Goal: Task Accomplishment & Management: Use online tool/utility

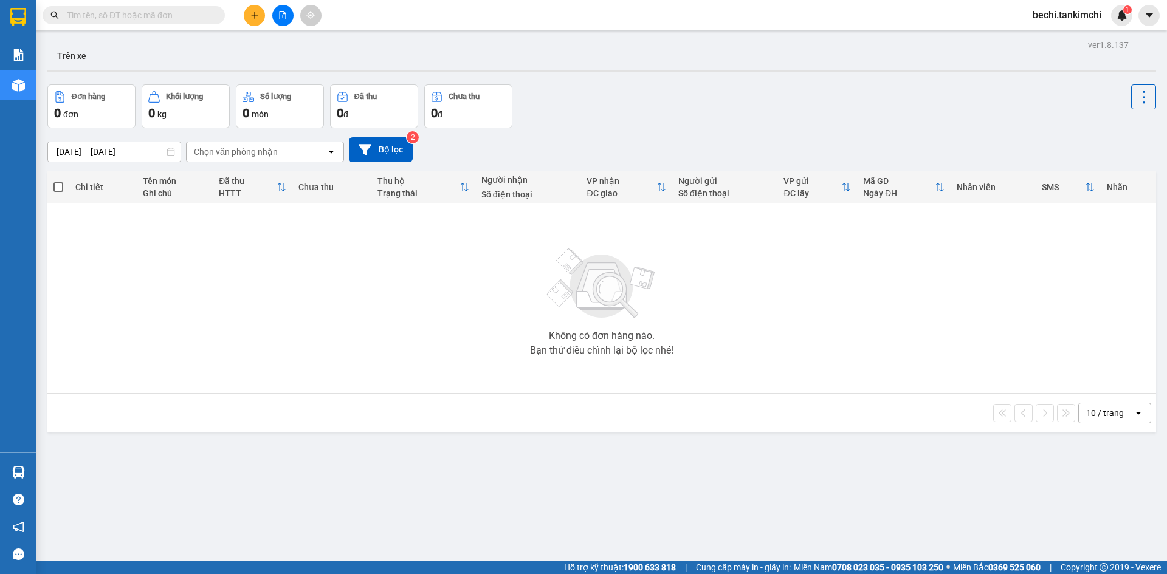
click at [1047, 15] on span "bechi.tankimchi" at bounding box center [1067, 14] width 88 height 15
click at [1054, 36] on span "Đăng xuất" at bounding box center [1073, 37] width 62 height 13
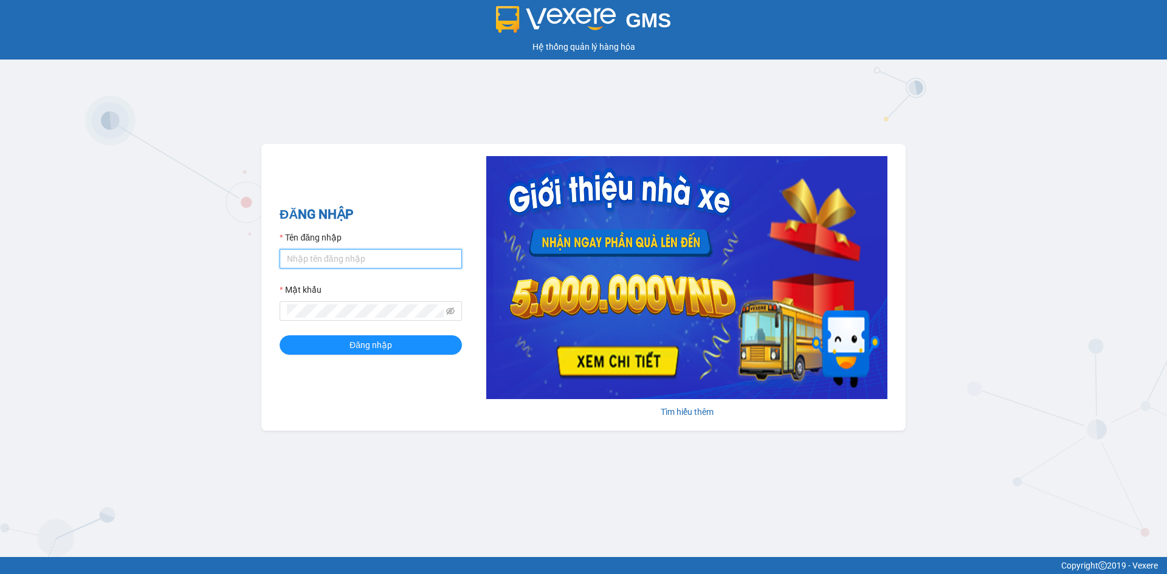
click at [339, 258] on input "Tên đăng nhập" at bounding box center [371, 258] width 182 height 19
type input "nhann.tankimchi"
click at [280, 336] on button "Đăng nhập" at bounding box center [371, 345] width 182 height 19
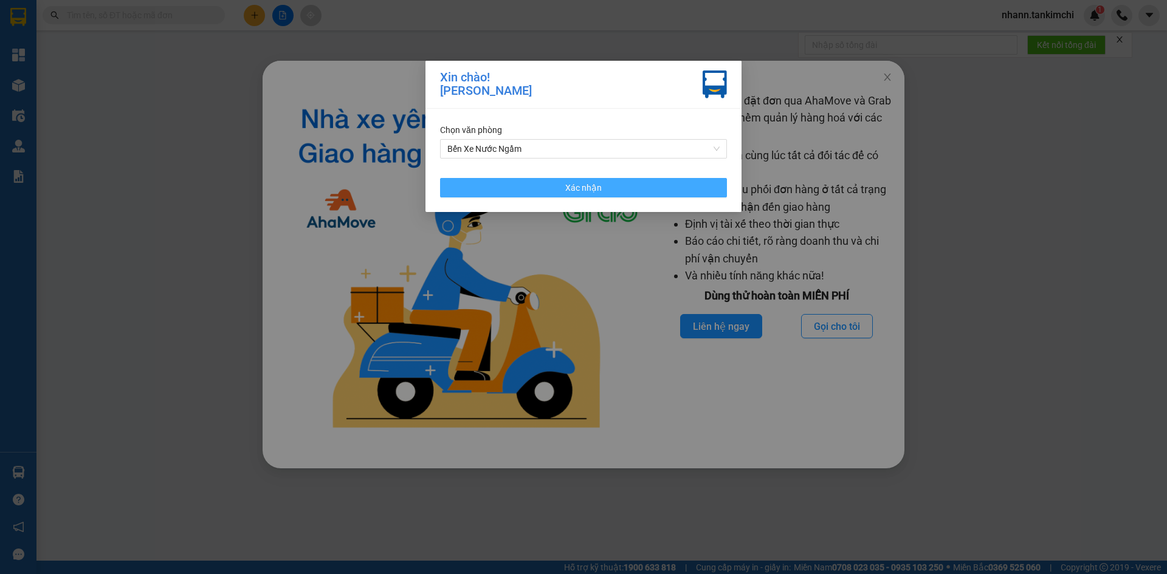
click at [589, 194] on span "Xác nhận" at bounding box center [583, 187] width 36 height 13
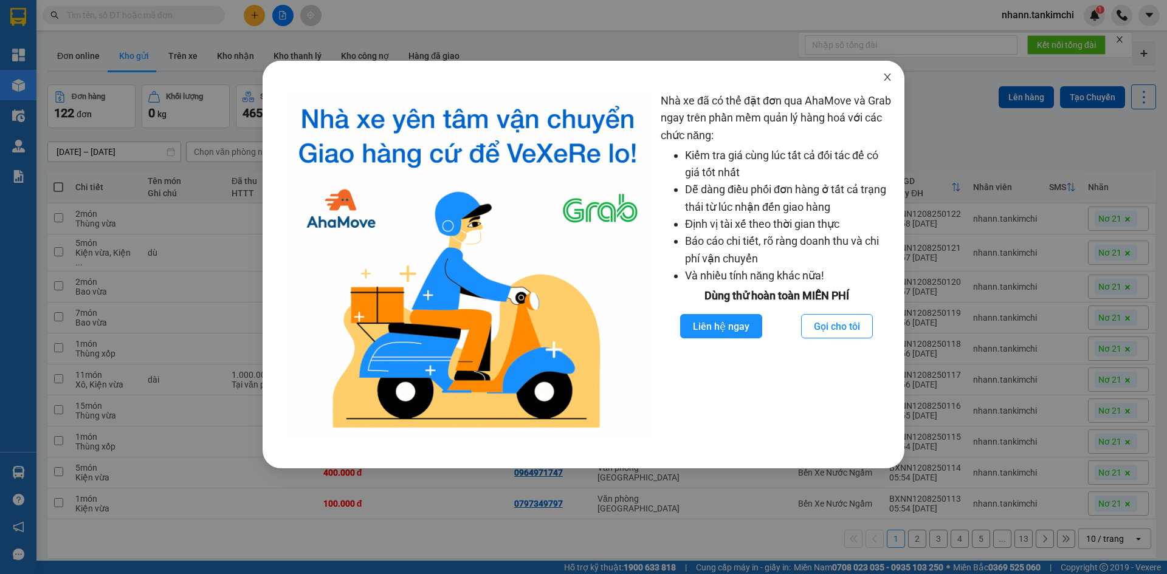
click at [890, 78] on icon "close" at bounding box center [888, 77] width 10 height 10
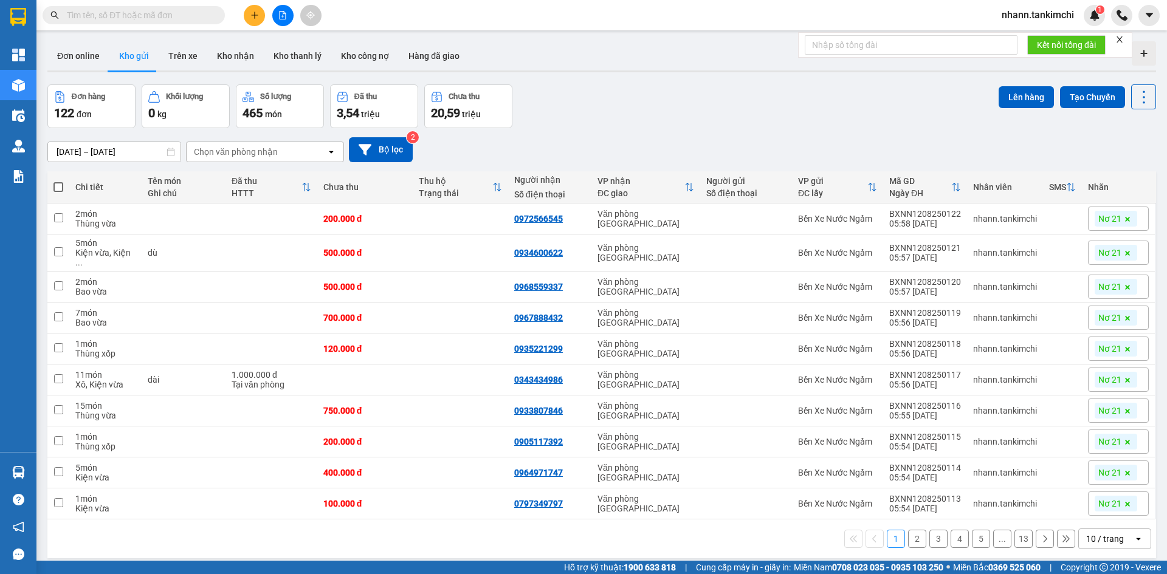
click at [1098, 537] on div "10 / trang" at bounding box center [1105, 539] width 38 height 12
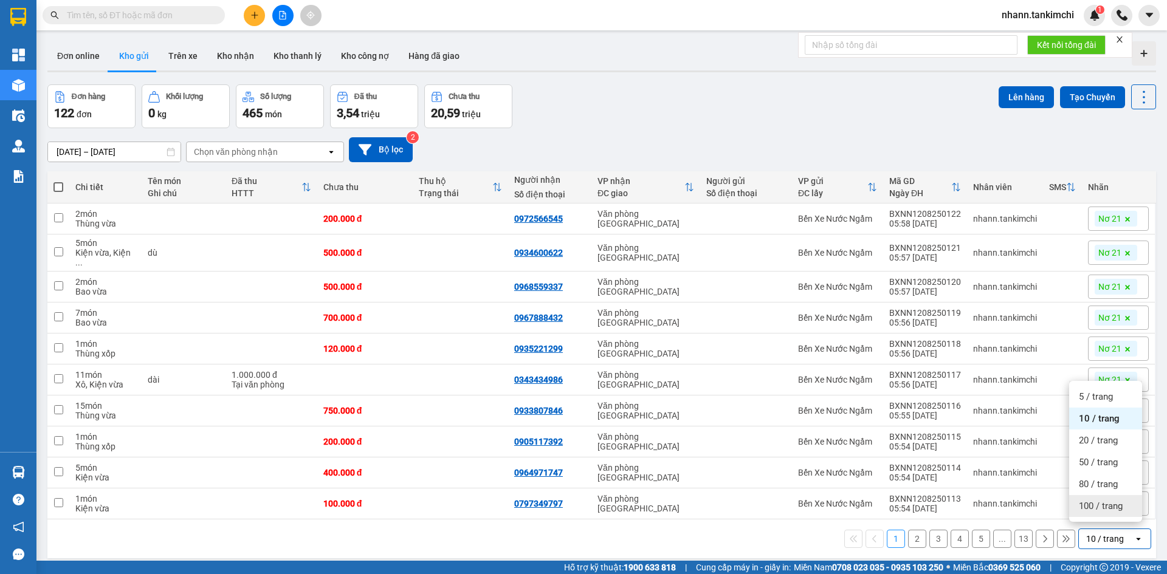
click at [1100, 505] on span "100 / trang" at bounding box center [1101, 506] width 44 height 12
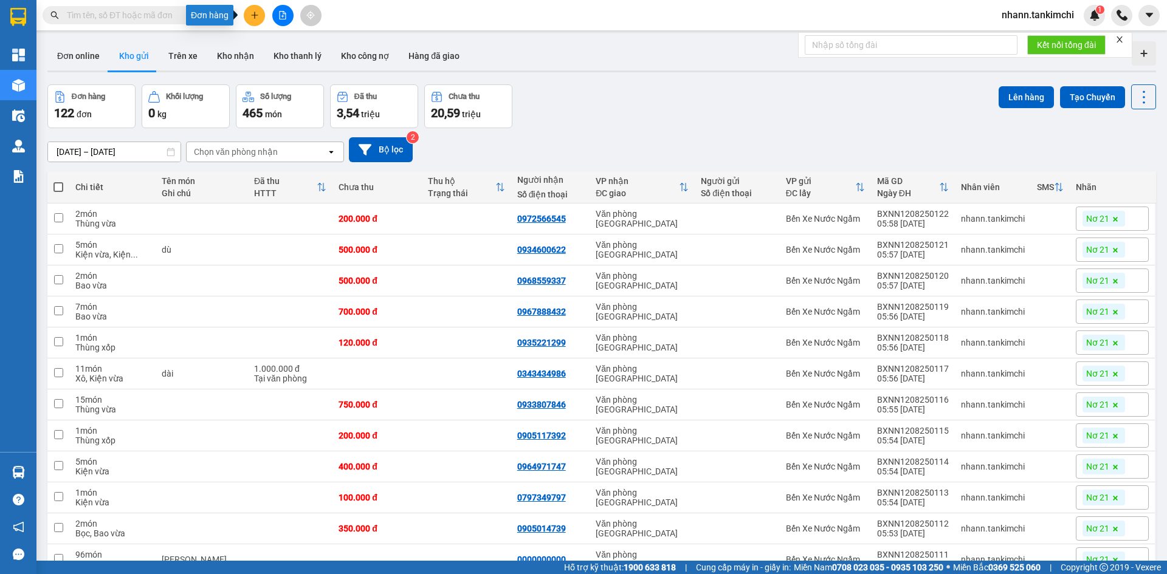
click at [251, 16] on icon "plus" at bounding box center [254, 15] width 9 height 9
click at [286, 43] on div "Tạo đơn hàng" at bounding box center [302, 45] width 53 height 13
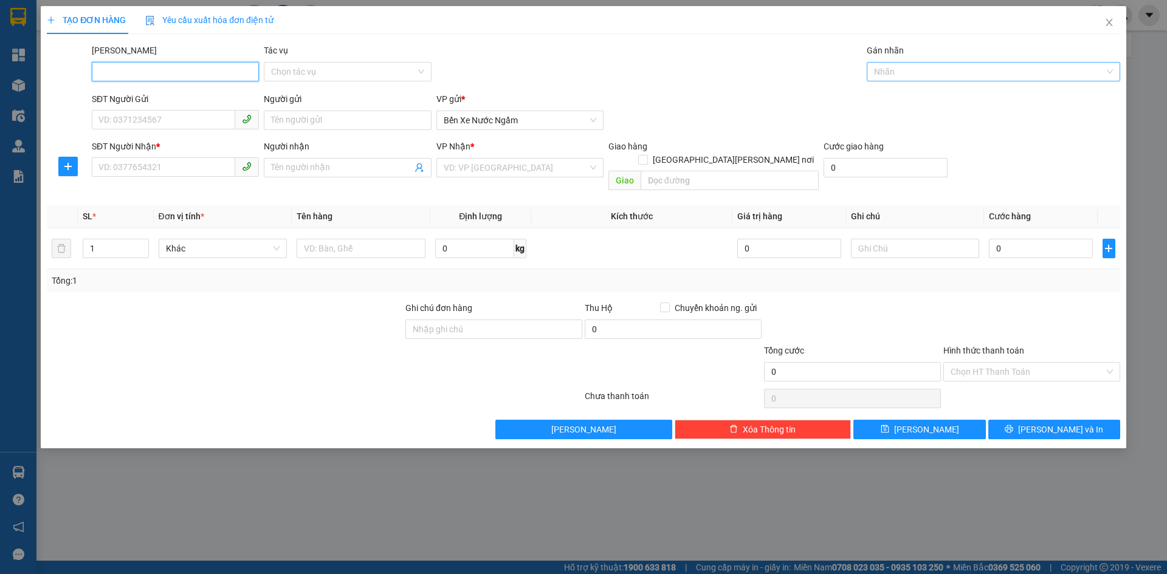
click at [915, 71] on div at bounding box center [987, 71] width 235 height 15
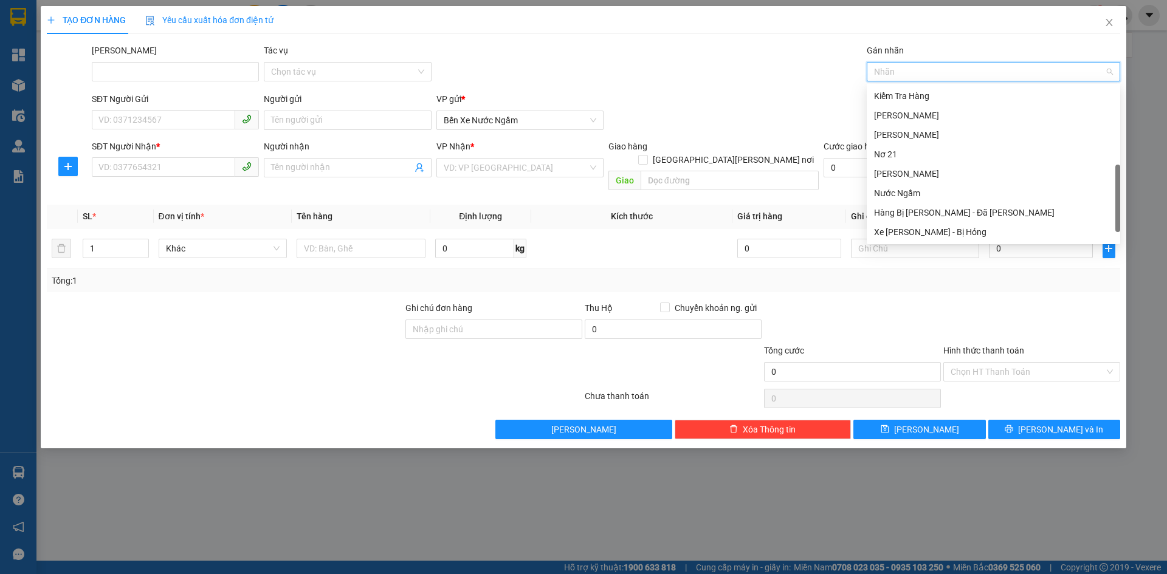
scroll to position [292, 0]
click at [890, 136] on div "Nơ 21" at bounding box center [993, 134] width 239 height 13
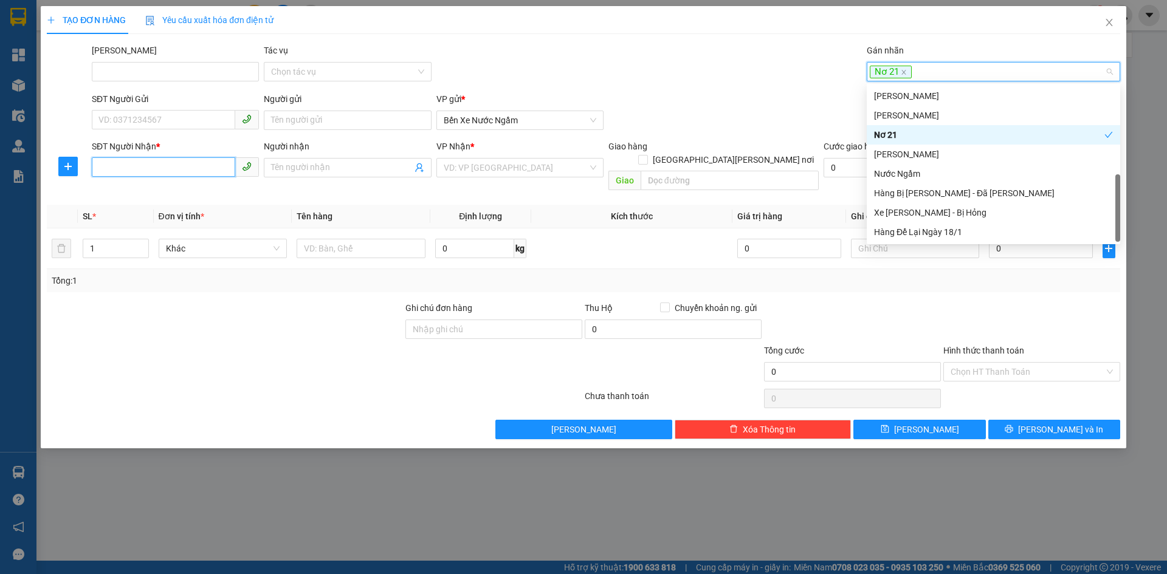
click at [103, 169] on input "SĐT Người Nhận *" at bounding box center [163, 166] width 143 height 19
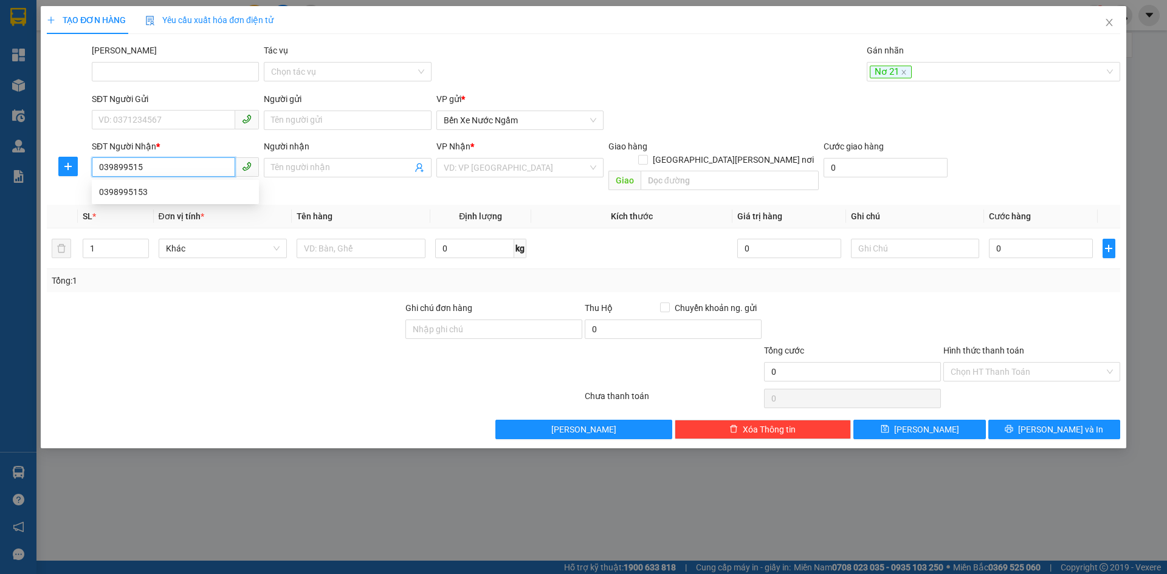
click at [131, 191] on div "0398995153" at bounding box center [175, 191] width 153 height 13
click at [199, 239] on span "Hàng thông thường" at bounding box center [223, 248] width 114 height 18
type input "0398995153"
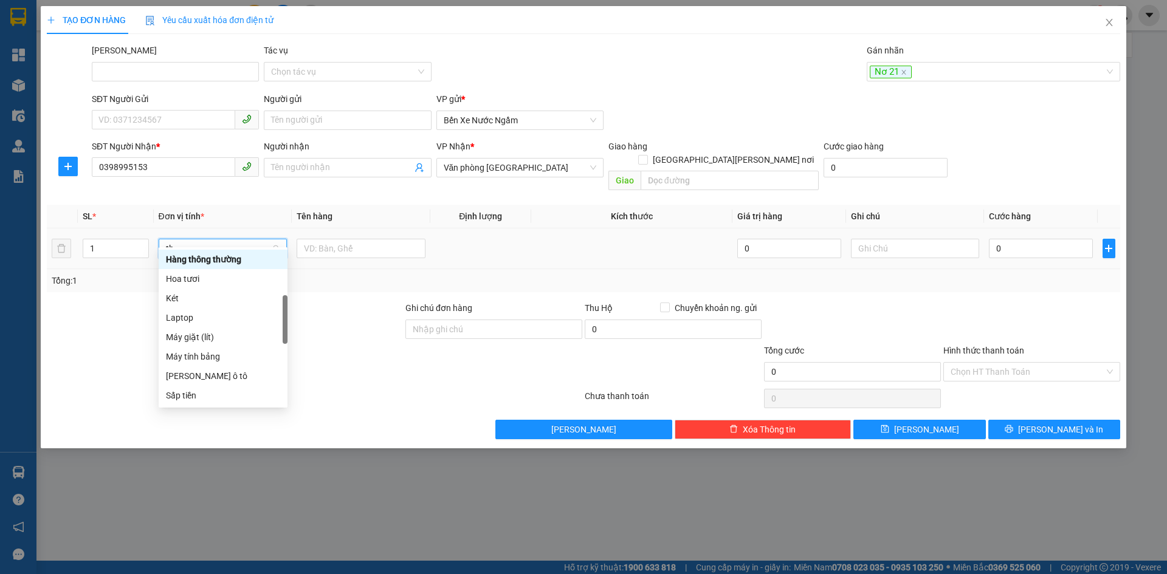
scroll to position [0, 0]
type input "thùng"
click at [189, 320] on div "Thùng vừa" at bounding box center [223, 317] width 114 height 13
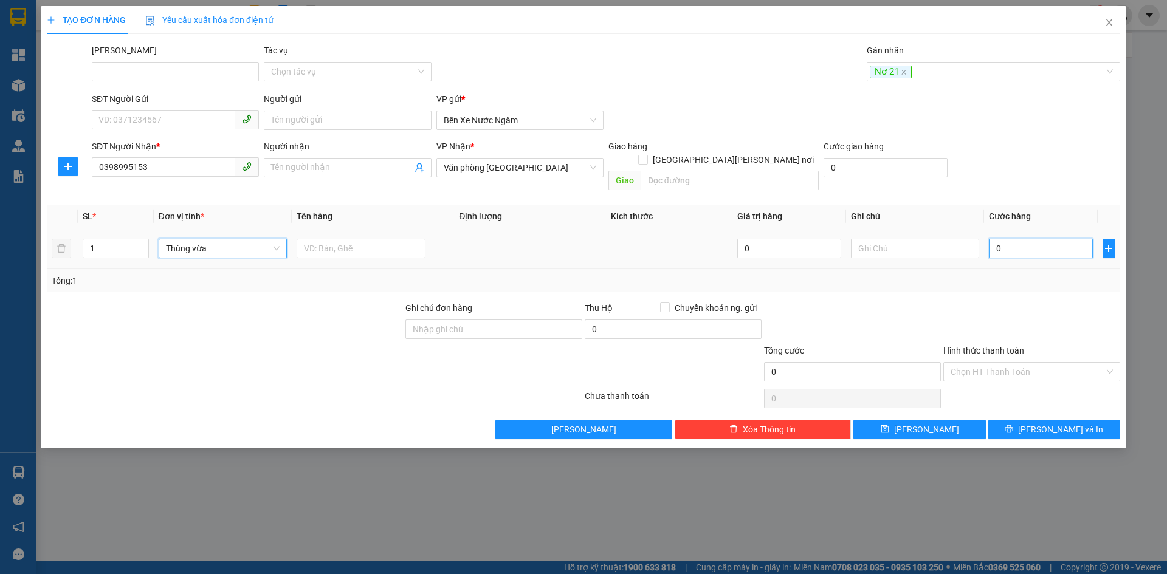
click at [1023, 239] on input "0" at bounding box center [1040, 248] width 103 height 19
type input "008"
type input "8"
type input "0.080"
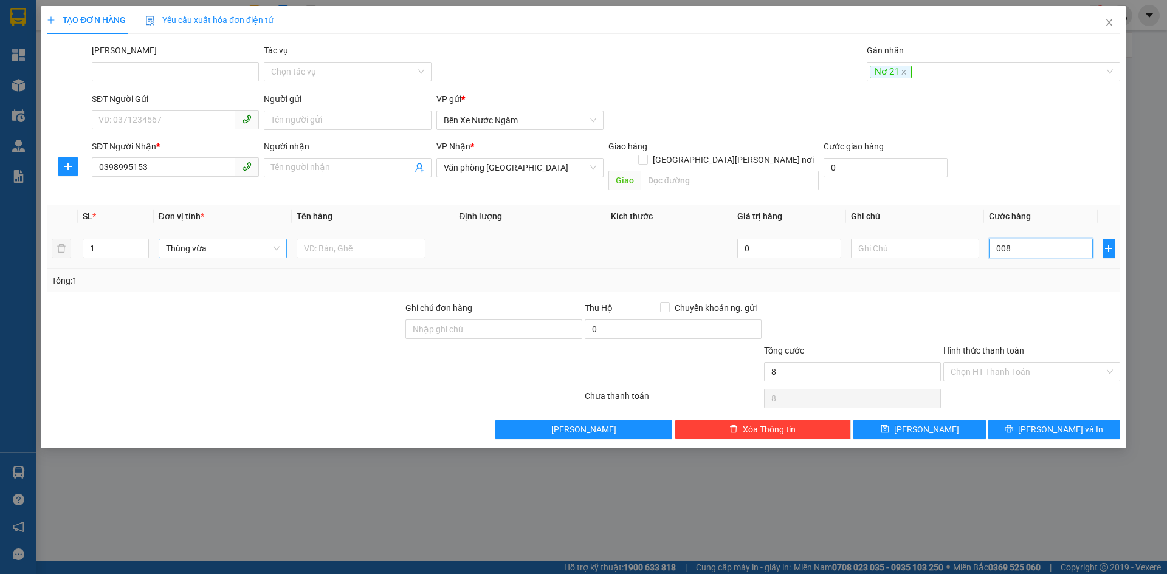
type input "80"
type input "80.000"
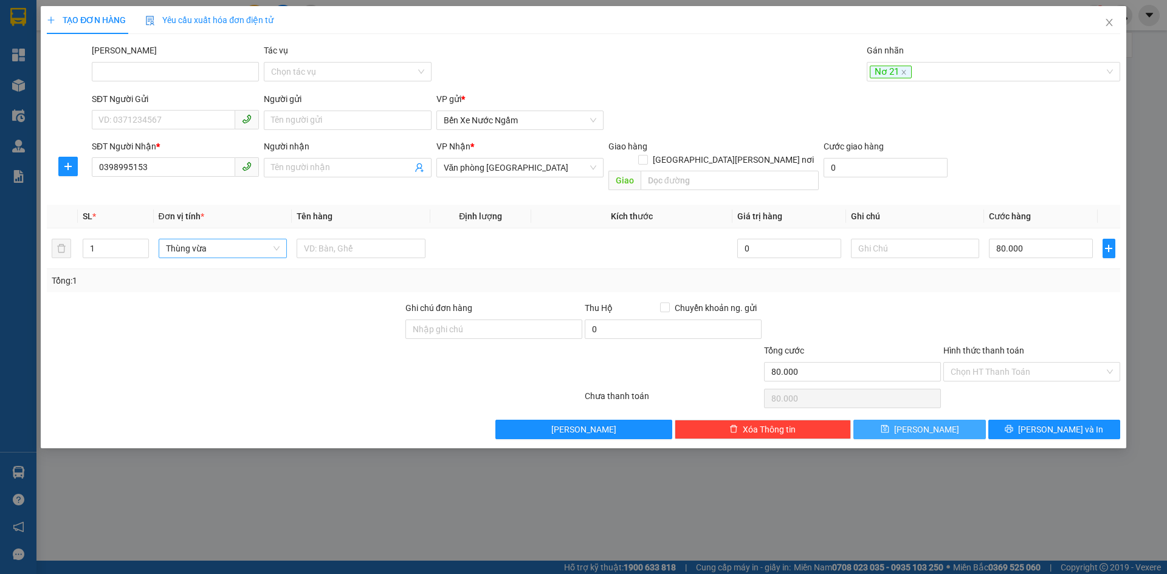
click at [902, 420] on button "[PERSON_NAME]" at bounding box center [919, 429] width 132 height 19
type input "0"
click at [897, 63] on div "Nhãn" at bounding box center [993, 71] width 253 height 19
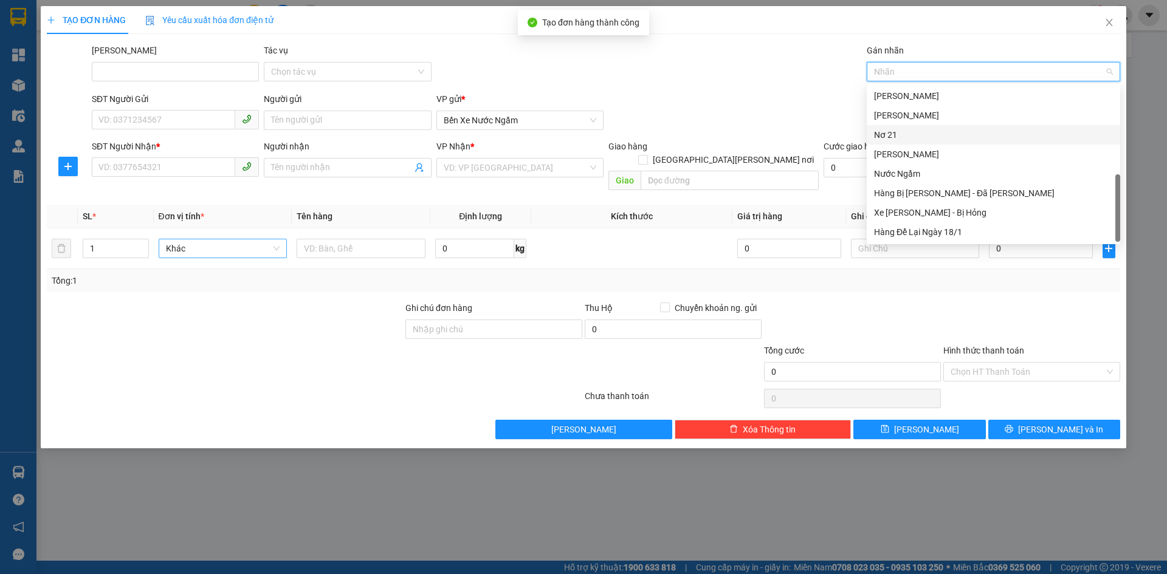
click at [898, 137] on div "Nơ 21" at bounding box center [993, 134] width 239 height 13
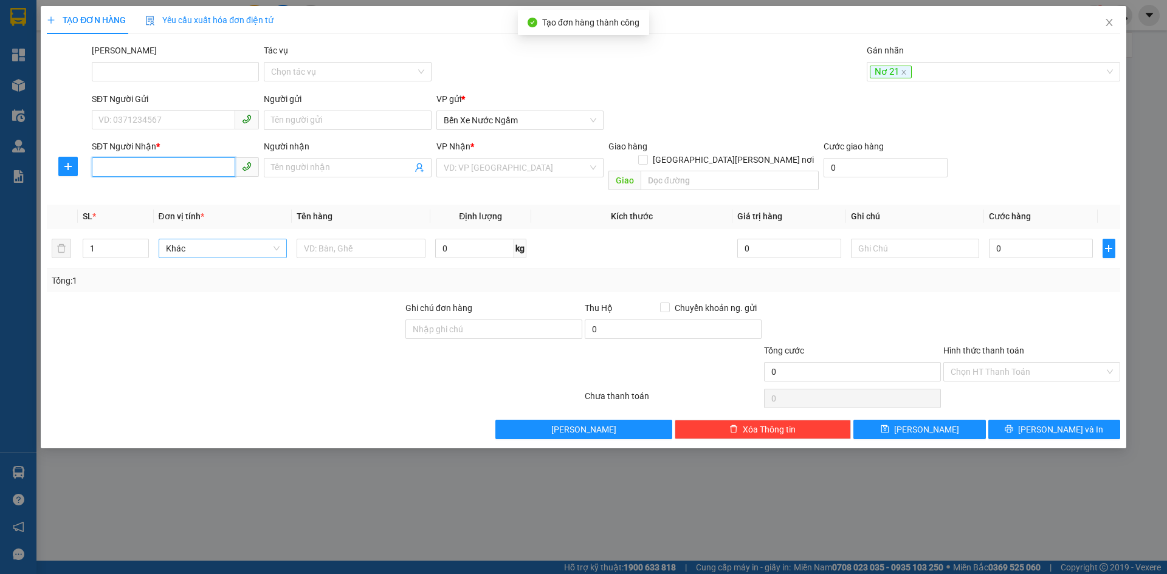
click at [107, 170] on input "SĐT Người Nhận *" at bounding box center [163, 166] width 143 height 19
type input "0978323055"
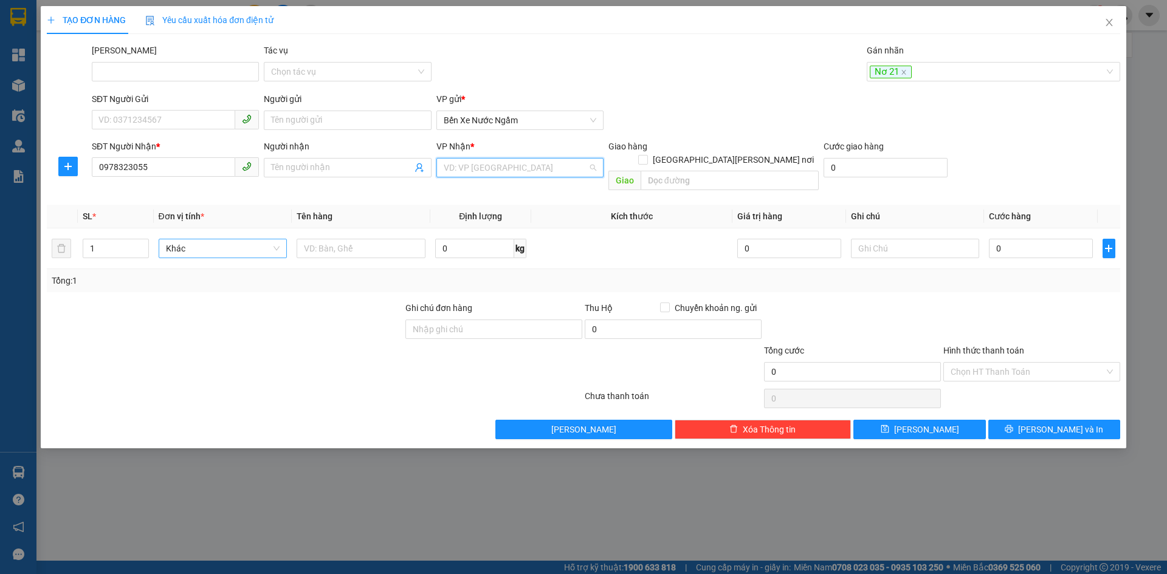
click at [469, 163] on input "search" at bounding box center [516, 168] width 144 height 18
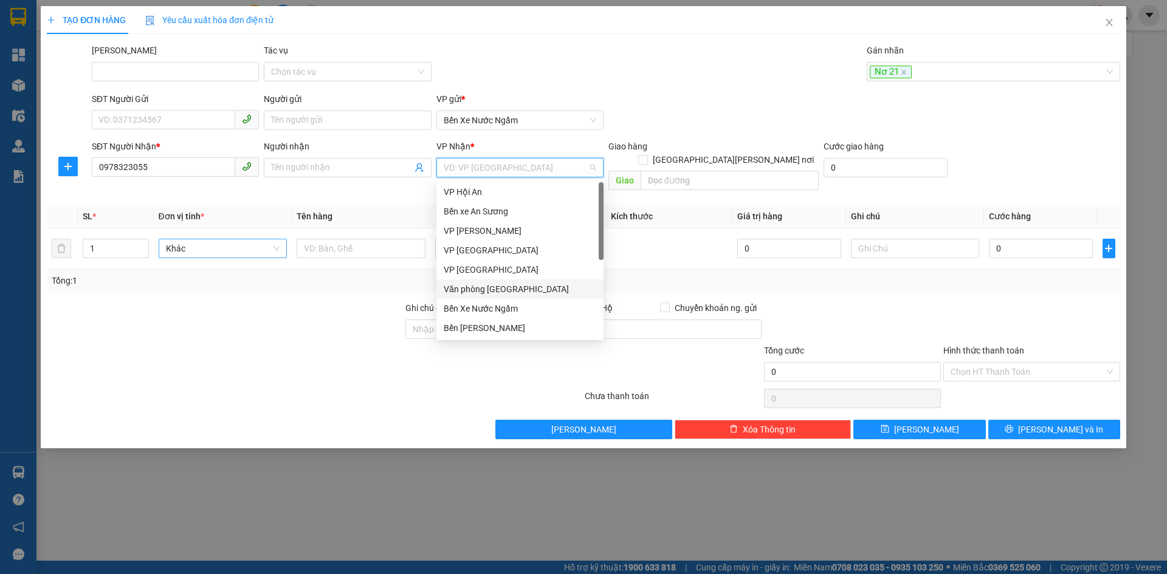
click at [505, 287] on div "Văn phòng [GEOGRAPHIC_DATA]" at bounding box center [520, 289] width 153 height 13
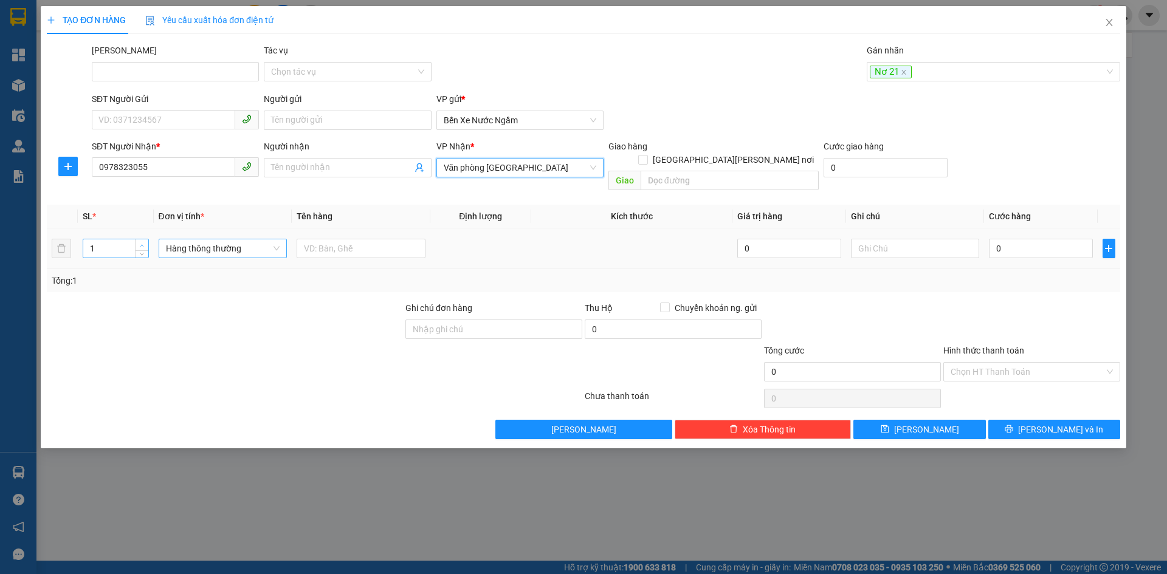
type input "2"
click at [142, 244] on icon "up" at bounding box center [142, 246] width 4 height 4
click at [201, 239] on span "Hàng thông thường" at bounding box center [223, 248] width 114 height 18
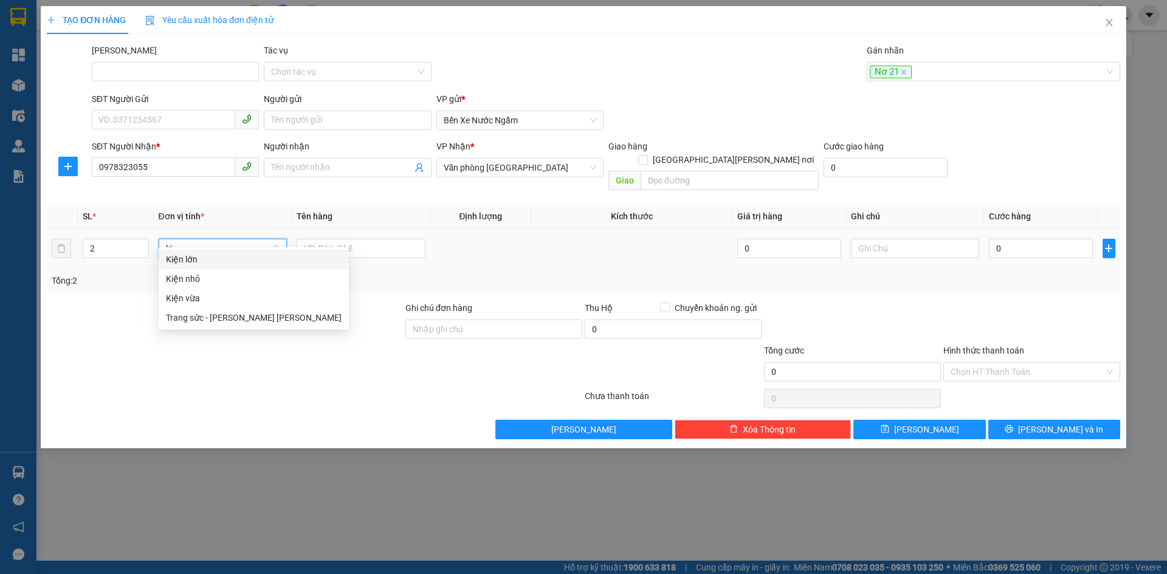
type input "kie"
click at [193, 294] on div "Kiện vừa" at bounding box center [223, 298] width 114 height 13
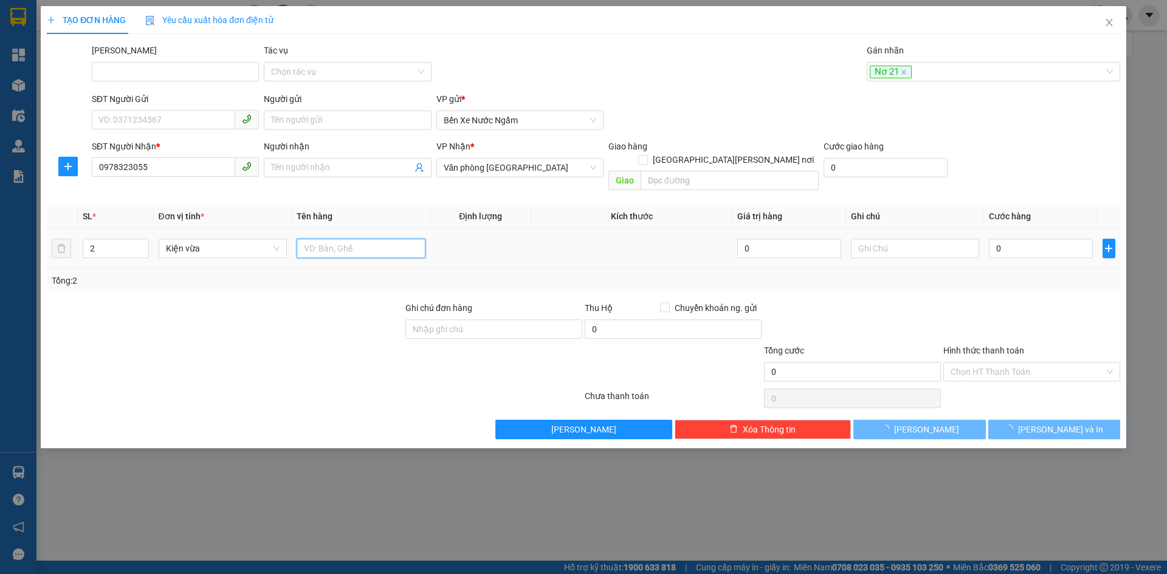
click at [322, 239] on input "text" at bounding box center [361, 248] width 129 height 19
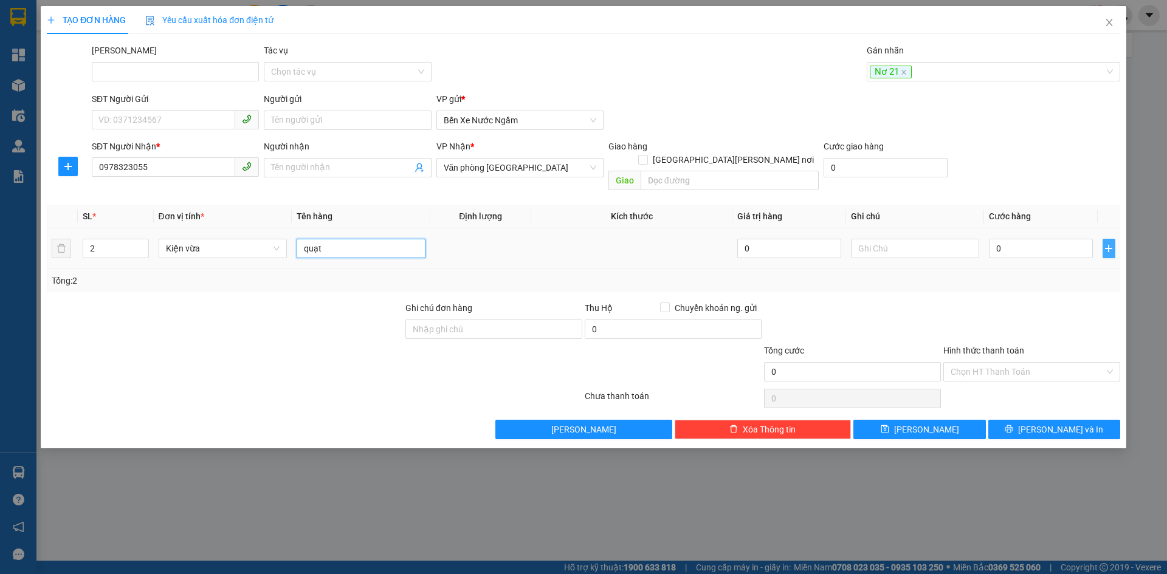
type input "quạt"
click at [1113, 244] on icon "plus" at bounding box center [1109, 249] width 10 height 10
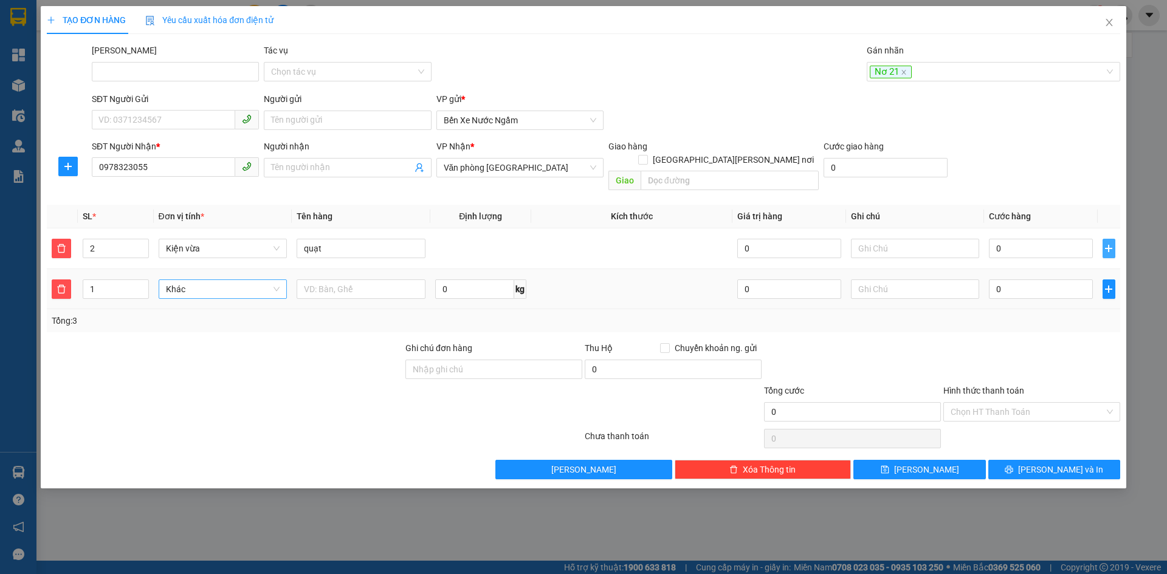
click at [238, 282] on span "Khác" at bounding box center [223, 289] width 114 height 18
type input "kiê"
click at [190, 336] on div "Kiện vừa" at bounding box center [223, 338] width 114 height 13
click at [317, 280] on input "text" at bounding box center [361, 289] width 129 height 19
type input "tủ"
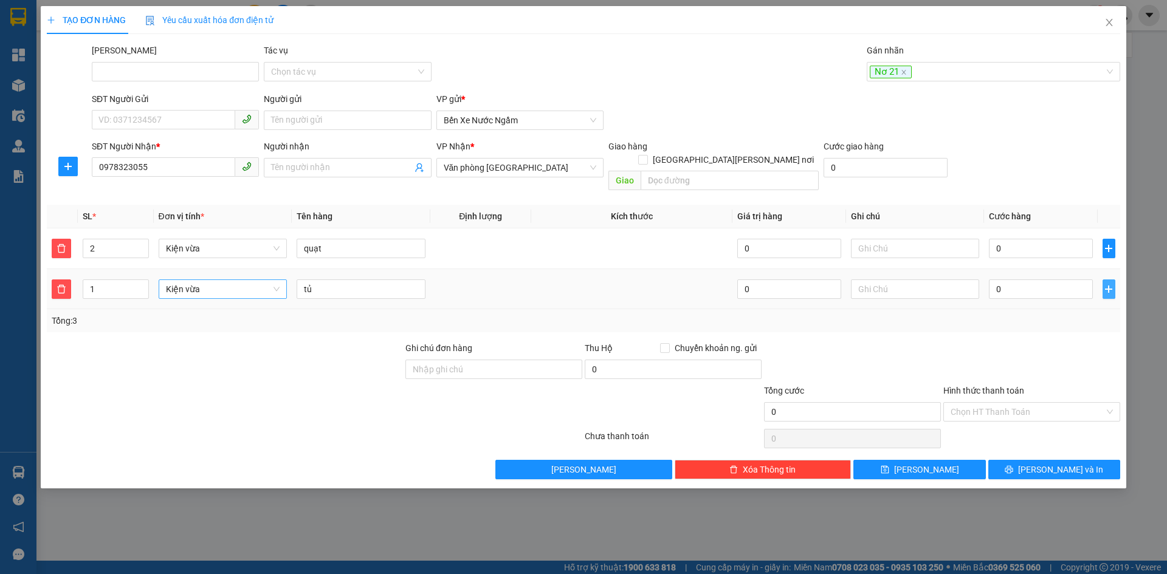
click at [1111, 284] on icon "plus" at bounding box center [1109, 289] width 10 height 10
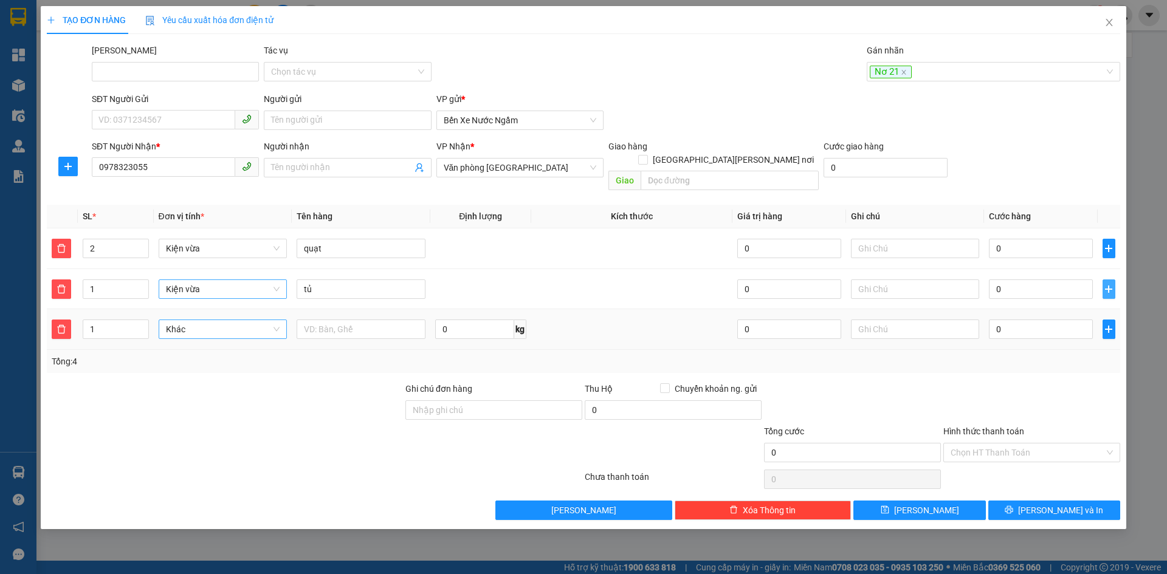
click at [190, 320] on span "Khác" at bounding box center [223, 329] width 114 height 18
click at [140, 283] on span "up" at bounding box center [142, 286] width 7 height 7
type input "2"
click at [141, 284] on icon "up" at bounding box center [142, 286] width 4 height 4
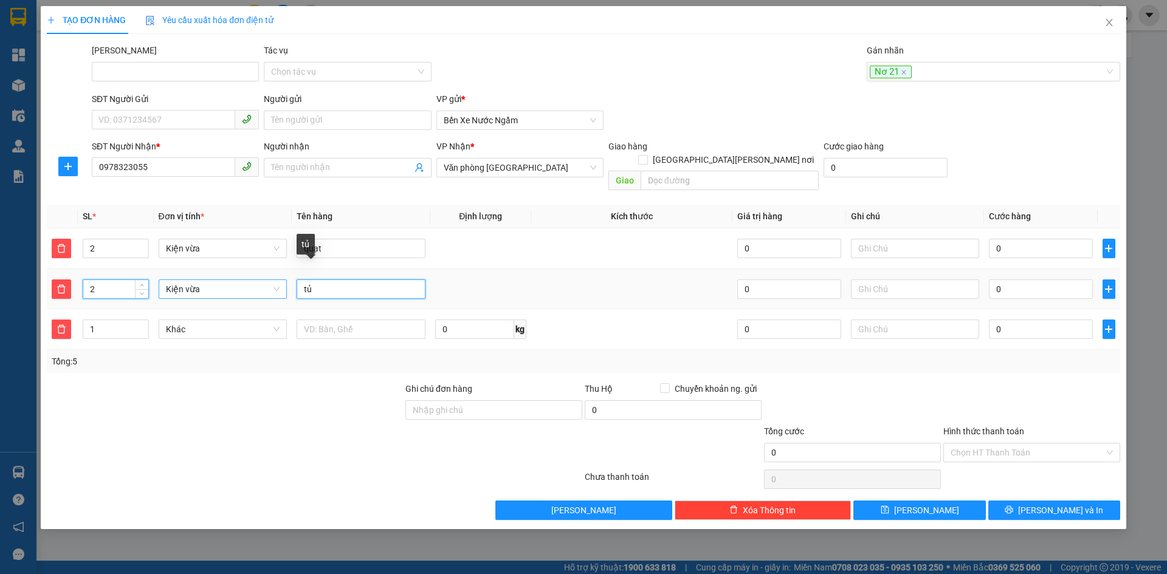
click at [344, 280] on input "tủ" at bounding box center [361, 289] width 129 height 19
type input "tủ + két"
click at [143, 244] on icon "up" at bounding box center [142, 246] width 4 height 4
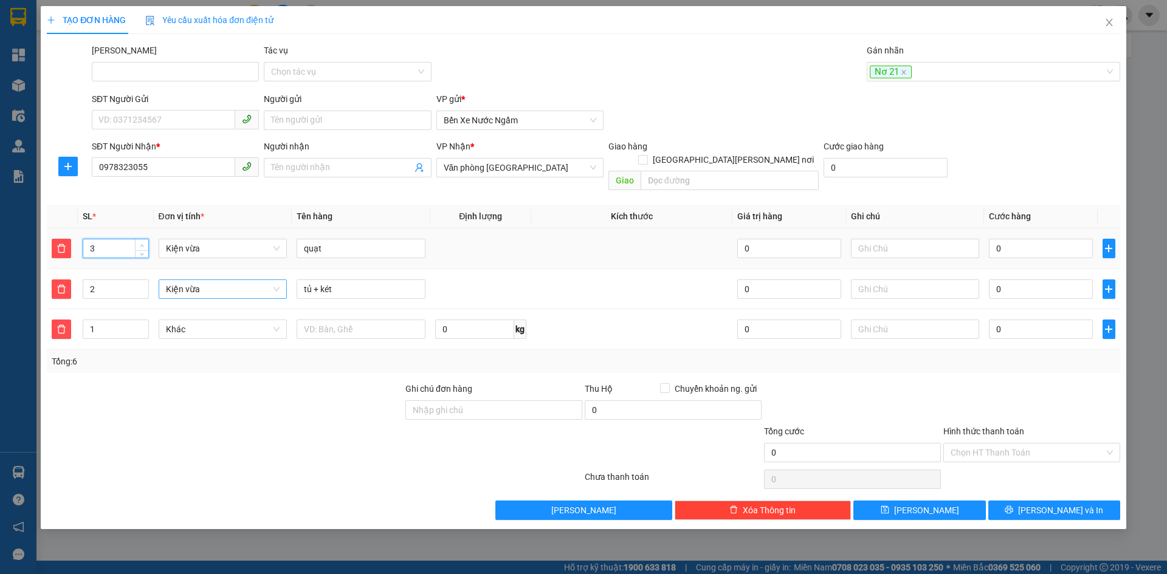
type input "4"
click at [143, 244] on icon "up" at bounding box center [142, 246] width 4 height 4
drag, startPoint x: 335, startPoint y: 280, endPoint x: 300, endPoint y: 270, distance: 36.0
click at [300, 280] on input "tủ + két" at bounding box center [361, 289] width 129 height 19
click at [362, 239] on input "quạt" at bounding box center [361, 248] width 129 height 19
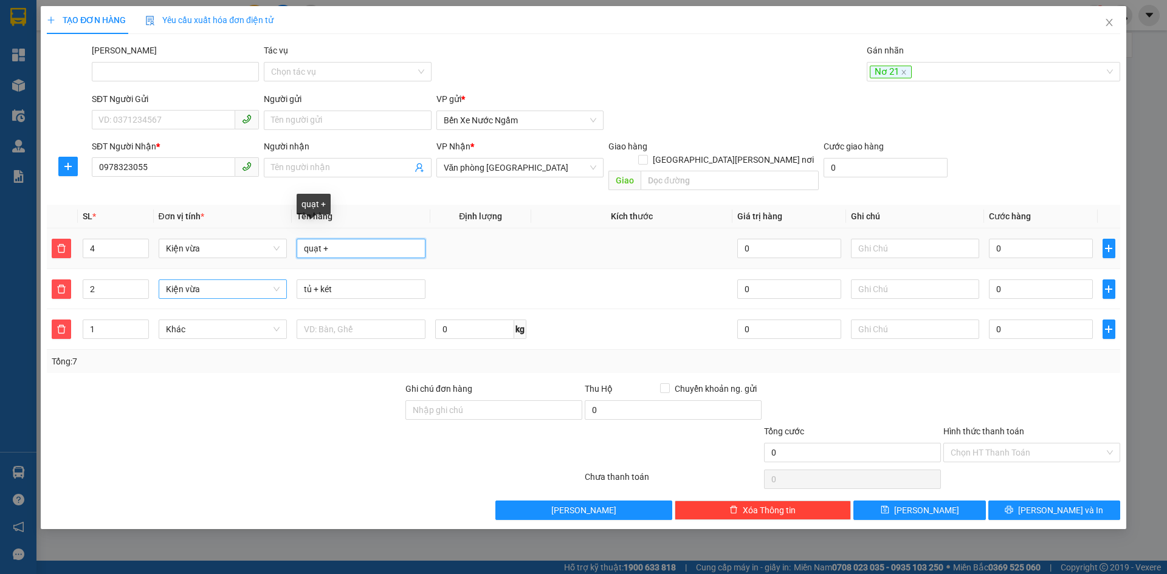
paste input "tủ + két"
click at [301, 239] on input "quạt + tủ + két" at bounding box center [361, 248] width 129 height 19
type input "2 quạt + tủ + két"
type input "1"
click at [143, 291] on icon "down" at bounding box center [142, 293] width 4 height 4
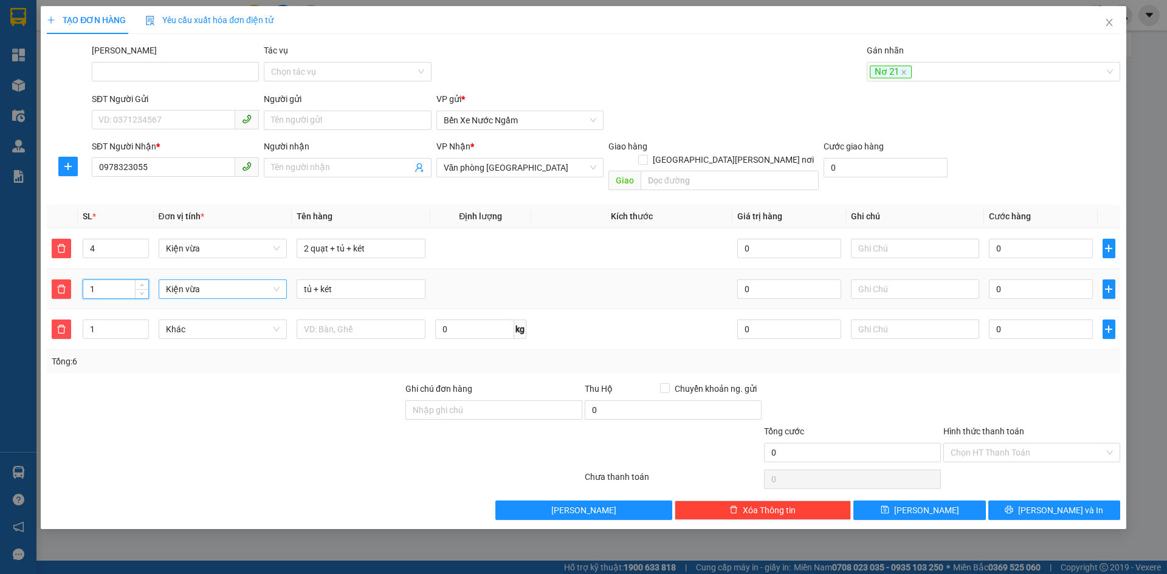
click at [200, 280] on span "Kiện vừa" at bounding box center [223, 289] width 114 height 18
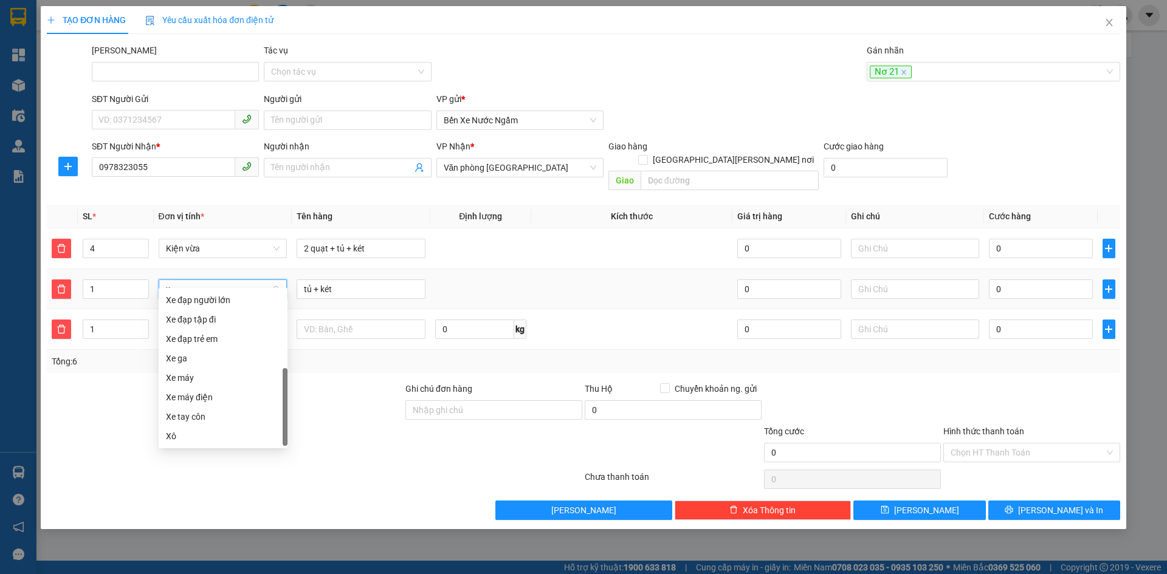
type input "xe"
click at [204, 322] on div "Xe đạp người lớn" at bounding box center [223, 319] width 114 height 13
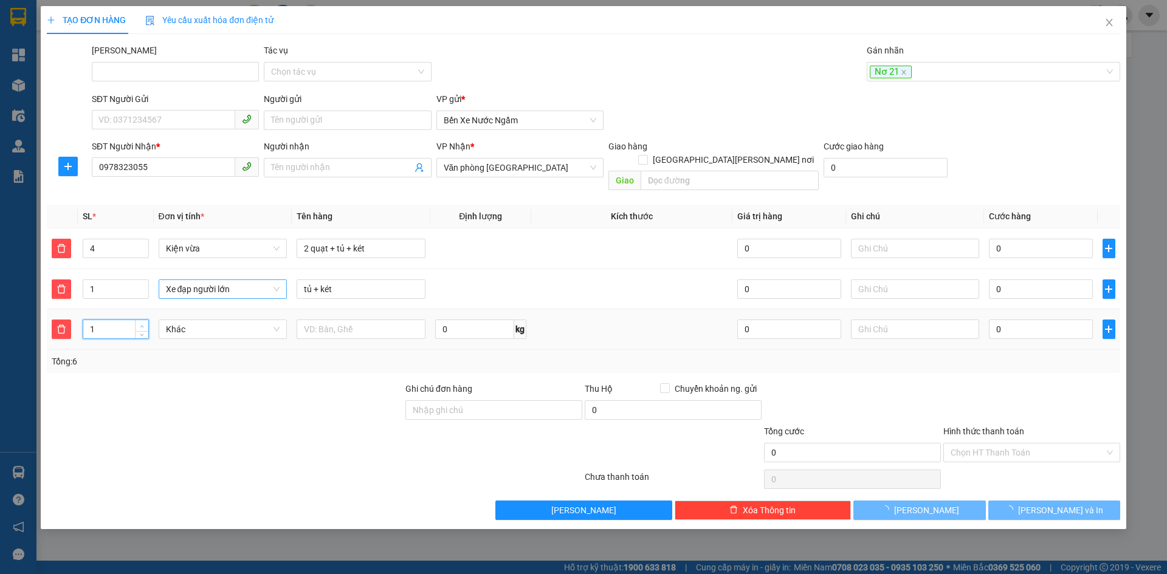
click at [140, 325] on icon "up" at bounding box center [142, 327] width 4 height 4
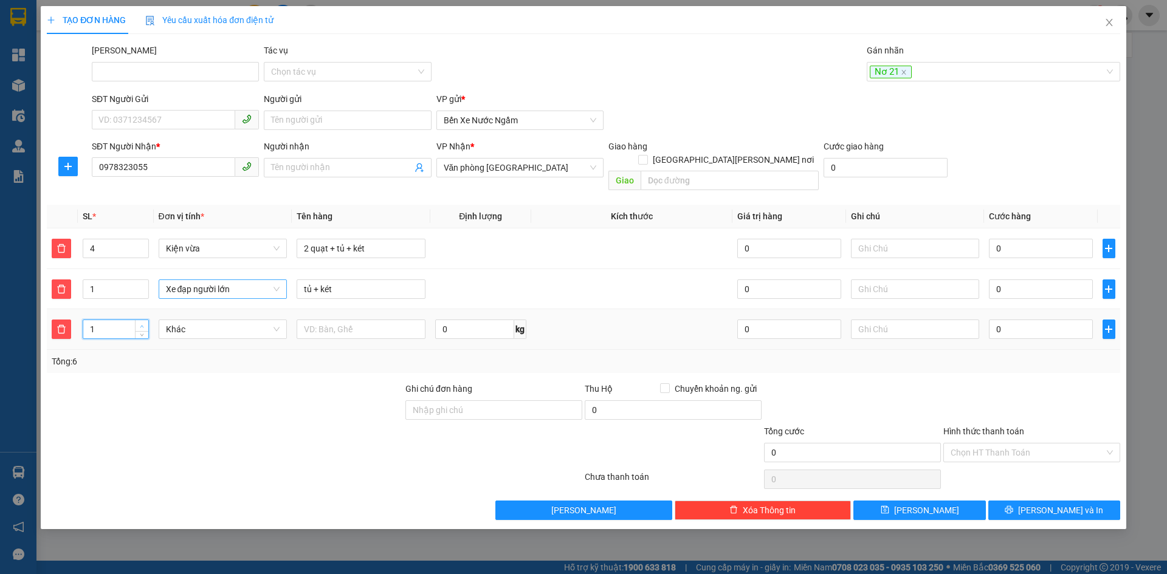
type input "2"
click at [142, 325] on icon "up" at bounding box center [142, 327] width 4 height 4
click at [186, 320] on span "Khác" at bounding box center [223, 329] width 114 height 18
type input "xe máy"
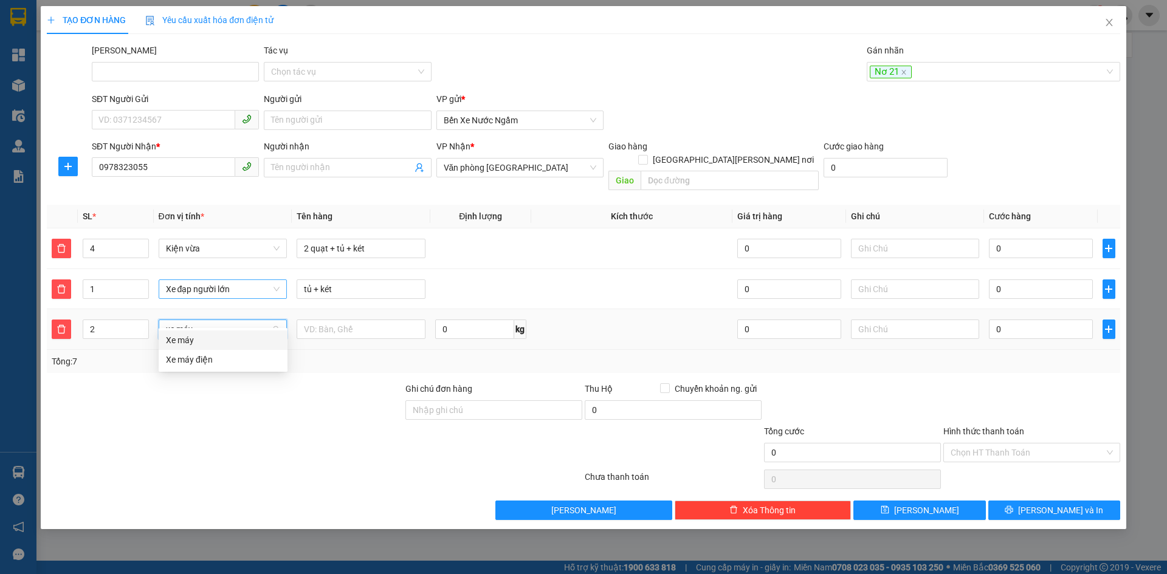
click at [191, 336] on div "Xe máy" at bounding box center [223, 340] width 114 height 13
click at [142, 325] on icon "up" at bounding box center [142, 327] width 4 height 4
click at [140, 325] on icon "up" at bounding box center [142, 327] width 4 height 4
type input "2"
click at [140, 331] on icon "down" at bounding box center [142, 333] width 4 height 4
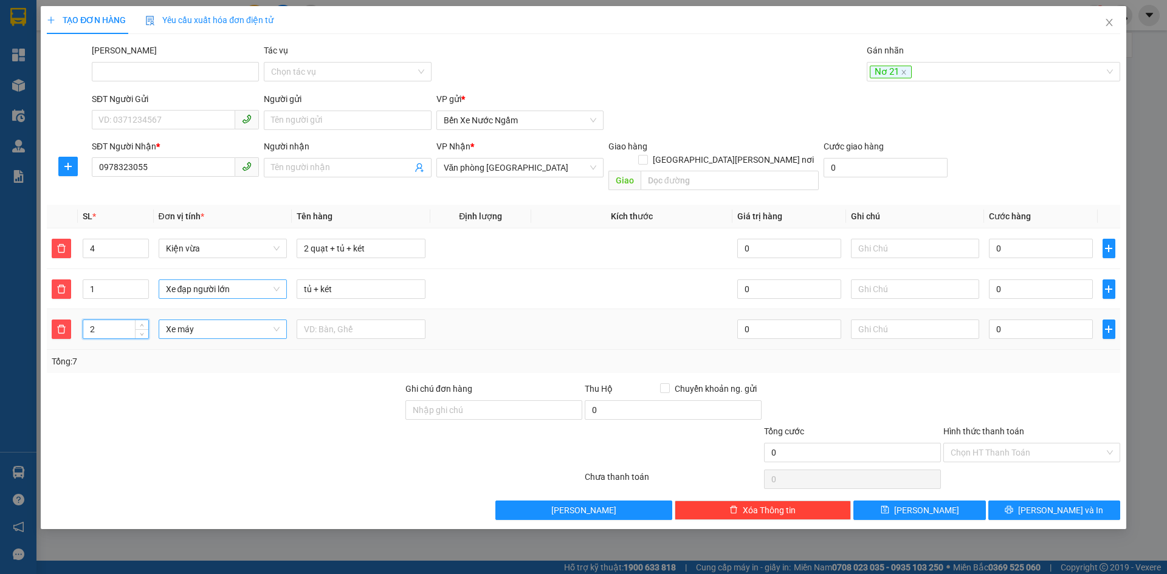
click at [216, 320] on span "Xe máy" at bounding box center [223, 329] width 114 height 18
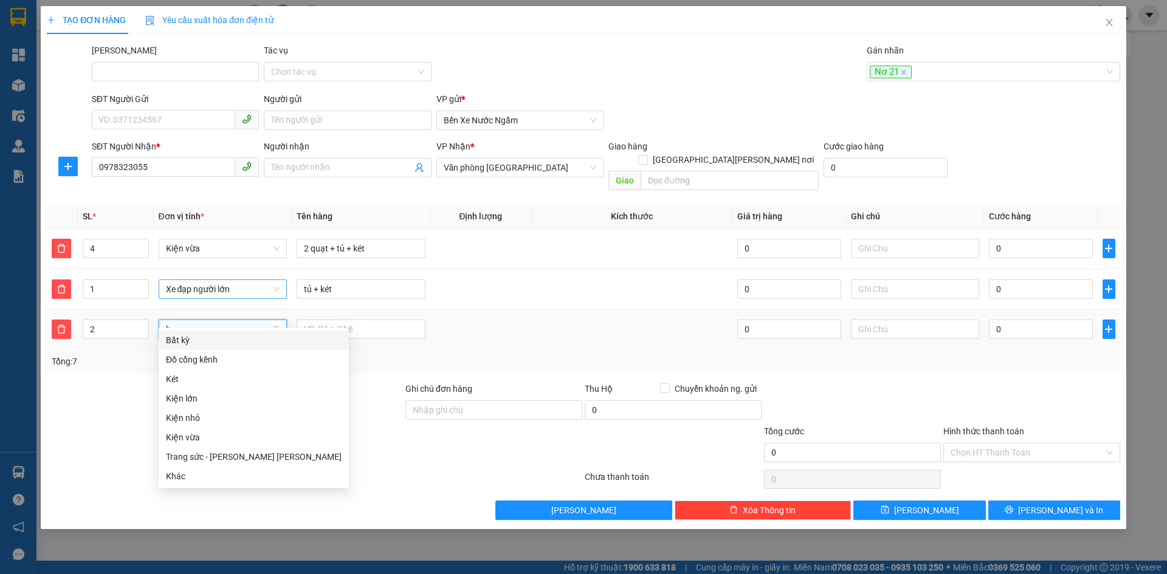
type input "ki"
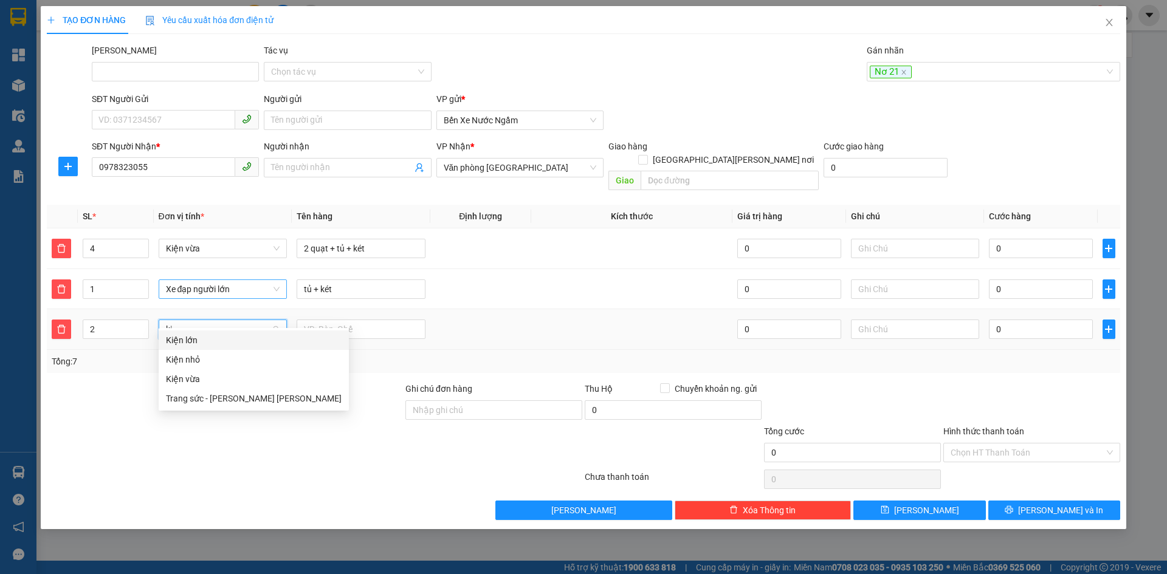
click at [177, 377] on div "Kiện vừa" at bounding box center [254, 379] width 176 height 13
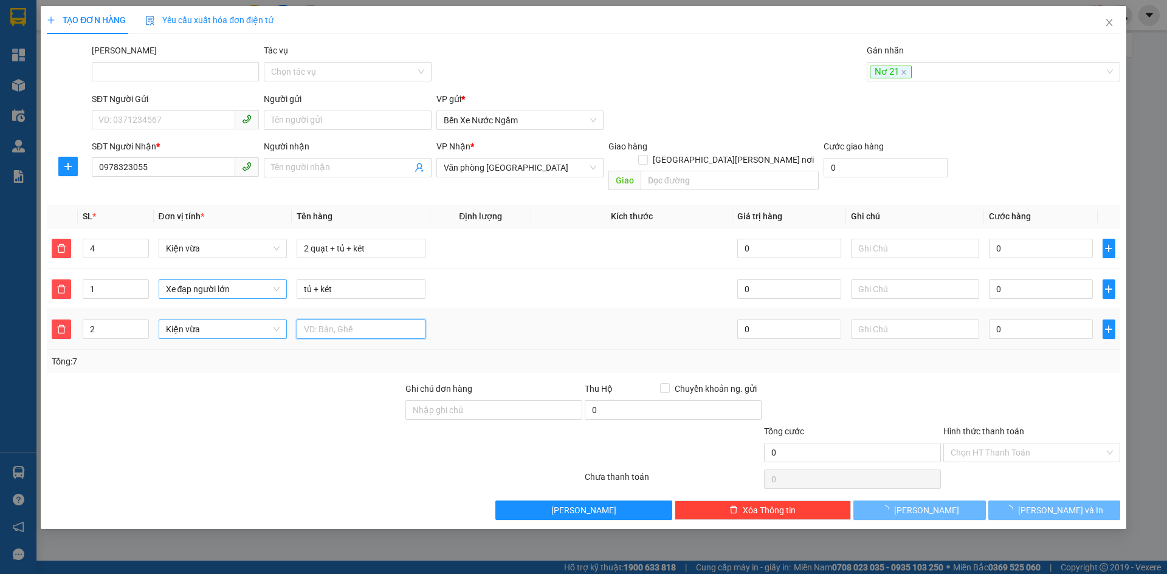
click at [363, 322] on input "text" at bounding box center [361, 329] width 129 height 19
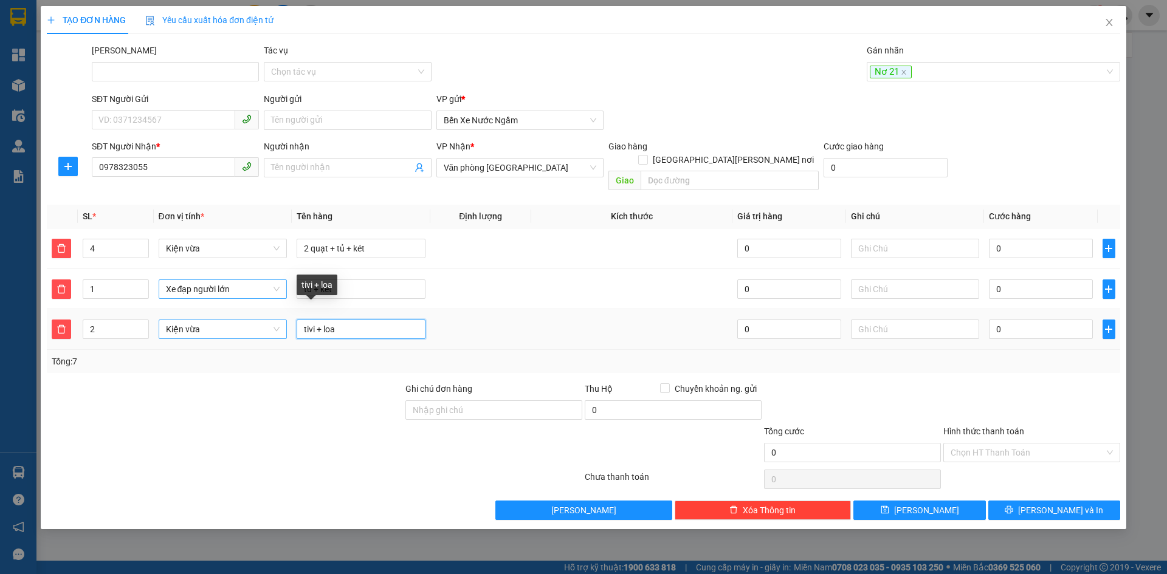
click at [324, 320] on input "tivi + loa" at bounding box center [361, 329] width 129 height 19
type input "tivi + 2 loa"
click at [1111, 325] on icon "plus" at bounding box center [1109, 330] width 10 height 10
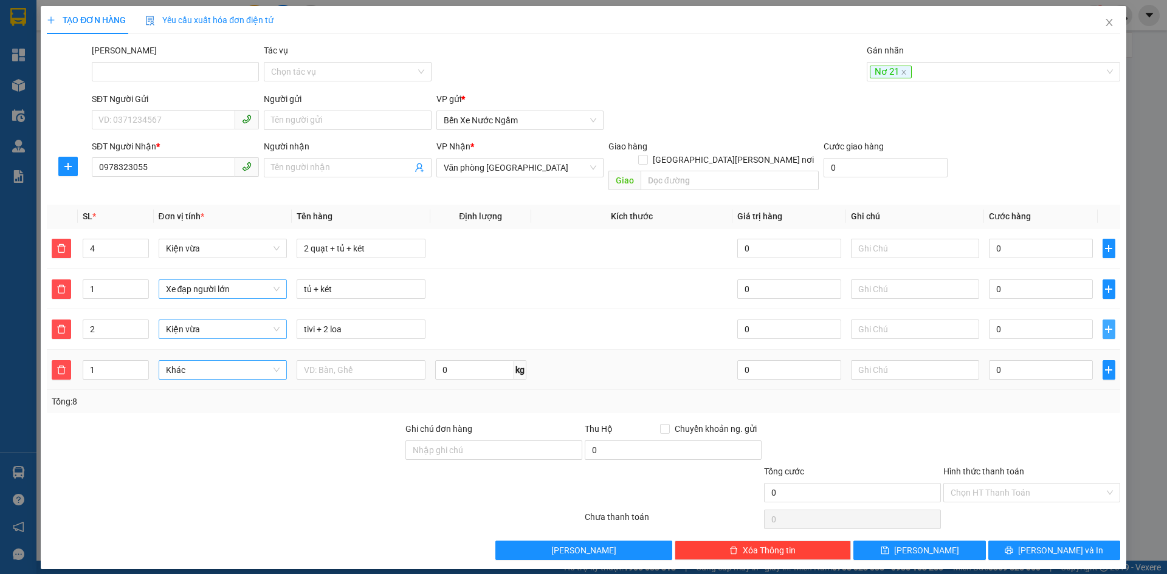
click at [175, 361] on span "Khác" at bounding box center [223, 370] width 114 height 18
type input "bao"
click at [181, 424] on div "Bao vừa" at bounding box center [223, 419] width 114 height 13
click at [1108, 365] on icon "plus" at bounding box center [1109, 370] width 10 height 10
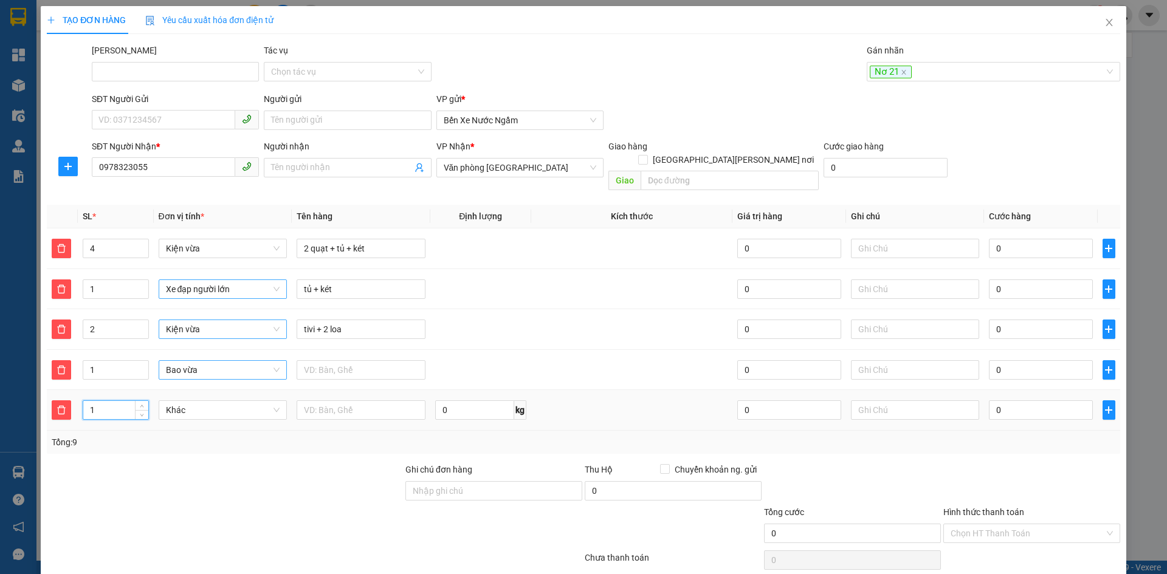
click at [97, 401] on input "1" at bounding box center [115, 410] width 64 height 18
click at [208, 401] on span "Khác" at bounding box center [223, 410] width 114 height 18
type input "7"
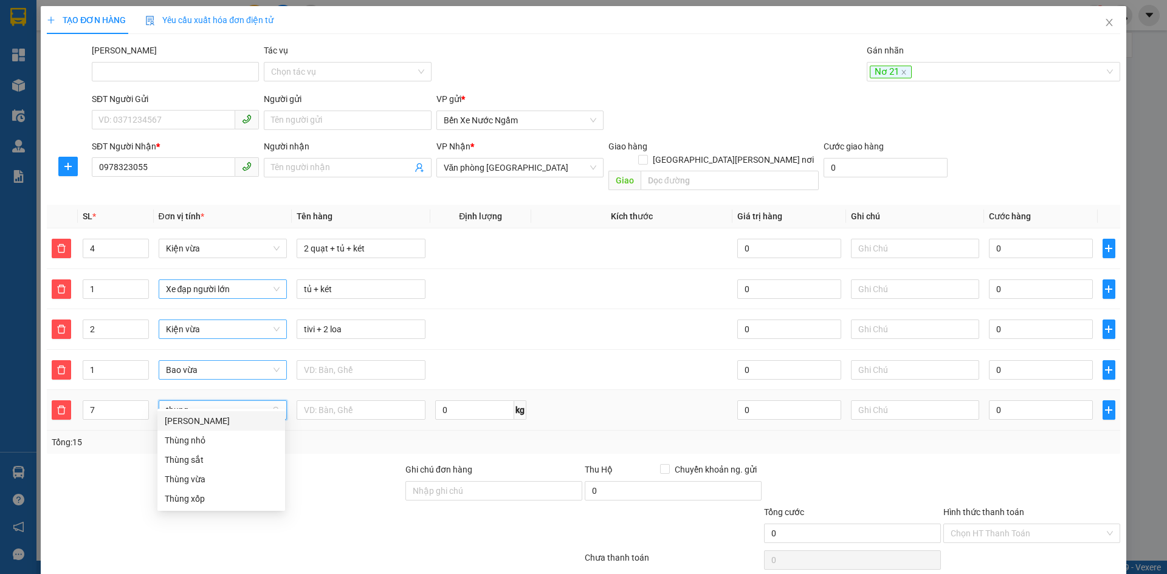
type input "thùng"
click at [193, 483] on div "Thùng vừa" at bounding box center [221, 479] width 113 height 13
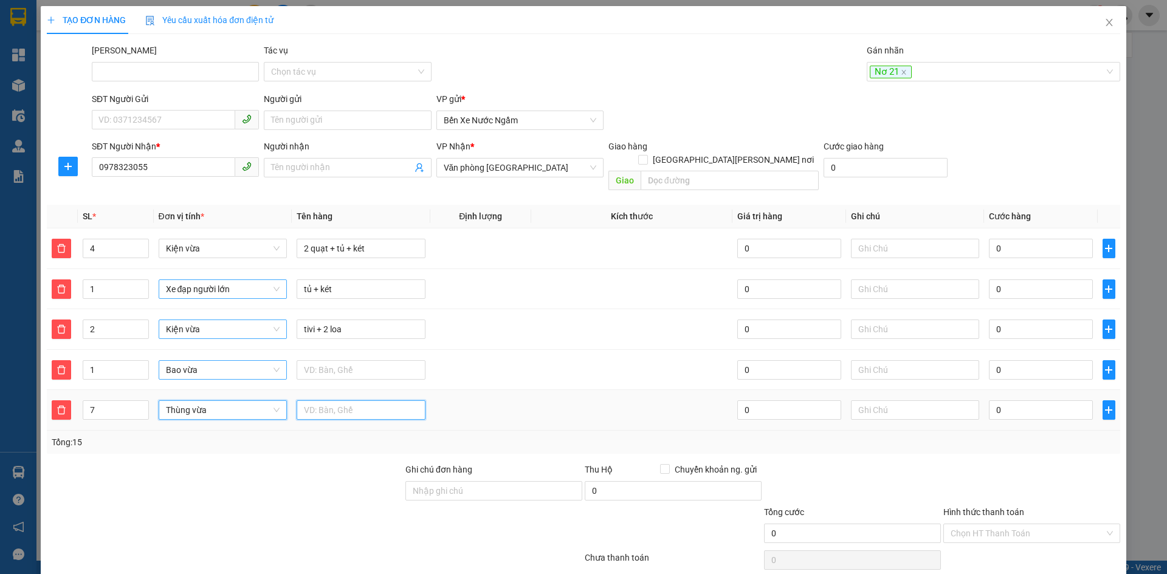
click at [356, 401] on input "text" at bounding box center [361, 410] width 129 height 19
type input "ứng 400"
click at [1003, 401] on input "0" at bounding box center [1040, 410] width 103 height 19
type input "4"
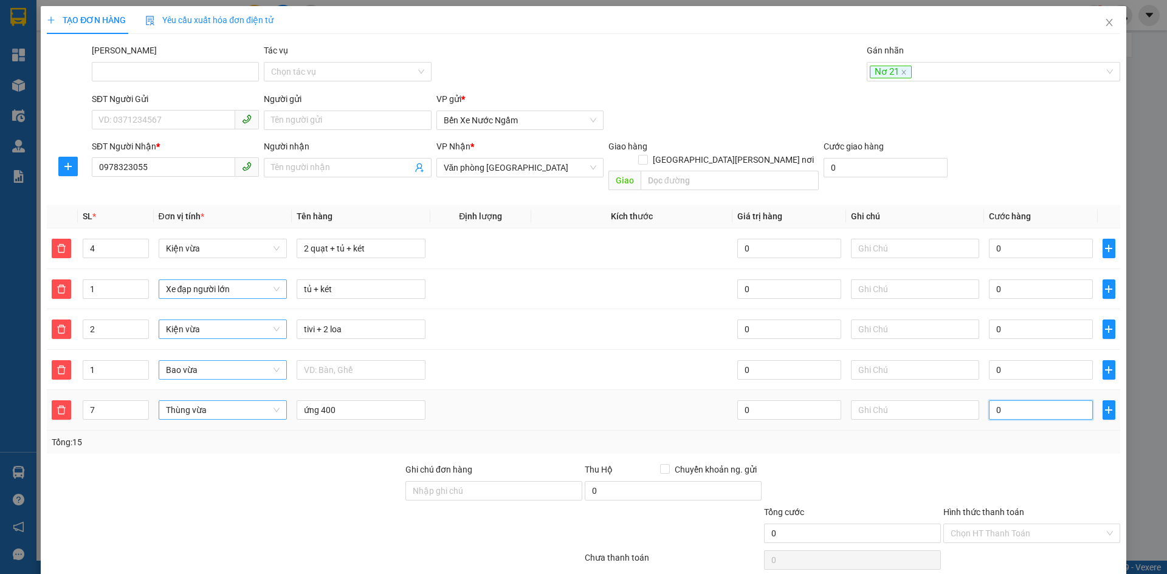
type input "004"
type input "42"
type input "0.042"
type input "420"
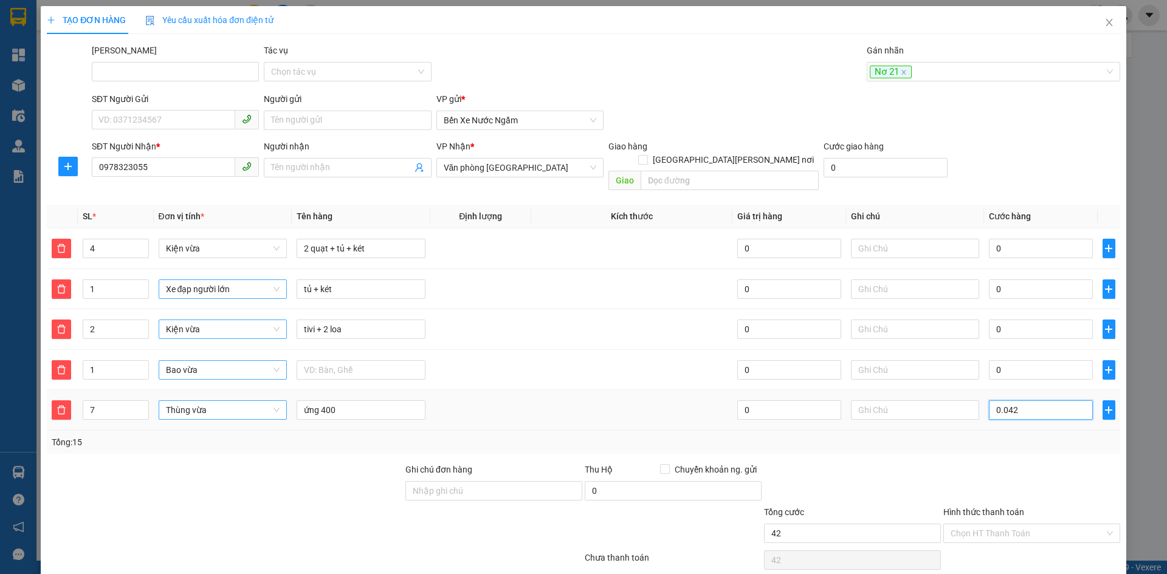
type input "420"
type input "0.004.200"
type input "4.200"
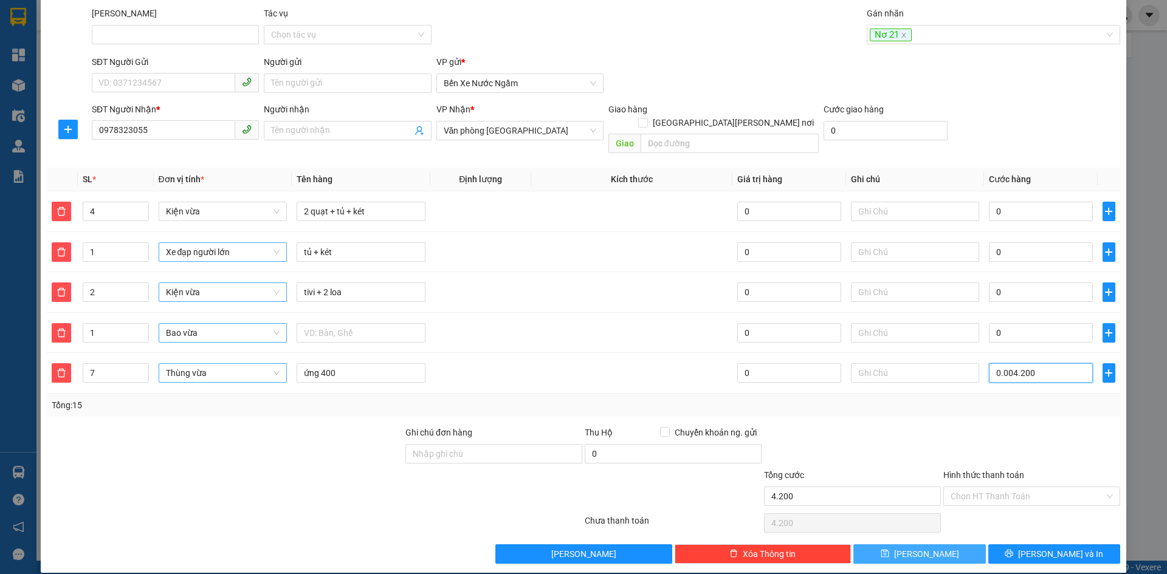
type input "004.200"
type input "4.200.000"
click at [896, 545] on button "[PERSON_NAME]" at bounding box center [919, 554] width 132 height 19
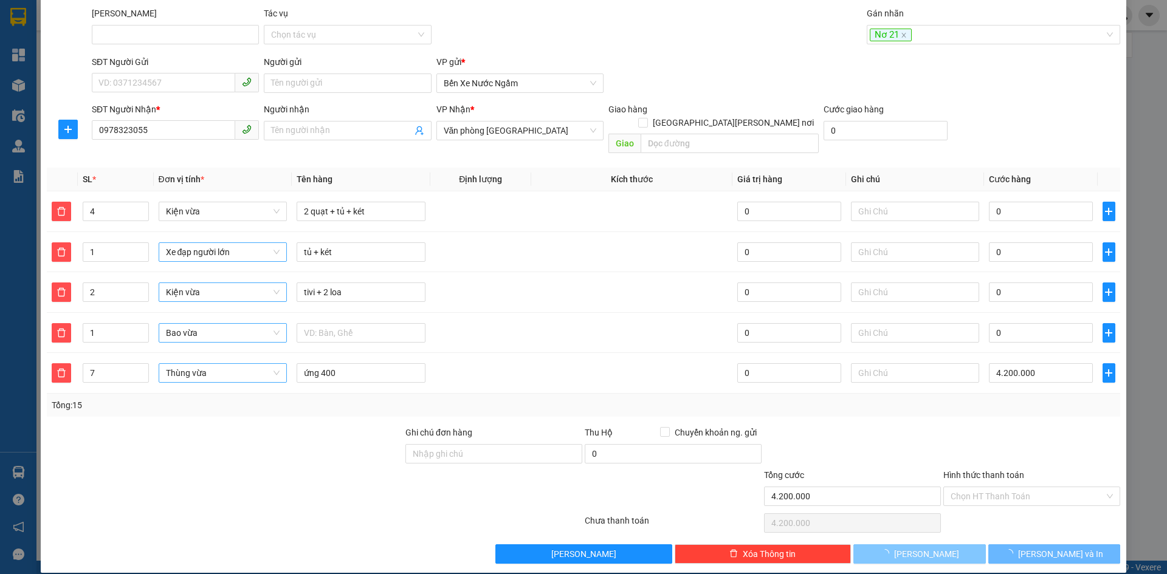
type input "1"
type input "0"
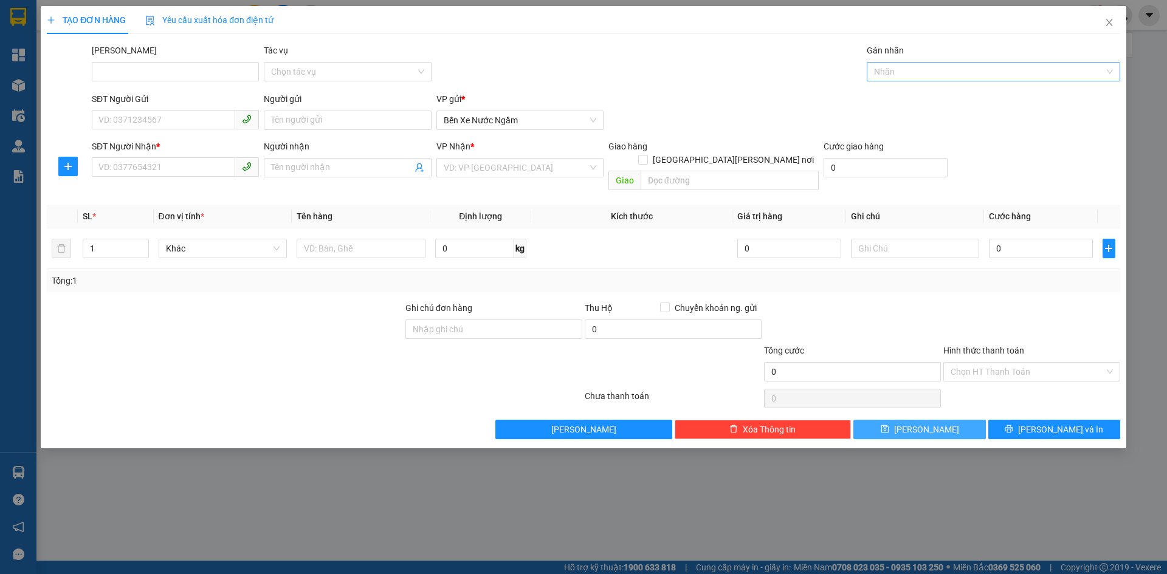
scroll to position [0, 0]
click at [904, 72] on div at bounding box center [987, 71] width 235 height 15
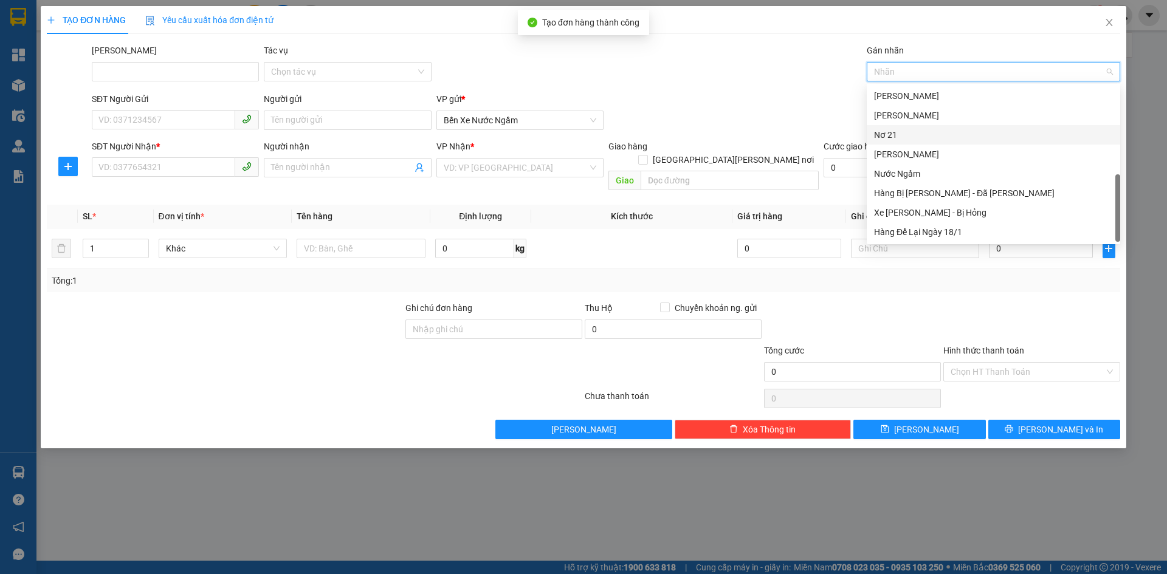
click at [900, 133] on div "Nơ 21" at bounding box center [993, 134] width 239 height 13
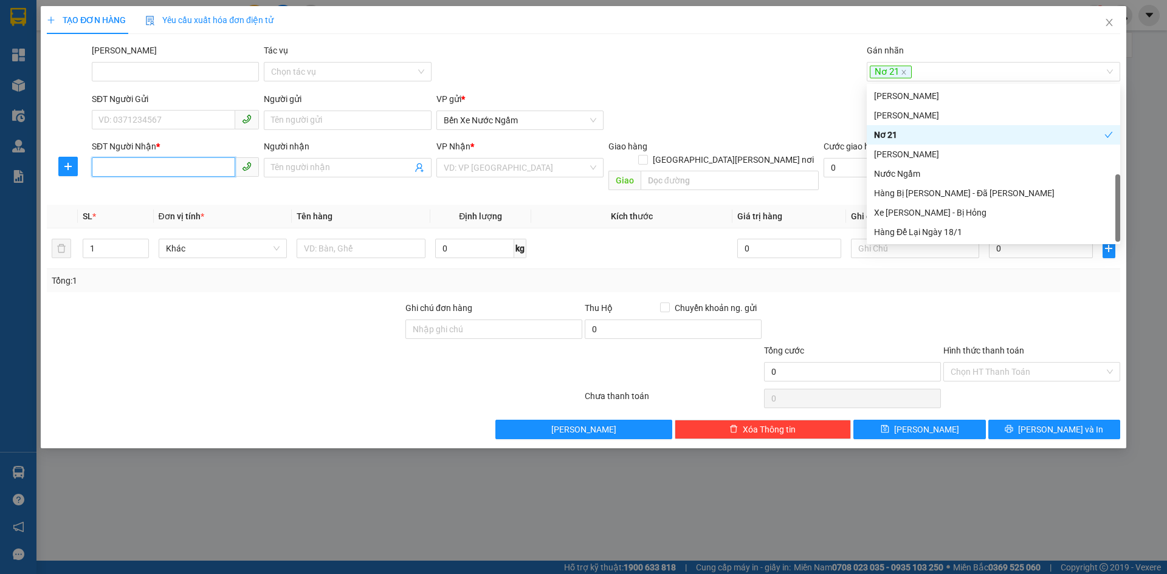
click at [114, 171] on input "SĐT Người Nhận *" at bounding box center [163, 166] width 143 height 19
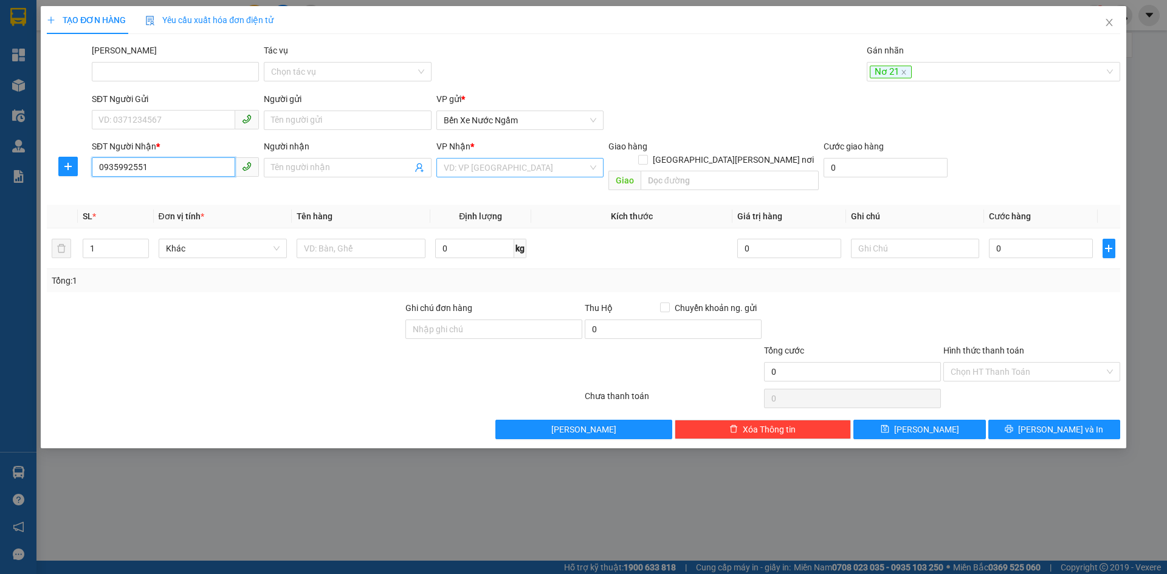
type input "0935992551"
click at [551, 168] on input "search" at bounding box center [516, 168] width 144 height 18
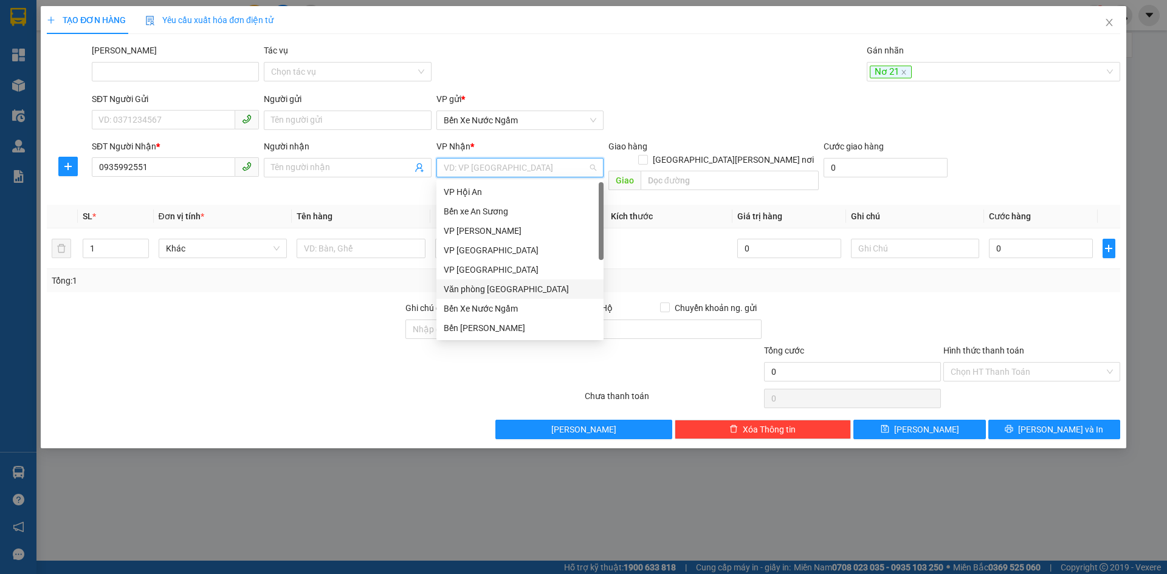
click at [505, 281] on div "Văn phòng [GEOGRAPHIC_DATA]" at bounding box center [519, 289] width 167 height 19
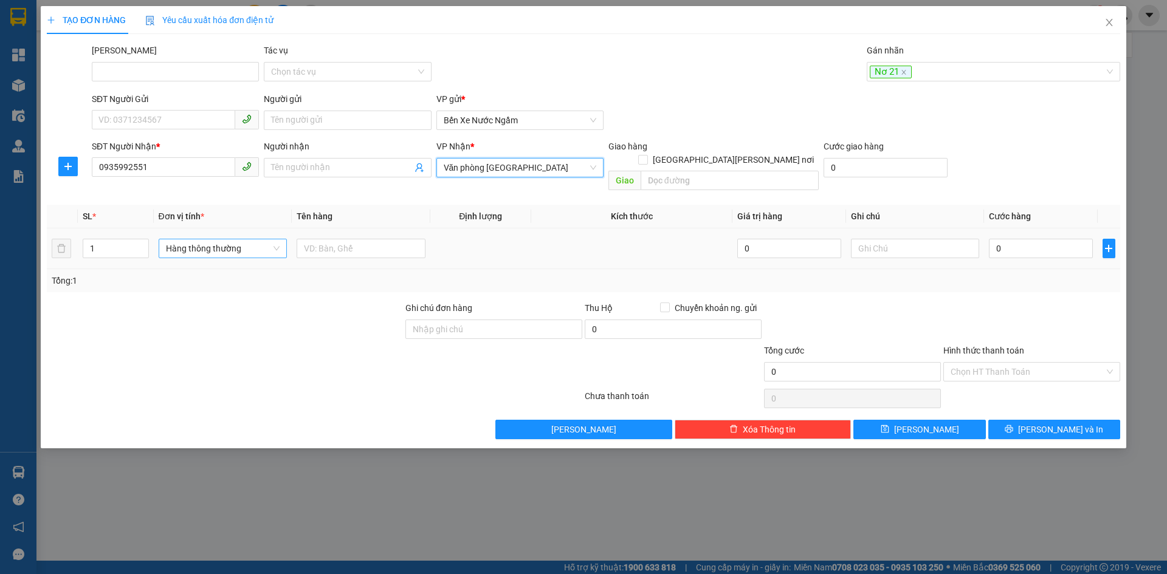
click at [192, 239] on span "Hàng thông thường" at bounding box center [223, 248] width 114 height 18
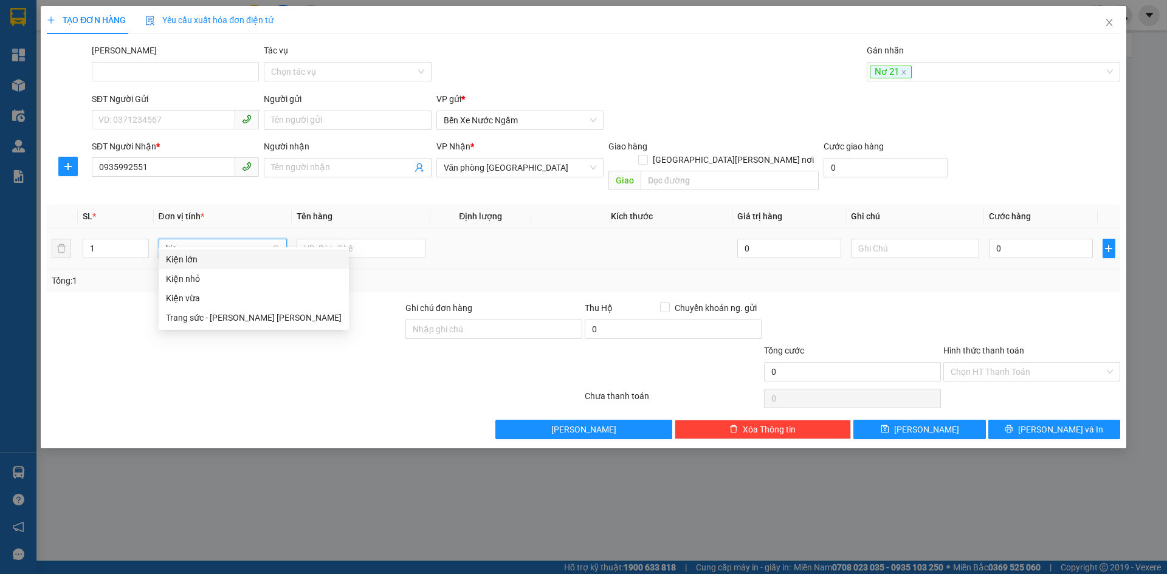
type input "kiê"
click at [186, 294] on div "Kiện vừa" at bounding box center [223, 298] width 114 height 13
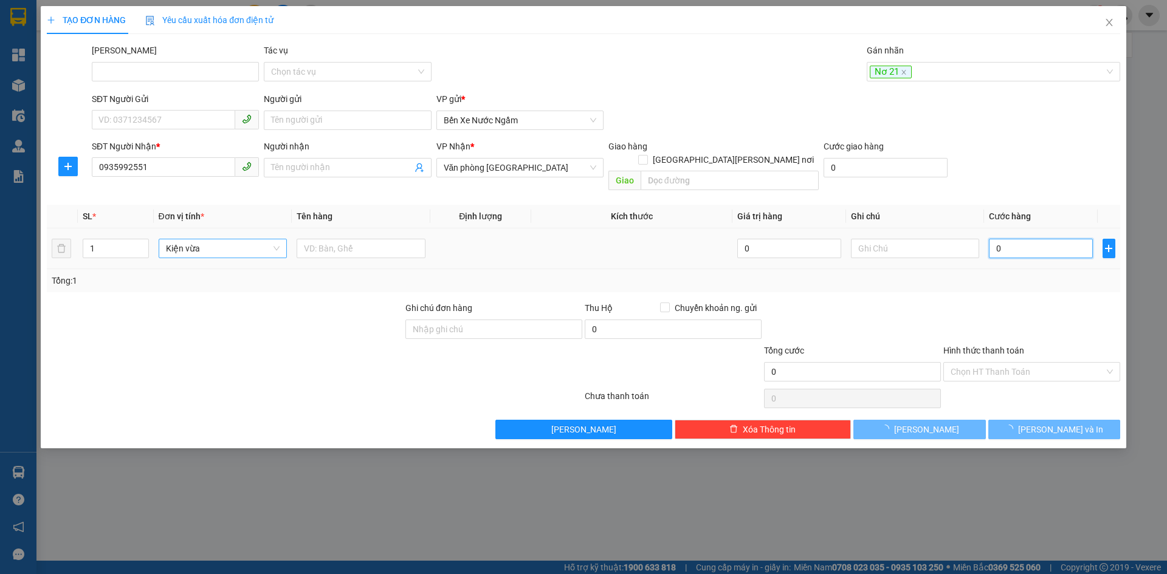
click at [1011, 240] on input "0" at bounding box center [1040, 248] width 103 height 19
type input "001"
type input "1"
type input "0.010"
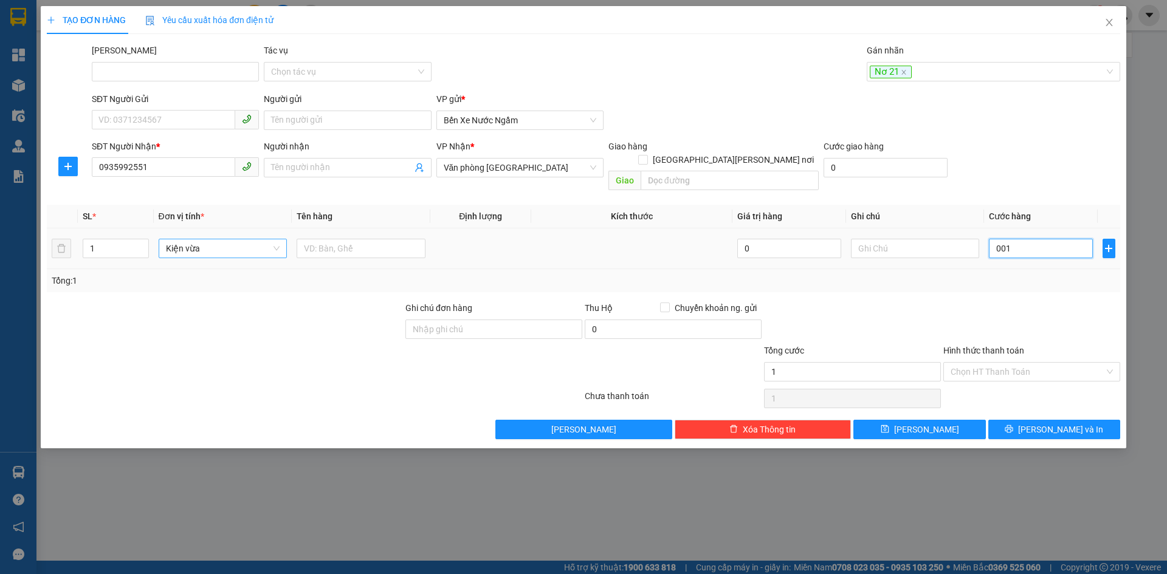
type input "10"
type input "00.100"
type input "100"
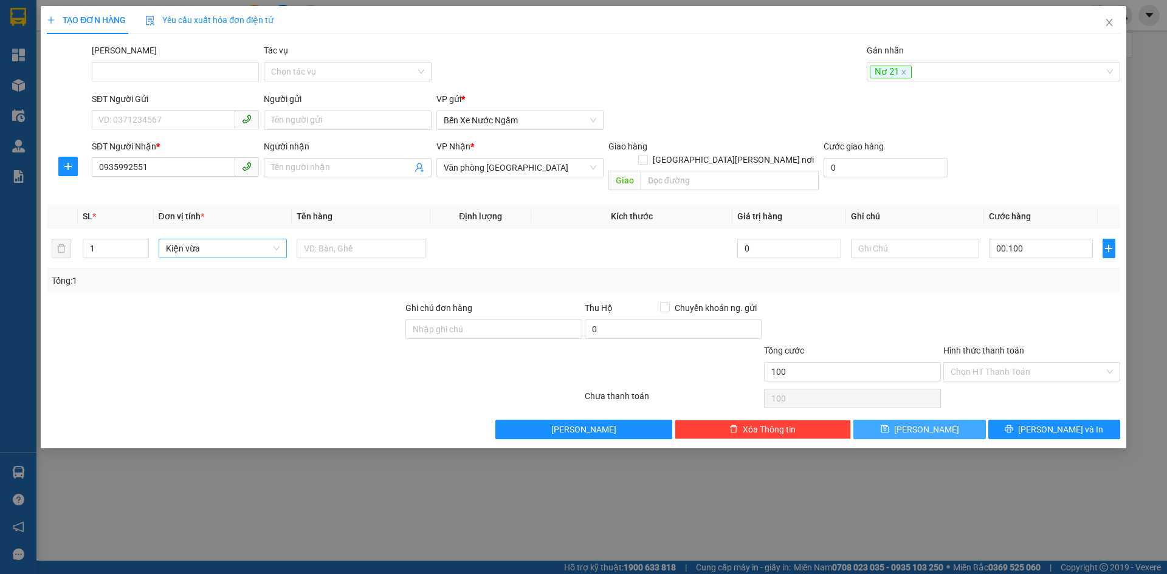
type input "100.000"
click at [942, 420] on button "[PERSON_NAME]" at bounding box center [919, 429] width 132 height 19
type input "0"
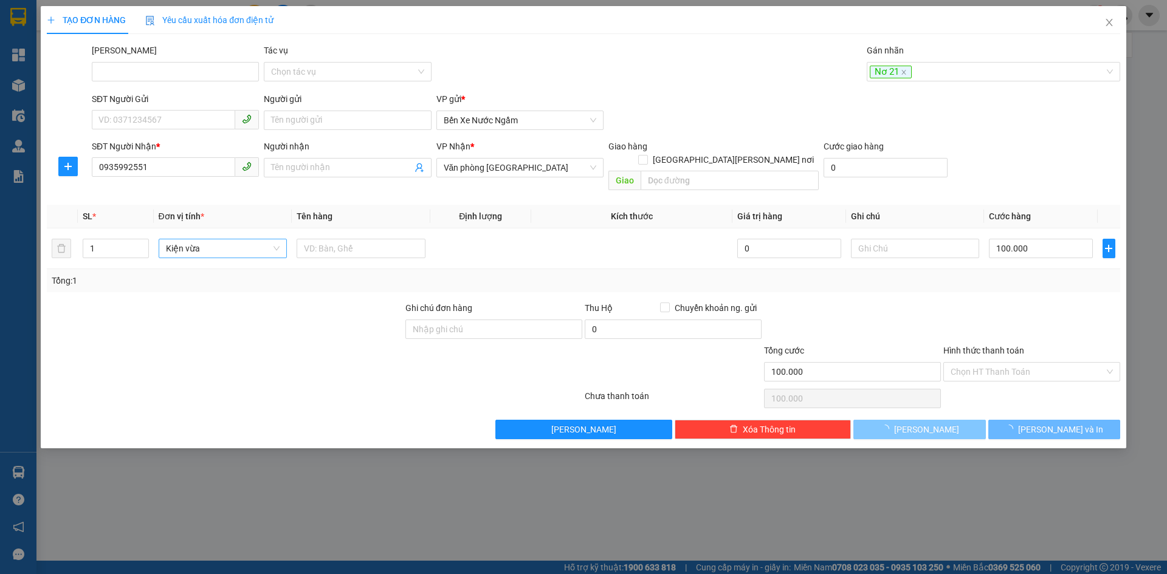
type input "0"
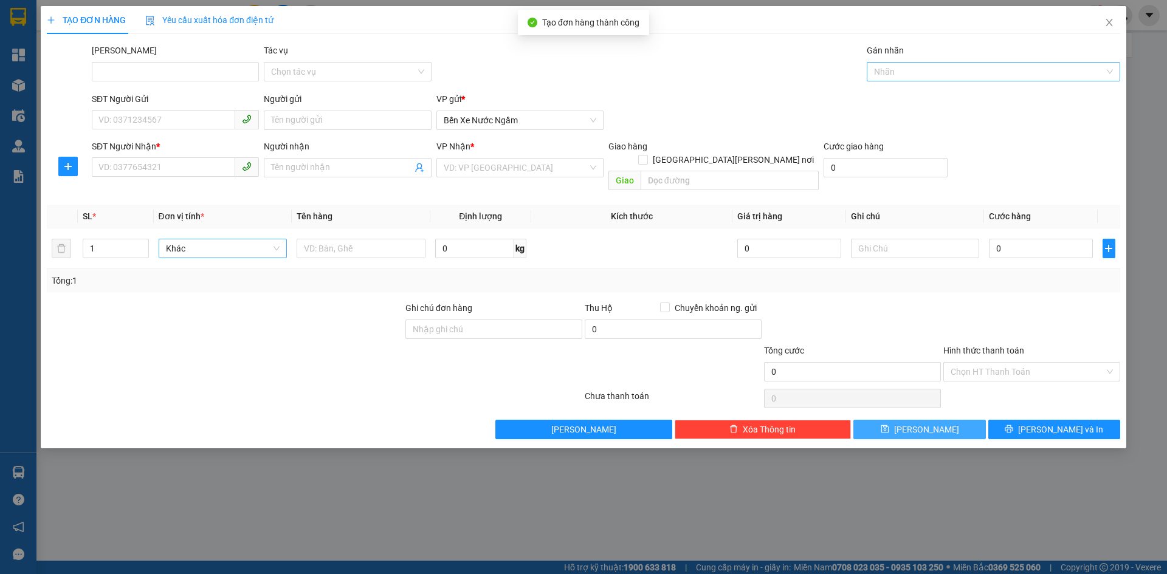
click at [901, 75] on div at bounding box center [987, 71] width 235 height 15
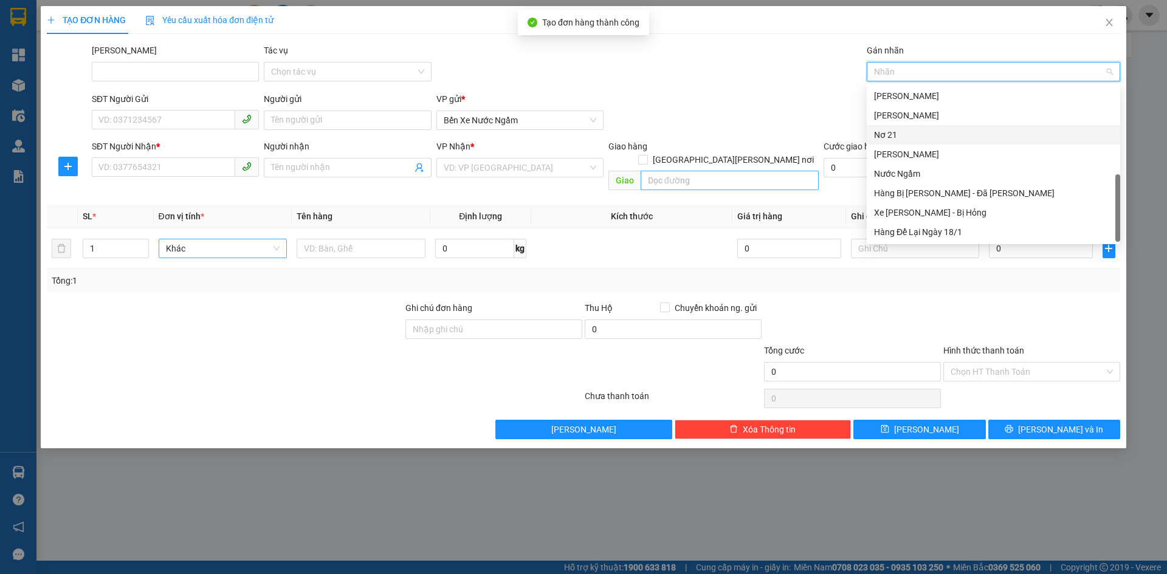
drag, startPoint x: 893, startPoint y: 138, endPoint x: 738, endPoint y: 157, distance: 156.2
click at [892, 138] on div "Nơ 21" at bounding box center [993, 134] width 239 height 13
drag, startPoint x: 89, startPoint y: 165, endPoint x: 103, endPoint y: 167, distance: 14.6
click at [91, 165] on div "SĐT Người Nhận * VD: 0377654321" at bounding box center [175, 168] width 172 height 56
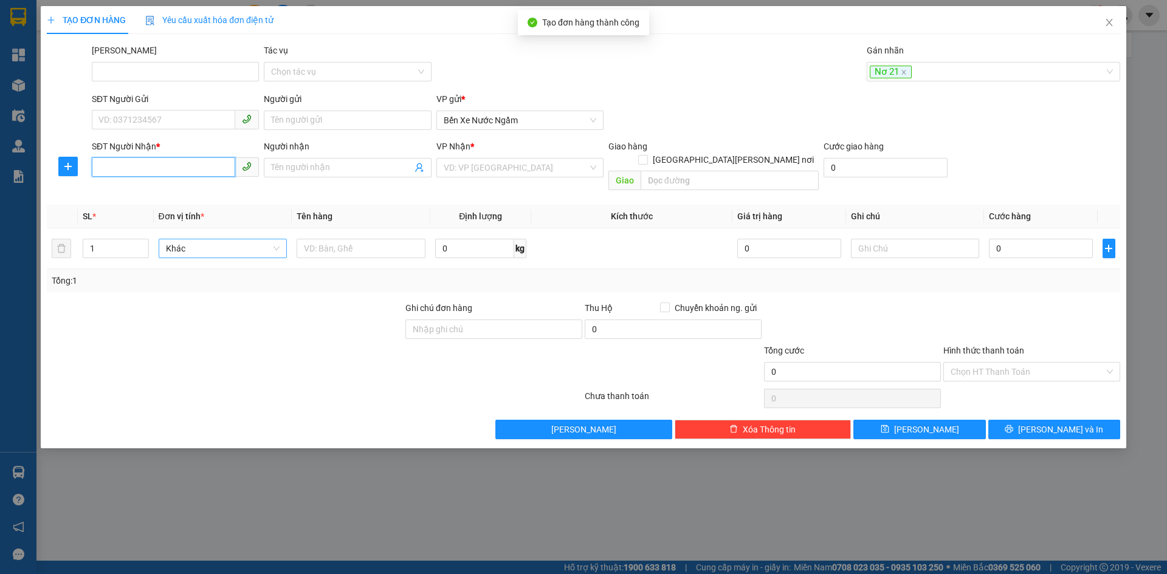
click at [109, 167] on input "SĐT Người Nhận *" at bounding box center [163, 166] width 143 height 19
click at [142, 190] on div "0905502440" at bounding box center [175, 191] width 153 height 13
click at [198, 239] on span "Hàng thông thường" at bounding box center [223, 248] width 114 height 18
type input "0905502440"
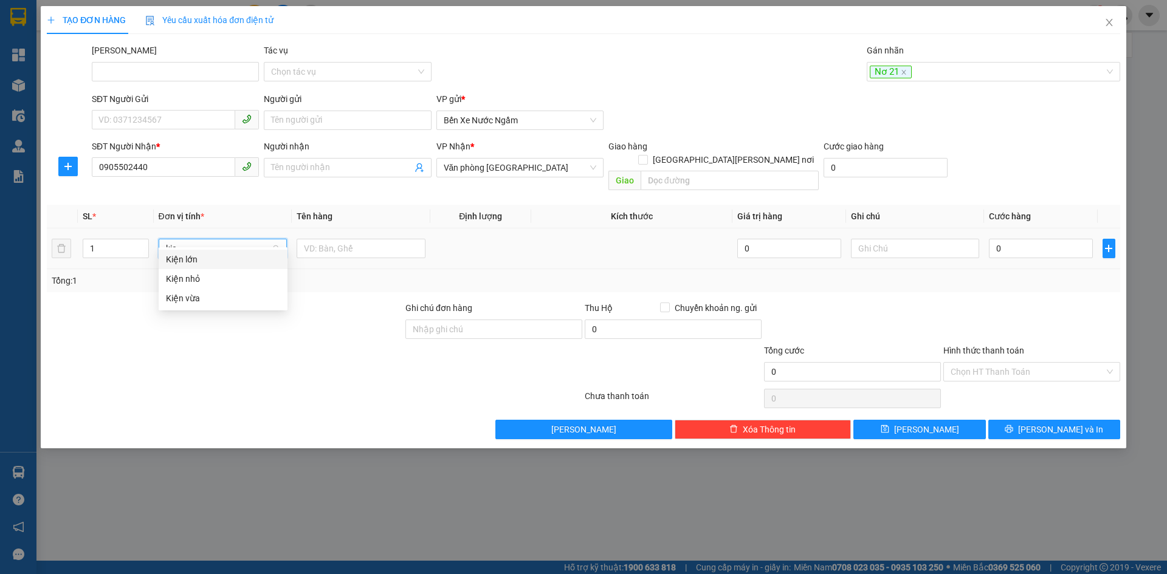
type input "kiê"
click at [191, 277] on div "Kiện nhỏ" at bounding box center [223, 278] width 114 height 13
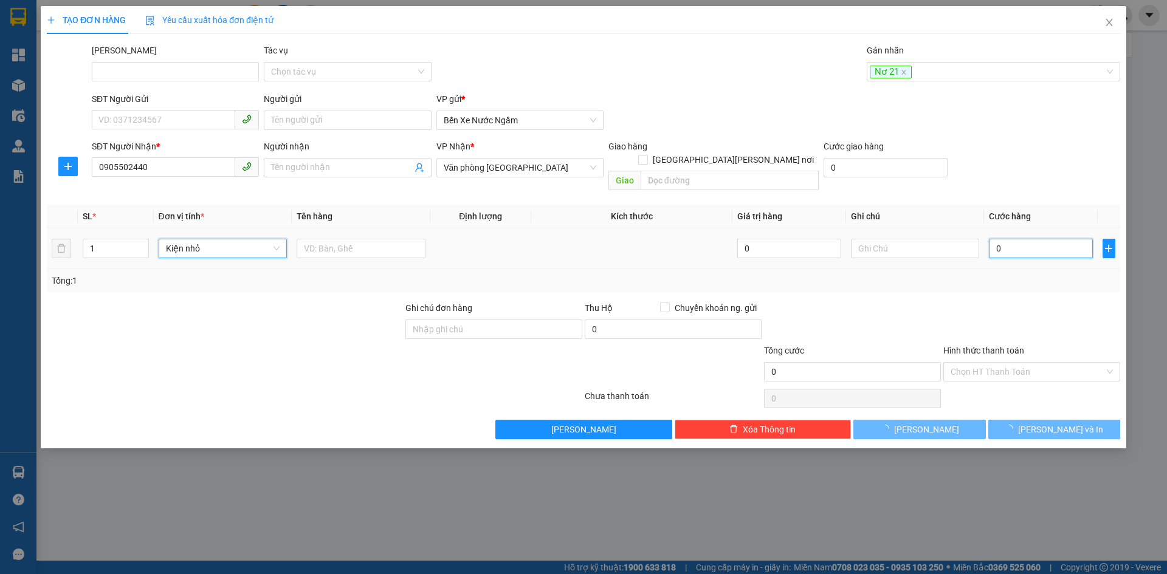
click at [1016, 239] on input "0" at bounding box center [1040, 248] width 103 height 19
type input "005"
type input "5"
type input "0.050"
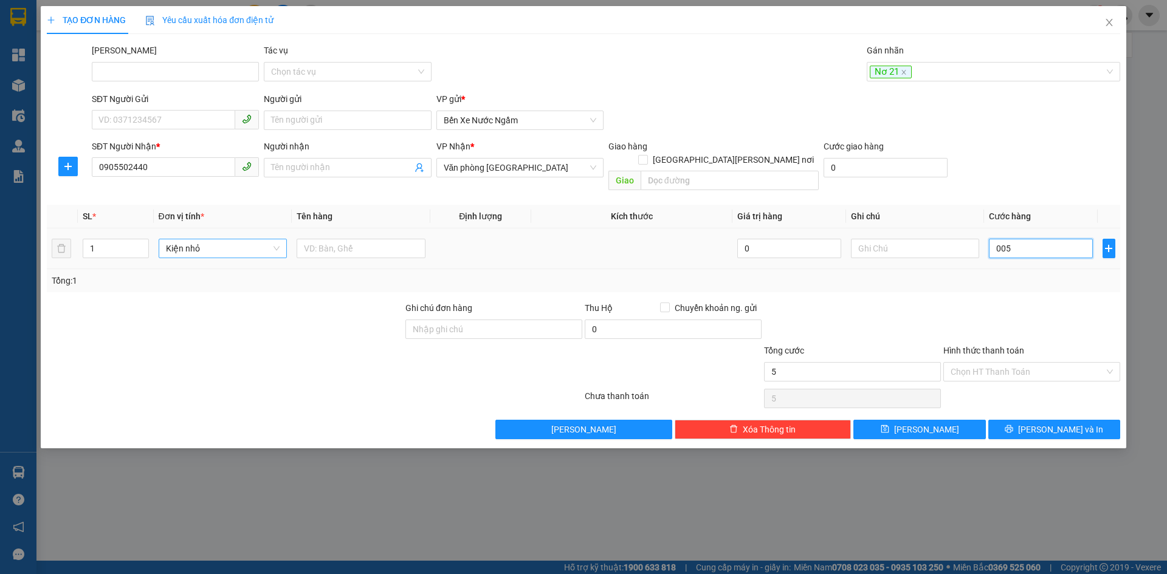
type input "50"
type input "50.000"
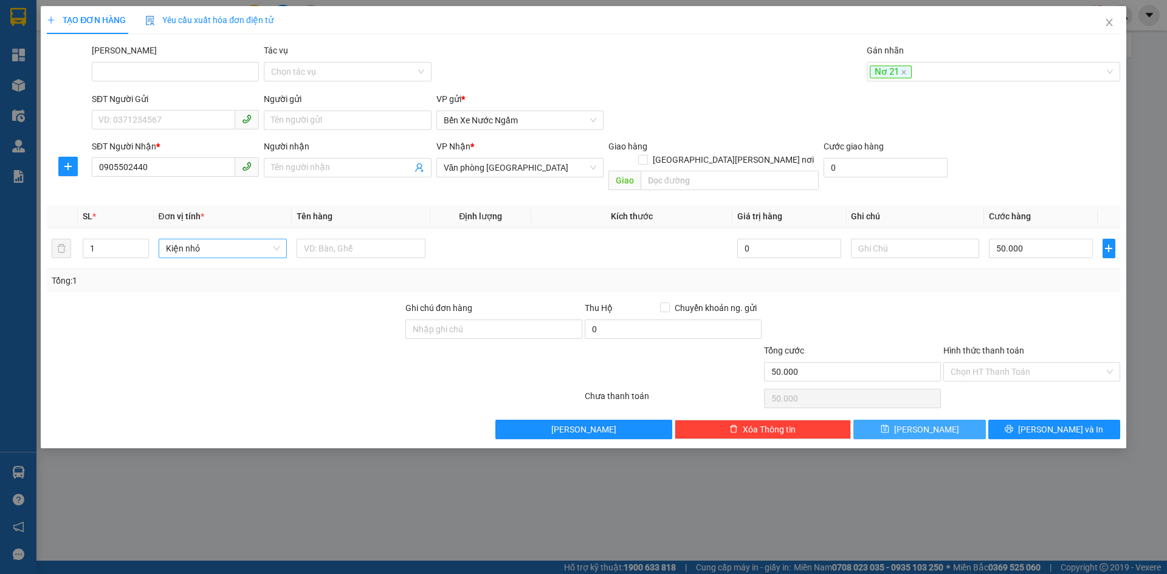
click at [904, 420] on button "[PERSON_NAME]" at bounding box center [919, 429] width 132 height 19
type input "0"
click at [898, 73] on div at bounding box center [987, 71] width 235 height 15
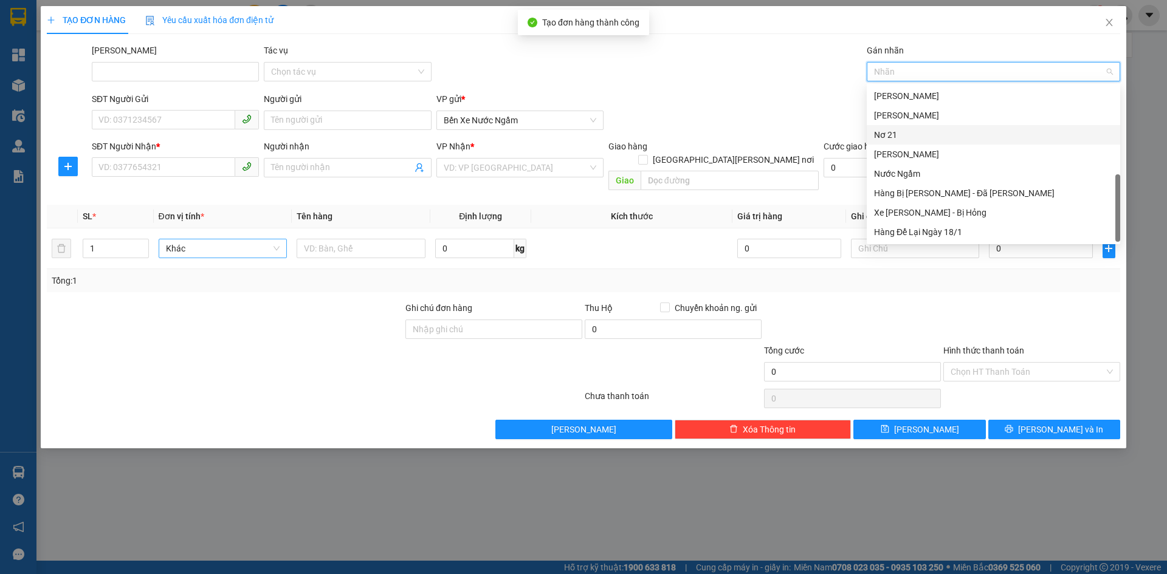
drag, startPoint x: 892, startPoint y: 130, endPoint x: 432, endPoint y: 143, distance: 460.3
click at [892, 131] on div "Nơ 21" at bounding box center [993, 134] width 239 height 13
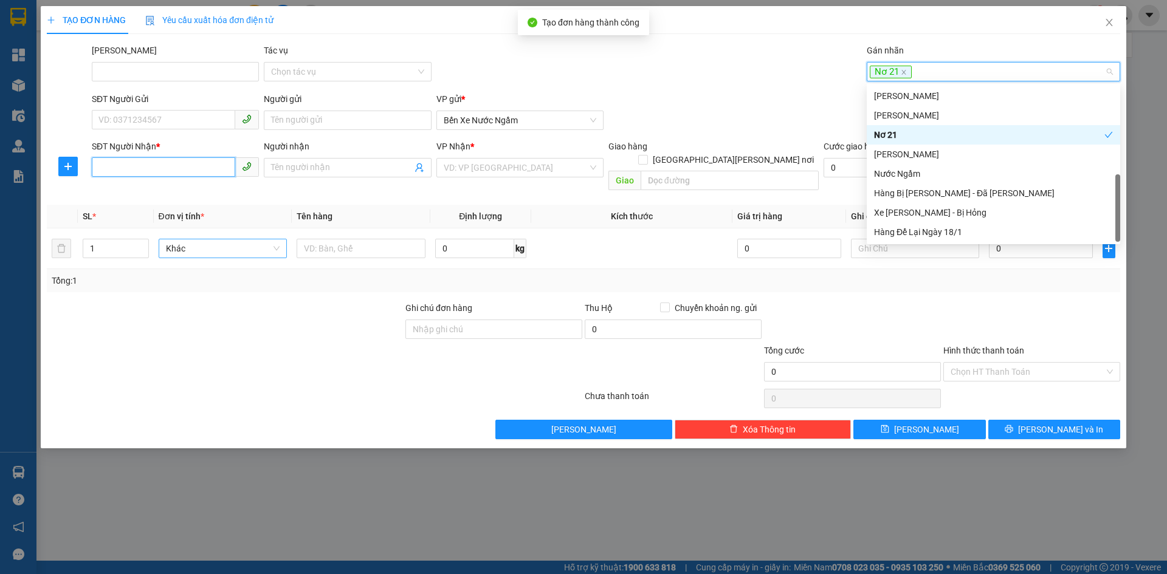
click at [112, 169] on input "SĐT Người Nhận *" at bounding box center [163, 166] width 143 height 19
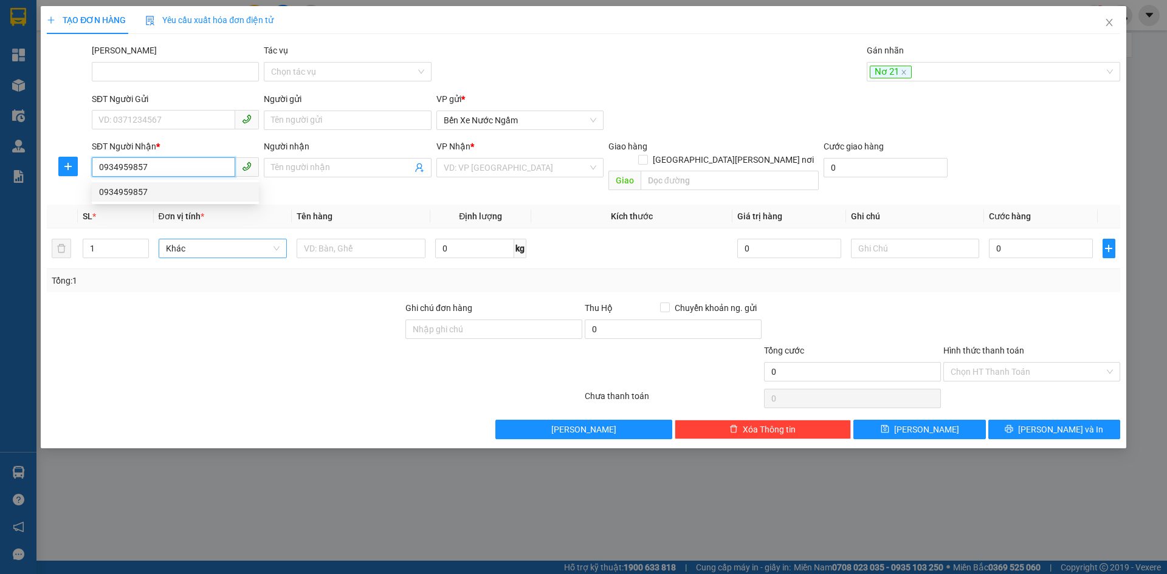
click at [120, 191] on div "0934959857" at bounding box center [175, 191] width 153 height 13
click at [965, 74] on div "Nơ 21" at bounding box center [987, 71] width 235 height 15
type input "0934959857"
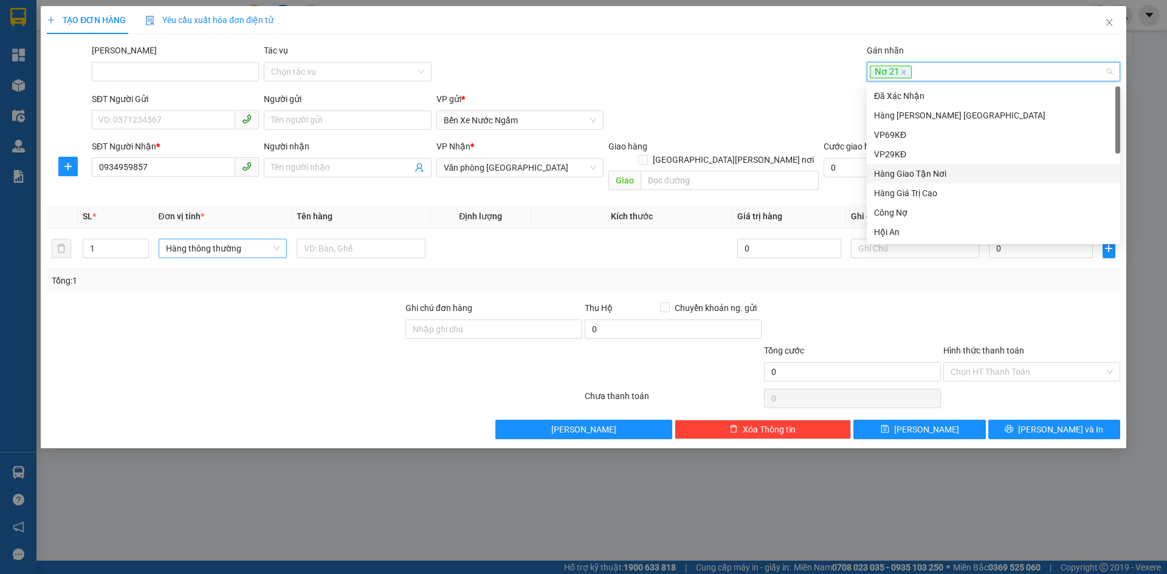
click at [923, 172] on div "Hàng Giao Tận Nơi" at bounding box center [993, 173] width 239 height 13
click at [188, 239] on span "Hàng thông thường" at bounding box center [223, 248] width 114 height 18
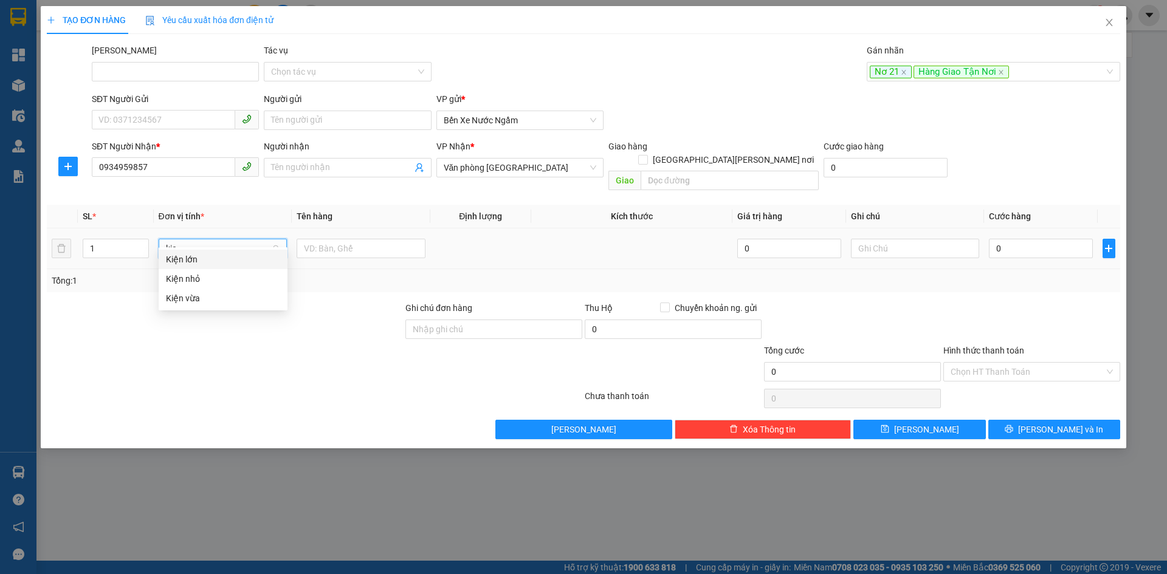
type input "kiê"
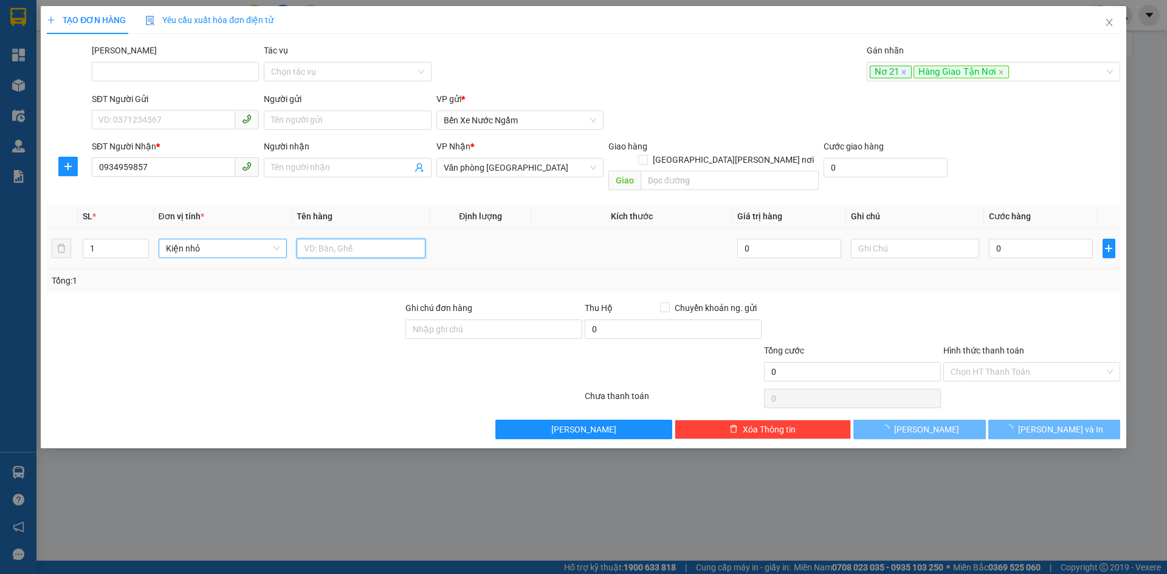
click at [304, 239] on input "text" at bounding box center [361, 248] width 129 height 19
type input "HS"
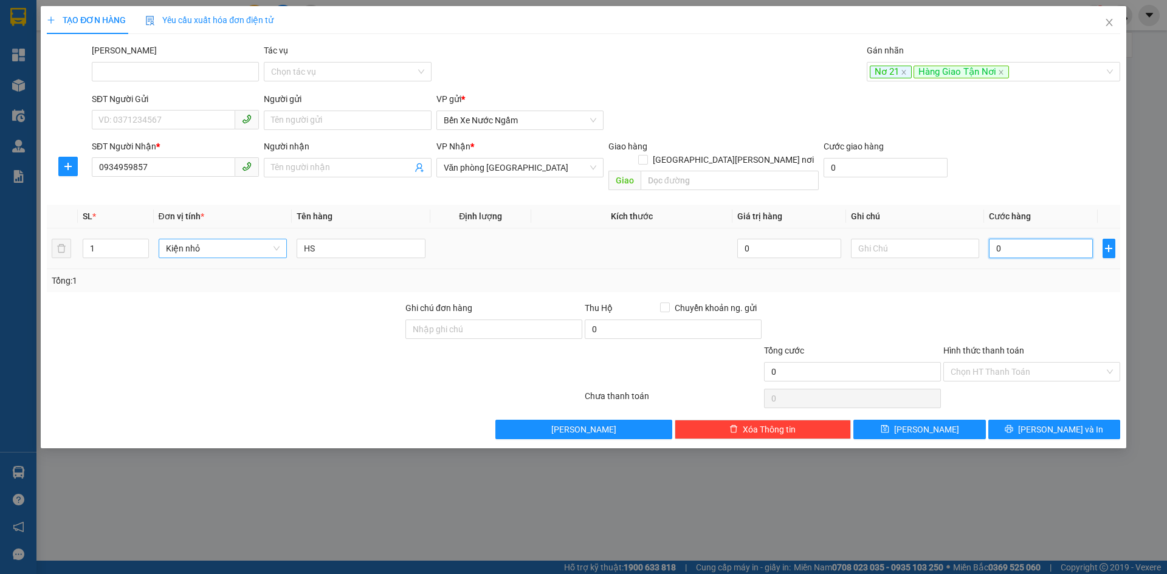
click at [1016, 239] on input "0" at bounding box center [1040, 248] width 103 height 19
type input "001"
type input "1"
type input "0.017"
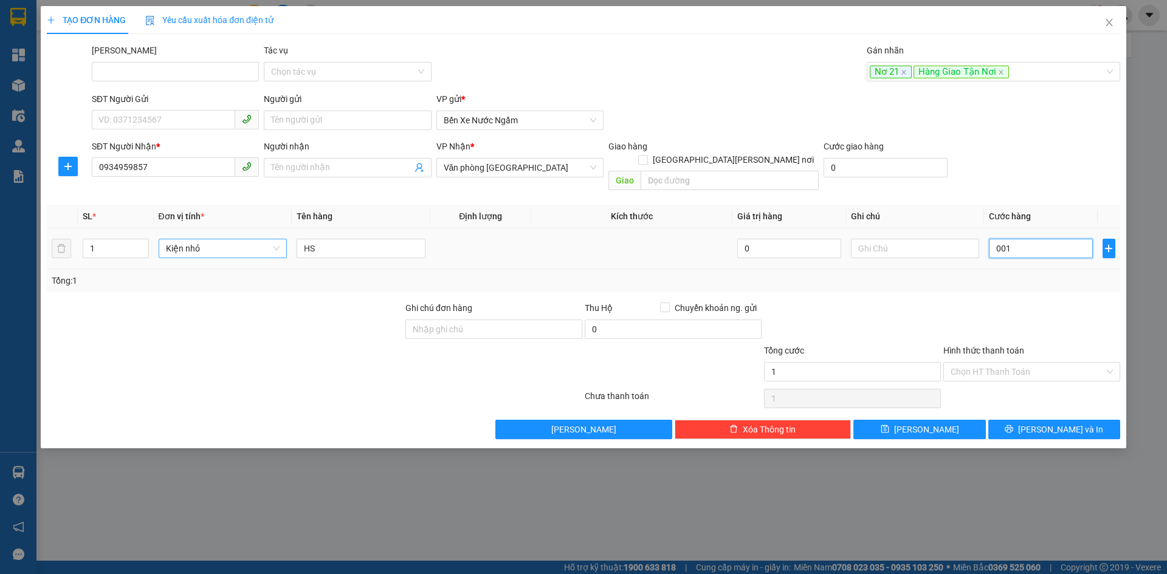
type input "17"
type input "00.170"
type input "170"
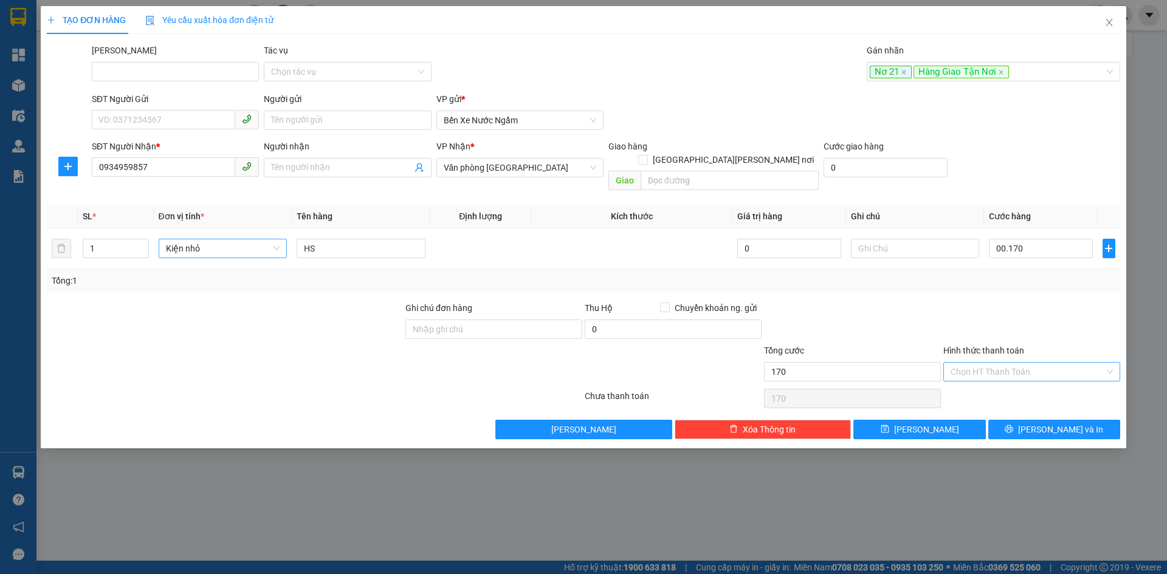
type input "170.000"
click at [998, 363] on input "Hình thức thanh toán" at bounding box center [1028, 372] width 154 height 18
click at [1000, 378] on div "Tại văn phòng" at bounding box center [1032, 382] width 162 height 13
type input "0"
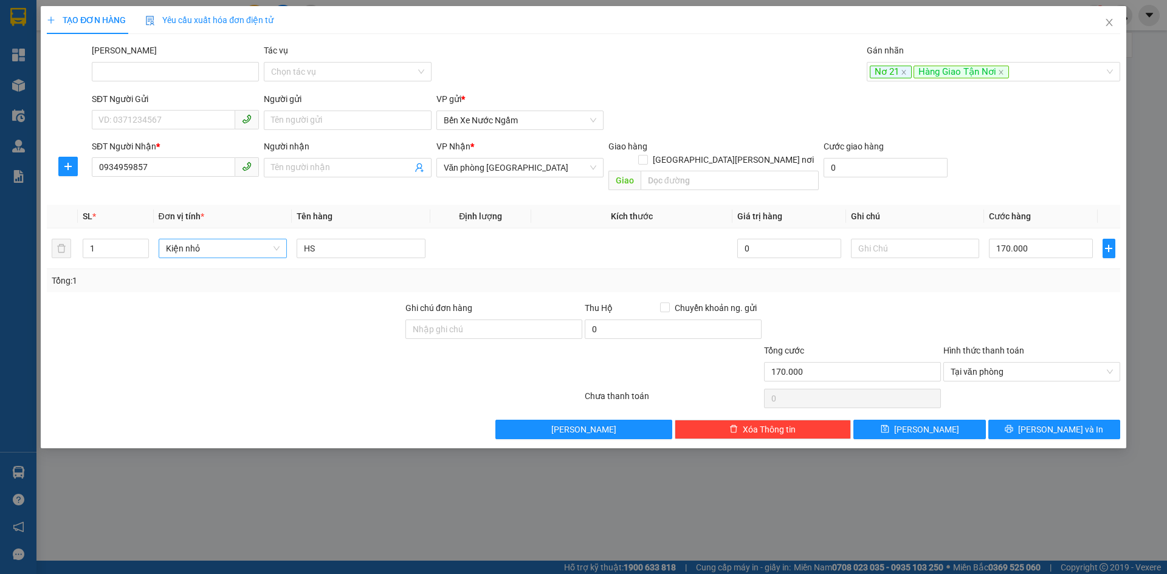
click at [924, 428] on div "TẠO ĐƠN HÀNG Yêu cầu xuất hóa đơn điện tử Transit Pickup Surcharge Ids Transit …" at bounding box center [584, 227] width 1086 height 442
click at [927, 423] on span "[PERSON_NAME]" at bounding box center [926, 429] width 65 height 13
type input "0"
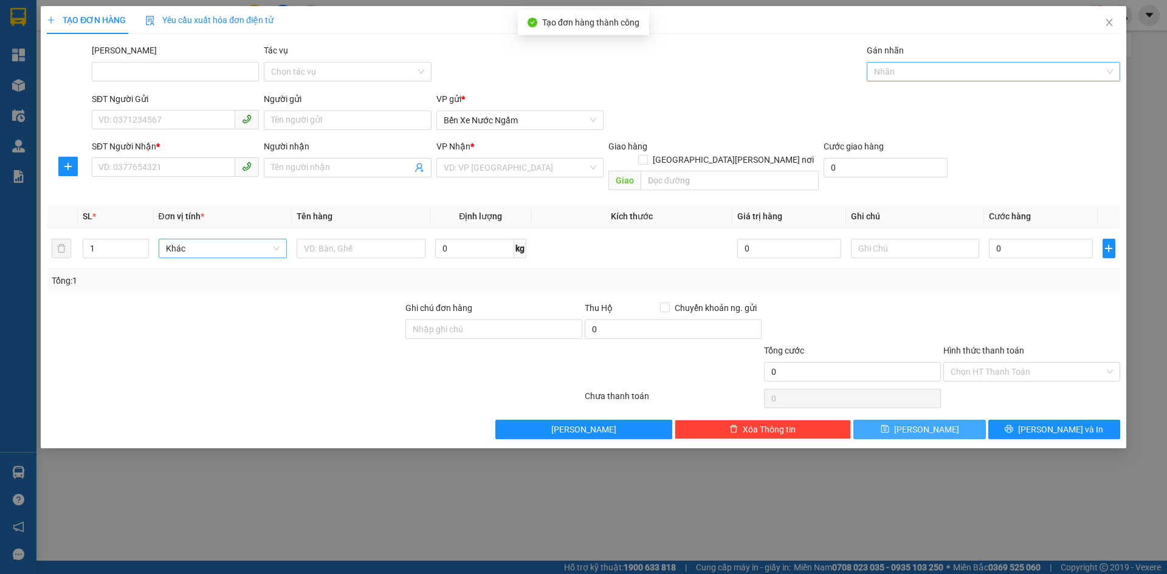
click at [899, 71] on div at bounding box center [987, 71] width 235 height 15
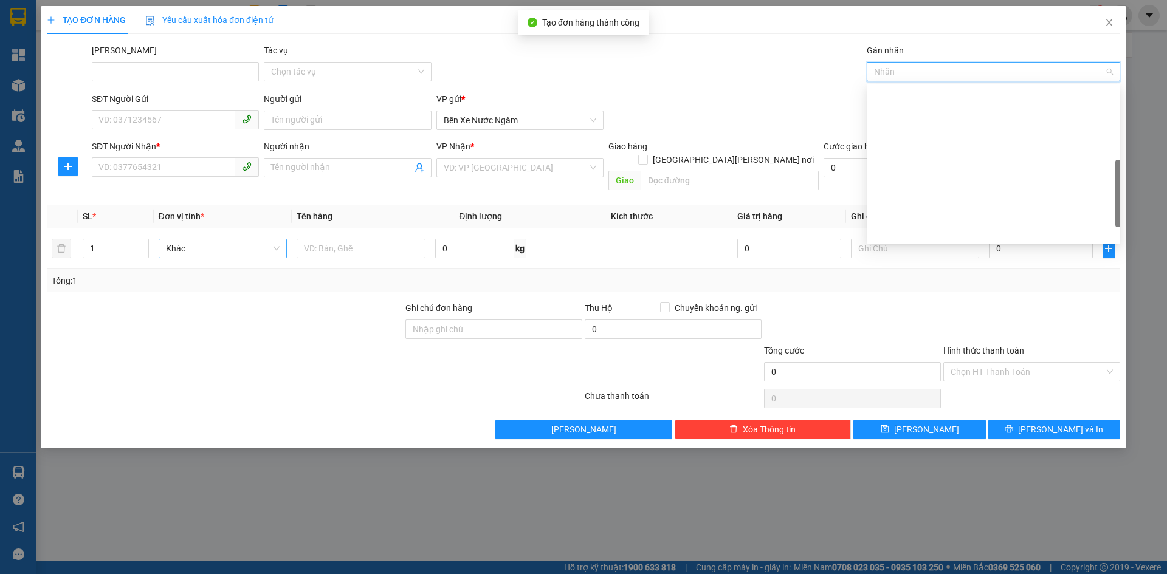
scroll to position [292, 0]
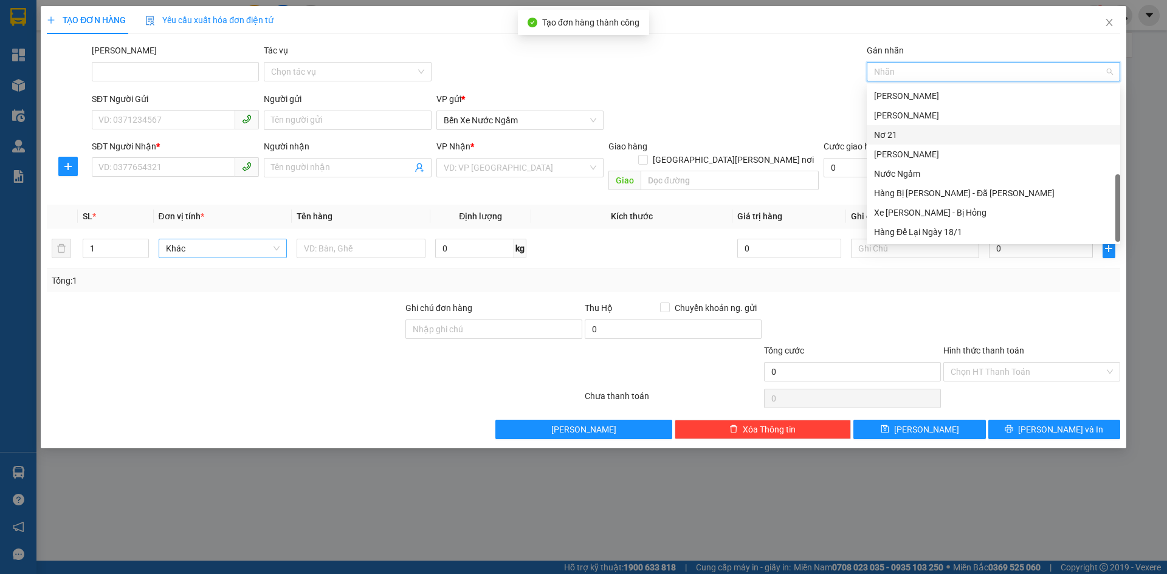
click at [890, 129] on div "Nơ 21" at bounding box center [993, 134] width 239 height 13
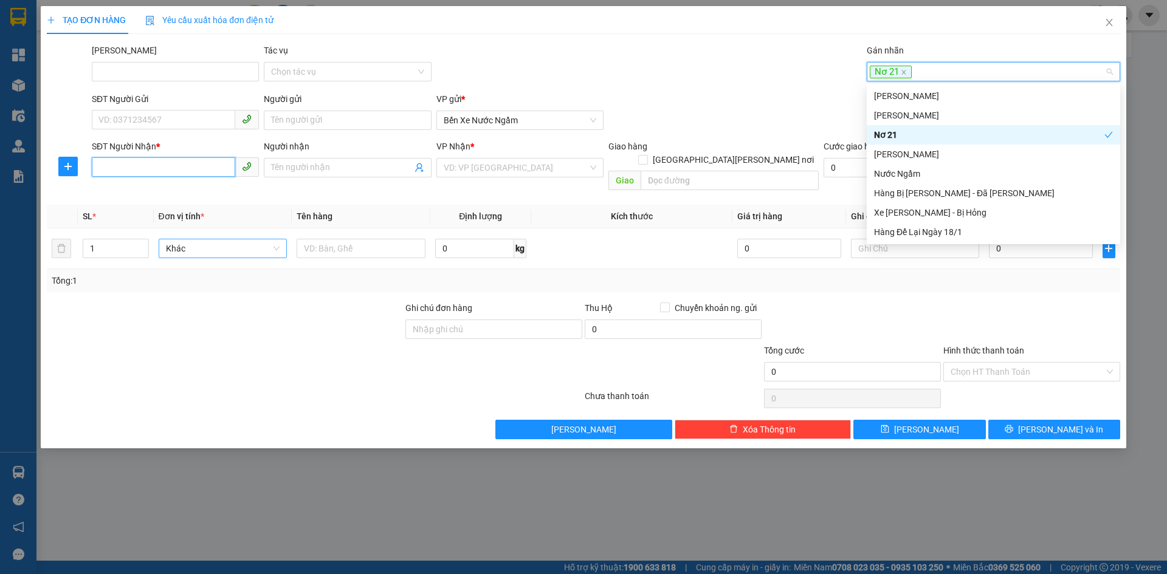
click at [159, 173] on input "SĐT Người Nhận *" at bounding box center [163, 166] width 143 height 19
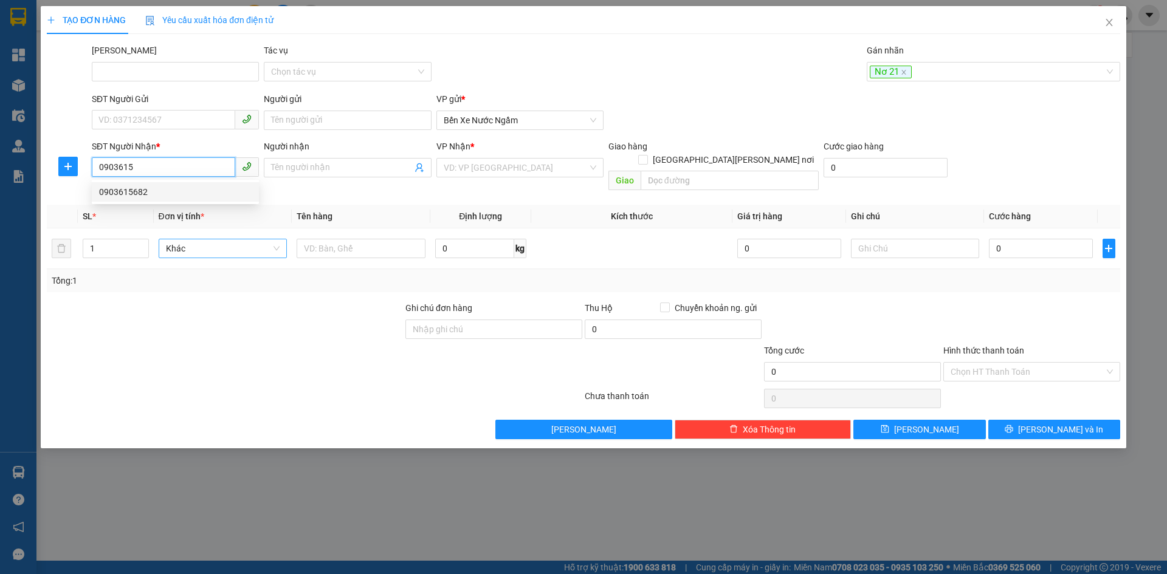
click at [131, 193] on div "0903615682" at bounding box center [175, 191] width 153 height 13
click at [171, 242] on span "Hàng thông thường" at bounding box center [223, 248] width 114 height 18
type input "0903615682"
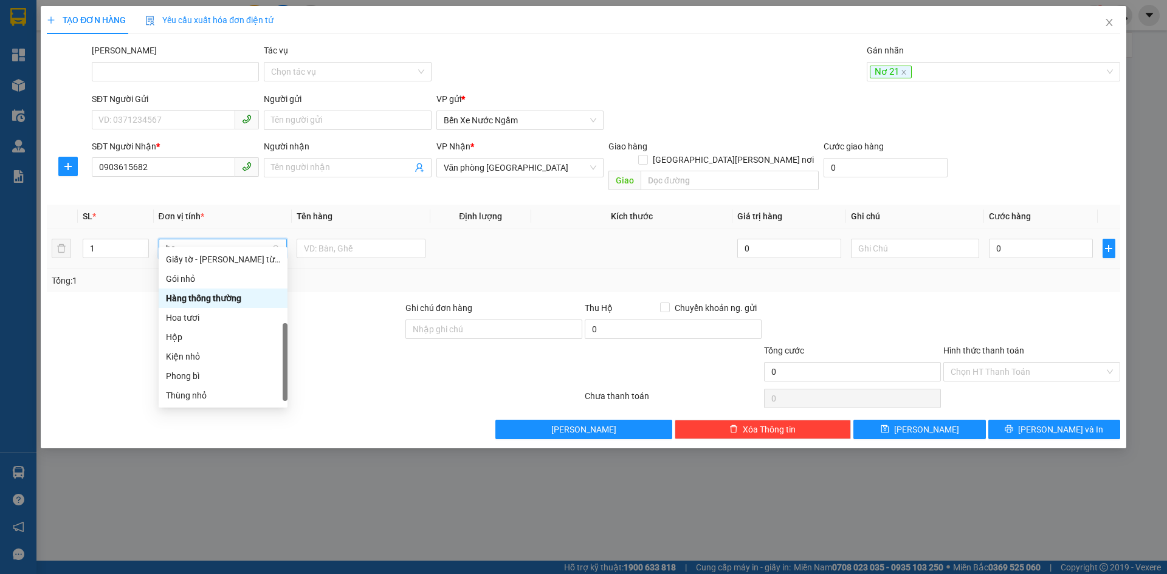
scroll to position [83, 0]
type input "hôp"
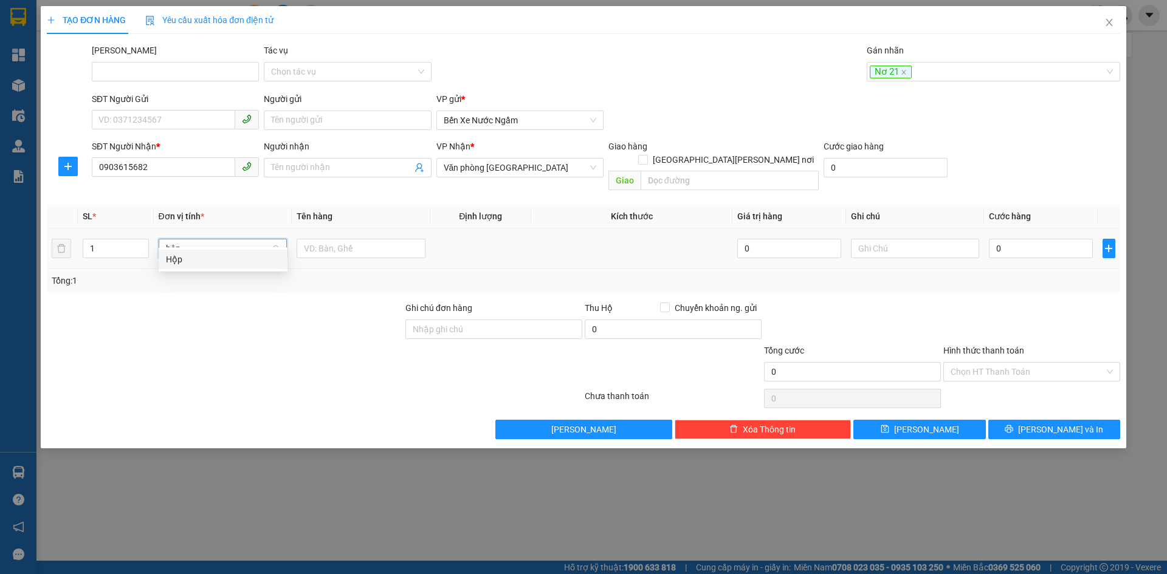
click at [169, 261] on div "Hộp" at bounding box center [223, 259] width 114 height 13
click at [1048, 239] on input "0" at bounding box center [1040, 248] width 103 height 19
type input "007"
type input "7"
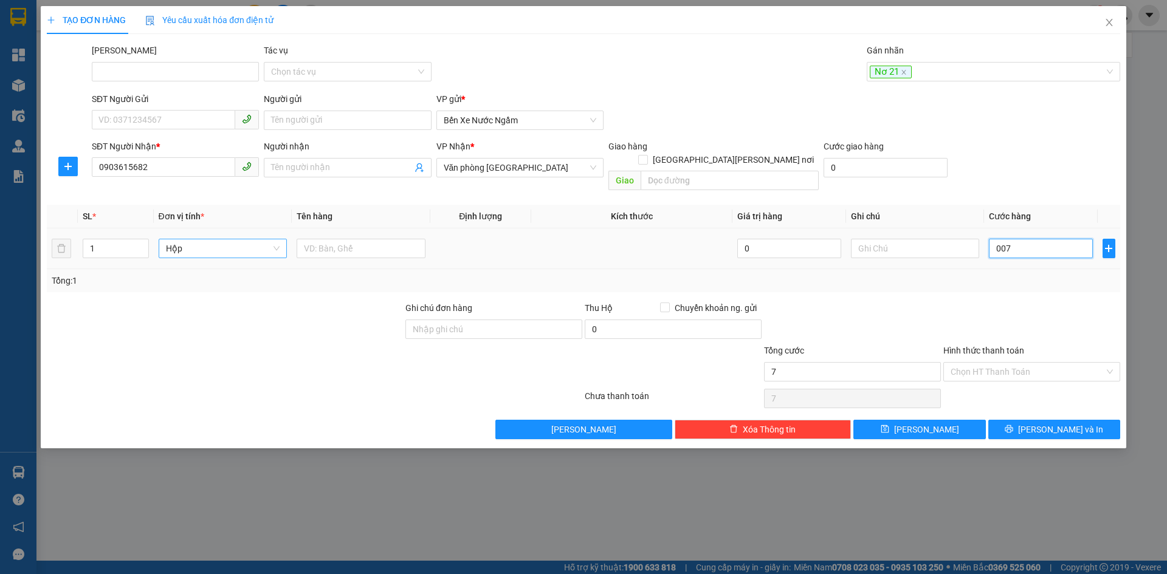
type input "0.070"
type input "70"
type input "70.000"
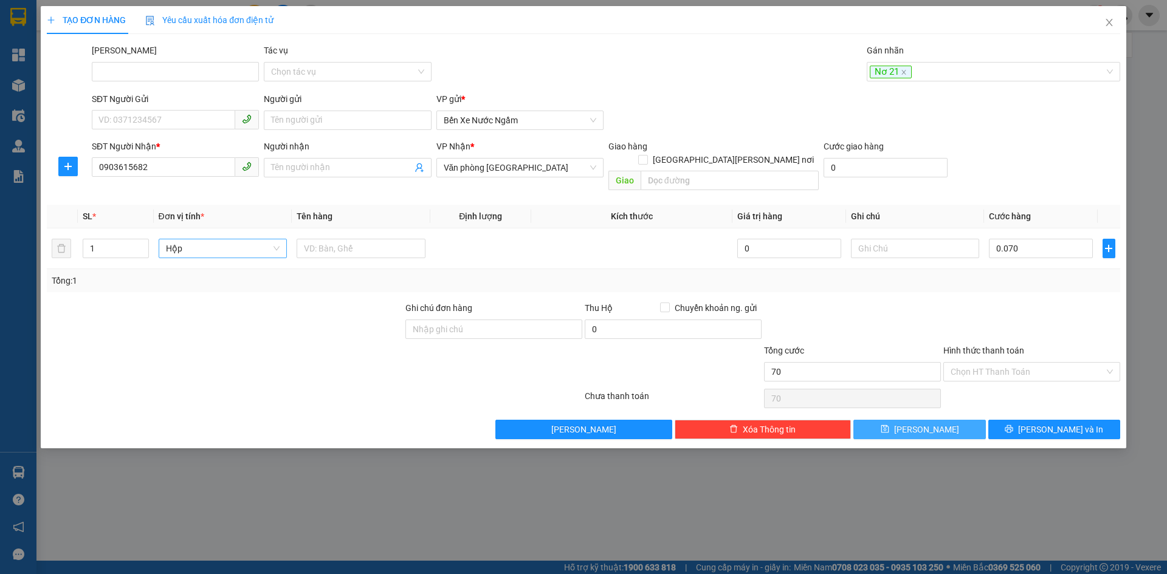
type input "70.000"
click at [889, 425] on icon "save" at bounding box center [885, 429] width 9 height 9
type input "0"
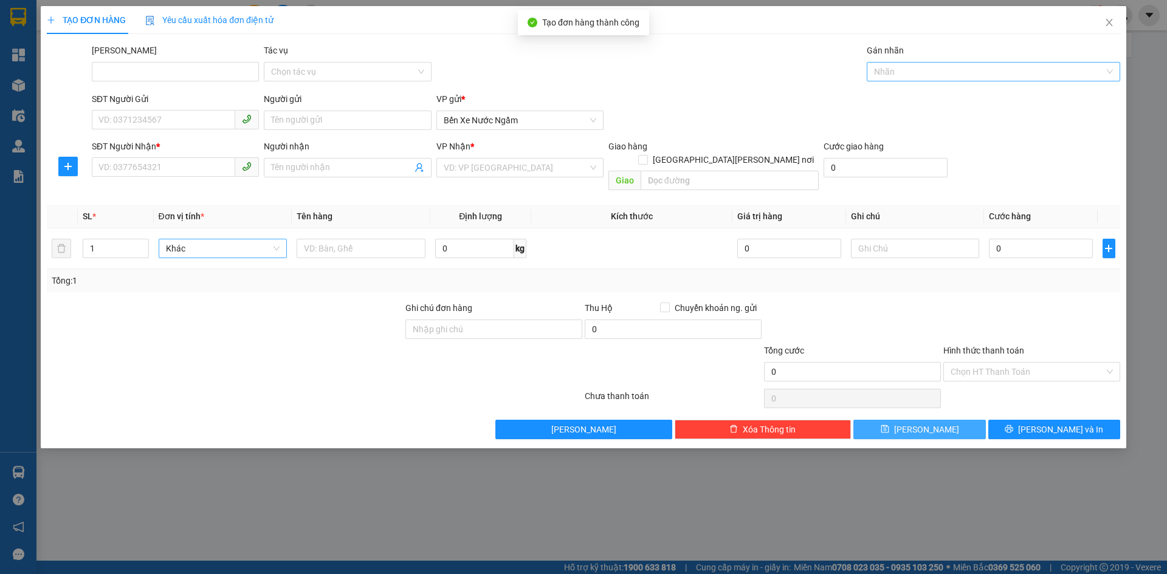
click at [886, 72] on div at bounding box center [987, 71] width 235 height 15
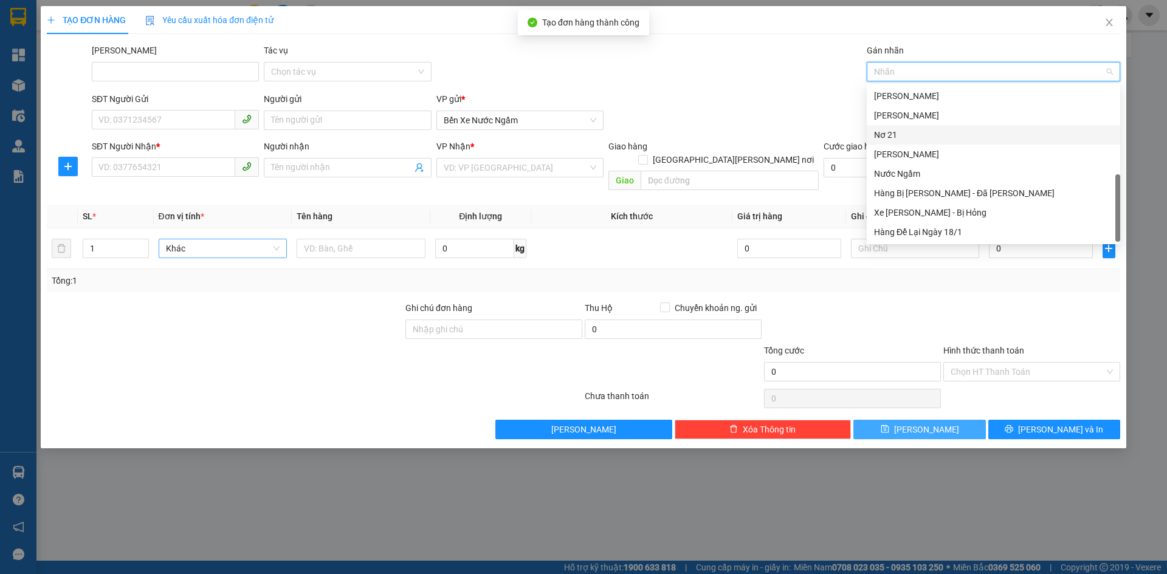
drag, startPoint x: 897, startPoint y: 137, endPoint x: 881, endPoint y: 139, distance: 15.3
click at [896, 137] on div "Nơ 21" at bounding box center [993, 134] width 239 height 13
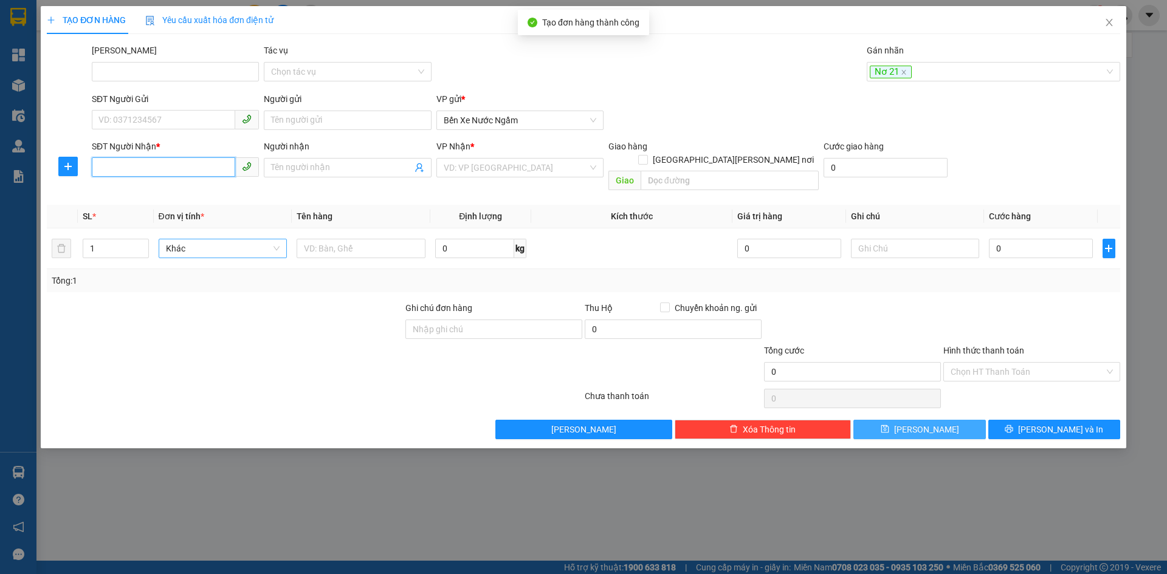
click at [129, 174] on input "SĐT Người Nhận *" at bounding box center [163, 166] width 143 height 19
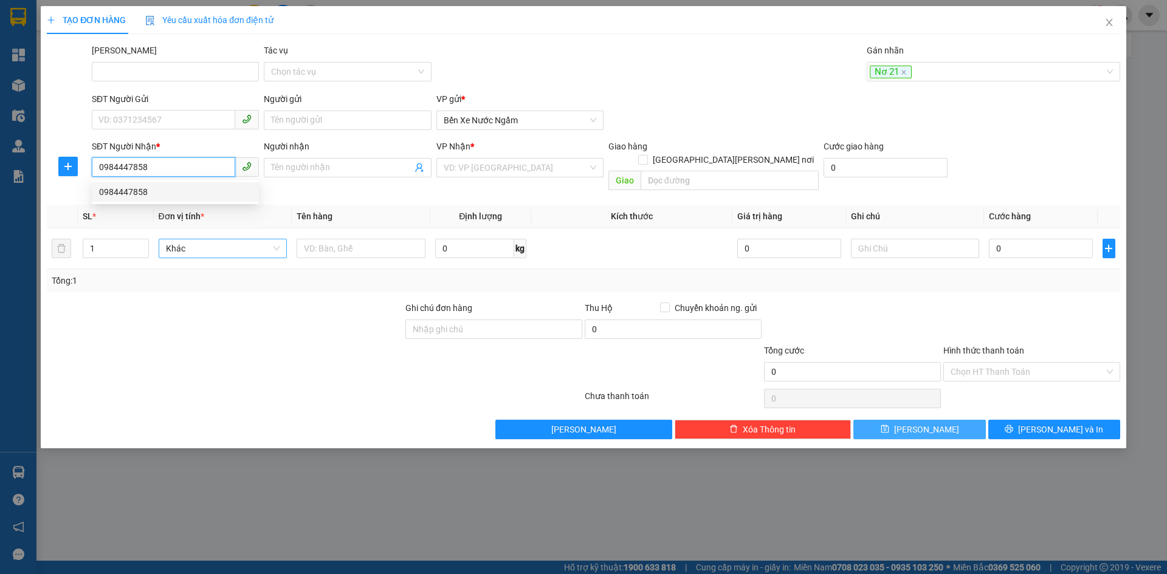
click at [125, 188] on div "0984447858" at bounding box center [175, 191] width 153 height 13
type input "0984447858"
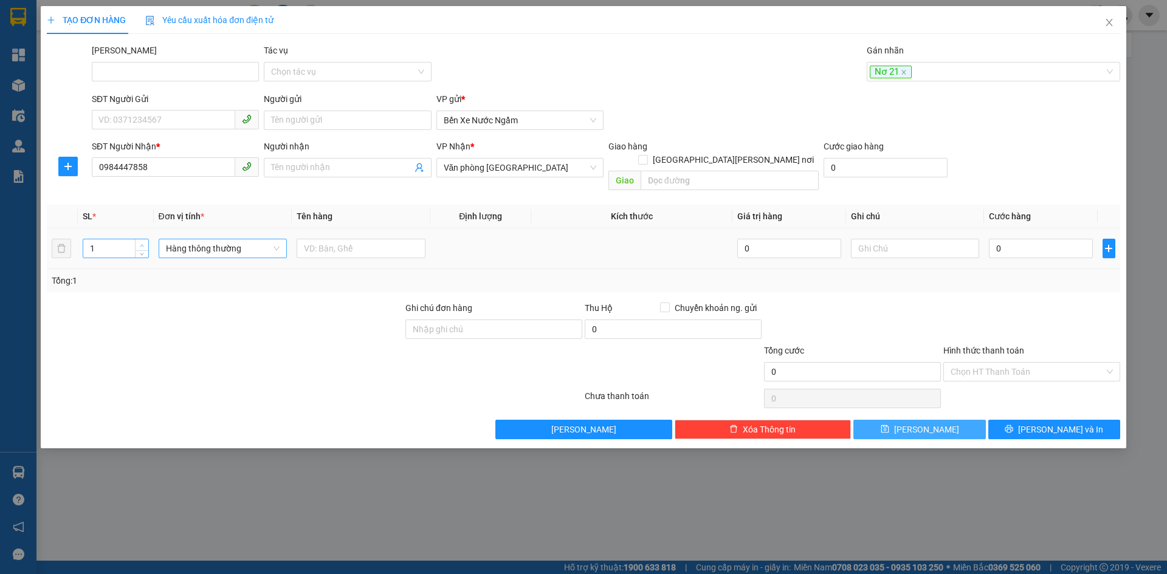
type input "2"
click at [140, 244] on icon "up" at bounding box center [142, 246] width 4 height 4
click at [179, 239] on span "Hàng thông thường" at bounding box center [223, 248] width 114 height 18
type input "kiê"
click at [1011, 239] on input "0" at bounding box center [1040, 248] width 103 height 19
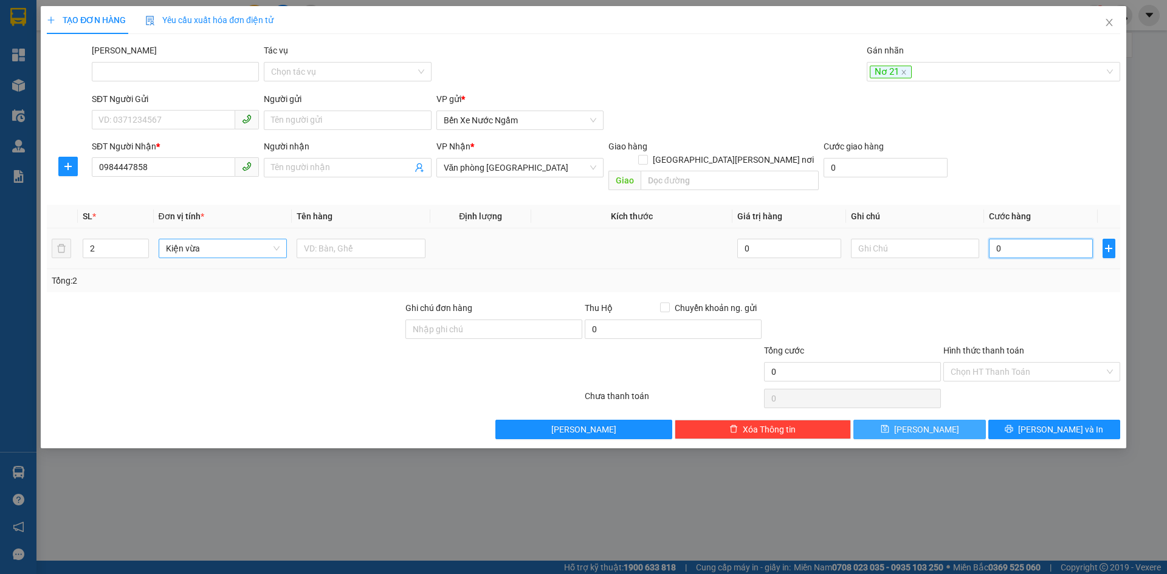
type input "002"
type input "2"
type input "0.020"
type input "20"
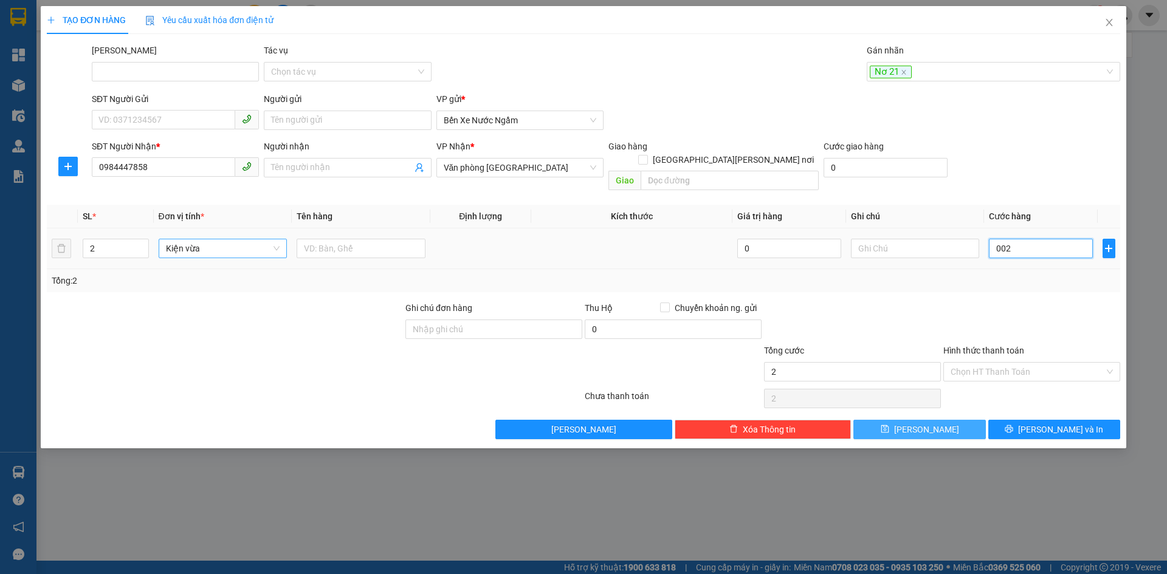
type input "20"
type input "00.200"
type input "200"
type input "200.000"
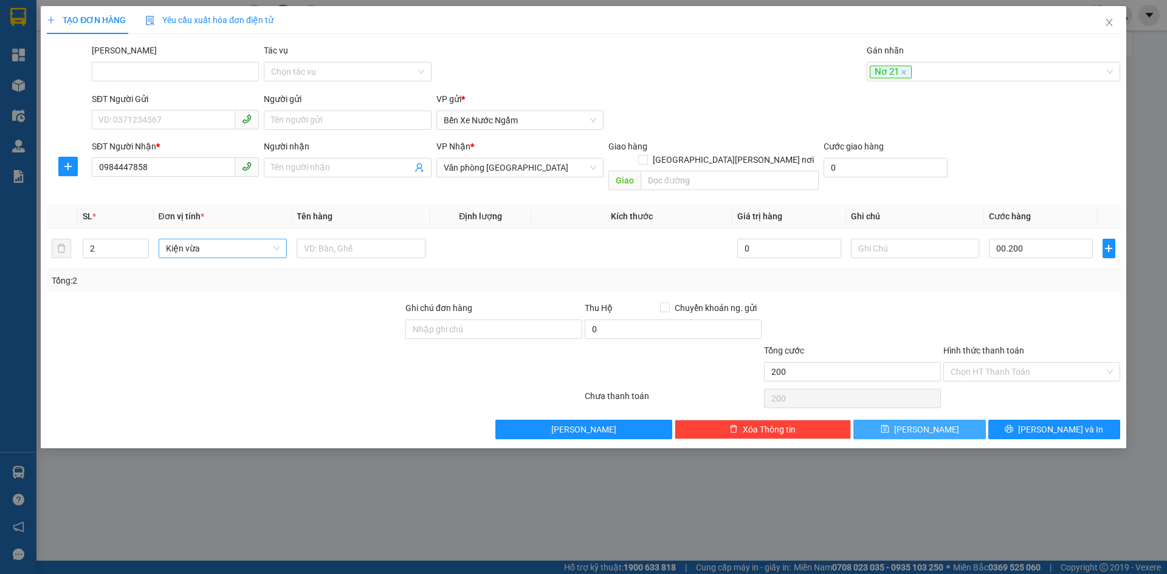
type input "200.000"
click at [889, 425] on icon "save" at bounding box center [885, 429] width 9 height 9
type input "1"
type input "0"
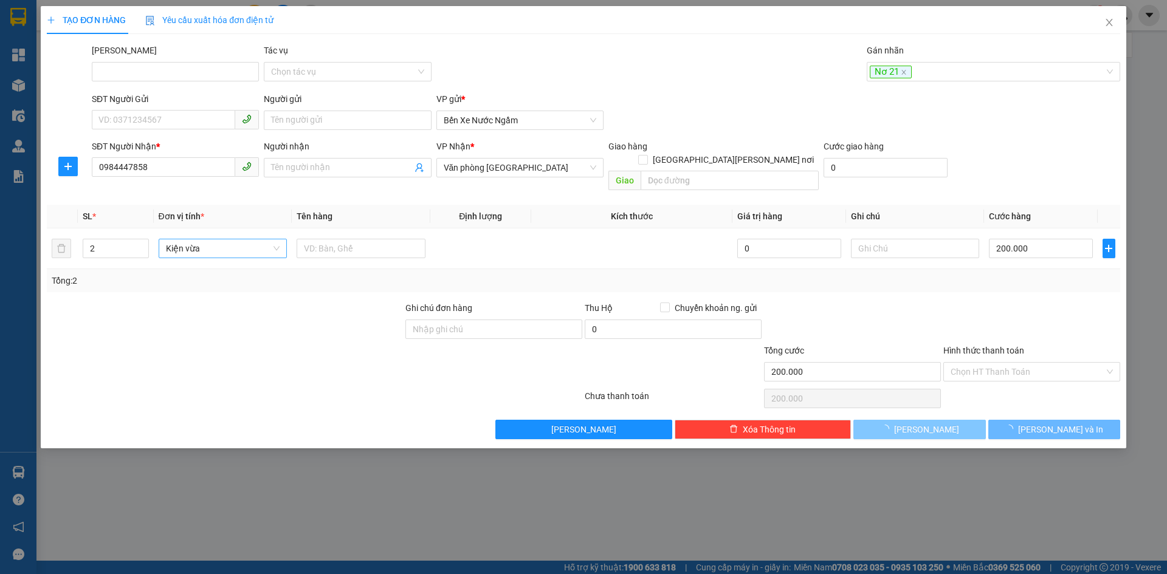
type input "0"
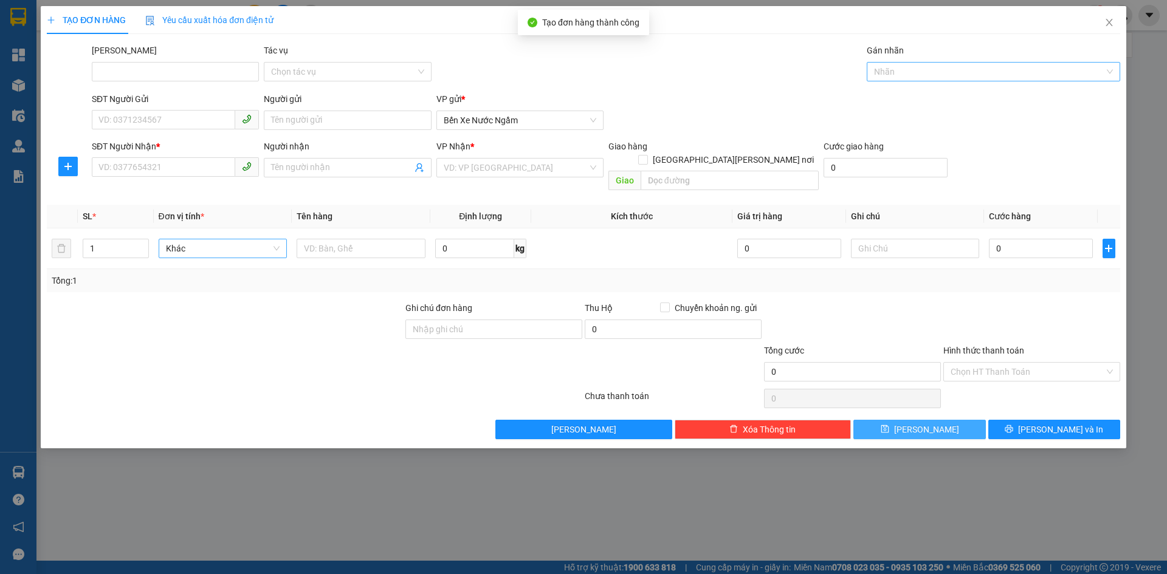
click at [897, 71] on div at bounding box center [987, 71] width 235 height 15
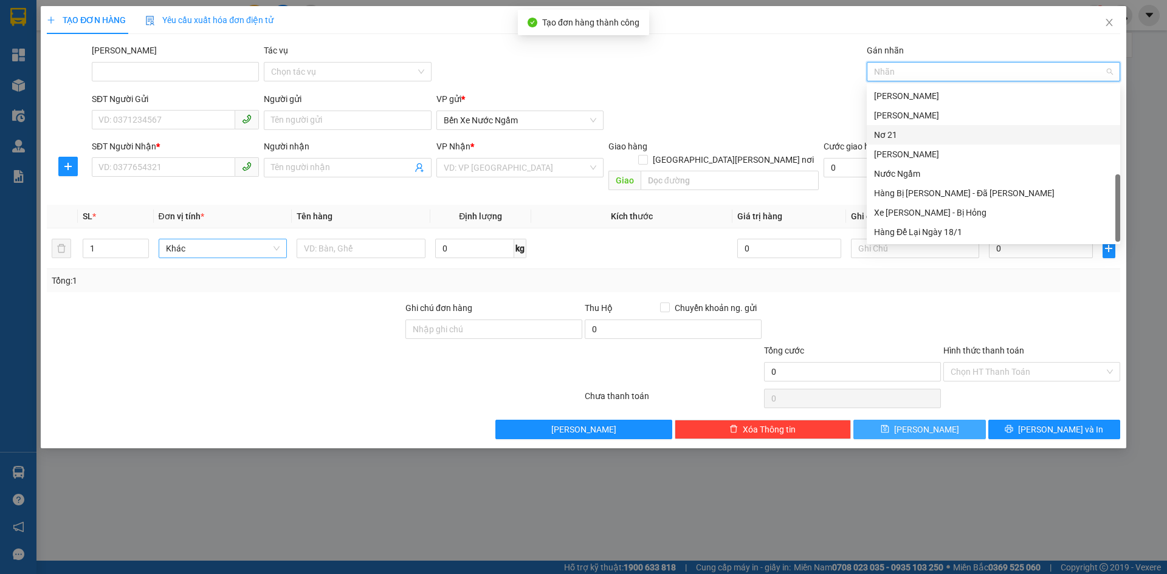
click at [886, 138] on div "Nơ 21" at bounding box center [993, 134] width 239 height 13
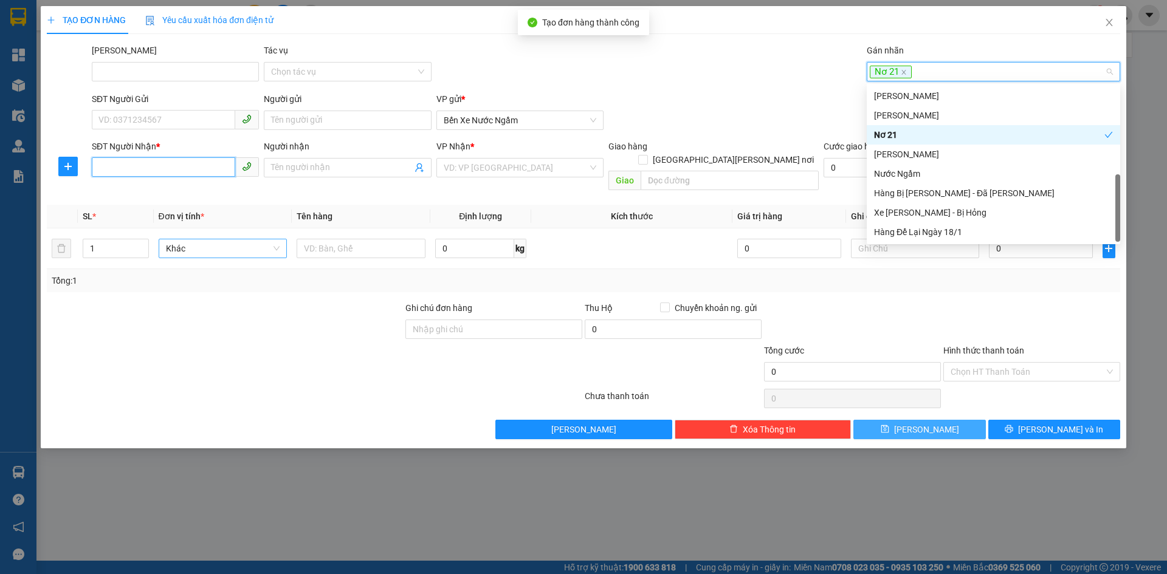
click at [130, 168] on input "SĐT Người Nhận *" at bounding box center [163, 166] width 143 height 19
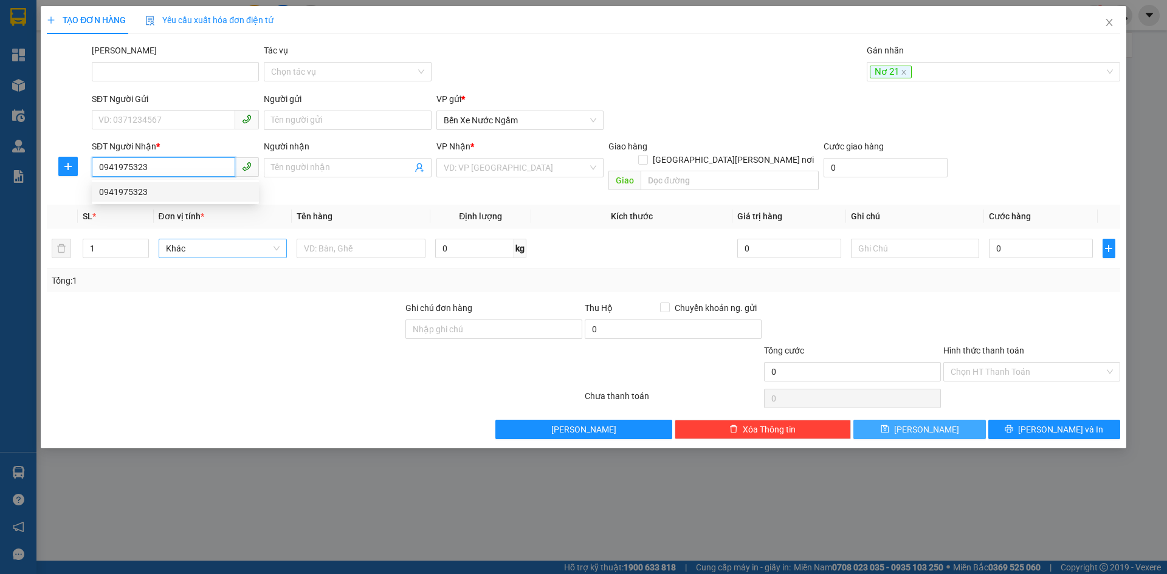
click at [128, 188] on div "0941975323" at bounding box center [175, 191] width 153 height 13
click at [212, 239] on span "Hàng thông thường" at bounding box center [223, 248] width 114 height 18
type input "0941975323"
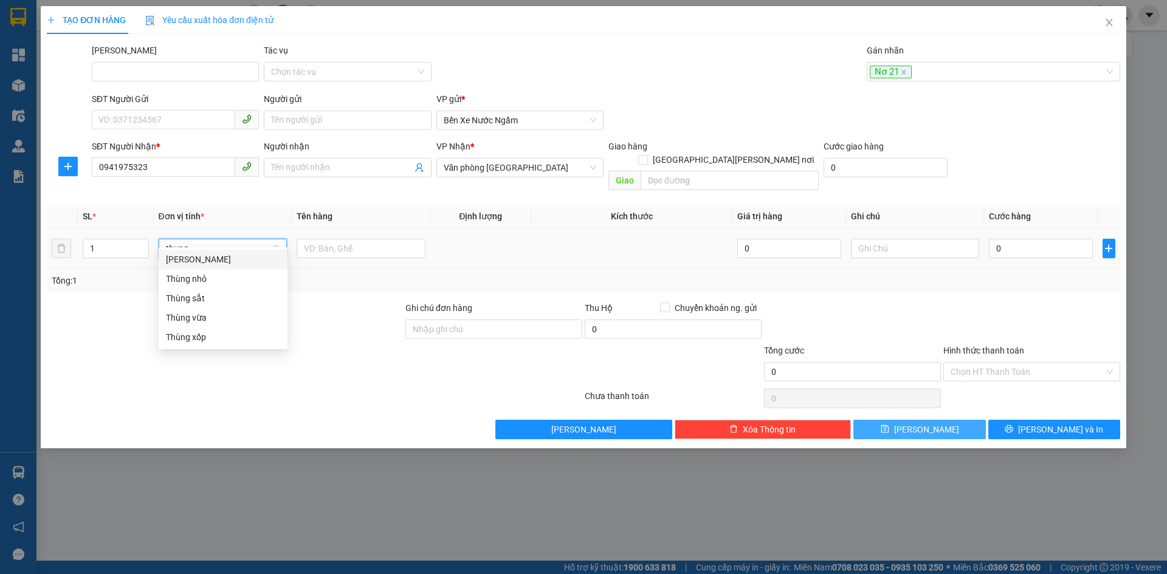
type input "thùng"
click at [196, 317] on div "Thùng vừa" at bounding box center [223, 317] width 114 height 13
click at [1018, 239] on input "0" at bounding box center [1040, 248] width 103 height 19
type input "001"
type input "1"
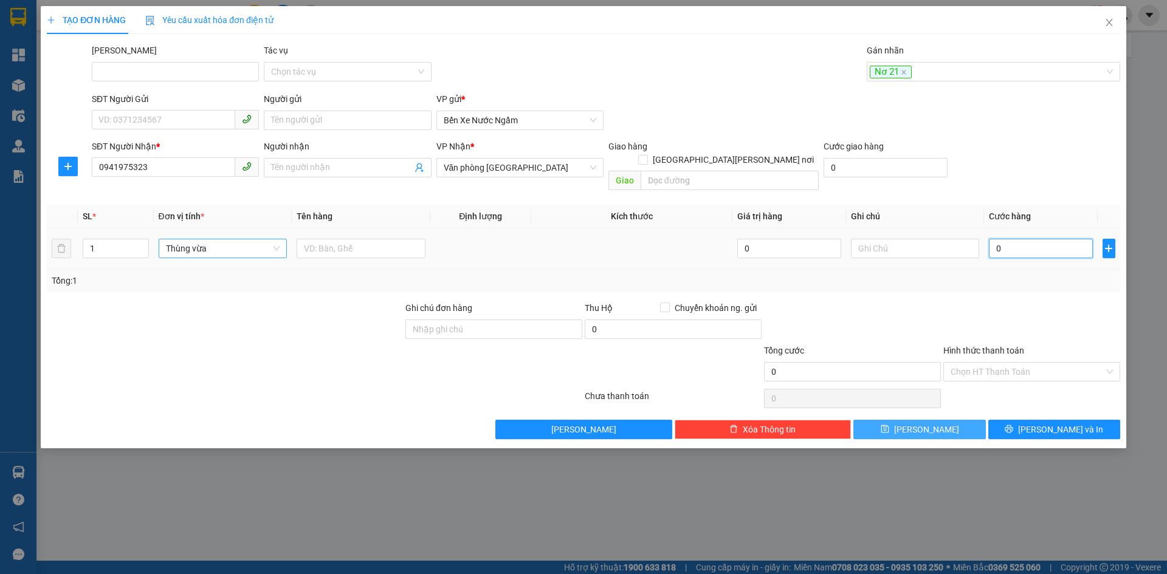
type input "1"
type input "0.010"
type input "10"
type input "00.100"
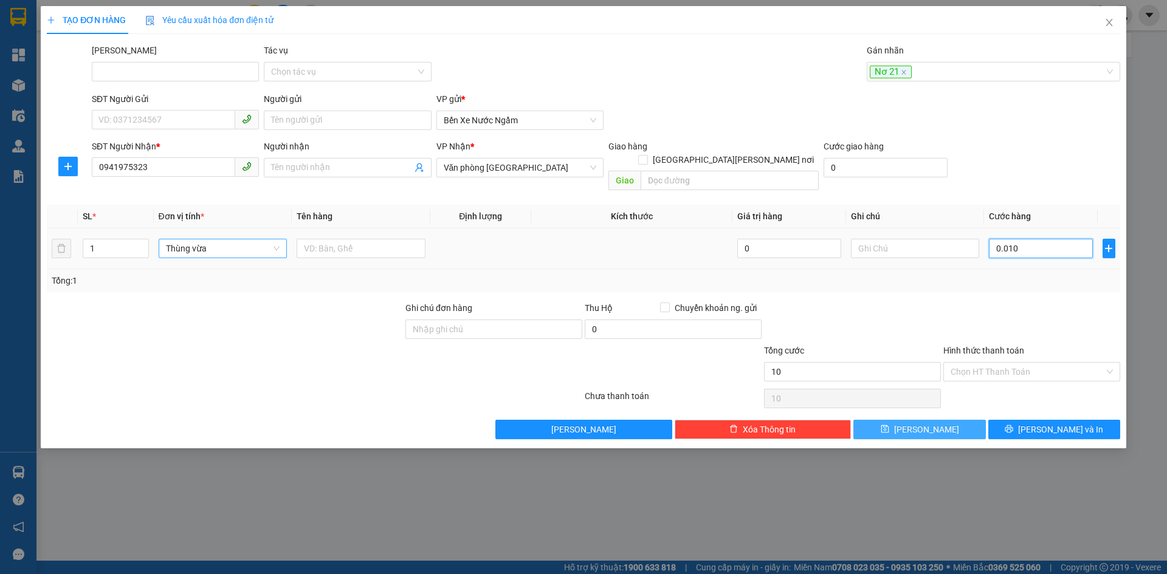
type input "100"
type input "100.000"
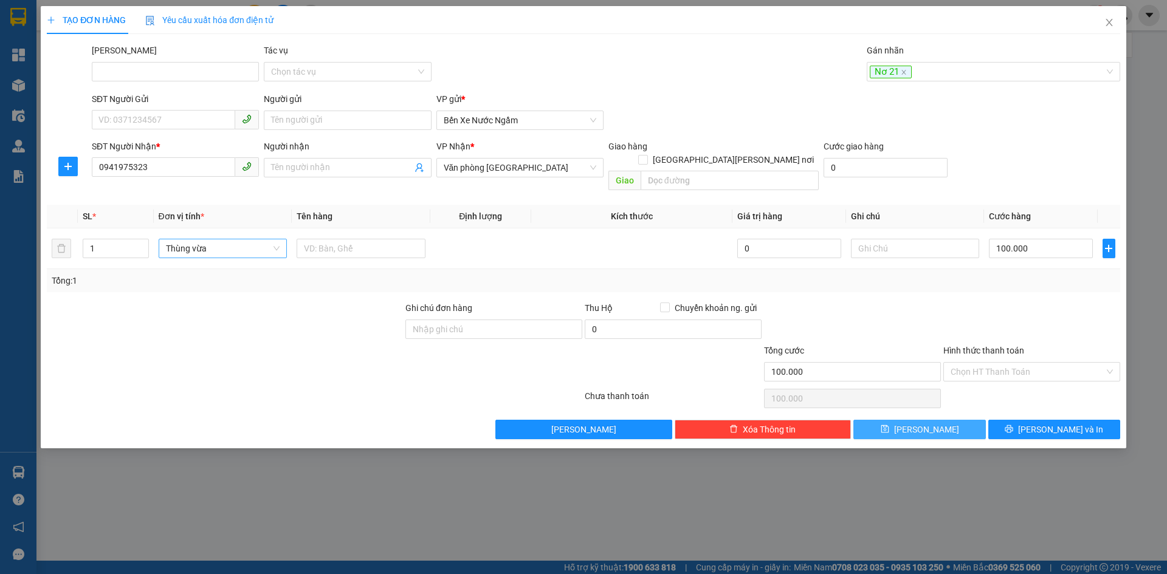
click at [889, 425] on icon "save" at bounding box center [885, 429] width 9 height 9
type input "0"
click at [887, 77] on div at bounding box center [987, 71] width 235 height 15
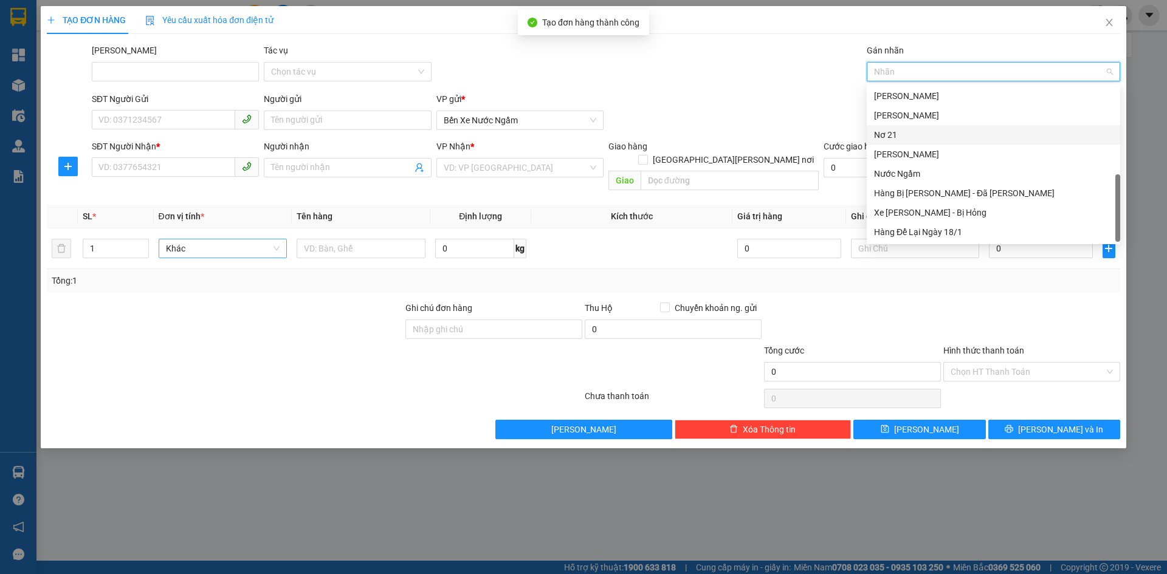
click at [890, 135] on div "Nơ 21" at bounding box center [993, 134] width 239 height 13
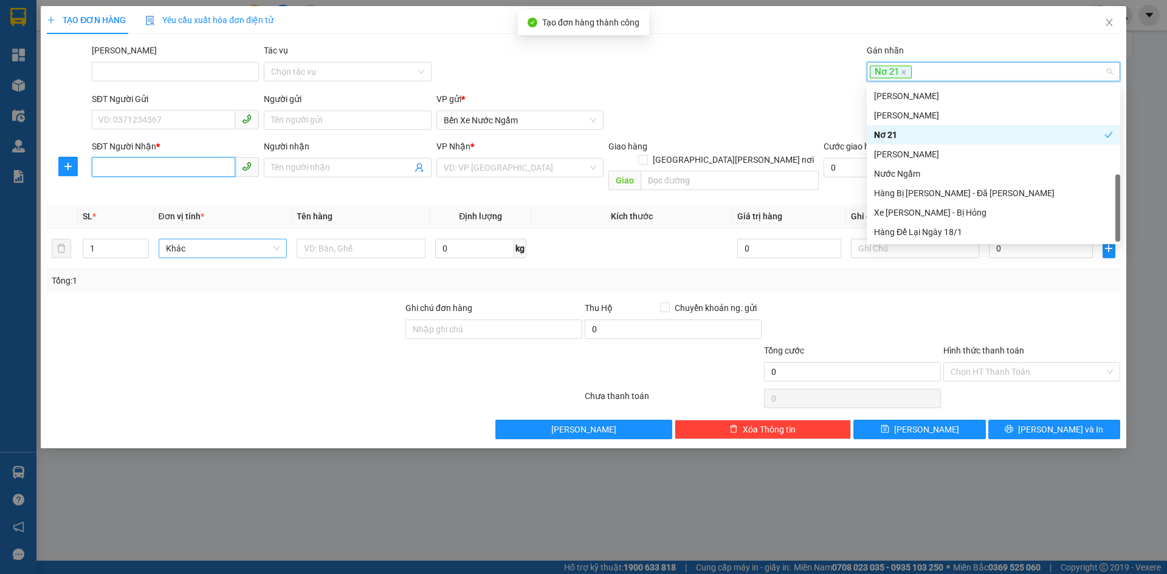
click at [115, 171] on input "SĐT Người Nhận *" at bounding box center [163, 166] width 143 height 19
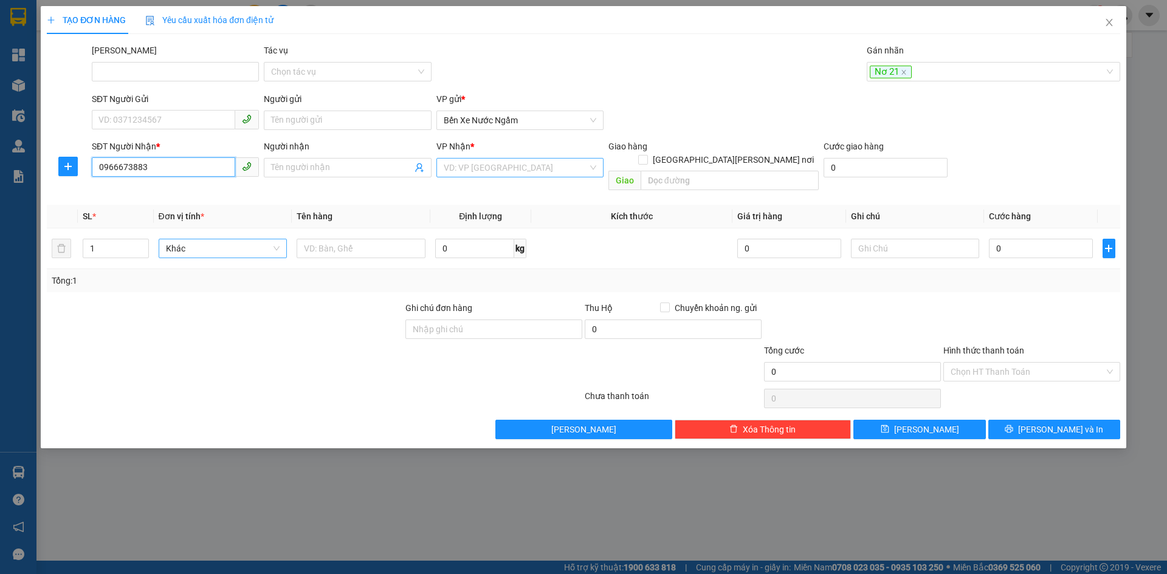
type input "0966673883"
click at [468, 167] on input "search" at bounding box center [516, 168] width 144 height 18
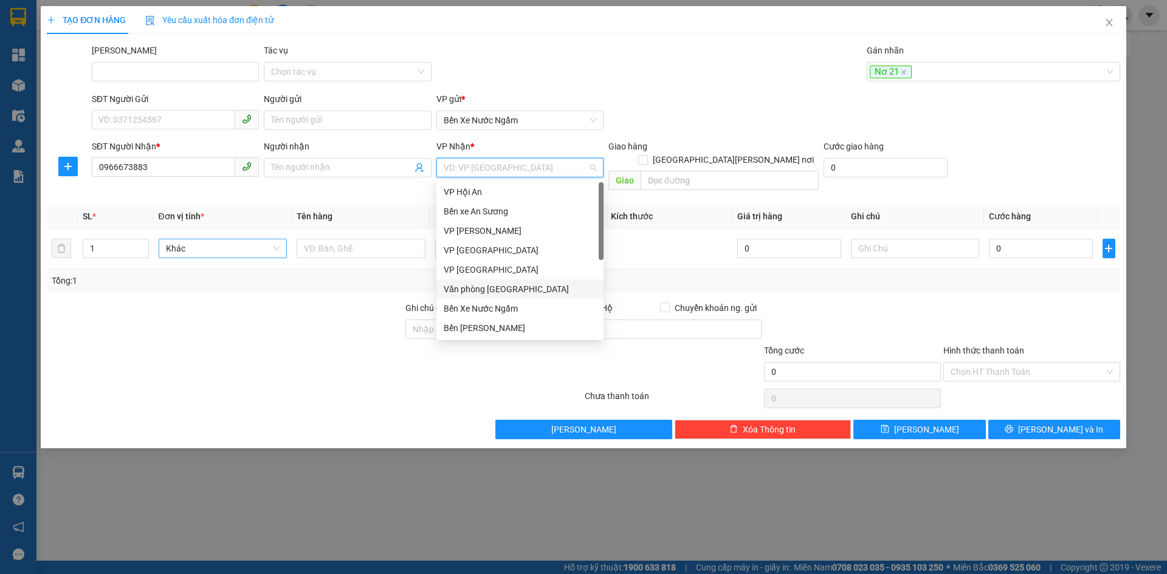
click at [484, 284] on div "Văn phòng [GEOGRAPHIC_DATA]" at bounding box center [520, 289] width 153 height 13
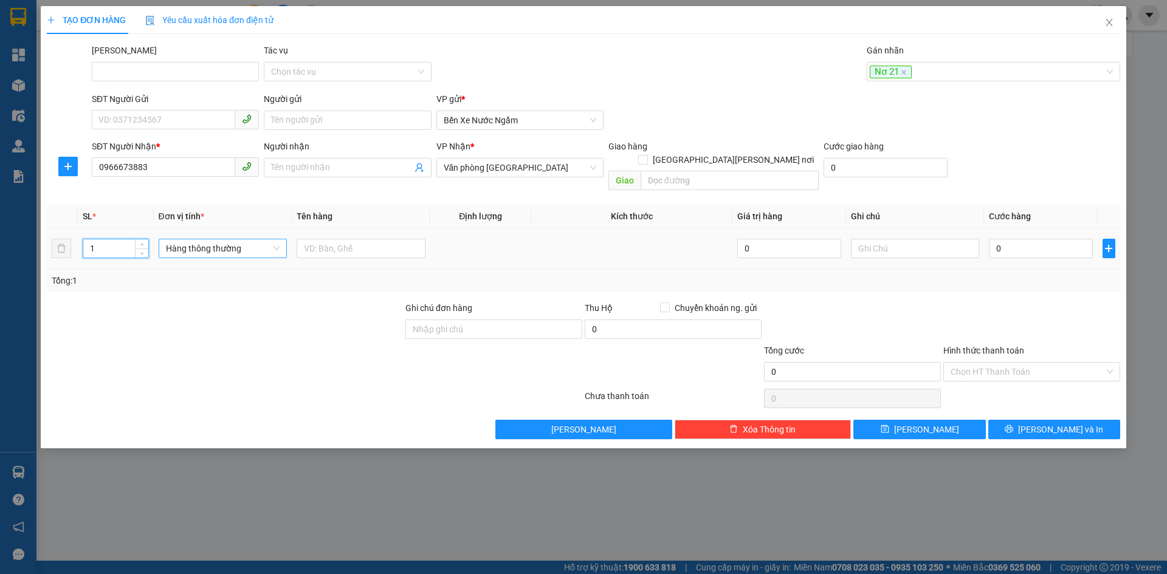
click at [126, 239] on input "1" at bounding box center [115, 248] width 64 height 18
click at [183, 239] on span "Hàng thông thường" at bounding box center [223, 248] width 114 height 18
type input "10"
type input "cuọn"
click at [367, 229] on td at bounding box center [361, 249] width 139 height 41
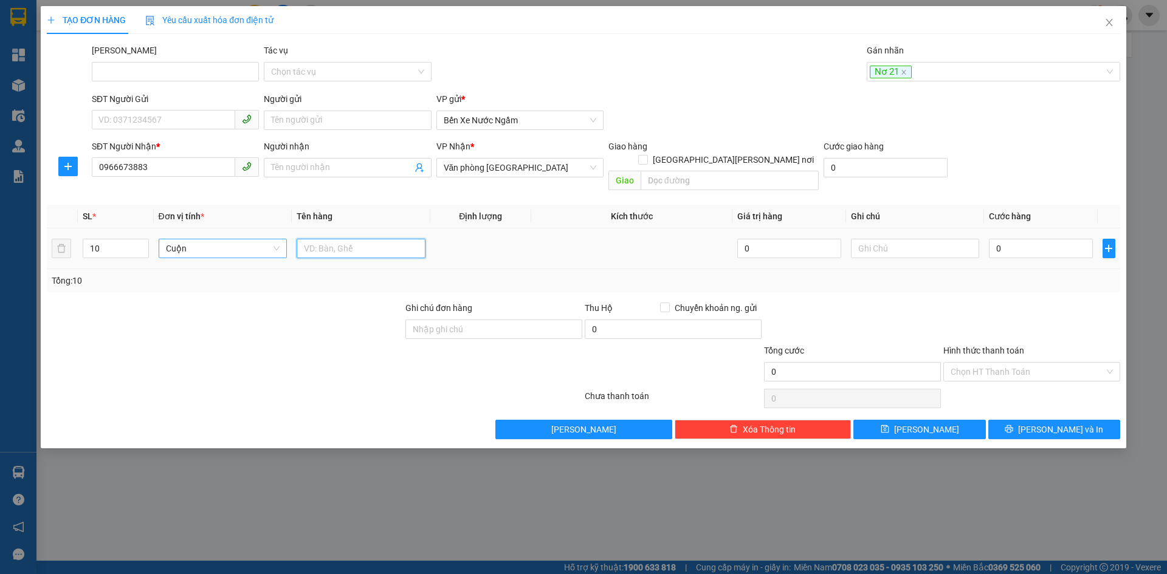
click at [337, 239] on input "text" at bounding box center [361, 248] width 129 height 19
type input "tranh"
click at [1031, 239] on input "0" at bounding box center [1040, 248] width 103 height 19
type input "008"
type input "8"
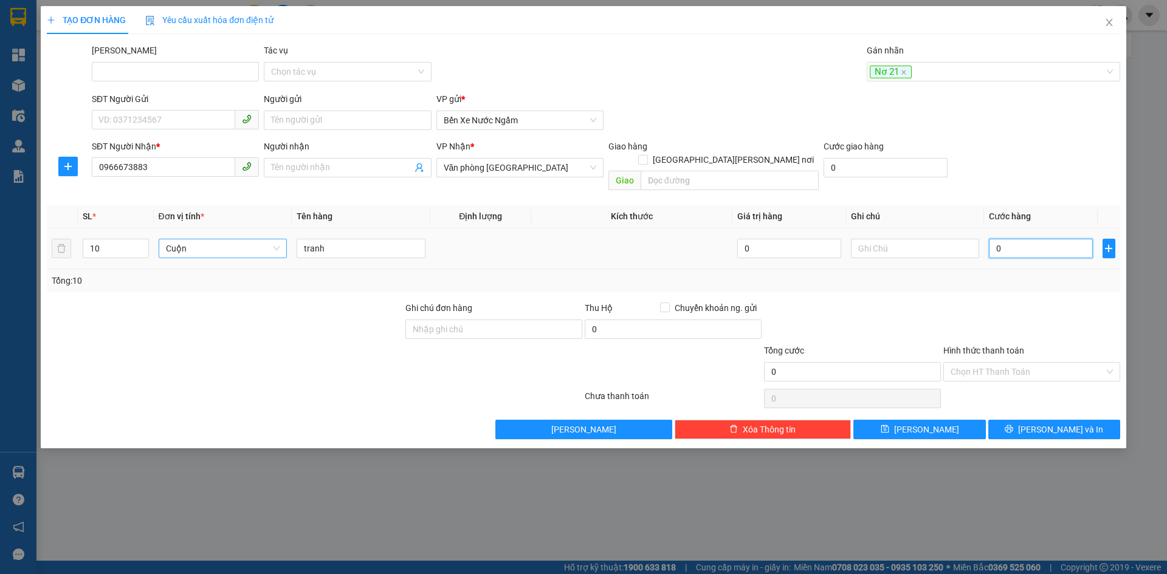
type input "8"
type input "0.080"
type input "80"
type input "00.800"
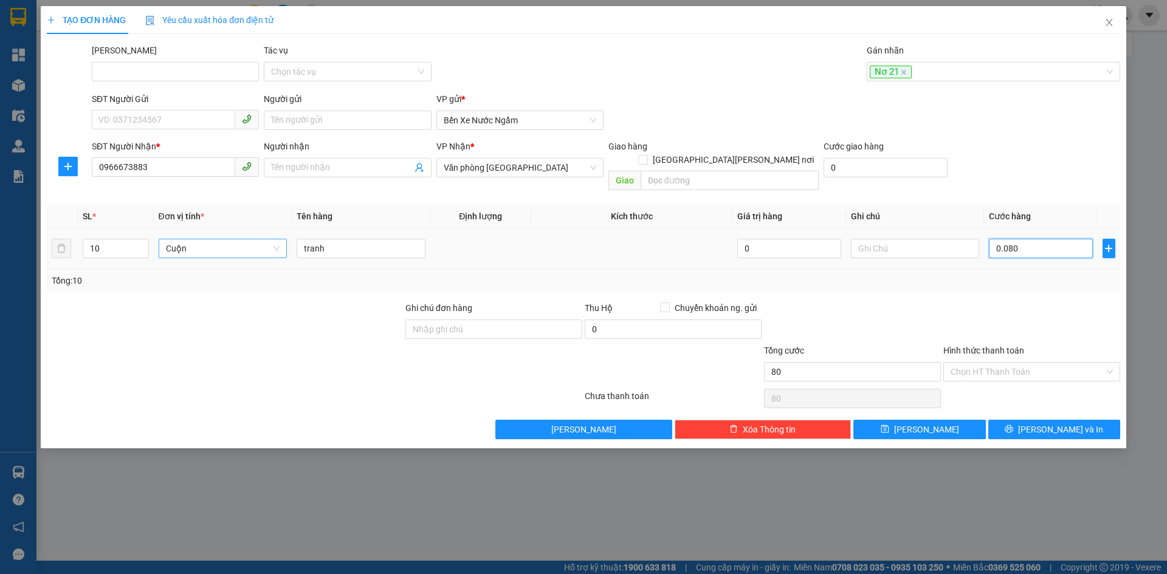
type input "800"
type input "800.000"
click at [979, 363] on input "Hình thức thanh toán" at bounding box center [1028, 372] width 154 height 18
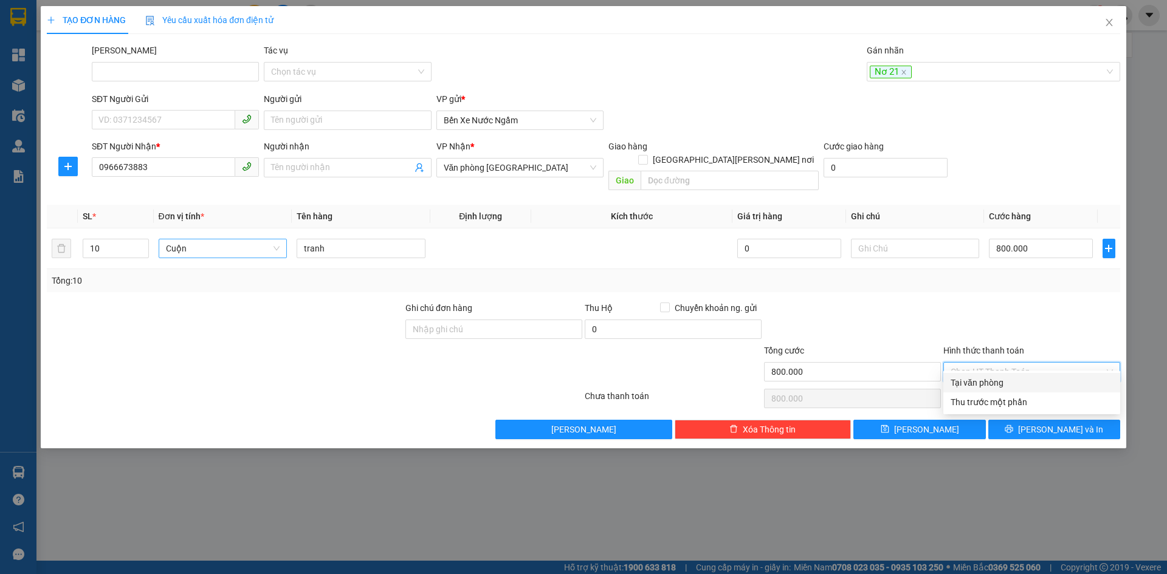
click at [979, 384] on div "Tại văn phòng" at bounding box center [1032, 382] width 162 height 13
type input "0"
click at [923, 423] on span "[PERSON_NAME]" at bounding box center [926, 429] width 65 height 13
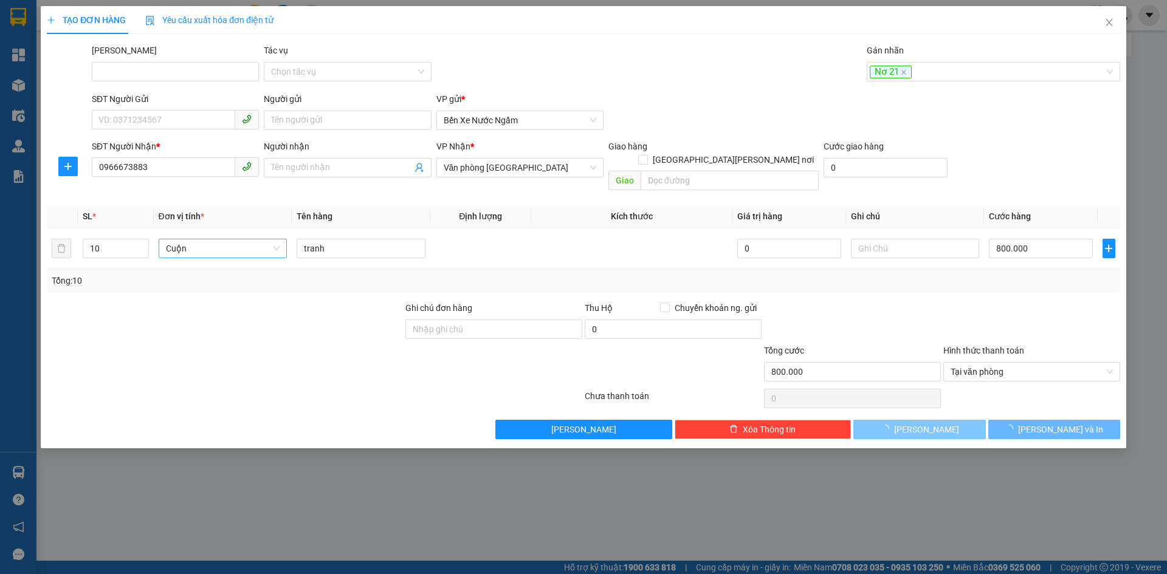
type input "1"
type input "0"
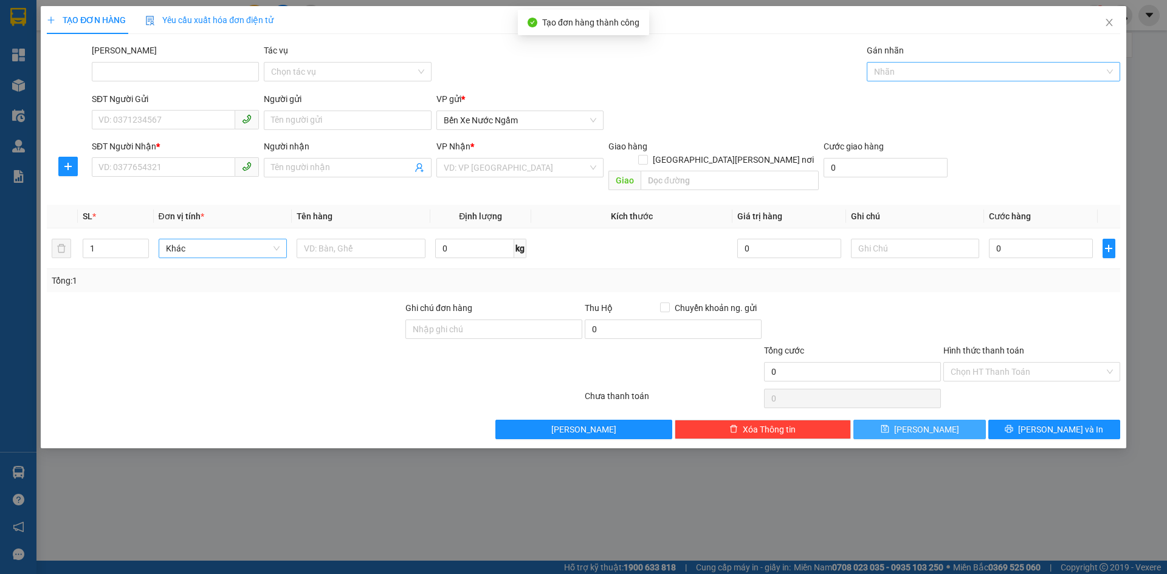
click at [884, 71] on div at bounding box center [987, 71] width 235 height 15
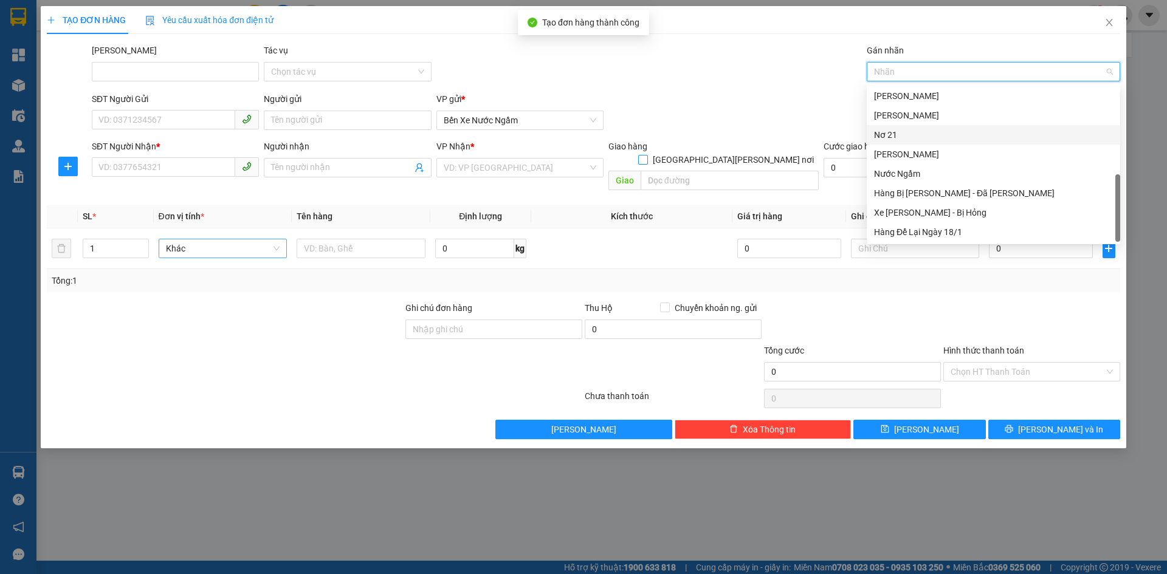
drag, startPoint x: 888, startPoint y: 134, endPoint x: 813, endPoint y: 140, distance: 75.0
click at [886, 134] on div "Nơ 21" at bounding box center [993, 134] width 239 height 13
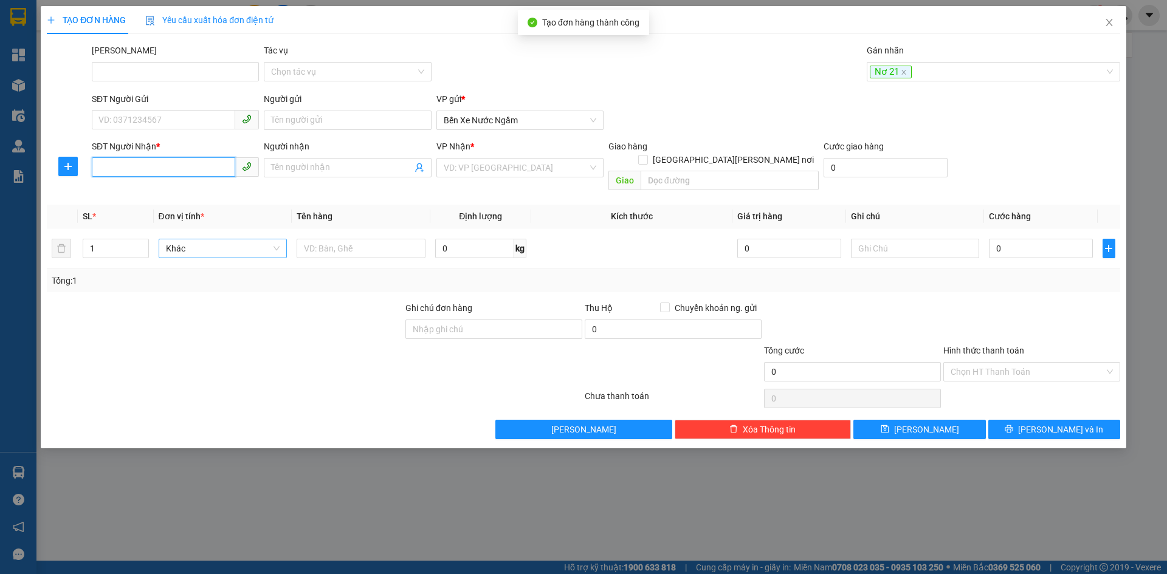
drag, startPoint x: 149, startPoint y: 173, endPoint x: 173, endPoint y: 135, distance: 45.0
click at [156, 159] on input "SĐT Người Nhận *" at bounding box center [163, 166] width 143 height 19
type input "0913777047"
click at [478, 167] on input "search" at bounding box center [516, 168] width 144 height 18
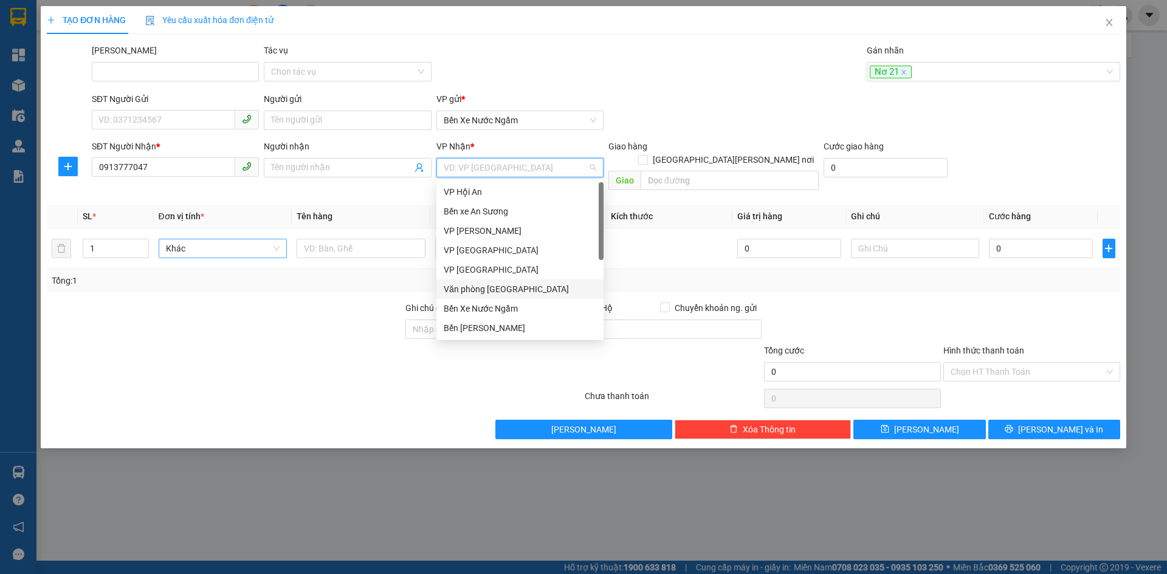
click at [500, 284] on div "Văn phòng [GEOGRAPHIC_DATA]" at bounding box center [520, 289] width 153 height 13
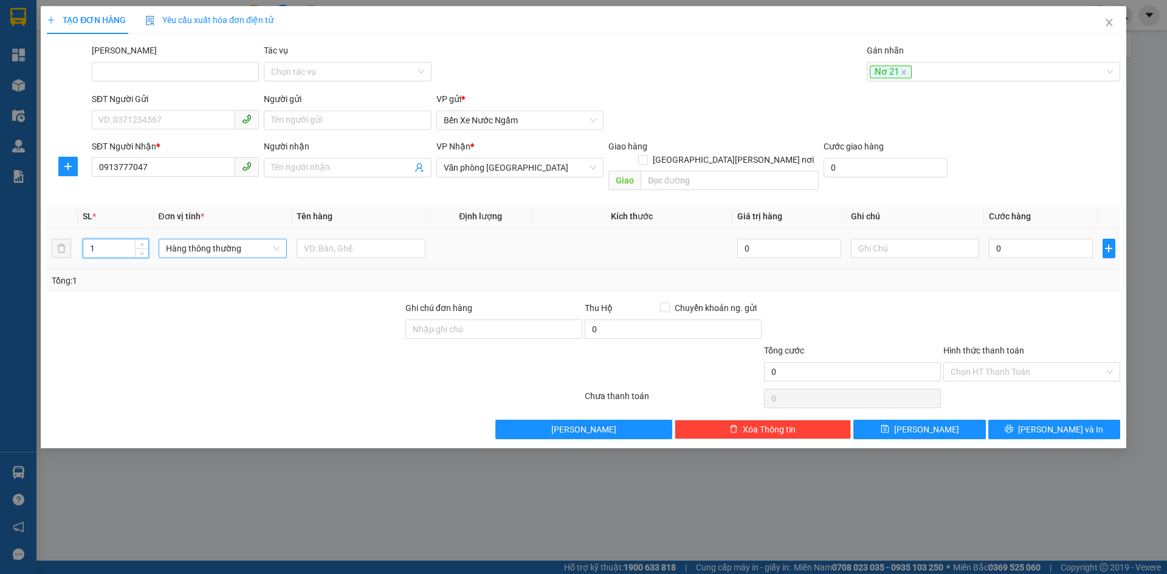
click at [108, 241] on input "1" at bounding box center [115, 248] width 64 height 18
click at [190, 239] on span "Hàng thông thường" at bounding box center [223, 248] width 114 height 18
type input "20"
click at [176, 262] on div "Cuộn" at bounding box center [223, 259] width 114 height 13
click at [1009, 239] on input "0" at bounding box center [1040, 248] width 103 height 19
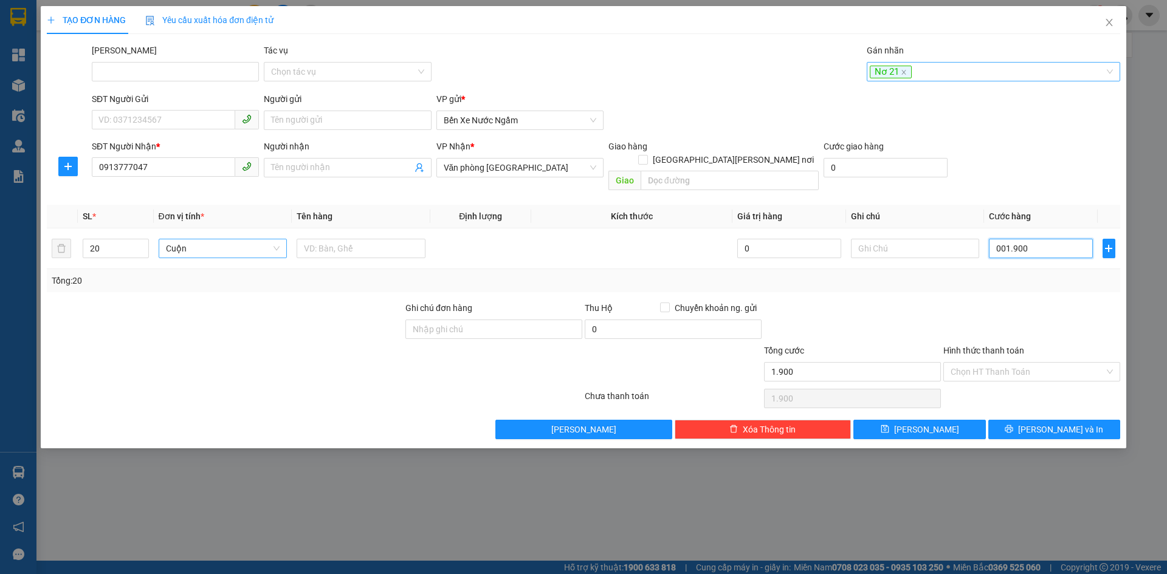
click at [918, 76] on div "Nơ 21" at bounding box center [987, 71] width 235 height 15
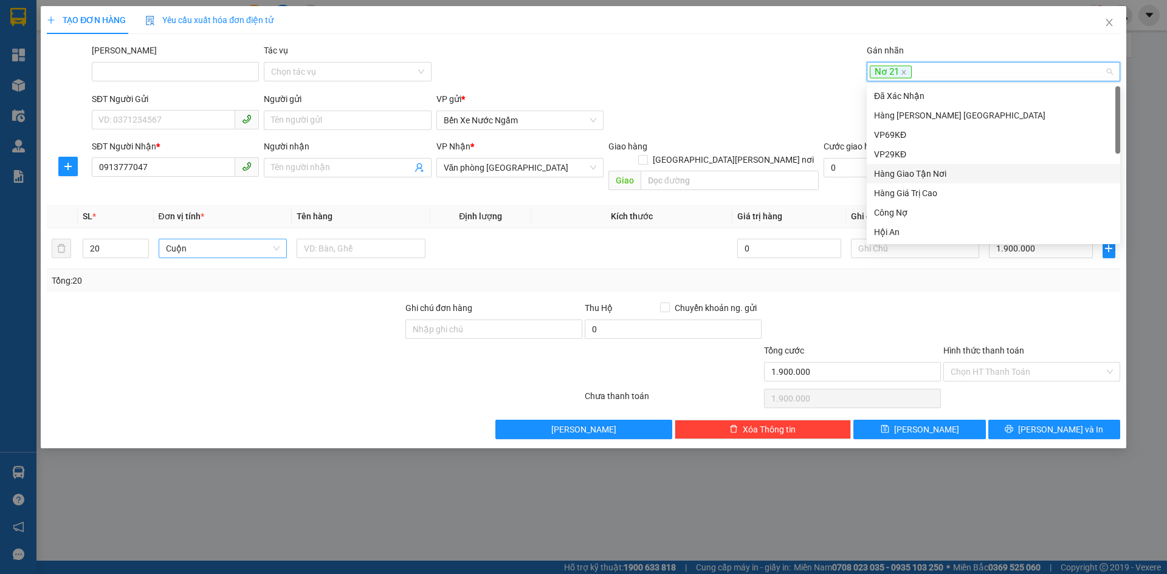
click at [920, 177] on div "Hàng Giao Tận Nơi" at bounding box center [993, 173] width 239 height 13
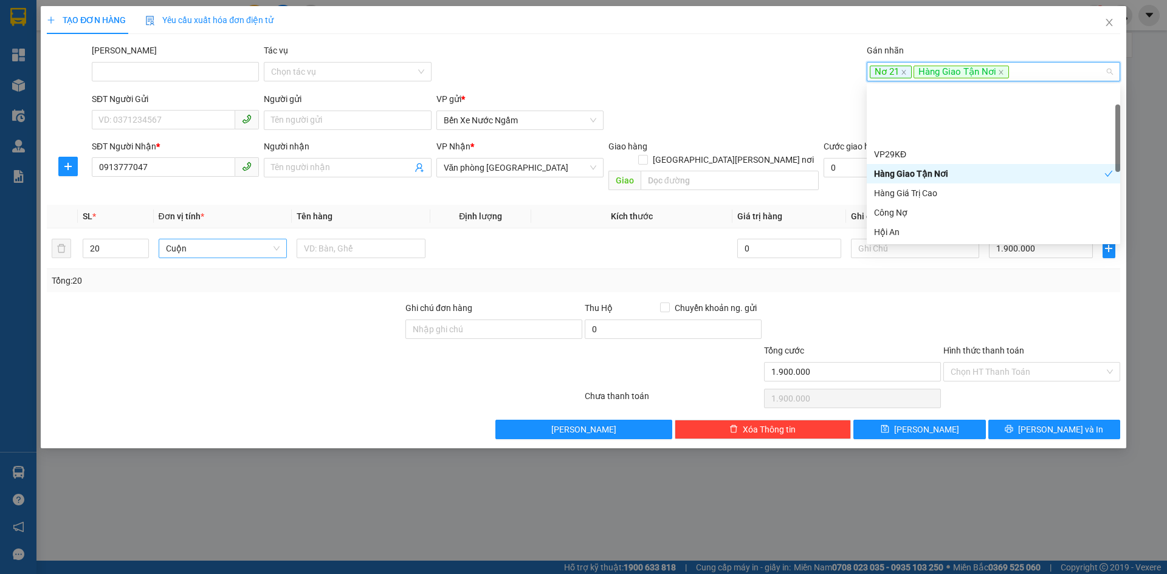
scroll to position [292, 0]
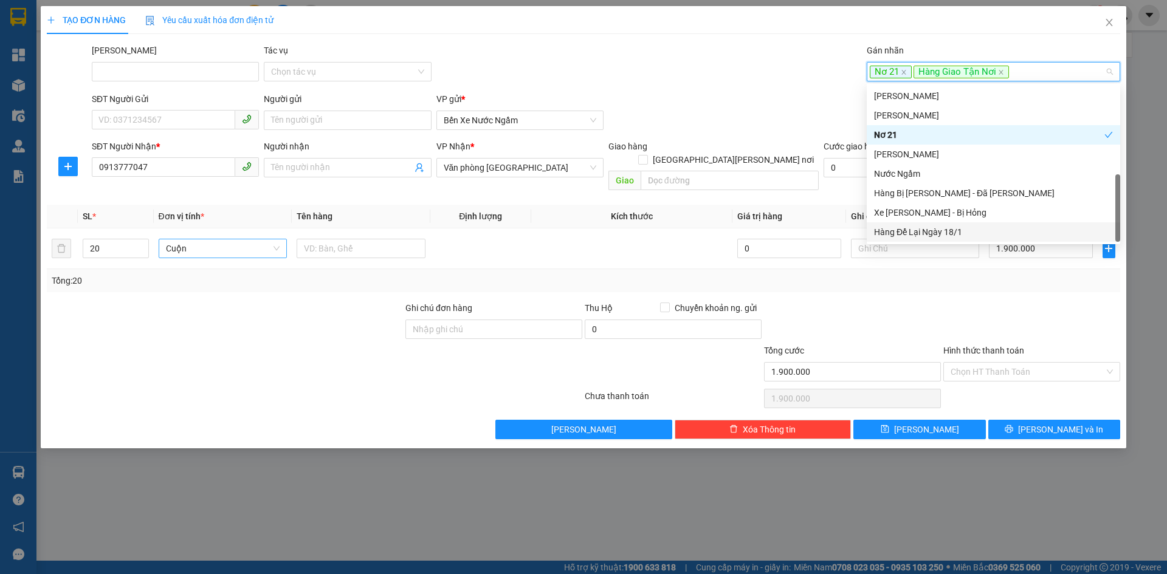
click at [1003, 301] on div at bounding box center [1031, 322] width 179 height 43
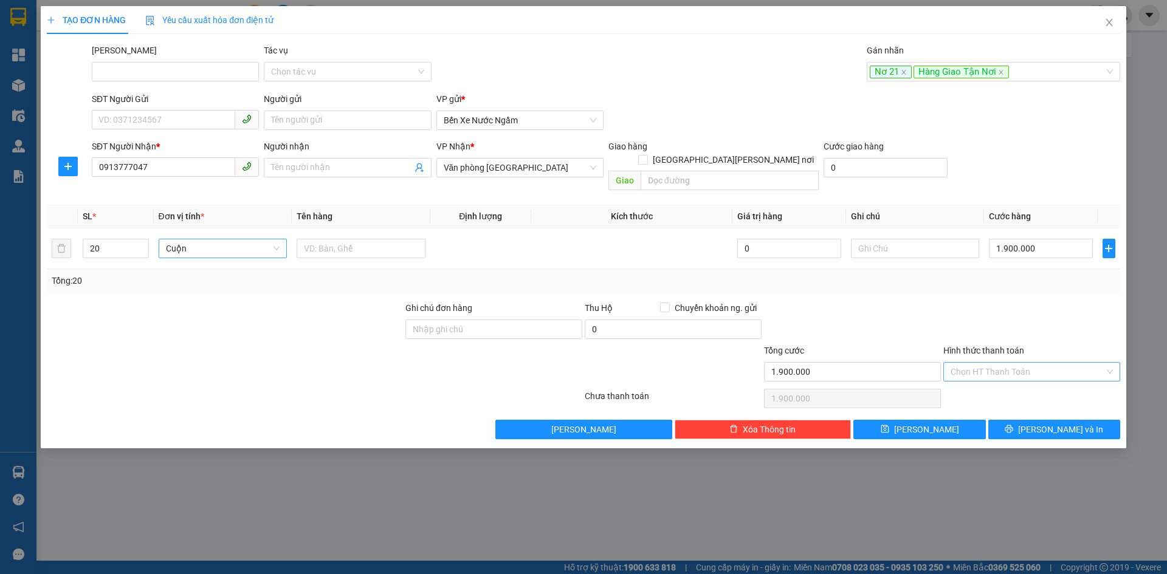
click at [991, 363] on input "Hình thức thanh toán" at bounding box center [1028, 372] width 154 height 18
click at [973, 387] on div "Tại văn phòng" at bounding box center [1032, 382] width 162 height 13
click at [923, 423] on span "[PERSON_NAME]" at bounding box center [926, 429] width 65 height 13
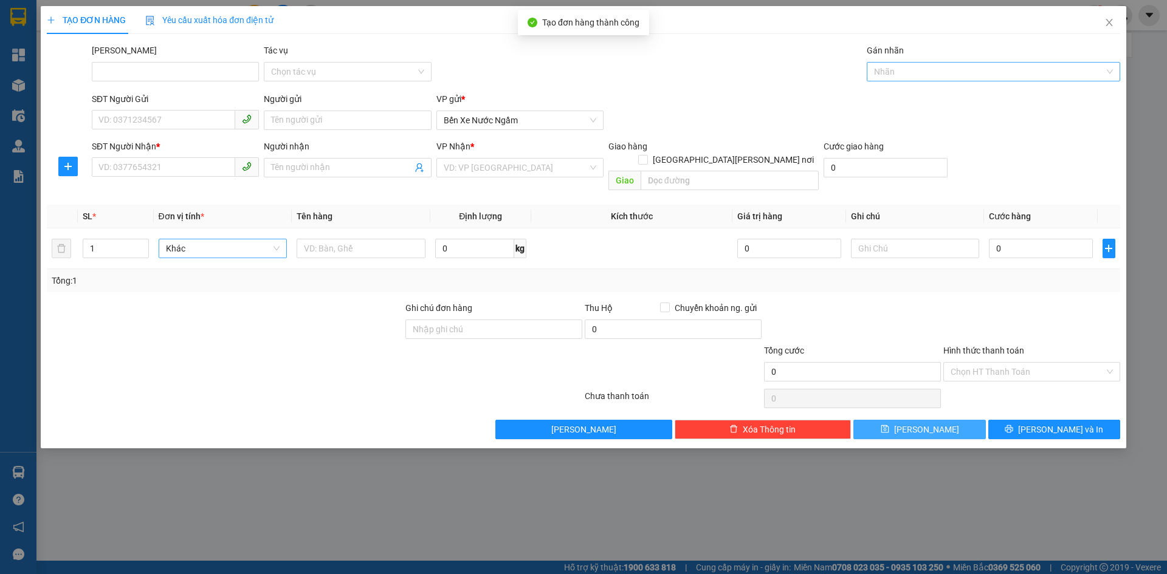
click at [904, 73] on div at bounding box center [987, 71] width 235 height 15
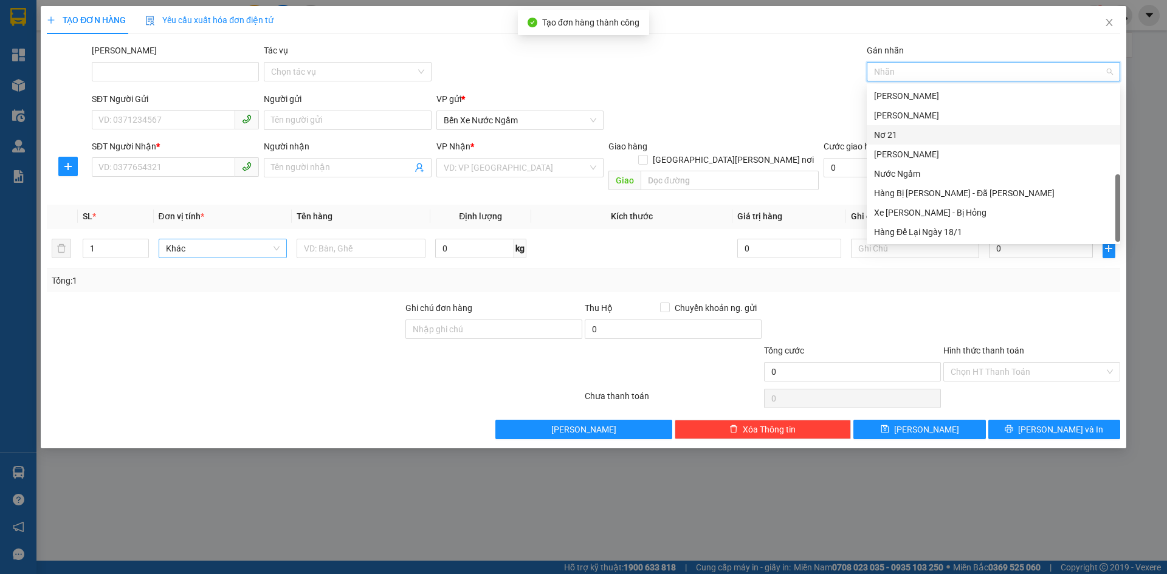
click at [886, 134] on div "Nơ 21" at bounding box center [993, 134] width 239 height 13
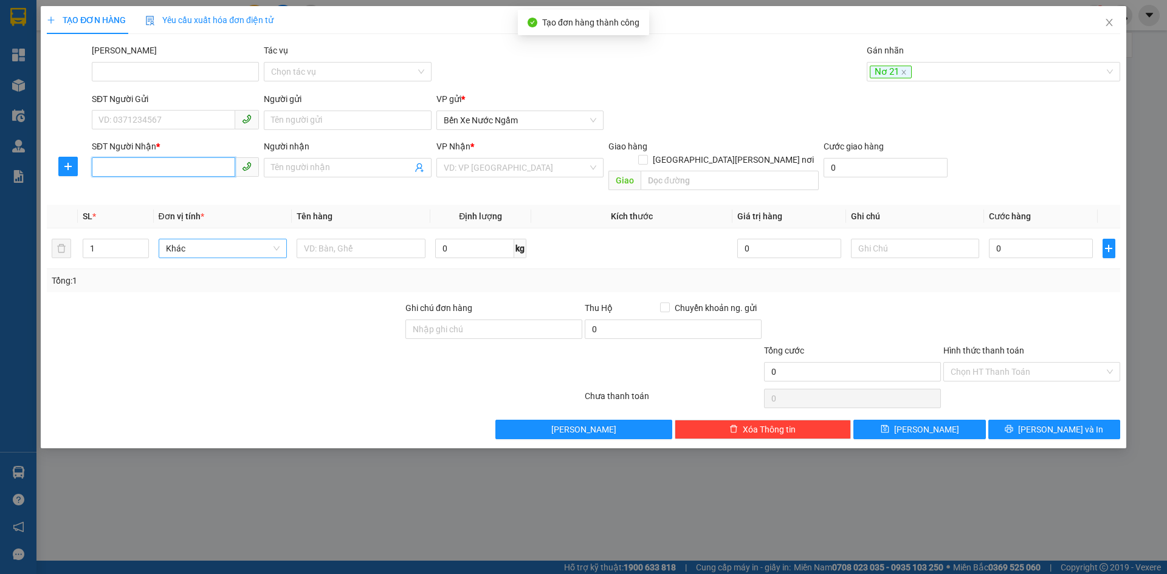
click at [109, 174] on input "SĐT Người Nhận *" at bounding box center [163, 166] width 143 height 19
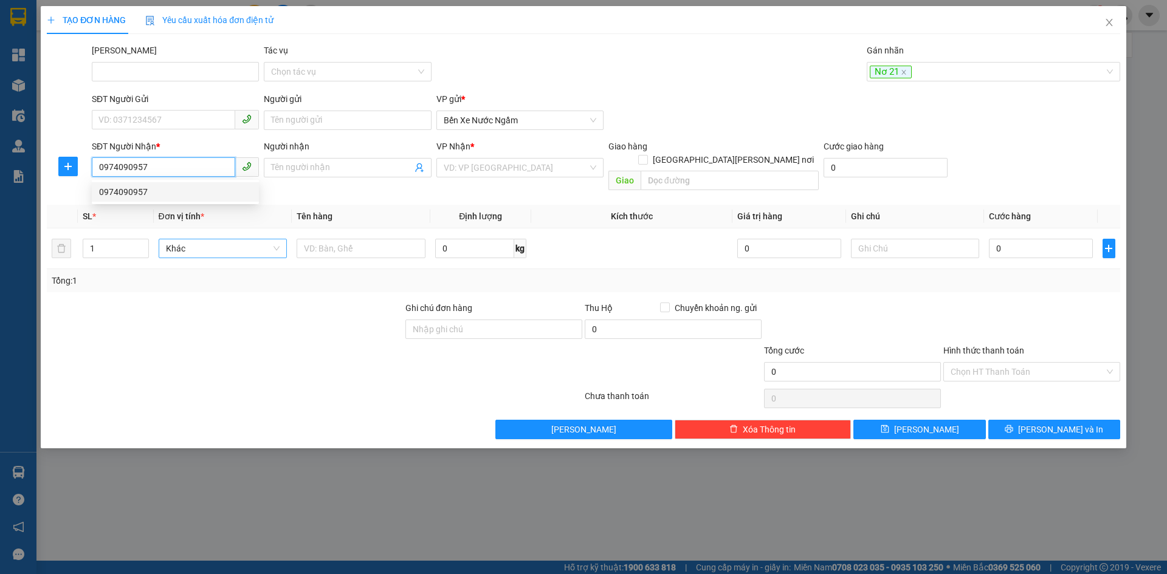
click at [129, 195] on div "0974090957" at bounding box center [175, 191] width 153 height 13
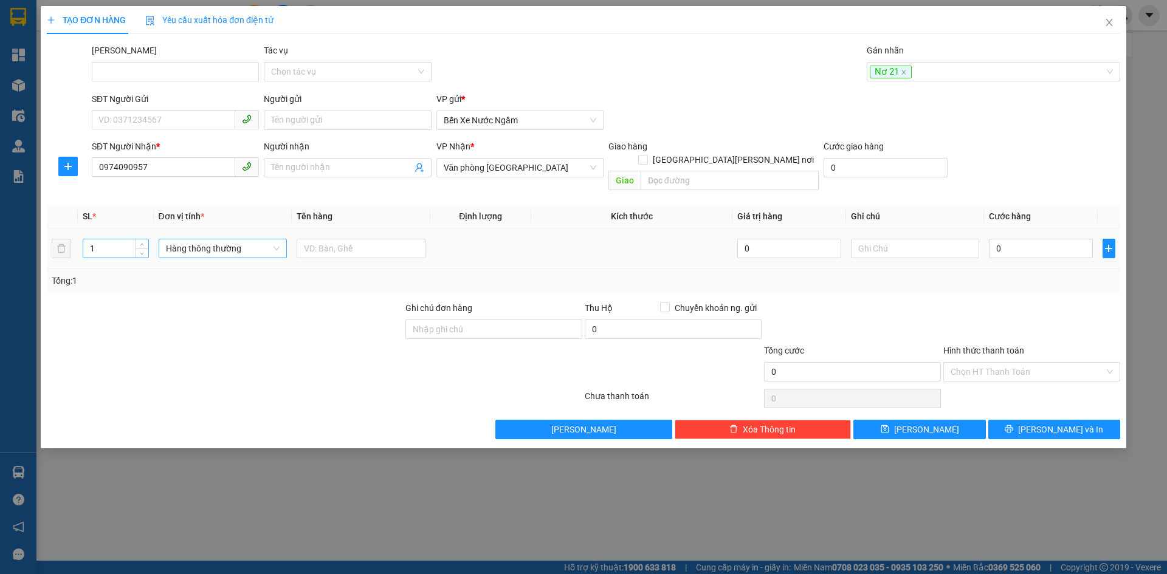
click at [114, 239] on input "1" at bounding box center [115, 248] width 64 height 18
click at [188, 239] on span "Hàng thông thường" at bounding box center [223, 248] width 114 height 18
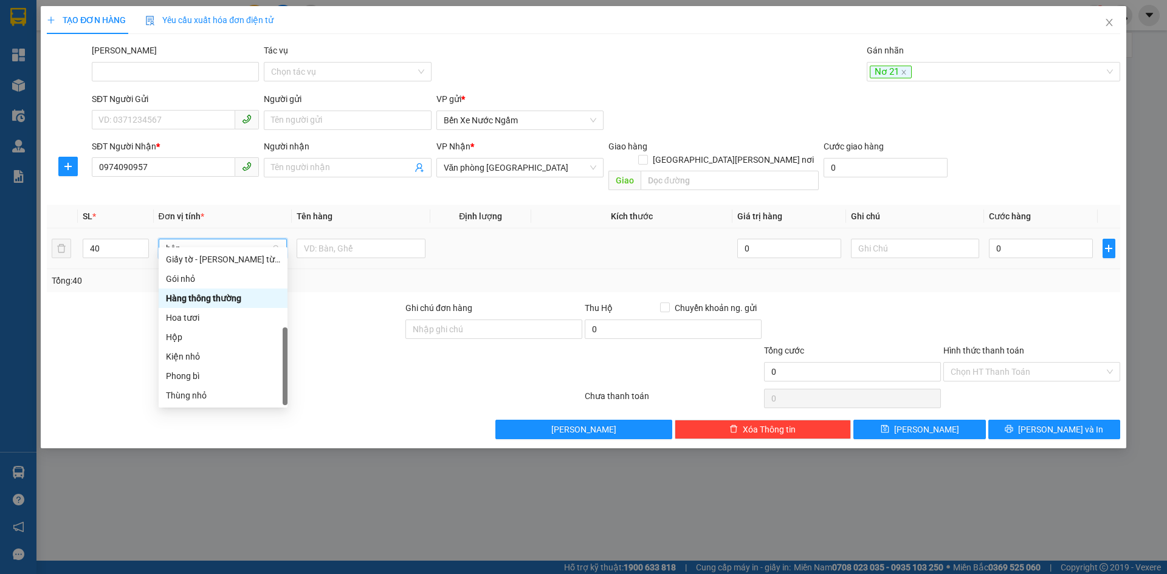
scroll to position [0, 0]
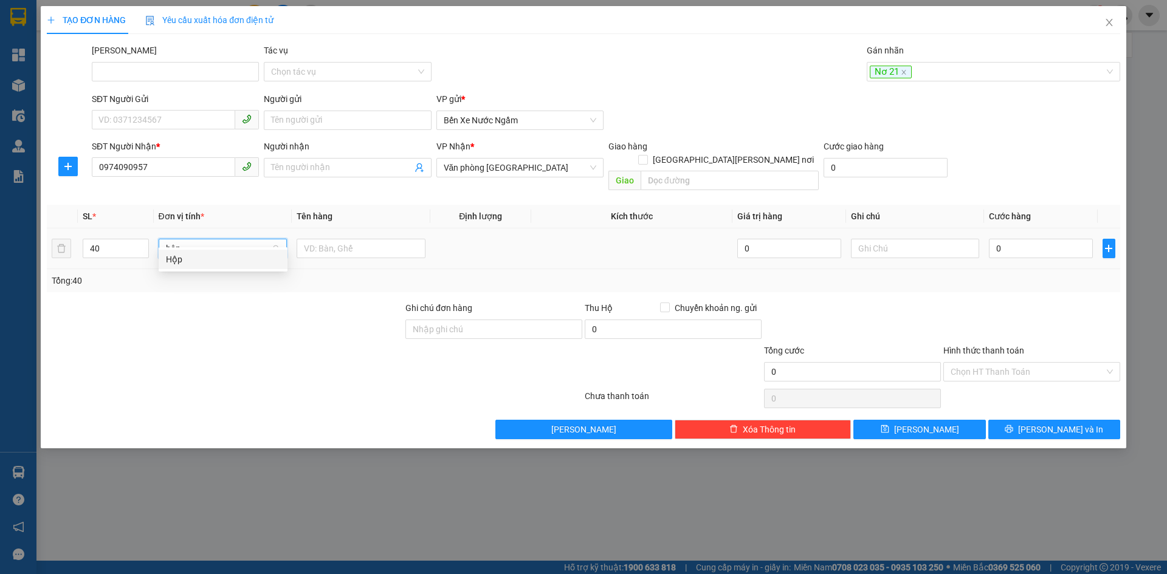
click at [173, 258] on div "Hộp" at bounding box center [223, 259] width 114 height 13
click at [918, 420] on button "[PERSON_NAME]" at bounding box center [919, 429] width 132 height 19
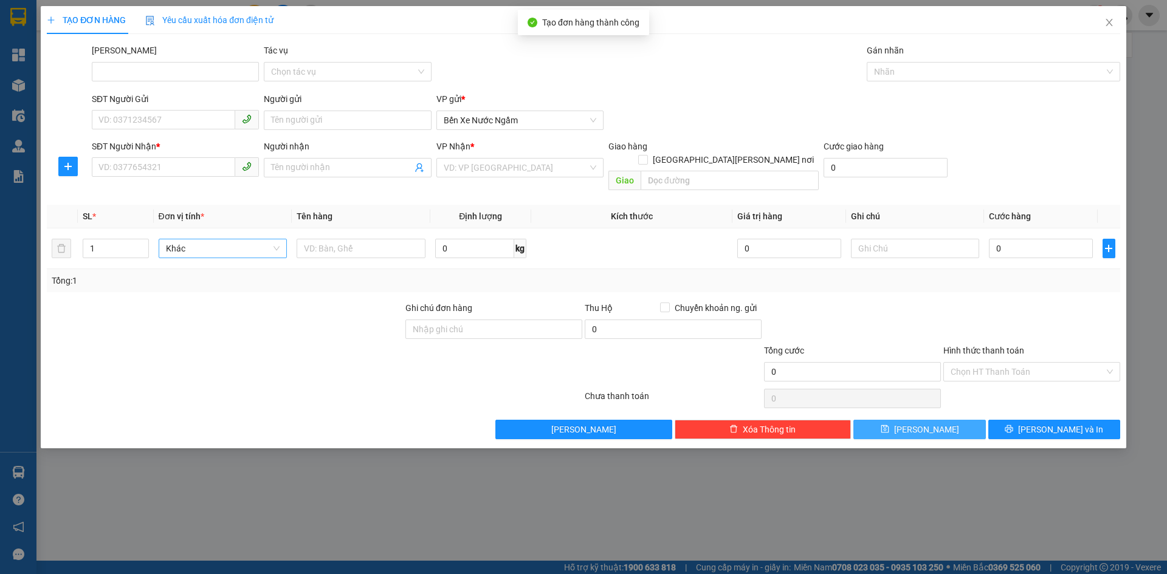
drag, startPoint x: 882, startPoint y: 73, endPoint x: 886, endPoint y: 82, distance: 10.1
click at [882, 75] on div at bounding box center [987, 71] width 235 height 15
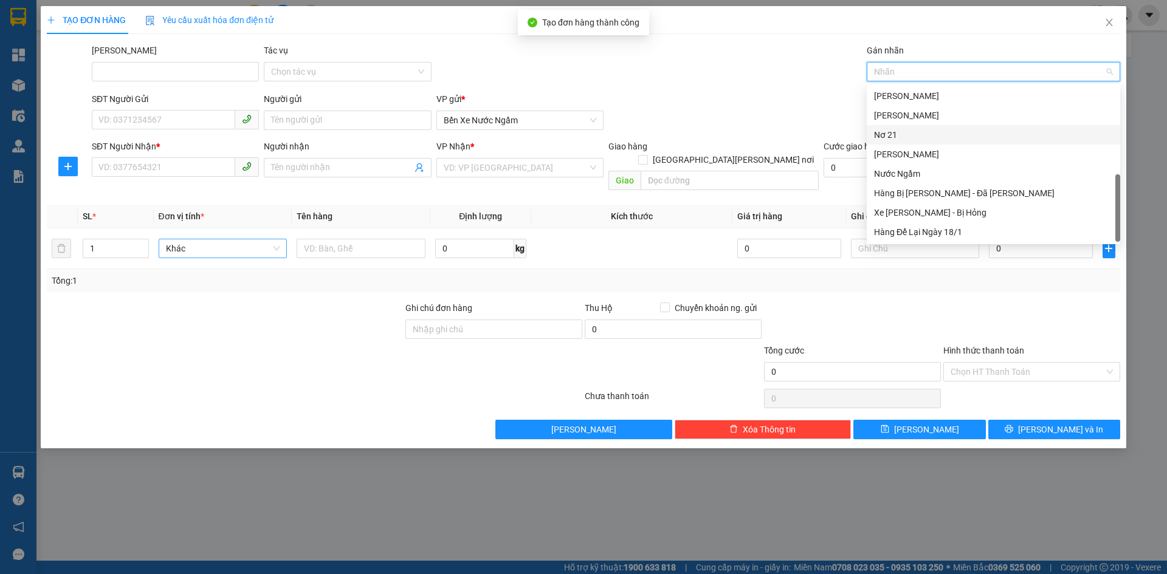
click at [881, 136] on div "Nơ 21" at bounding box center [993, 134] width 239 height 13
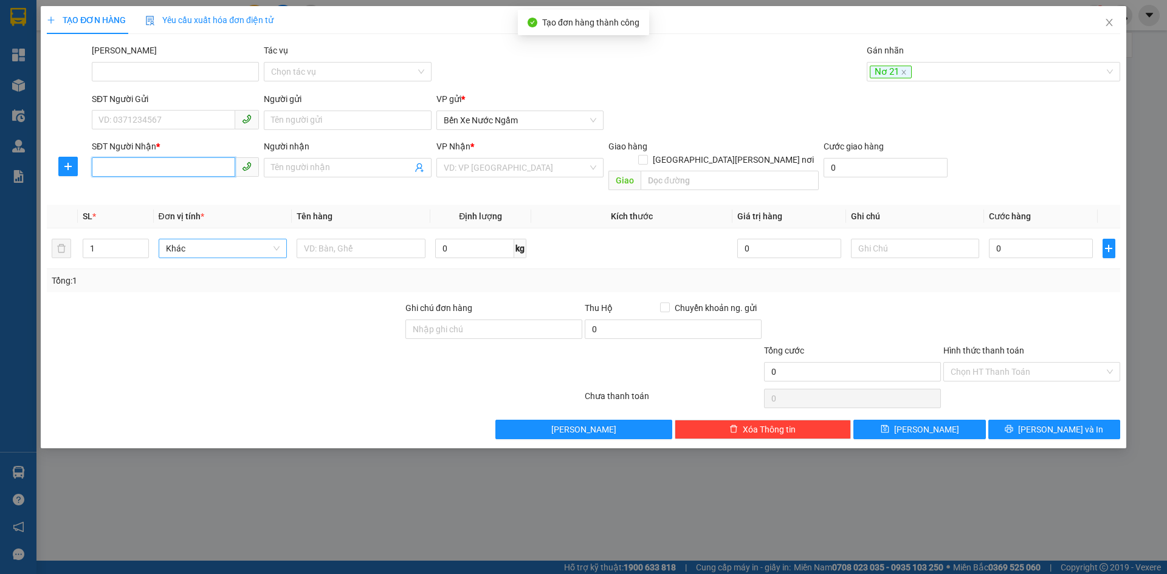
click at [100, 165] on input "SĐT Người Nhận *" at bounding box center [163, 166] width 143 height 19
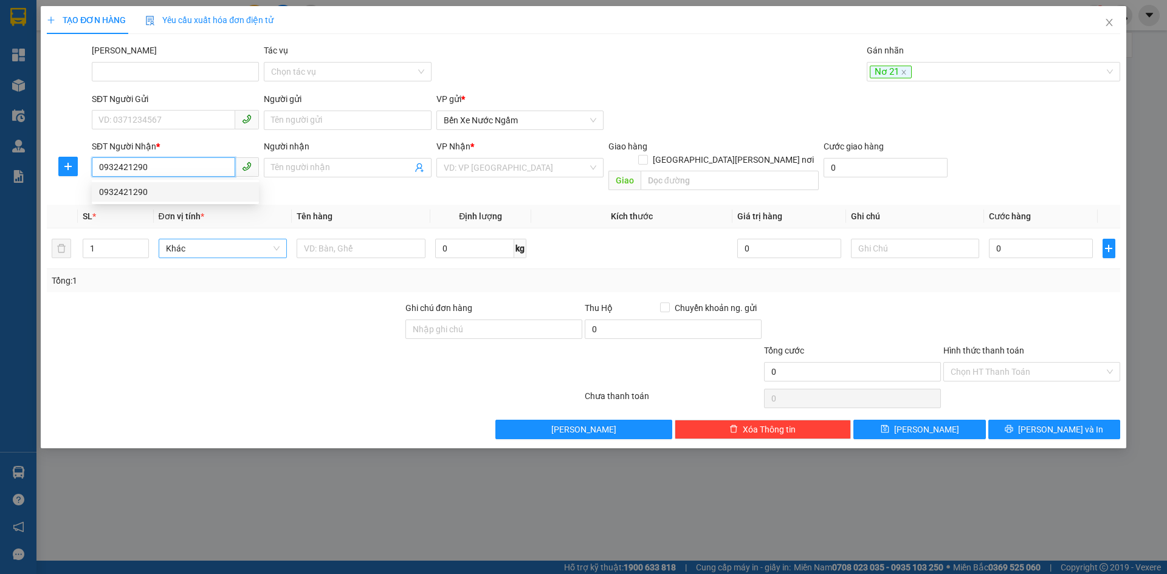
click at [123, 190] on div "0932421290" at bounding box center [175, 191] width 153 height 13
click at [177, 239] on span "Hàng thông thường" at bounding box center [223, 248] width 114 height 18
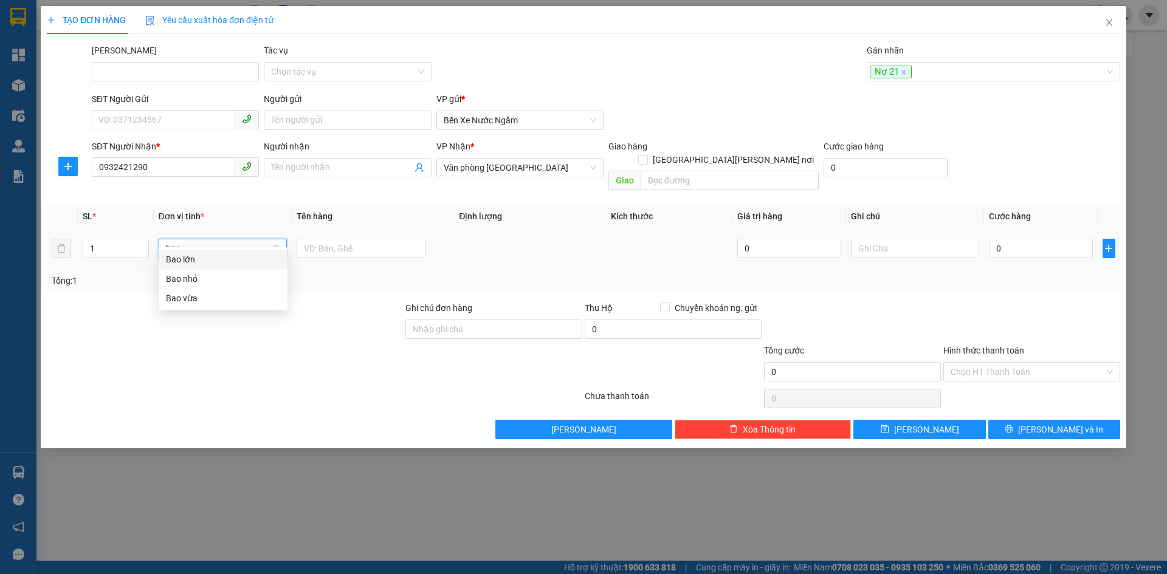
drag, startPoint x: 177, startPoint y: 296, endPoint x: 898, endPoint y: 206, distance: 726.5
click at [181, 295] on div "Bao vừa" at bounding box center [223, 298] width 114 height 13
click at [1030, 239] on input "0" at bounding box center [1040, 248] width 103 height 19
click at [924, 423] on span "[PERSON_NAME]" at bounding box center [926, 429] width 65 height 13
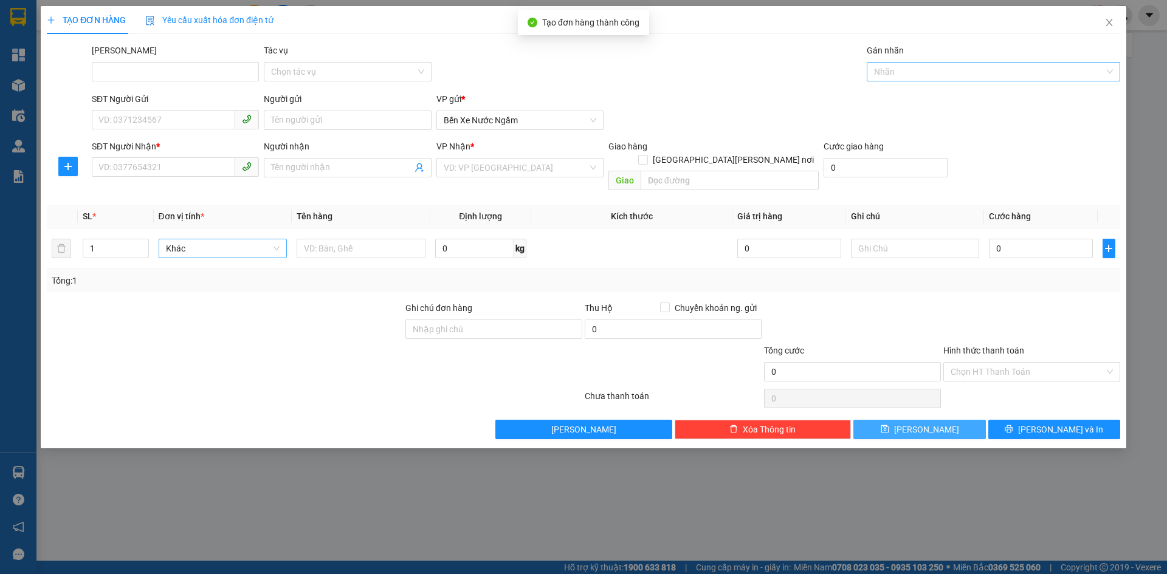
click at [895, 70] on div at bounding box center [987, 71] width 235 height 15
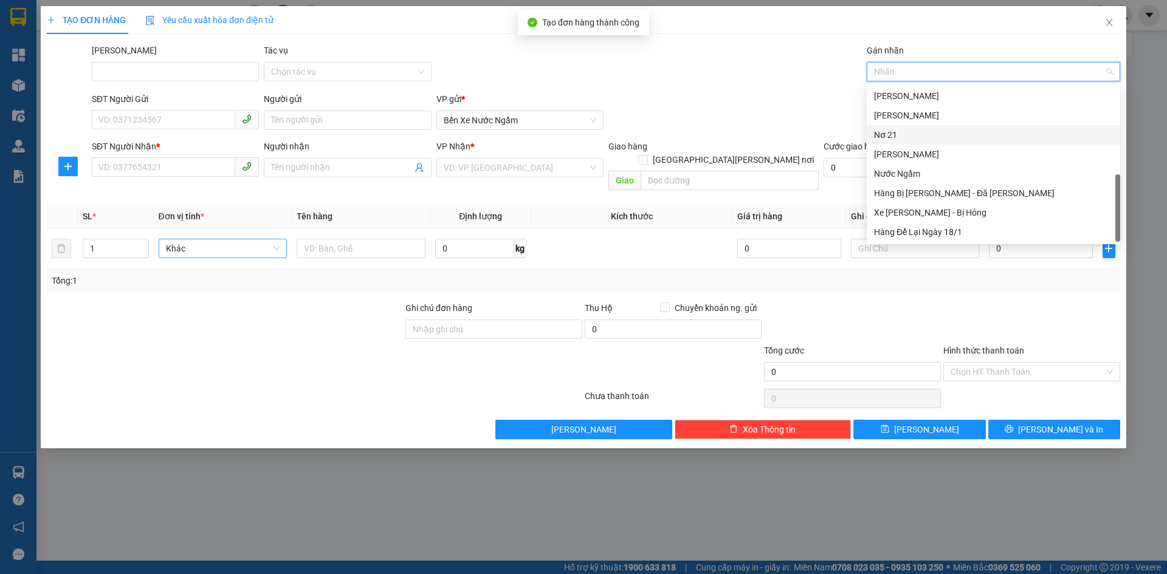
click at [897, 135] on div "Nơ 21" at bounding box center [993, 134] width 239 height 13
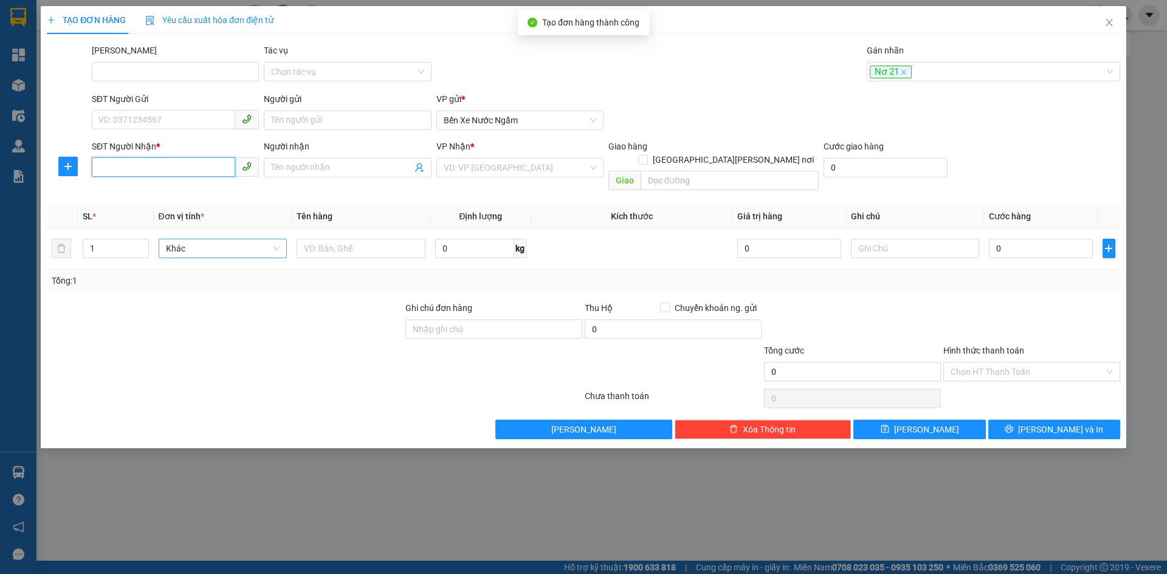
click at [112, 173] on input "SĐT Người Nhận *" at bounding box center [163, 166] width 143 height 19
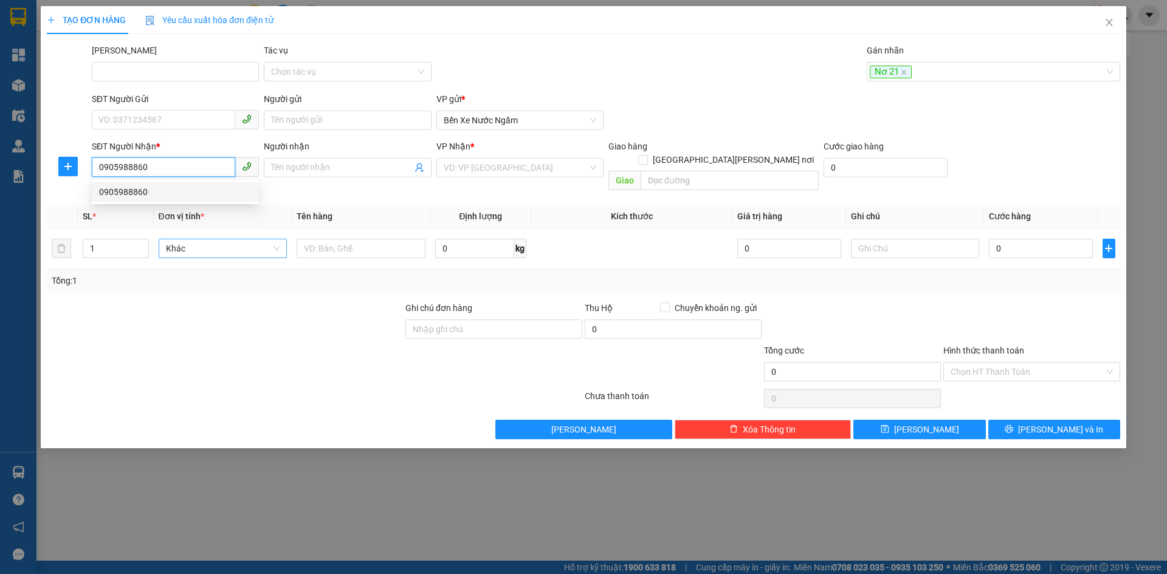
click at [131, 193] on div "0905988860" at bounding box center [175, 191] width 153 height 13
click at [193, 239] on span "Hàng thông thường" at bounding box center [223, 248] width 114 height 18
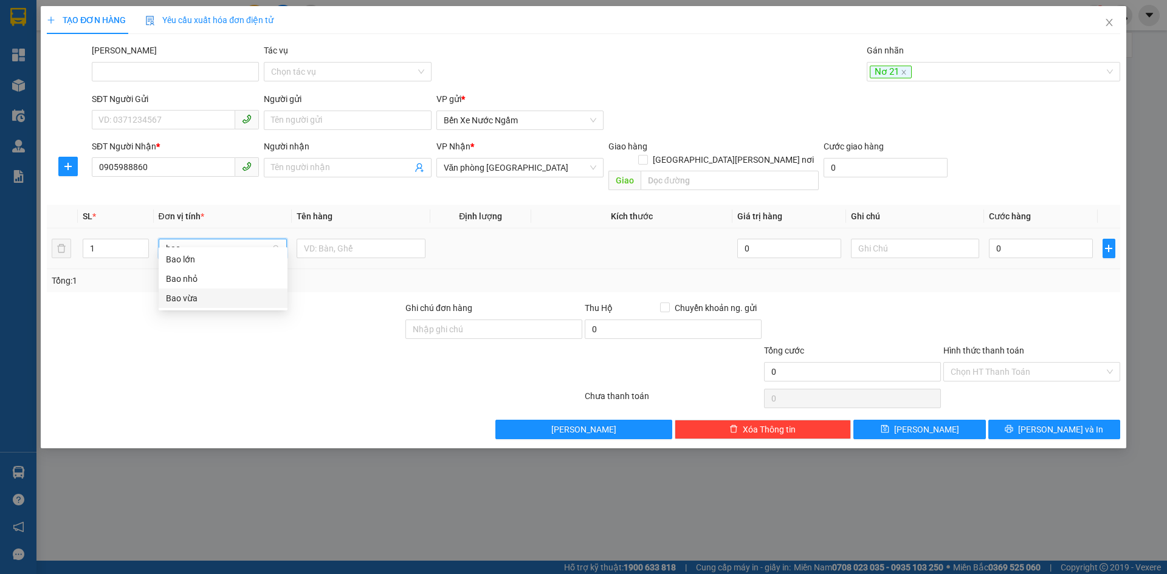
click at [197, 298] on div "Bao vừa" at bounding box center [223, 298] width 114 height 13
click at [1012, 239] on input "0" at bounding box center [1040, 248] width 103 height 19
click at [918, 420] on button "[PERSON_NAME]" at bounding box center [919, 429] width 132 height 19
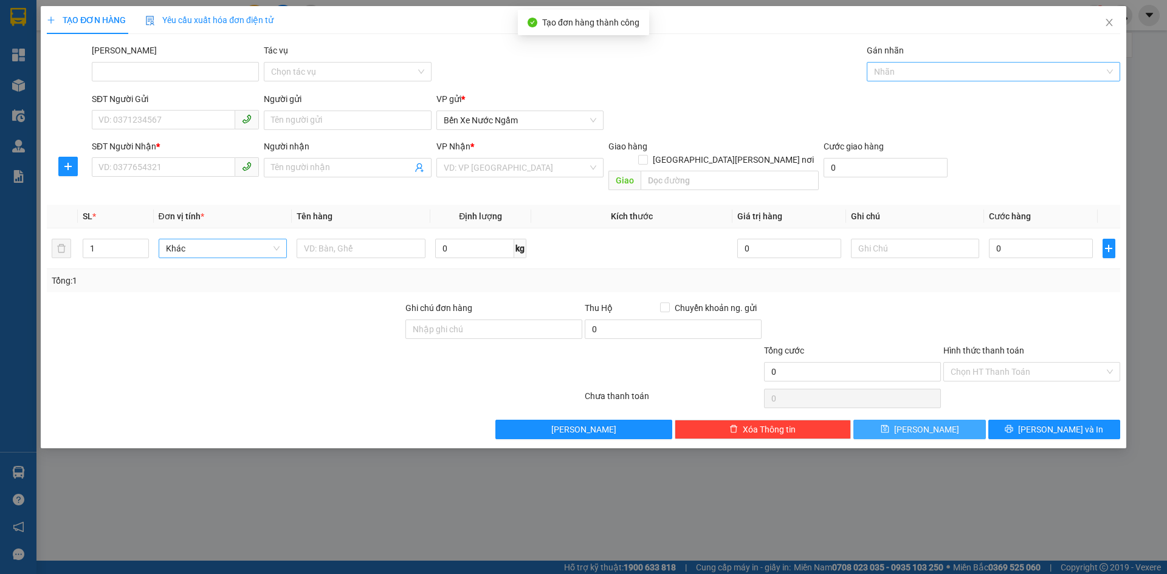
click at [884, 75] on div at bounding box center [987, 71] width 235 height 15
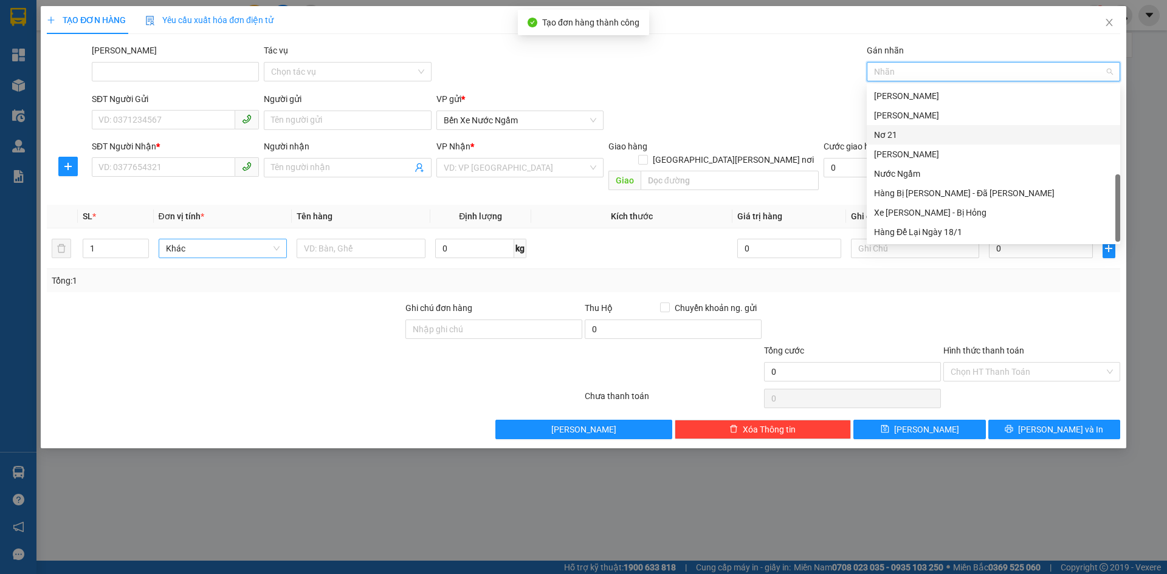
click at [897, 133] on div "Nơ 21" at bounding box center [993, 134] width 239 height 13
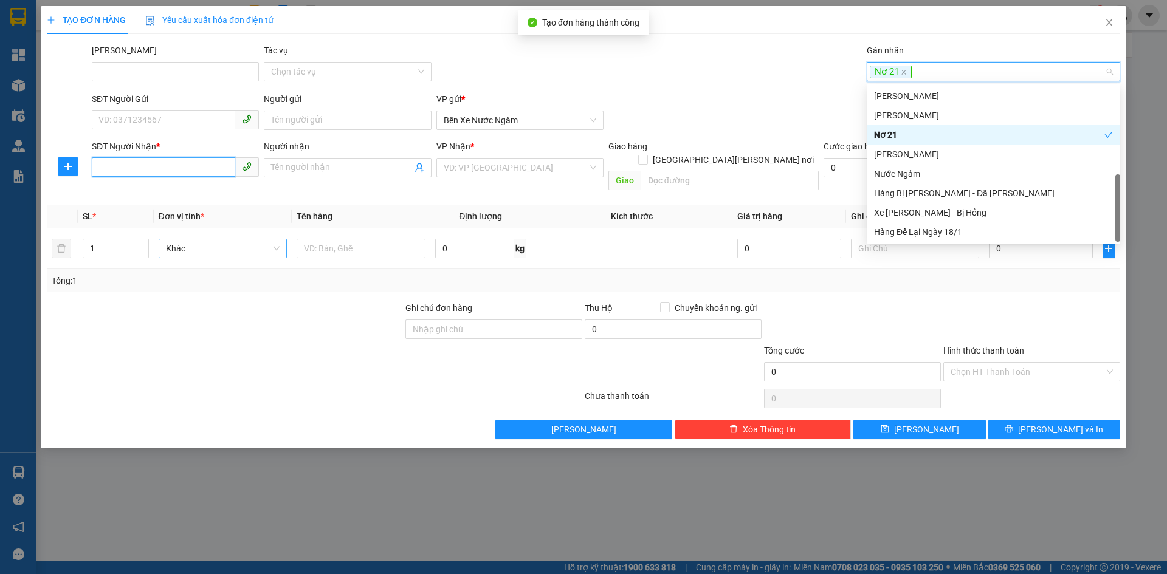
click at [111, 169] on input "SĐT Người Nhận *" at bounding box center [163, 166] width 143 height 19
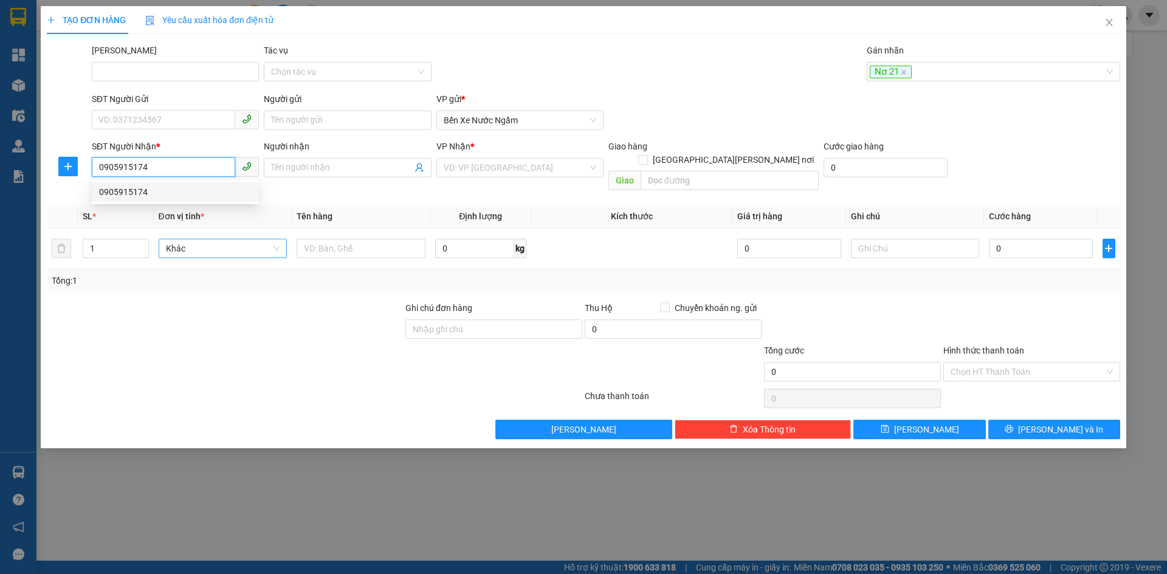
click at [132, 193] on div "0905915174" at bounding box center [175, 191] width 153 height 13
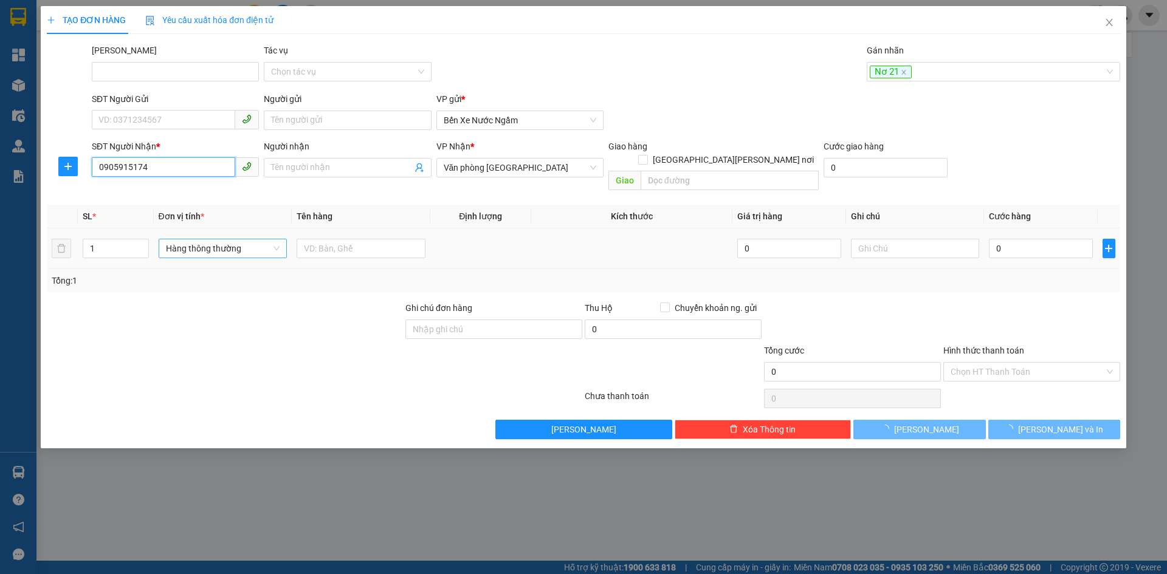
click at [199, 239] on span "Hàng thông thường" at bounding box center [223, 248] width 114 height 18
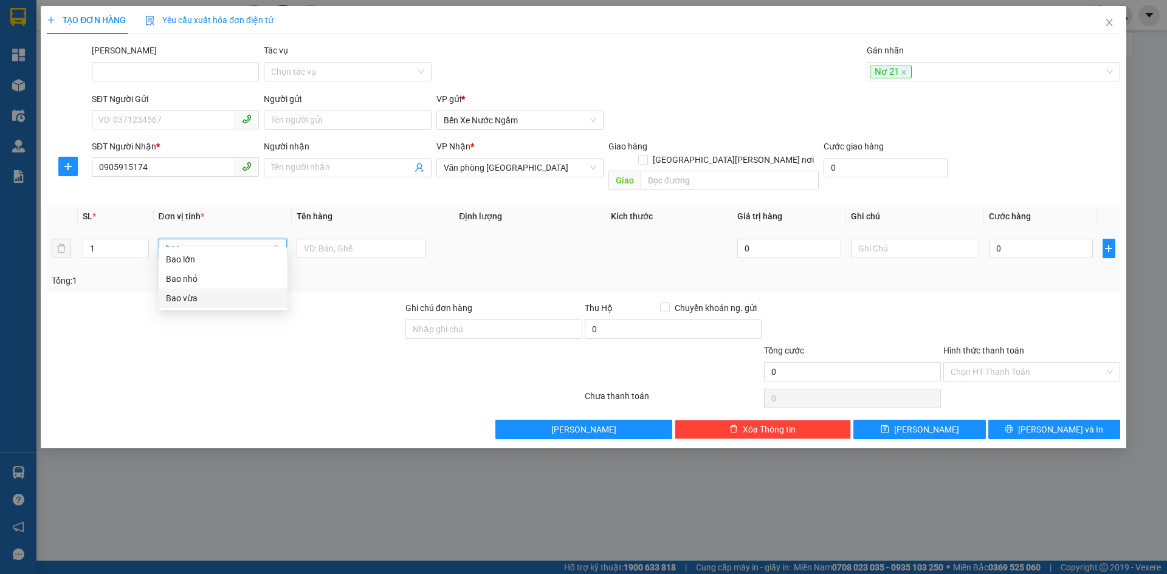
click at [179, 297] on div "Bao vừa" at bounding box center [223, 298] width 114 height 13
click at [1027, 239] on input "0" at bounding box center [1040, 248] width 103 height 19
click at [915, 420] on button "[PERSON_NAME]" at bounding box center [919, 429] width 132 height 19
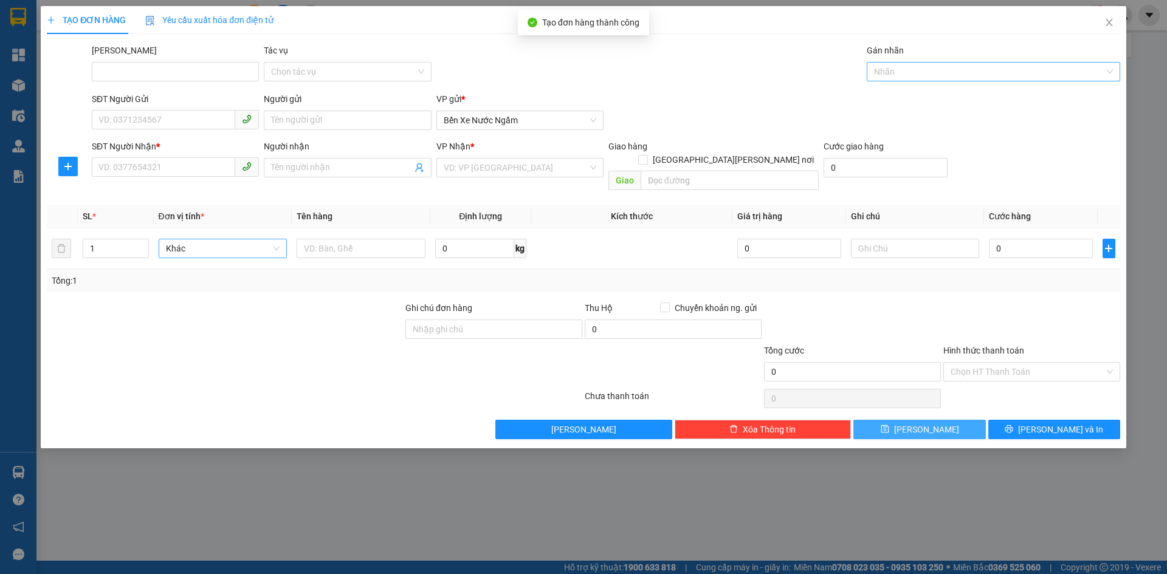
click at [890, 68] on div at bounding box center [987, 71] width 235 height 15
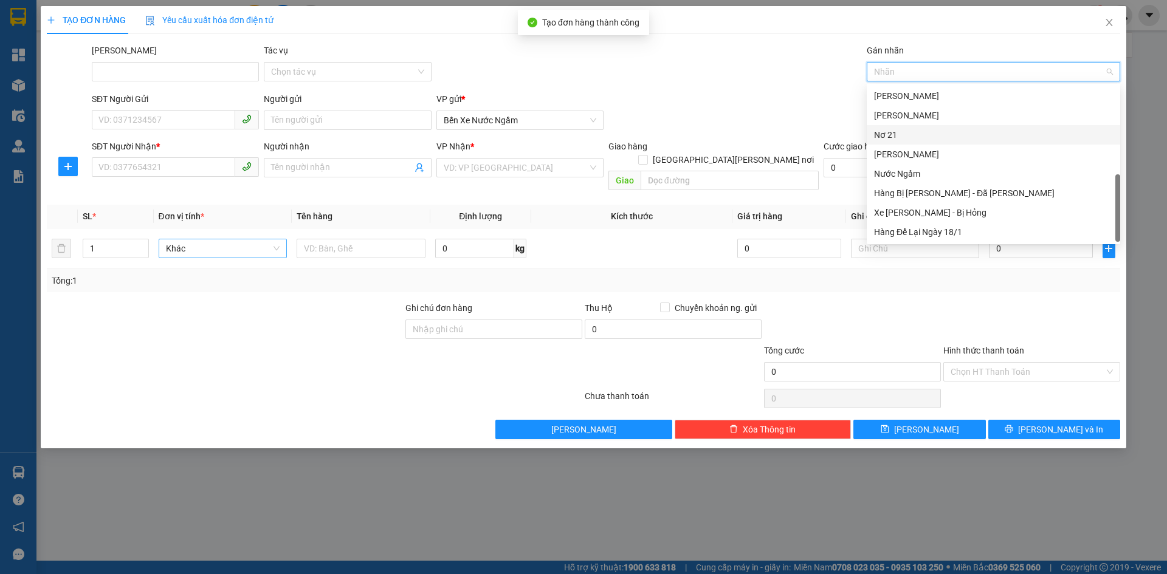
click at [884, 138] on div "Nơ 21" at bounding box center [993, 134] width 239 height 13
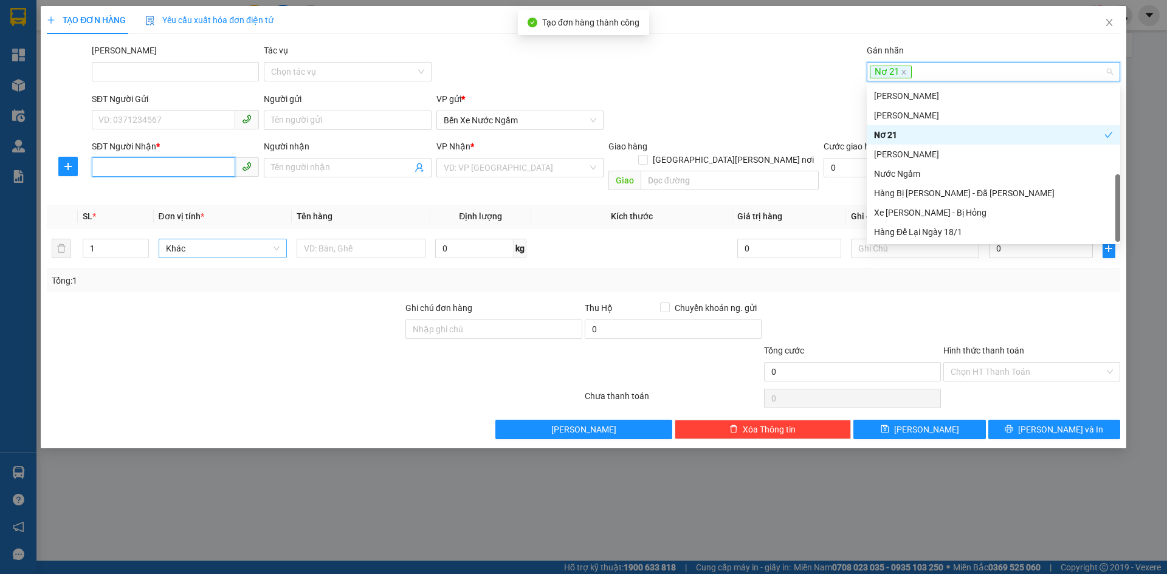
click at [155, 170] on input "SĐT Người Nhận *" at bounding box center [163, 166] width 143 height 19
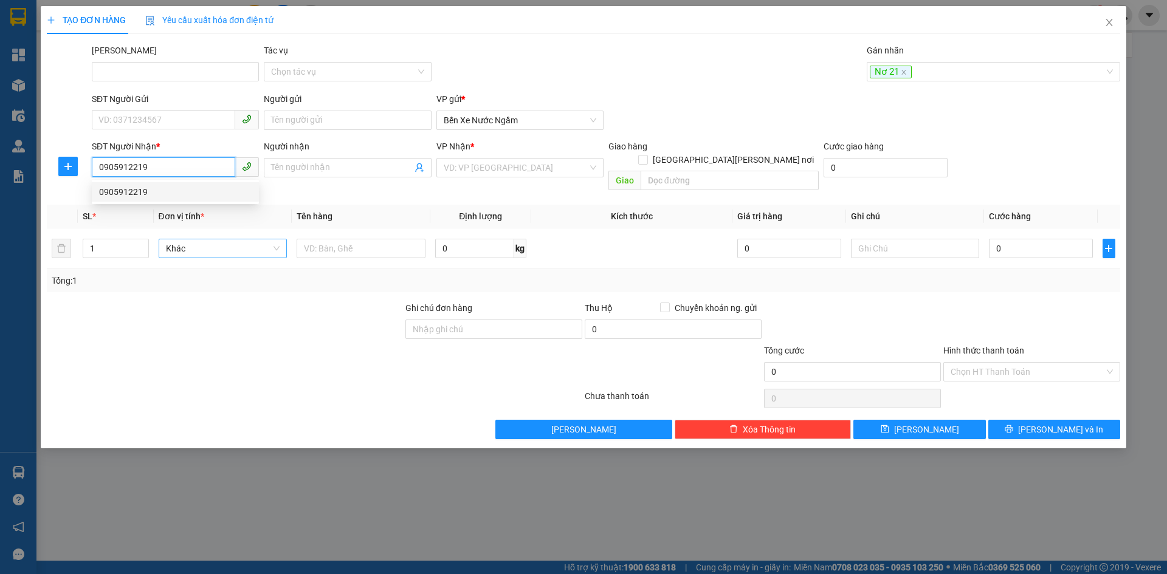
click at [133, 190] on div "0905912219" at bounding box center [175, 191] width 153 height 13
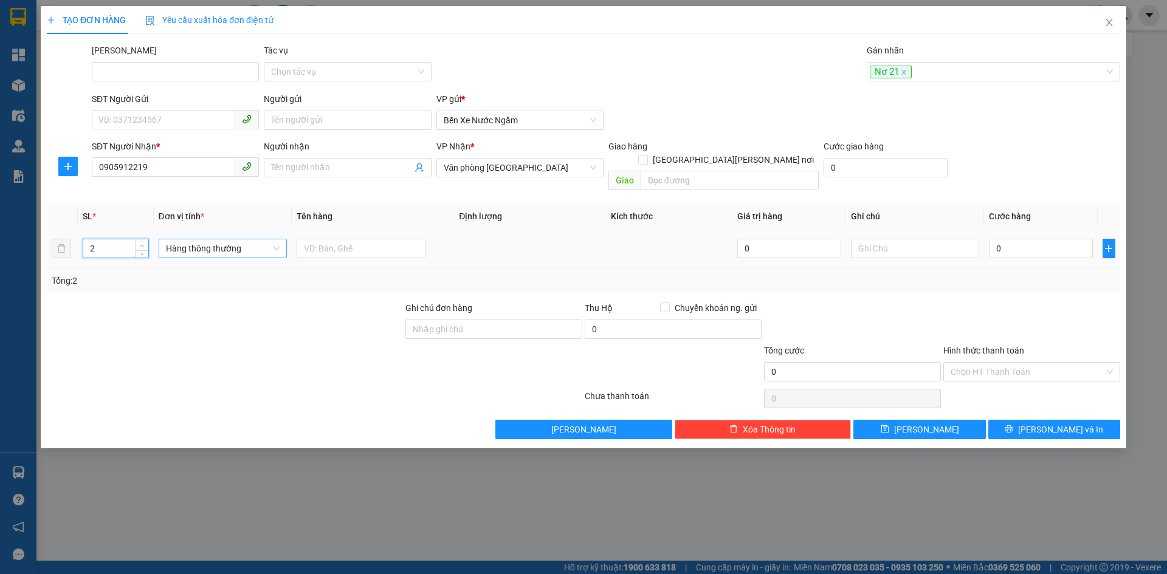
click at [139, 242] on span "up" at bounding box center [142, 245] width 7 height 7
click at [176, 239] on span "Hàng thông thường" at bounding box center [223, 248] width 114 height 18
click at [171, 298] on div "Bao vừa" at bounding box center [223, 298] width 114 height 13
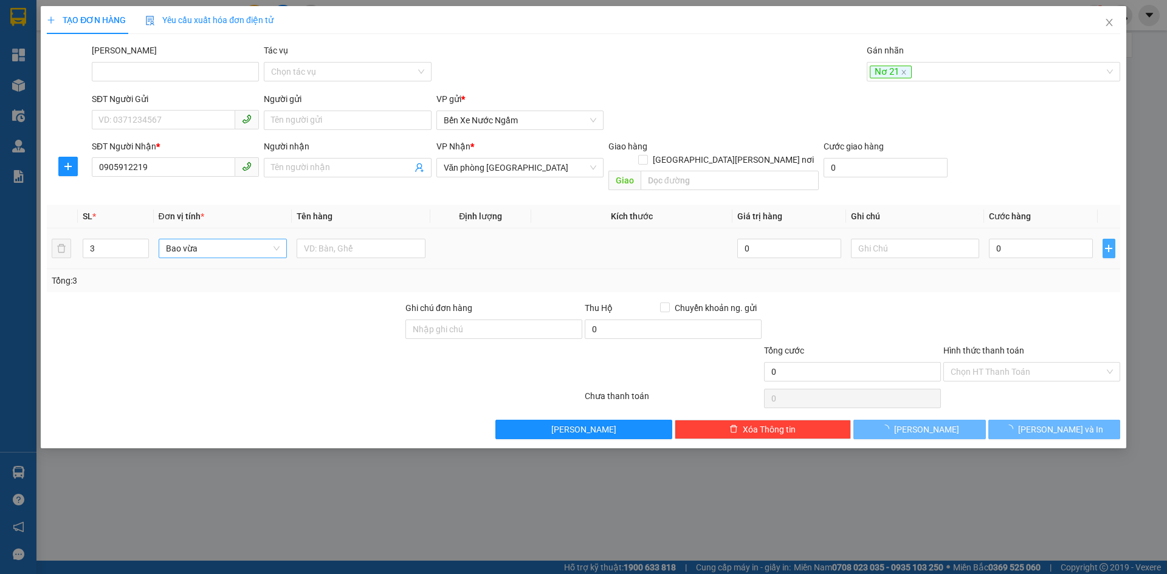
click at [1107, 244] on icon "plus" at bounding box center [1109, 249] width 10 height 10
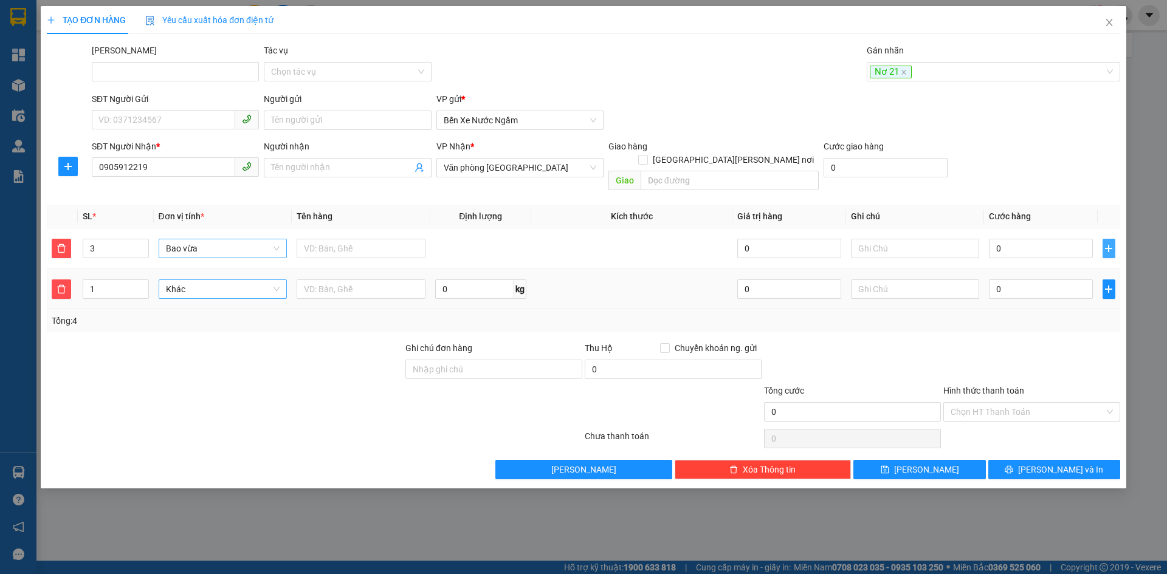
click at [198, 280] on span "Khác" at bounding box center [223, 289] width 114 height 18
click at [190, 337] on div "Kiện vừa" at bounding box center [223, 338] width 114 height 13
click at [336, 280] on input "text" at bounding box center [361, 289] width 129 height 19
click at [1106, 284] on icon "plus" at bounding box center [1109, 289] width 10 height 10
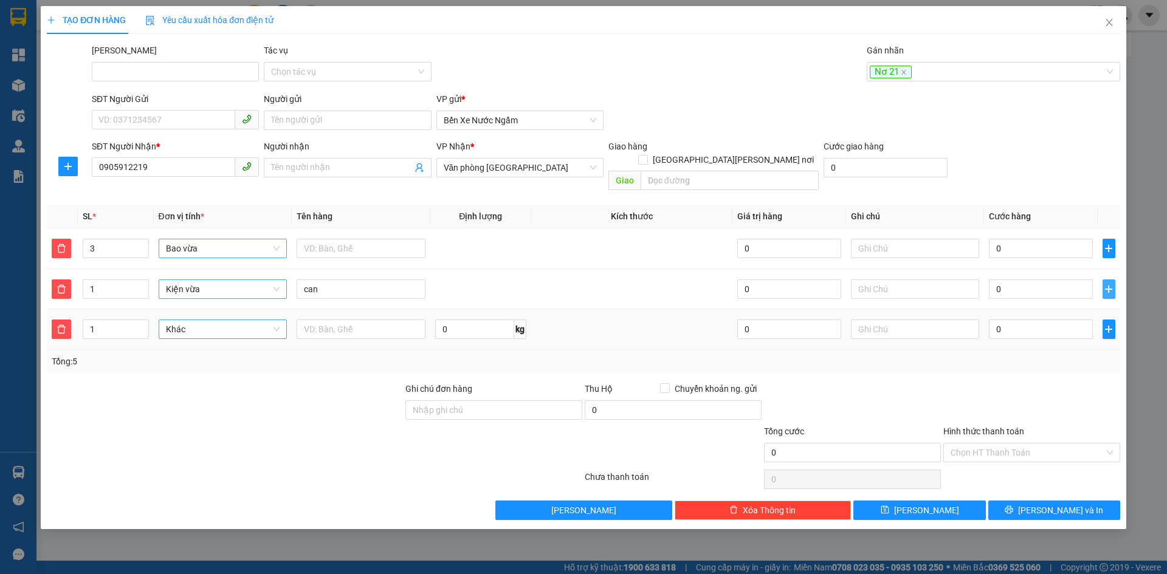
click at [191, 320] on span "Khác" at bounding box center [223, 329] width 114 height 18
click at [196, 394] on div "Thùng vừa" at bounding box center [223, 398] width 114 height 13
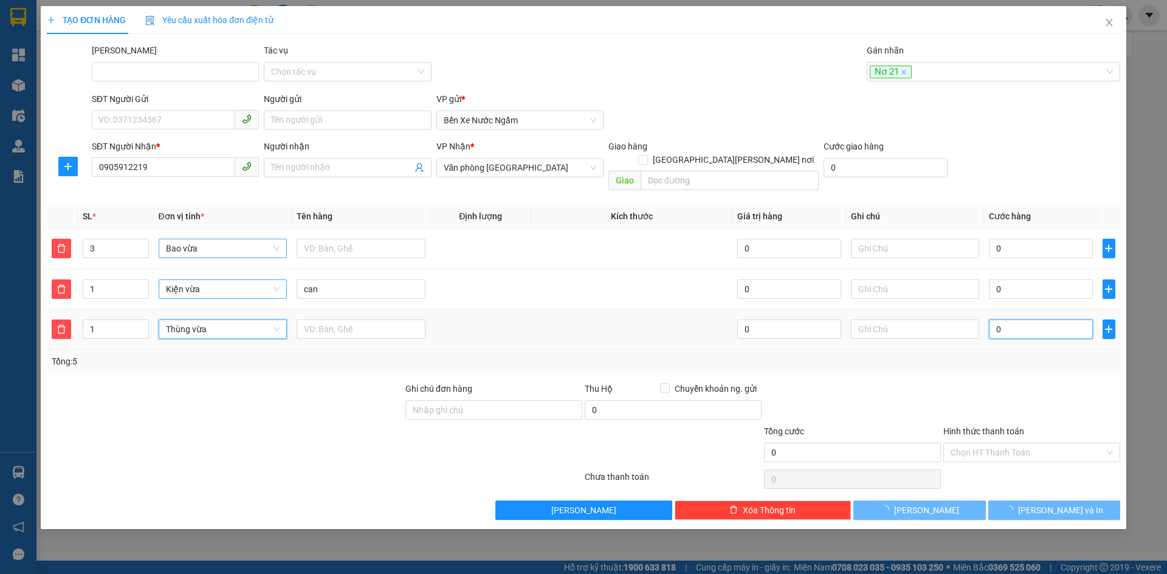
click at [1011, 320] on input "0" at bounding box center [1040, 329] width 103 height 19
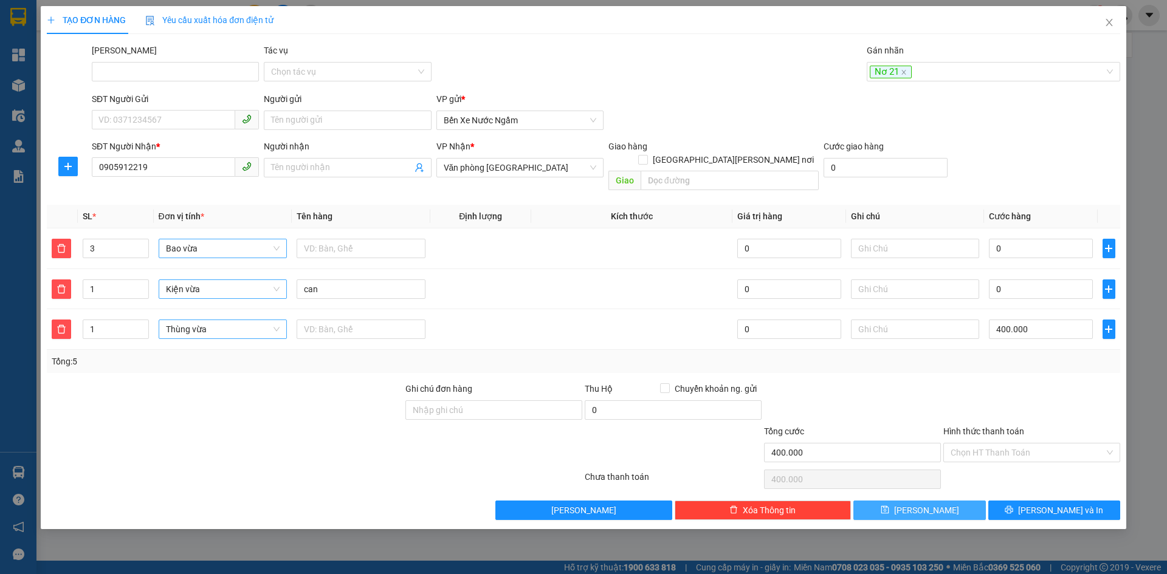
click at [903, 501] on button "[PERSON_NAME]" at bounding box center [919, 510] width 132 height 19
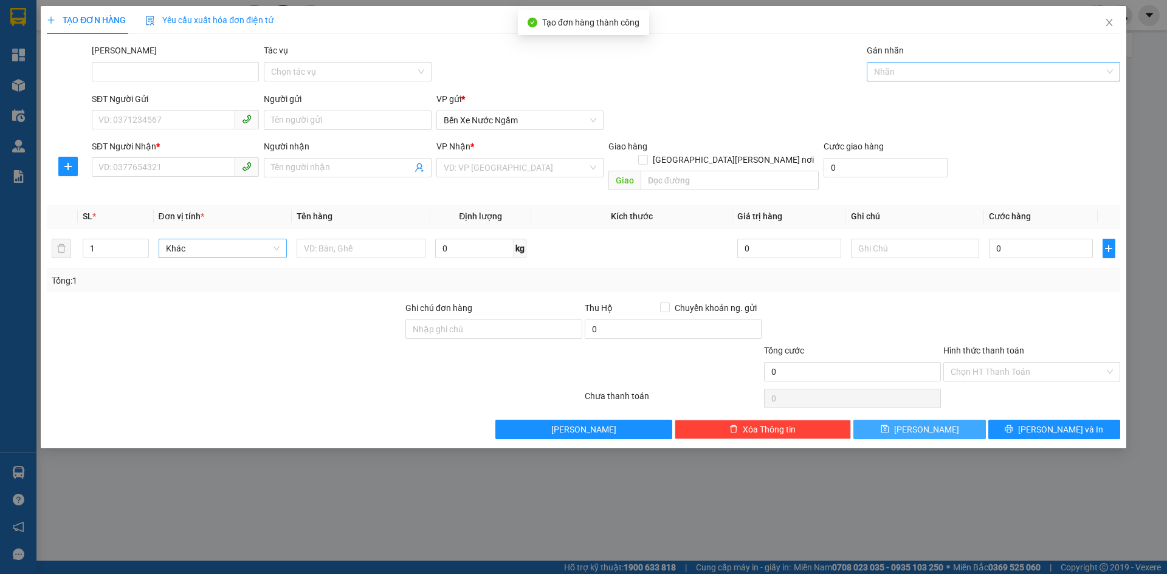
click at [897, 67] on div at bounding box center [987, 71] width 235 height 15
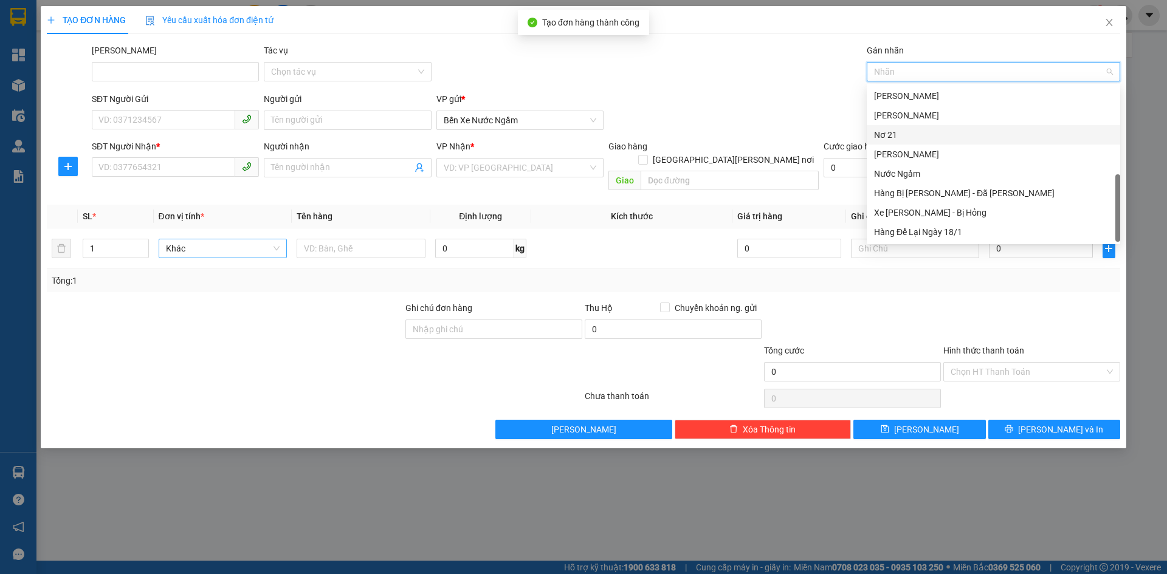
click at [883, 131] on div "Nơ 21" at bounding box center [993, 134] width 239 height 13
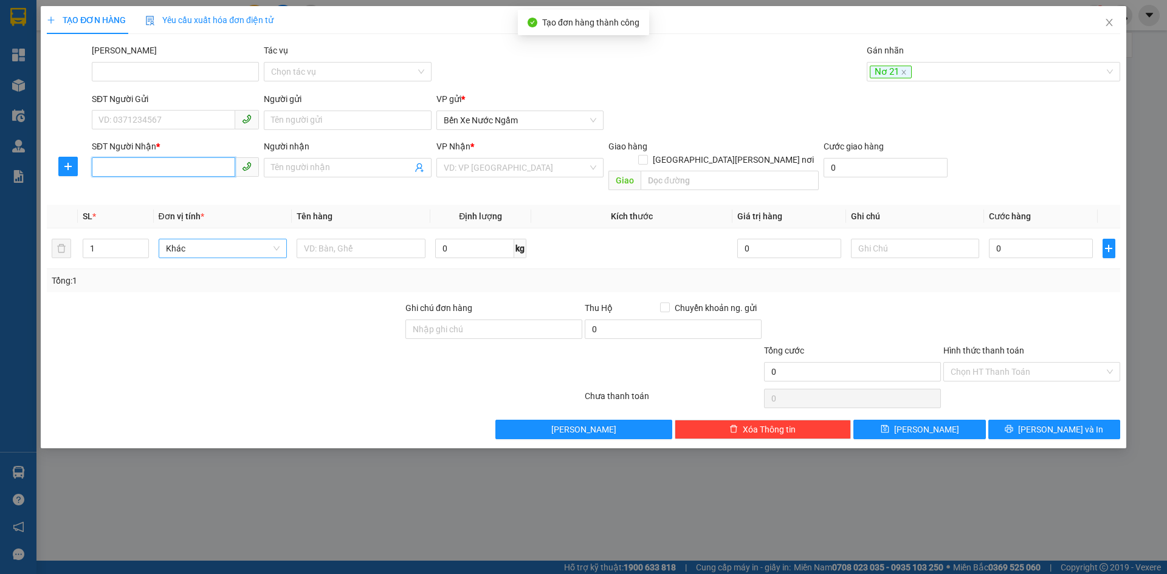
click at [113, 171] on input "SĐT Người Nhận *" at bounding box center [163, 166] width 143 height 19
click at [138, 193] on div "0905314697" at bounding box center [175, 191] width 153 height 13
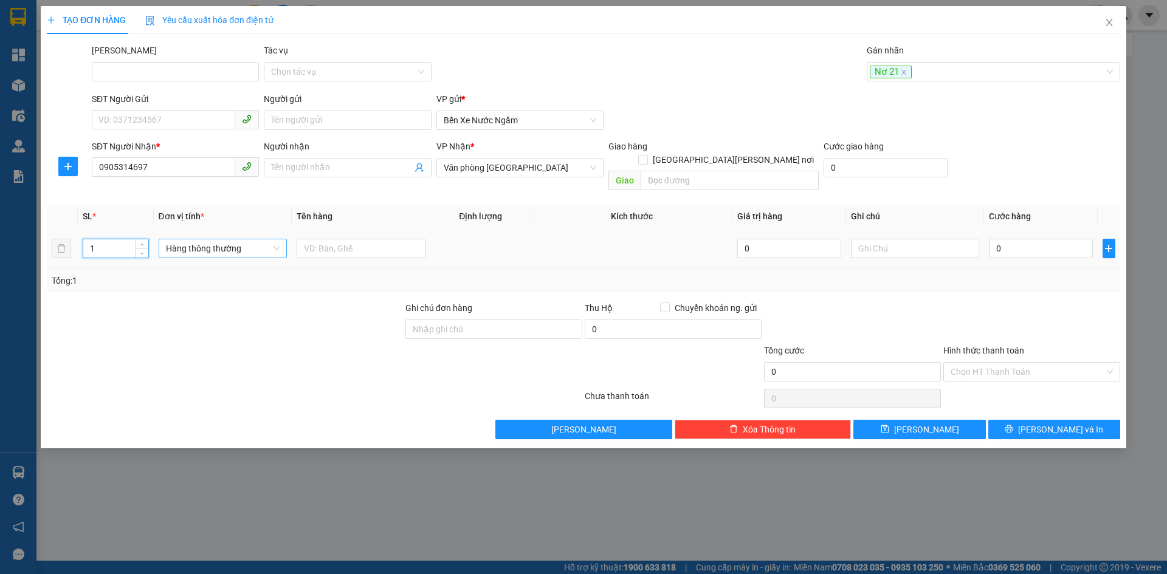
click at [102, 239] on input "1" at bounding box center [115, 248] width 64 height 18
click at [214, 239] on span "Hàng thông thường" at bounding box center [223, 248] width 114 height 18
click at [186, 297] on div "Kiện vừa" at bounding box center [223, 298] width 114 height 13
click at [1035, 239] on input "0" at bounding box center [1040, 248] width 103 height 19
click at [915, 420] on button "[PERSON_NAME]" at bounding box center [919, 429] width 132 height 19
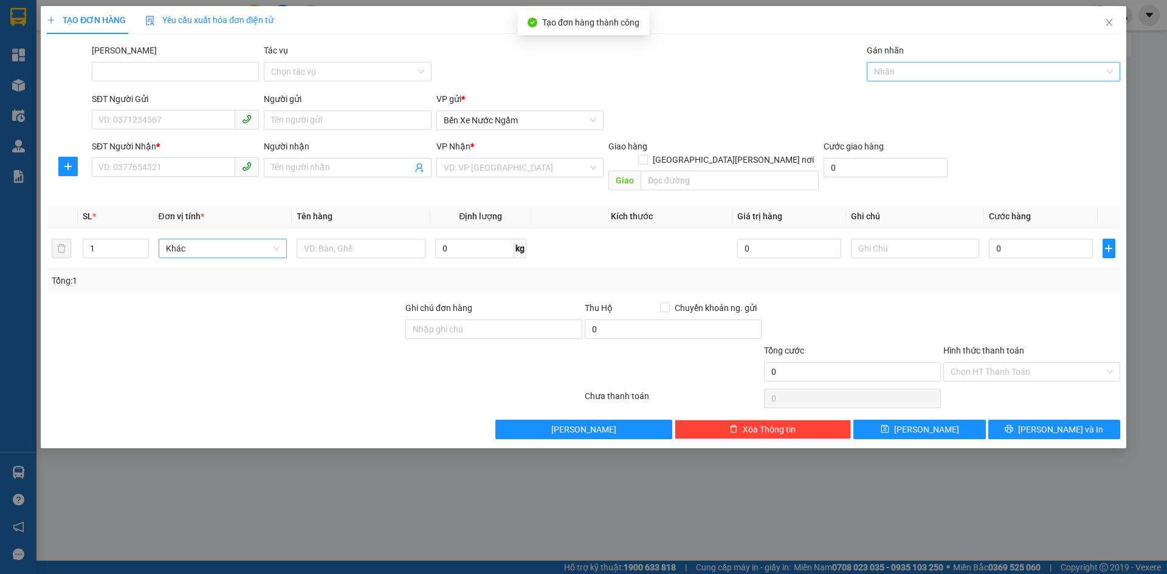
click at [875, 74] on input "Gán nhãn" at bounding box center [875, 71] width 2 height 15
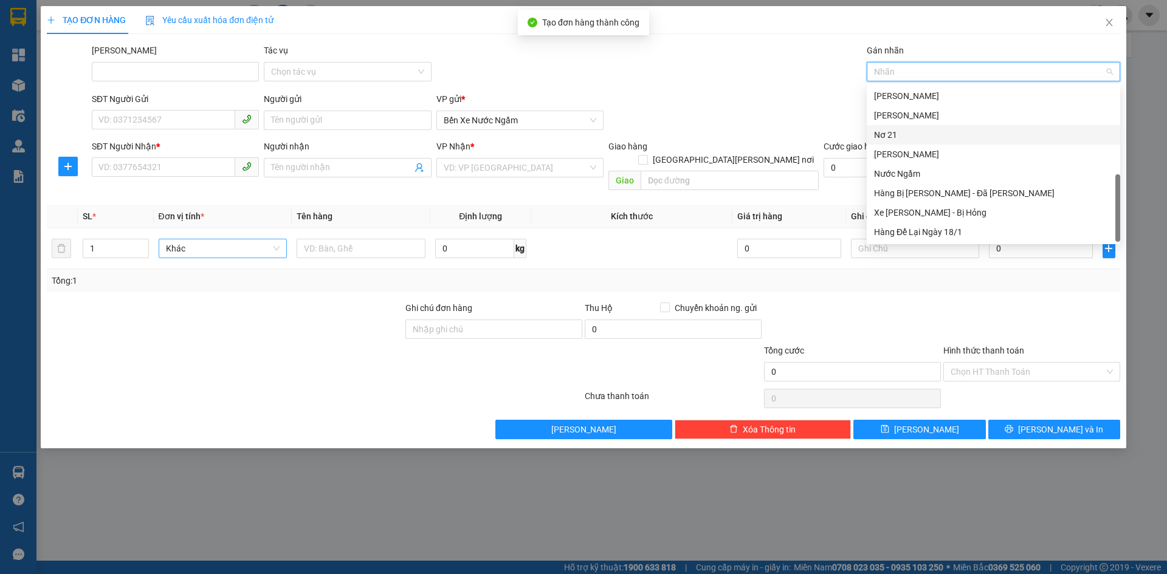
click at [886, 133] on div "Nơ 21" at bounding box center [993, 134] width 239 height 13
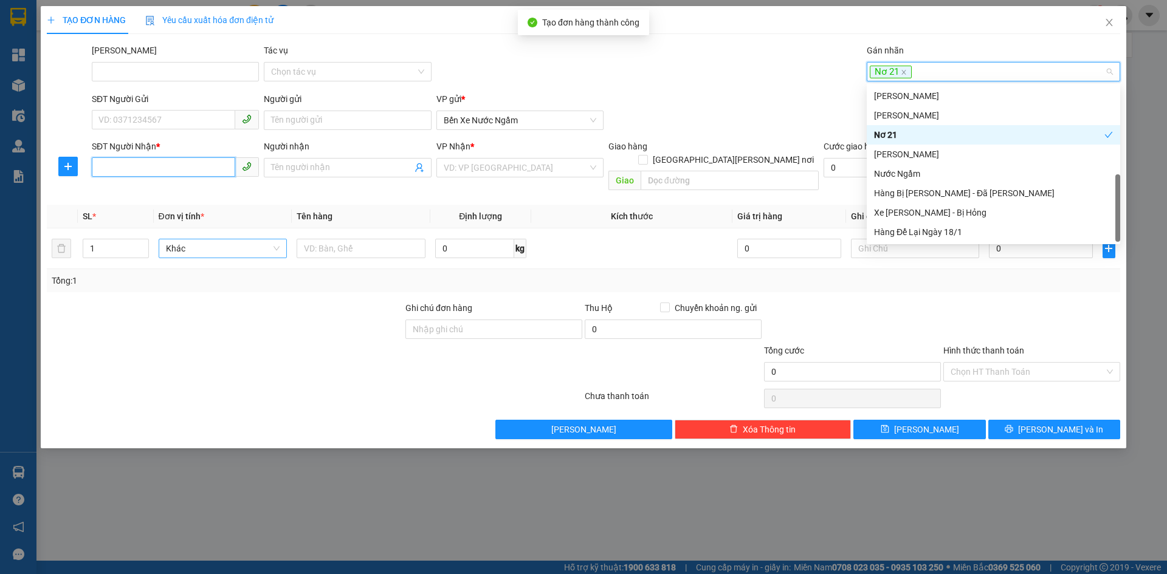
click at [143, 173] on input "SĐT Người Nhận *" at bounding box center [163, 166] width 143 height 19
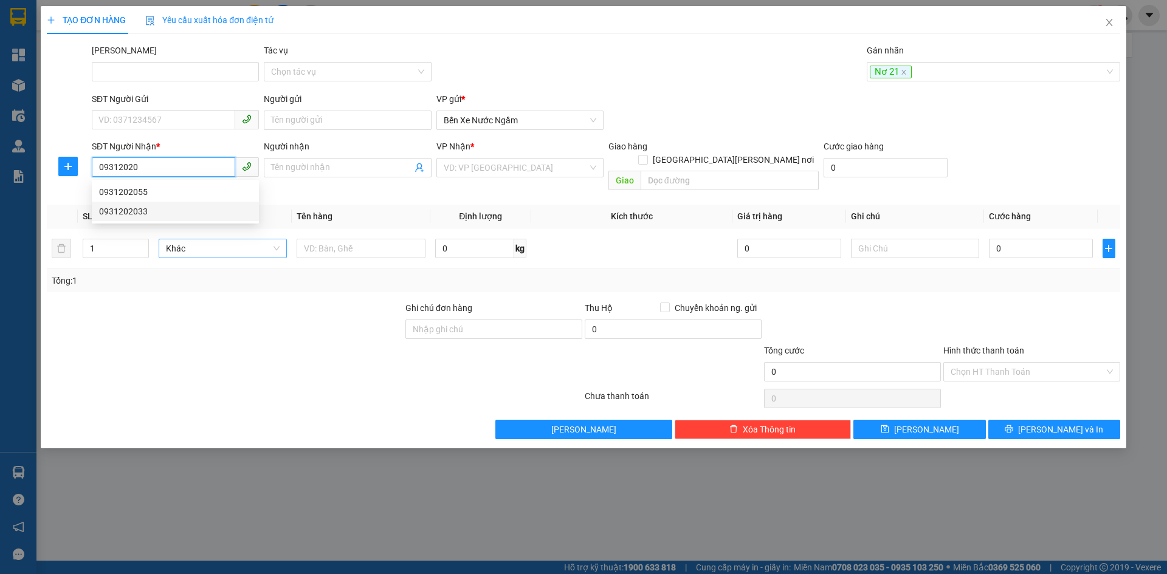
click at [123, 210] on div "0931202033" at bounding box center [175, 211] width 153 height 13
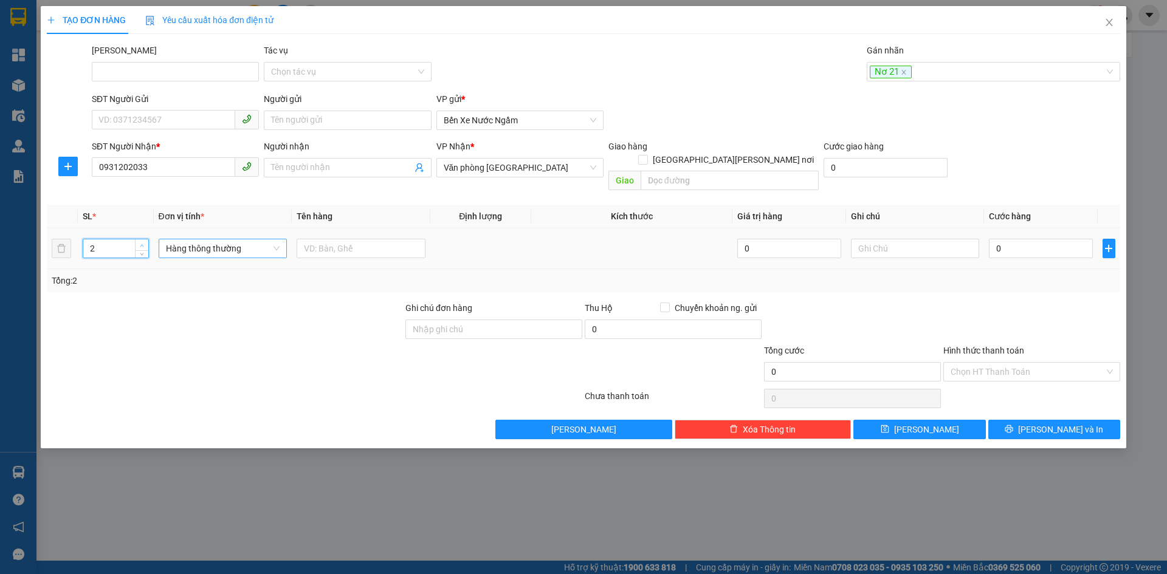
click at [139, 242] on span "up" at bounding box center [142, 245] width 7 height 7
click at [183, 239] on span "Hàng thông thường" at bounding box center [223, 248] width 114 height 18
click at [1106, 244] on icon "plus" at bounding box center [1109, 249] width 10 height 10
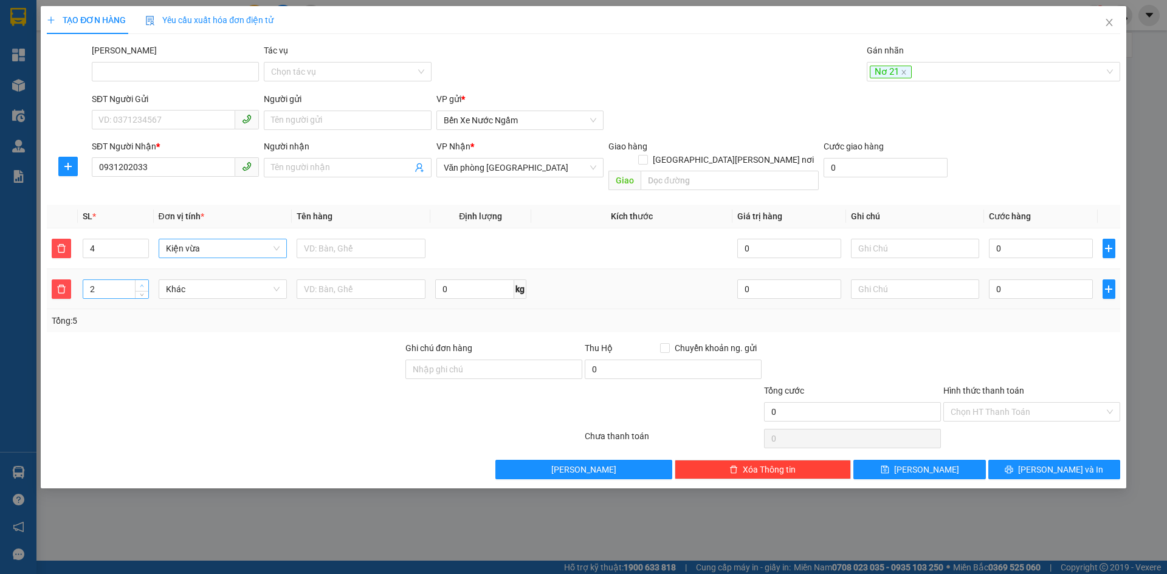
click at [145, 283] on span "up" at bounding box center [142, 286] width 7 height 7
click at [167, 280] on span "Khác" at bounding box center [223, 289] width 114 height 18
click at [889, 466] on span "save" at bounding box center [885, 471] width 9 height 10
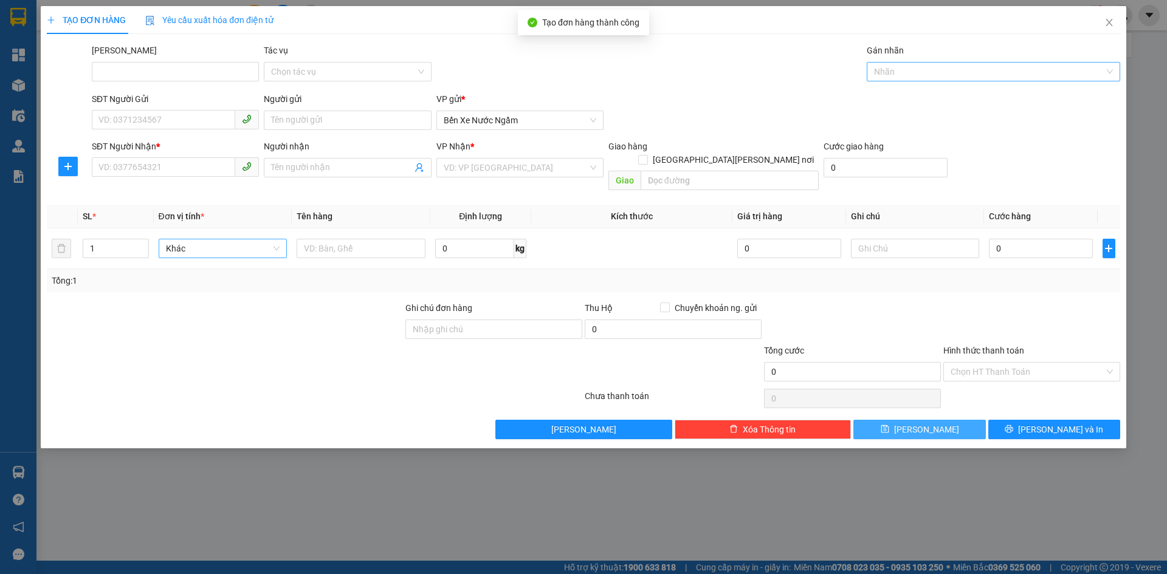
click at [906, 72] on div at bounding box center [987, 71] width 235 height 15
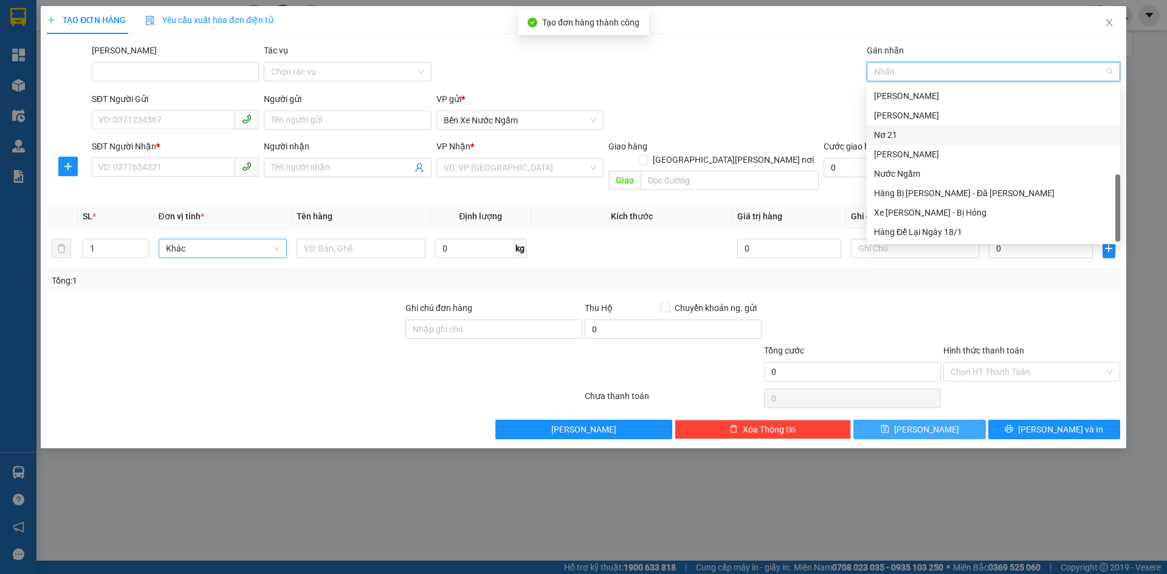
click at [892, 131] on div "Nơ 21" at bounding box center [993, 134] width 239 height 13
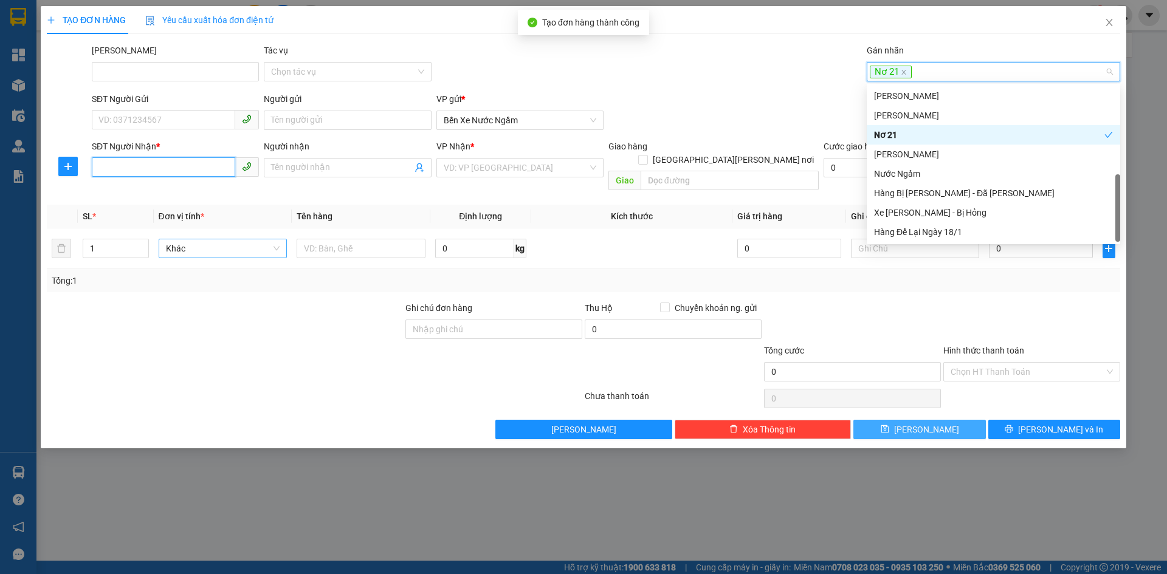
click at [110, 171] on input "SĐT Người Nhận *" at bounding box center [163, 166] width 143 height 19
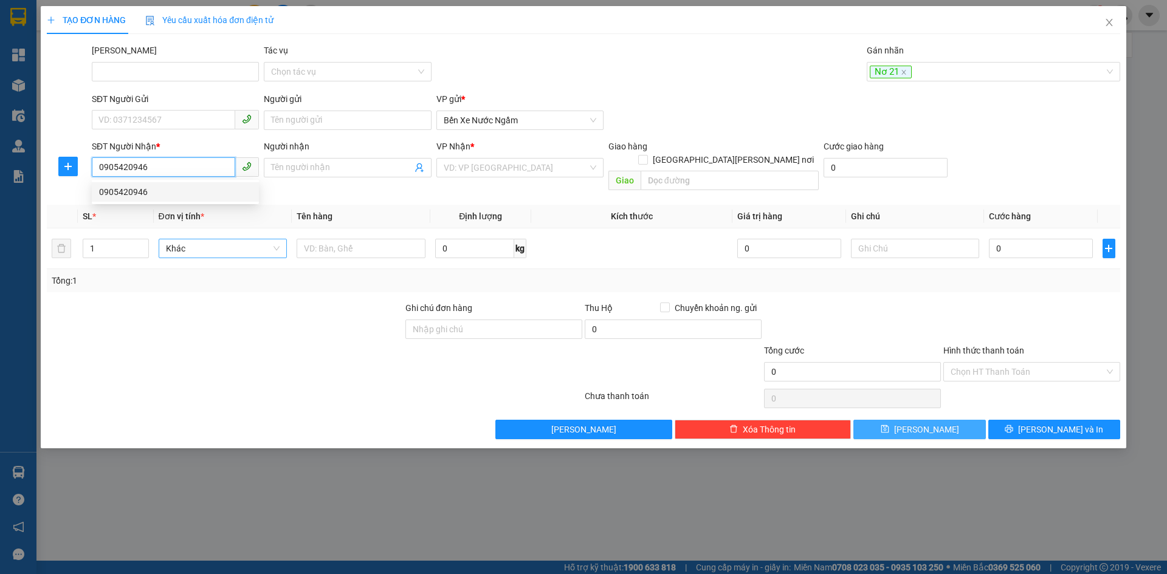
click at [136, 187] on div "0905420946" at bounding box center [175, 191] width 153 height 13
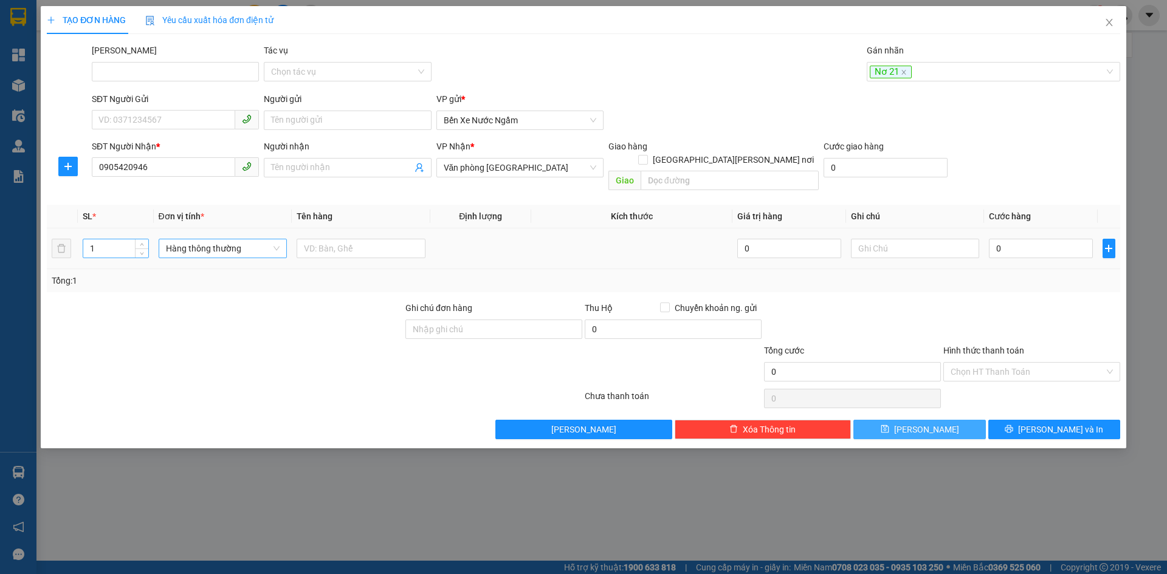
click at [122, 239] on input "1" at bounding box center [115, 248] width 64 height 18
click at [179, 239] on span "Hàng thông thường" at bounding box center [223, 248] width 114 height 18
click at [194, 300] on div "Bao vừa" at bounding box center [223, 298] width 114 height 13
click at [1028, 241] on input "0" at bounding box center [1040, 248] width 103 height 19
click at [900, 421] on button "[PERSON_NAME]" at bounding box center [919, 429] width 132 height 19
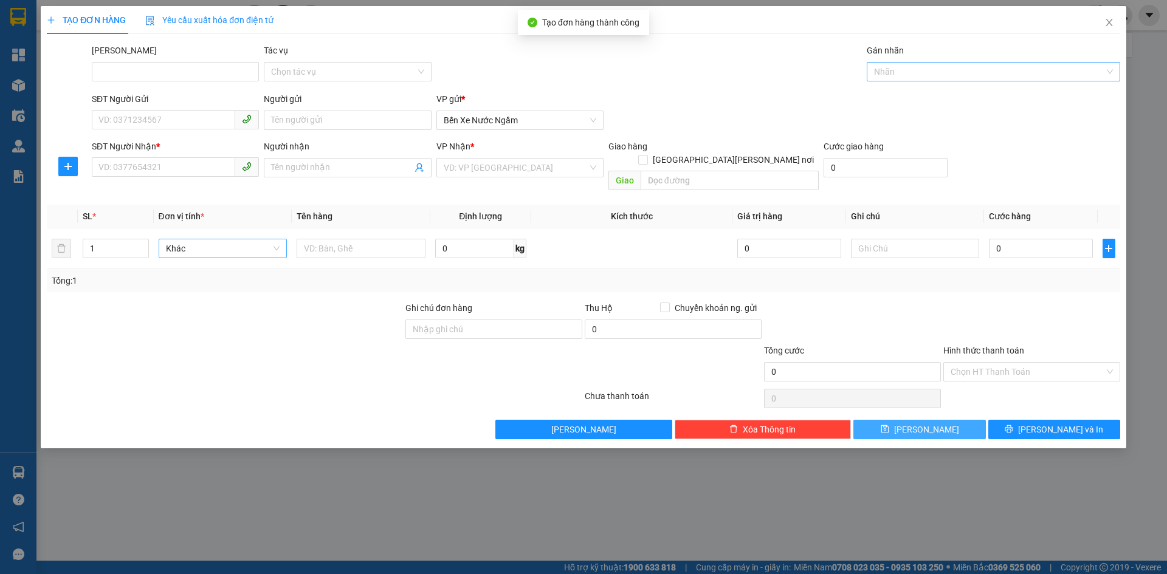
click at [889, 77] on div at bounding box center [987, 71] width 235 height 15
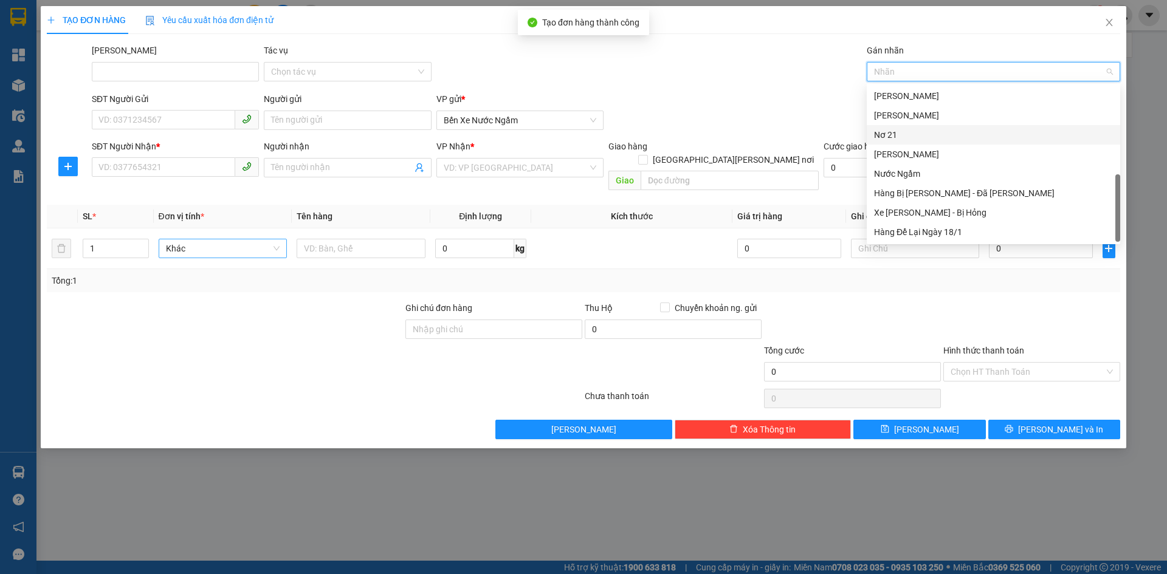
click at [889, 137] on div "Nơ 21" at bounding box center [993, 134] width 239 height 13
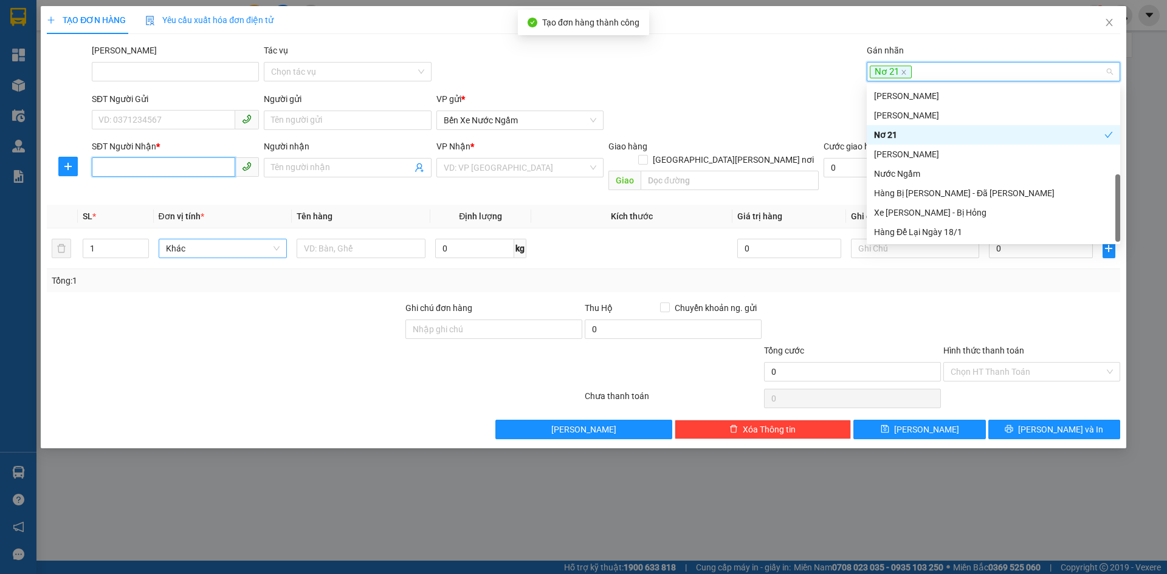
click at [129, 168] on input "SĐT Người Nhận *" at bounding box center [163, 166] width 143 height 19
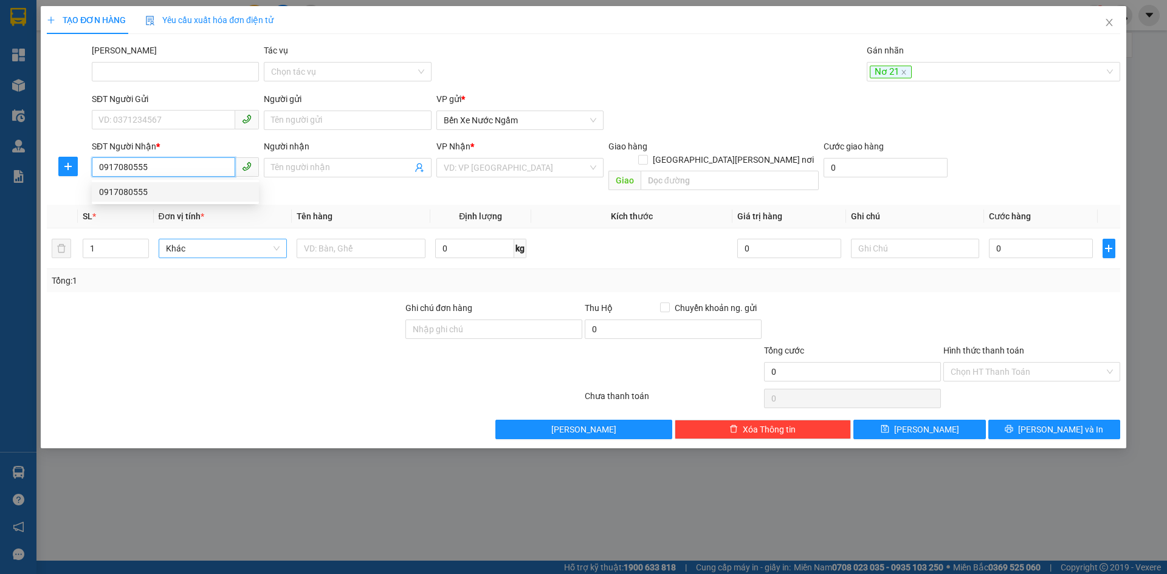
click at [122, 190] on div "0917080555" at bounding box center [175, 191] width 153 height 13
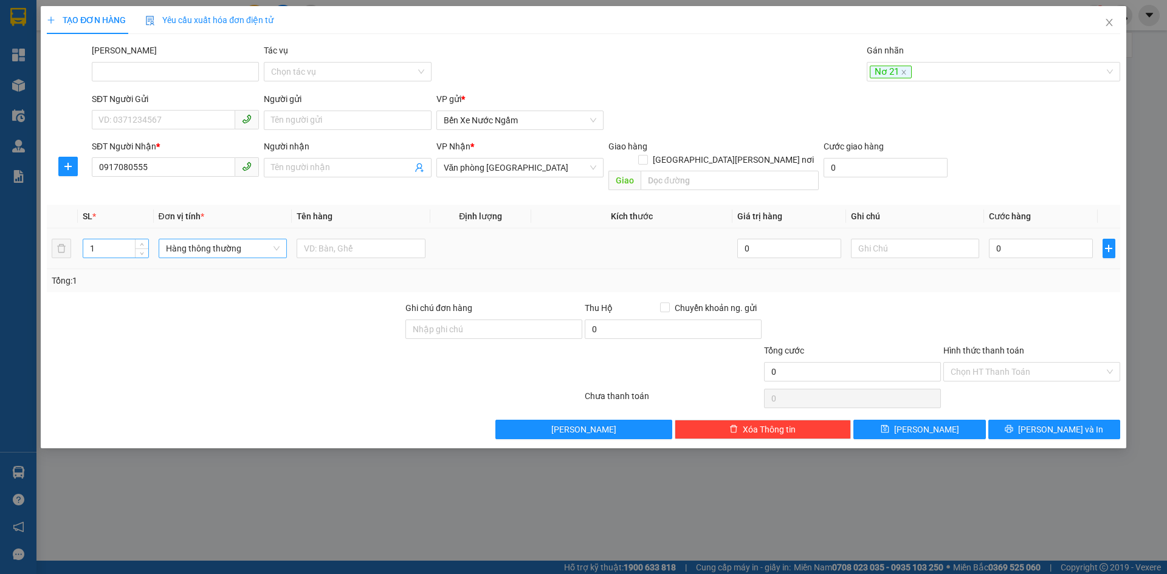
click at [112, 239] on input "1" at bounding box center [115, 248] width 64 height 18
click at [186, 239] on span "Hàng thông thường" at bounding box center [223, 248] width 114 height 18
click at [192, 293] on div "Kiện vừa" at bounding box center [223, 298] width 114 height 13
click at [349, 239] on input "text" at bounding box center [361, 248] width 129 height 19
click at [897, 420] on button "[PERSON_NAME]" at bounding box center [919, 429] width 132 height 19
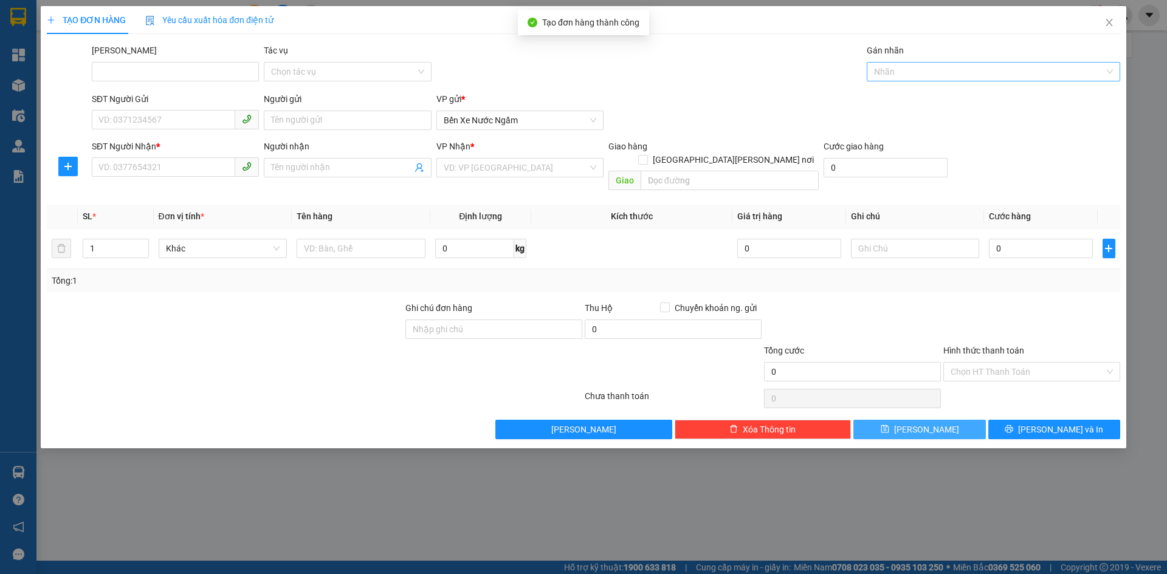
click at [893, 65] on div at bounding box center [987, 71] width 235 height 15
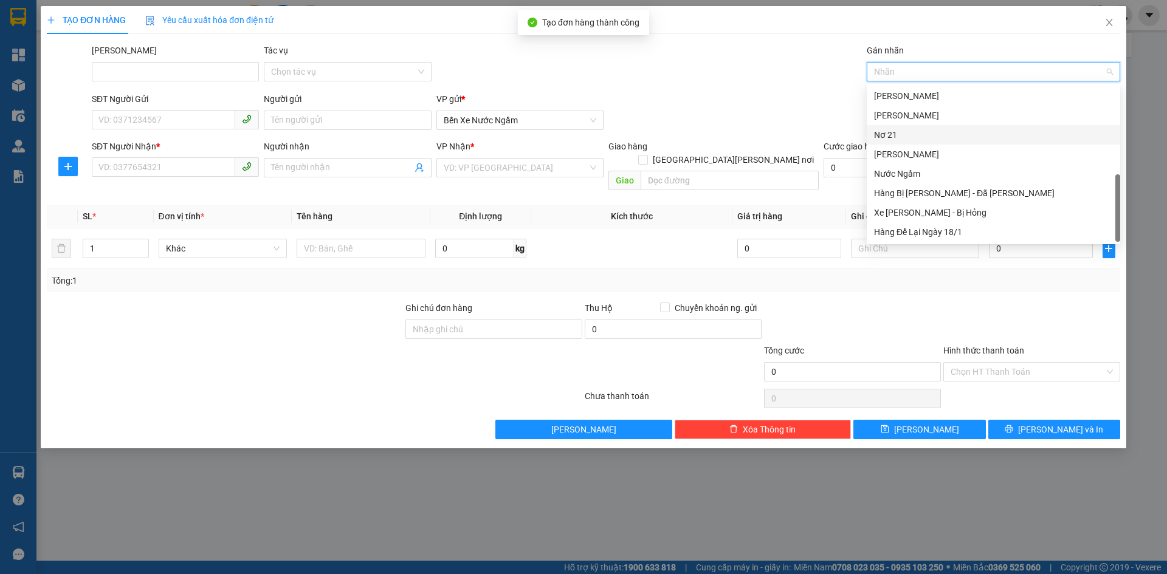
click at [887, 139] on div "Nơ 21" at bounding box center [993, 134] width 239 height 13
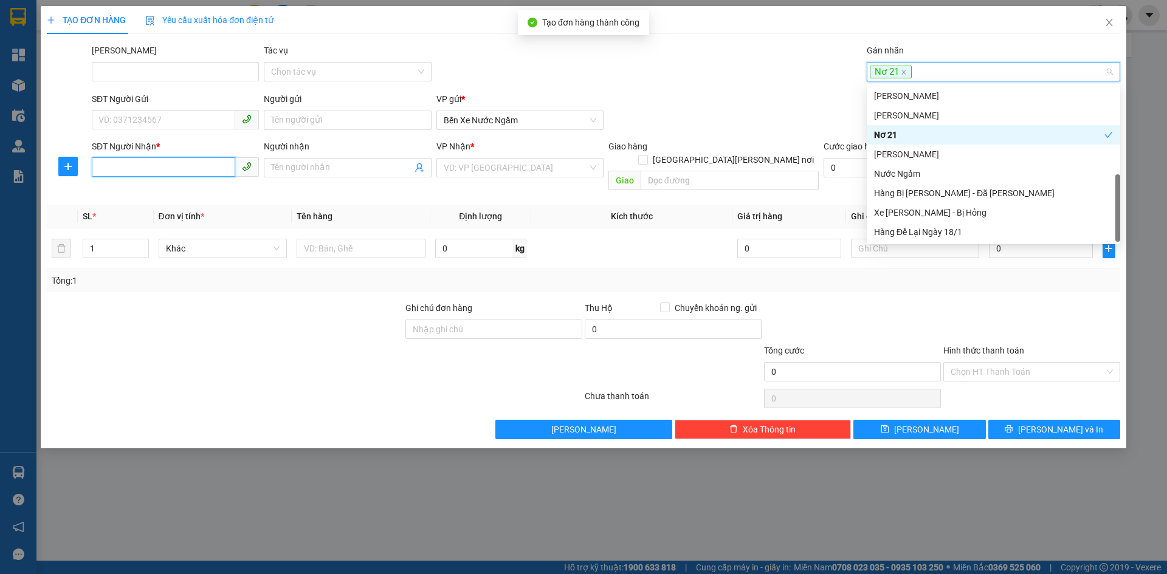
drag, startPoint x: 119, startPoint y: 173, endPoint x: 191, endPoint y: 186, distance: 73.4
click at [120, 173] on input "SĐT Người Nhận *" at bounding box center [163, 166] width 143 height 19
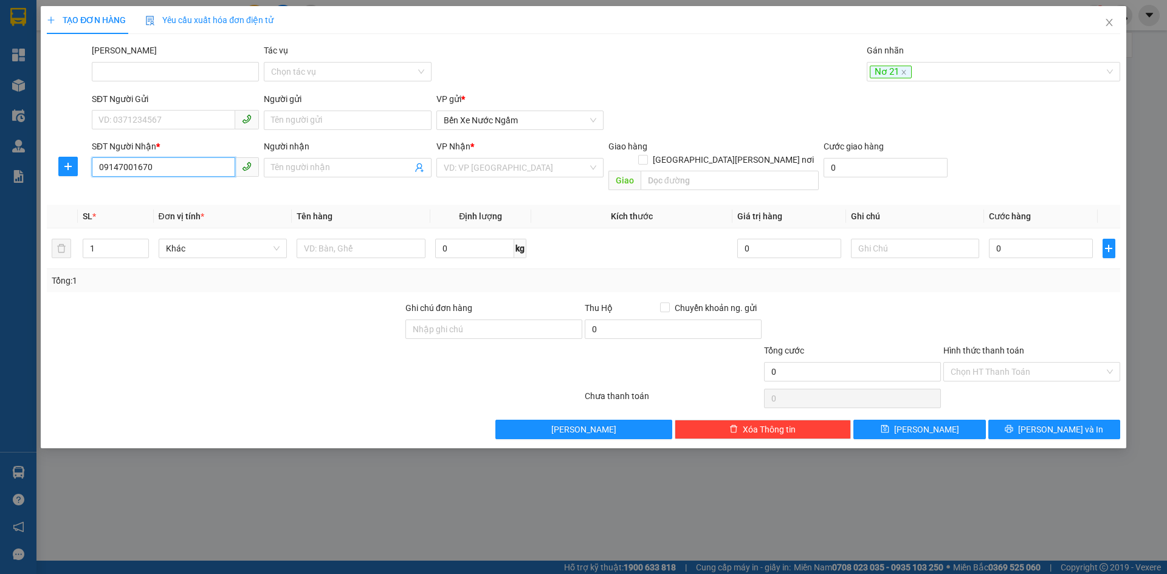
click at [123, 165] on input "09147001670" at bounding box center [163, 166] width 143 height 19
click at [138, 190] on div "0914001670" at bounding box center [175, 191] width 153 height 13
click at [191, 239] on span "Hàng thông thường" at bounding box center [223, 248] width 114 height 18
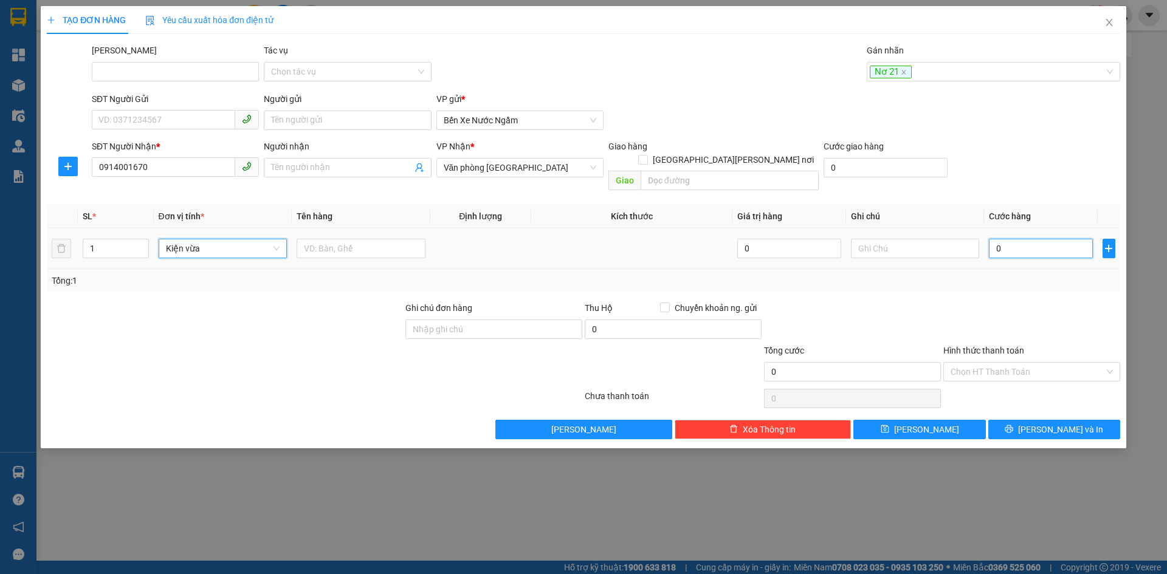
click at [1026, 240] on input "0" at bounding box center [1040, 248] width 103 height 19
click at [889, 425] on icon "save" at bounding box center [885, 429] width 8 height 8
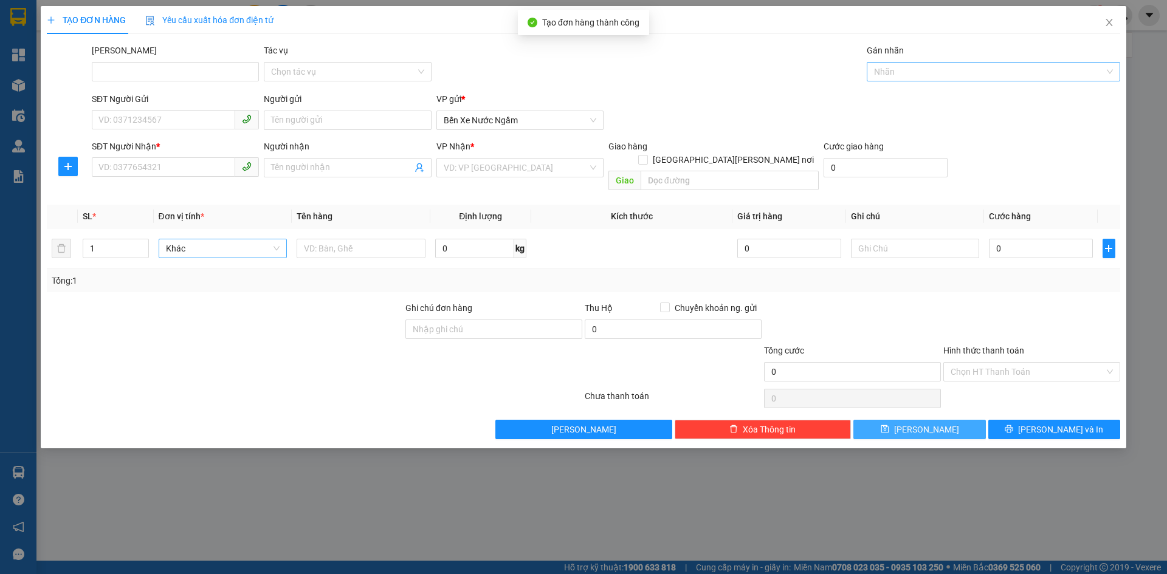
click at [909, 68] on div at bounding box center [987, 71] width 235 height 15
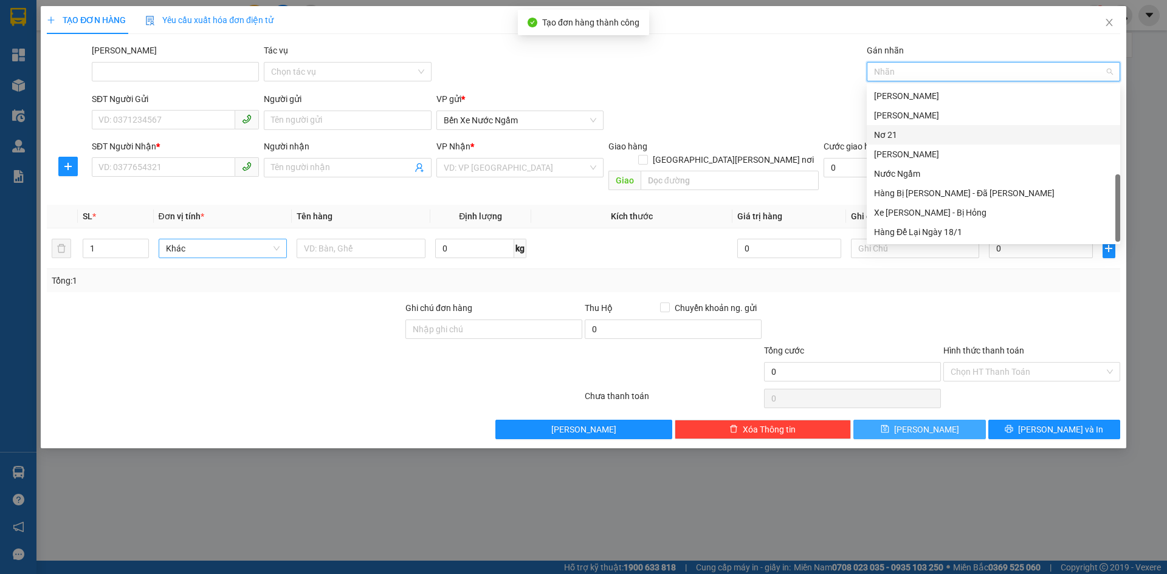
drag, startPoint x: 897, startPoint y: 139, endPoint x: 682, endPoint y: 143, distance: 215.2
click at [897, 139] on div "Nơ 21" at bounding box center [993, 134] width 239 height 13
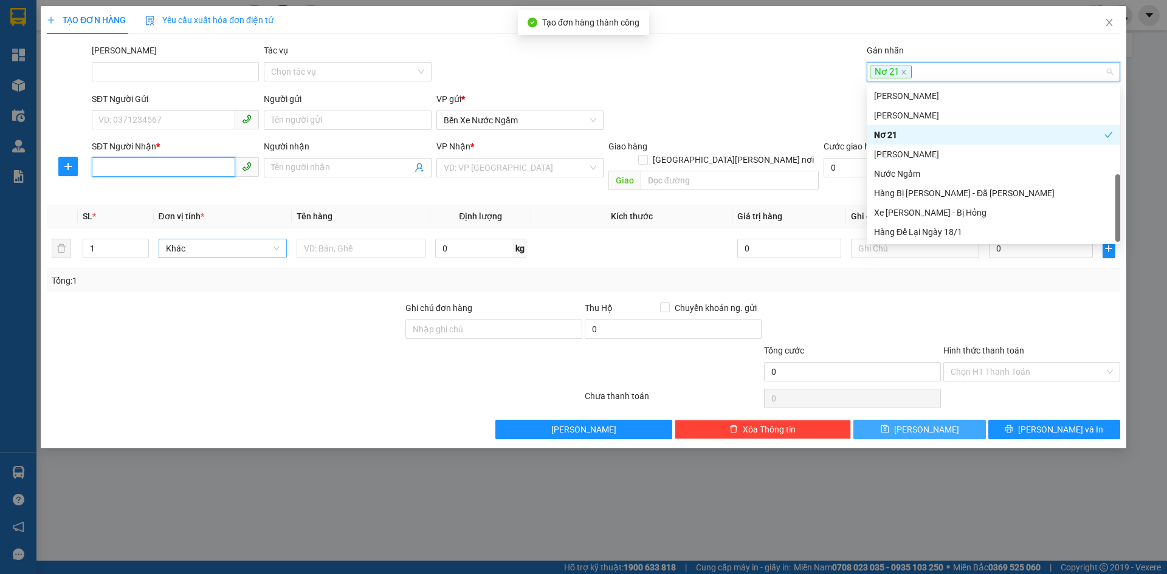
click at [115, 166] on input "SĐT Người Nhận *" at bounding box center [163, 166] width 143 height 19
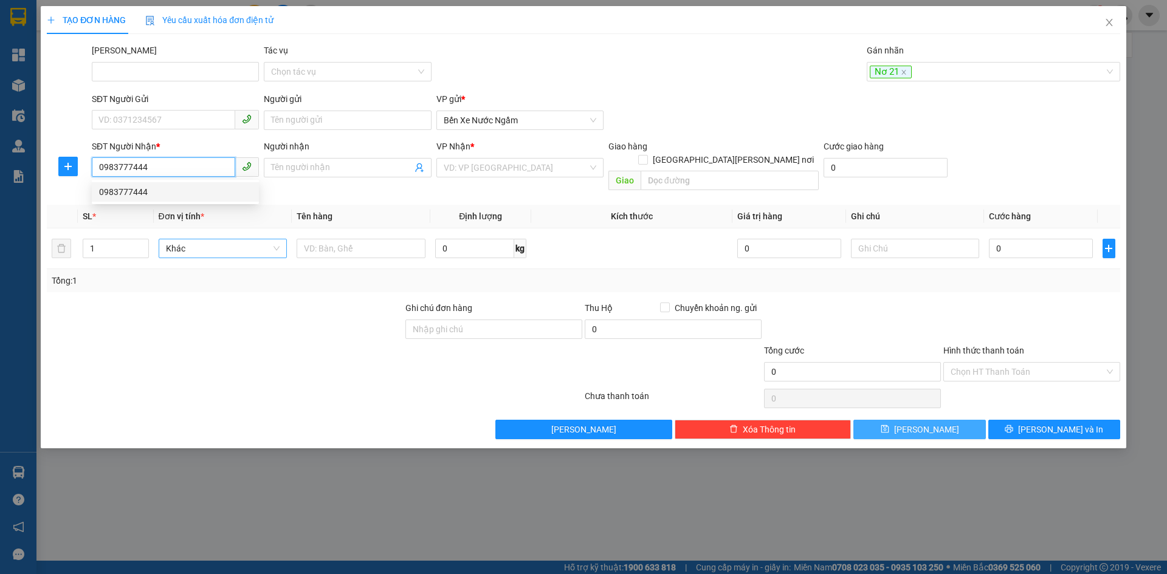
click at [126, 188] on div "0983777444" at bounding box center [175, 191] width 153 height 13
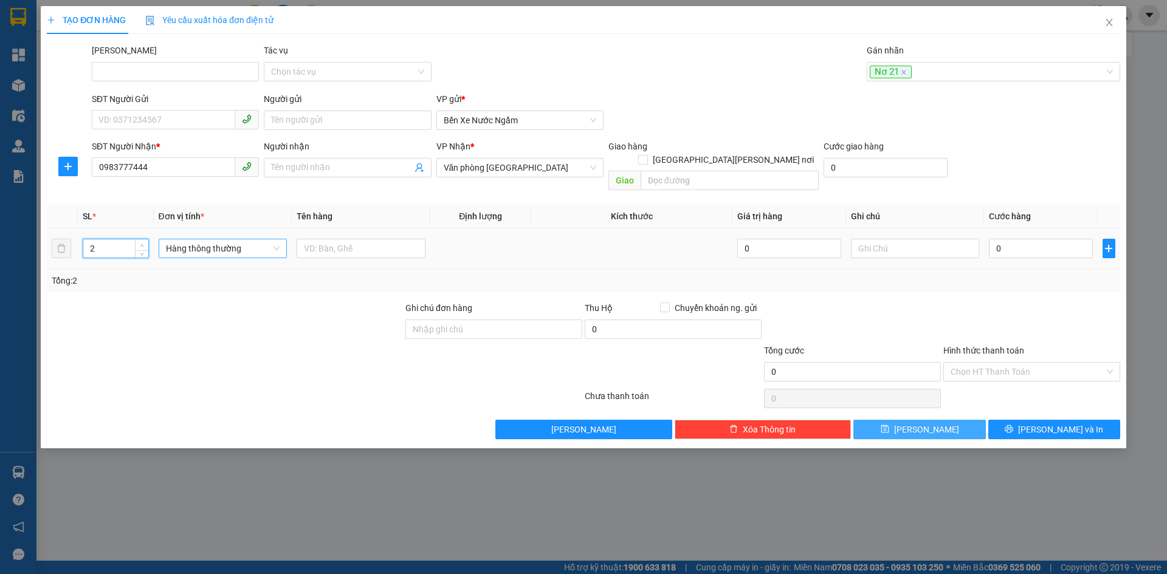
click at [139, 242] on span "up" at bounding box center [142, 245] width 7 height 7
click at [184, 239] on span "Hàng thông thường" at bounding box center [223, 248] width 114 height 18
click at [195, 296] on div "Kiện vừa" at bounding box center [223, 298] width 114 height 13
click at [1030, 239] on input "0" at bounding box center [1040, 248] width 103 height 19
click at [927, 423] on span "[PERSON_NAME]" at bounding box center [926, 429] width 65 height 13
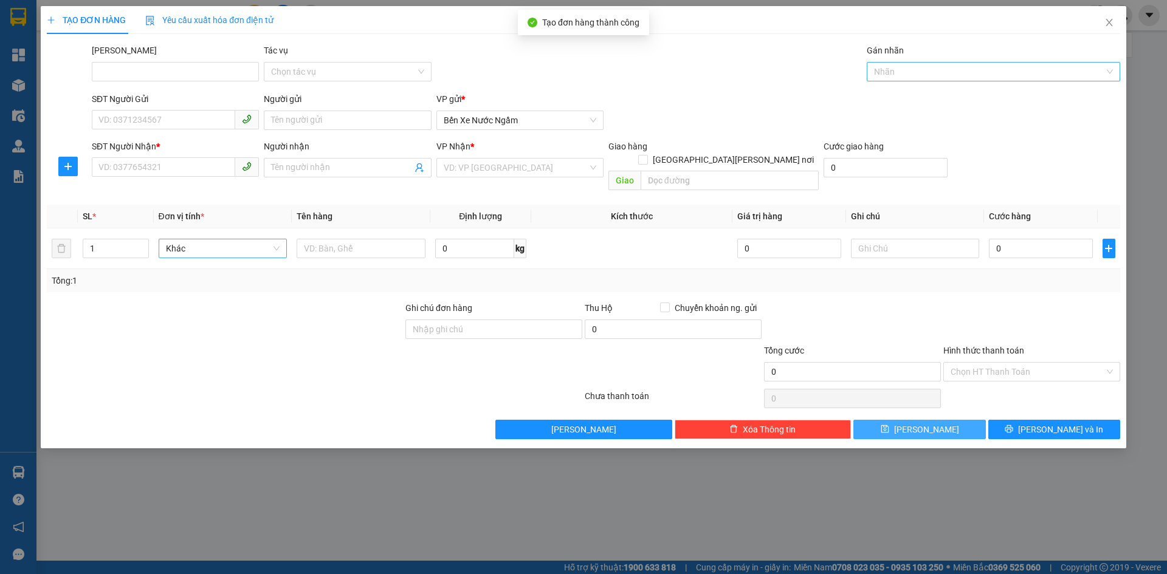
click at [890, 73] on div at bounding box center [987, 71] width 235 height 15
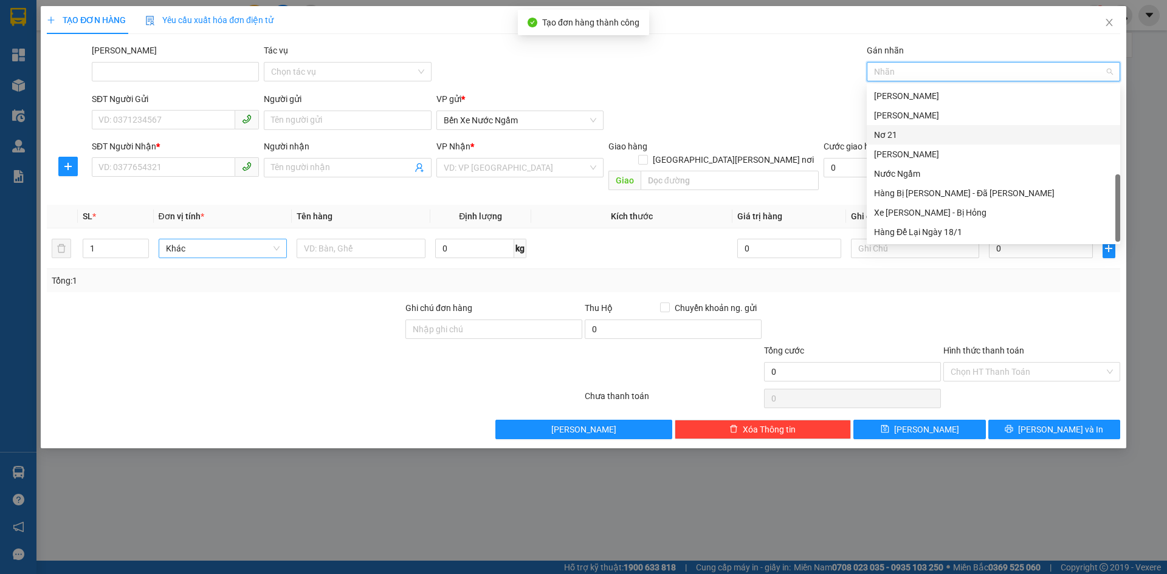
click at [881, 137] on div "Nơ 21" at bounding box center [993, 134] width 239 height 13
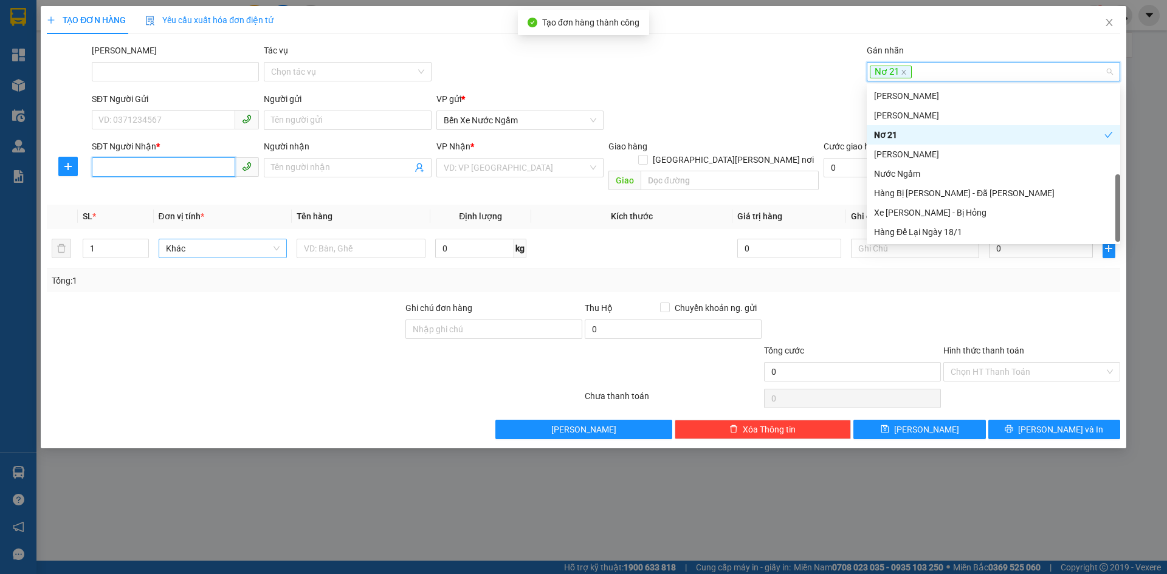
click at [121, 169] on input "SĐT Người Nhận *" at bounding box center [163, 166] width 143 height 19
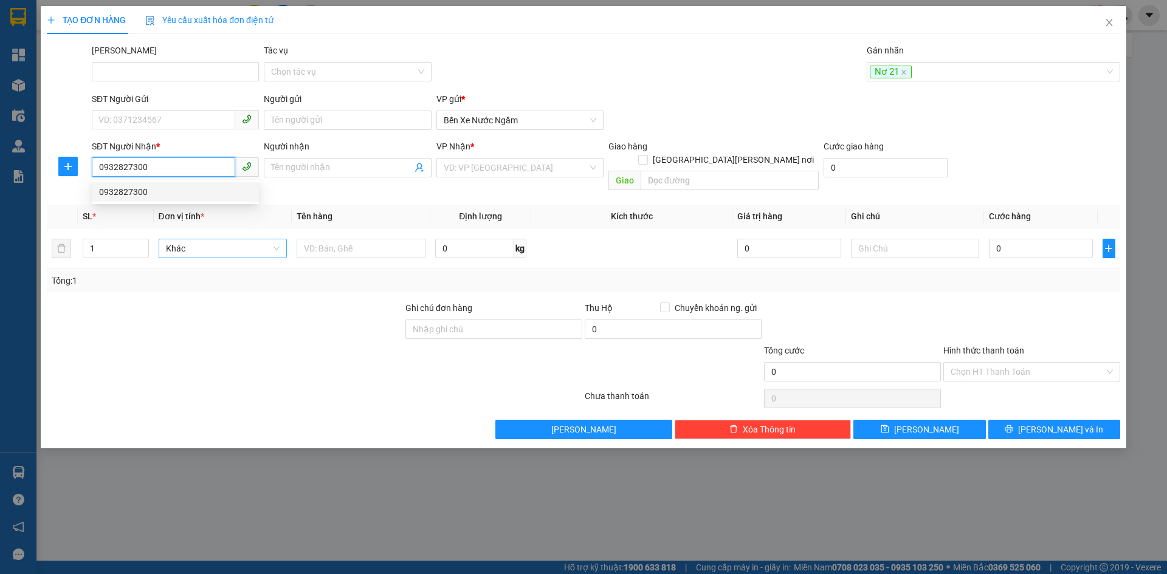
click at [128, 193] on div "0932827300" at bounding box center [175, 191] width 153 height 13
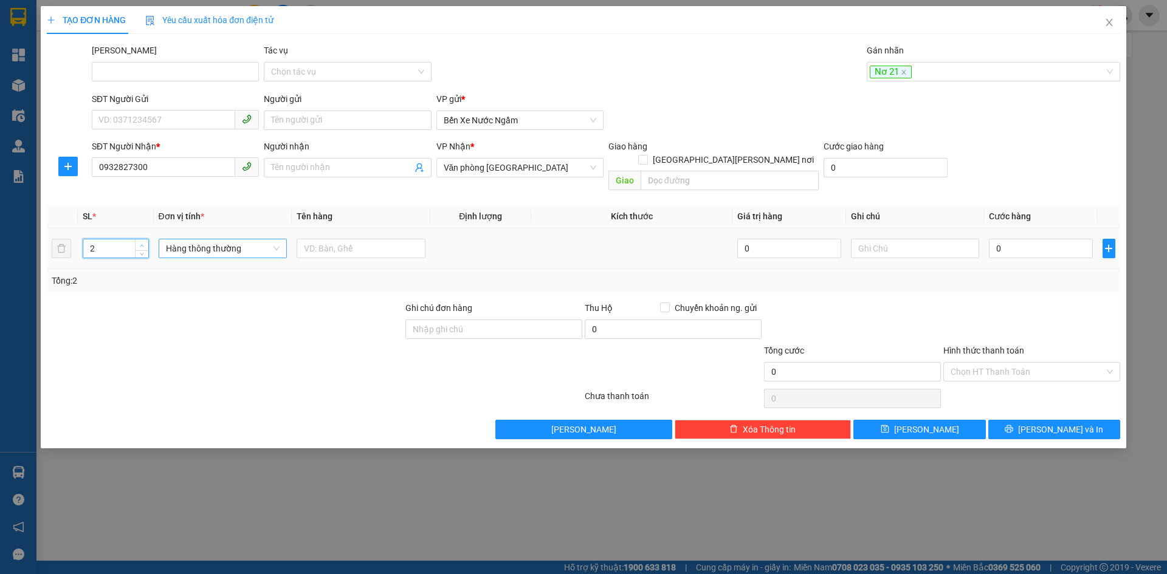
click at [138, 239] on span "Increase Value" at bounding box center [141, 244] width 13 height 11
click at [190, 239] on span "Hàng thông thường" at bounding box center [223, 248] width 114 height 18
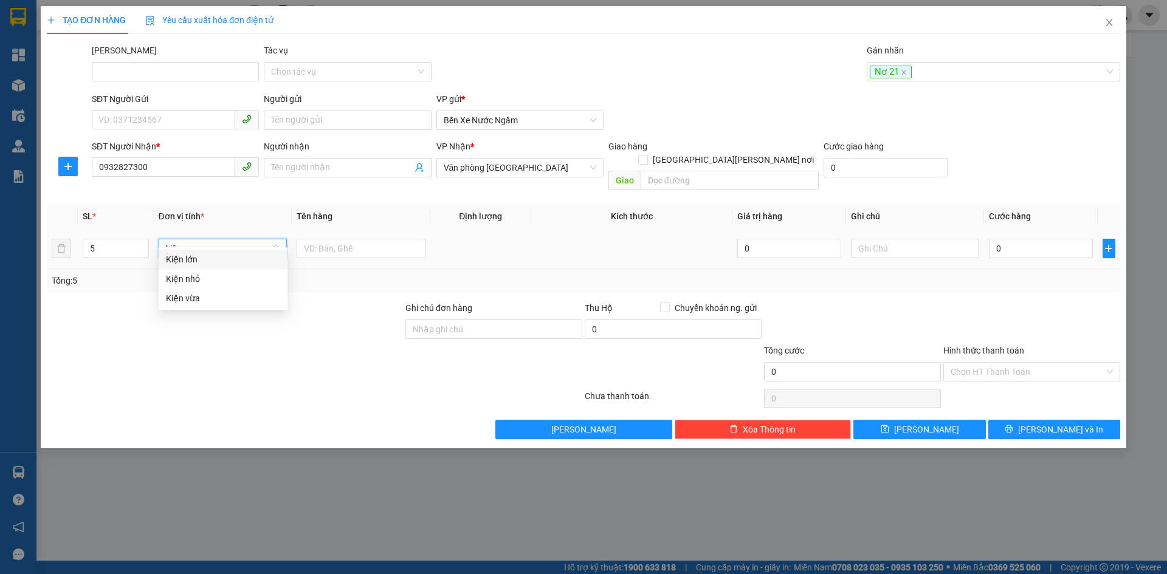
click at [188, 296] on div "Kiện vừa" at bounding box center [223, 298] width 114 height 13
click at [1017, 239] on input "0" at bounding box center [1040, 248] width 103 height 19
click at [921, 423] on span "[PERSON_NAME]" at bounding box center [926, 429] width 65 height 13
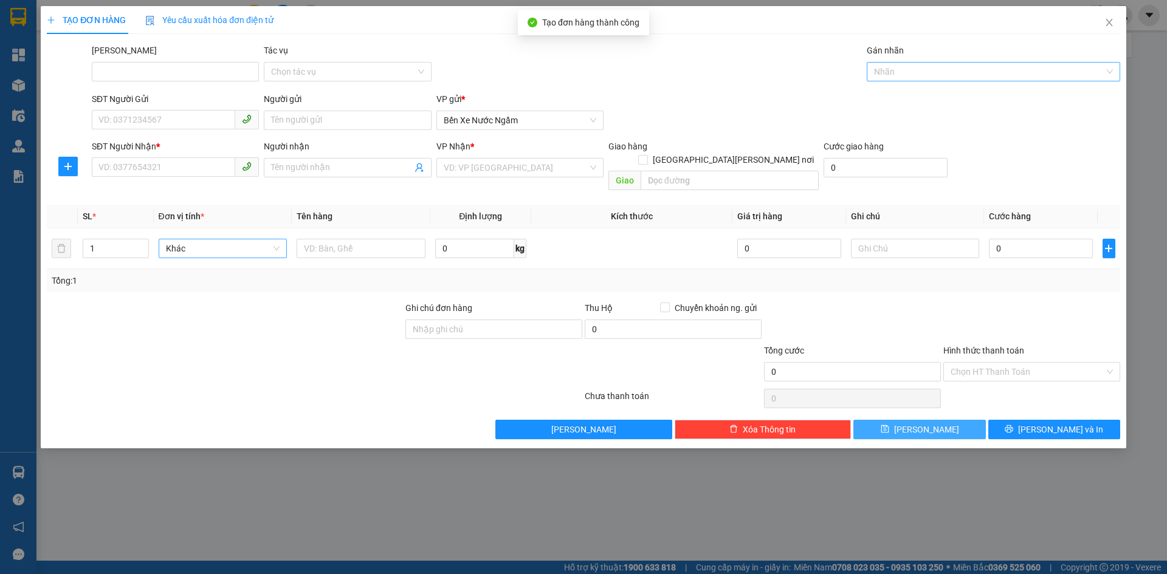
click at [901, 75] on div at bounding box center [987, 71] width 235 height 15
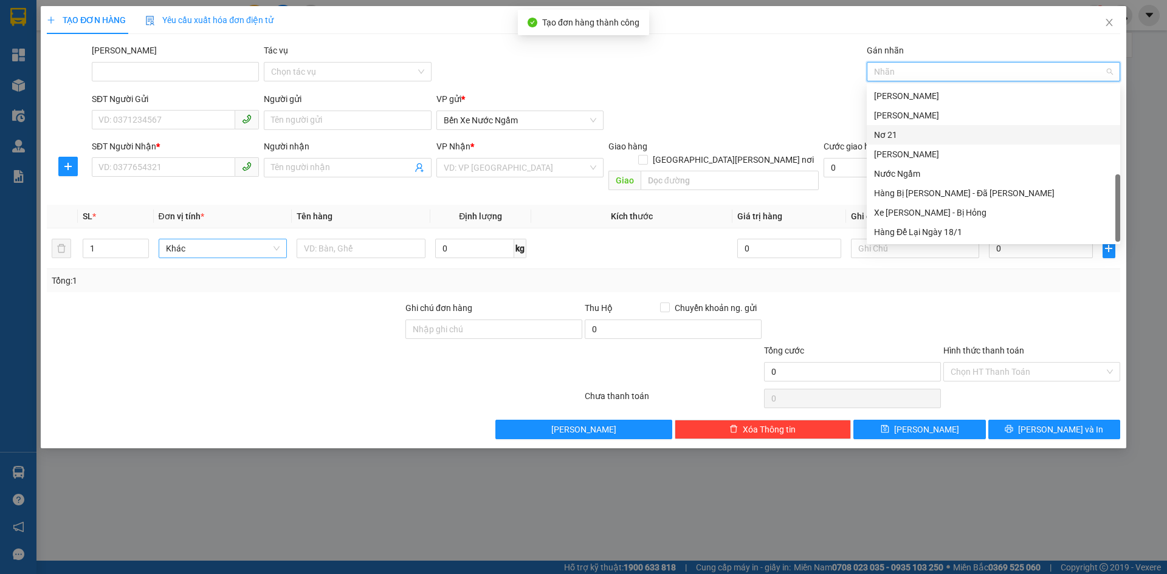
click at [894, 134] on div "Nơ 21" at bounding box center [993, 134] width 239 height 13
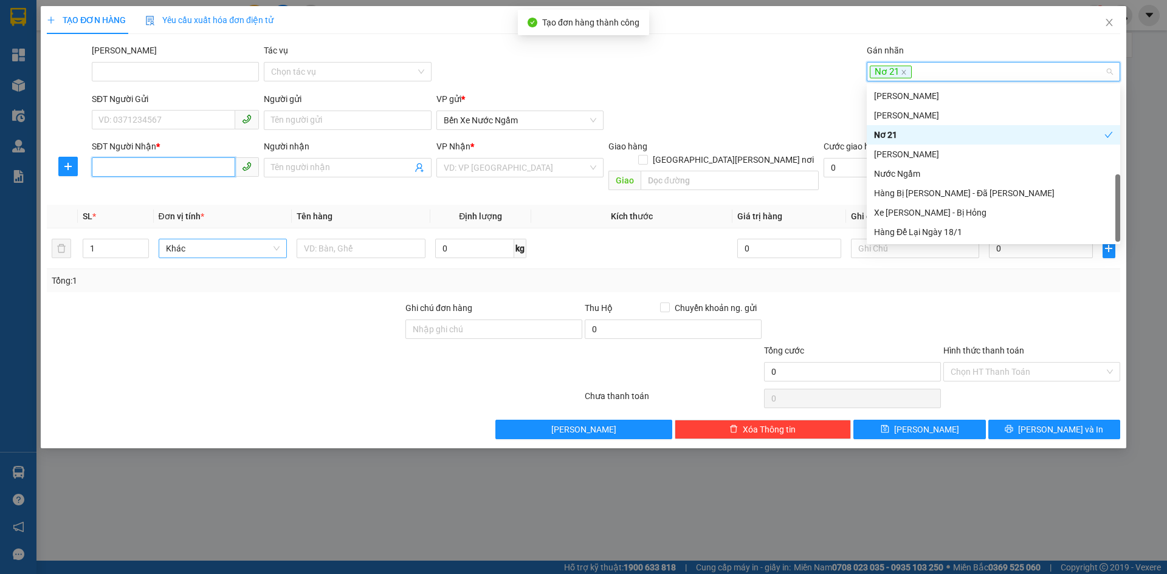
click at [142, 165] on input "SĐT Người Nhận *" at bounding box center [163, 166] width 143 height 19
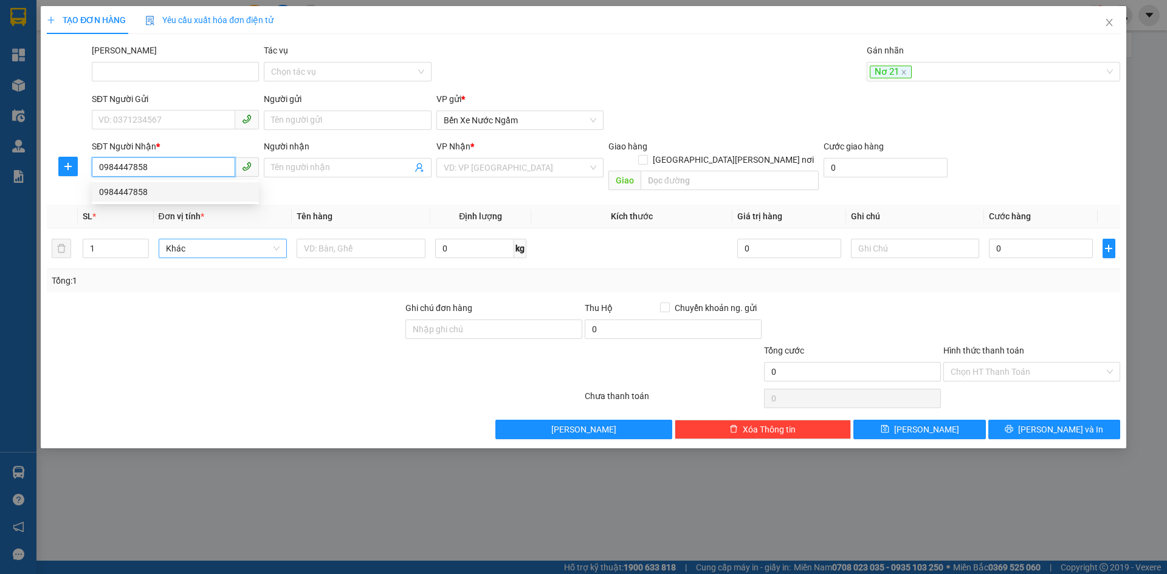
click at [123, 193] on div "0984447858" at bounding box center [175, 191] width 153 height 13
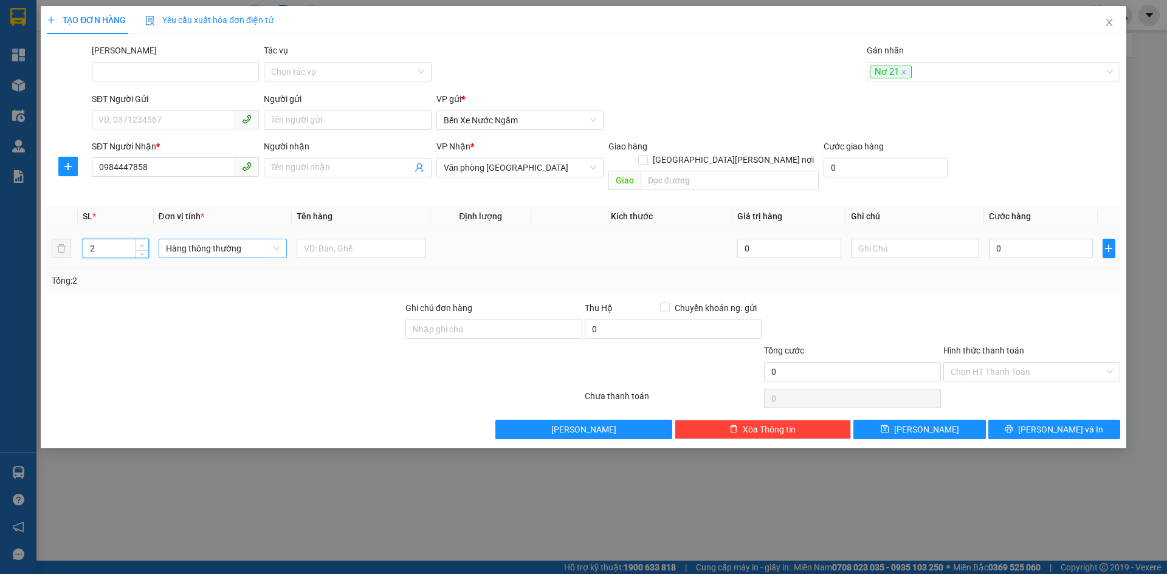
click at [139, 242] on span "up" at bounding box center [142, 245] width 7 height 7
click at [184, 239] on span "Hàng thông thường" at bounding box center [223, 248] width 114 height 18
click at [183, 300] on div "Kiện vừa" at bounding box center [223, 298] width 114 height 13
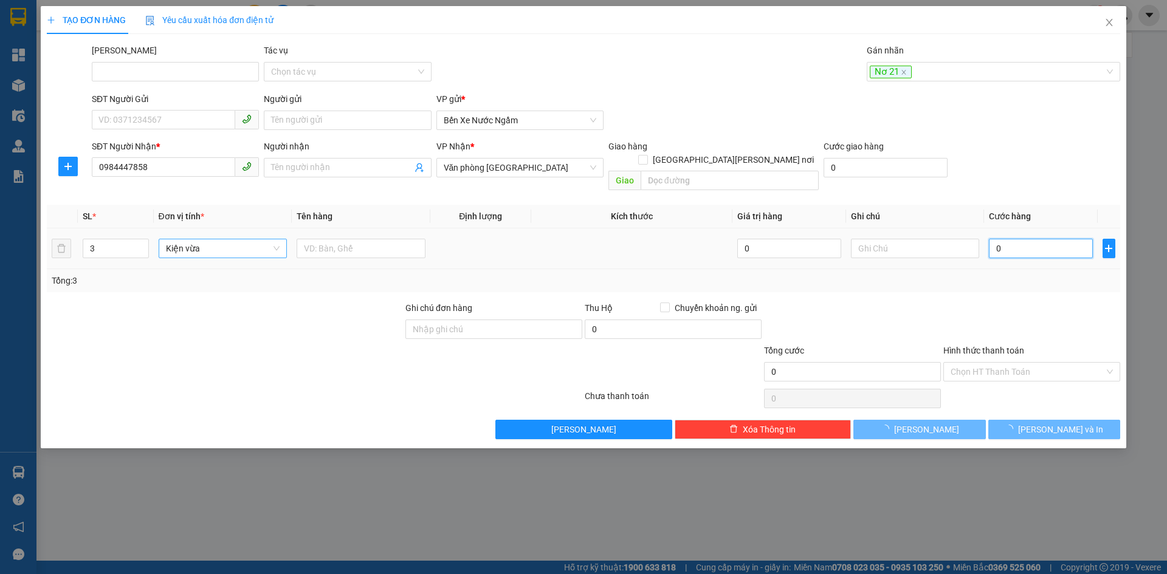
click at [1016, 239] on input "0" at bounding box center [1040, 248] width 103 height 19
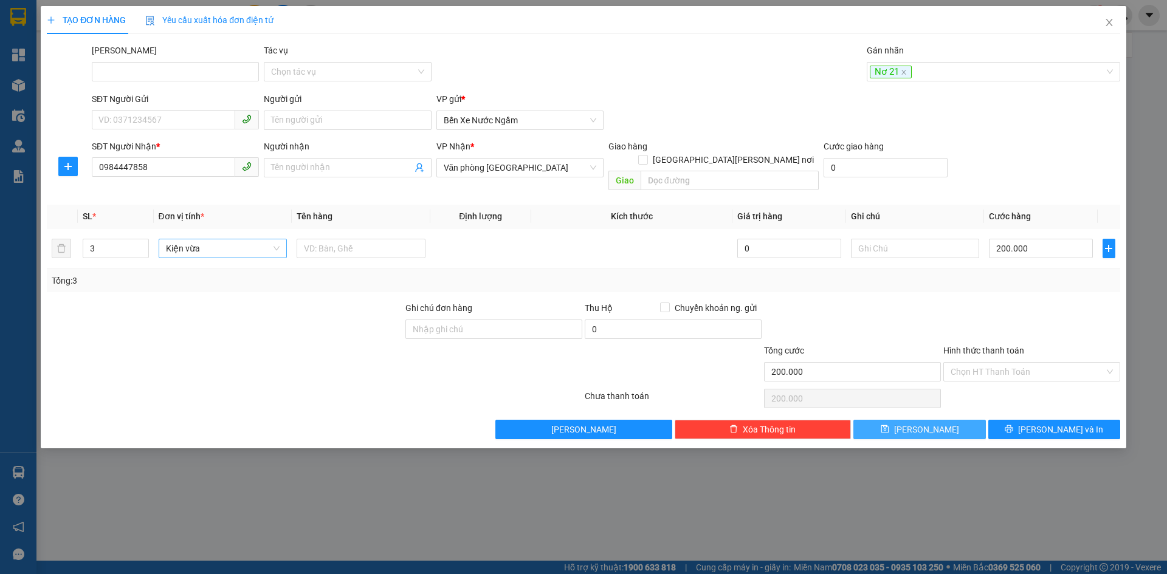
click at [924, 423] on span "[PERSON_NAME]" at bounding box center [926, 429] width 65 height 13
click at [895, 72] on div at bounding box center [987, 71] width 235 height 15
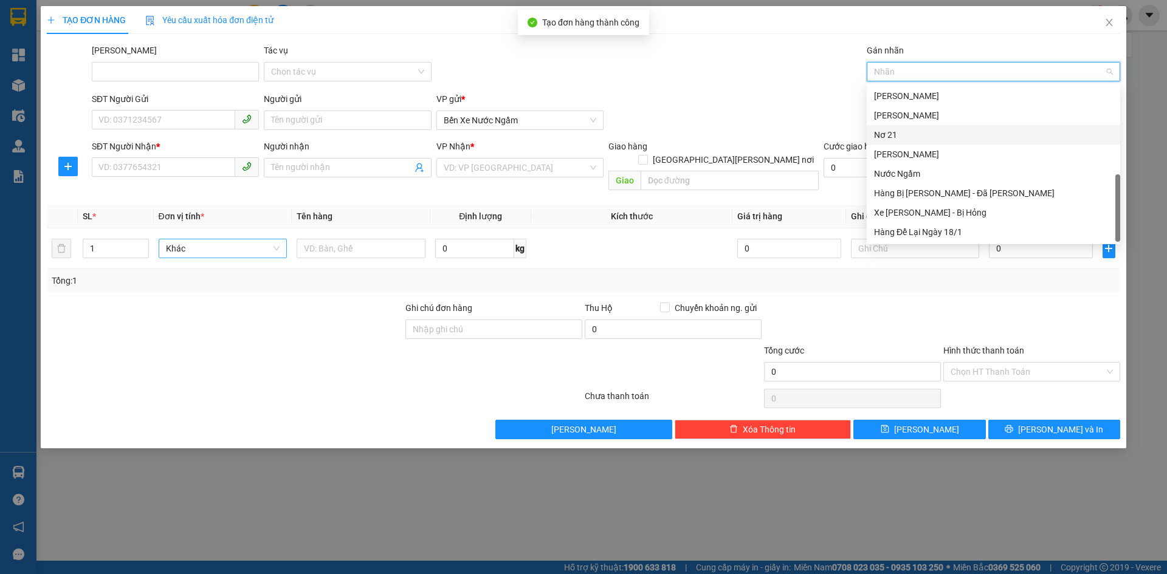
click at [899, 131] on div "Nơ 21" at bounding box center [993, 134] width 239 height 13
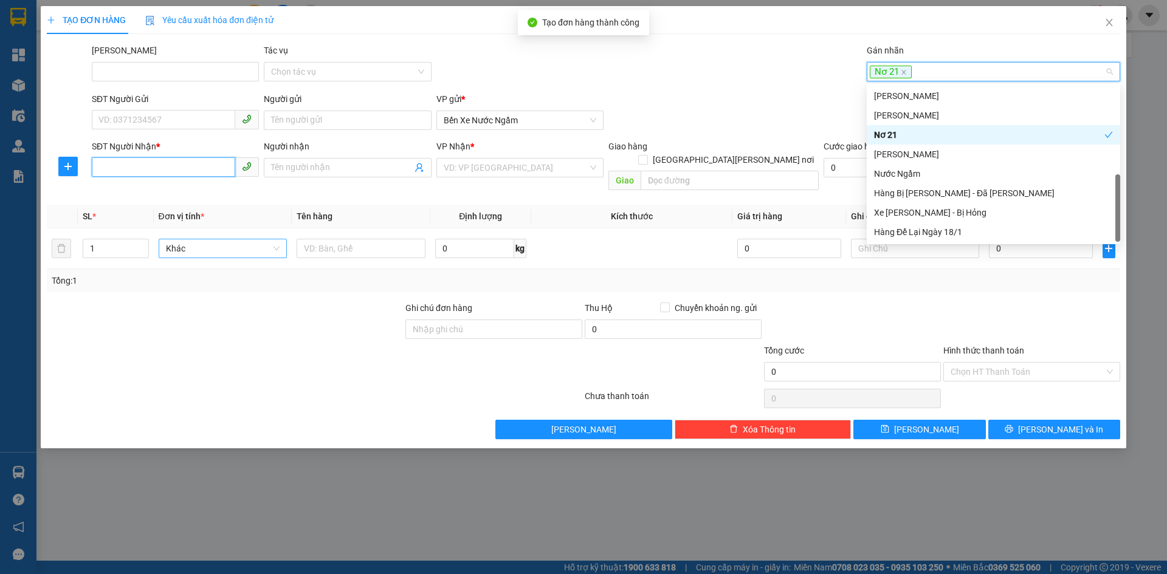
click at [103, 170] on input "SĐT Người Nhận *" at bounding box center [163, 166] width 143 height 19
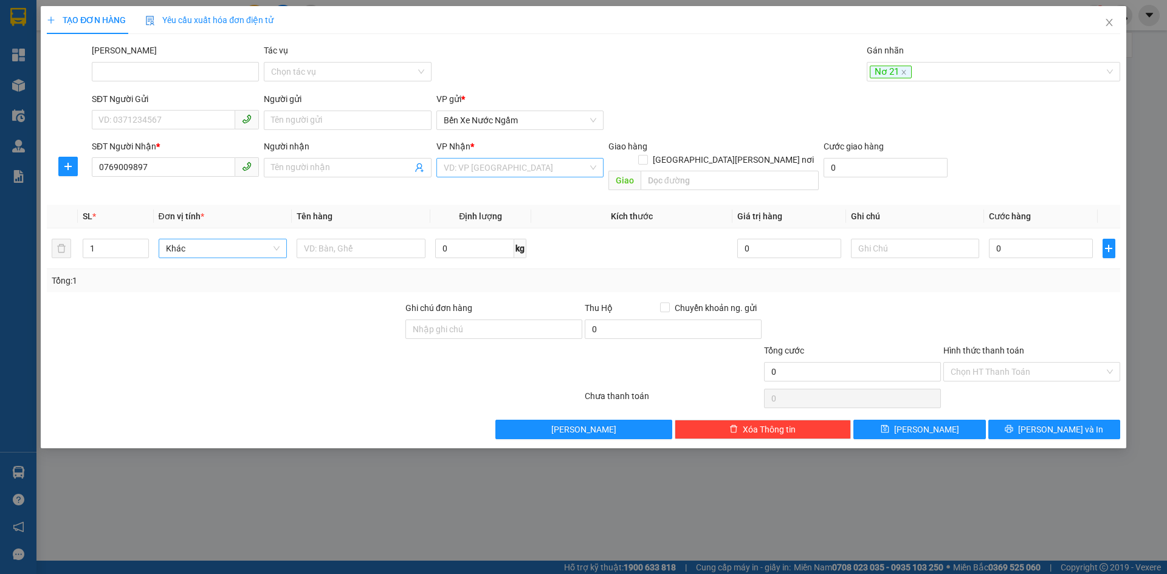
click at [520, 163] on input "search" at bounding box center [516, 168] width 144 height 18
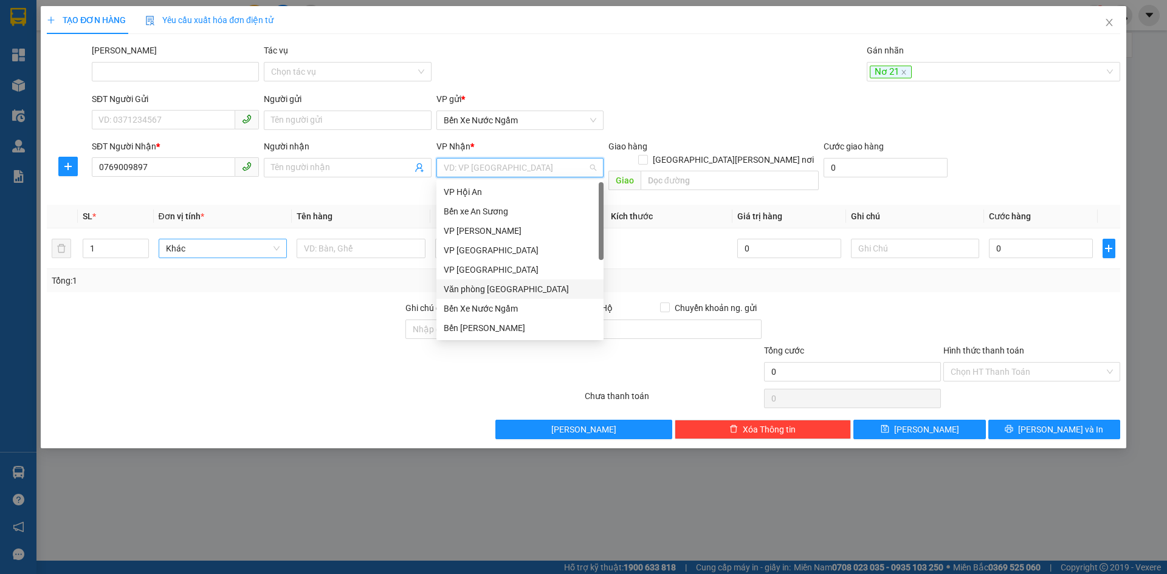
click at [501, 289] on div "Văn phòng [GEOGRAPHIC_DATA]" at bounding box center [520, 289] width 153 height 13
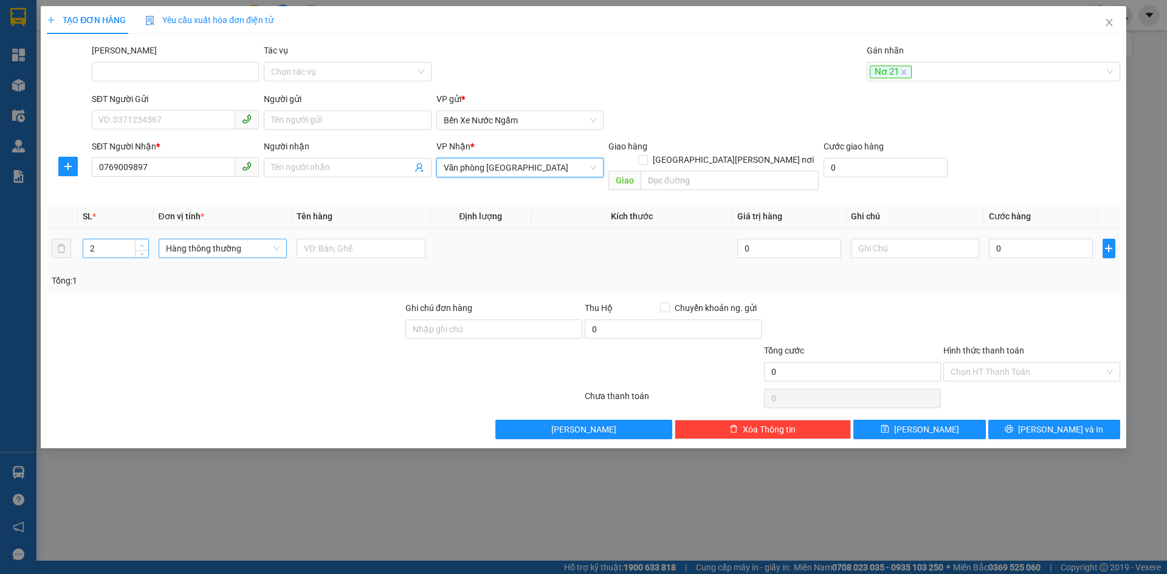
click at [145, 242] on span "up" at bounding box center [142, 245] width 7 height 7
click at [196, 239] on span "Hàng thông thường" at bounding box center [223, 248] width 114 height 18
click at [175, 258] on div "Vali" at bounding box center [223, 259] width 114 height 13
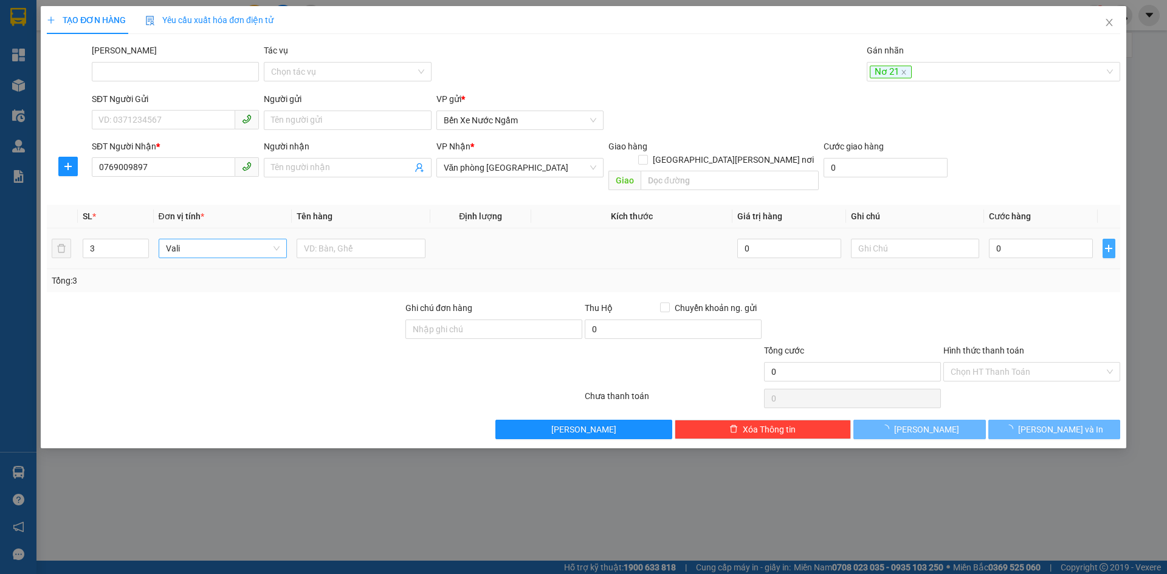
click at [1112, 244] on icon "plus" at bounding box center [1109, 249] width 10 height 10
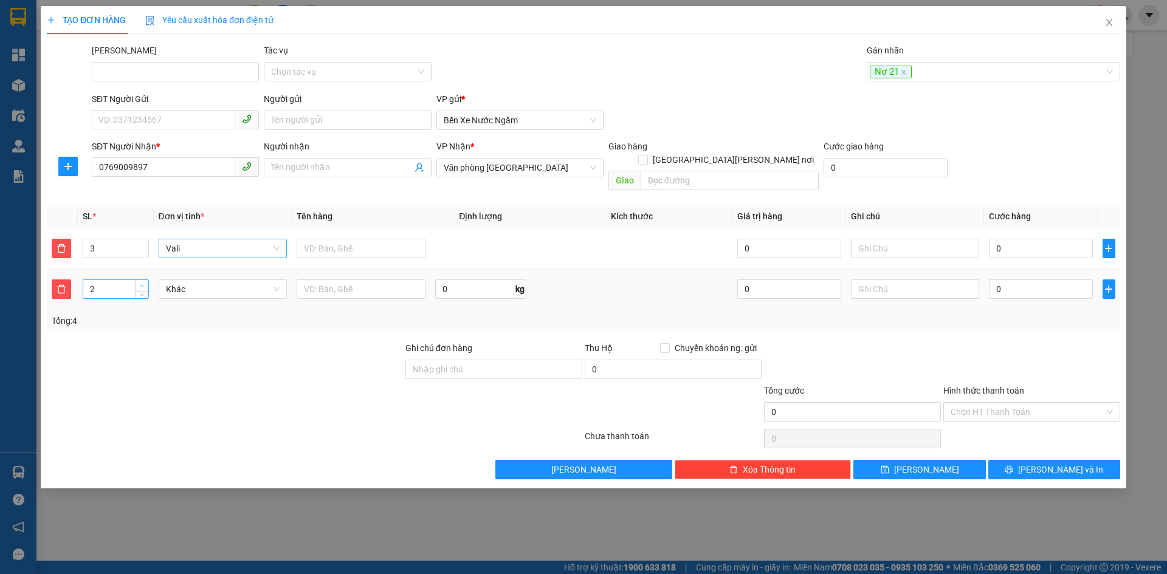
click at [140, 284] on icon "up" at bounding box center [142, 286] width 4 height 4
click at [170, 280] on span "Khác" at bounding box center [223, 289] width 114 height 18
click at [191, 351] on div "Thùng vừa" at bounding box center [223, 358] width 129 height 19
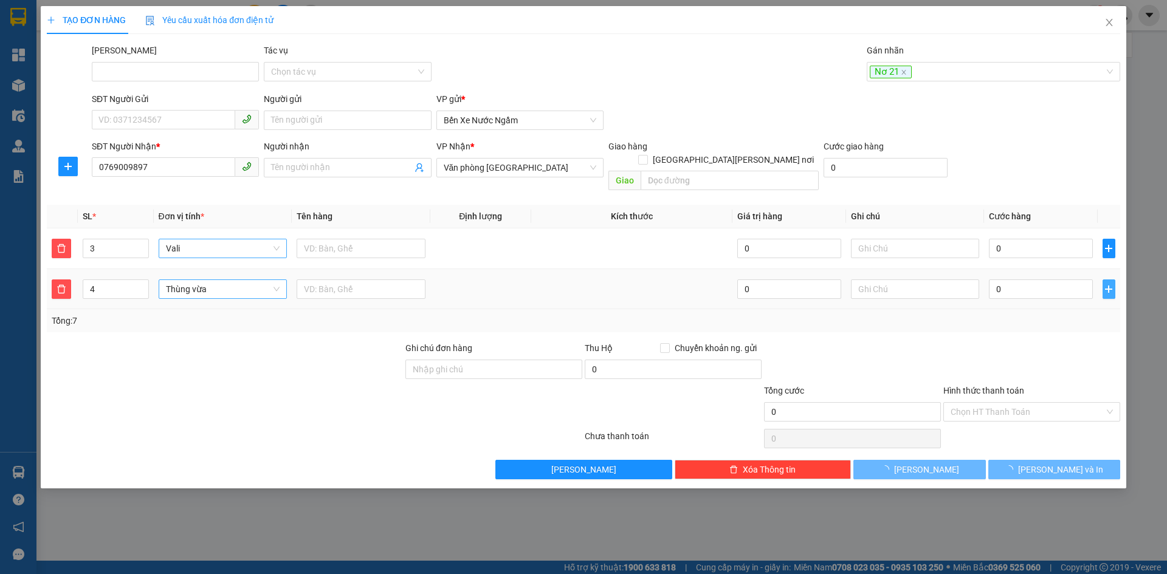
click at [1104, 284] on icon "plus" at bounding box center [1109, 289] width 10 height 10
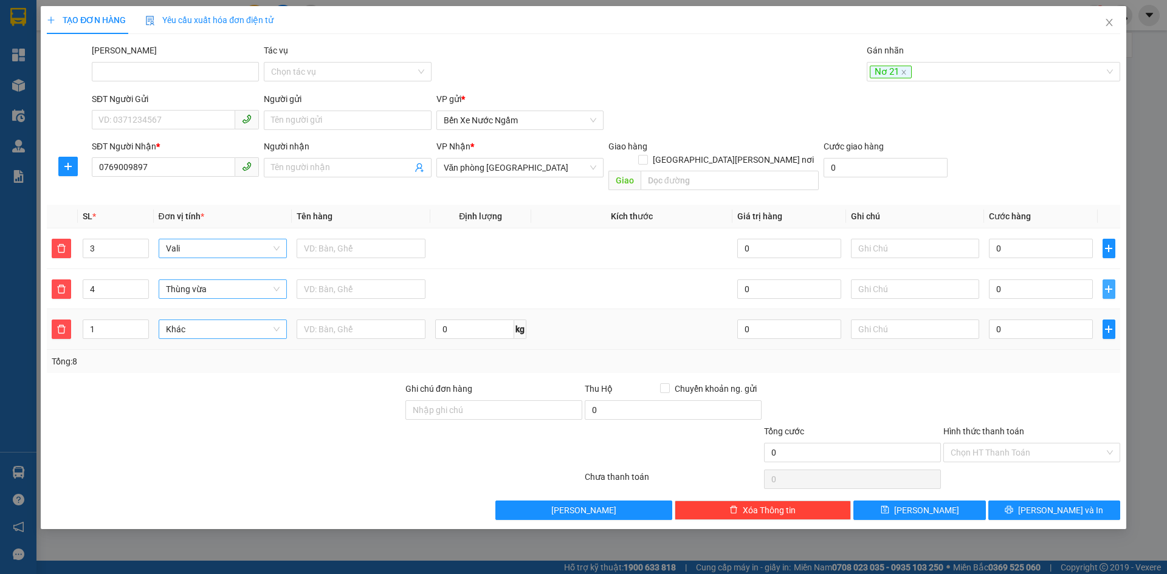
click at [218, 320] on span "Khác" at bounding box center [223, 329] width 114 height 18
click at [178, 340] on div "Xe máy" at bounding box center [223, 340] width 114 height 13
click at [359, 320] on input "text" at bounding box center [361, 329] width 129 height 19
click at [1037, 320] on input "0" at bounding box center [1040, 329] width 103 height 19
click at [974, 382] on div at bounding box center [1031, 403] width 179 height 43
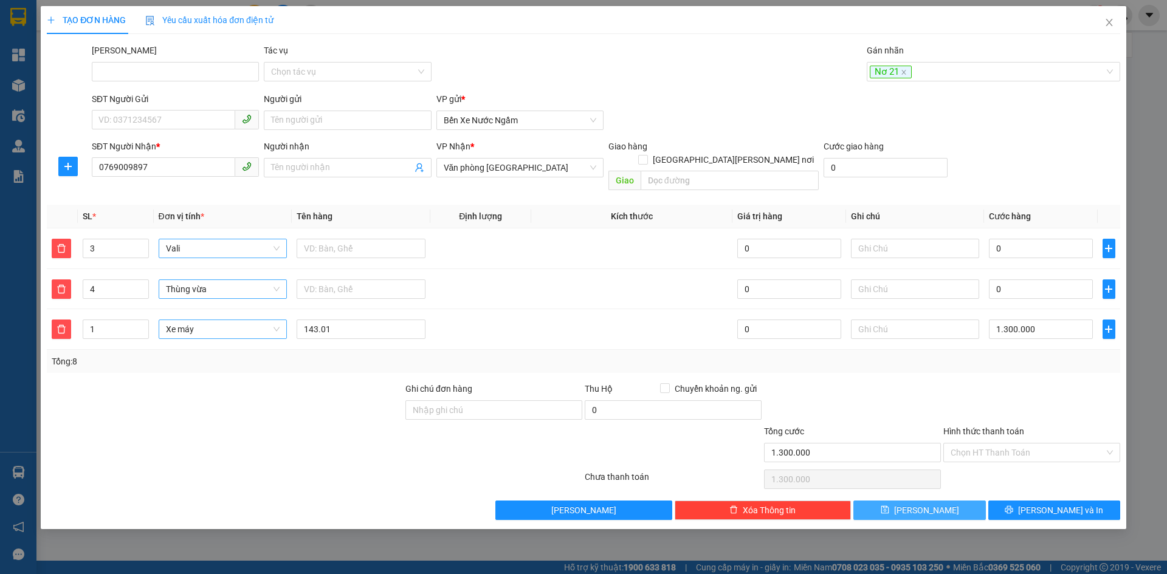
click at [931, 504] on span "[PERSON_NAME]" at bounding box center [926, 510] width 65 height 13
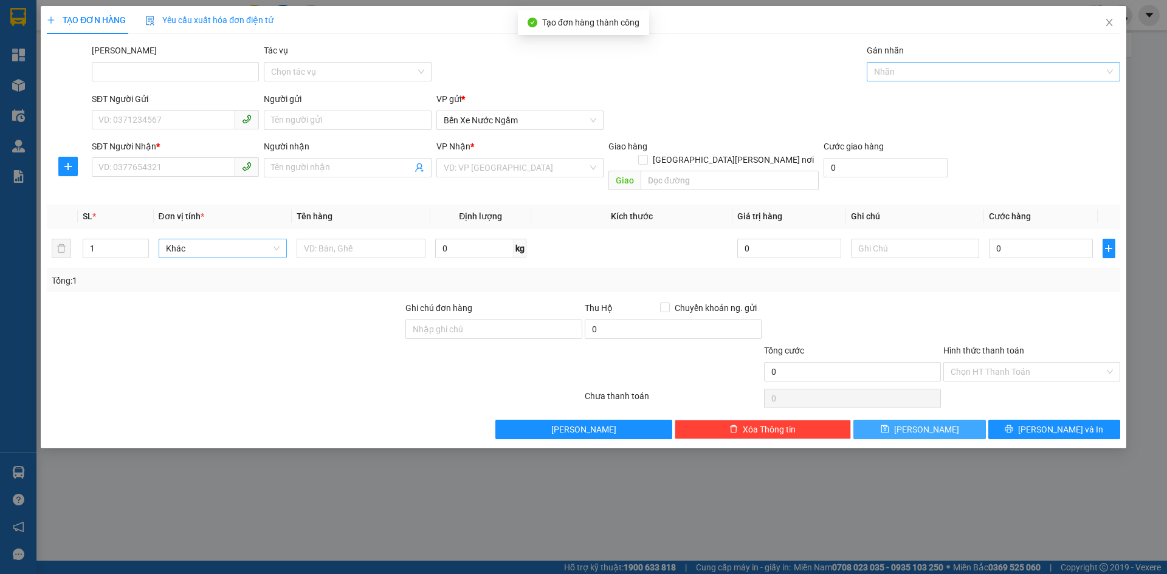
click at [906, 73] on div at bounding box center [987, 71] width 235 height 15
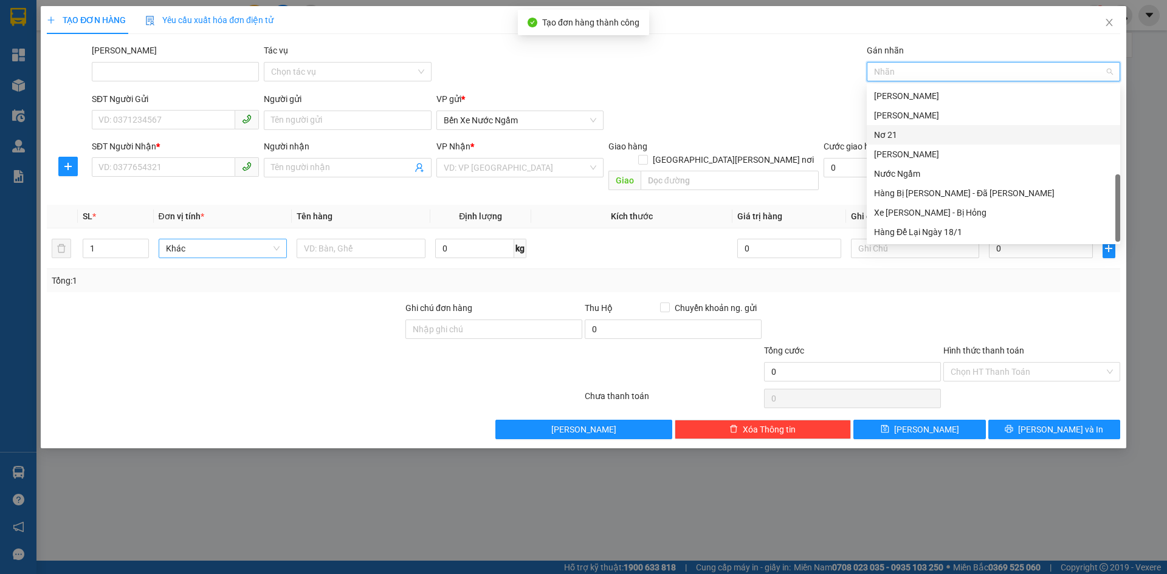
click at [898, 134] on div "Nơ 21" at bounding box center [993, 134] width 239 height 13
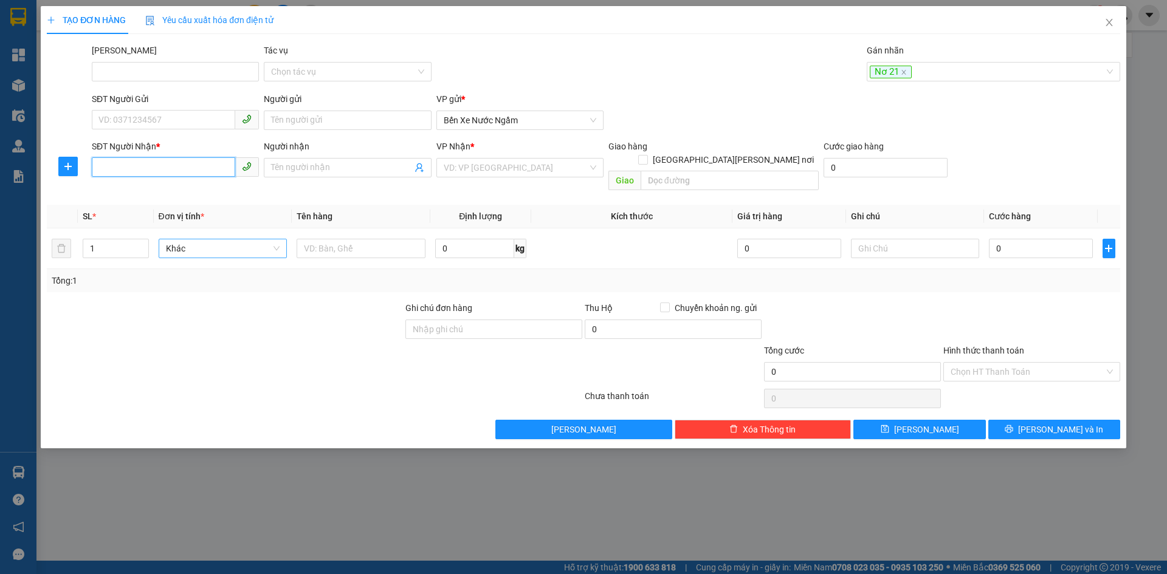
click at [131, 173] on input "SĐT Người Nhận *" at bounding box center [163, 166] width 143 height 19
click at [127, 191] on div "0898171292" at bounding box center [175, 191] width 153 height 13
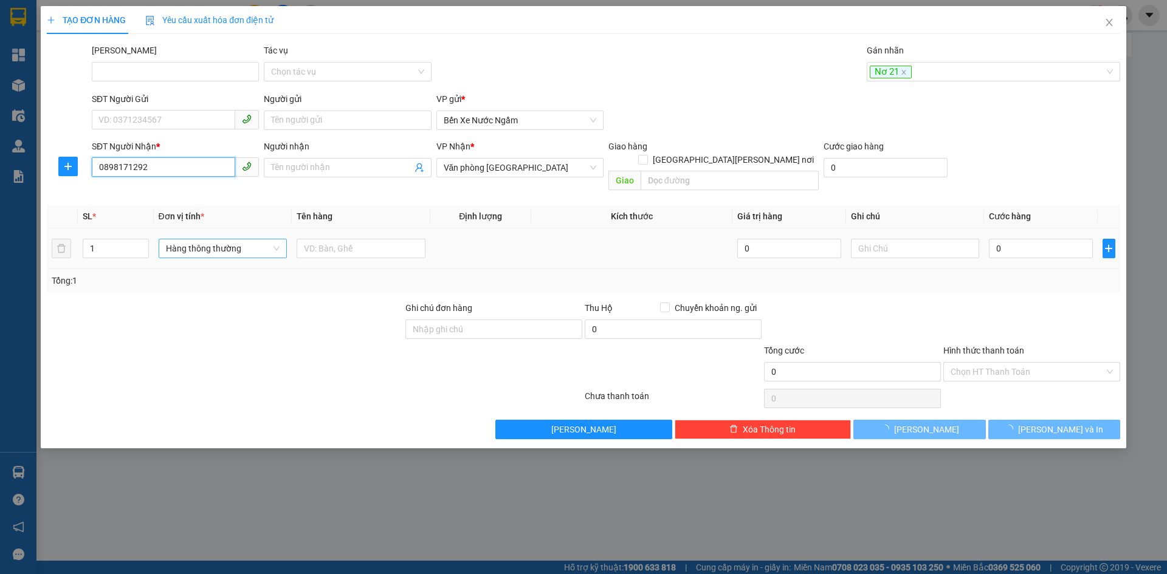
click at [222, 239] on span "Hàng thông thường" at bounding box center [223, 248] width 114 height 18
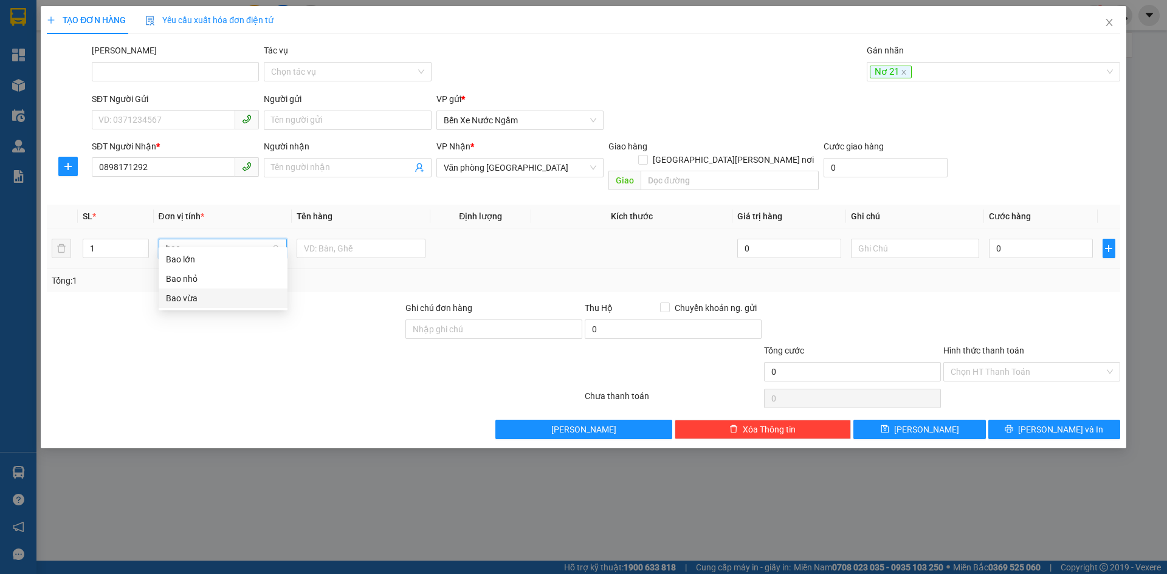
click at [168, 299] on div "Bao vừa" at bounding box center [223, 298] width 114 height 13
click at [1106, 244] on icon "plus" at bounding box center [1109, 249] width 10 height 10
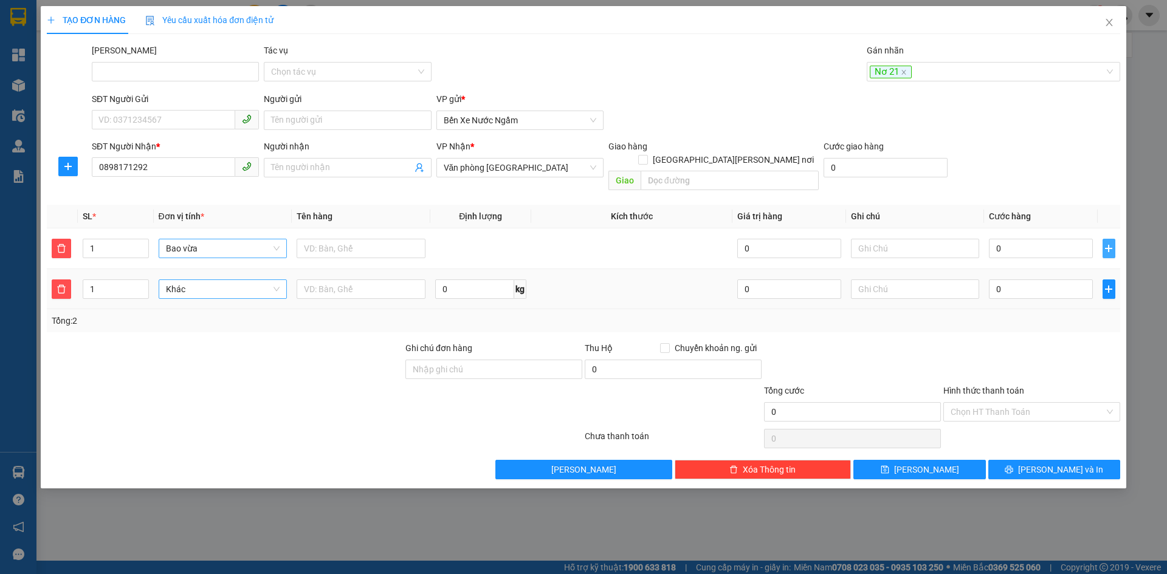
click at [195, 281] on span "Khác" at bounding box center [223, 289] width 114 height 18
click at [168, 301] on div "Bọc" at bounding box center [223, 300] width 114 height 13
click at [1021, 281] on input "0" at bounding box center [1040, 289] width 103 height 19
click at [889, 466] on icon "save" at bounding box center [885, 470] width 8 height 8
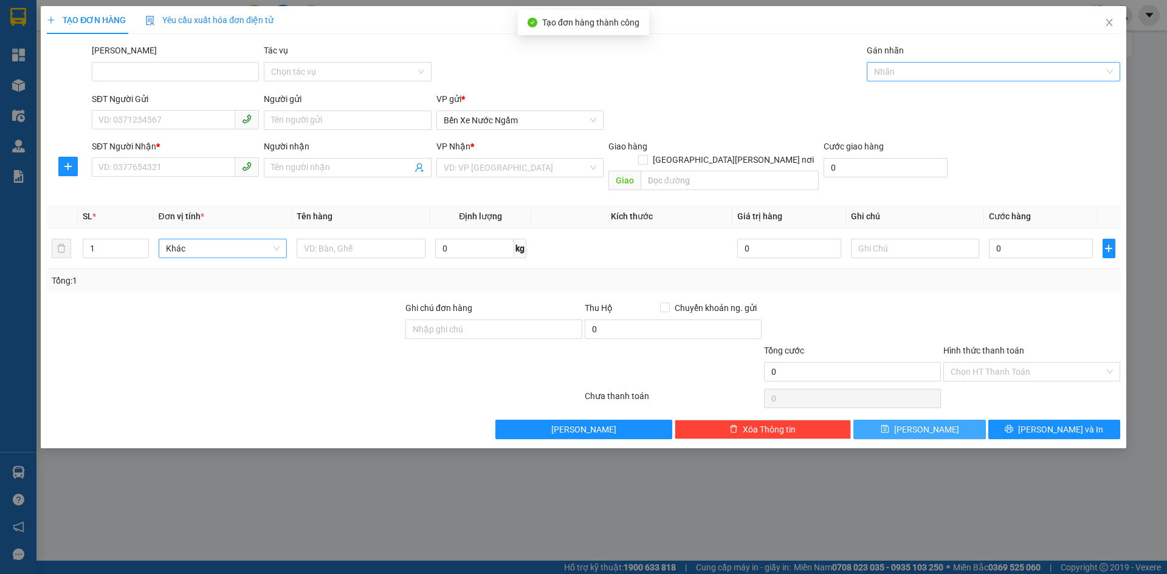
click at [893, 71] on div at bounding box center [987, 71] width 235 height 15
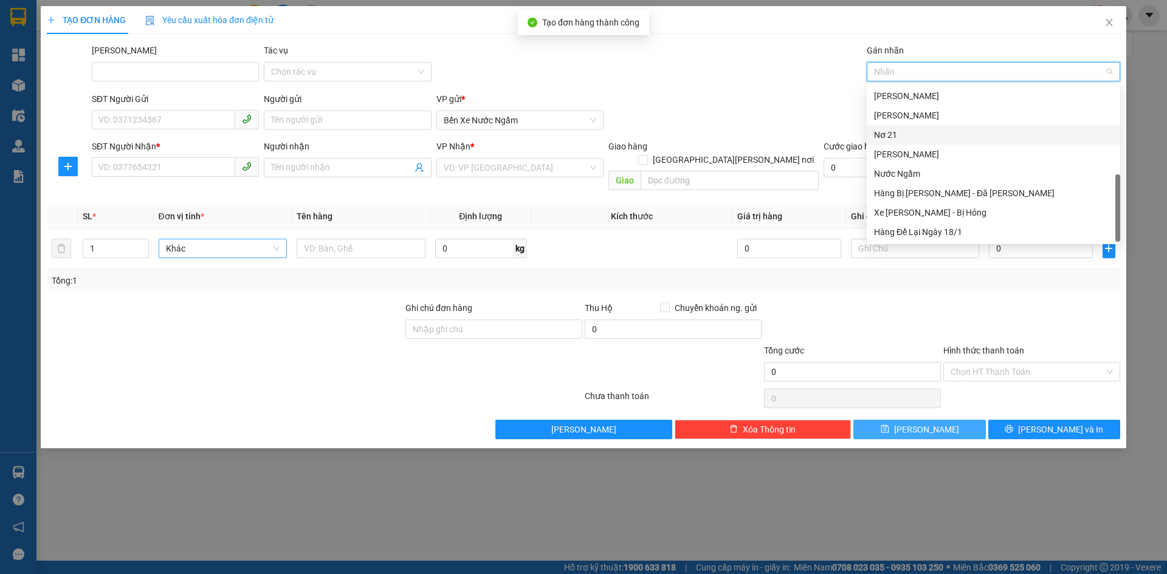
click at [890, 137] on div "Nơ 21" at bounding box center [993, 134] width 239 height 13
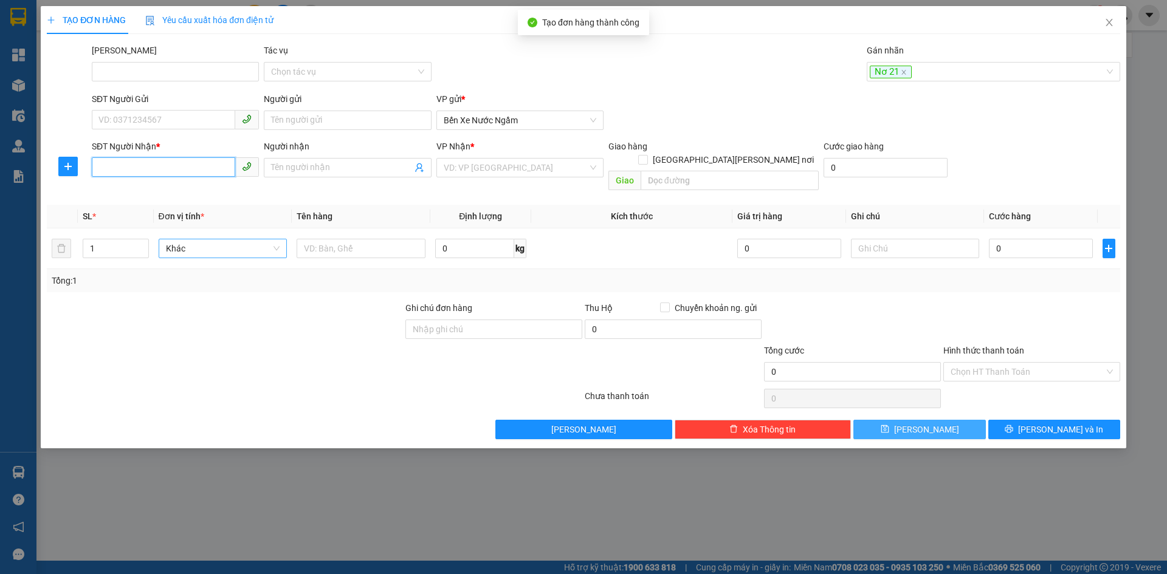
click at [143, 168] on input "SĐT Người Nhận *" at bounding box center [163, 166] width 143 height 19
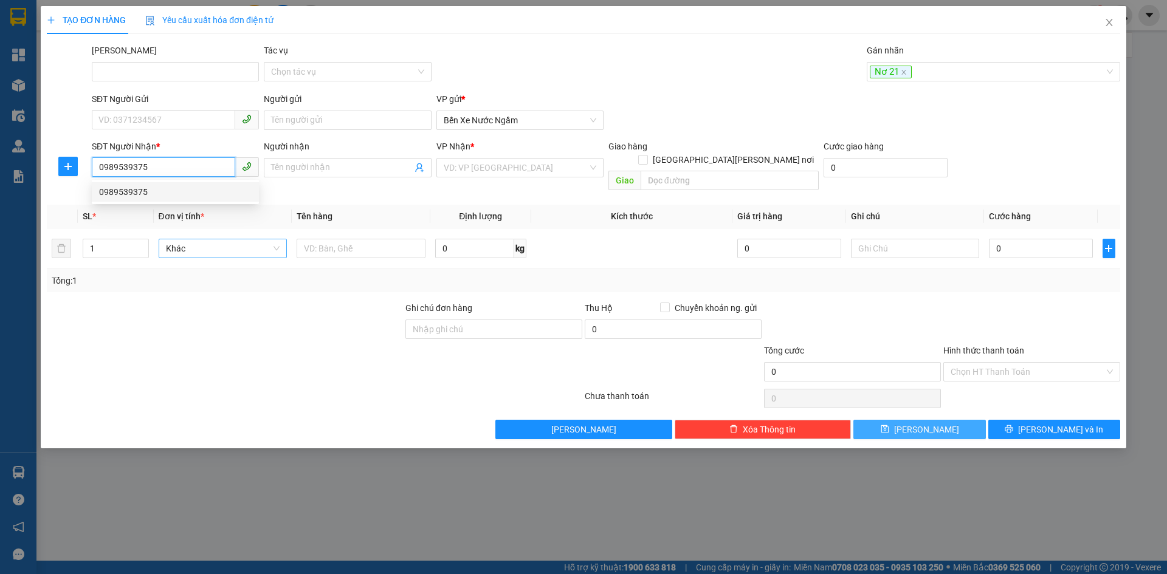
click at [123, 190] on div "0989539375" at bounding box center [175, 191] width 153 height 13
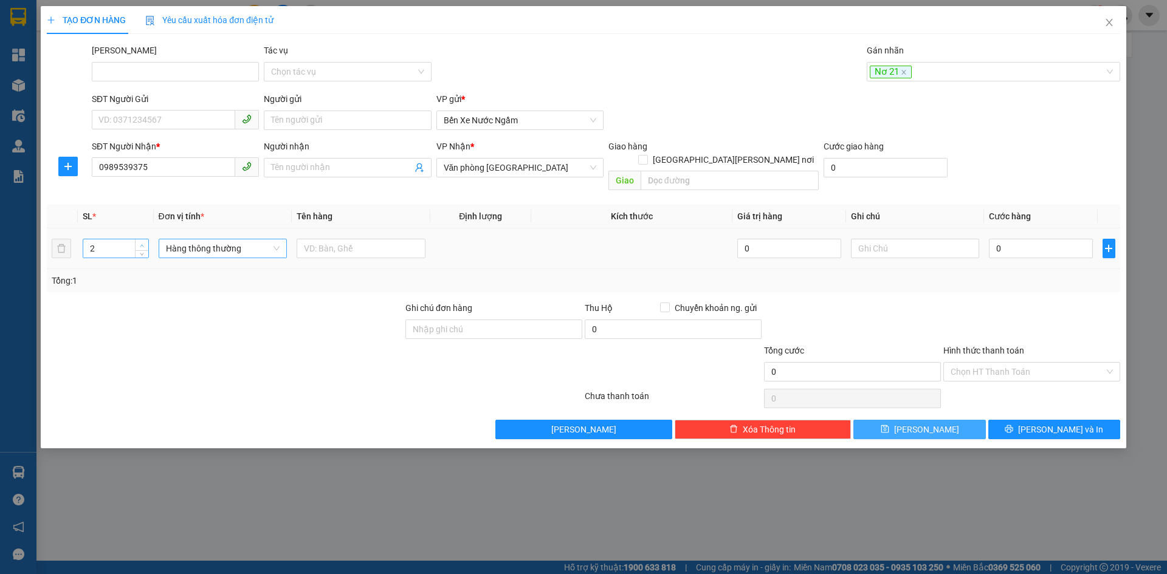
click at [142, 244] on icon "up" at bounding box center [142, 246] width 4 height 4
click at [186, 239] on span "Hàng thông thường" at bounding box center [223, 248] width 114 height 18
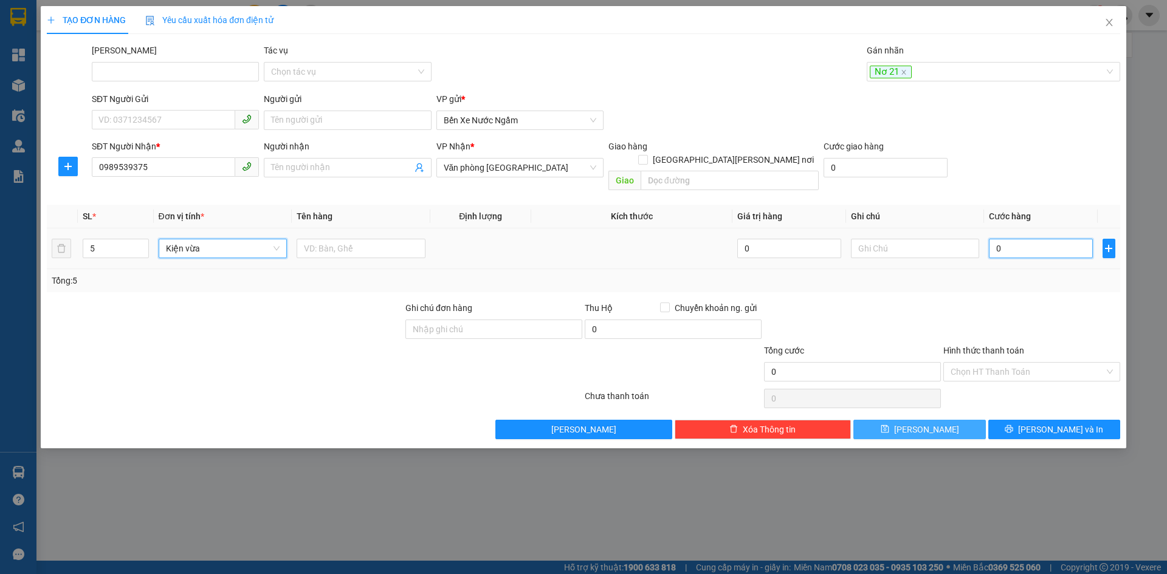
click at [1028, 242] on input "0" at bounding box center [1040, 248] width 103 height 19
click at [912, 425] on button "[PERSON_NAME]" at bounding box center [919, 429] width 132 height 19
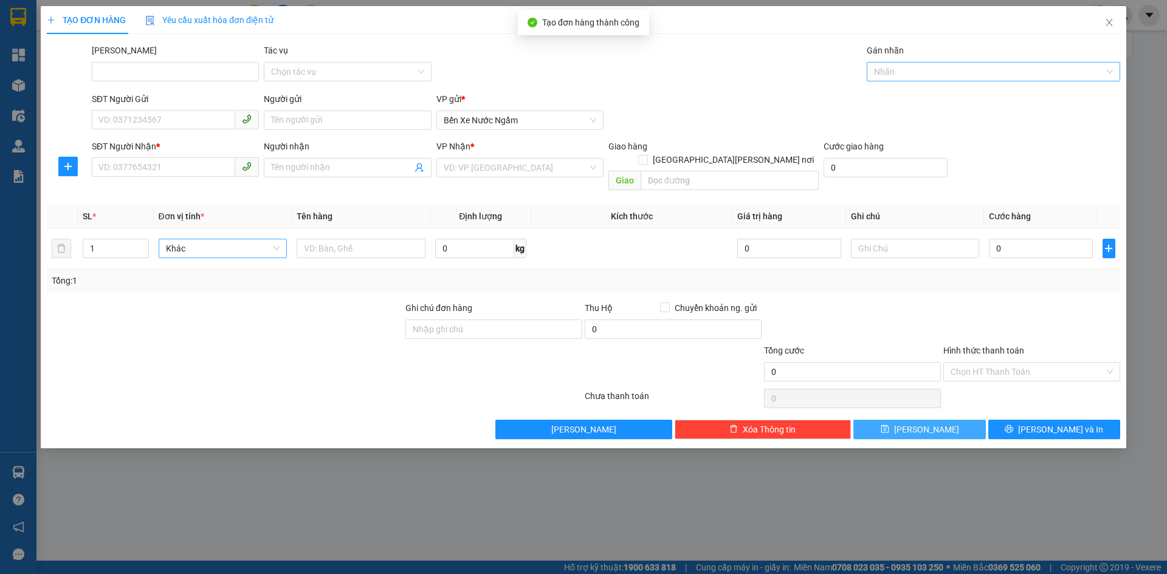
click at [900, 78] on div at bounding box center [987, 71] width 235 height 15
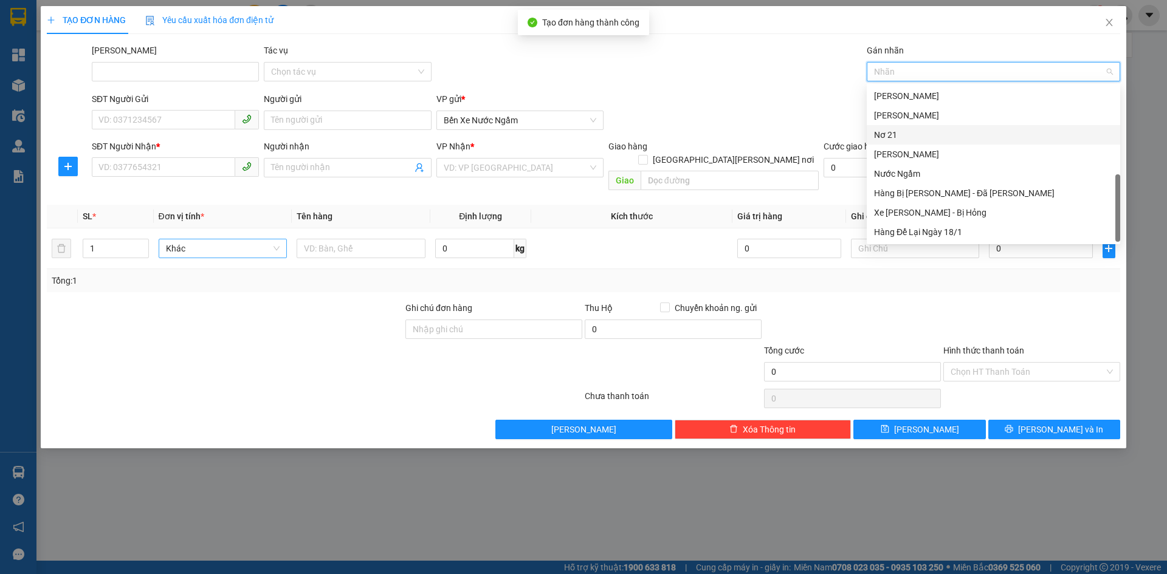
click at [901, 135] on div "Nơ 21" at bounding box center [993, 134] width 239 height 13
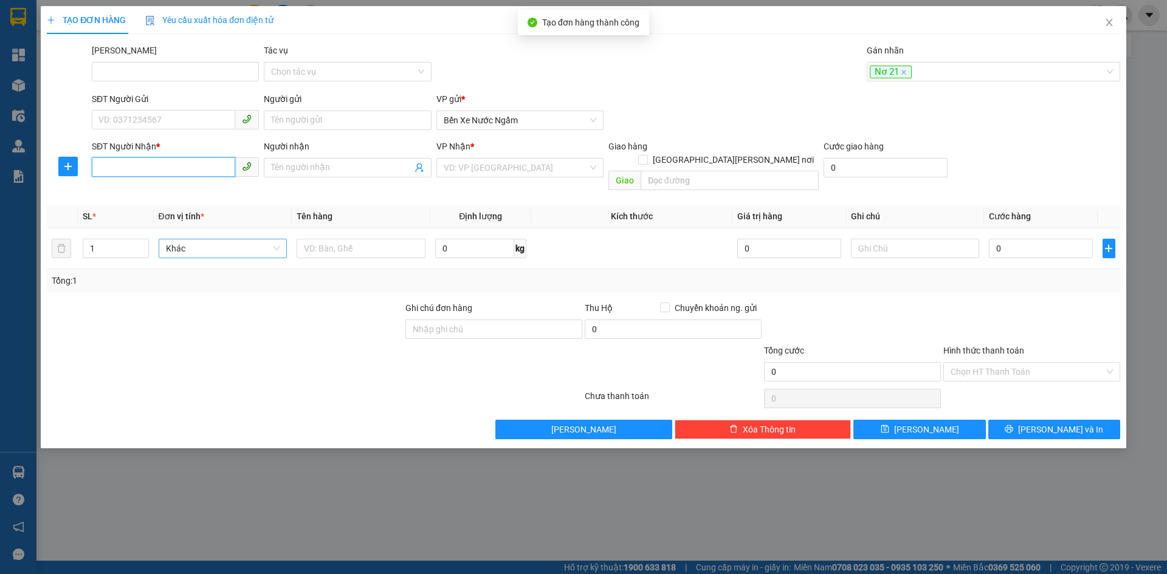
click at [121, 170] on input "SĐT Người Nhận *" at bounding box center [163, 166] width 143 height 19
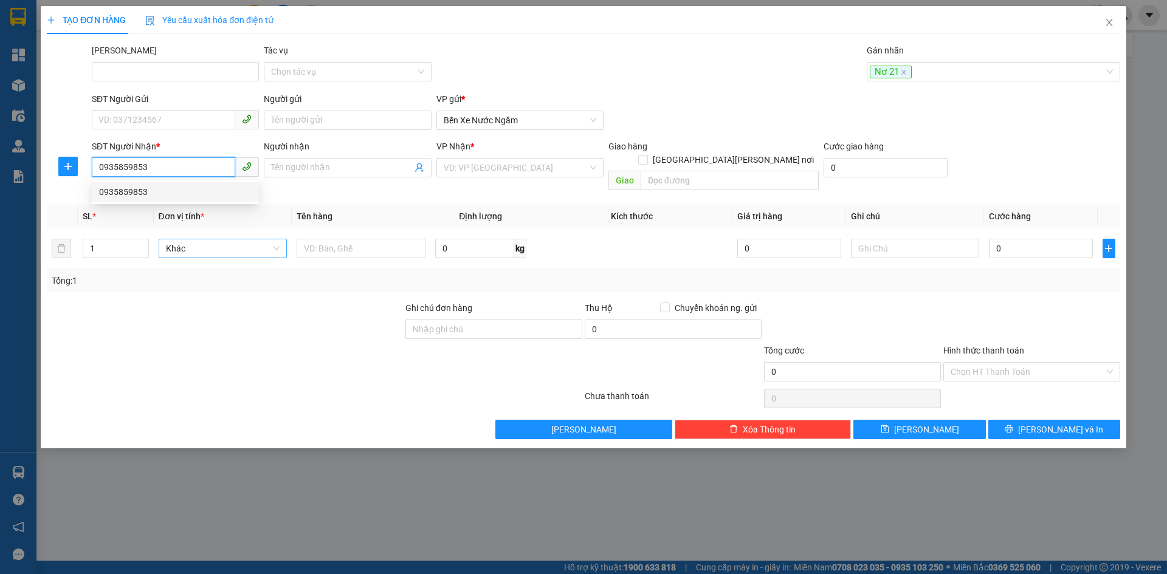
click at [126, 191] on div "0935859853" at bounding box center [175, 191] width 153 height 13
click at [204, 239] on span "Hàng thông thường" at bounding box center [223, 248] width 114 height 18
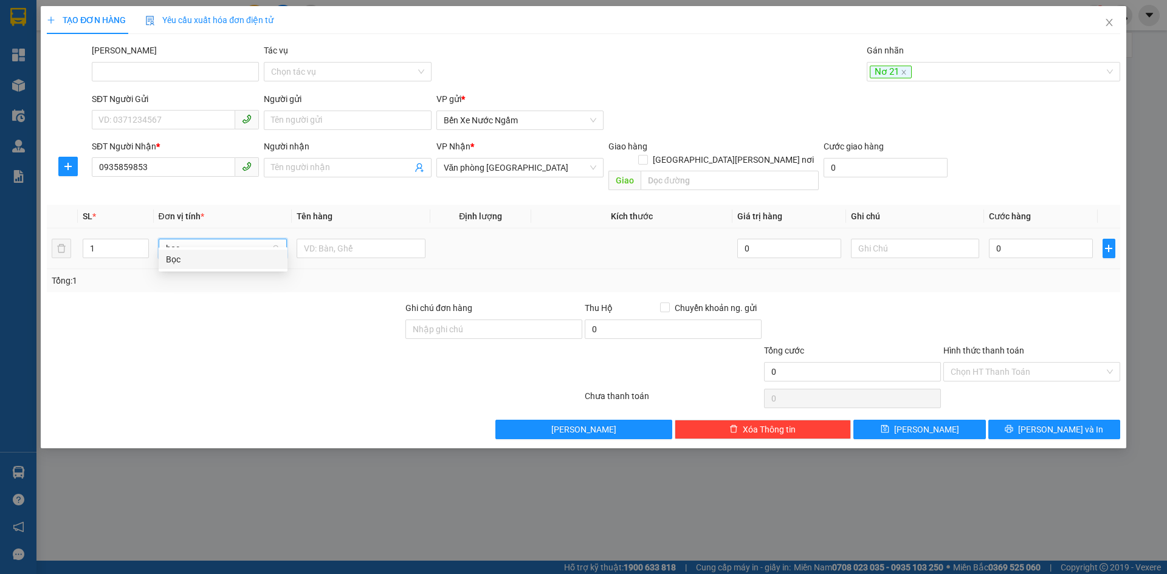
click at [176, 258] on div "Bọc" at bounding box center [223, 259] width 114 height 13
click at [1040, 239] on input "0" at bounding box center [1040, 248] width 103 height 19
click at [906, 420] on button "[PERSON_NAME]" at bounding box center [919, 429] width 132 height 19
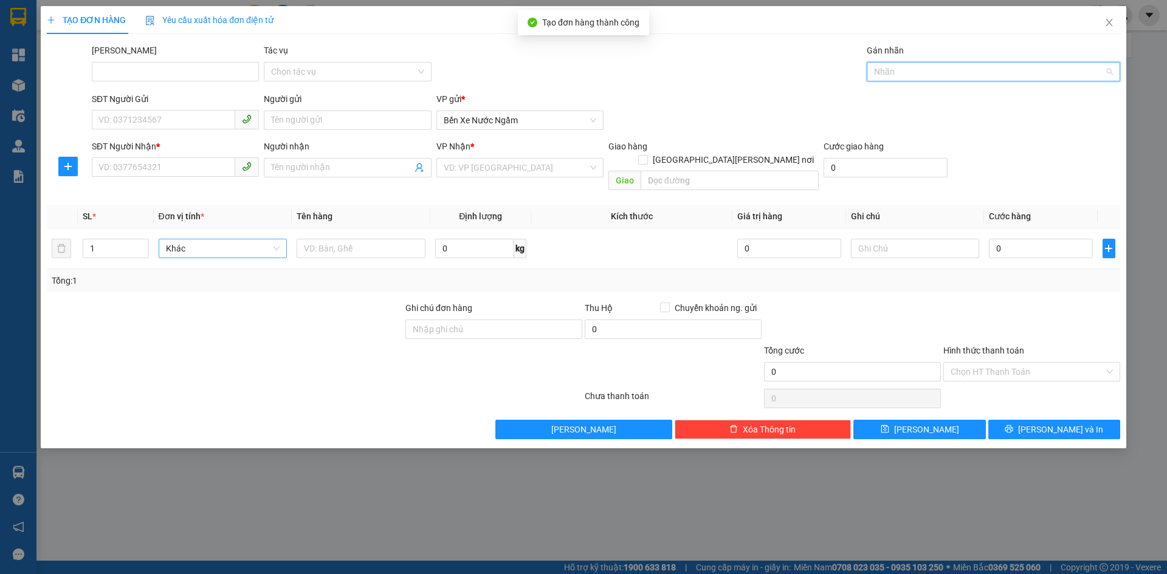
click at [876, 66] on input "Gán nhãn" at bounding box center [875, 71] width 2 height 15
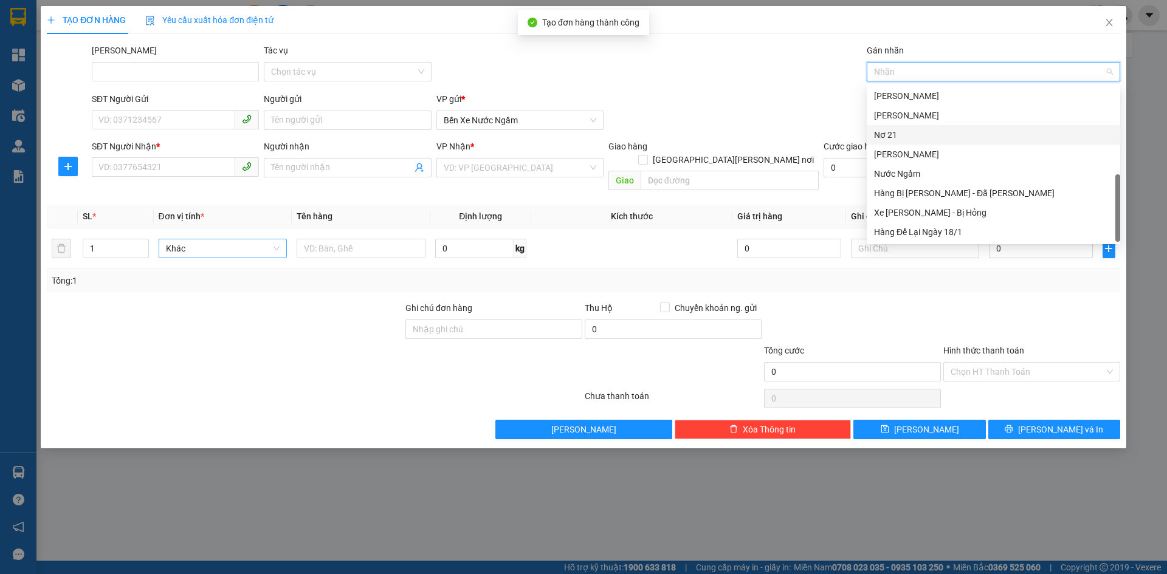
click at [881, 129] on div "Nơ 21" at bounding box center [993, 134] width 239 height 13
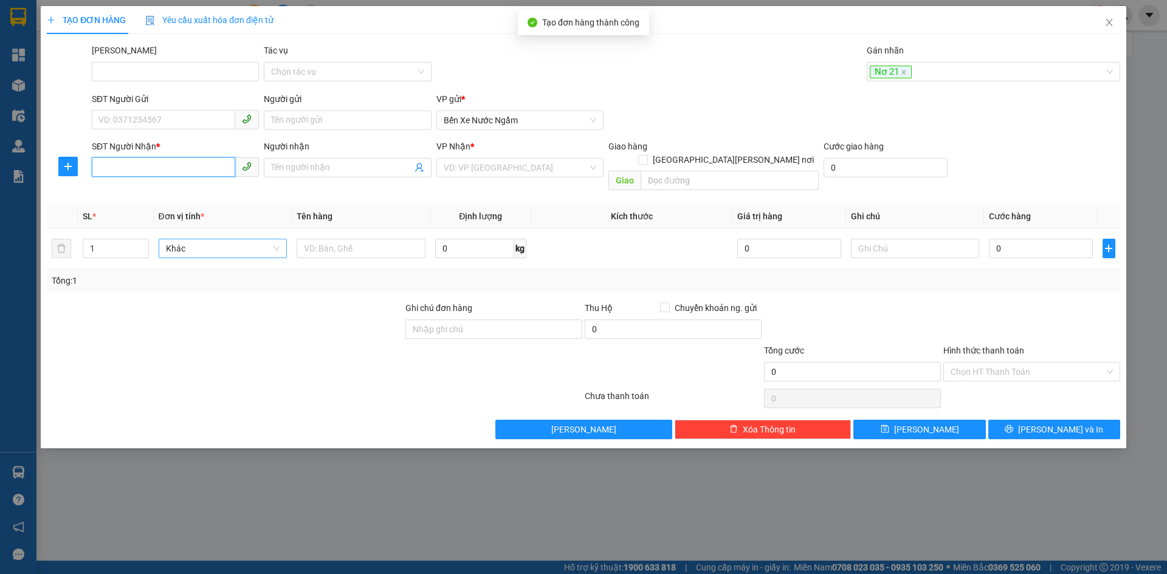
click at [109, 171] on input "SĐT Người Nhận *" at bounding box center [163, 166] width 143 height 19
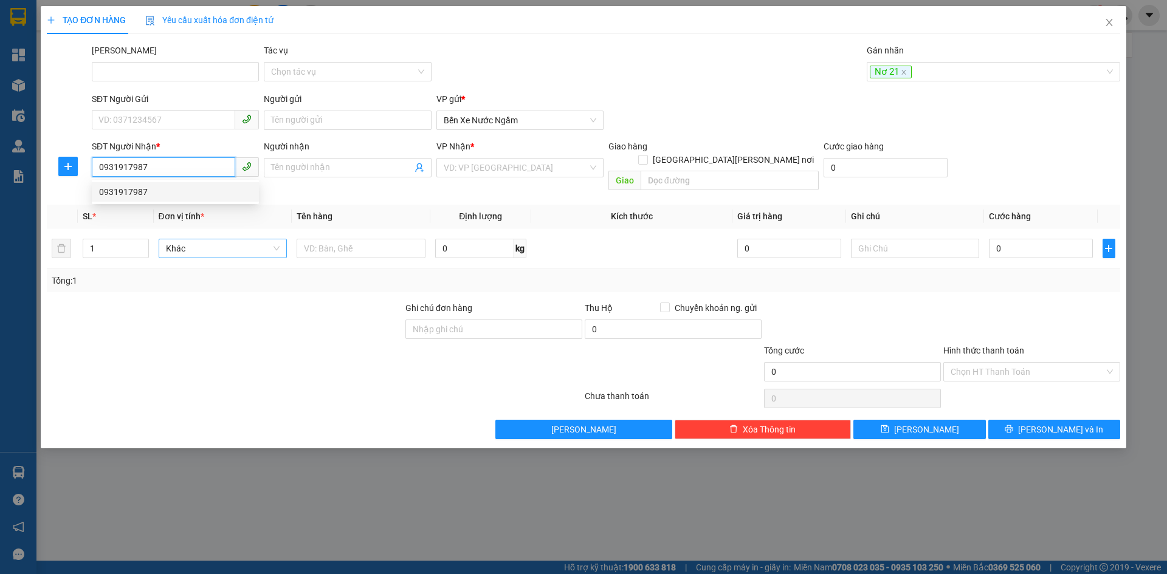
click at [130, 190] on div "0931917987" at bounding box center [175, 191] width 153 height 13
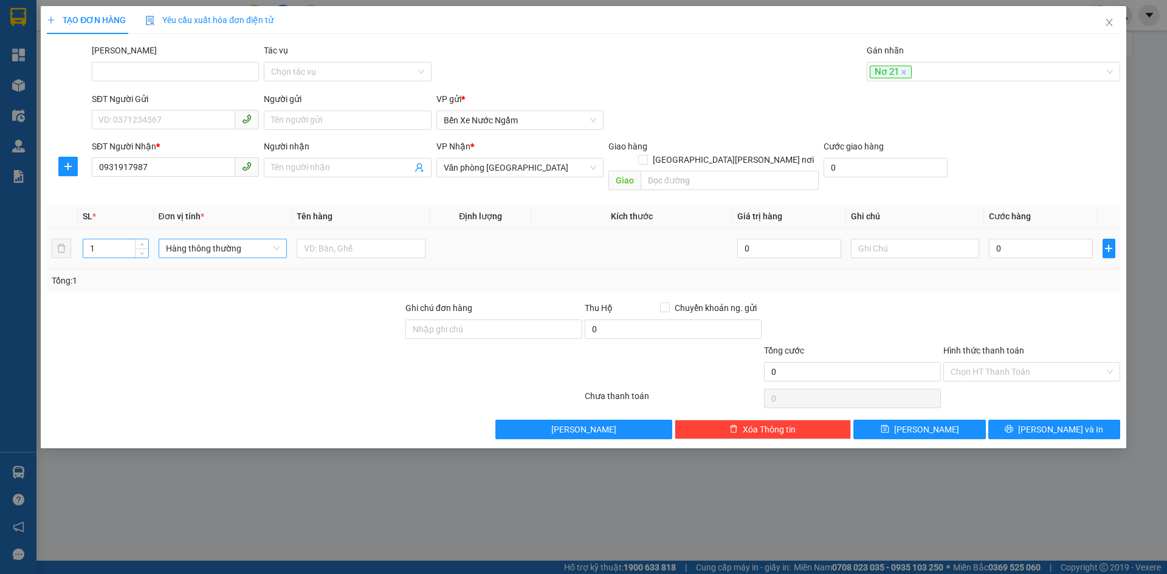
click at [111, 239] on input "1" at bounding box center [115, 248] width 64 height 18
click at [195, 239] on span "Hàng thông thường" at bounding box center [223, 248] width 114 height 18
click at [181, 297] on div "Bao vừa" at bounding box center [223, 298] width 114 height 13
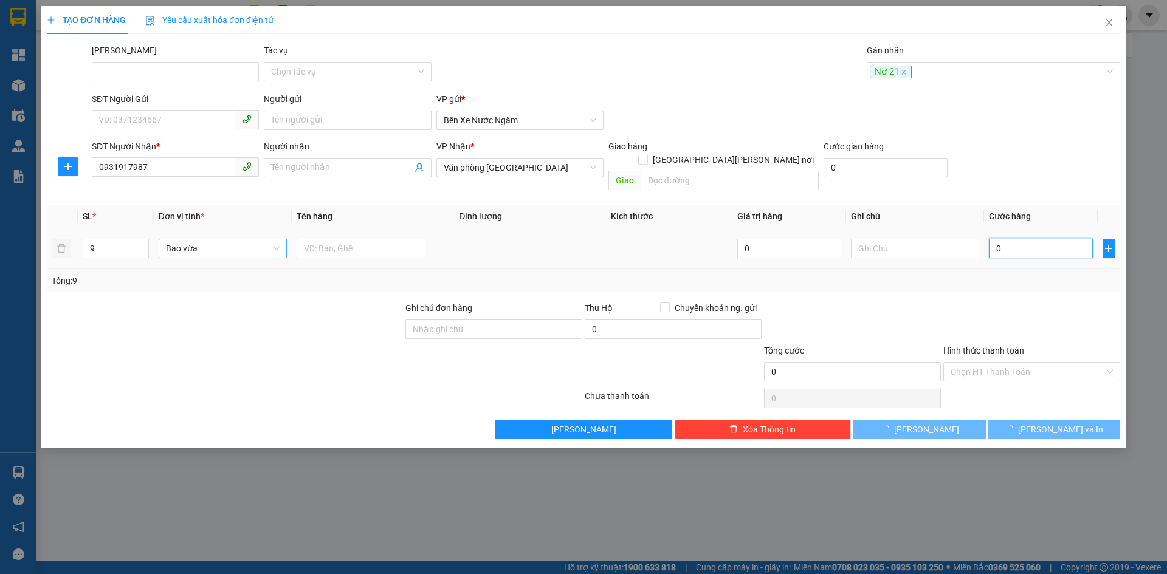
click at [999, 239] on input "0" at bounding box center [1040, 248] width 103 height 19
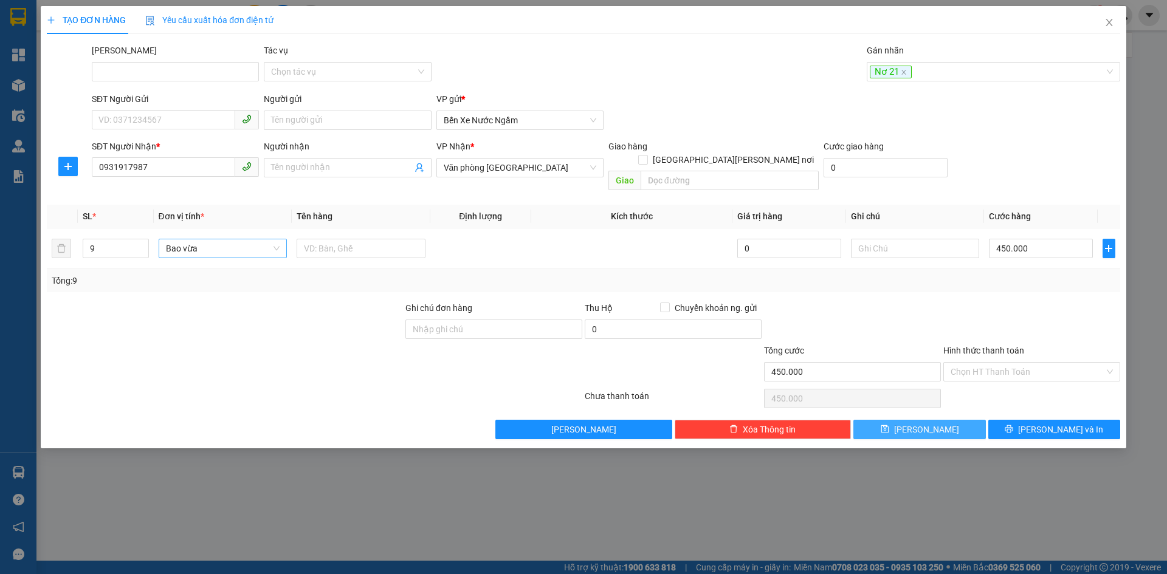
click at [924, 423] on span "[PERSON_NAME]" at bounding box center [926, 429] width 65 height 13
click at [883, 69] on div at bounding box center [987, 71] width 235 height 15
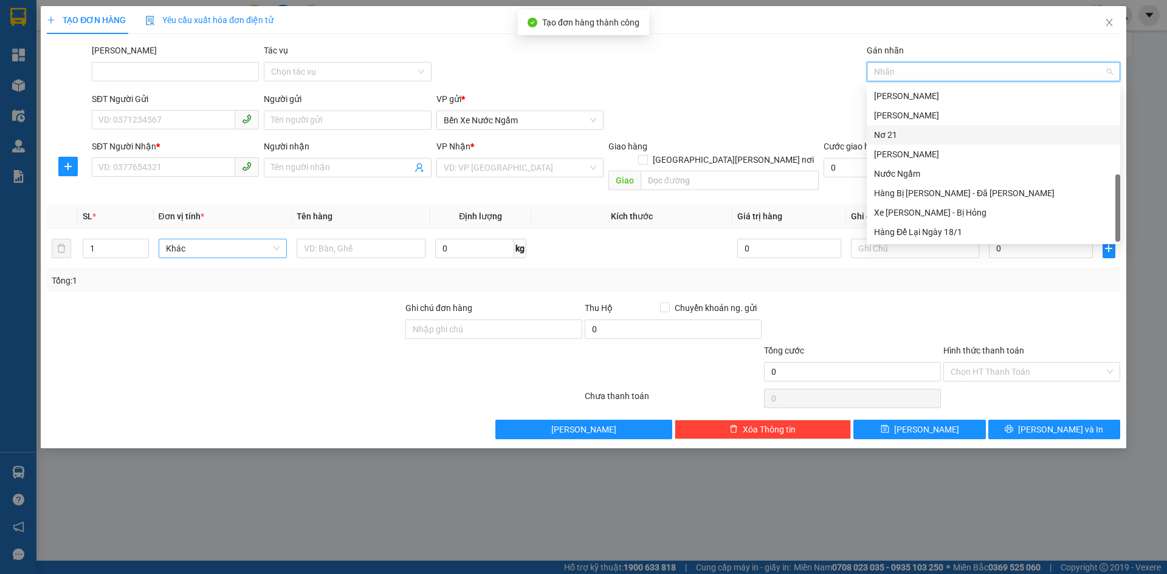
click at [900, 130] on div "Nơ 21" at bounding box center [993, 134] width 239 height 13
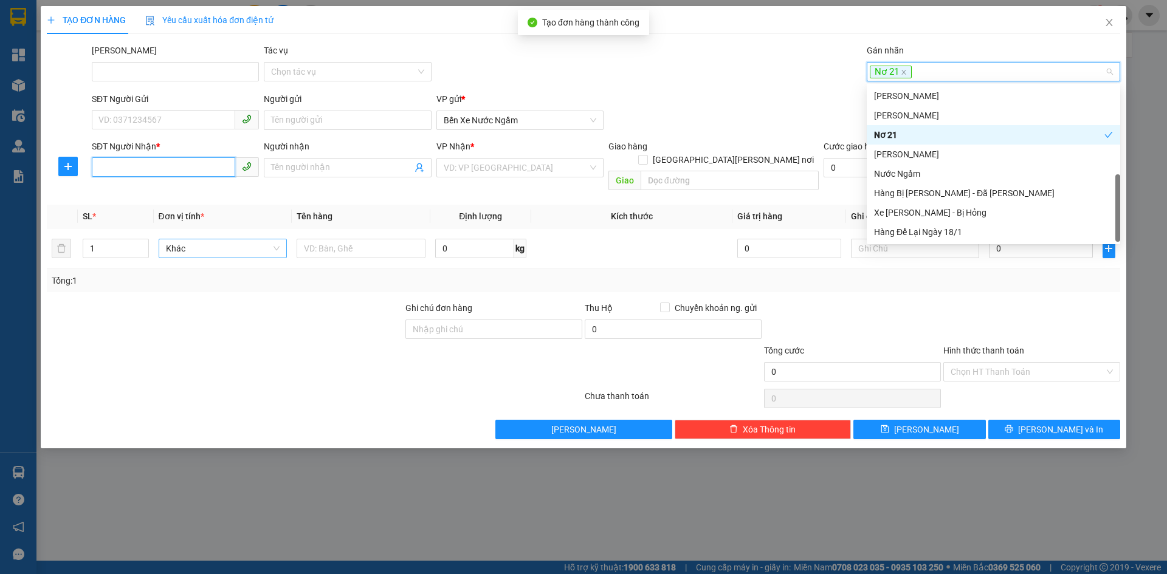
click at [143, 164] on input "SĐT Người Nhận *" at bounding box center [163, 166] width 143 height 19
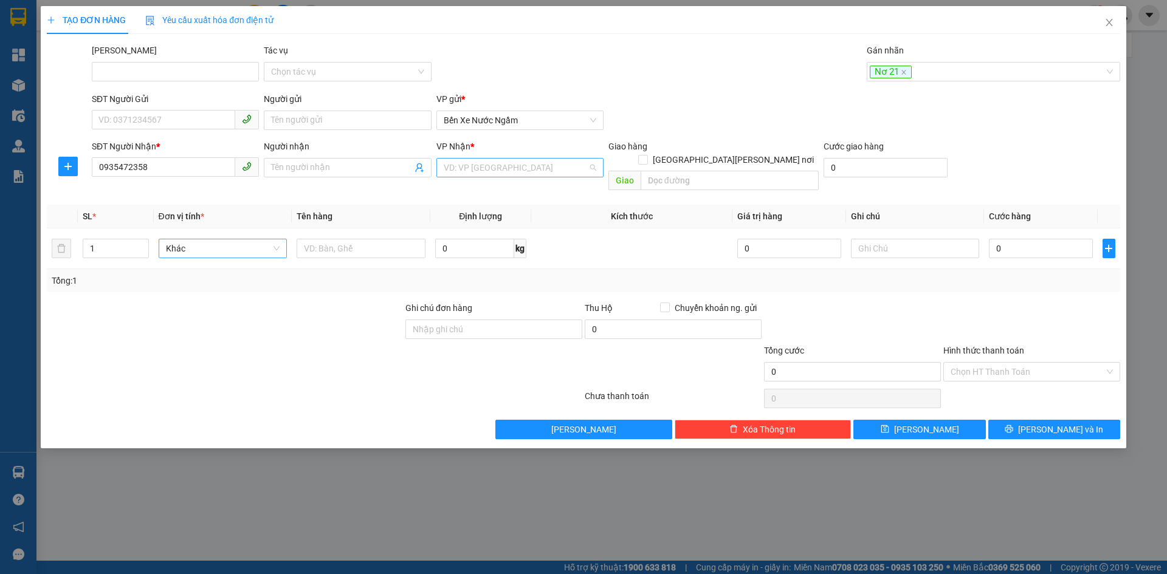
click at [542, 165] on input "search" at bounding box center [516, 168] width 144 height 18
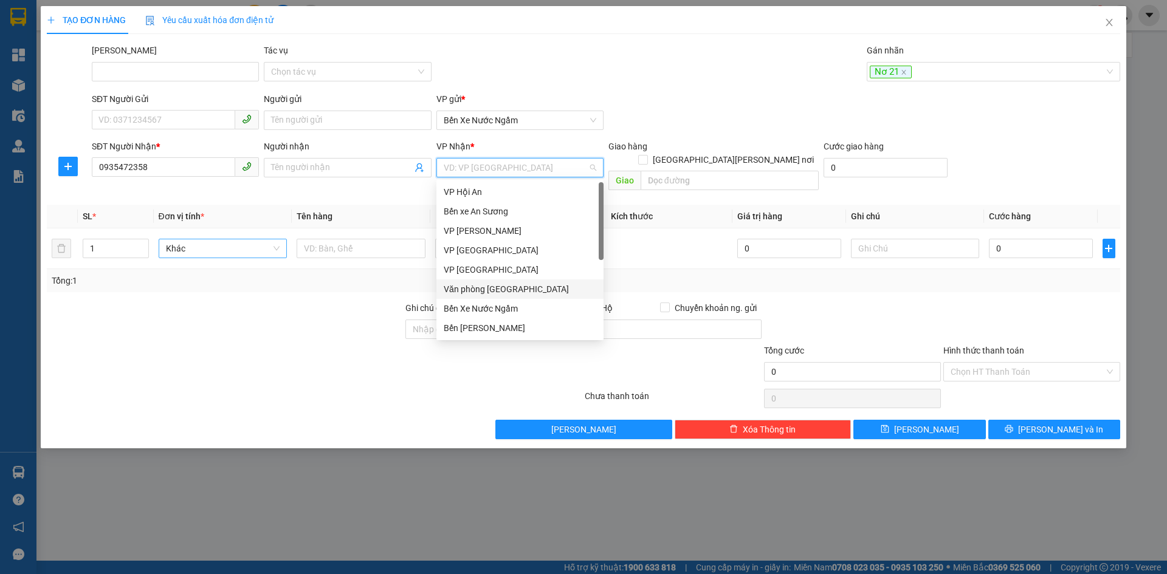
click at [491, 287] on div "Văn phòng [GEOGRAPHIC_DATA]" at bounding box center [520, 289] width 153 height 13
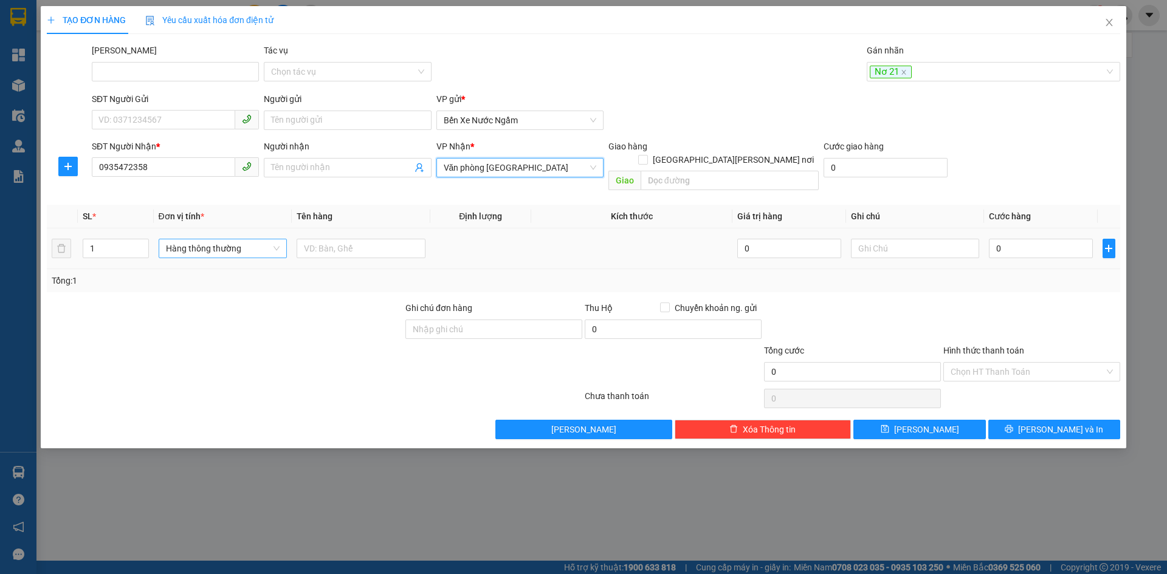
click at [196, 239] on span "Hàng thông thường" at bounding box center [223, 248] width 114 height 18
click at [1026, 239] on input "0" at bounding box center [1040, 248] width 103 height 19
click at [891, 422] on button "[PERSON_NAME]" at bounding box center [919, 429] width 132 height 19
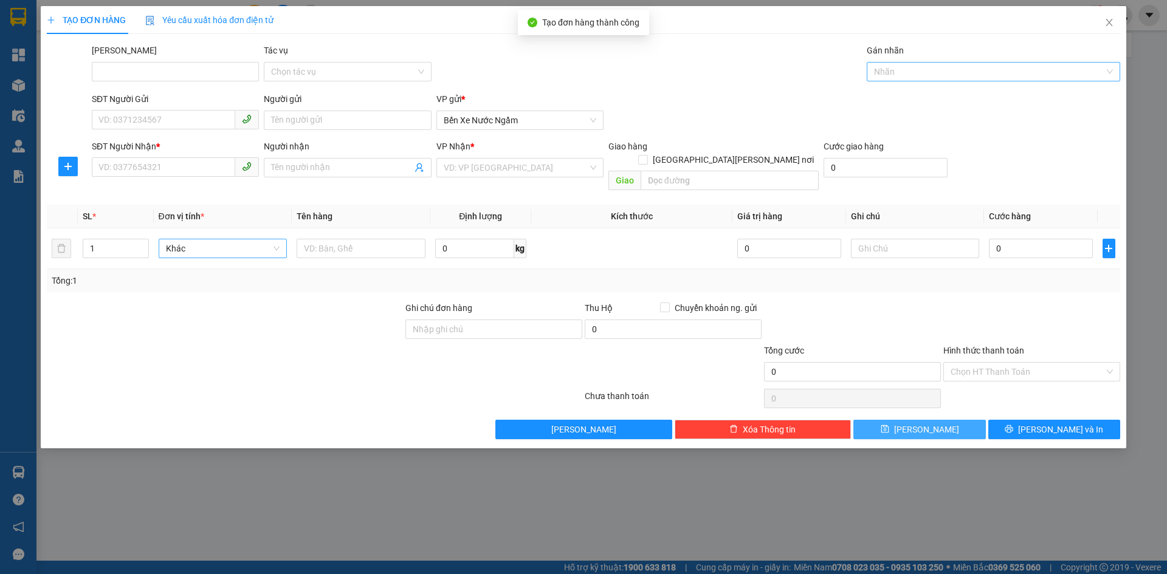
click at [884, 68] on div at bounding box center [987, 71] width 235 height 15
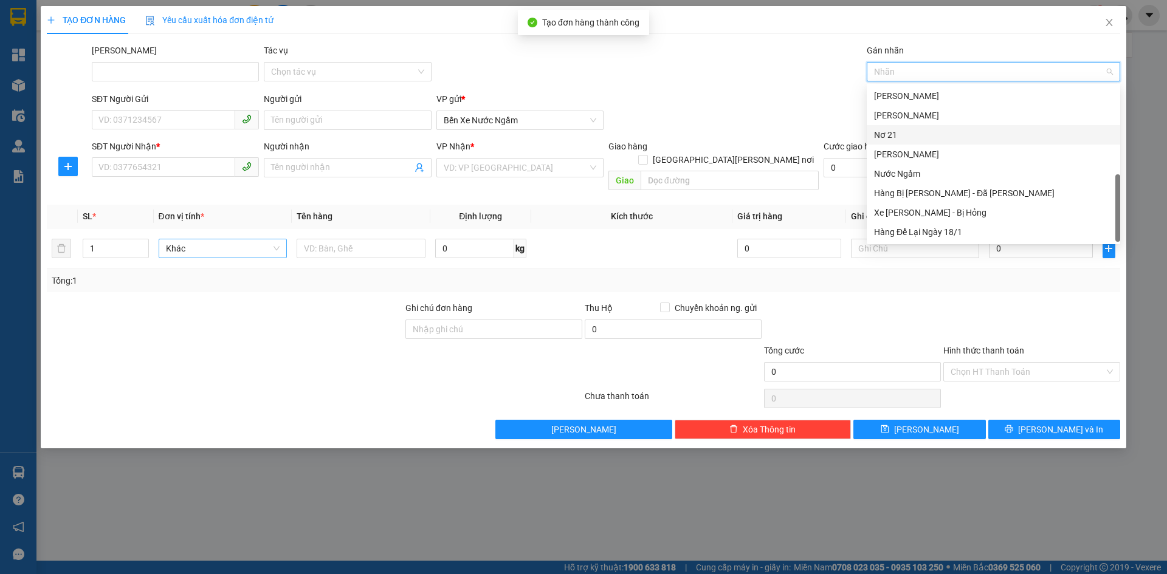
drag, startPoint x: 897, startPoint y: 133, endPoint x: 884, endPoint y: 135, distance: 12.9
click at [895, 134] on div "Nơ 21" at bounding box center [993, 134] width 239 height 13
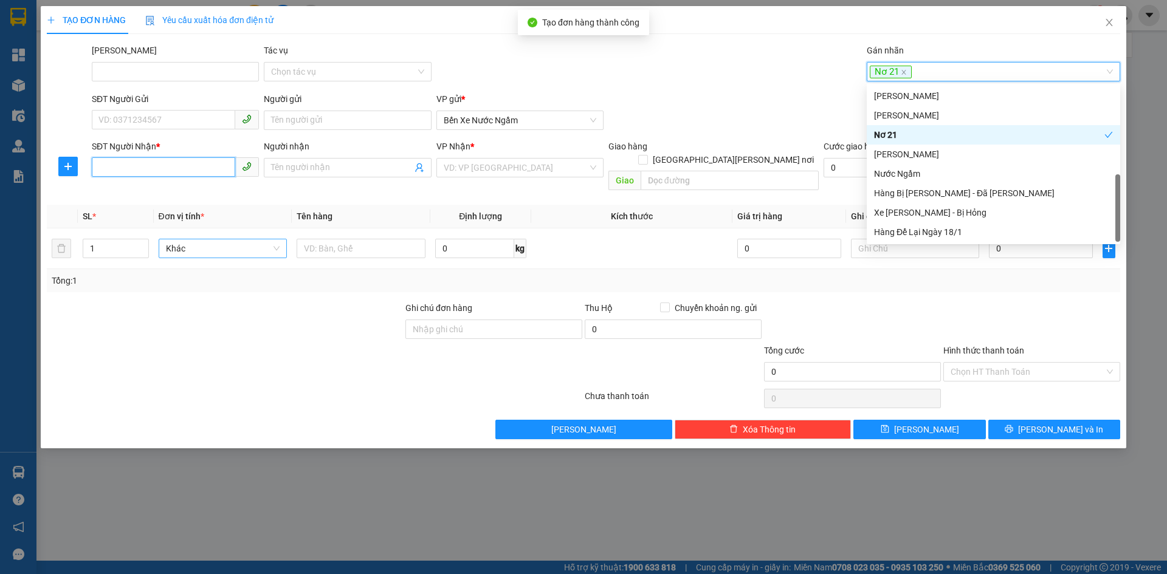
click at [111, 170] on input "SĐT Người Nhận *" at bounding box center [163, 166] width 143 height 19
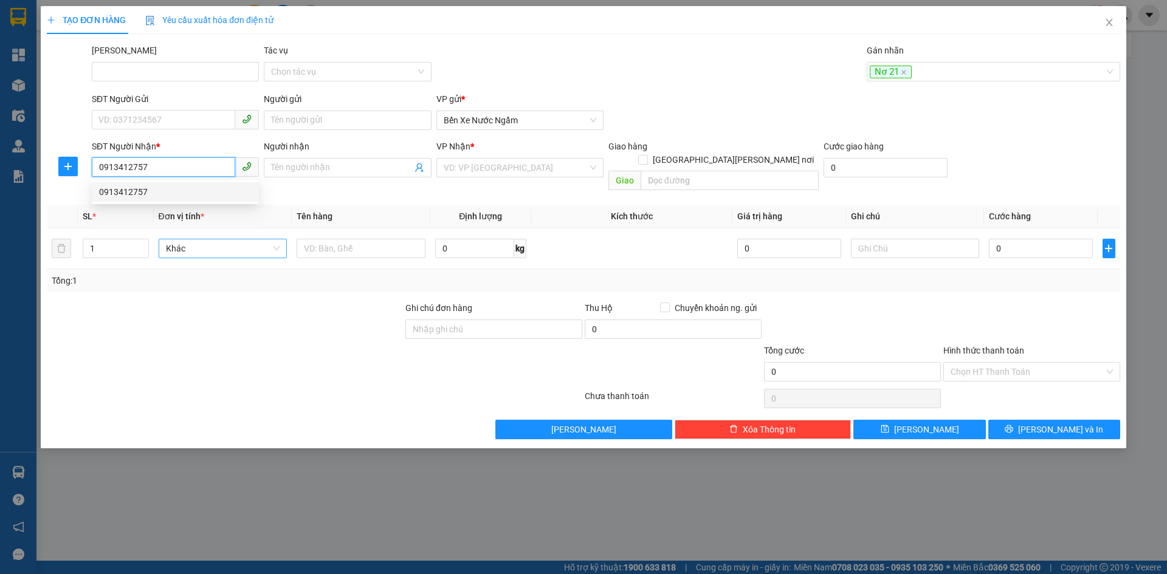
click at [123, 192] on div "0913412757" at bounding box center [175, 191] width 153 height 13
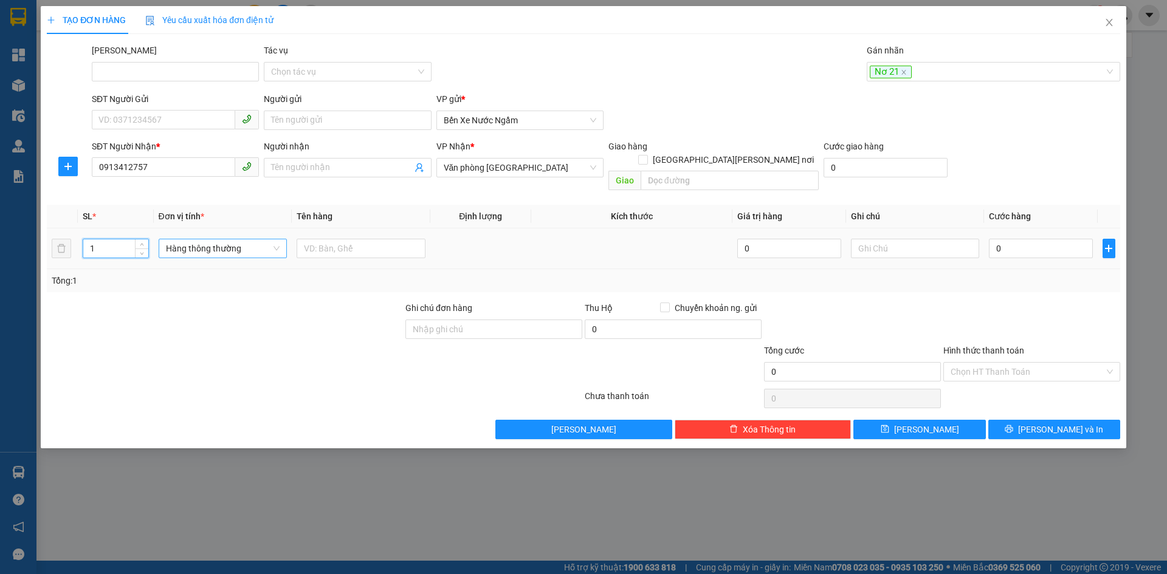
click at [113, 239] on input "1" at bounding box center [115, 248] width 64 height 18
click at [188, 239] on span "Hàng thông thường" at bounding box center [223, 248] width 114 height 18
click at [175, 297] on div "Bao vừa" at bounding box center [223, 298] width 114 height 13
click at [342, 239] on input "text" at bounding box center [361, 248] width 129 height 19
click at [1034, 239] on input "0" at bounding box center [1040, 248] width 103 height 19
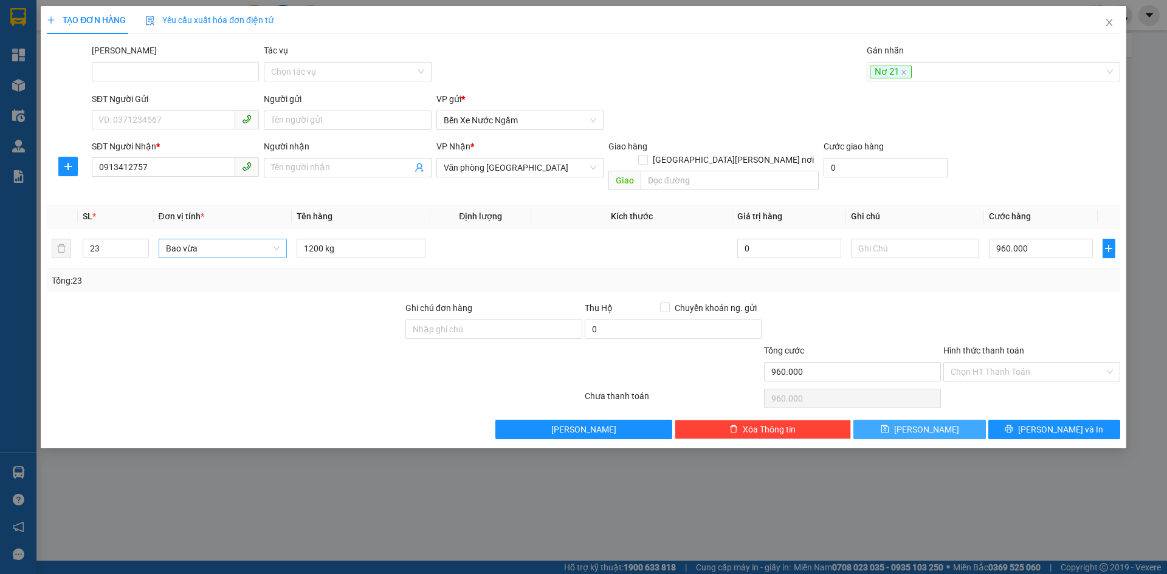
click at [901, 420] on button "[PERSON_NAME]" at bounding box center [919, 429] width 132 height 19
click at [899, 69] on div at bounding box center [987, 71] width 235 height 15
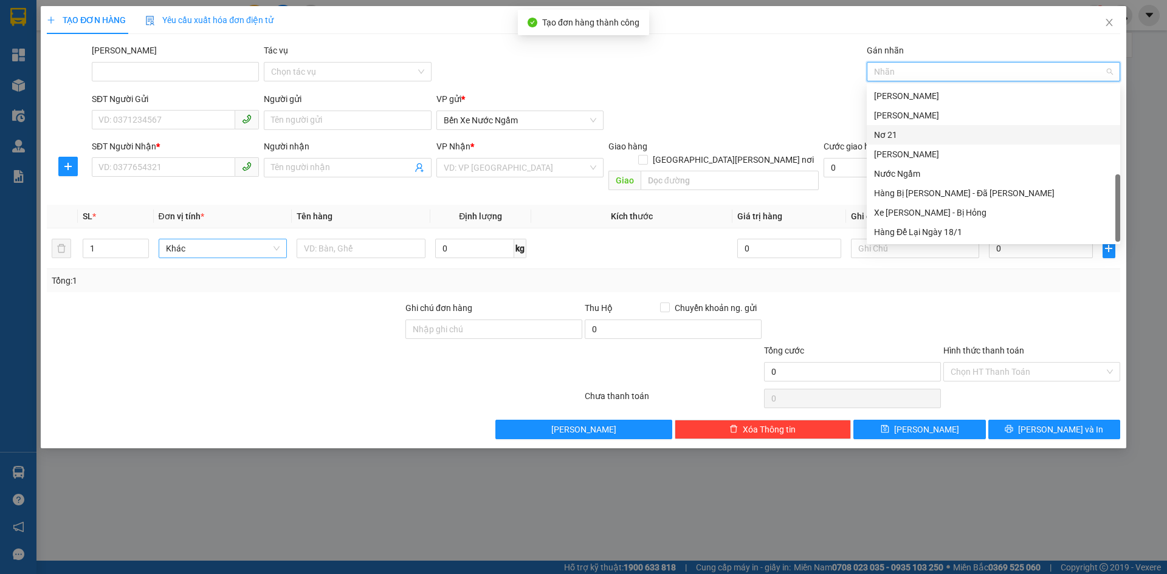
click at [896, 133] on div "Nơ 21" at bounding box center [993, 134] width 239 height 13
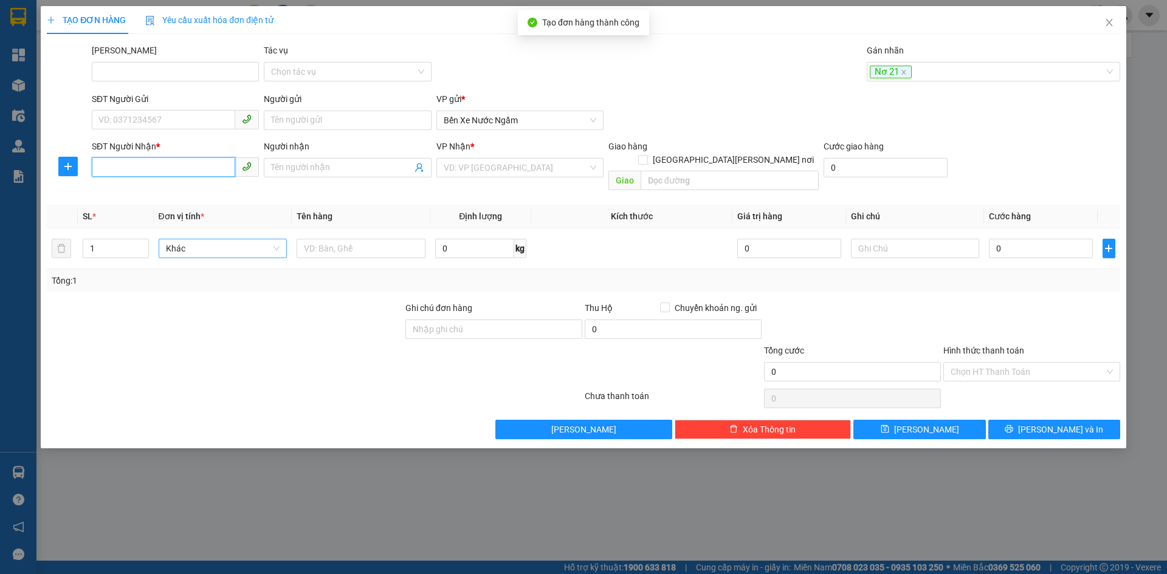
click at [128, 167] on input "SĐT Người Nhận *" at bounding box center [163, 166] width 143 height 19
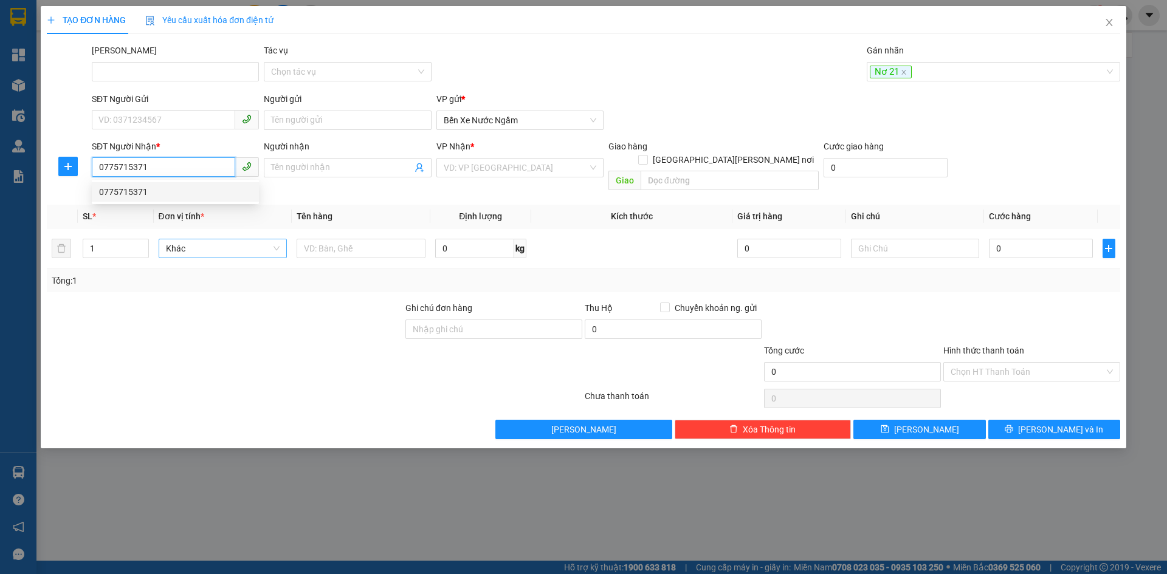
click at [122, 193] on div "0775715371" at bounding box center [175, 191] width 153 height 13
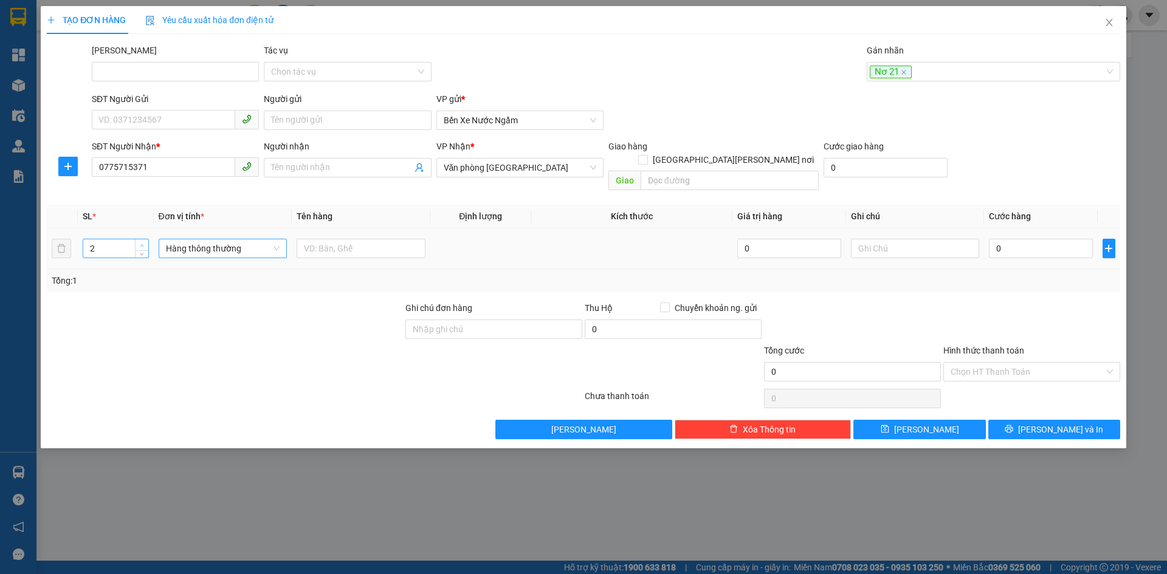
click at [143, 244] on icon "up" at bounding box center [142, 246] width 4 height 4
click at [196, 239] on span "Hàng thông thường" at bounding box center [223, 248] width 114 height 18
click at [188, 295] on div "Bao vừa" at bounding box center [223, 298] width 114 height 13
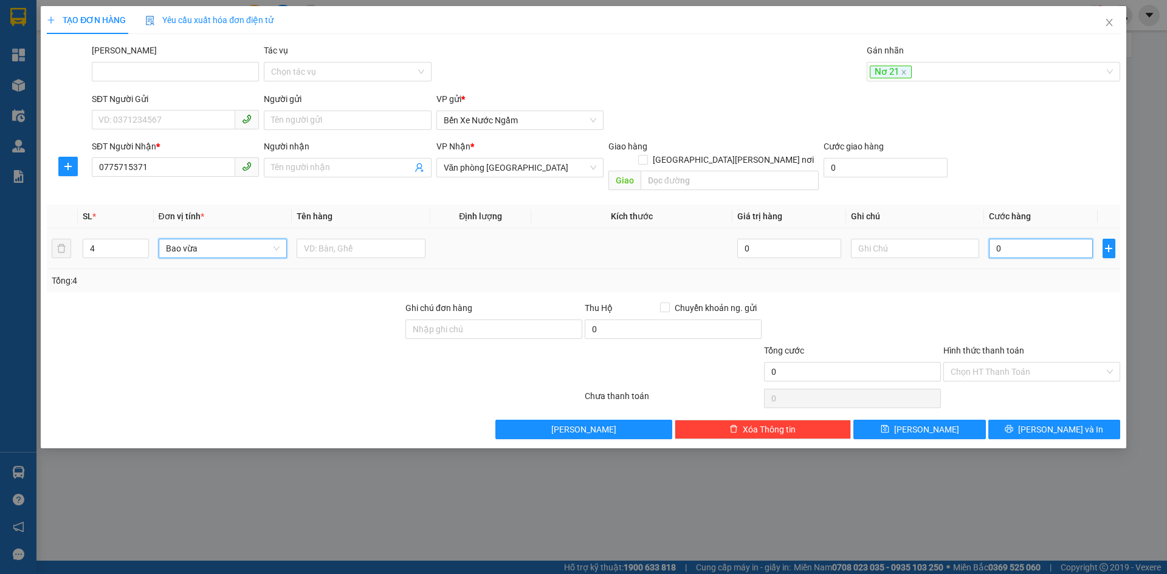
click at [1018, 239] on input "0" at bounding box center [1040, 248] width 103 height 19
click at [979, 363] on input "Hình thức thanh toán" at bounding box center [1028, 372] width 154 height 18
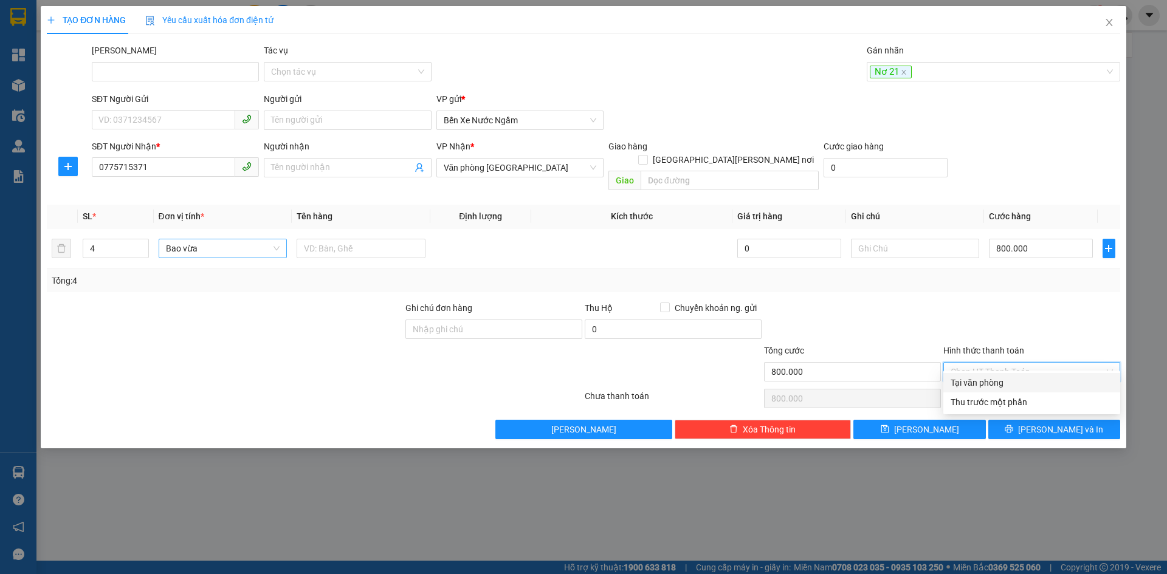
click at [971, 384] on div "Tại văn phòng" at bounding box center [1032, 382] width 162 height 13
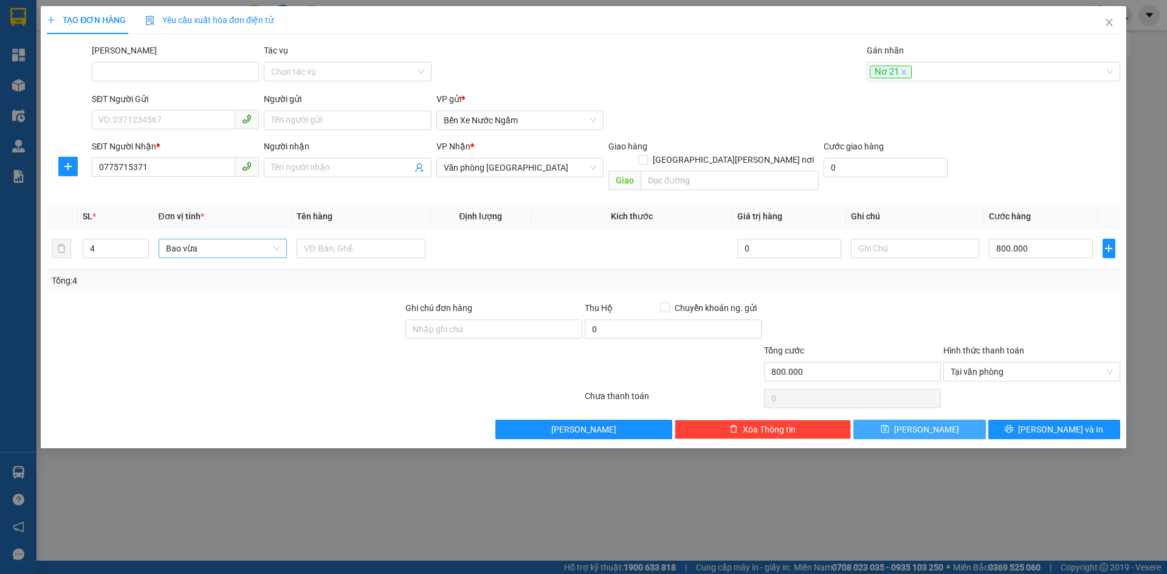
click at [889, 425] on icon "save" at bounding box center [885, 429] width 9 height 9
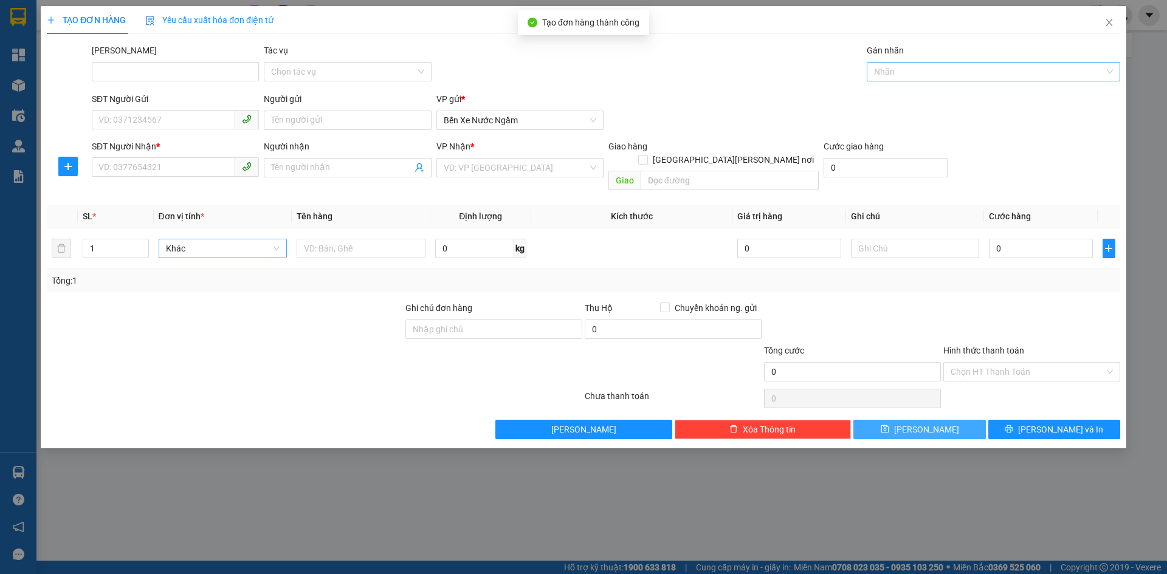
click at [901, 71] on div at bounding box center [987, 71] width 235 height 15
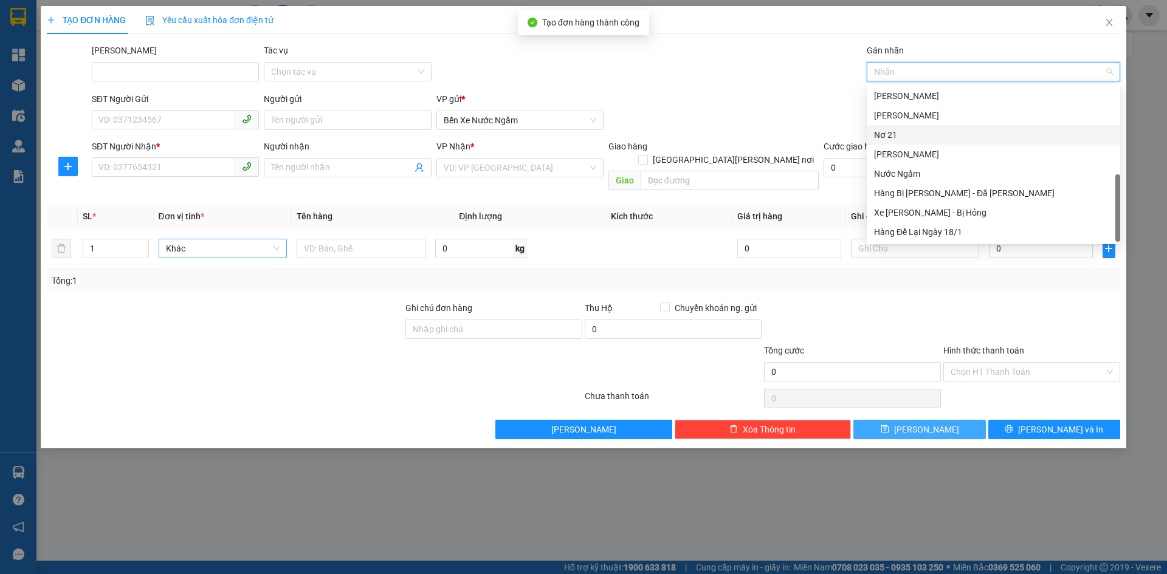
click at [898, 136] on div "Nơ 21" at bounding box center [993, 134] width 239 height 13
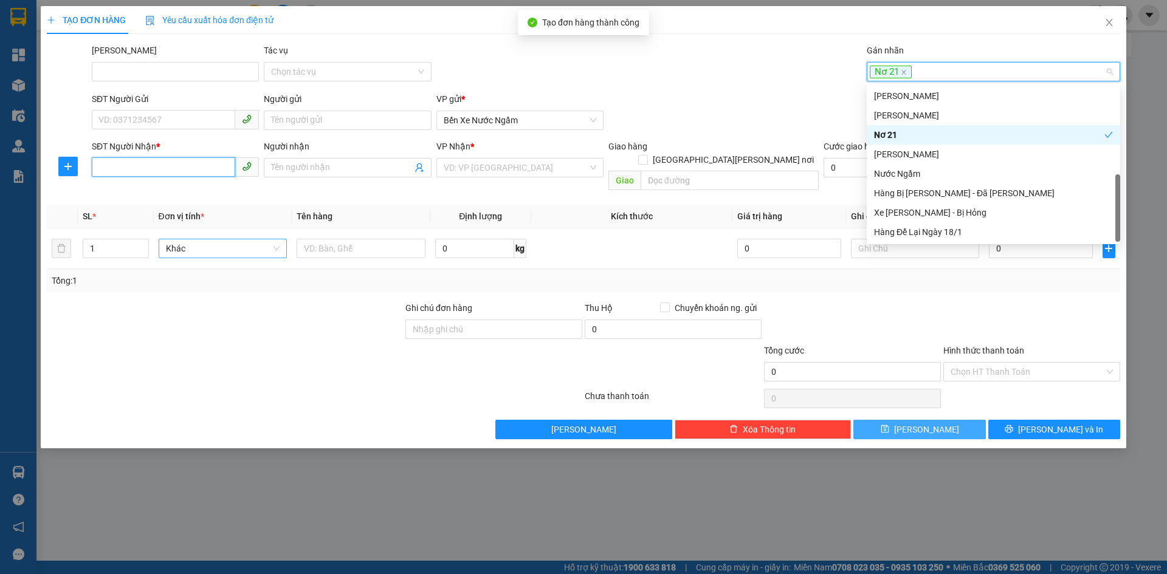
click at [157, 175] on input "SĐT Người Nhận *" at bounding box center [163, 166] width 143 height 19
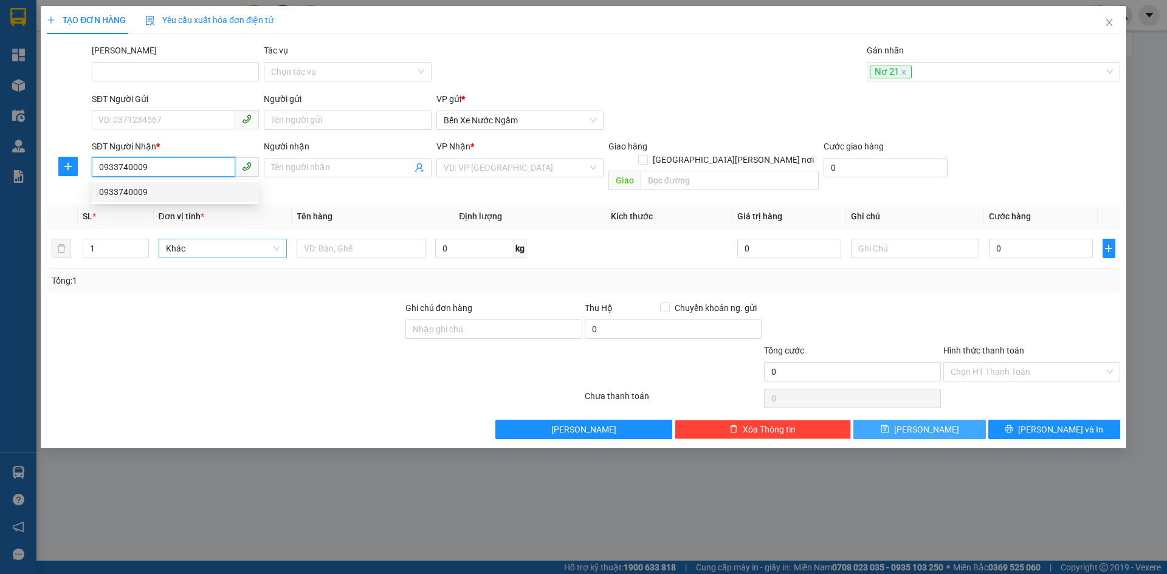
click at [140, 191] on div "0933740009" at bounding box center [175, 191] width 153 height 13
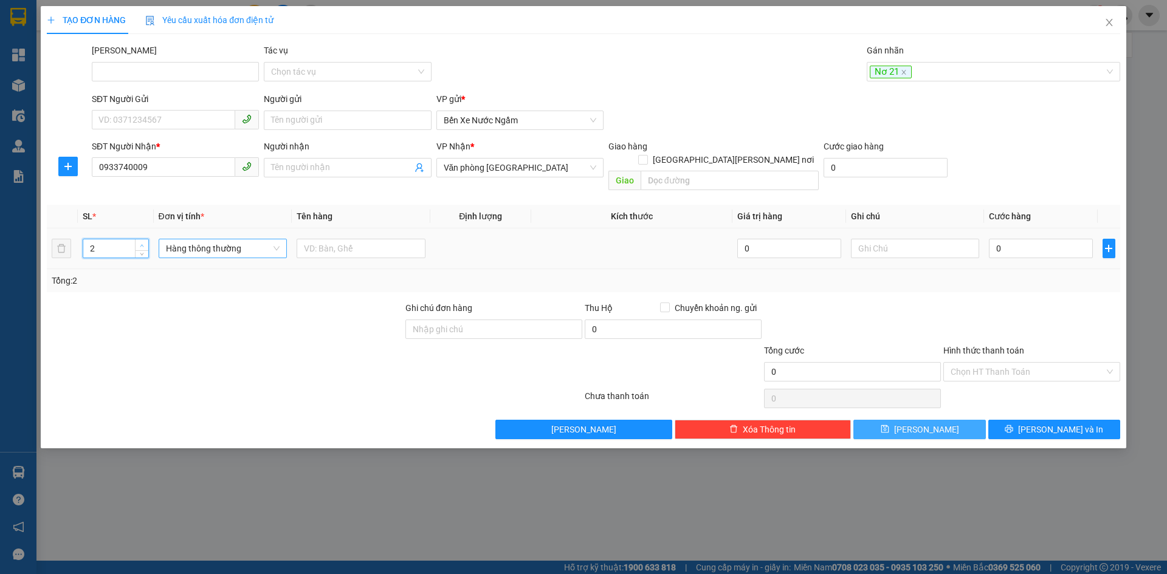
click at [139, 242] on span "up" at bounding box center [142, 245] width 7 height 7
click at [196, 239] on span "Hàng thông thường" at bounding box center [223, 248] width 114 height 18
click at [187, 299] on div "Bao vừa" at bounding box center [223, 298] width 114 height 13
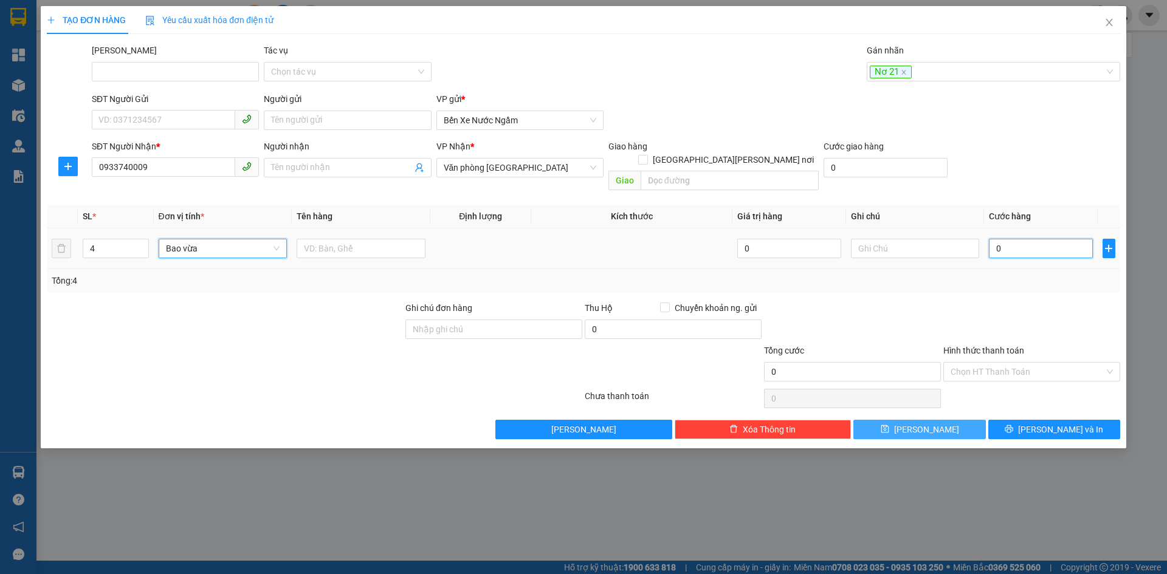
click at [1022, 244] on input "0" at bounding box center [1040, 248] width 103 height 19
click at [915, 421] on button "[PERSON_NAME]" at bounding box center [919, 429] width 132 height 19
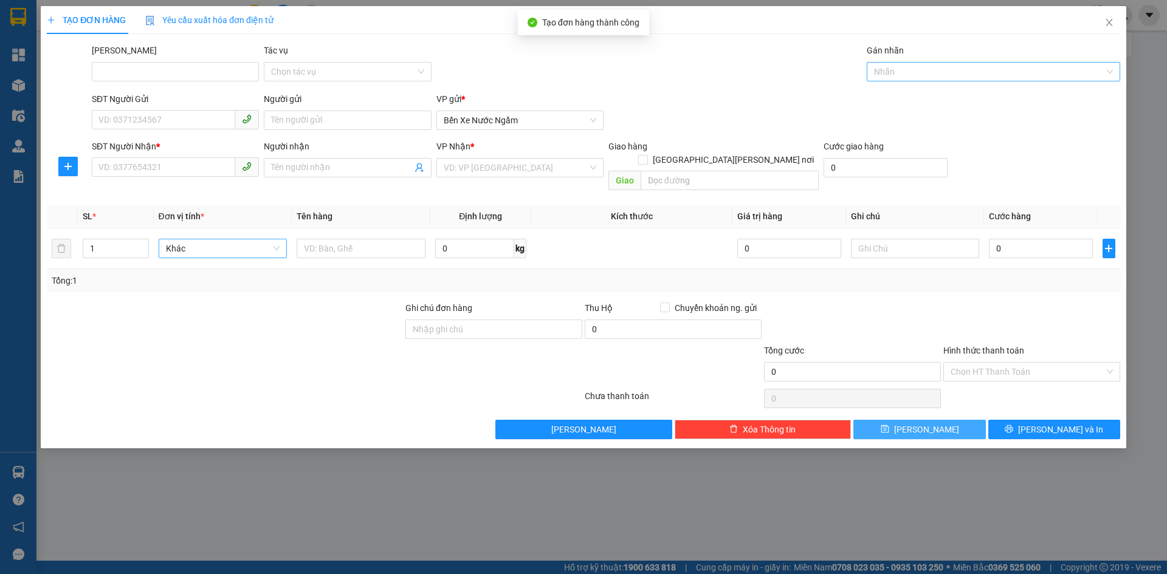
click at [897, 75] on div at bounding box center [987, 71] width 235 height 15
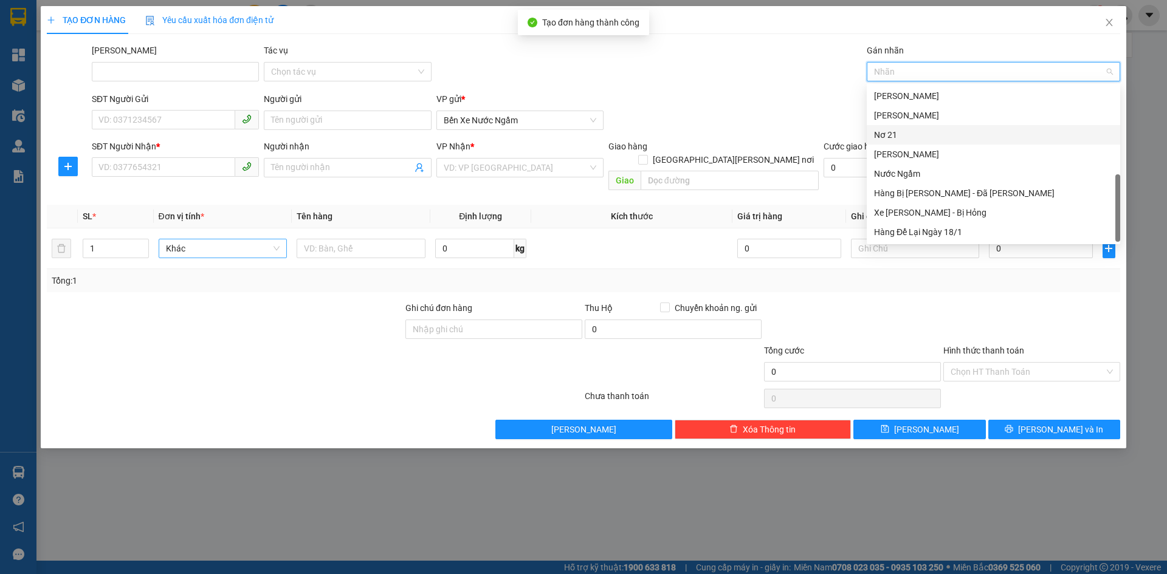
click at [891, 130] on div "Nơ 21" at bounding box center [993, 134] width 239 height 13
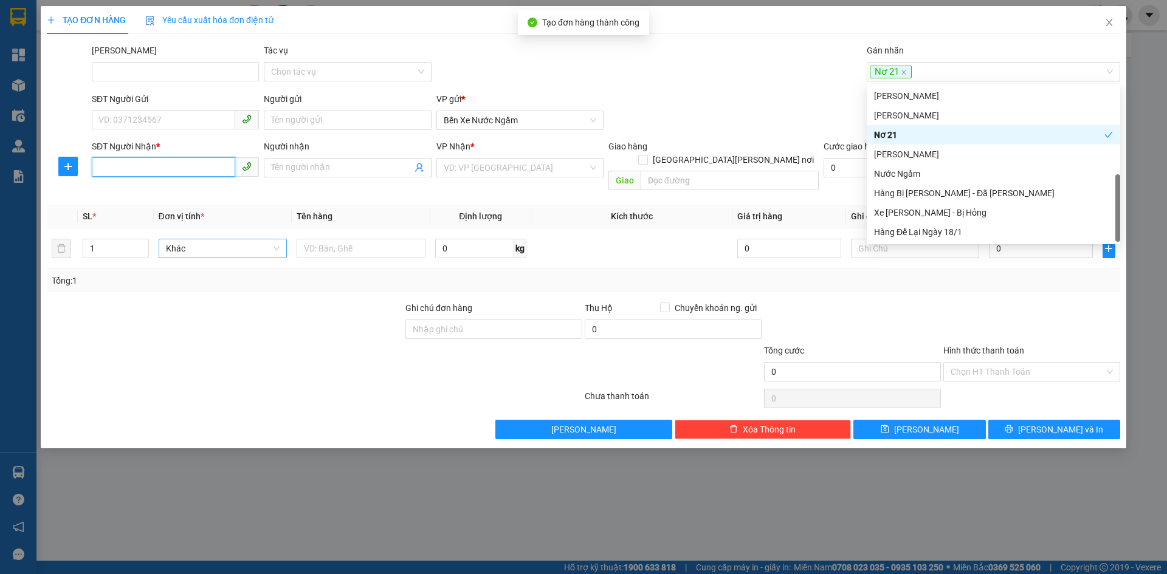
click at [134, 170] on input "SĐT Người Nhận *" at bounding box center [163, 166] width 143 height 19
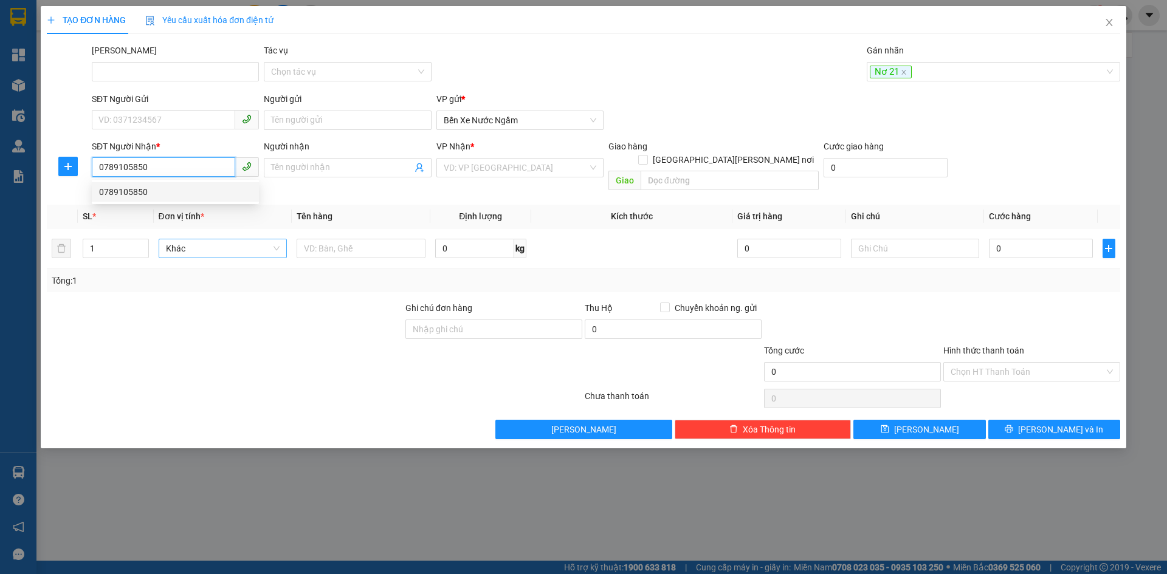
click at [134, 191] on div "0789105850" at bounding box center [175, 191] width 153 height 13
click at [204, 239] on span "Hàng thông thường" at bounding box center [223, 248] width 114 height 18
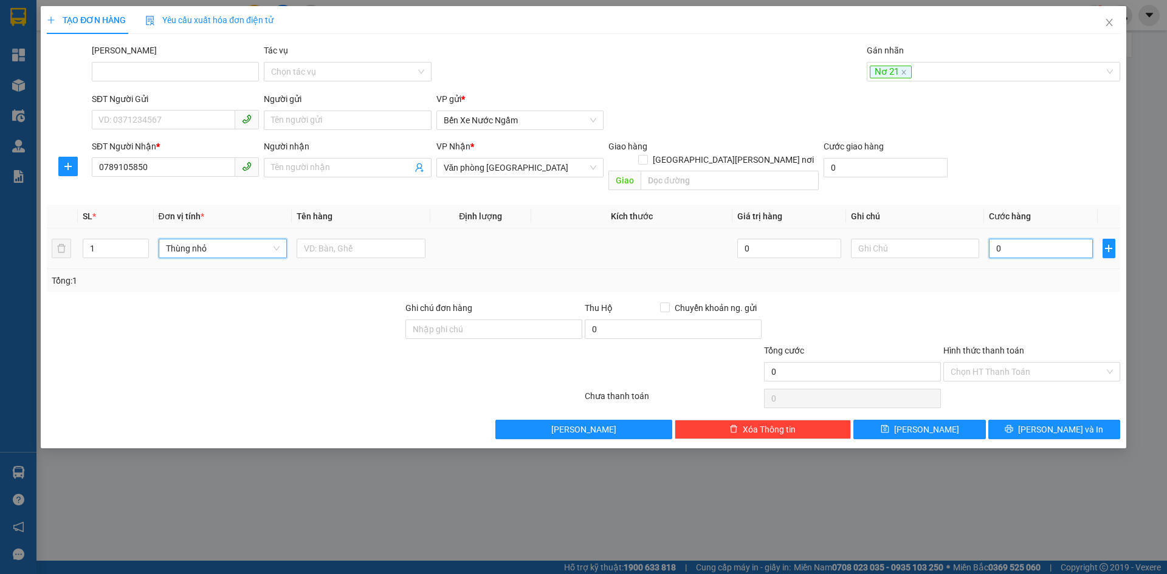
click at [1041, 240] on input "0" at bounding box center [1040, 248] width 103 height 19
click at [904, 420] on button "[PERSON_NAME]" at bounding box center [919, 429] width 132 height 19
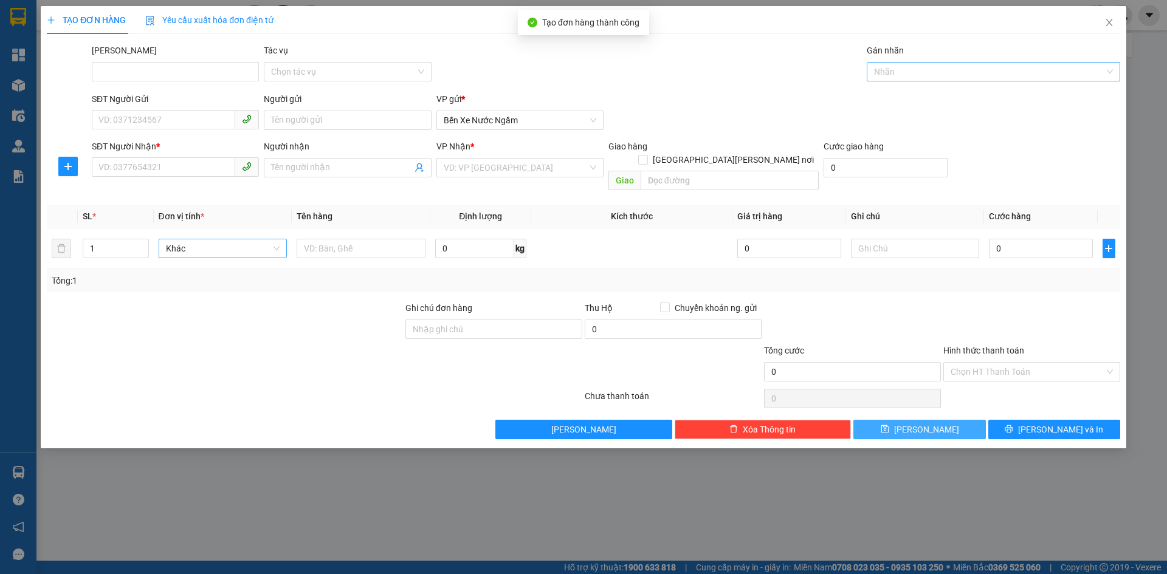
click at [891, 72] on div at bounding box center [987, 71] width 235 height 15
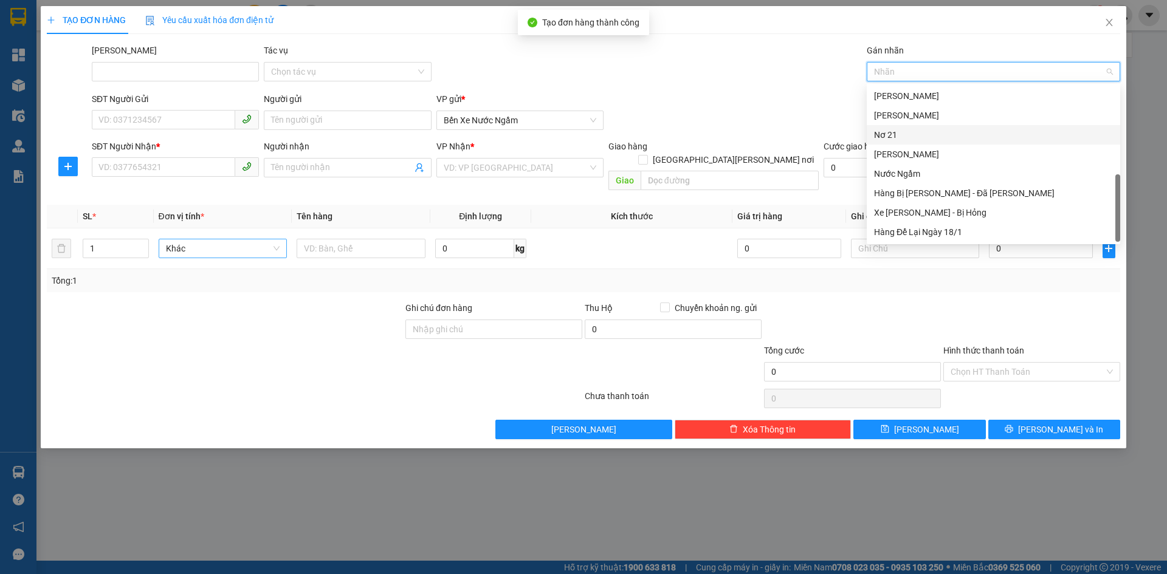
click at [889, 132] on div "Nơ 21" at bounding box center [993, 134] width 239 height 13
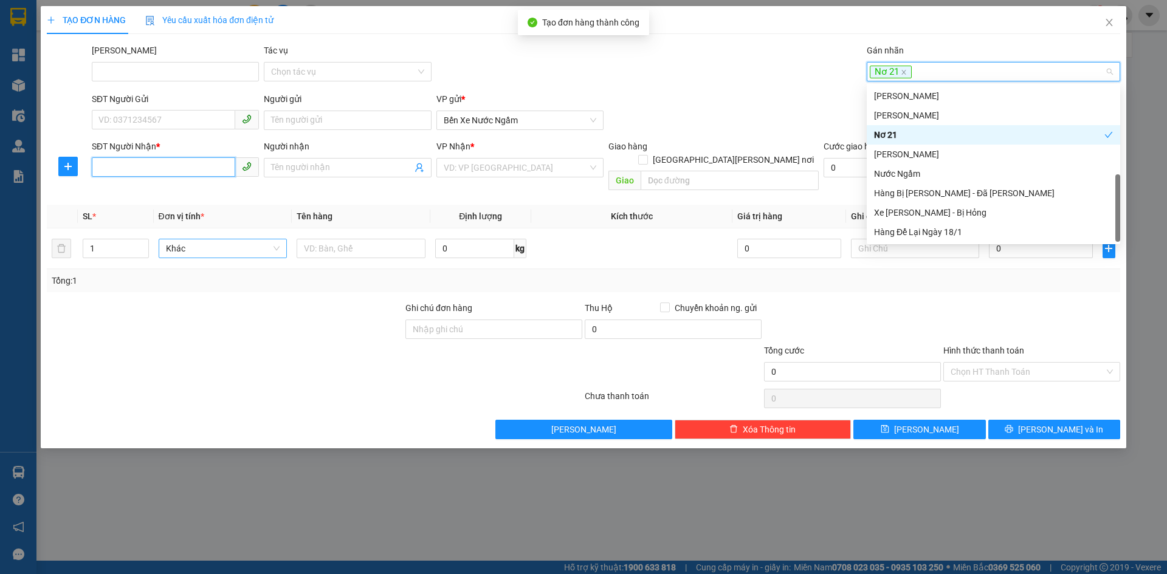
click at [98, 167] on input "SĐT Người Nhận *" at bounding box center [163, 166] width 143 height 19
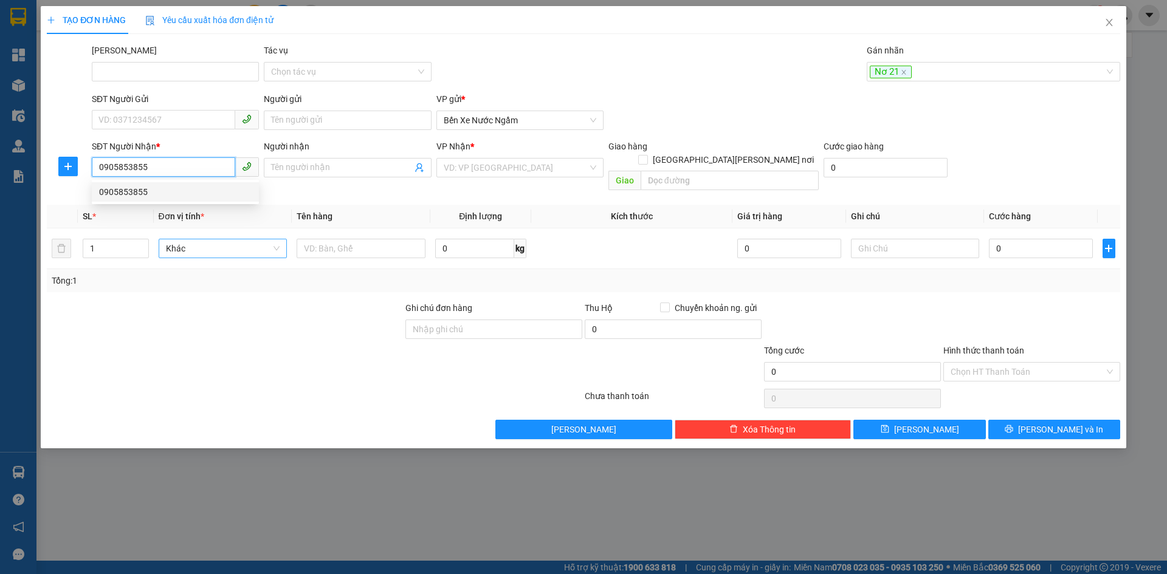
click at [143, 190] on div "0905853855" at bounding box center [175, 191] width 153 height 13
click at [199, 239] on span "Hàng thông thường" at bounding box center [223, 248] width 114 height 18
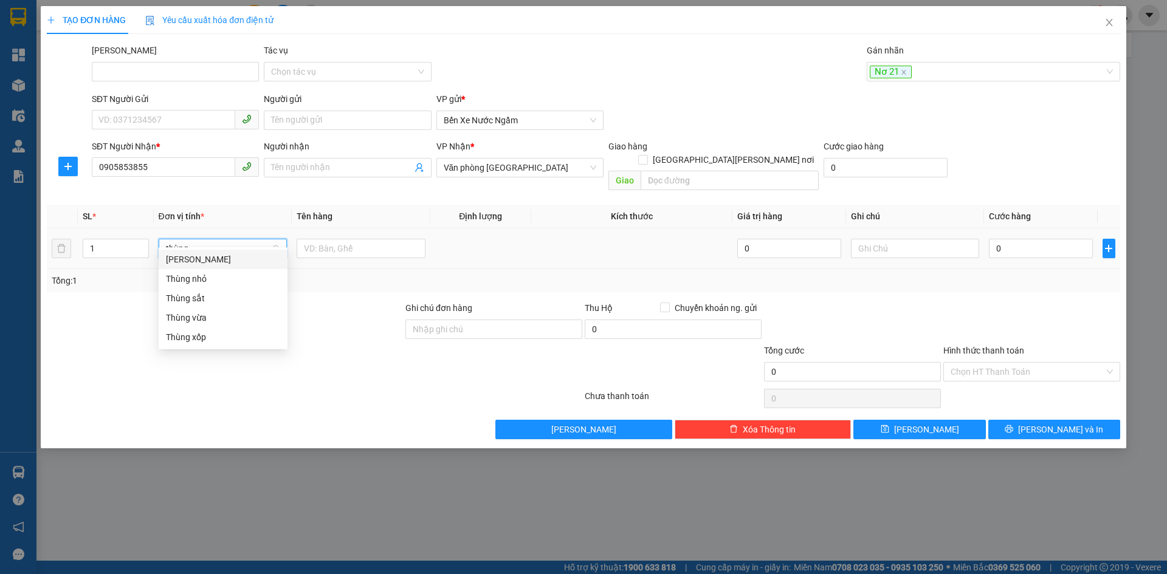
click at [200, 317] on div "Thùng vừa" at bounding box center [223, 317] width 114 height 13
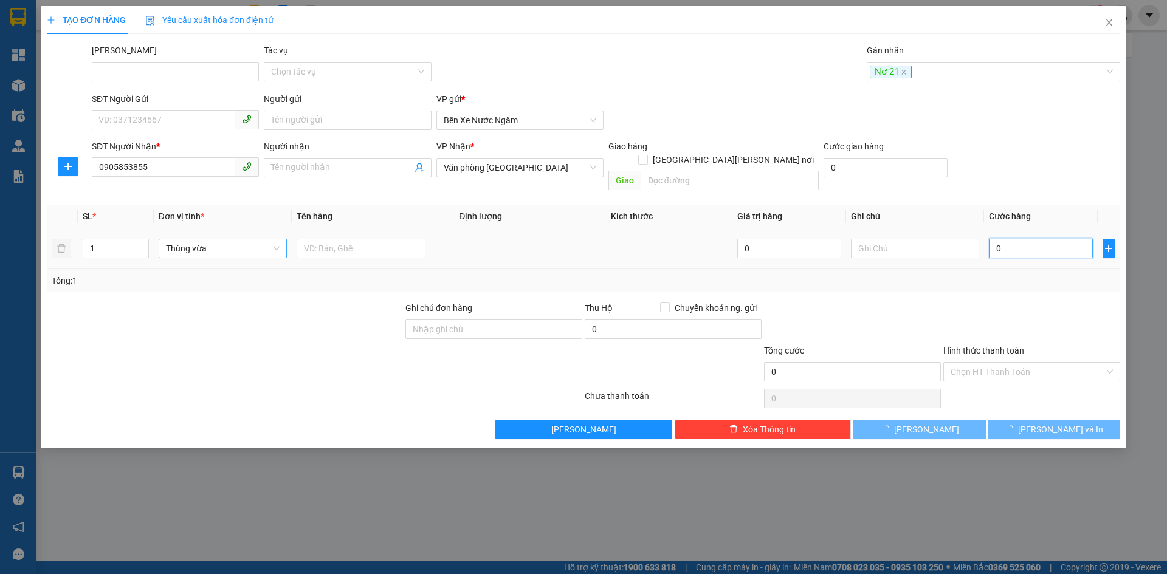
click at [1013, 239] on input "0" at bounding box center [1040, 248] width 103 height 19
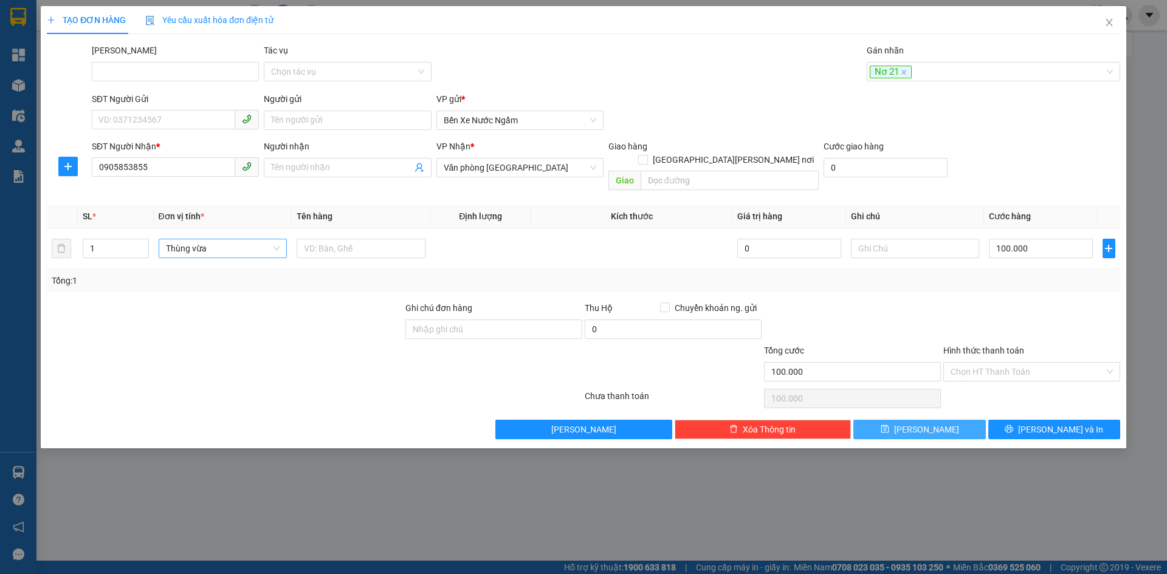
click at [889, 425] on icon "save" at bounding box center [885, 429] width 8 height 8
click at [897, 69] on div at bounding box center [987, 71] width 235 height 15
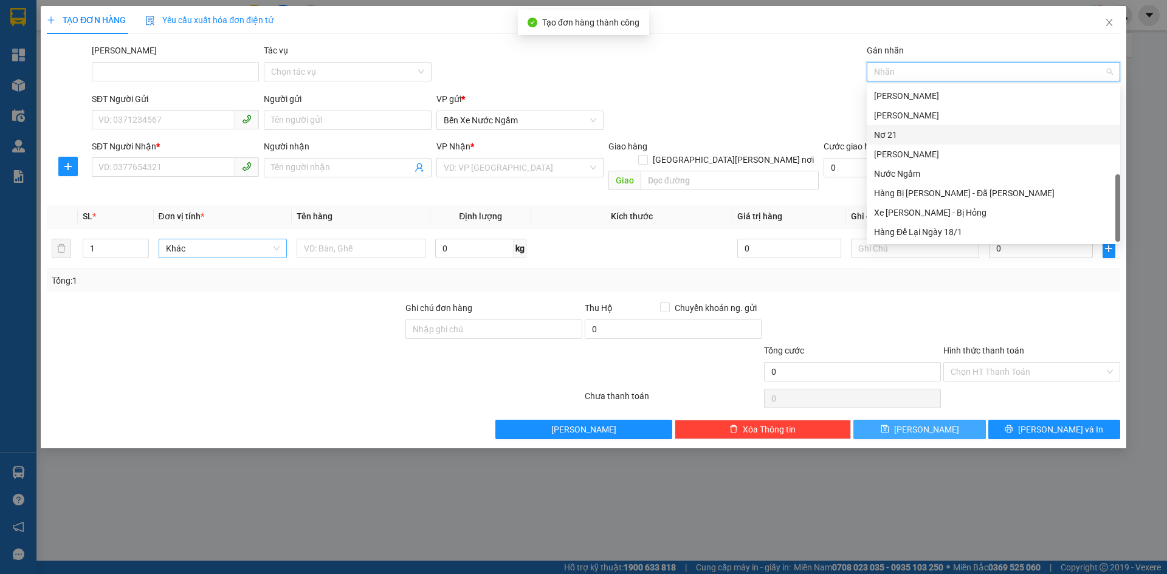
click at [892, 133] on div "Nơ 21" at bounding box center [993, 134] width 239 height 13
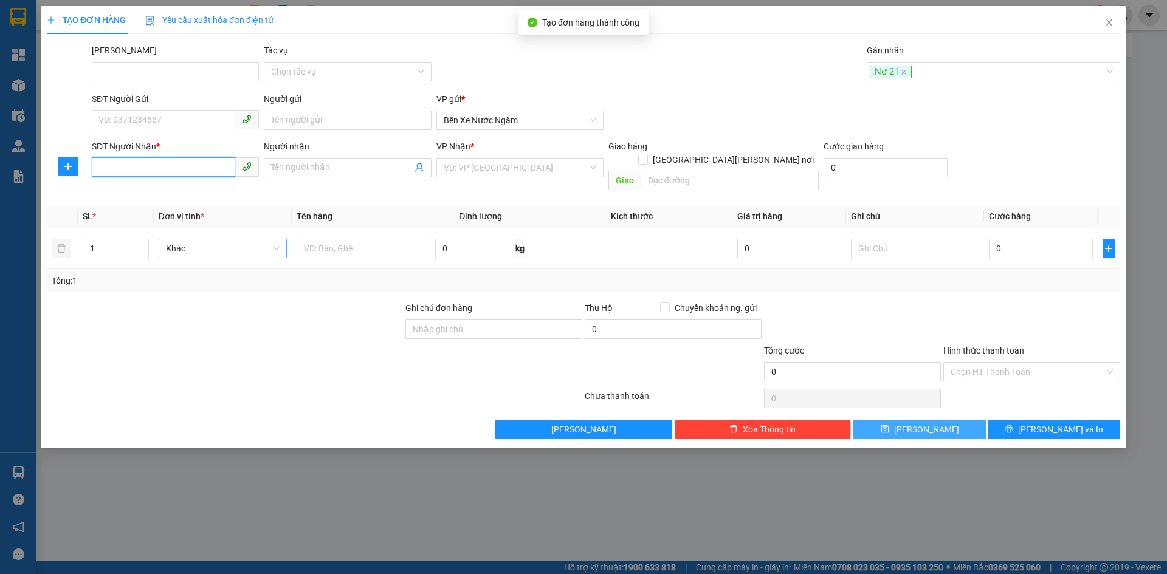
click at [145, 170] on input "SĐT Người Nhận *" at bounding box center [163, 166] width 143 height 19
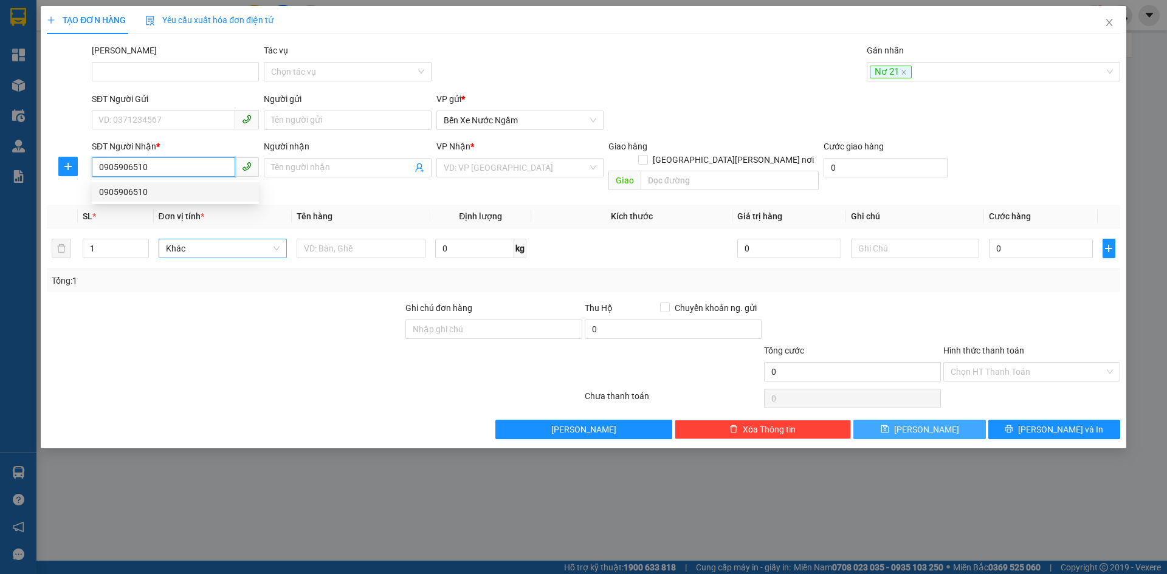
click at [131, 192] on div "0905906510" at bounding box center [175, 191] width 153 height 13
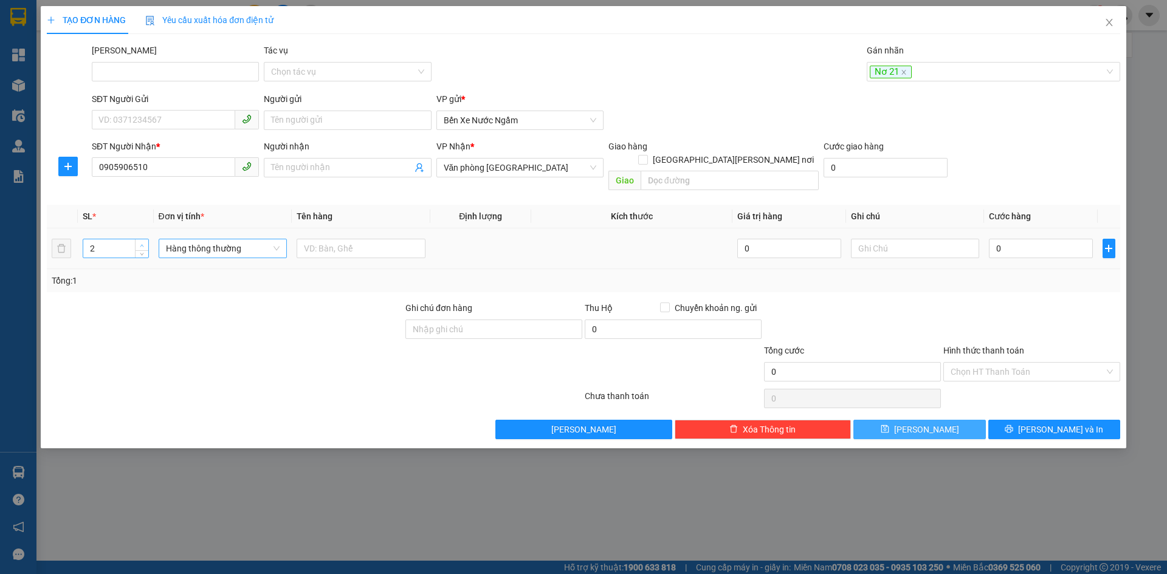
click at [141, 242] on span "up" at bounding box center [142, 245] width 7 height 7
click at [176, 239] on span "Hàng thông thường" at bounding box center [223, 248] width 114 height 18
click at [312, 239] on input "text" at bounding box center [361, 248] width 129 height 19
click at [1024, 239] on input "0" at bounding box center [1040, 248] width 103 height 19
click at [900, 420] on button "[PERSON_NAME]" at bounding box center [919, 429] width 132 height 19
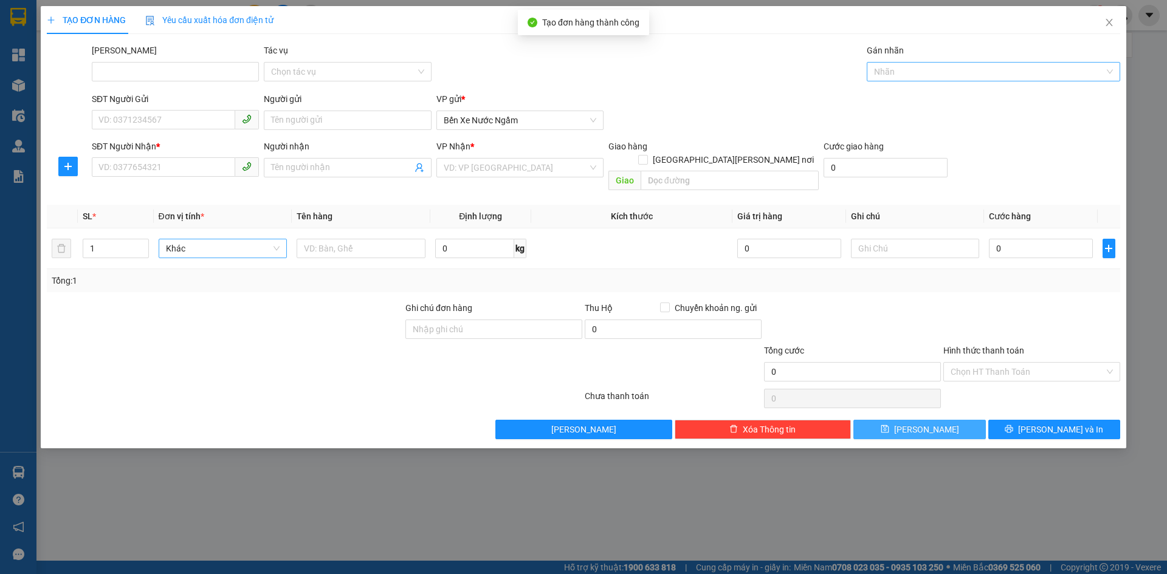
click at [909, 68] on div at bounding box center [987, 71] width 235 height 15
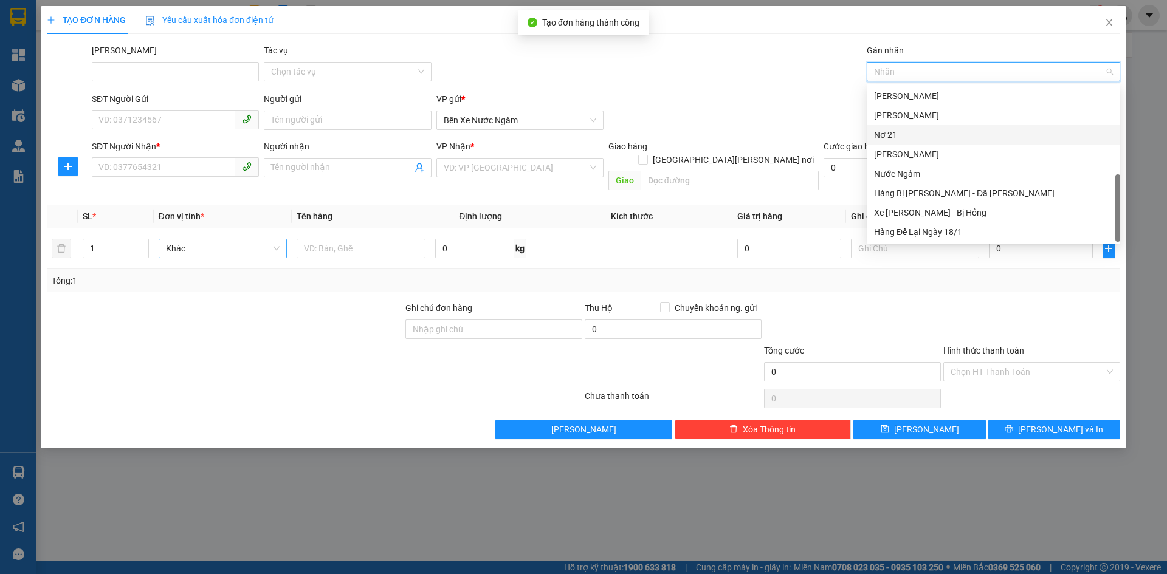
click at [891, 137] on div "Nơ 21" at bounding box center [993, 134] width 239 height 13
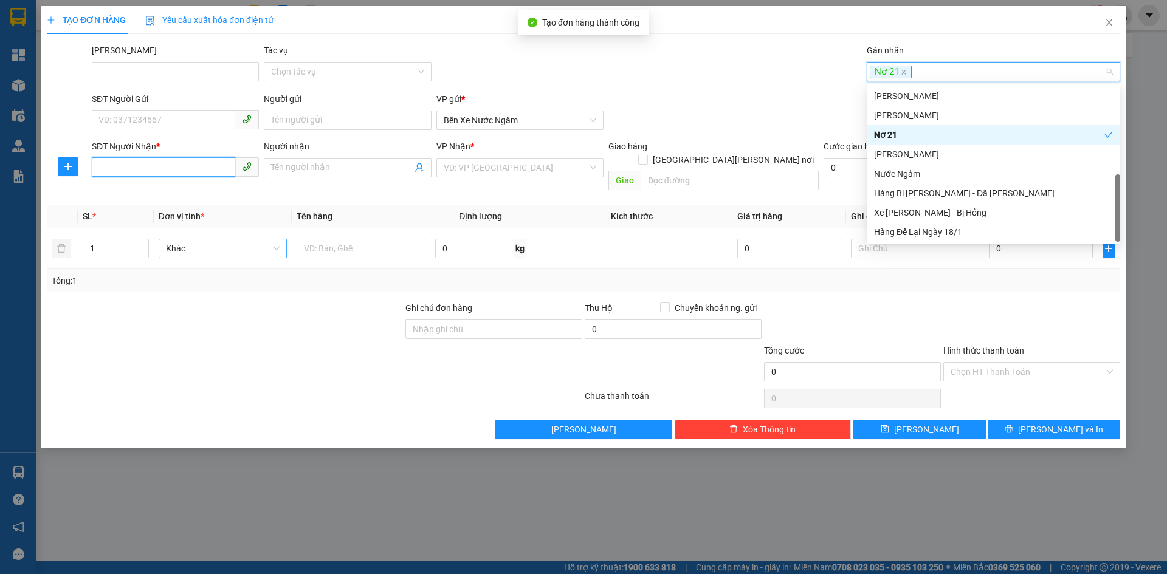
click at [116, 160] on input "SĐT Người Nhận *" at bounding box center [163, 166] width 143 height 19
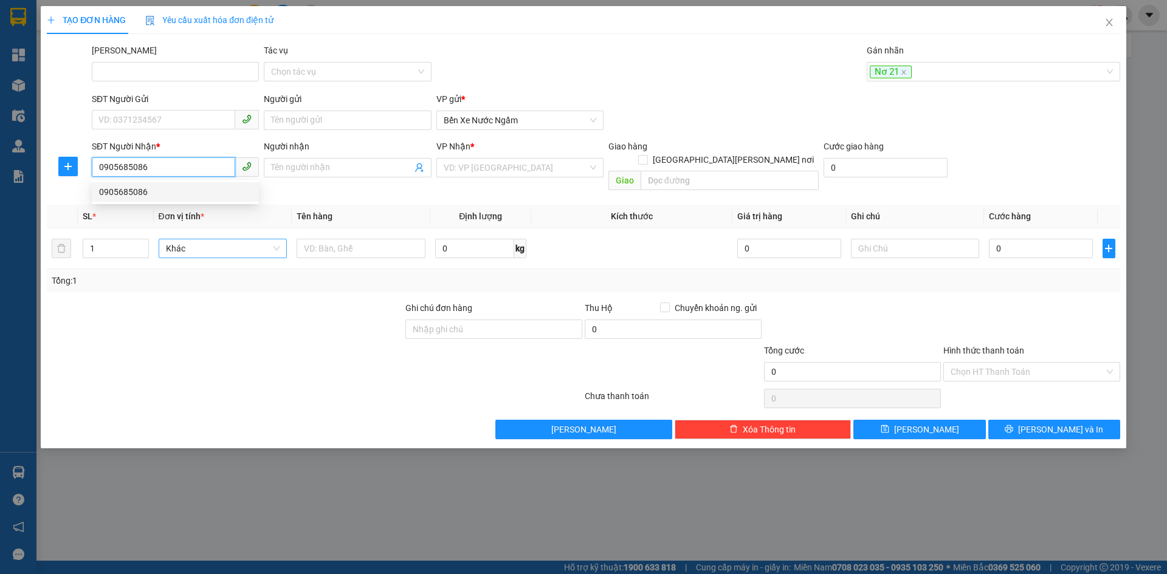
click at [116, 188] on div "0905685086" at bounding box center [175, 191] width 153 height 13
click at [185, 240] on span "Hàng thông thường" at bounding box center [223, 248] width 114 height 18
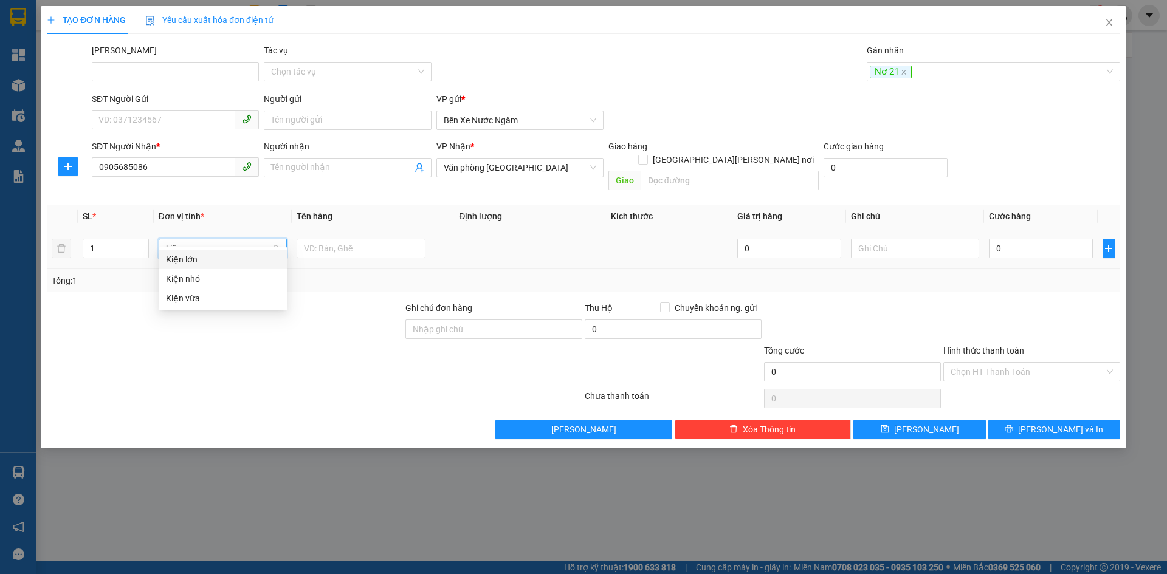
click at [185, 293] on div "Kiện vừa" at bounding box center [223, 298] width 114 height 13
click at [351, 239] on input "text" at bounding box center [361, 248] width 129 height 19
click at [1009, 239] on input "0" at bounding box center [1040, 248] width 103 height 19
drag, startPoint x: 971, startPoint y: 284, endPoint x: 951, endPoint y: 329, distance: 49.0
click at [970, 284] on div "Transit Pickup Surcharge Ids Transit Deliver Surcharge Ids Transit Deliver Surc…" at bounding box center [583, 242] width 1073 height 396
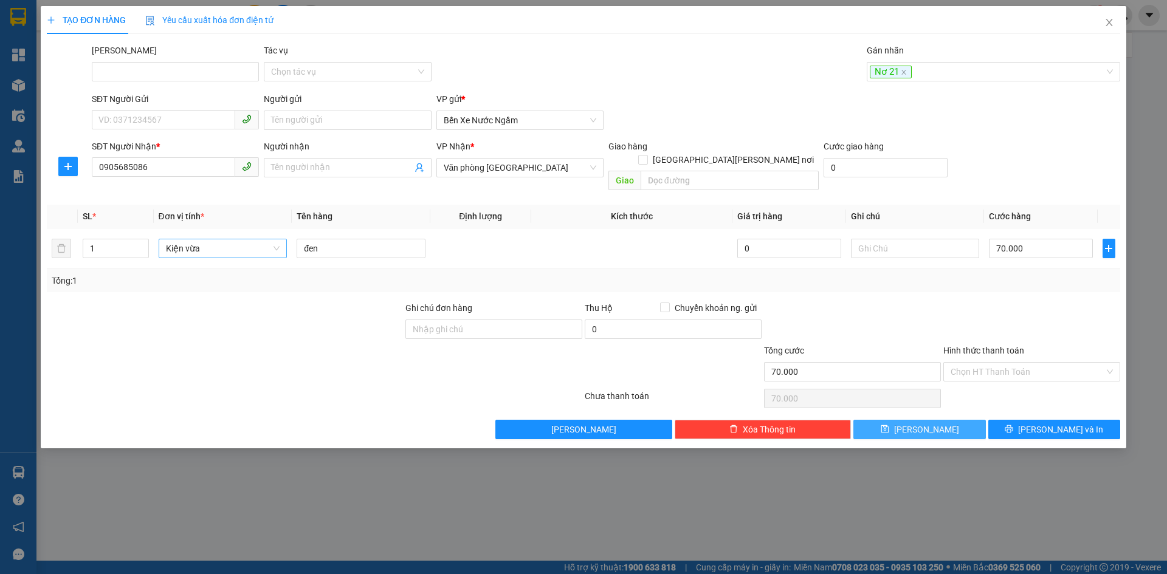
click at [901, 420] on button "[PERSON_NAME]" at bounding box center [919, 429] width 132 height 19
click at [883, 75] on div at bounding box center [987, 71] width 235 height 15
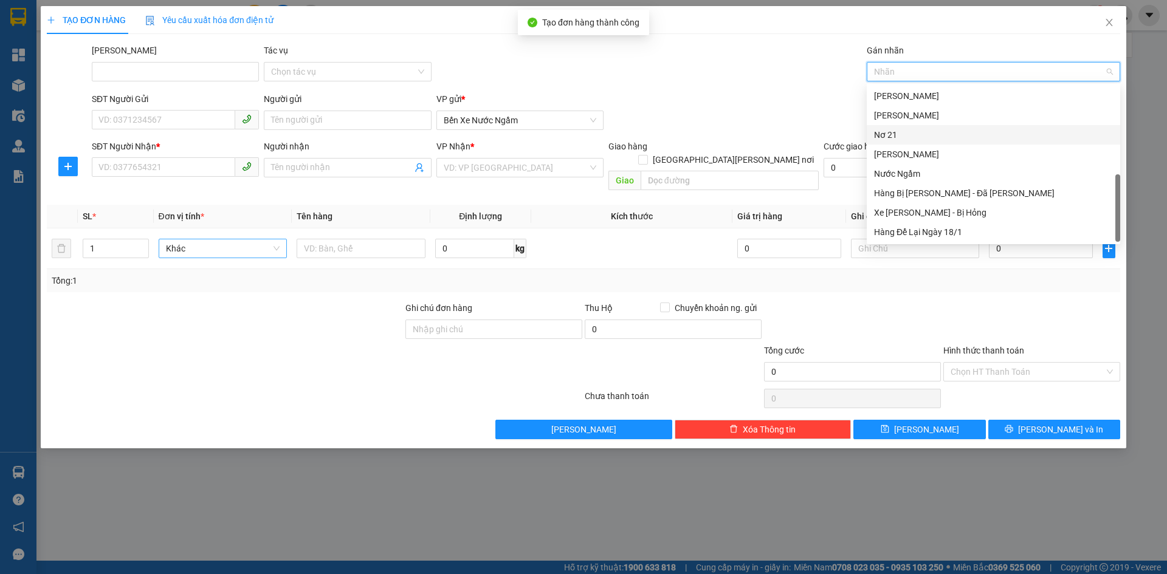
drag, startPoint x: 885, startPoint y: 136, endPoint x: 859, endPoint y: 136, distance: 26.1
click at [884, 136] on div "Nơ 21" at bounding box center [993, 134] width 239 height 13
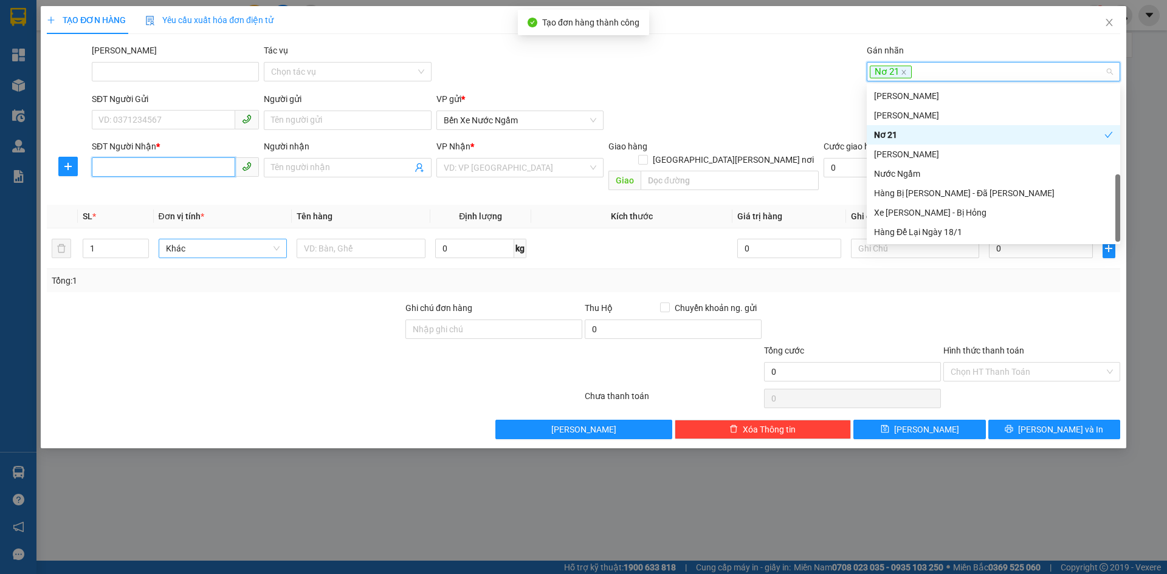
click at [120, 167] on input "SĐT Người Nhận *" at bounding box center [163, 166] width 143 height 19
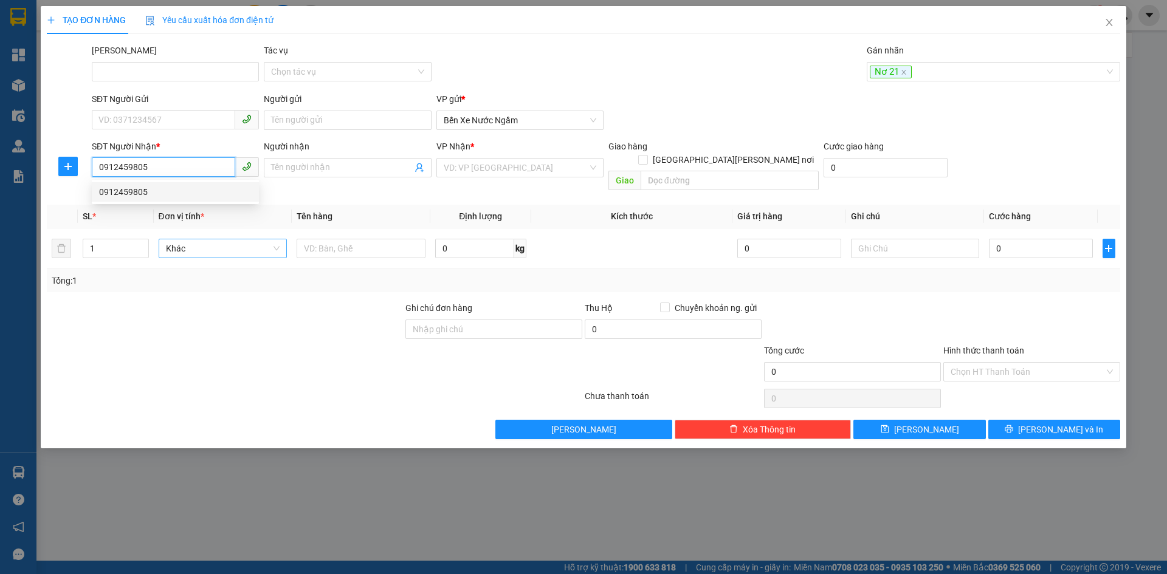
click at [130, 191] on div "0912459805" at bounding box center [175, 191] width 153 height 13
click at [218, 239] on span "Hàng thông thường" at bounding box center [223, 248] width 114 height 18
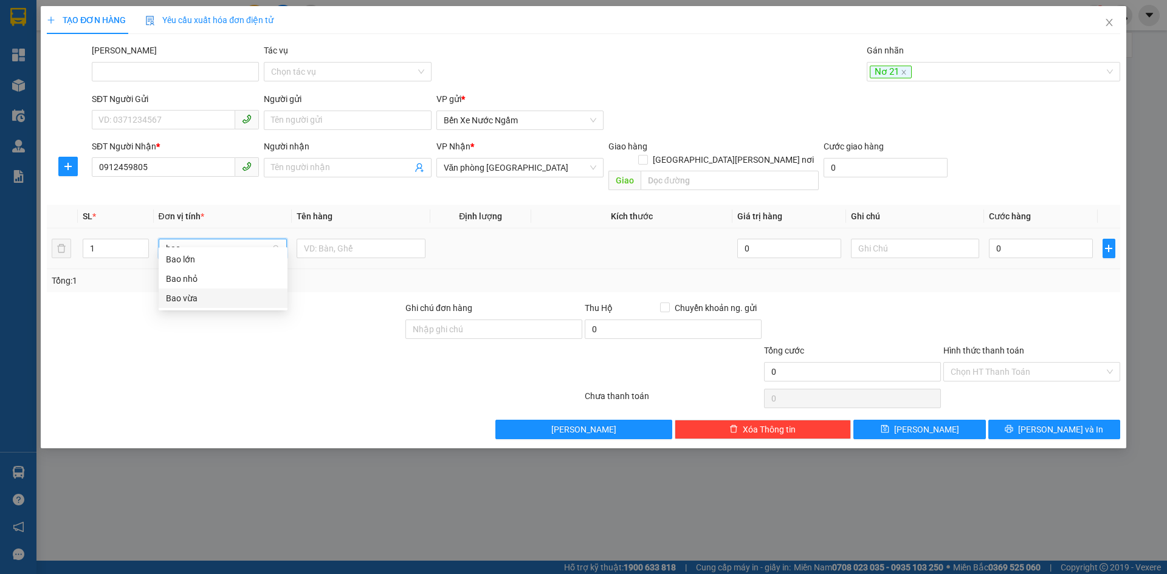
click at [184, 296] on div "Bao vừa" at bounding box center [223, 298] width 114 height 13
click at [1008, 240] on input "0" at bounding box center [1040, 248] width 103 height 19
drag, startPoint x: 979, startPoint y: 359, endPoint x: 973, endPoint y: 376, distance: 17.3
click at [978, 363] on input "Hình thức thanh toán" at bounding box center [1028, 372] width 154 height 18
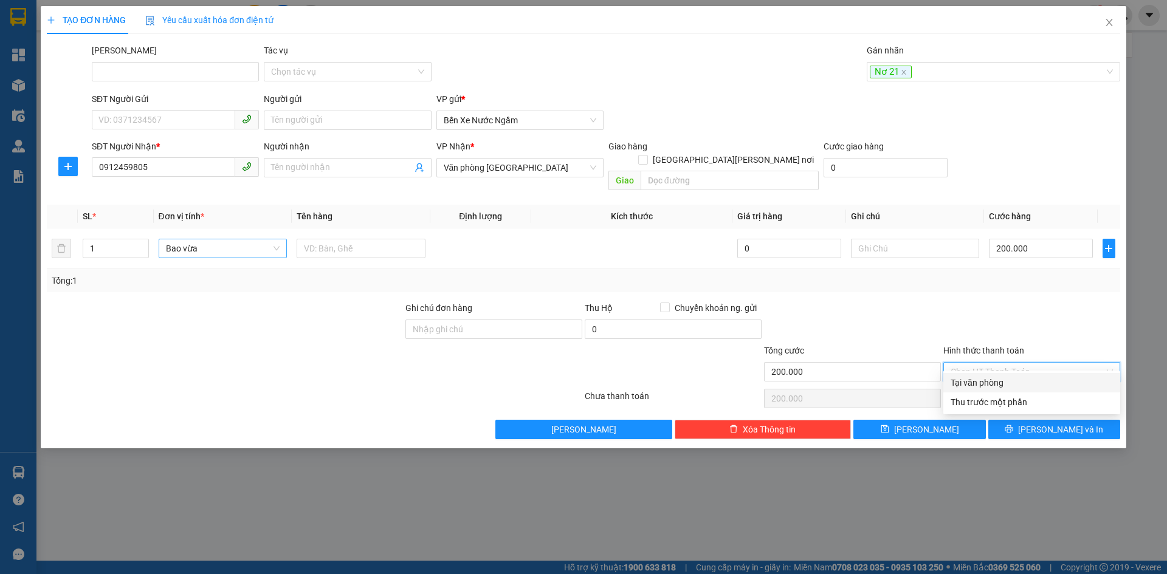
click at [973, 378] on div "Tại văn phòng" at bounding box center [1032, 382] width 162 height 13
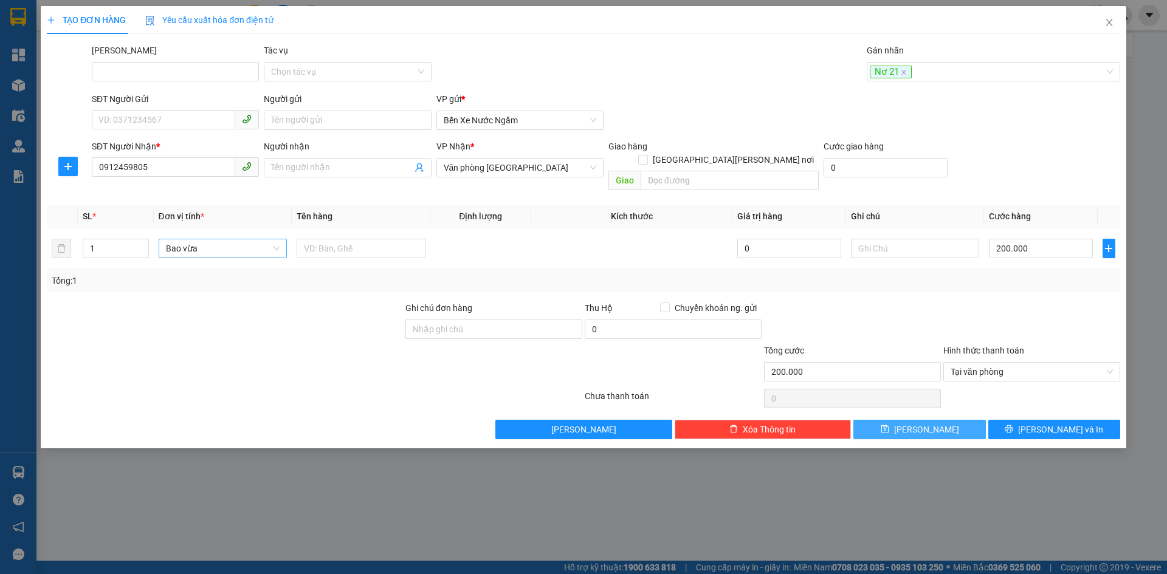
click at [948, 420] on button "[PERSON_NAME]" at bounding box center [919, 429] width 132 height 19
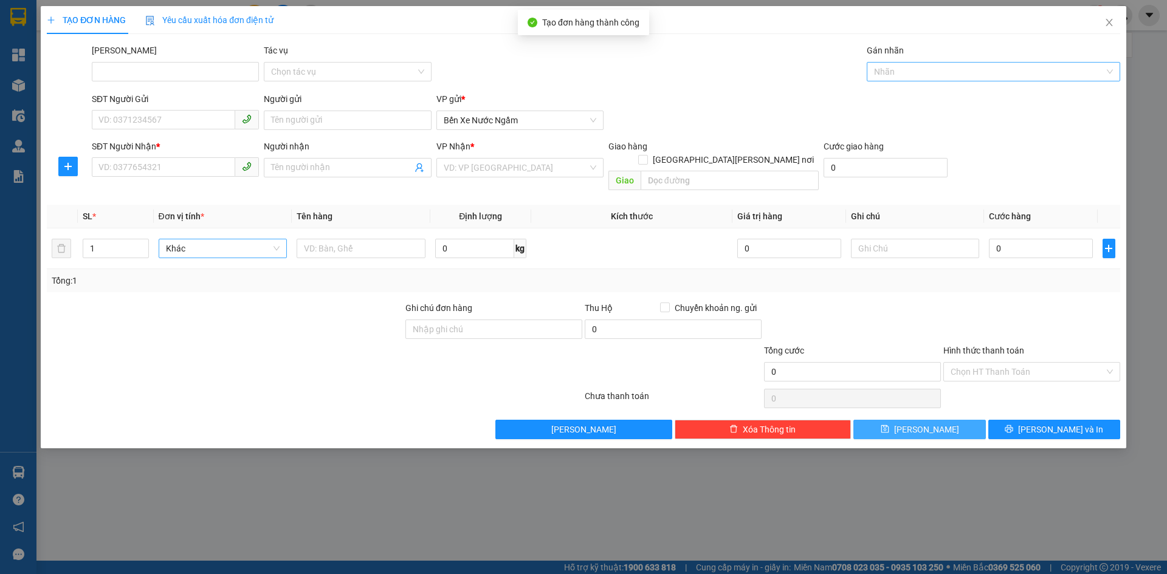
click at [896, 69] on div at bounding box center [987, 71] width 235 height 15
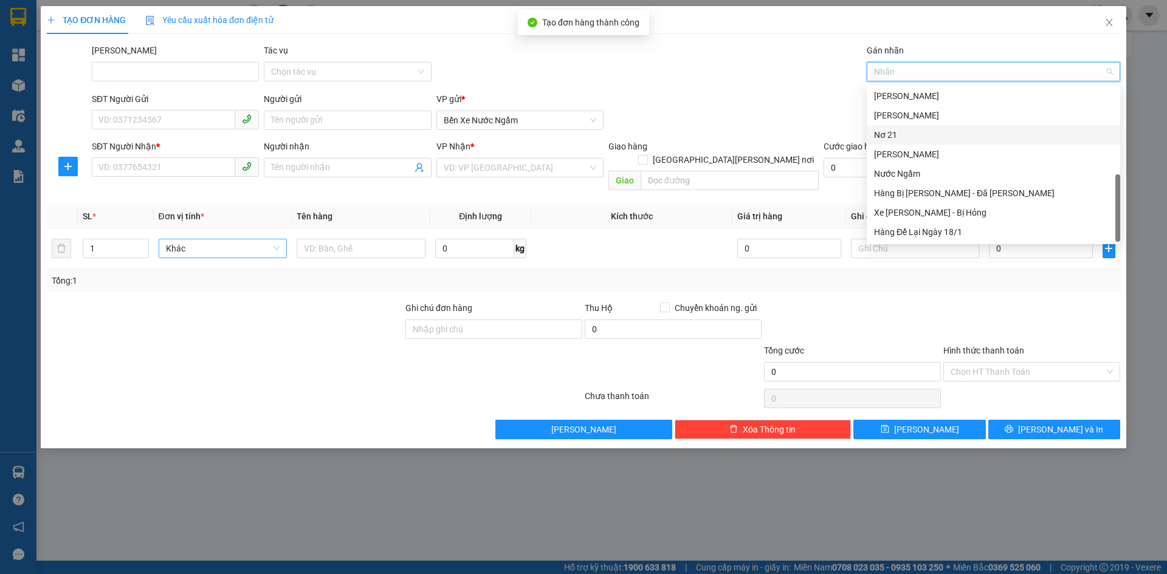
click at [887, 130] on div "Nơ 21" at bounding box center [993, 134] width 239 height 13
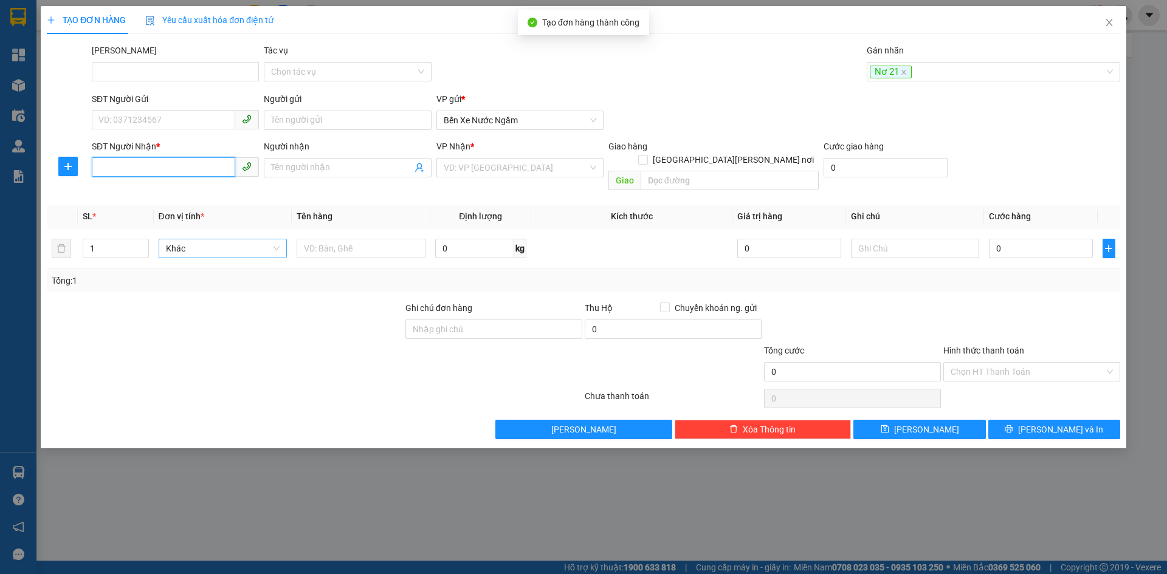
click at [133, 173] on input "SĐT Người Nhận *" at bounding box center [163, 166] width 143 height 19
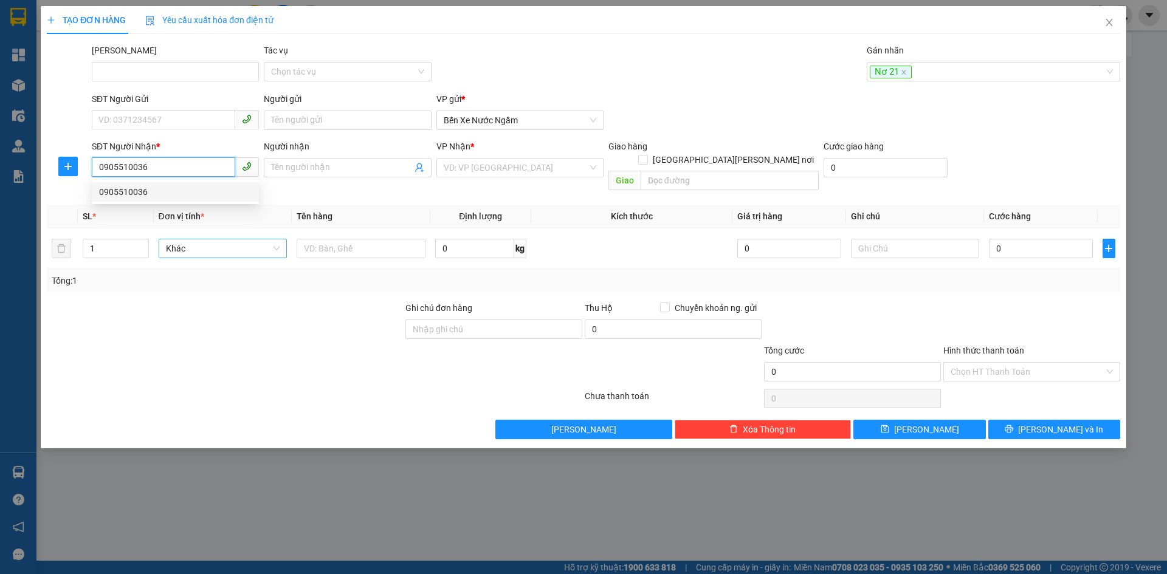
drag, startPoint x: 110, startPoint y: 187, endPoint x: 164, endPoint y: 217, distance: 61.8
click at [110, 188] on div "0905510036" at bounding box center [175, 191] width 153 height 13
click at [188, 239] on span "Hàng thông thường" at bounding box center [223, 248] width 114 height 18
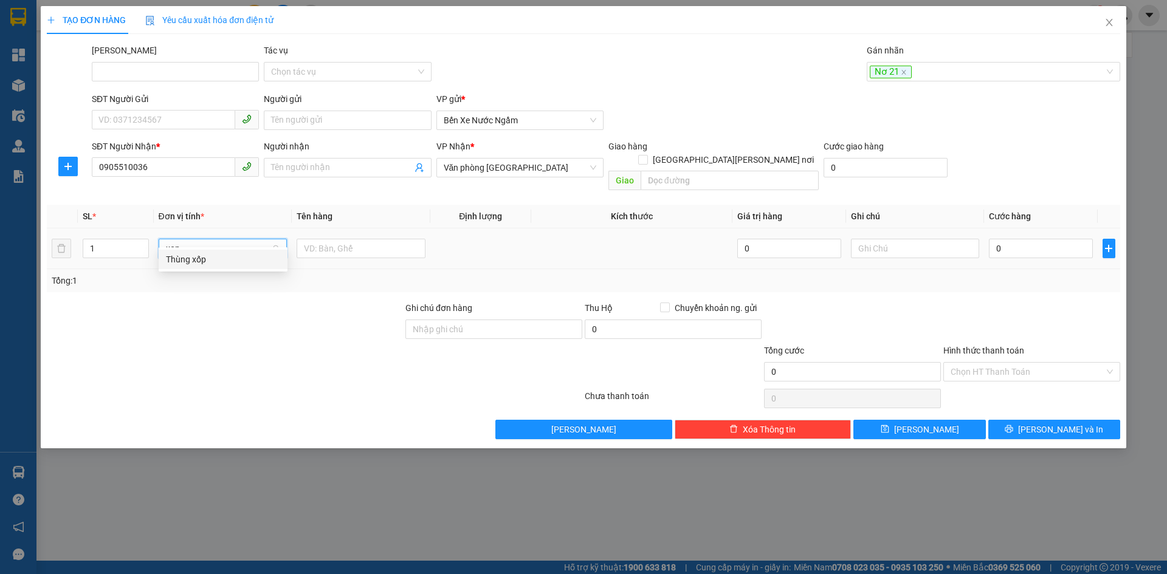
click at [197, 258] on div "Thùng xốp" at bounding box center [223, 259] width 114 height 13
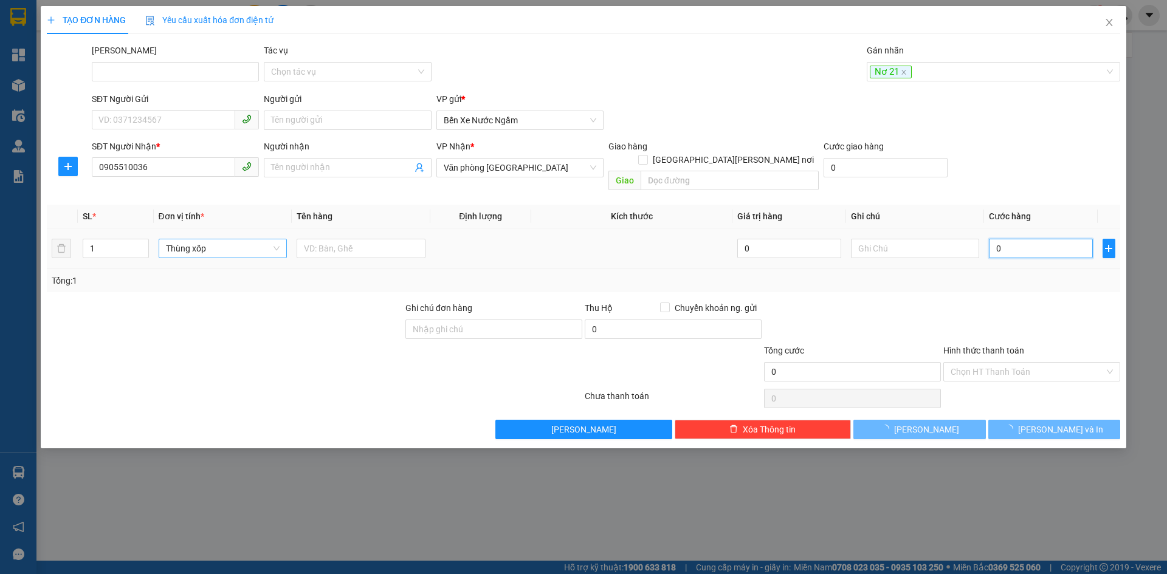
click at [1032, 239] on input "0" at bounding box center [1040, 248] width 103 height 19
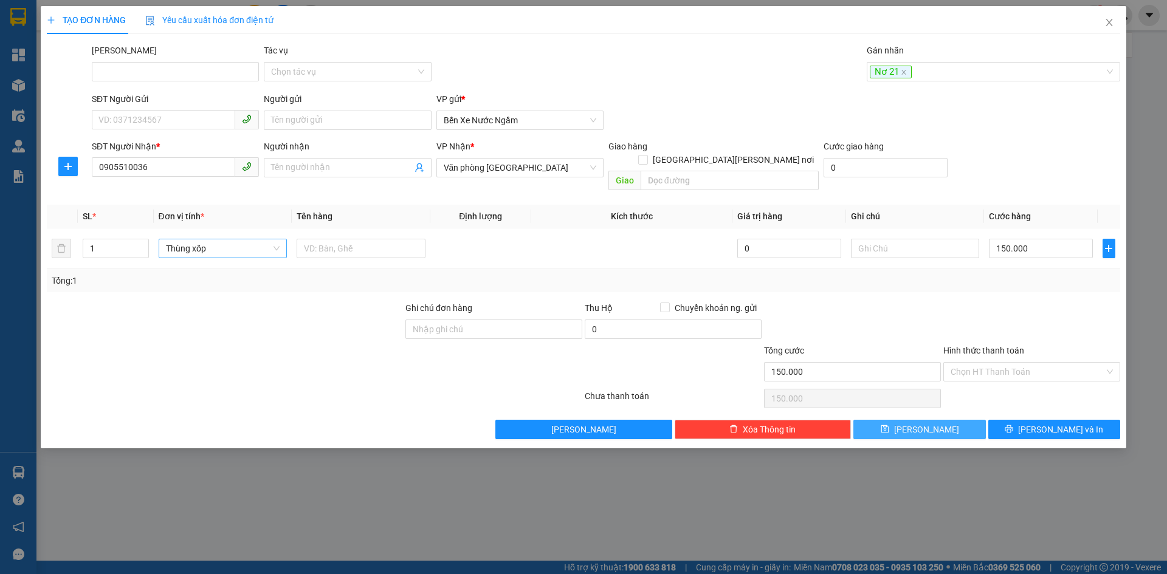
click at [921, 423] on span "[PERSON_NAME]" at bounding box center [926, 429] width 65 height 13
click at [892, 71] on div at bounding box center [987, 71] width 235 height 15
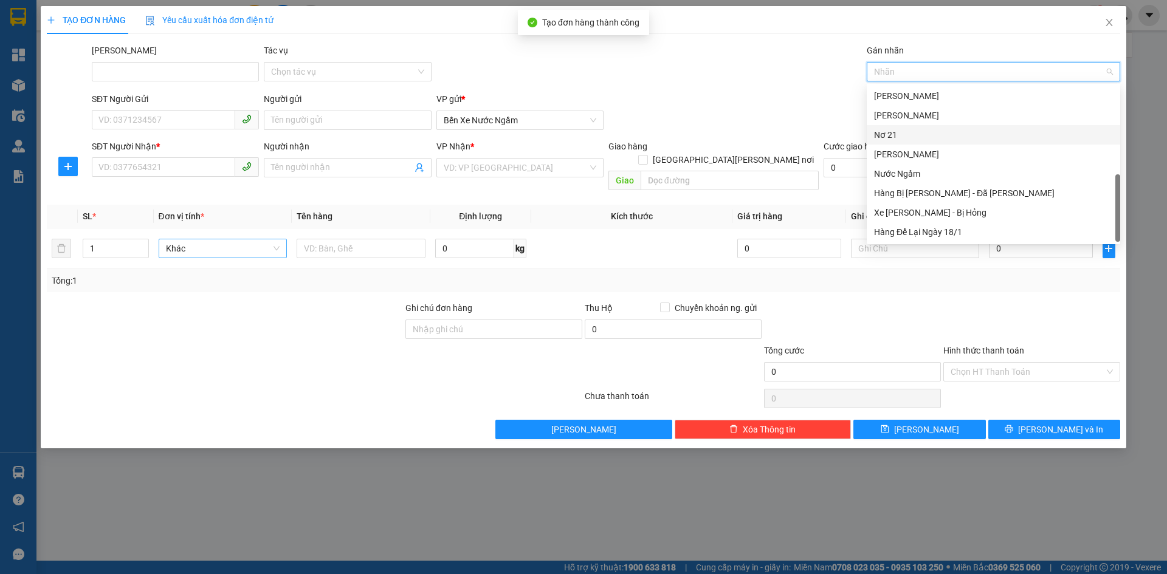
click at [895, 134] on div "Nơ 21" at bounding box center [993, 134] width 239 height 13
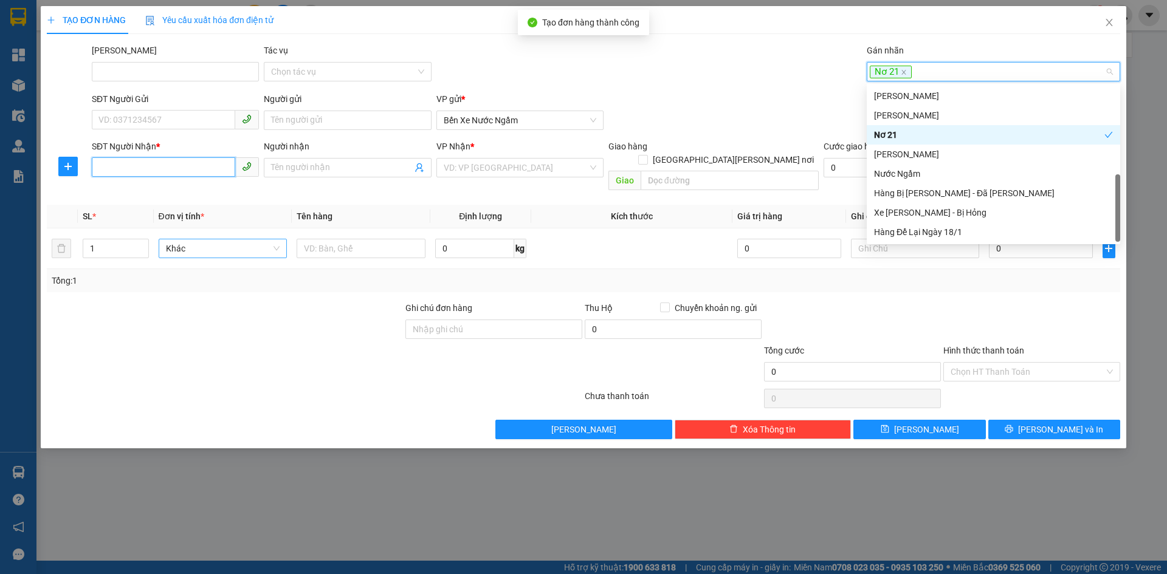
click at [125, 159] on input "SĐT Người Nhận *" at bounding box center [163, 166] width 143 height 19
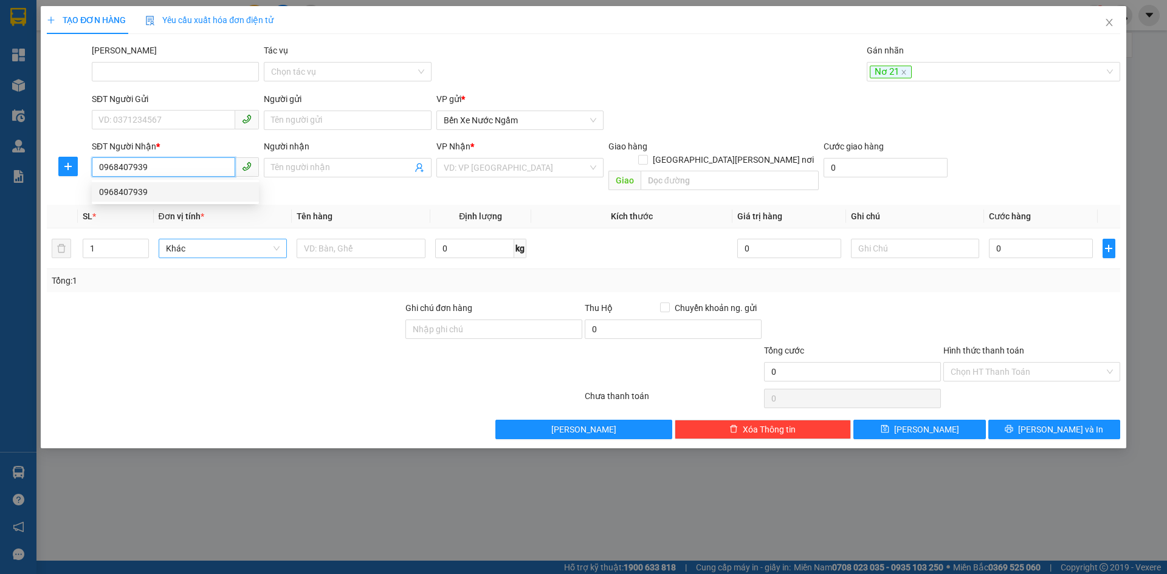
click at [125, 190] on div "0968407939" at bounding box center [175, 191] width 153 height 13
click at [207, 240] on span "Hàng thông thường" at bounding box center [223, 248] width 114 height 18
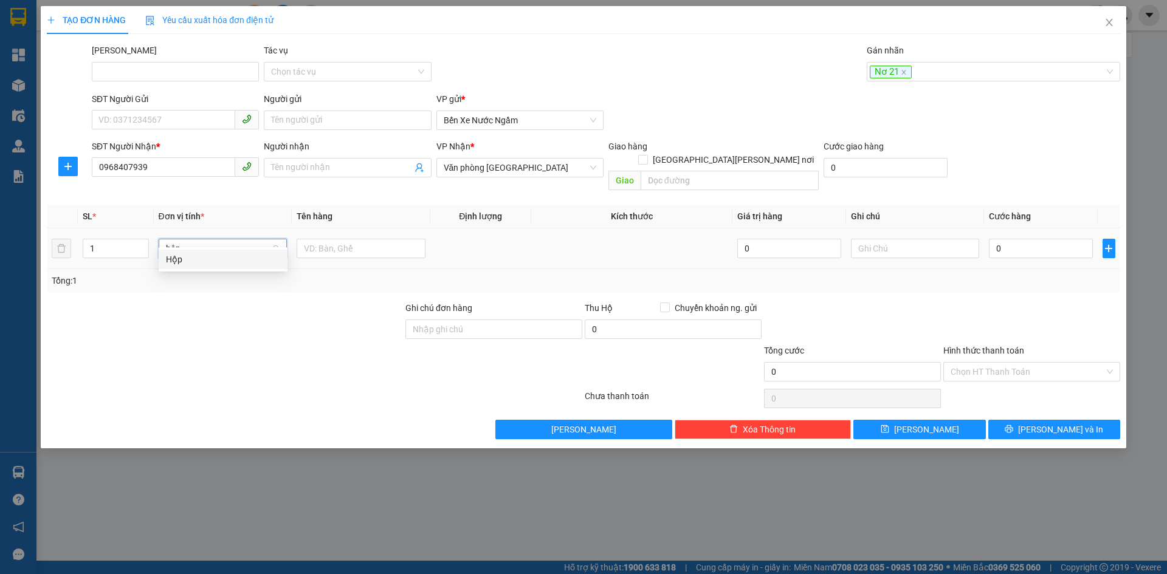
click at [179, 260] on div "Hộp" at bounding box center [223, 259] width 114 height 13
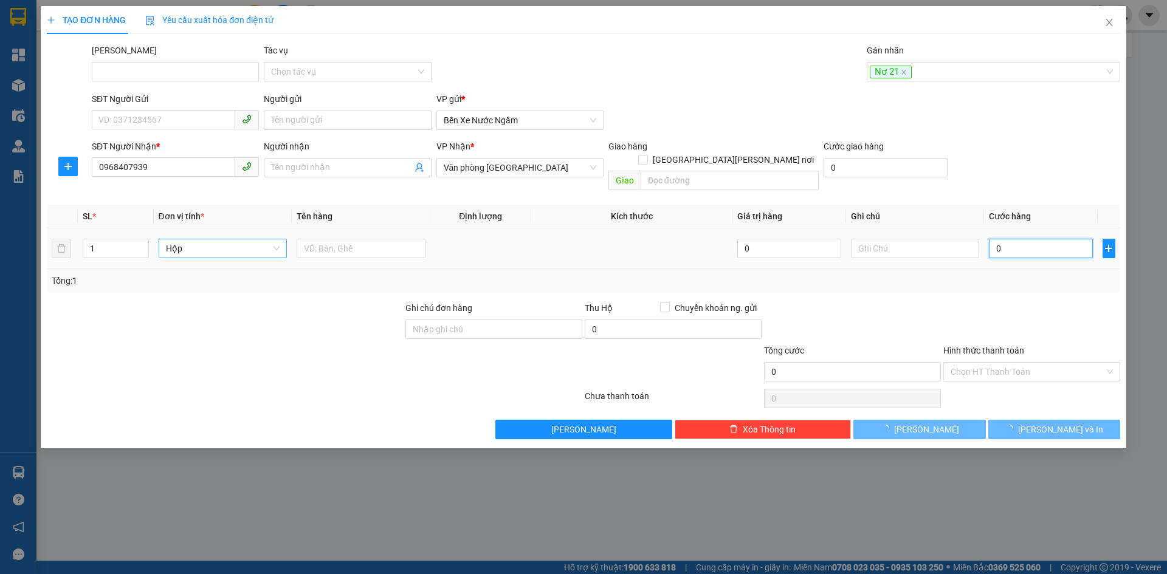
click at [1019, 239] on input "0" at bounding box center [1040, 248] width 103 height 19
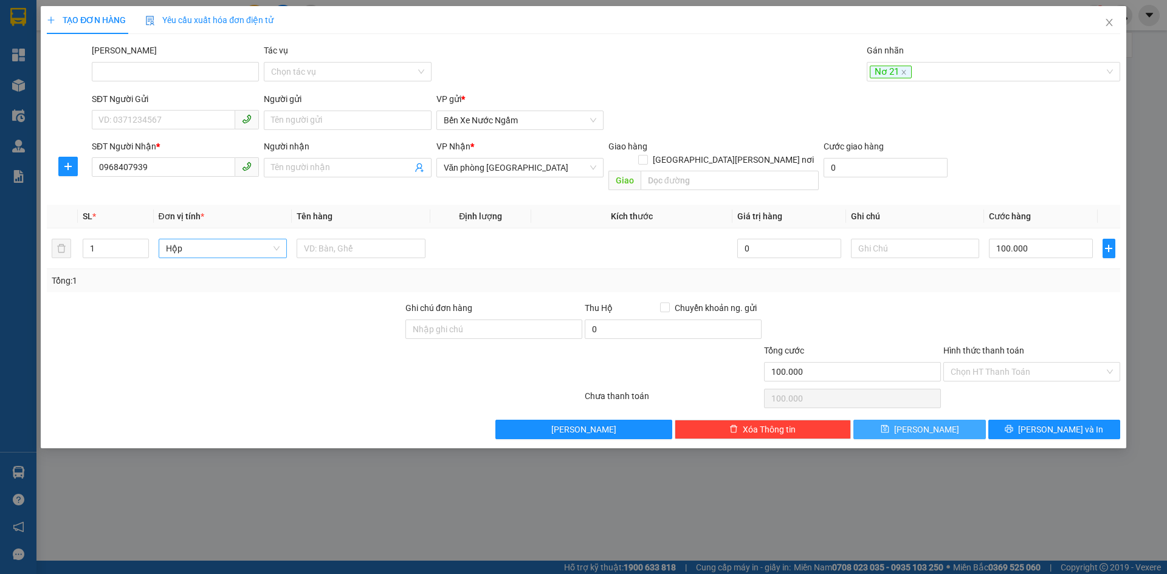
click at [889, 425] on icon "save" at bounding box center [885, 429] width 8 height 8
click at [916, 72] on div at bounding box center [987, 71] width 235 height 15
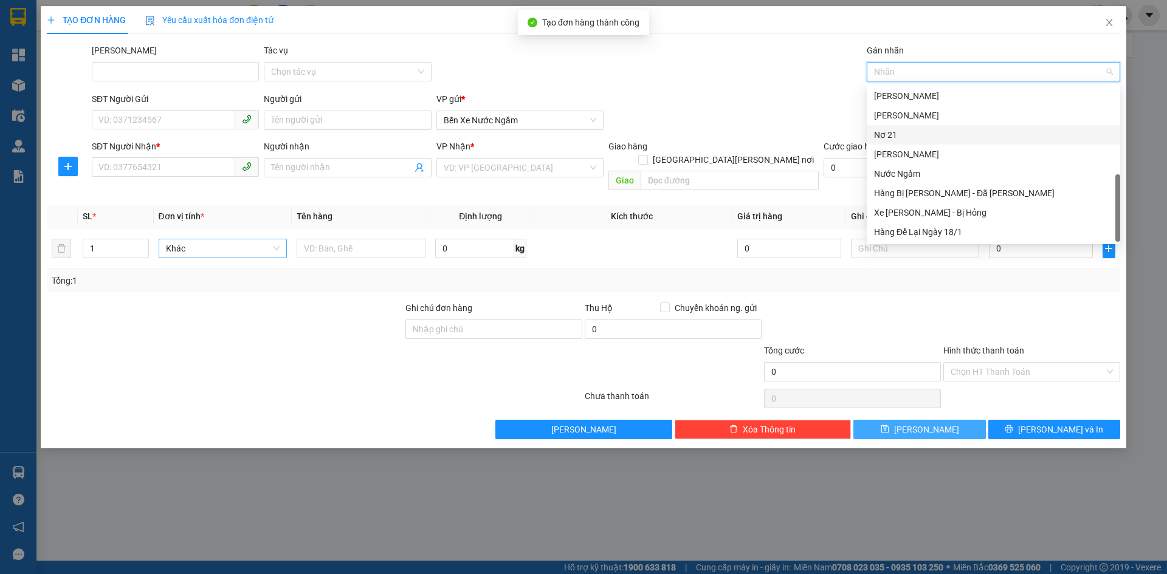
click at [901, 139] on div "Nơ 21" at bounding box center [993, 134] width 239 height 13
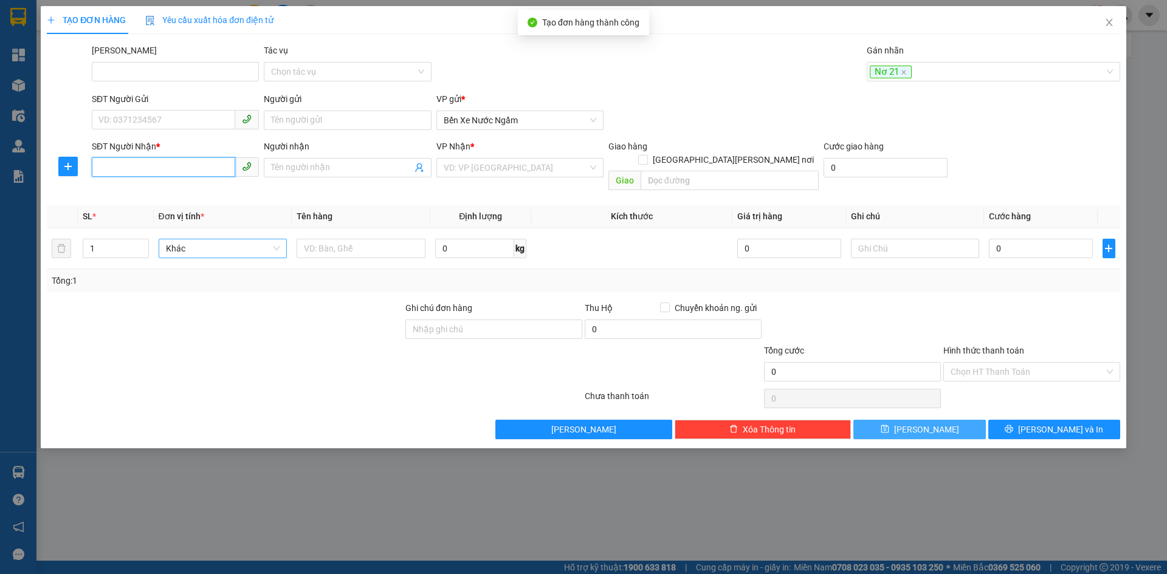
click at [160, 172] on input "SĐT Người Nhận *" at bounding box center [163, 166] width 143 height 19
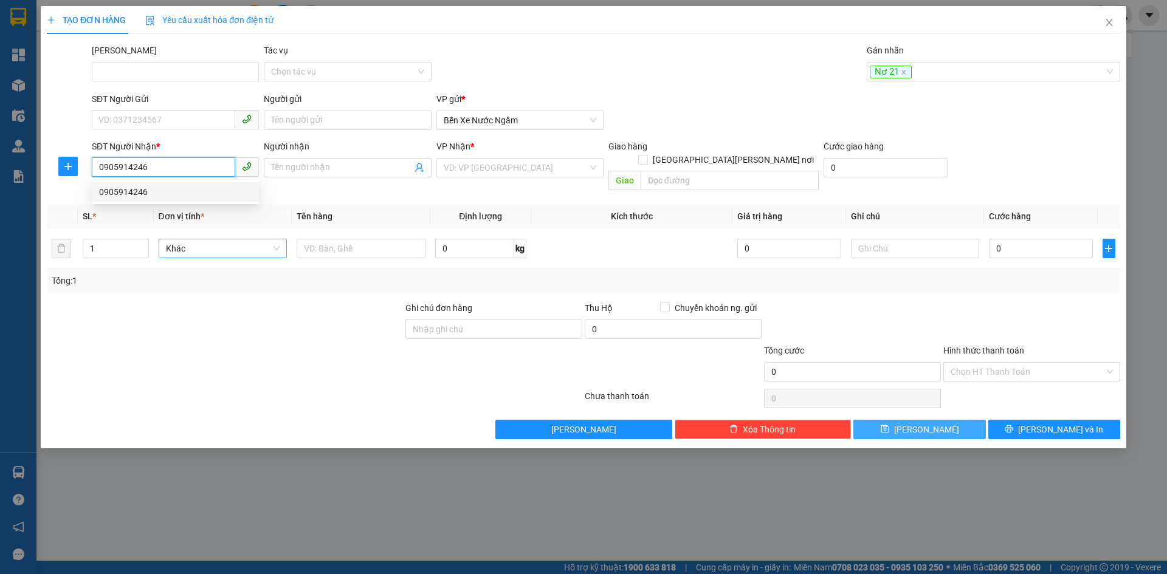
click at [132, 189] on div "0905914246" at bounding box center [175, 191] width 153 height 13
click at [229, 239] on span "Hàng thông thường" at bounding box center [223, 248] width 114 height 18
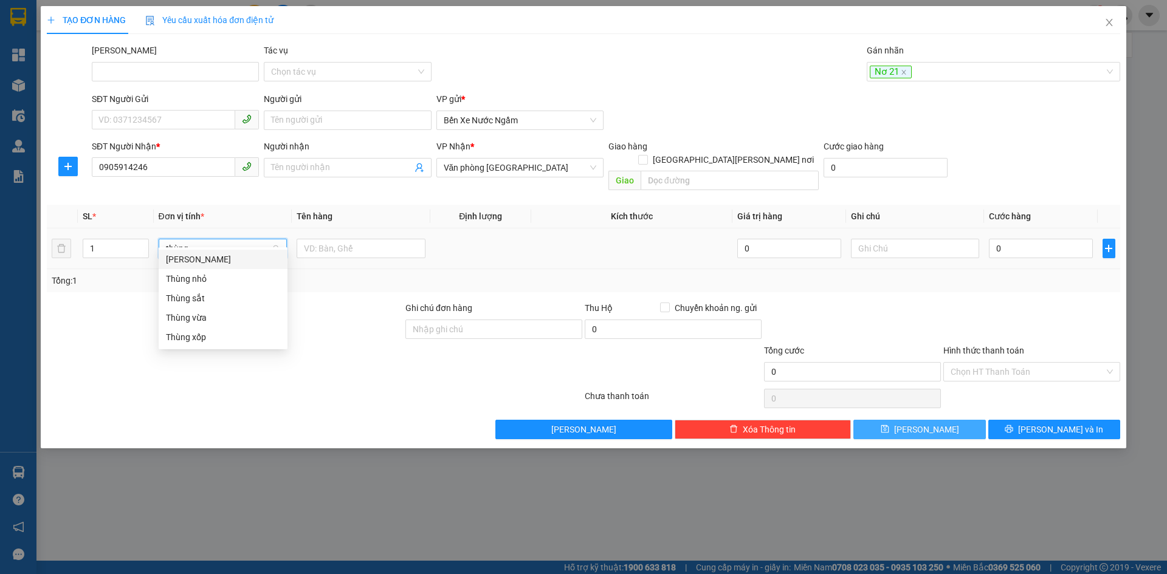
click at [197, 317] on div "Thùng vừa" at bounding box center [223, 317] width 114 height 13
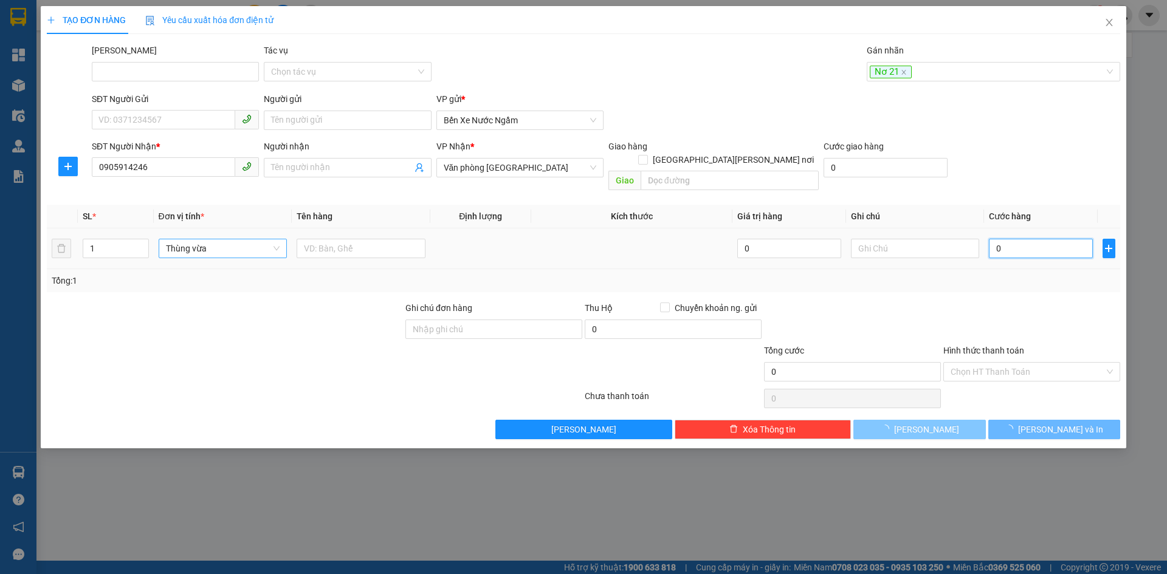
click at [1017, 239] on input "0" at bounding box center [1040, 248] width 103 height 19
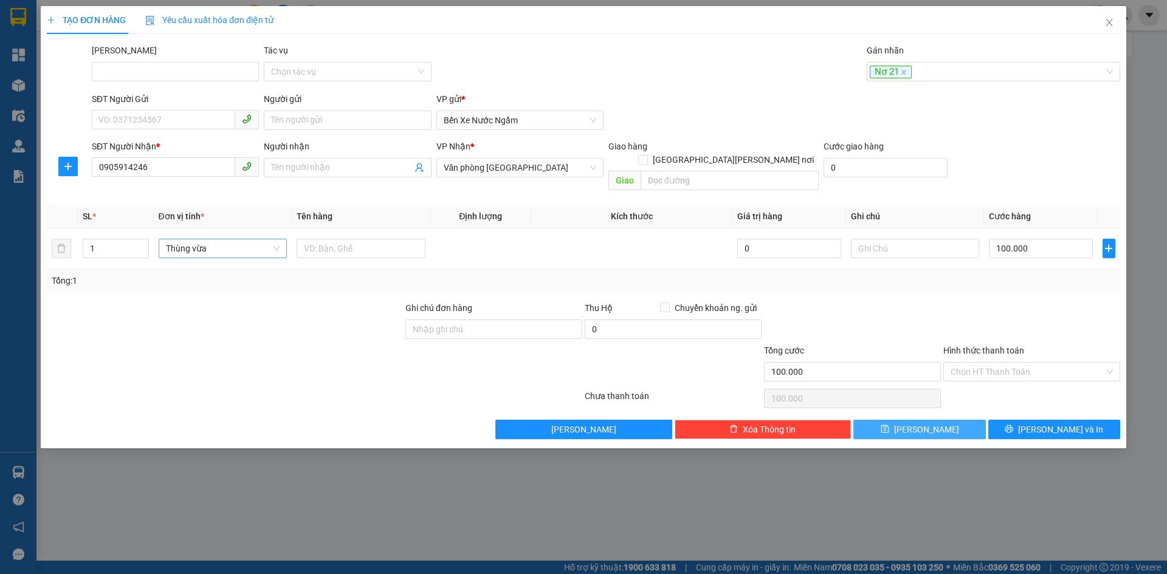
click at [889, 425] on icon "save" at bounding box center [885, 429] width 8 height 8
drag, startPoint x: 889, startPoint y: 75, endPoint x: 892, endPoint y: 115, distance: 40.2
click at [889, 77] on div at bounding box center [987, 71] width 235 height 15
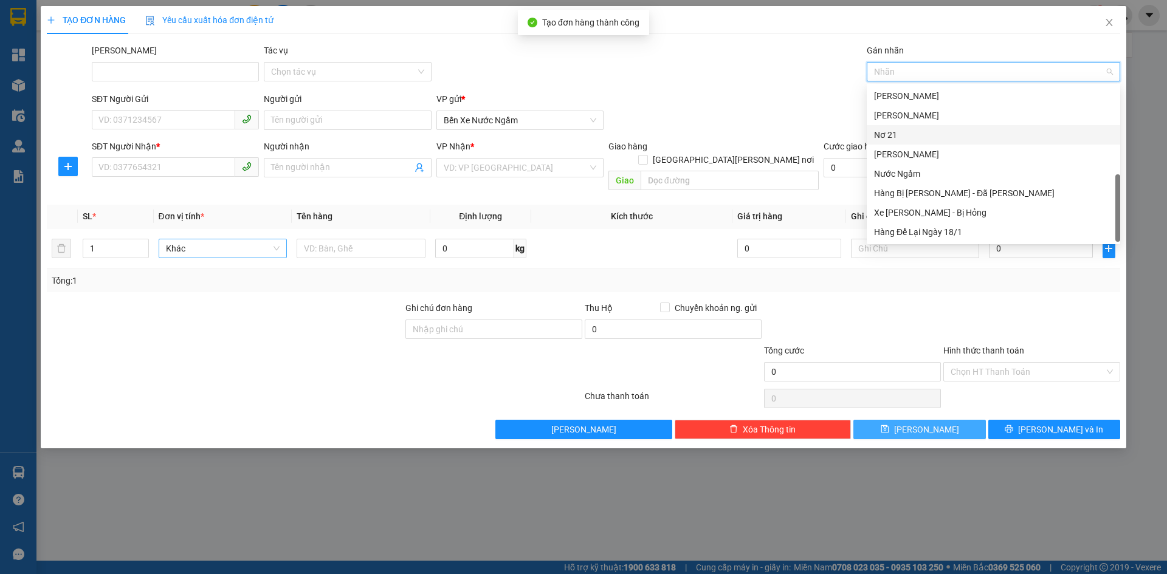
click at [881, 137] on div "Nơ 21" at bounding box center [993, 134] width 239 height 13
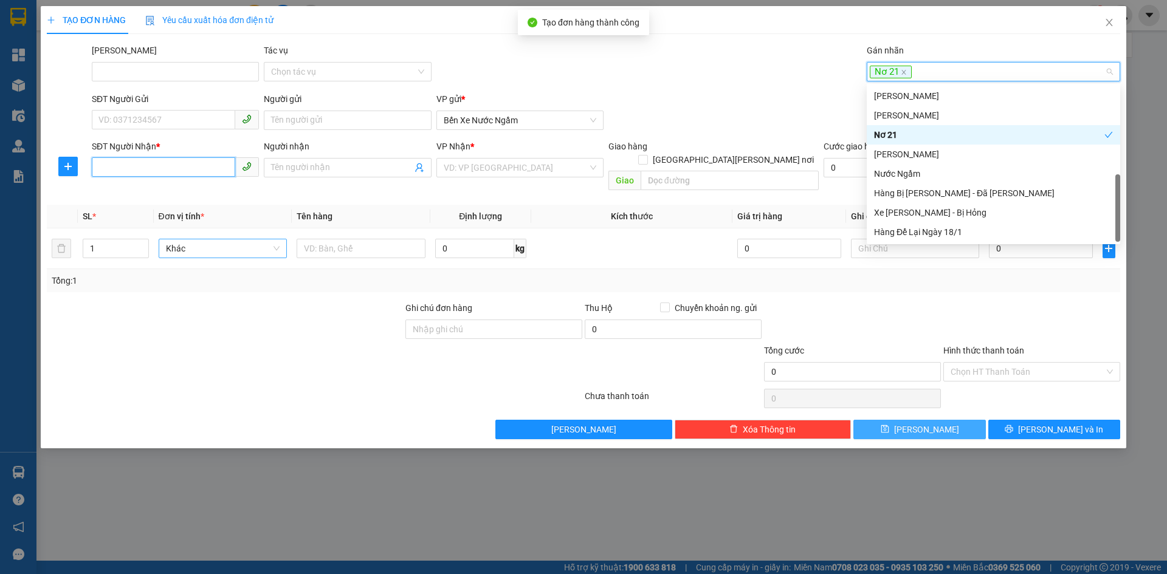
click at [139, 171] on input "SĐT Người Nhận *" at bounding box center [163, 166] width 143 height 19
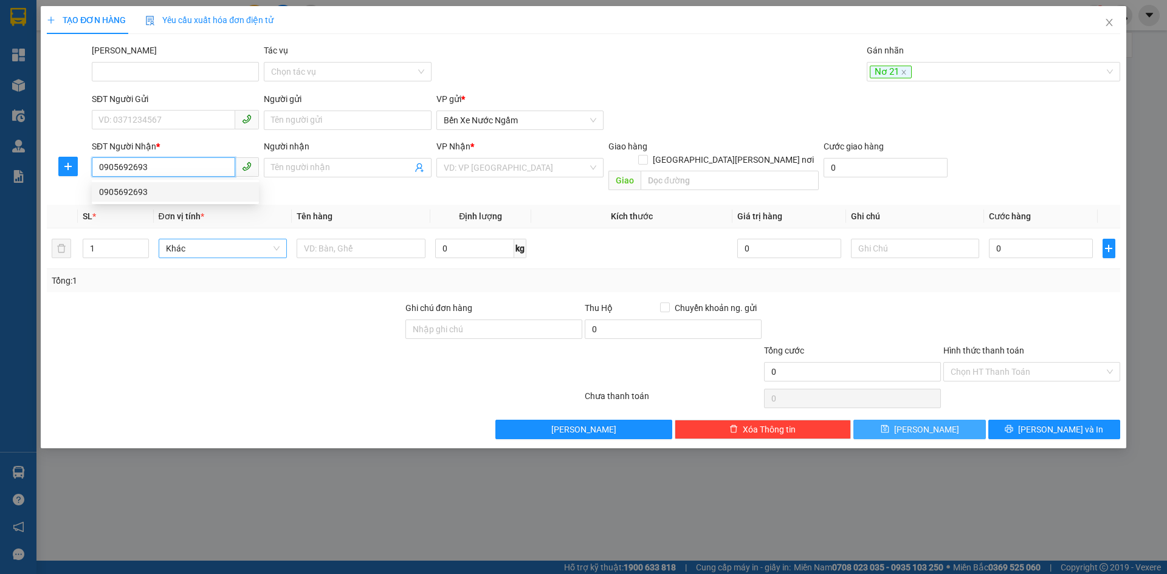
click at [136, 191] on div "0905692693" at bounding box center [175, 191] width 153 height 13
click at [242, 239] on span "Hàng thông thường" at bounding box center [223, 248] width 114 height 18
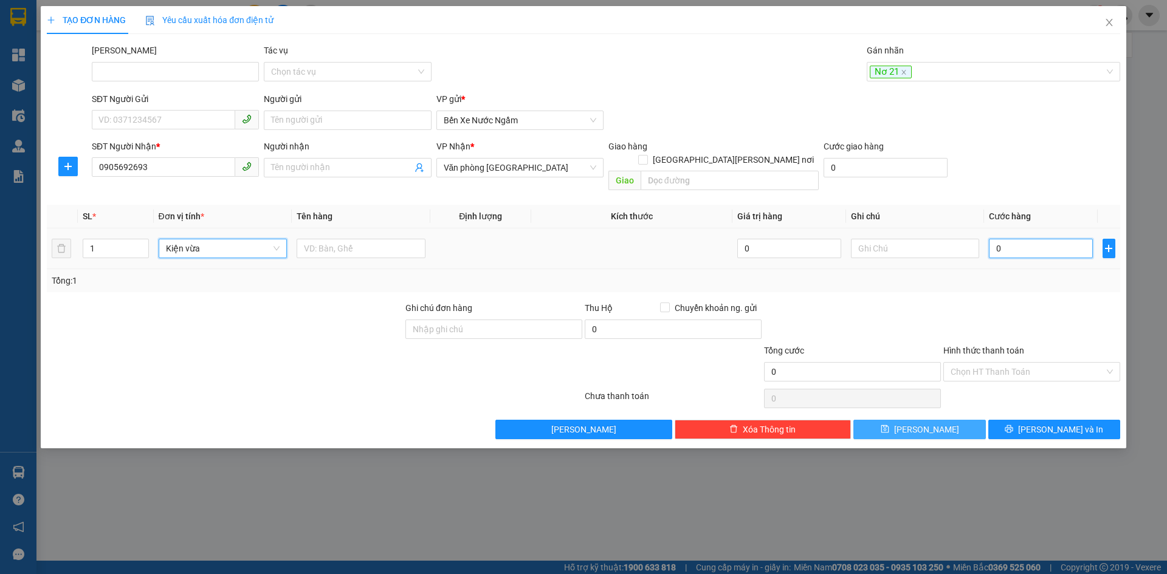
click at [1027, 239] on input "0" at bounding box center [1040, 248] width 103 height 19
click at [889, 425] on icon "save" at bounding box center [885, 429] width 9 height 9
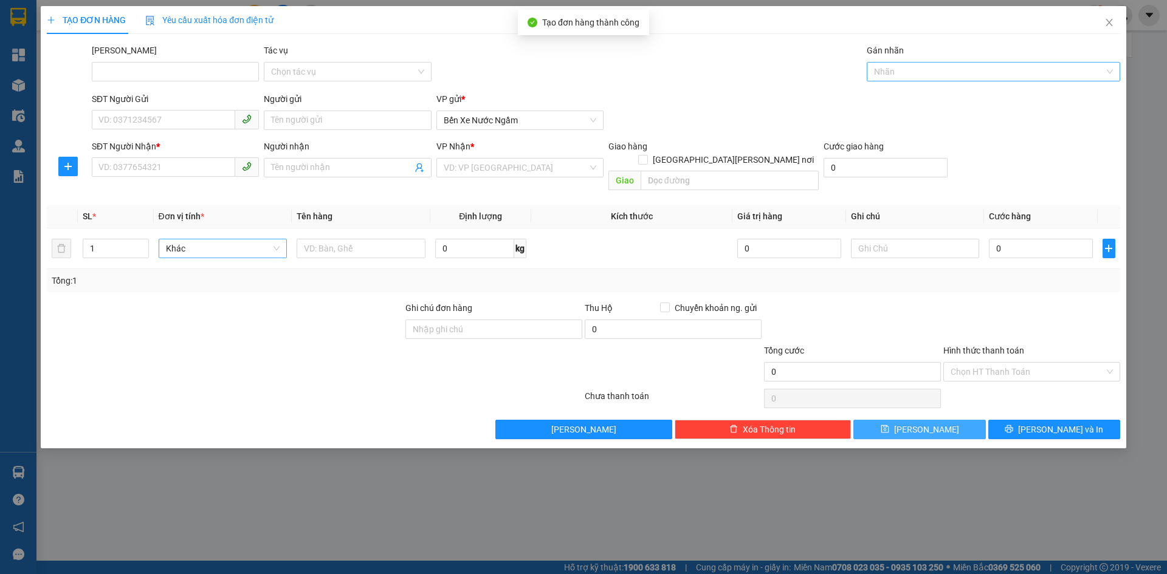
click at [923, 71] on div at bounding box center [987, 71] width 235 height 15
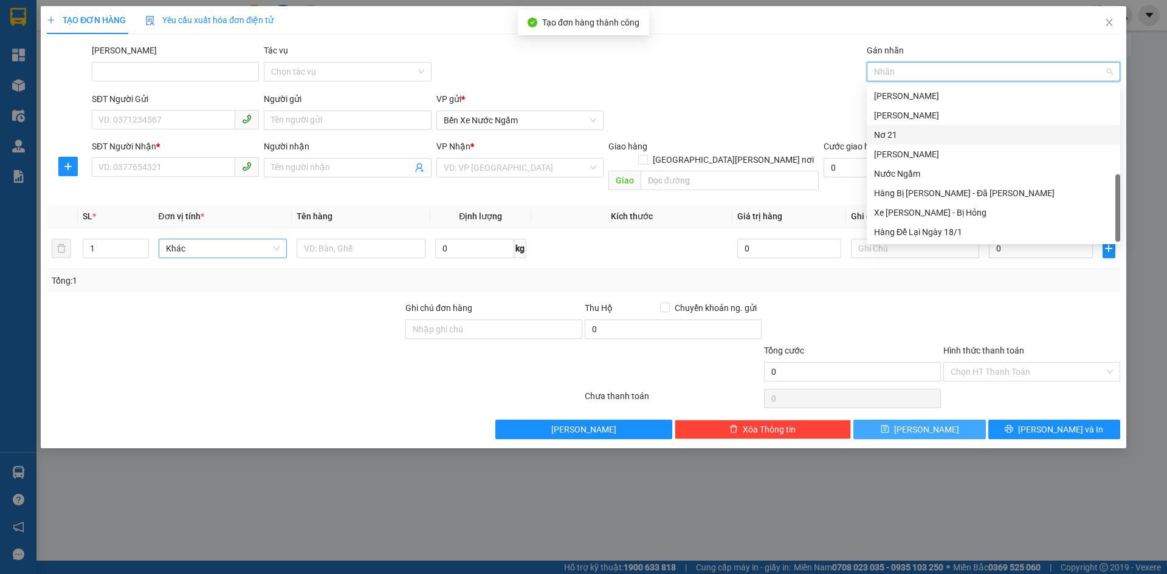
drag, startPoint x: 889, startPoint y: 140, endPoint x: 648, endPoint y: 151, distance: 241.6
click at [889, 140] on div "Nơ 21" at bounding box center [993, 134] width 239 height 13
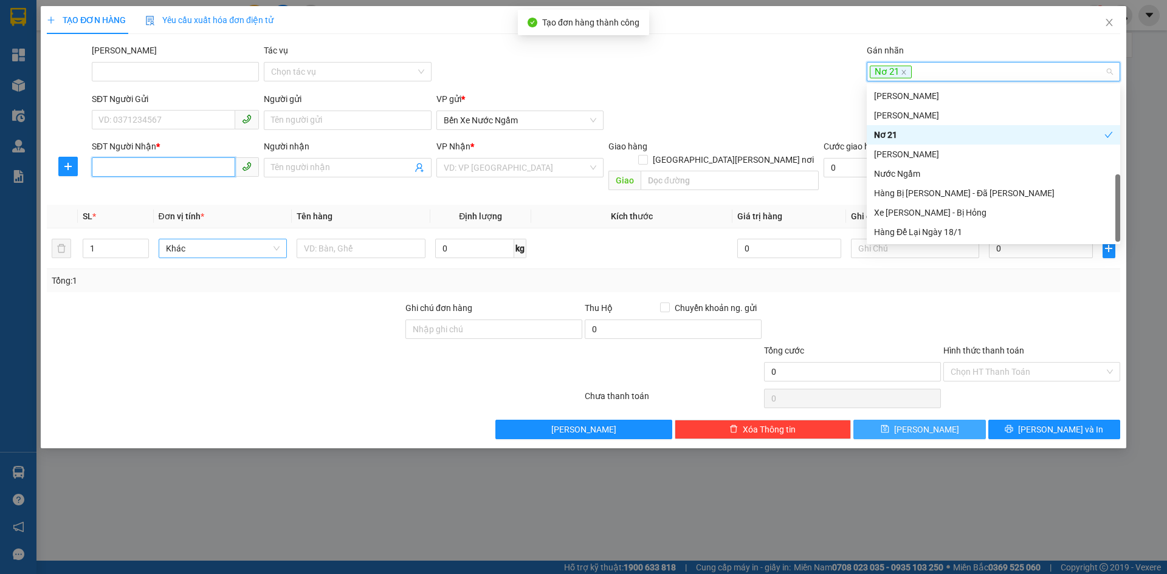
click at [184, 171] on input "SĐT Người Nhận *" at bounding box center [163, 166] width 143 height 19
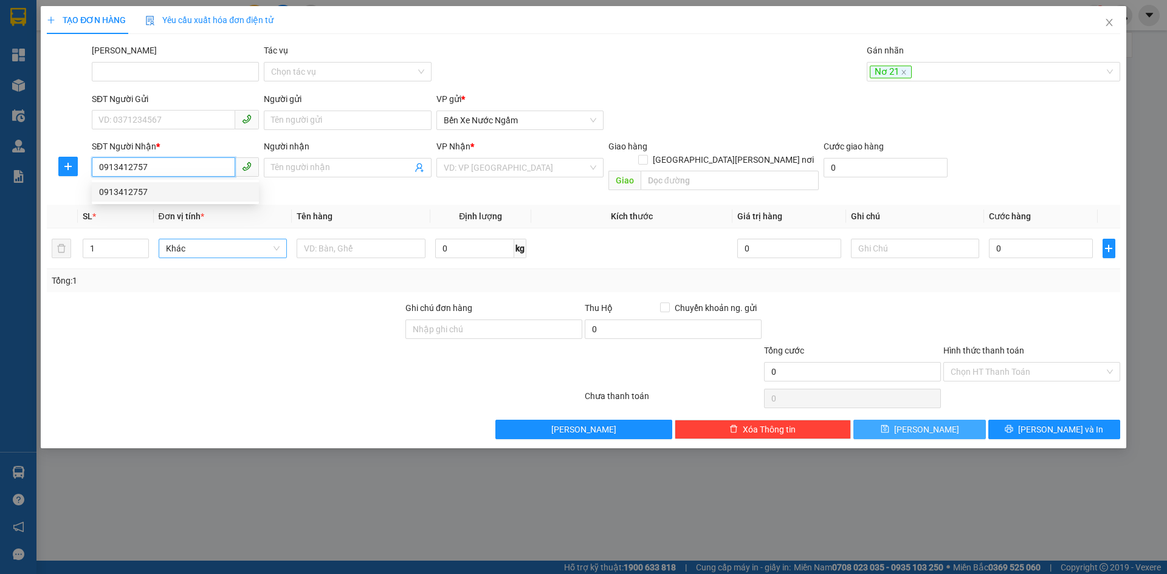
click at [137, 193] on div "0913412757" at bounding box center [175, 191] width 153 height 13
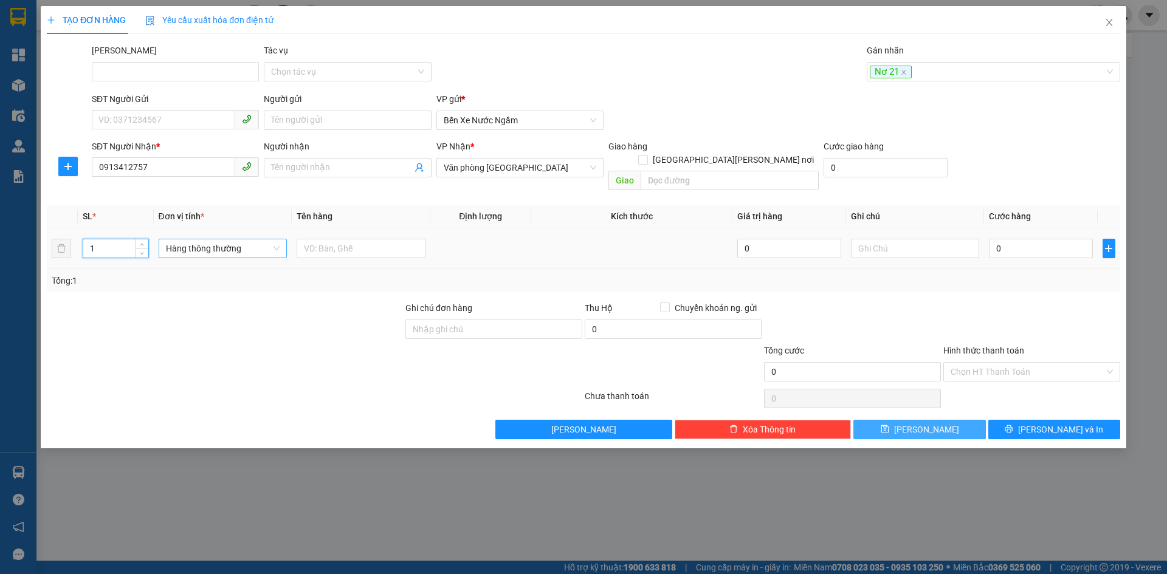
click at [120, 239] on input "1" at bounding box center [115, 248] width 64 height 18
click at [218, 240] on span "Hàng thông thường" at bounding box center [223, 248] width 114 height 18
drag, startPoint x: 186, startPoint y: 296, endPoint x: 198, endPoint y: 290, distance: 13.1
click at [189, 294] on div "Bao vừa" at bounding box center [223, 298] width 114 height 13
click at [333, 239] on input "text" at bounding box center [361, 248] width 129 height 19
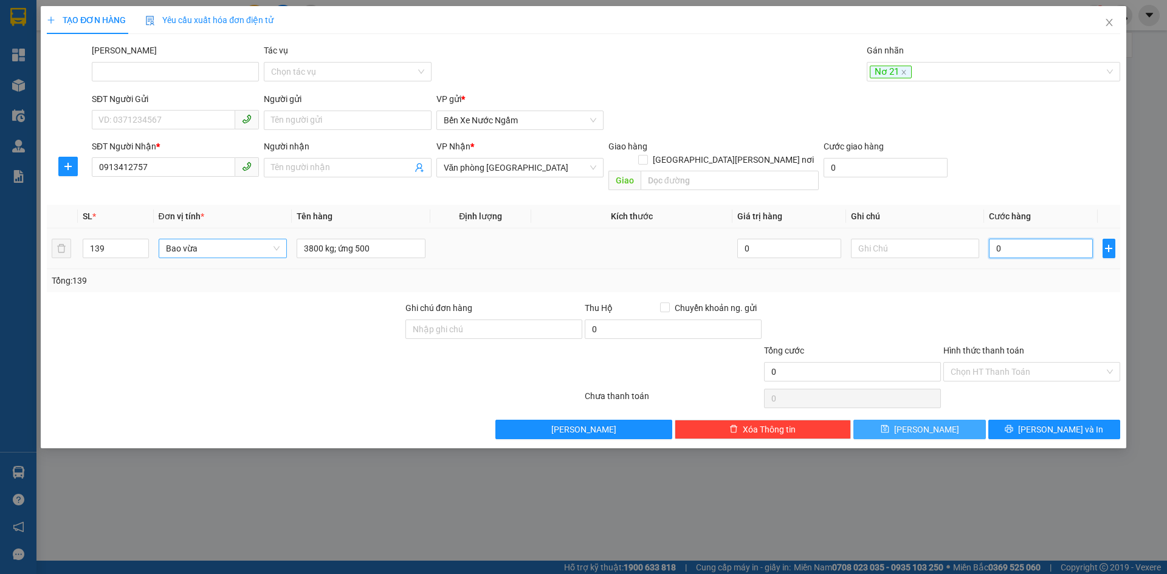
click at [1021, 239] on input "0" at bounding box center [1040, 248] width 103 height 19
click at [1018, 301] on div at bounding box center [1031, 322] width 179 height 43
click at [884, 420] on button "[PERSON_NAME]" at bounding box center [919, 429] width 132 height 19
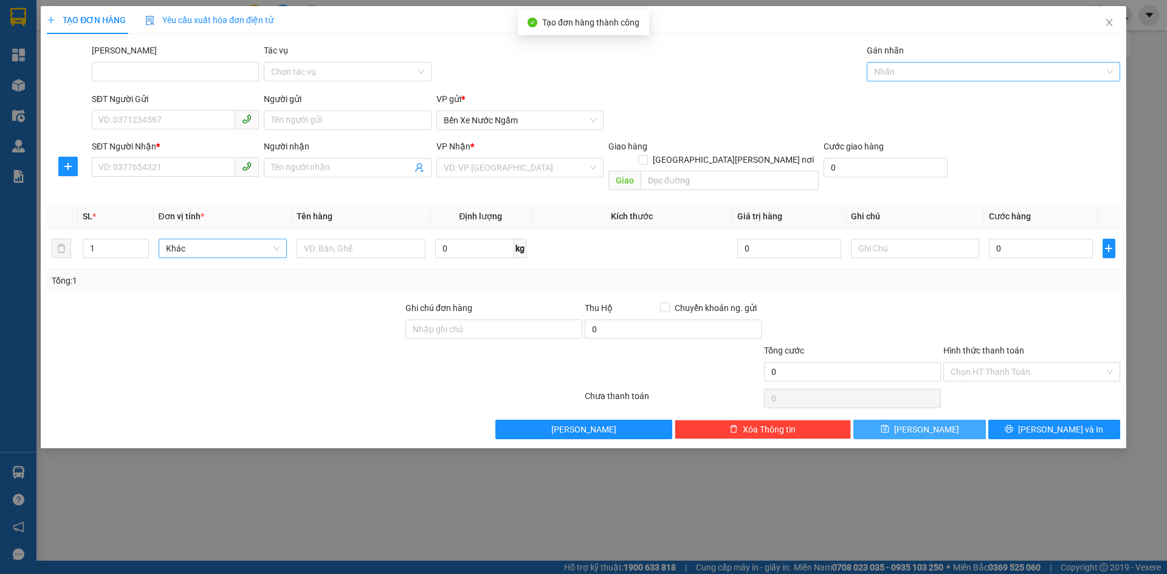
click at [903, 71] on div at bounding box center [987, 71] width 235 height 15
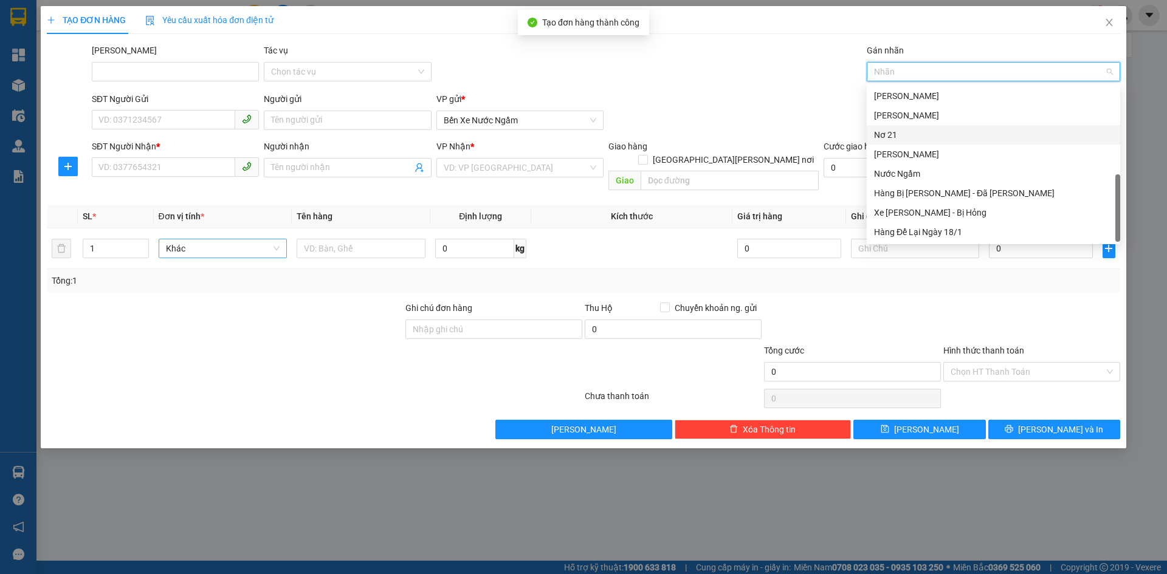
click at [890, 139] on div "Nơ 21" at bounding box center [993, 134] width 239 height 13
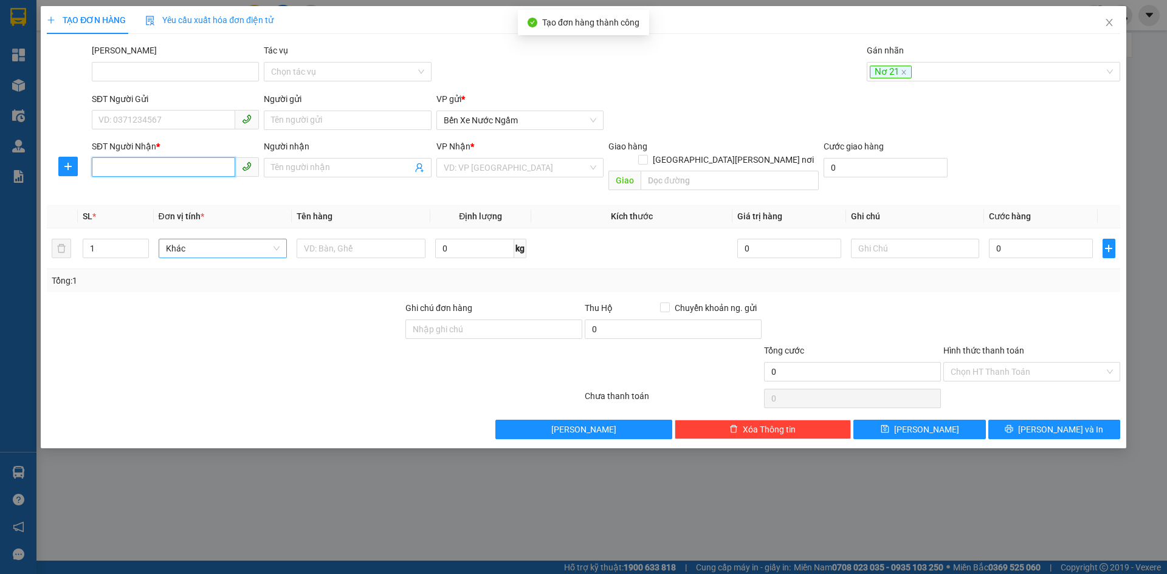
click at [132, 175] on input "SĐT Người Nhận *" at bounding box center [163, 166] width 143 height 19
click at [126, 193] on div "0788234345" at bounding box center [175, 191] width 153 height 13
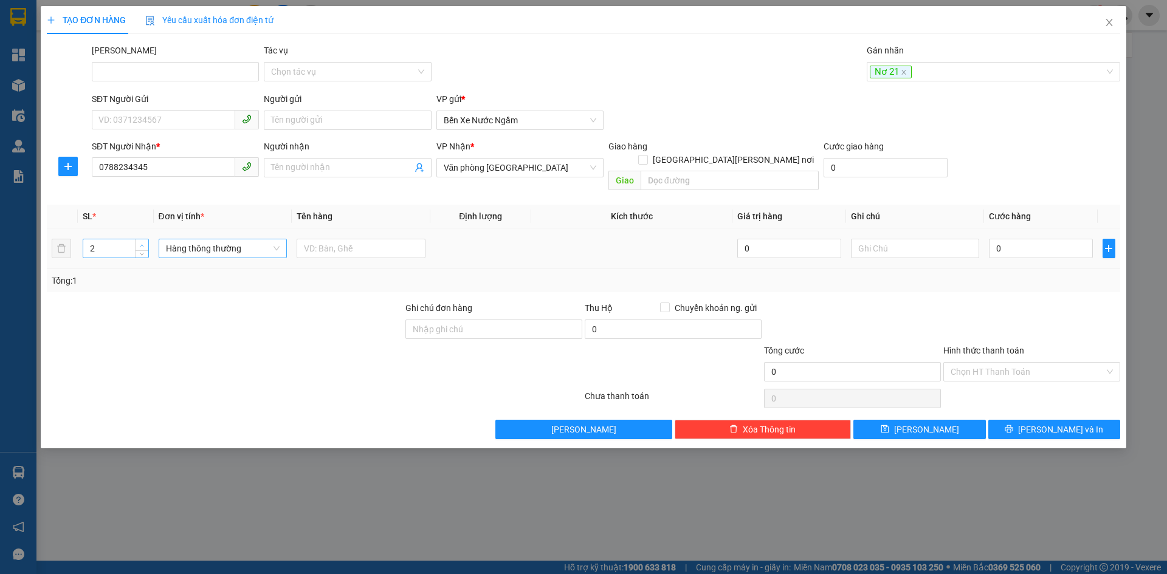
click at [137, 239] on span "Increase Value" at bounding box center [141, 244] width 13 height 11
click at [185, 239] on span "Hàng thông thường" at bounding box center [223, 248] width 114 height 18
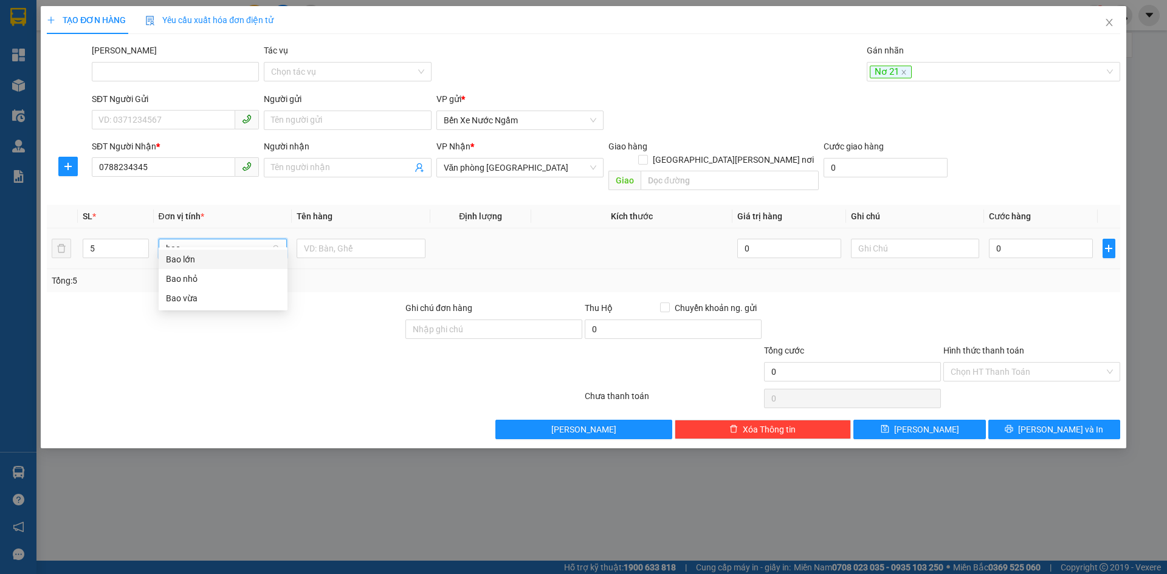
click at [192, 301] on div "Bao vừa" at bounding box center [223, 298] width 114 height 13
click at [1025, 243] on input "0" at bounding box center [1040, 248] width 103 height 19
click at [985, 363] on input "Hình thức thanh toán" at bounding box center [1028, 372] width 154 height 18
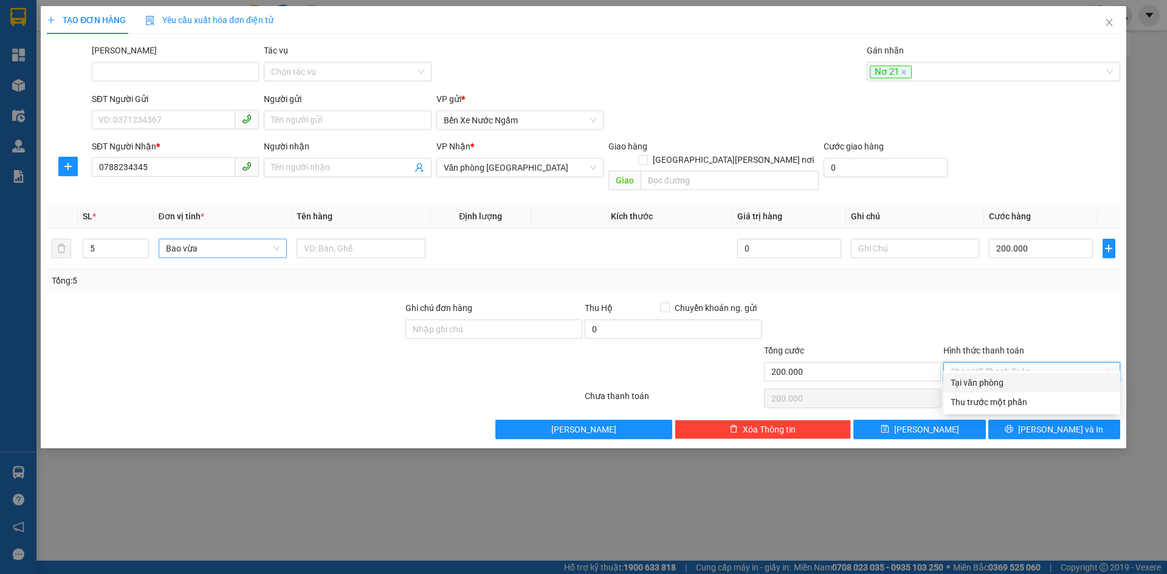
click at [976, 384] on div "Tại văn phòng" at bounding box center [1032, 382] width 162 height 13
click at [934, 420] on button "[PERSON_NAME]" at bounding box center [919, 429] width 132 height 19
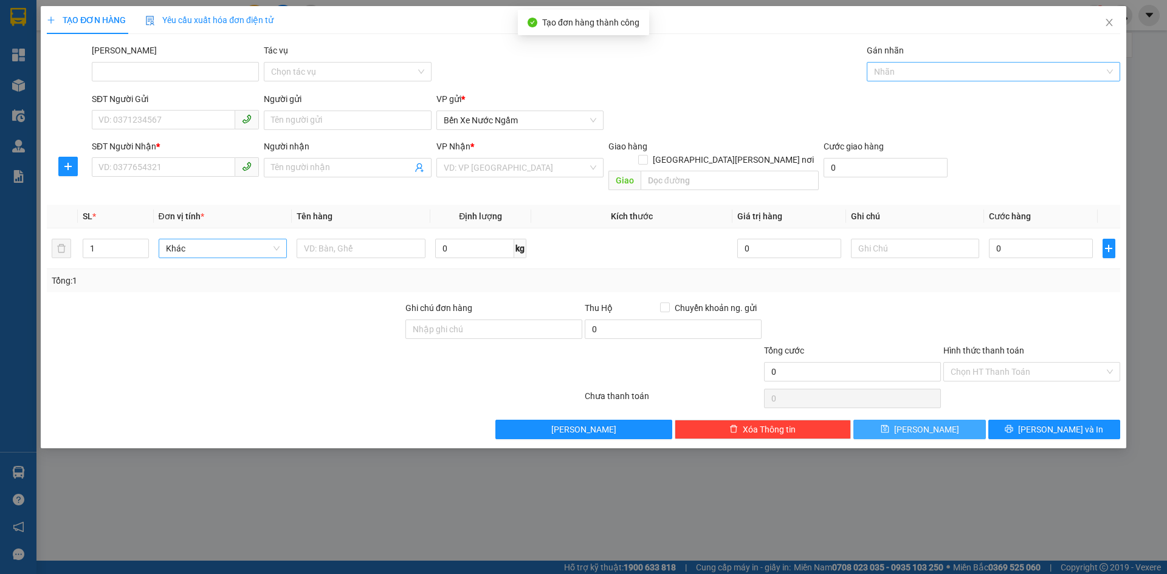
click at [884, 72] on div at bounding box center [987, 71] width 235 height 15
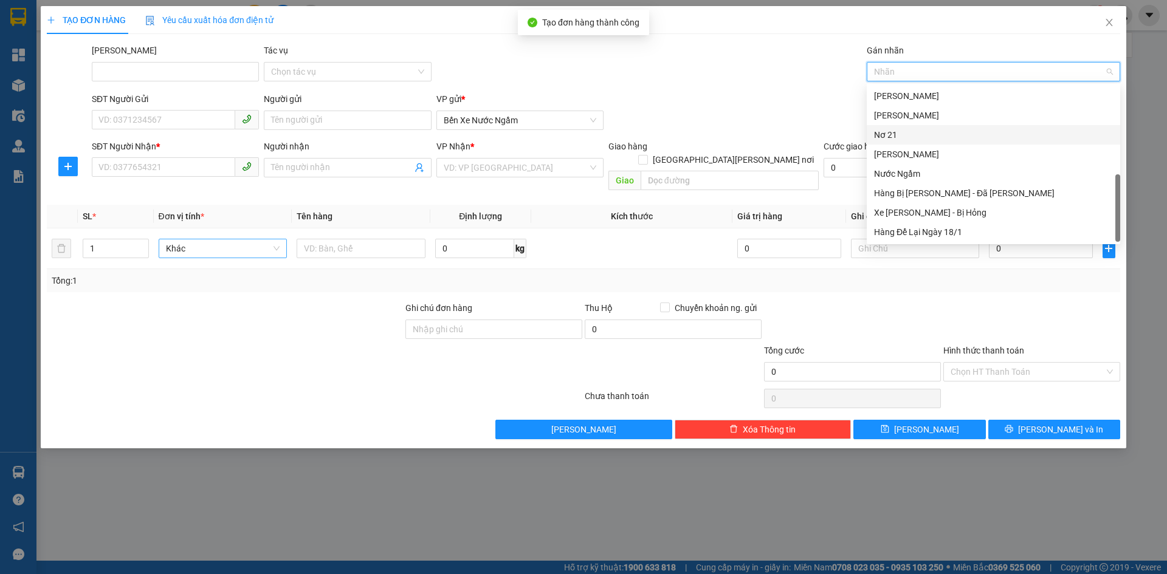
click at [885, 131] on div "Nơ 21" at bounding box center [993, 134] width 239 height 13
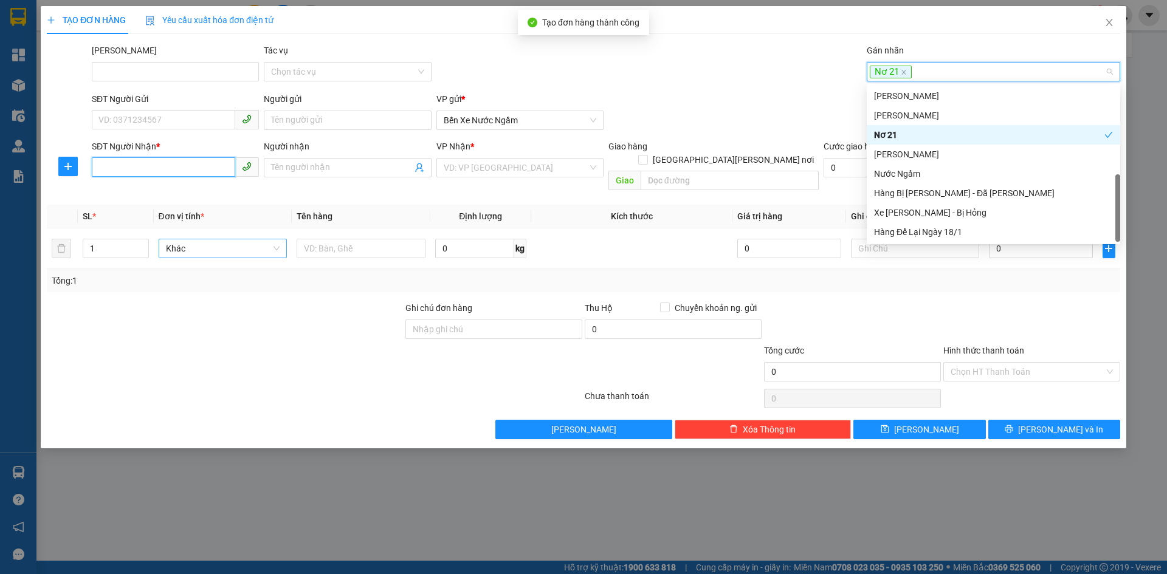
drag, startPoint x: 117, startPoint y: 165, endPoint x: 174, endPoint y: 153, distance: 58.4
click at [117, 165] on input "SĐT Người Nhận *" at bounding box center [163, 166] width 143 height 19
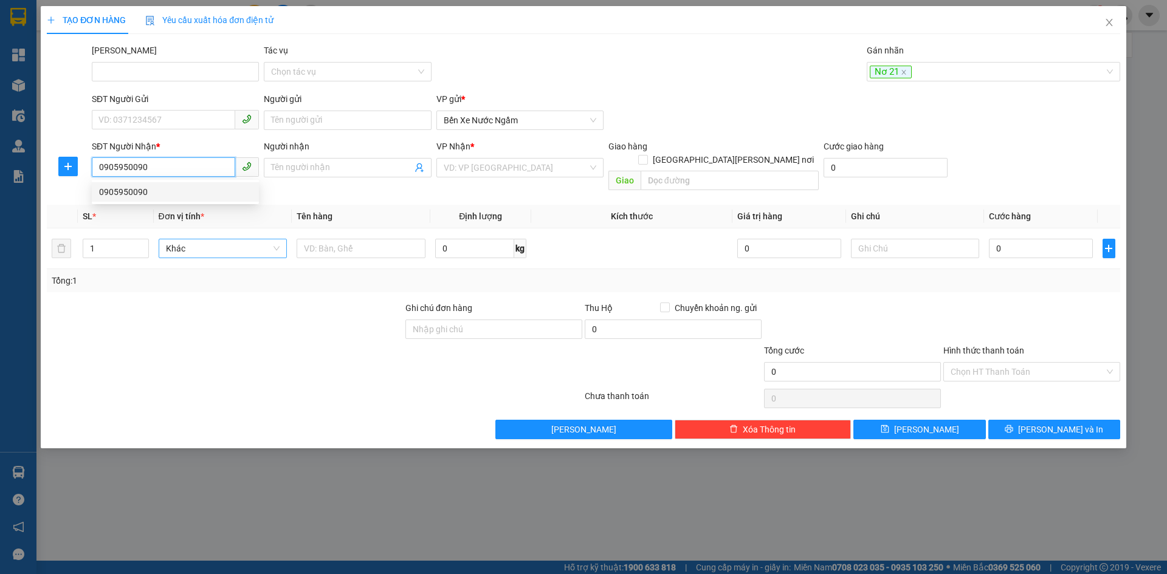
click at [130, 195] on div "0905950090" at bounding box center [175, 191] width 153 height 13
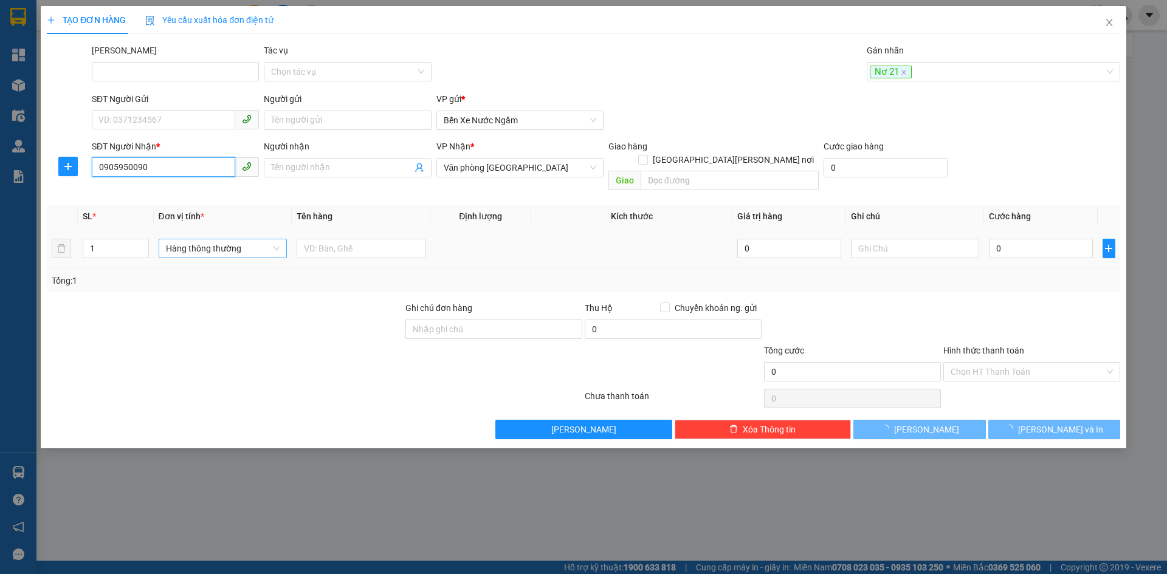
click at [222, 239] on span "Hàng thông thường" at bounding box center [223, 248] width 114 height 18
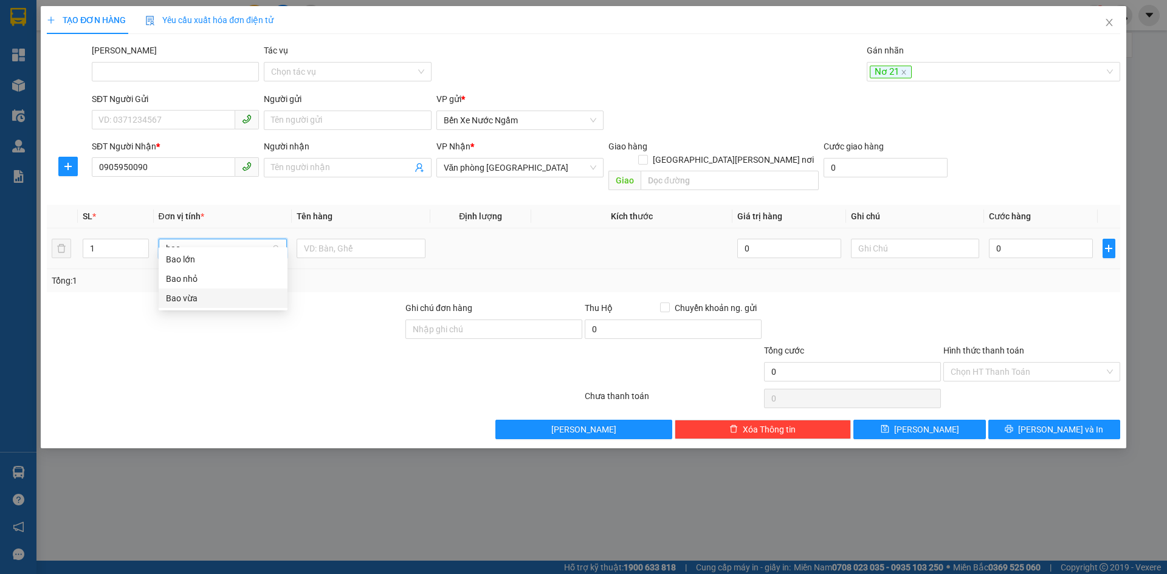
click at [184, 298] on div "Bao vừa" at bounding box center [223, 298] width 114 height 13
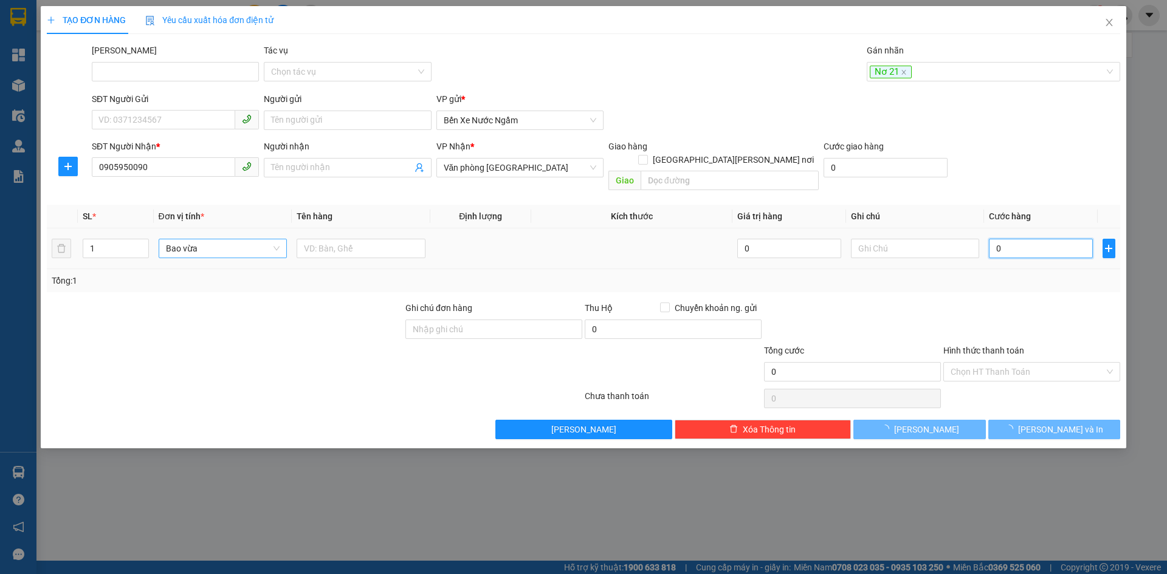
click at [1016, 239] on input "0" at bounding box center [1040, 248] width 103 height 19
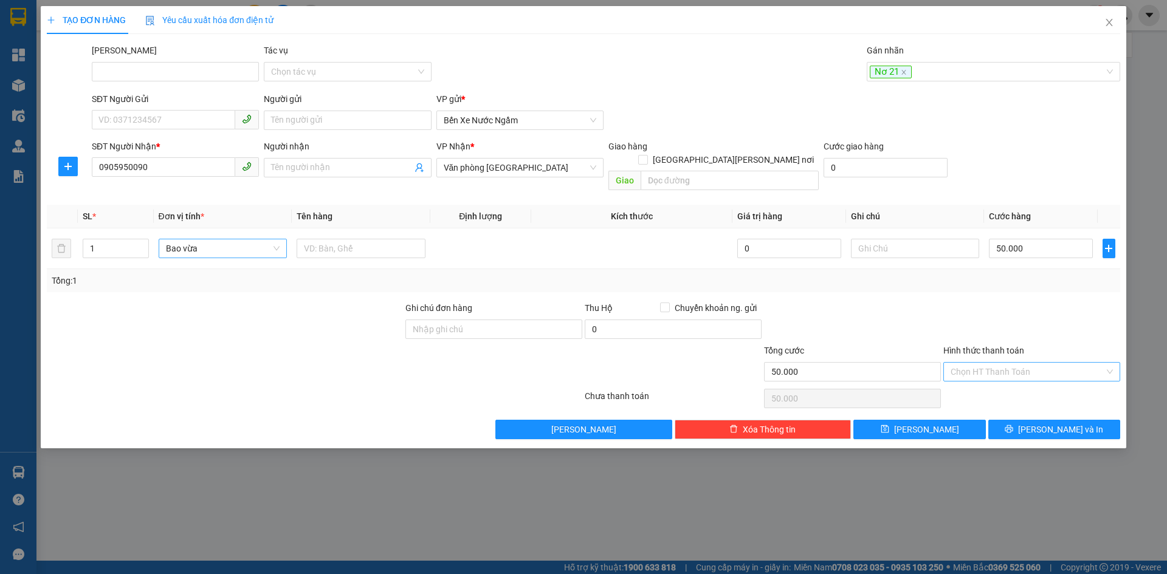
click at [979, 363] on input "Hình thức thanh toán" at bounding box center [1028, 372] width 154 height 18
click at [980, 384] on div "Tại văn phòng" at bounding box center [1032, 382] width 162 height 13
click at [917, 422] on button "[PERSON_NAME]" at bounding box center [919, 429] width 132 height 19
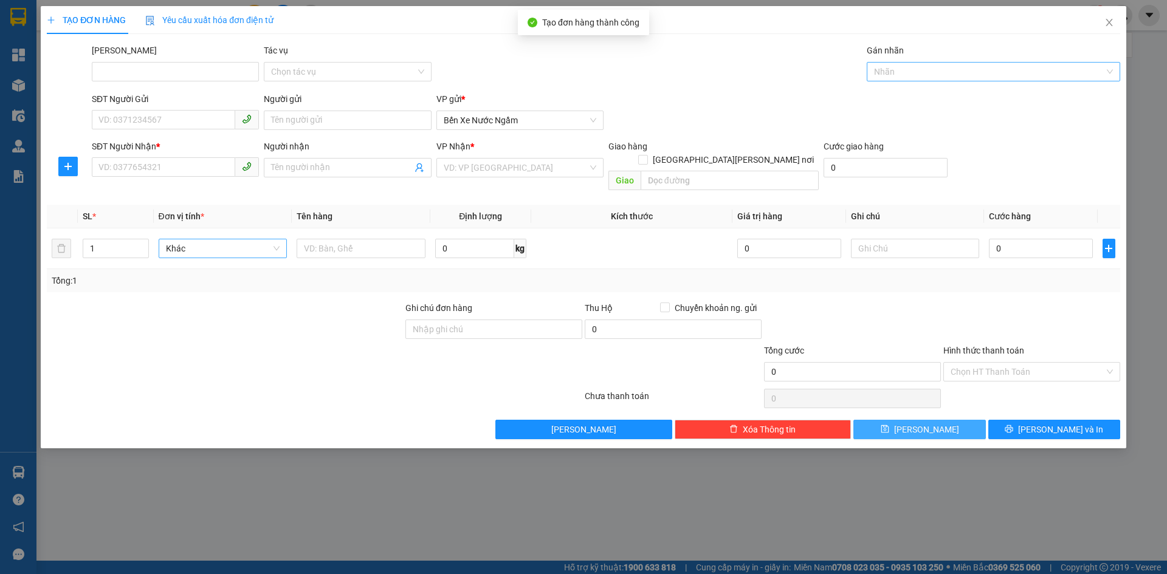
click at [893, 72] on div at bounding box center [987, 71] width 235 height 15
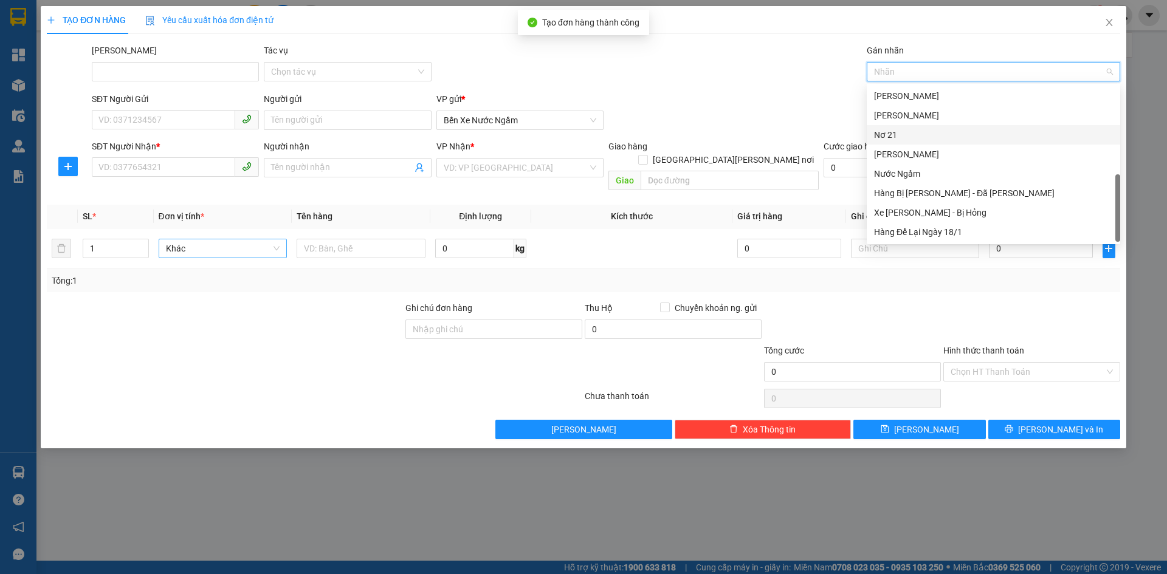
click at [890, 139] on div "Nơ 21" at bounding box center [993, 134] width 239 height 13
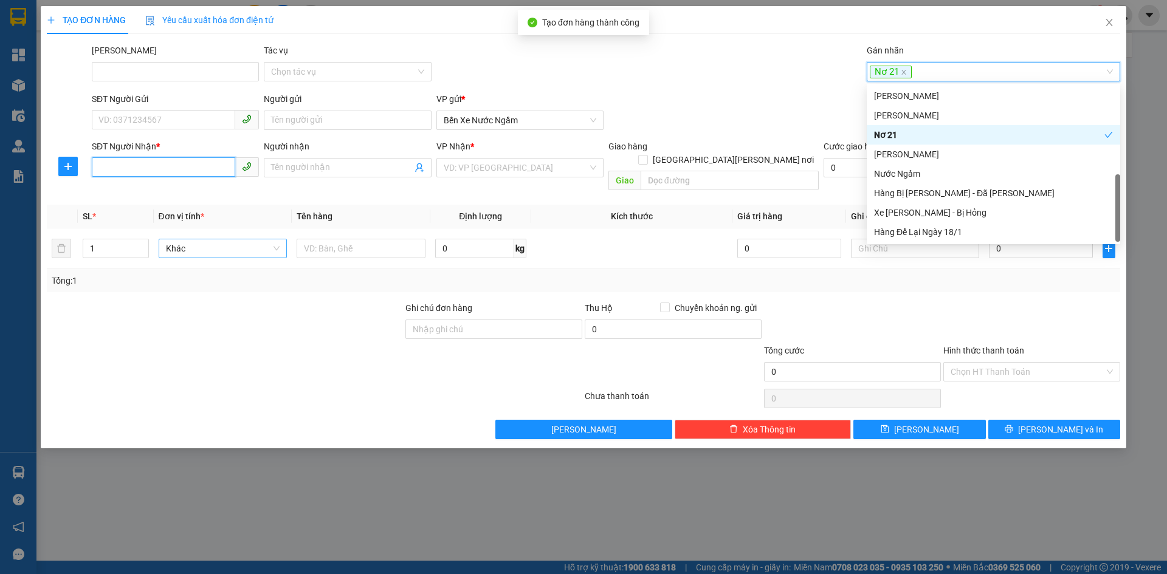
click at [141, 167] on input "SĐT Người Nhận *" at bounding box center [163, 166] width 143 height 19
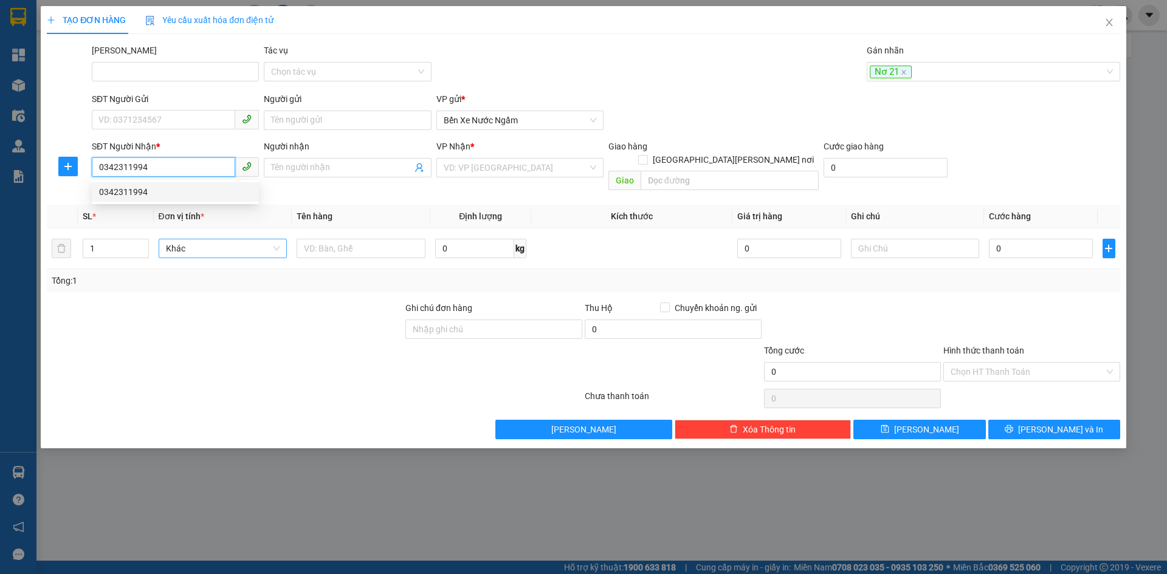
click at [125, 188] on div "0342311994" at bounding box center [175, 191] width 153 height 13
click at [207, 239] on span "Hàng thông thường" at bounding box center [223, 248] width 114 height 18
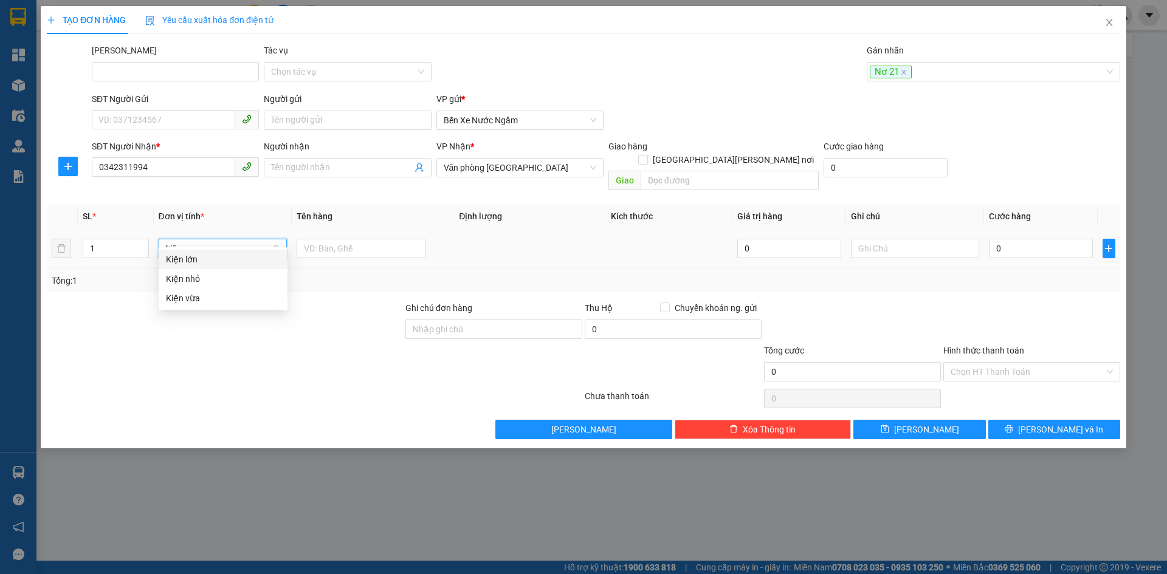
click at [193, 295] on div "Kiện vừa" at bounding box center [223, 298] width 114 height 13
click at [346, 239] on input "text" at bounding box center [361, 248] width 129 height 19
click at [1007, 239] on input "0" at bounding box center [1040, 248] width 103 height 19
click at [889, 425] on icon "save" at bounding box center [885, 429] width 9 height 9
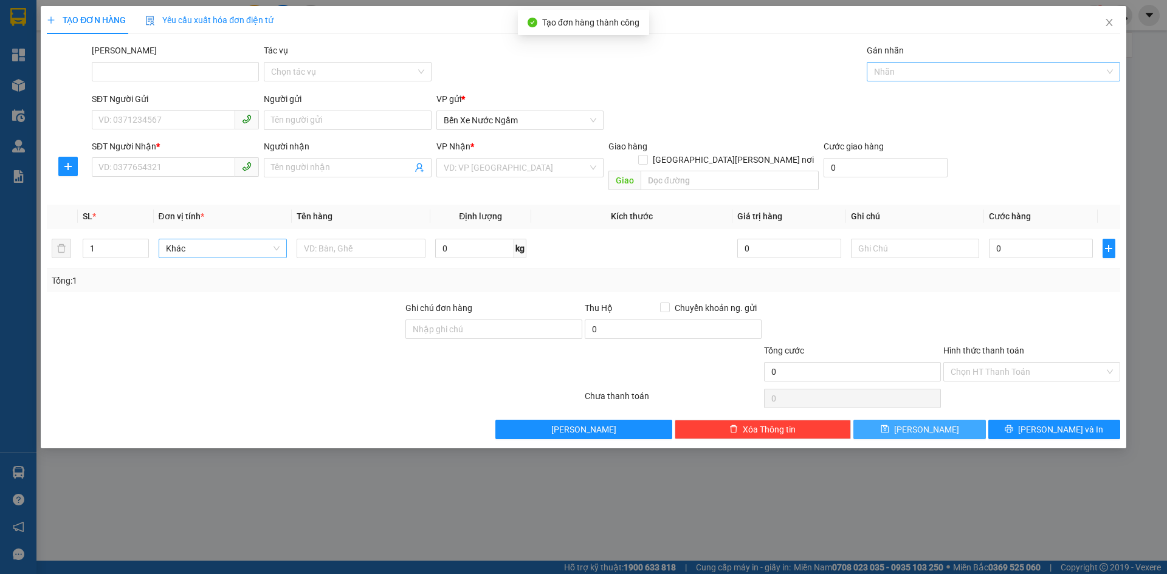
click at [889, 72] on div at bounding box center [987, 71] width 235 height 15
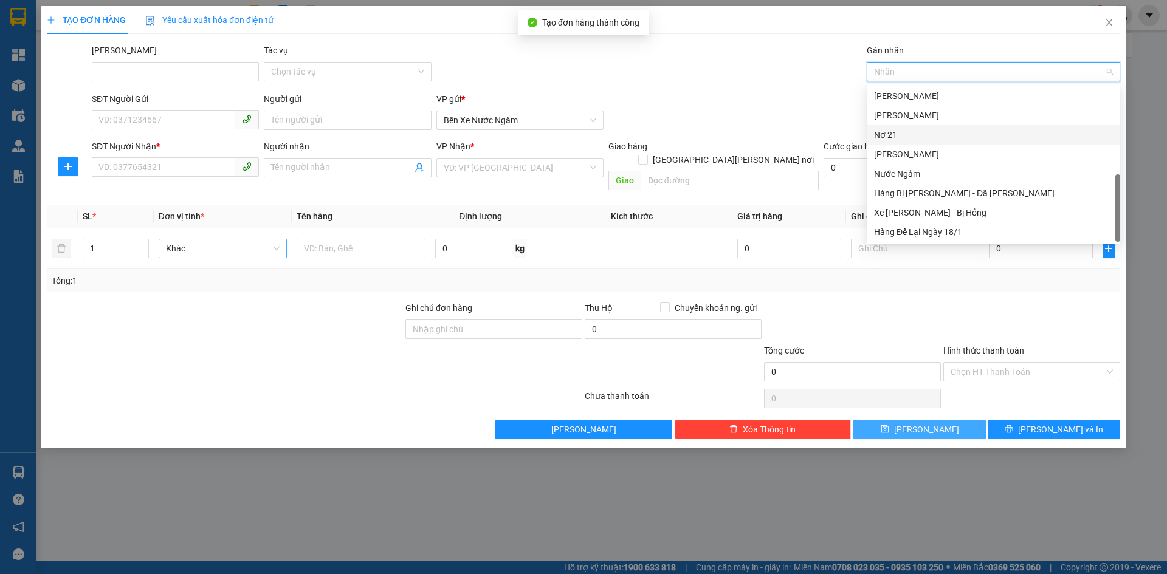
click at [884, 131] on div "Nơ 21" at bounding box center [993, 134] width 239 height 13
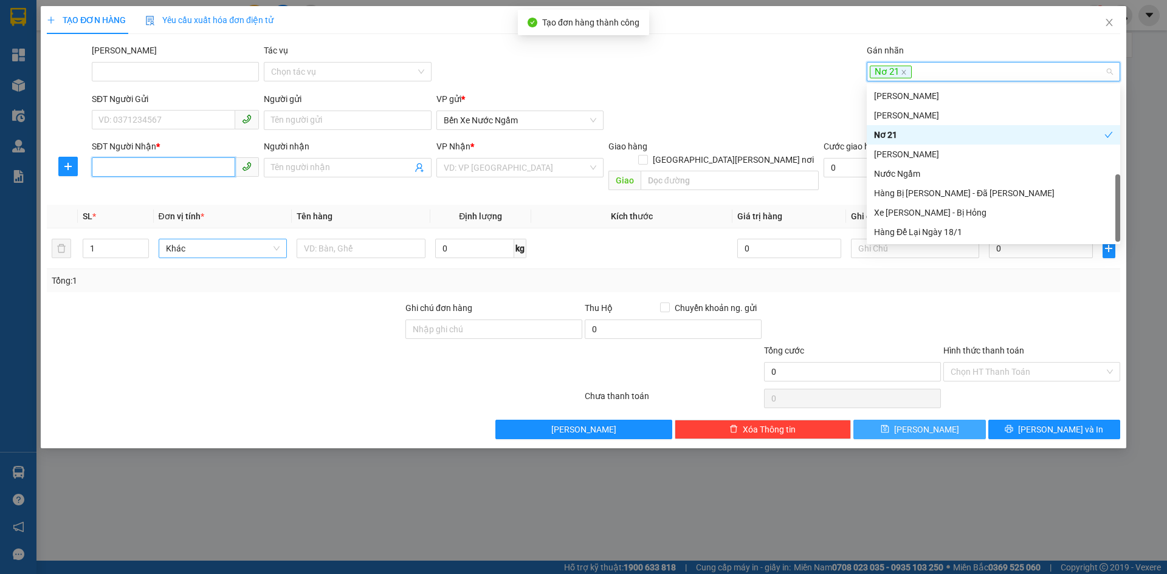
click at [142, 171] on input "SĐT Người Nhận *" at bounding box center [163, 166] width 143 height 19
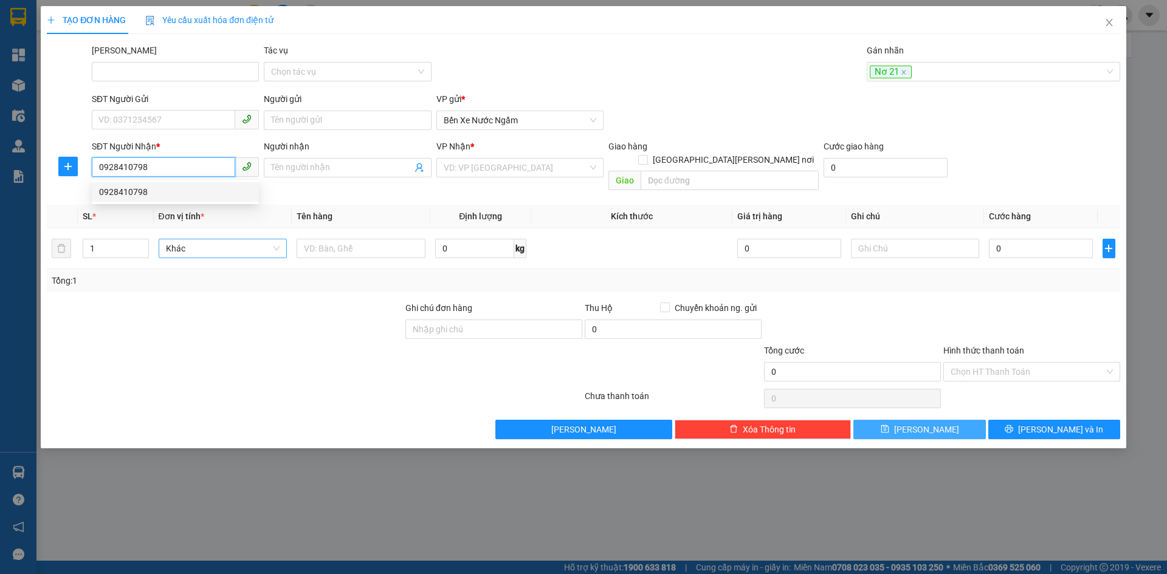
click at [131, 189] on div "0928410798" at bounding box center [175, 191] width 153 height 13
click at [196, 239] on span "Hàng thông thường" at bounding box center [223, 248] width 114 height 18
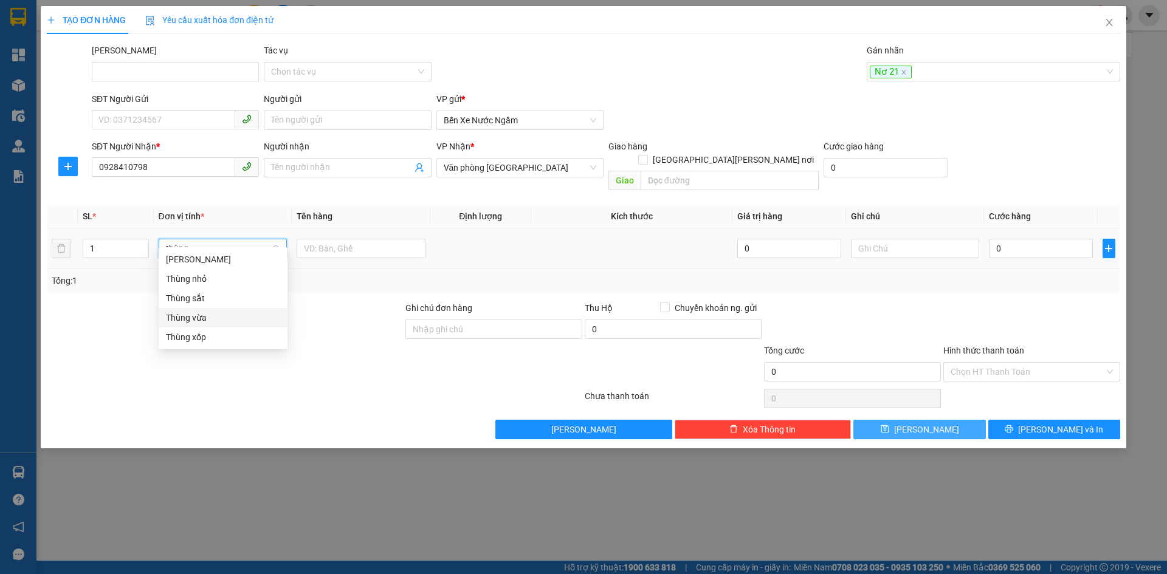
click at [199, 314] on div "Thùng vừa" at bounding box center [223, 317] width 114 height 13
click at [1003, 239] on input "0" at bounding box center [1040, 248] width 103 height 19
click at [889, 425] on icon "save" at bounding box center [885, 429] width 9 height 9
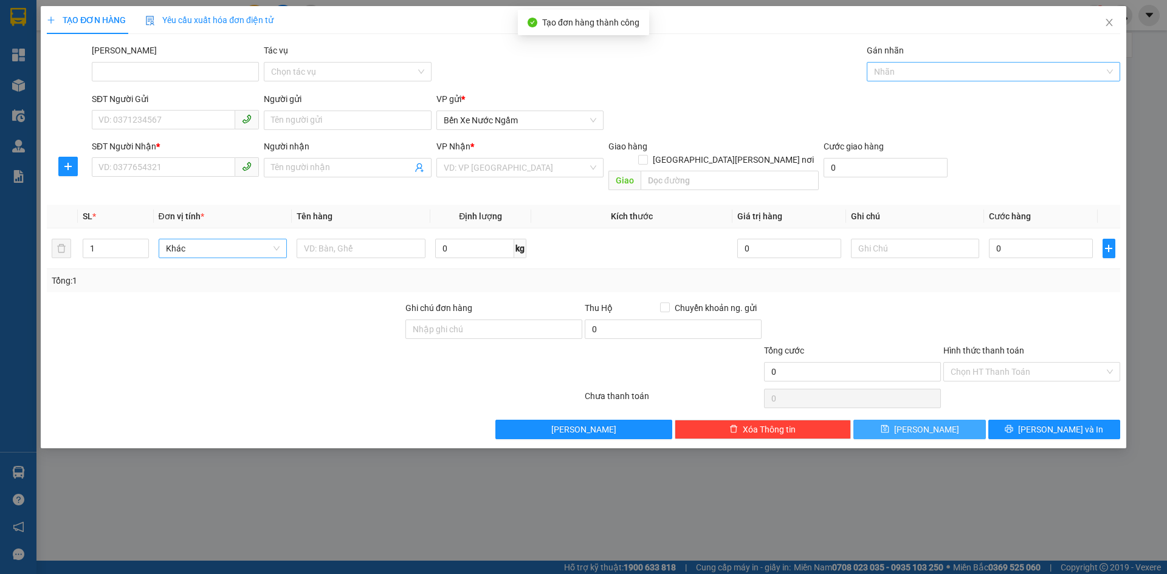
click at [897, 67] on div at bounding box center [987, 71] width 235 height 15
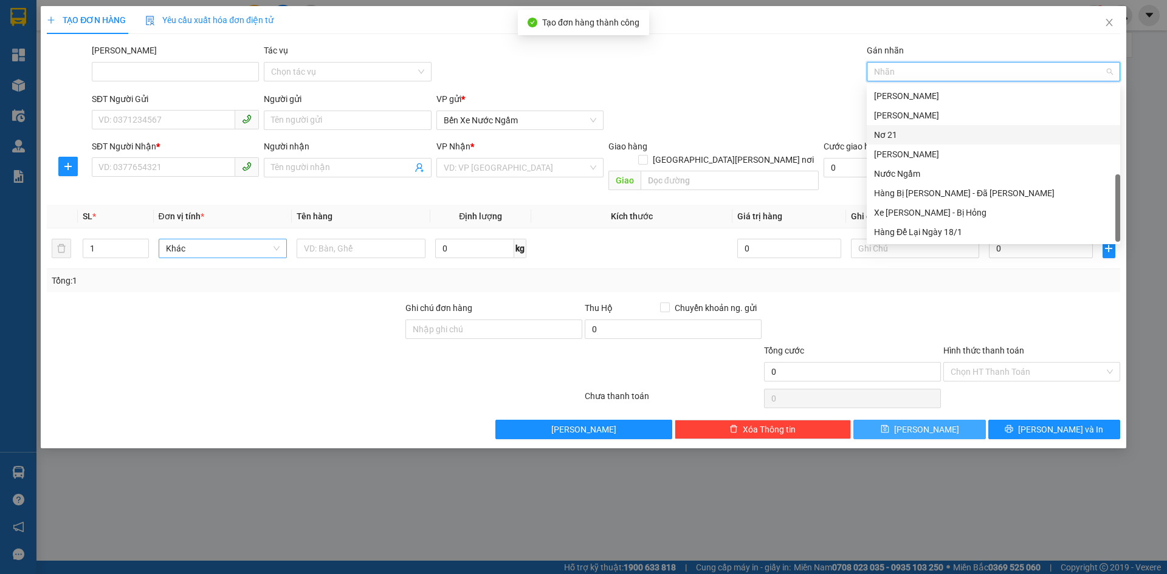
click at [845, 137] on form "SĐT Người Gửi VD: 0371234567 Người gửi Tên người gửi VP gửi * Bến Xe Nước Ngầm …" at bounding box center [583, 143] width 1073 height 103
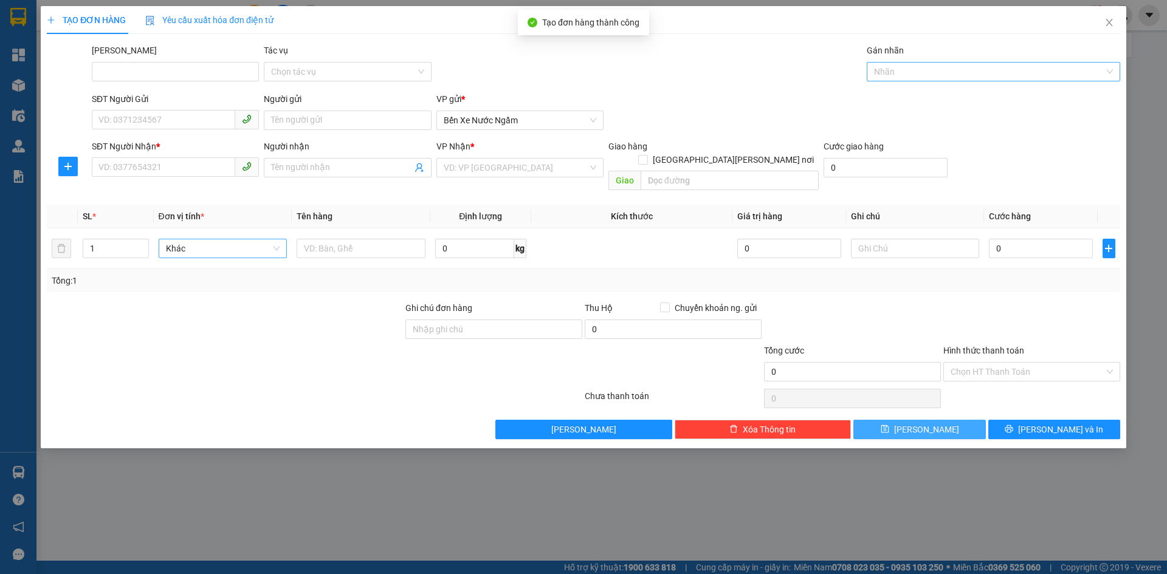
click at [917, 67] on div at bounding box center [987, 71] width 235 height 15
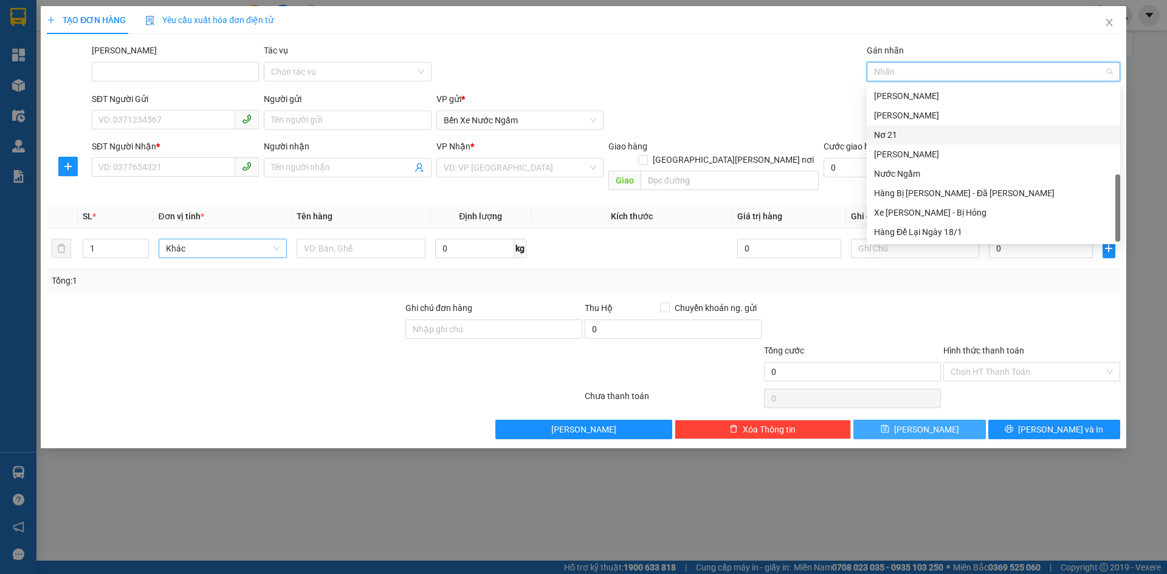
click at [888, 131] on div "Nơ 21" at bounding box center [993, 134] width 239 height 13
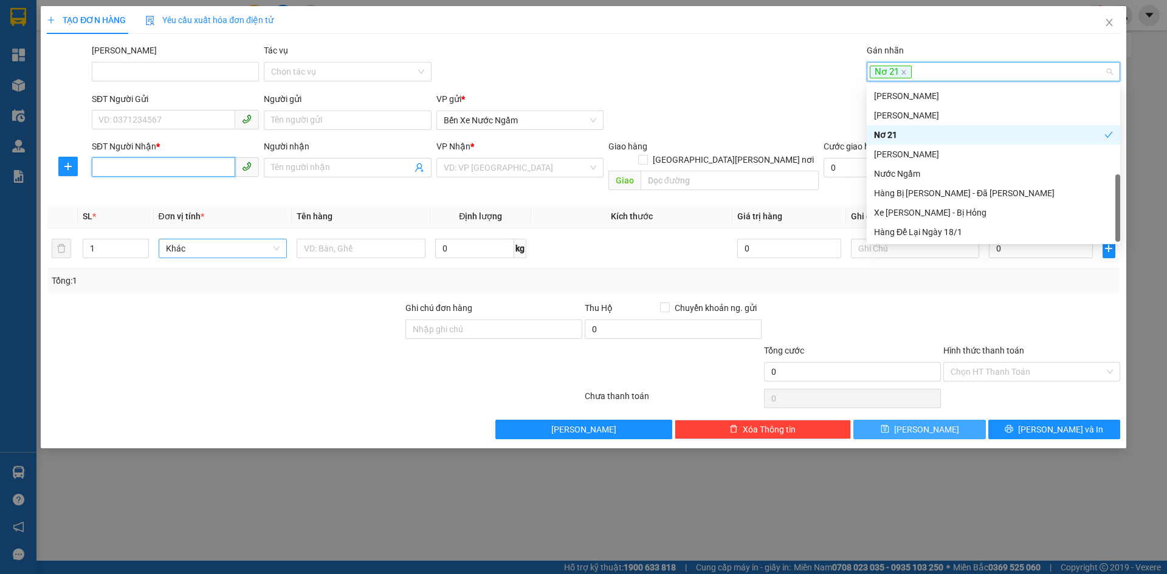
drag, startPoint x: 102, startPoint y: 168, endPoint x: 228, endPoint y: 145, distance: 127.8
click at [103, 168] on input "SĐT Người Nhận *" at bounding box center [163, 166] width 143 height 19
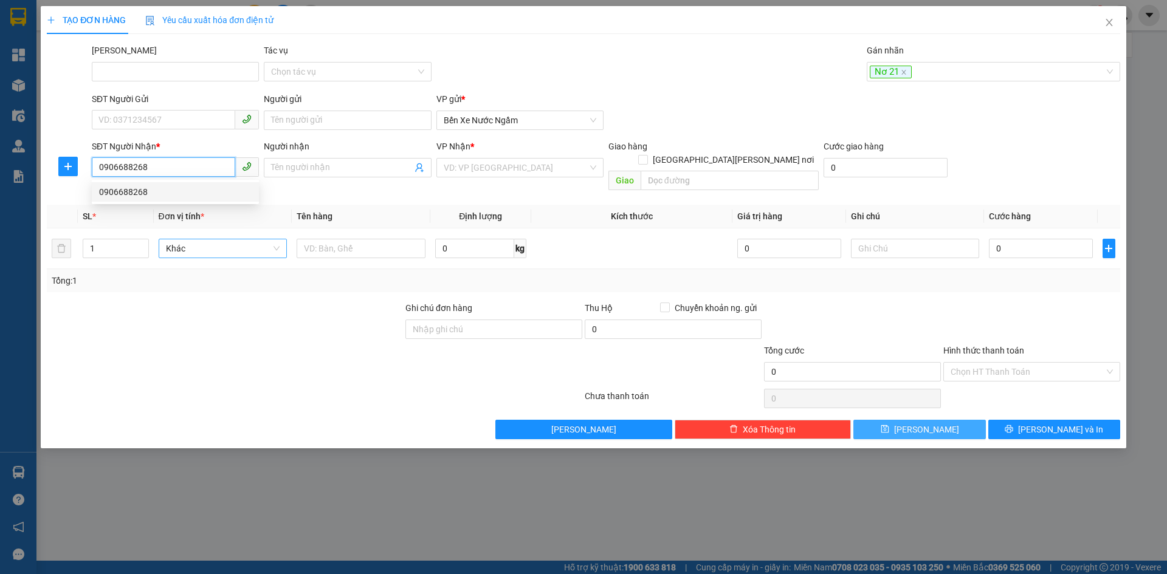
click at [115, 196] on div "0906688268" at bounding box center [175, 191] width 153 height 13
click at [232, 239] on span "Hàng thông thường" at bounding box center [223, 248] width 114 height 18
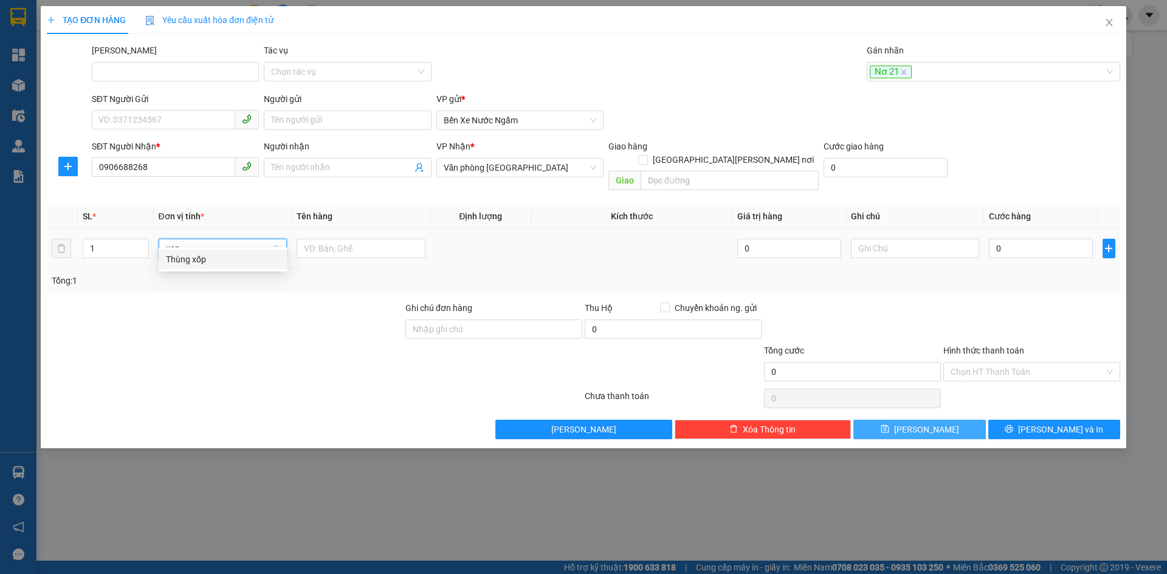
click at [187, 261] on div "Thùng xốp" at bounding box center [223, 259] width 114 height 13
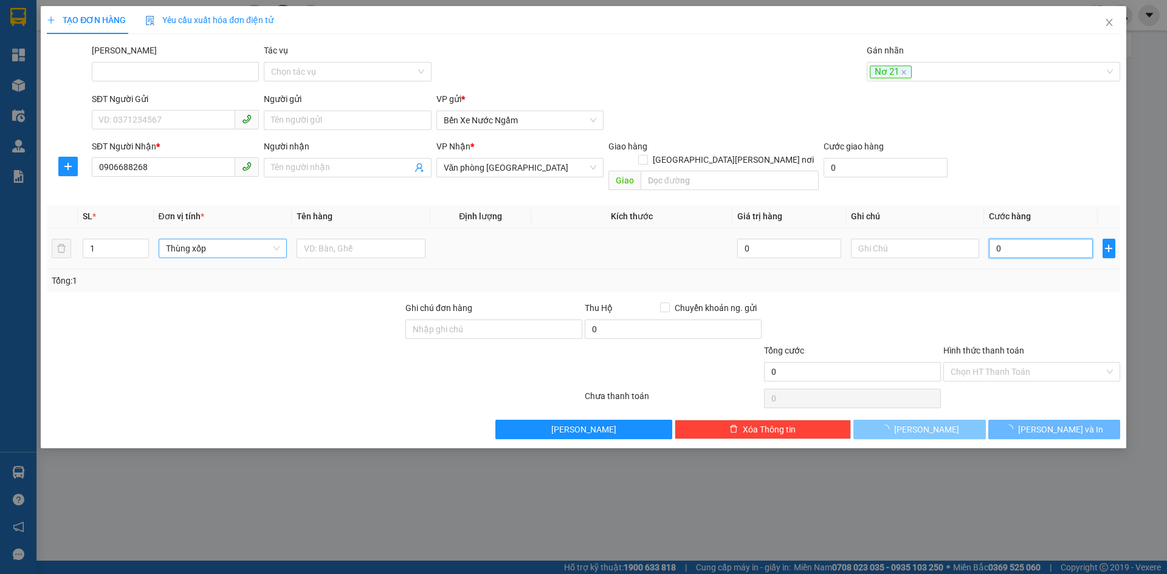
click at [1033, 239] on input "0" at bounding box center [1040, 248] width 103 height 19
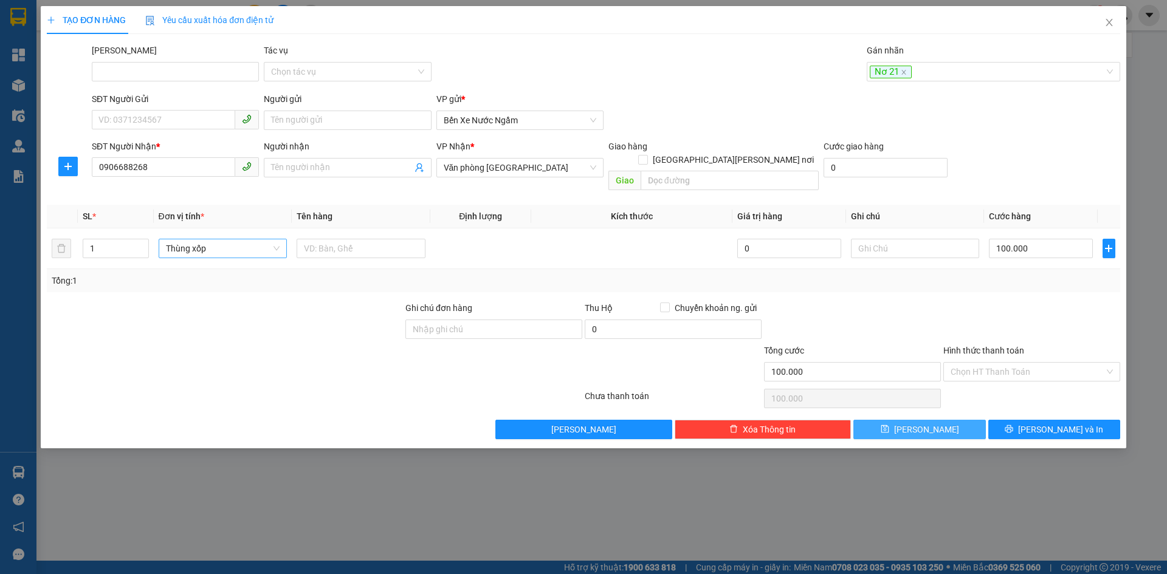
click at [889, 425] on icon "save" at bounding box center [885, 429] width 9 height 9
click at [886, 74] on div at bounding box center [987, 71] width 235 height 15
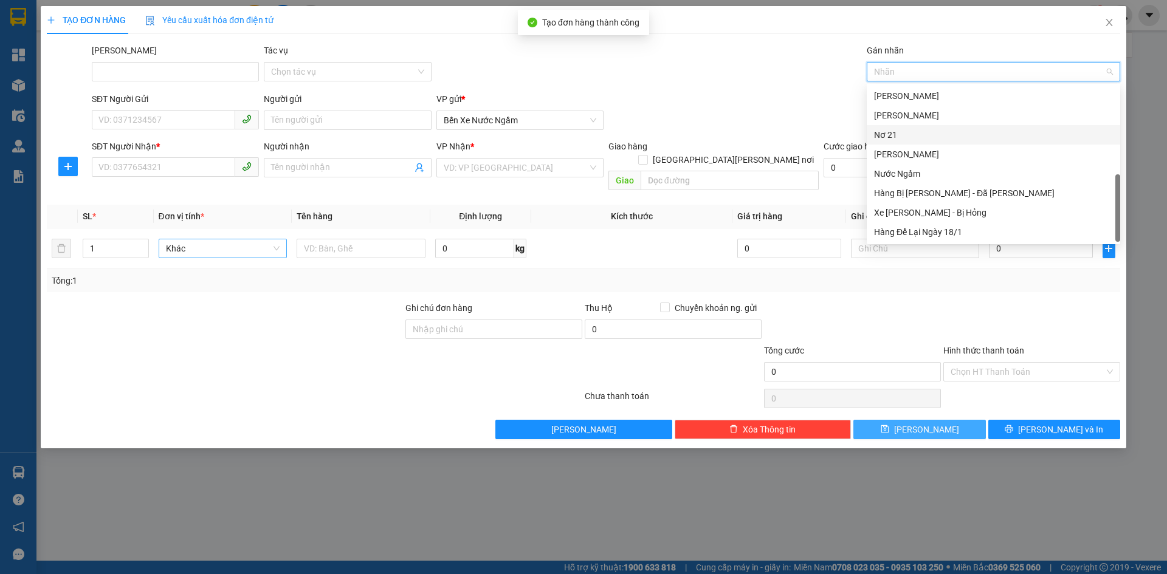
click at [896, 137] on div "Nơ 21" at bounding box center [993, 134] width 239 height 13
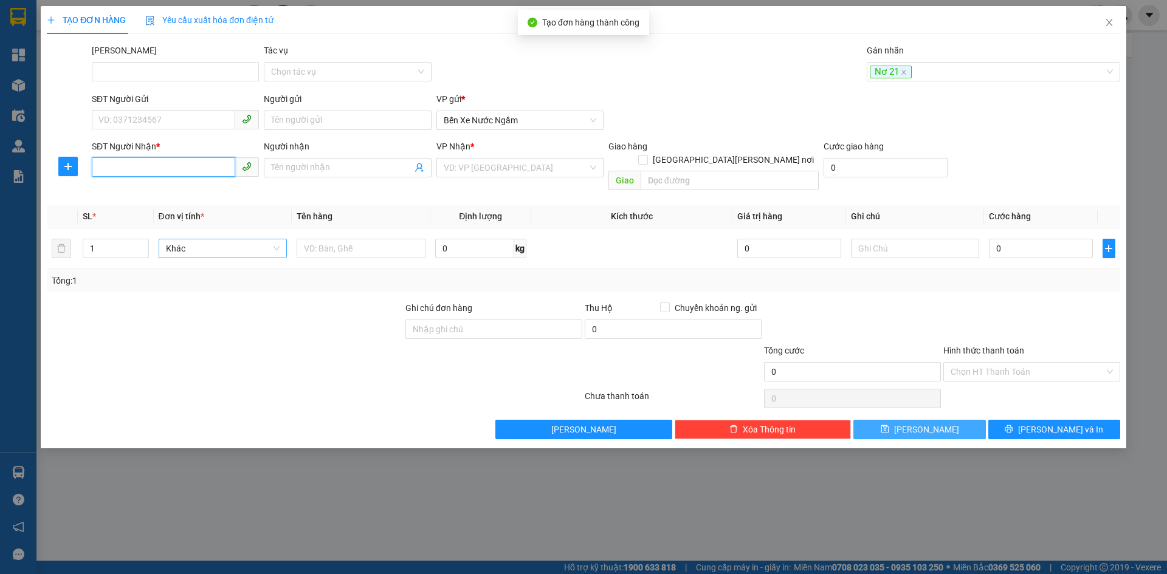
click at [149, 171] on input "SĐT Người Nhận *" at bounding box center [163, 166] width 143 height 19
click at [129, 191] on div "0949888875" at bounding box center [175, 191] width 153 height 13
click at [171, 239] on span "Hàng thông thường" at bounding box center [223, 248] width 114 height 18
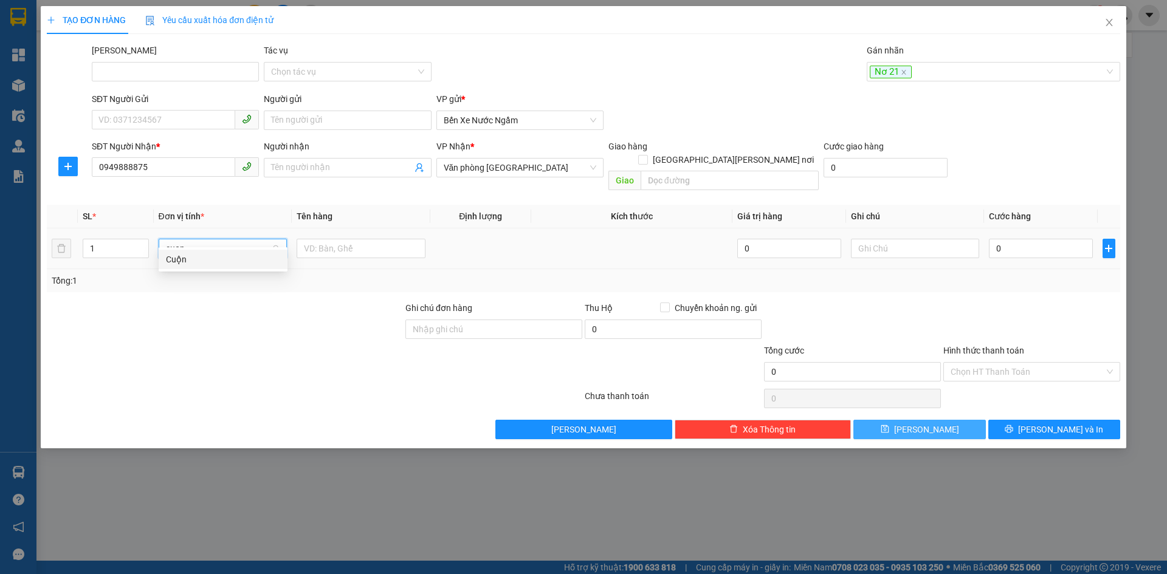
click at [176, 259] on div "Cuộn" at bounding box center [223, 259] width 114 height 13
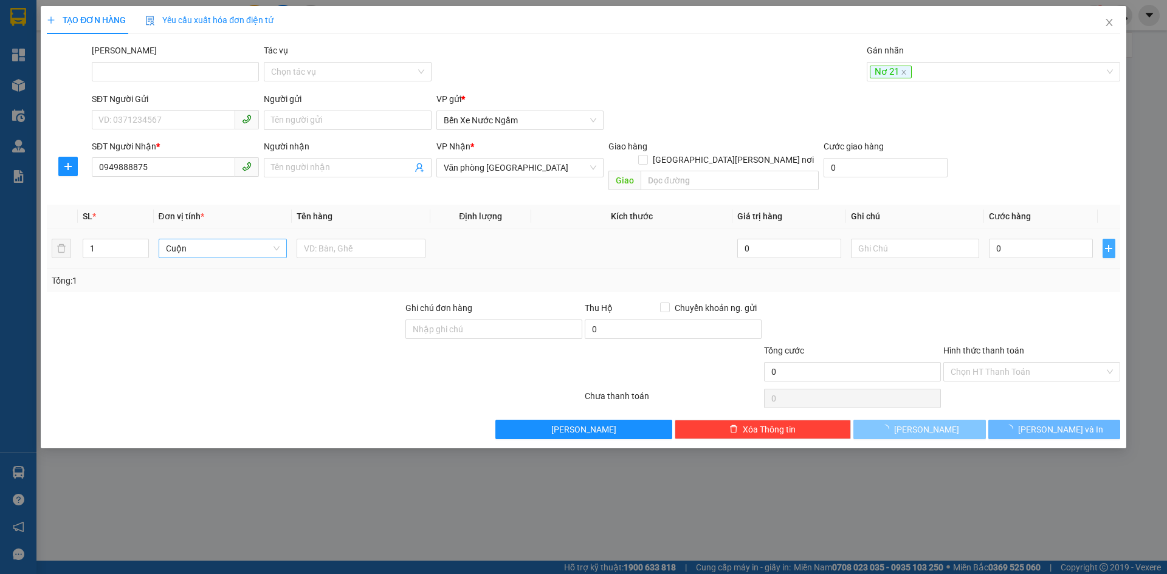
click at [1110, 244] on icon "plus" at bounding box center [1109, 249] width 10 height 10
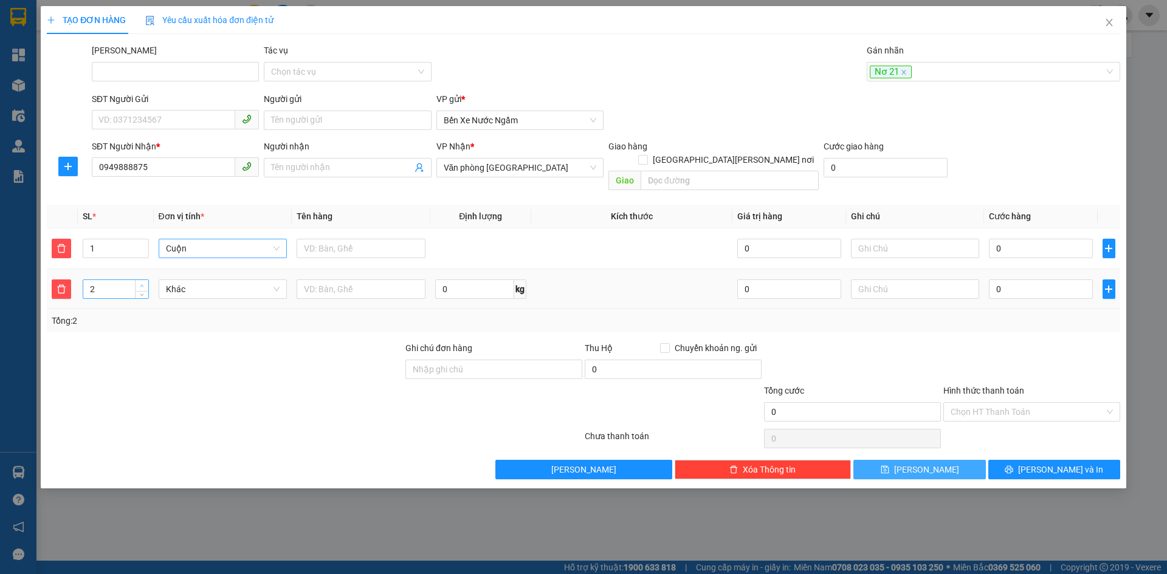
click at [145, 283] on span "up" at bounding box center [142, 286] width 7 height 7
click at [195, 280] on span "Khác" at bounding box center [223, 289] width 114 height 18
click at [174, 299] on div "Bọc" at bounding box center [223, 300] width 114 height 13
click at [1010, 280] on input "0" at bounding box center [1040, 289] width 103 height 19
click at [1017, 325] on div "Transit Pickup Surcharge Ids Transit Deliver Surcharge Ids Transit Deliver Surc…" at bounding box center [583, 262] width 1073 height 436
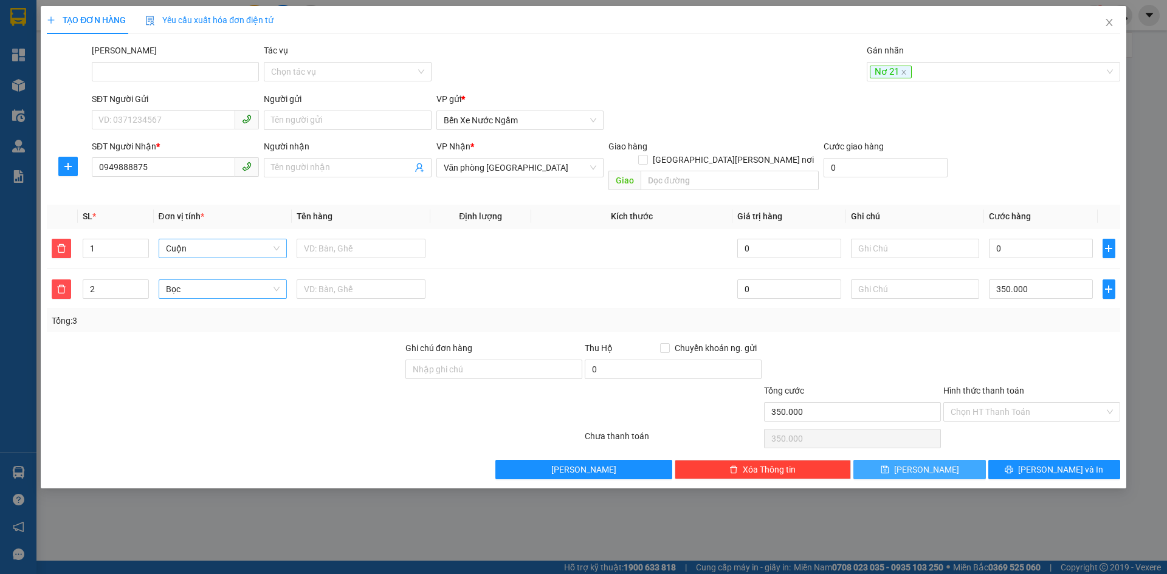
click at [903, 460] on button "[PERSON_NAME]" at bounding box center [919, 469] width 132 height 19
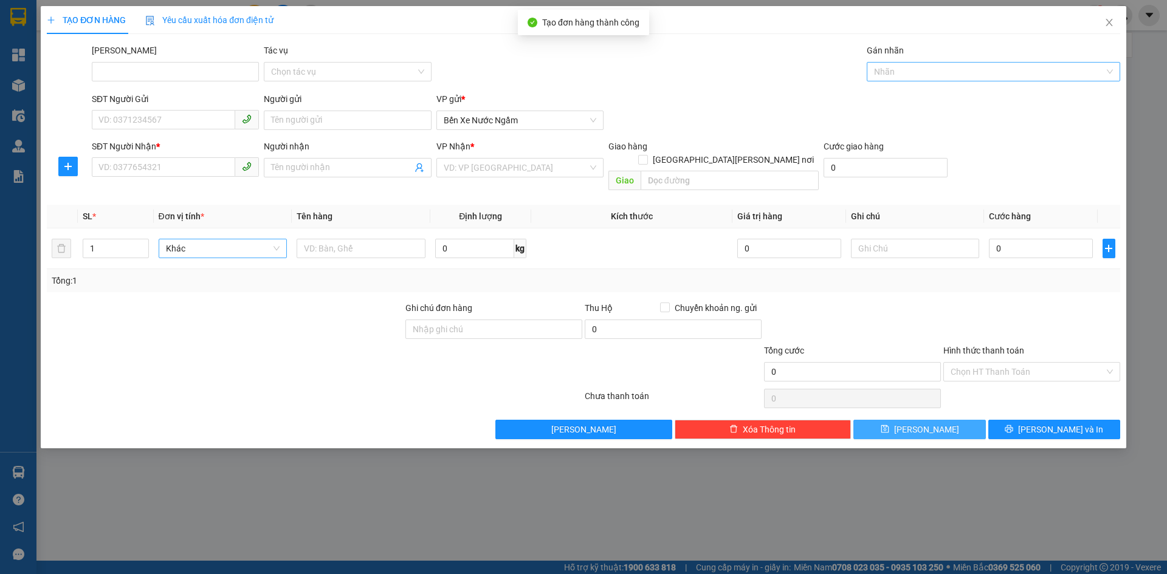
click at [901, 72] on div at bounding box center [987, 71] width 235 height 15
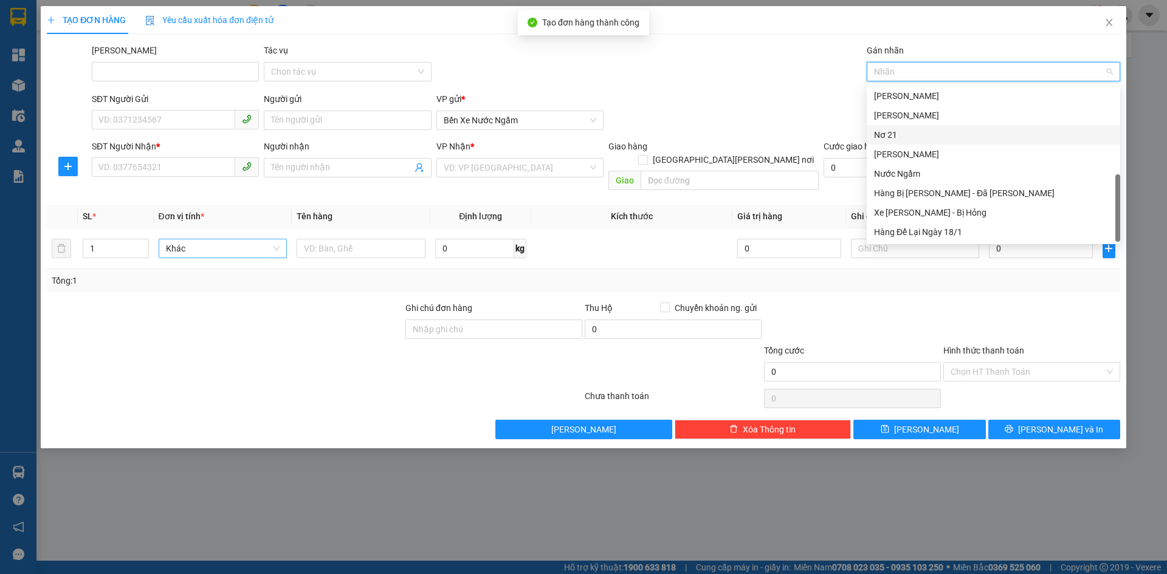
click at [893, 140] on div "Nơ 21" at bounding box center [993, 134] width 239 height 13
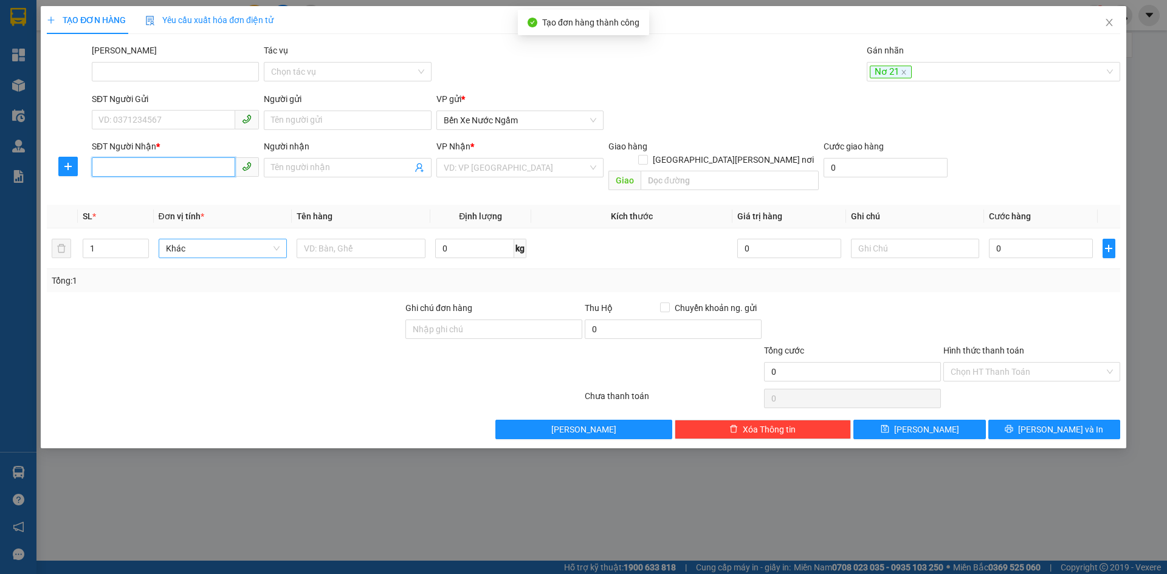
drag, startPoint x: 125, startPoint y: 173, endPoint x: 247, endPoint y: 176, distance: 122.2
click at [130, 172] on input "SĐT Người Nhận *" at bounding box center [163, 166] width 143 height 19
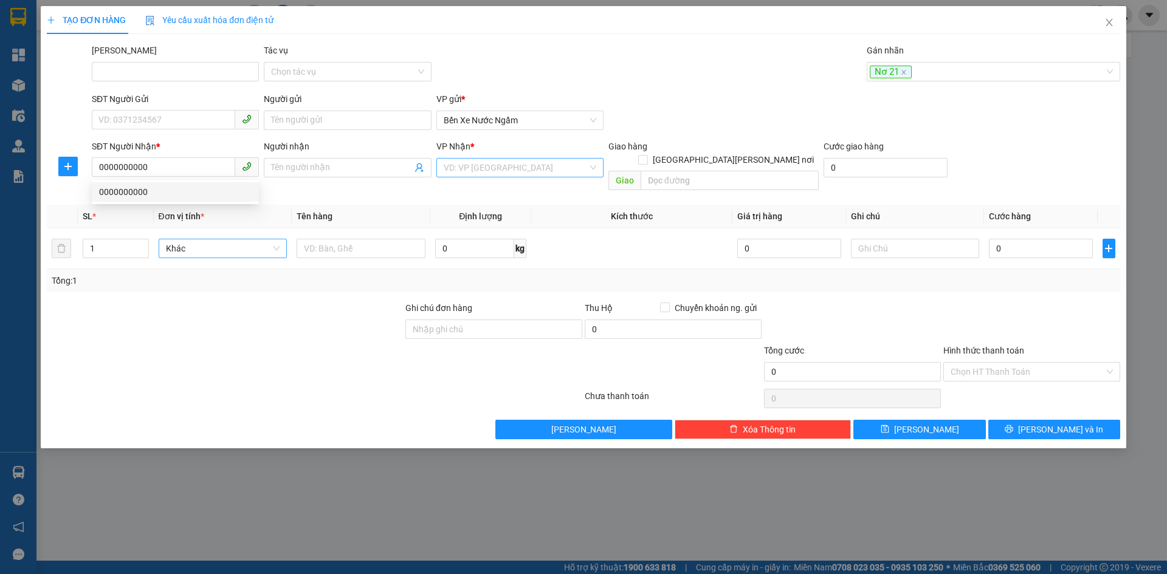
click at [502, 174] on input "search" at bounding box center [516, 168] width 144 height 18
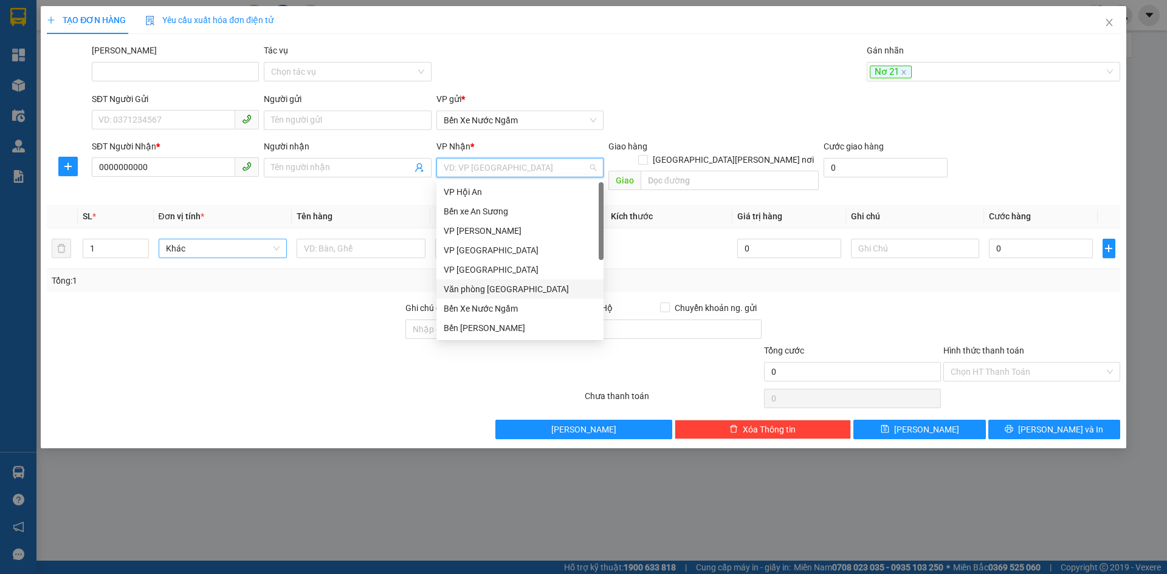
click at [499, 284] on div "Văn phòng [GEOGRAPHIC_DATA]" at bounding box center [520, 289] width 153 height 13
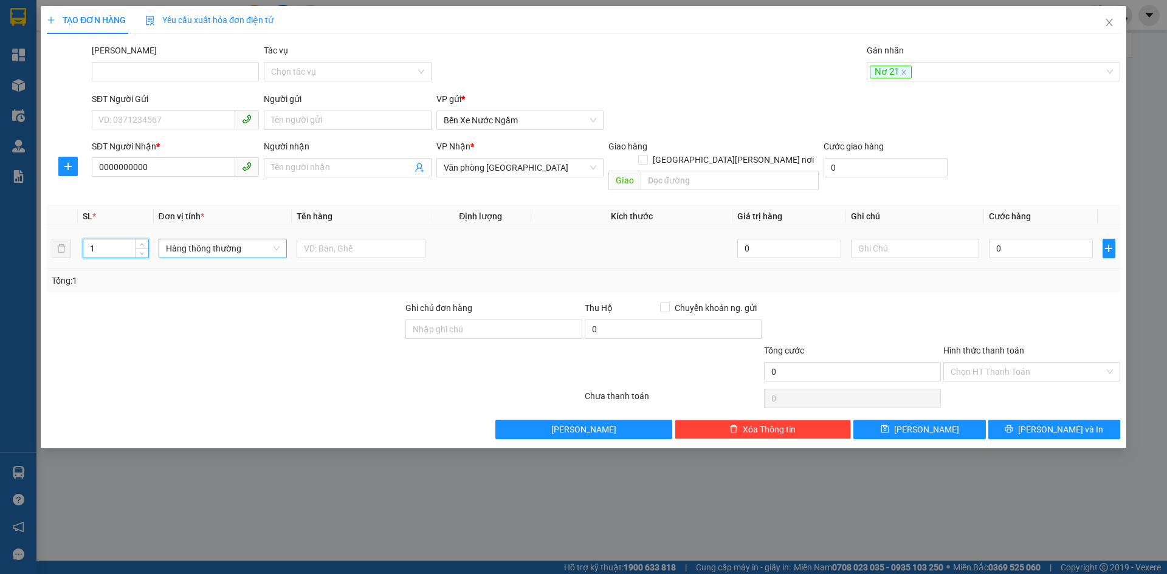
click at [119, 239] on input "1" at bounding box center [115, 248] width 64 height 18
click at [190, 239] on span "Hàng thông thường" at bounding box center [223, 248] width 114 height 18
click at [188, 295] on div "Kiện vừa" at bounding box center [223, 298] width 114 height 13
click at [343, 239] on input "text" at bounding box center [361, 248] width 129 height 19
click at [928, 423] on span "[PERSON_NAME]" at bounding box center [926, 429] width 65 height 13
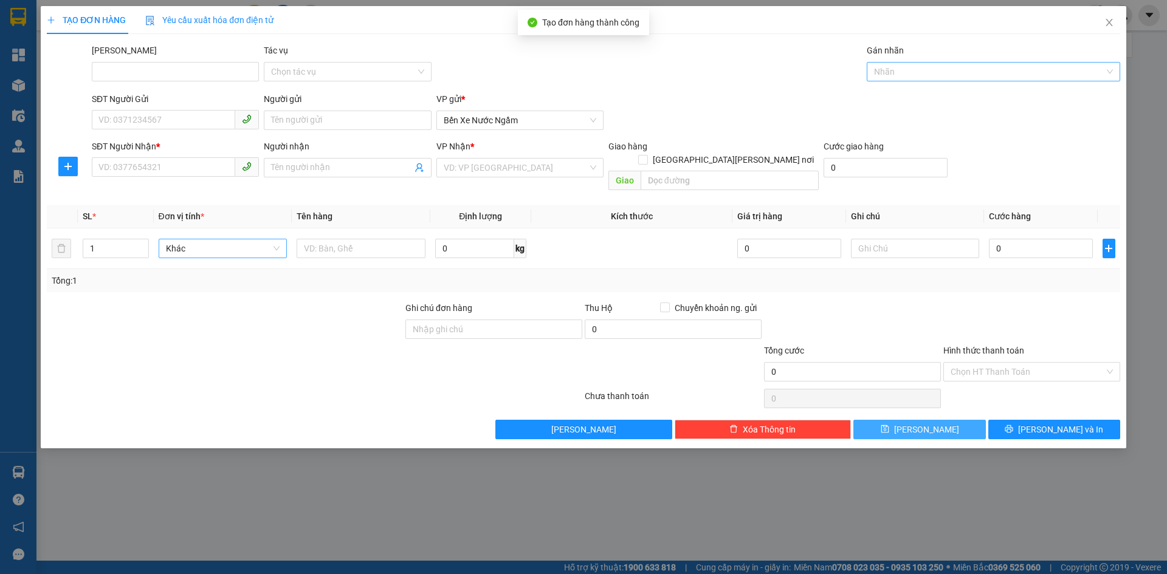
click at [907, 69] on div at bounding box center [987, 71] width 235 height 15
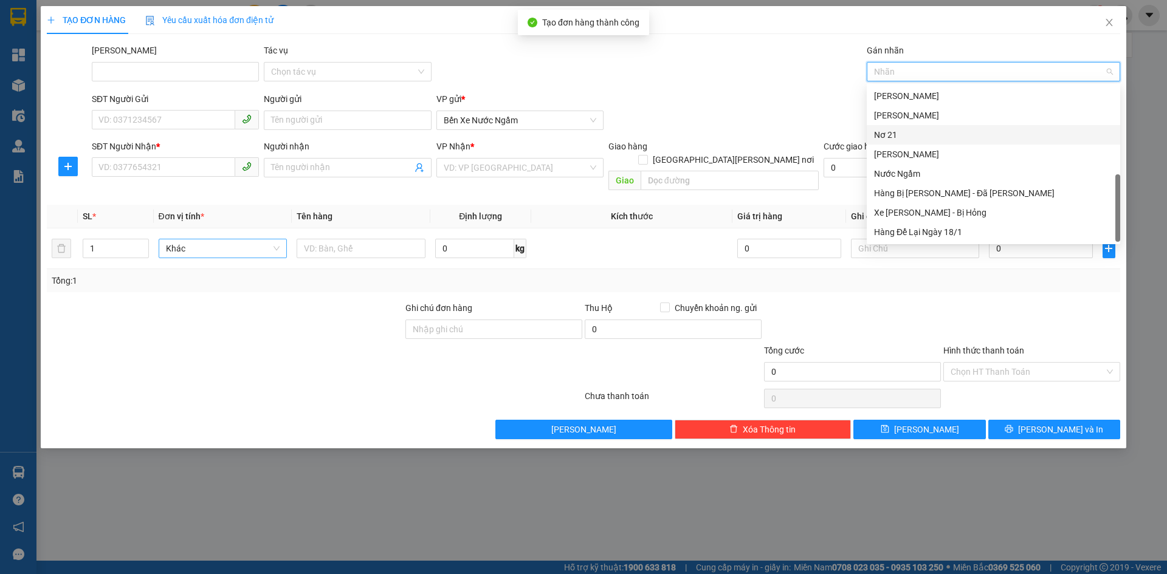
click at [897, 134] on div "Nơ 21" at bounding box center [993, 134] width 239 height 13
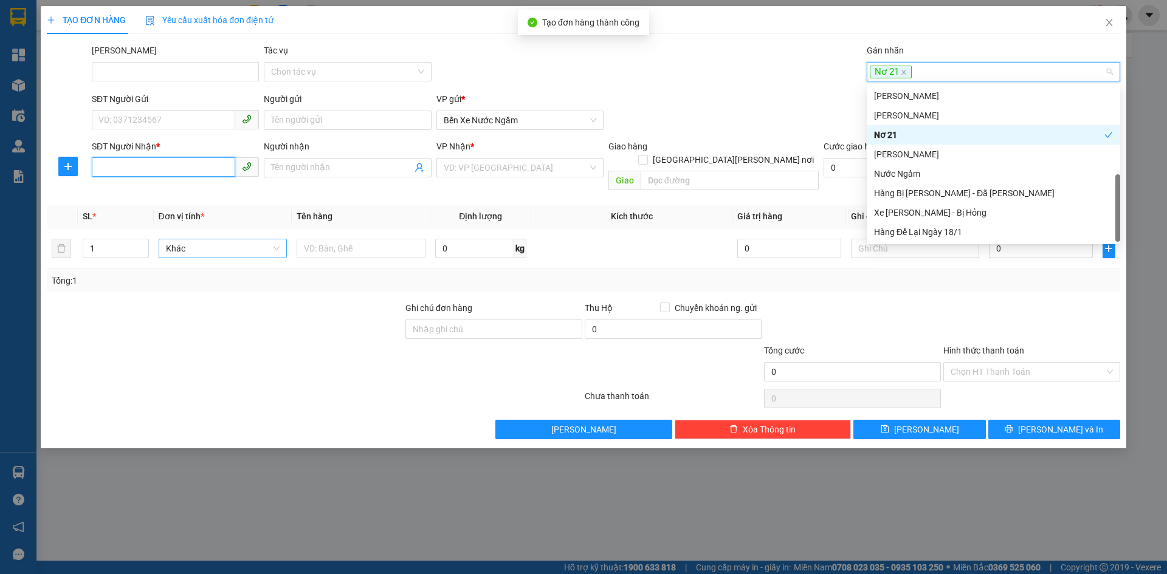
click at [122, 173] on input "SĐT Người Nhận *" at bounding box center [163, 166] width 143 height 19
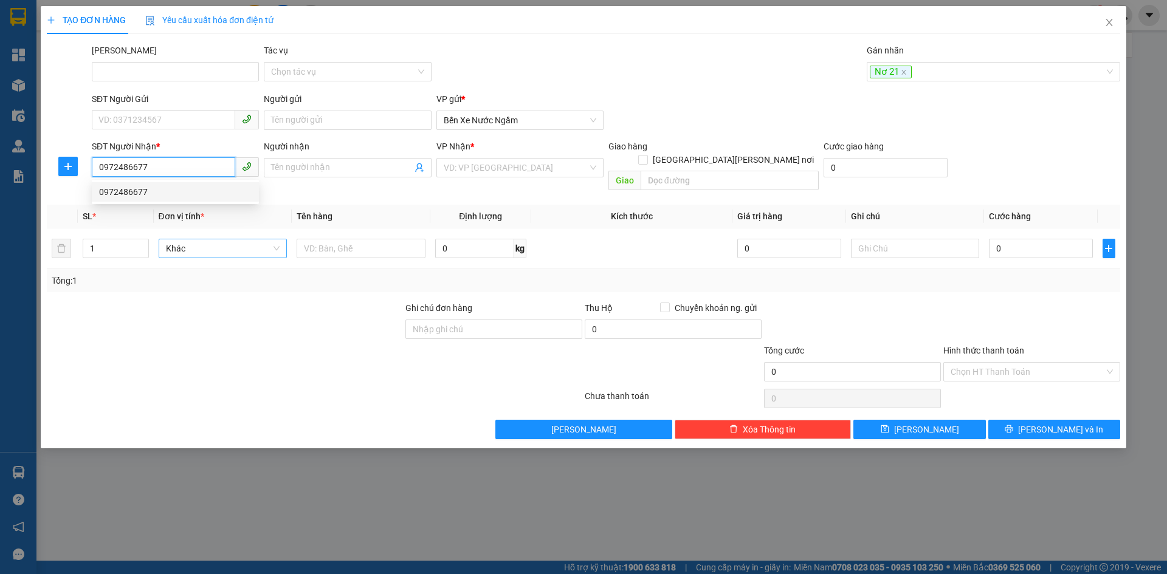
click at [131, 190] on div "0972486677" at bounding box center [175, 191] width 153 height 13
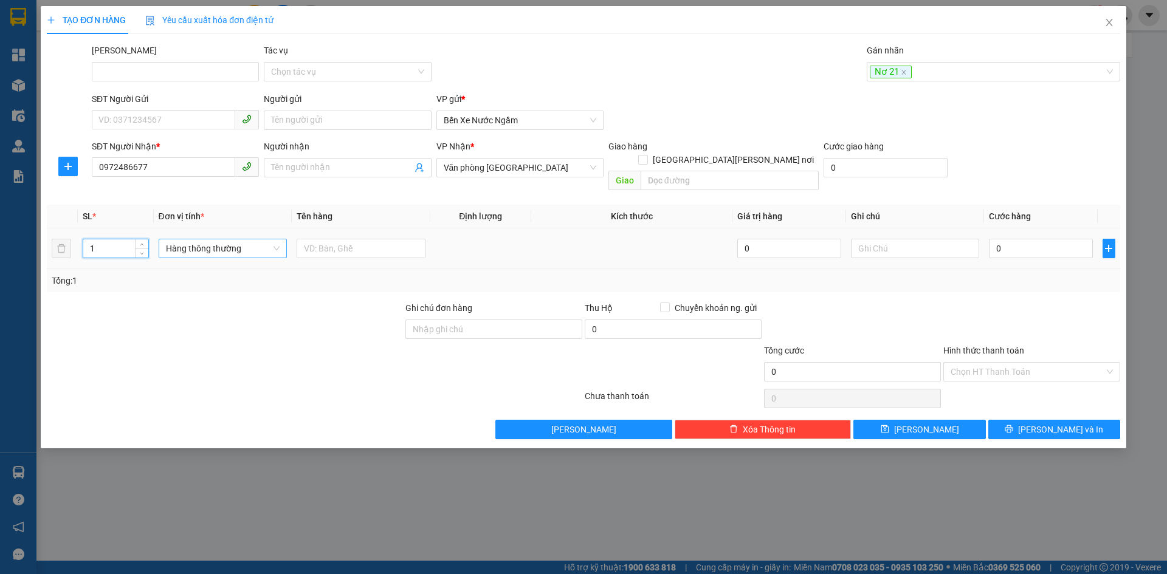
click at [117, 239] on input "1" at bounding box center [115, 248] width 64 height 18
click at [189, 239] on span "Hàng thông thường" at bounding box center [223, 248] width 114 height 18
click at [190, 288] on div "Kiện lớn Kiện nhỏ Kiện vừa" at bounding box center [223, 279] width 129 height 58
drag, startPoint x: 190, startPoint y: 297, endPoint x: 343, endPoint y: 237, distance: 165.1
click at [200, 291] on div "Kiện vừa" at bounding box center [223, 298] width 129 height 19
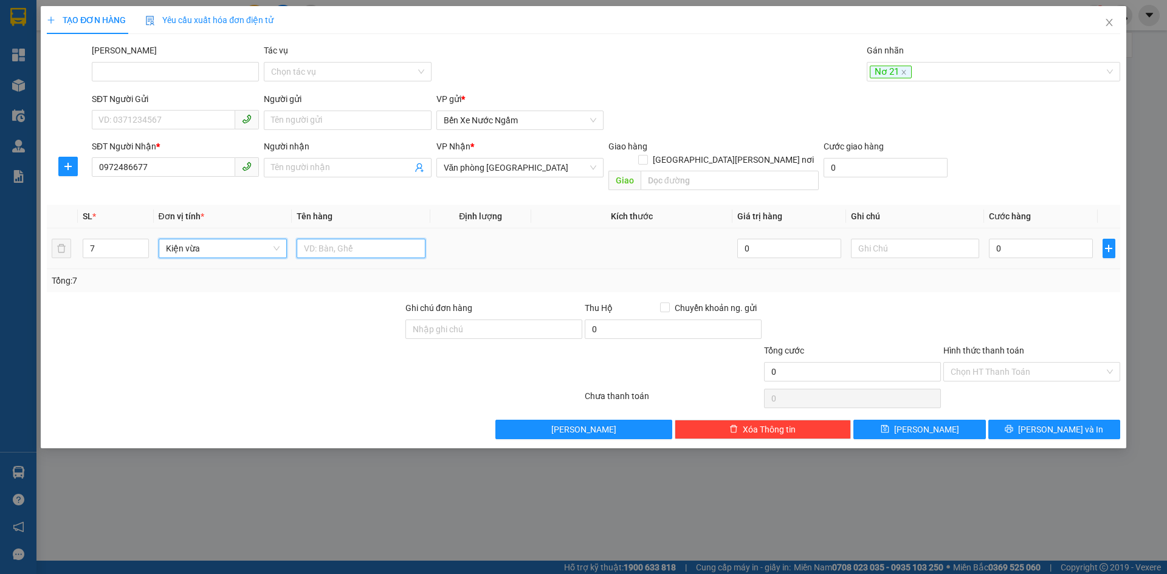
click at [358, 239] on input "text" at bounding box center [361, 248] width 129 height 19
click at [1025, 239] on input "0" at bounding box center [1040, 248] width 103 height 19
click at [889, 425] on icon "save" at bounding box center [885, 429] width 9 height 9
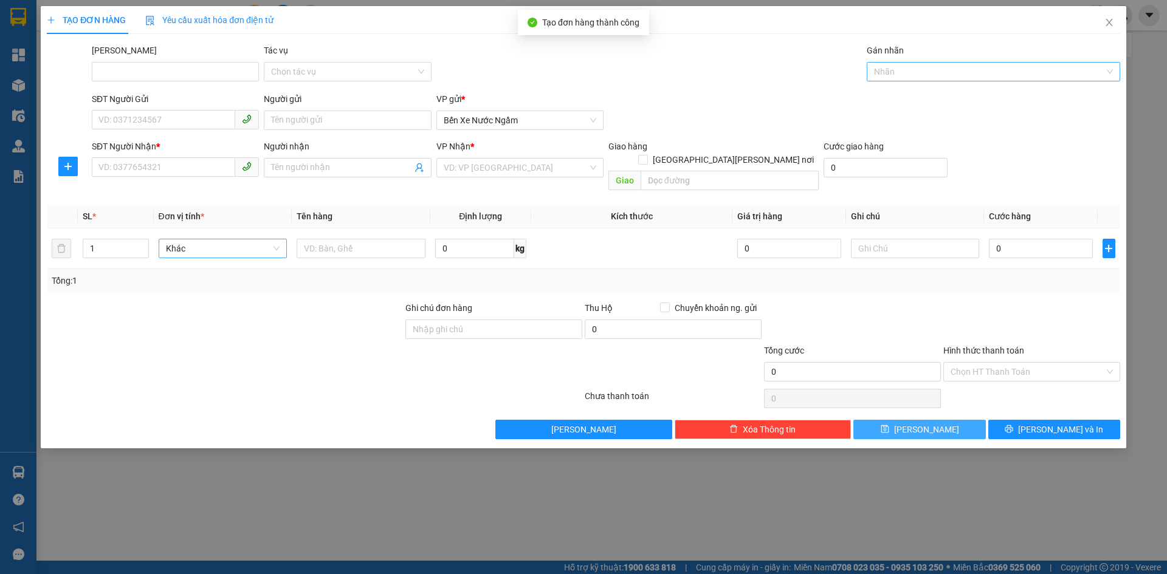
click at [904, 70] on div at bounding box center [987, 71] width 235 height 15
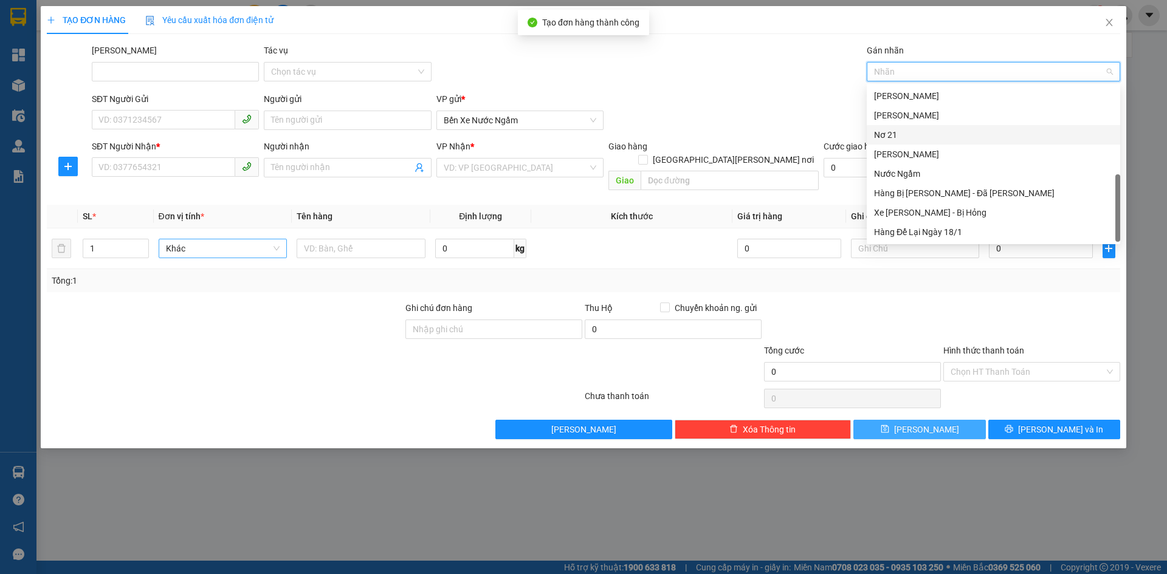
click at [888, 139] on div "Nơ 21" at bounding box center [993, 134] width 239 height 13
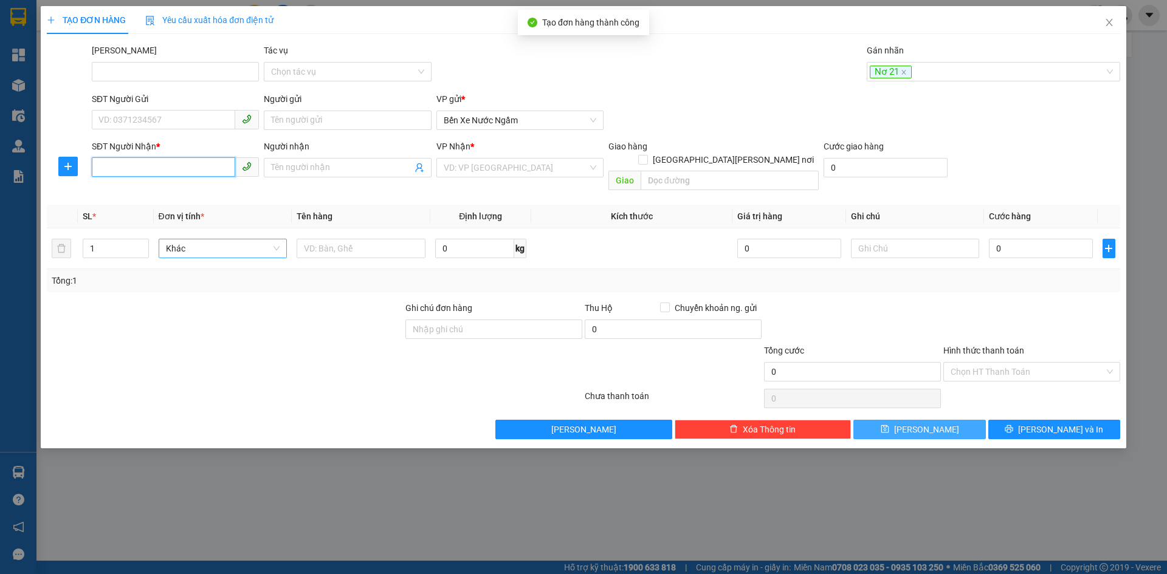
click at [117, 172] on input "SĐT Người Nhận *" at bounding box center [163, 166] width 143 height 19
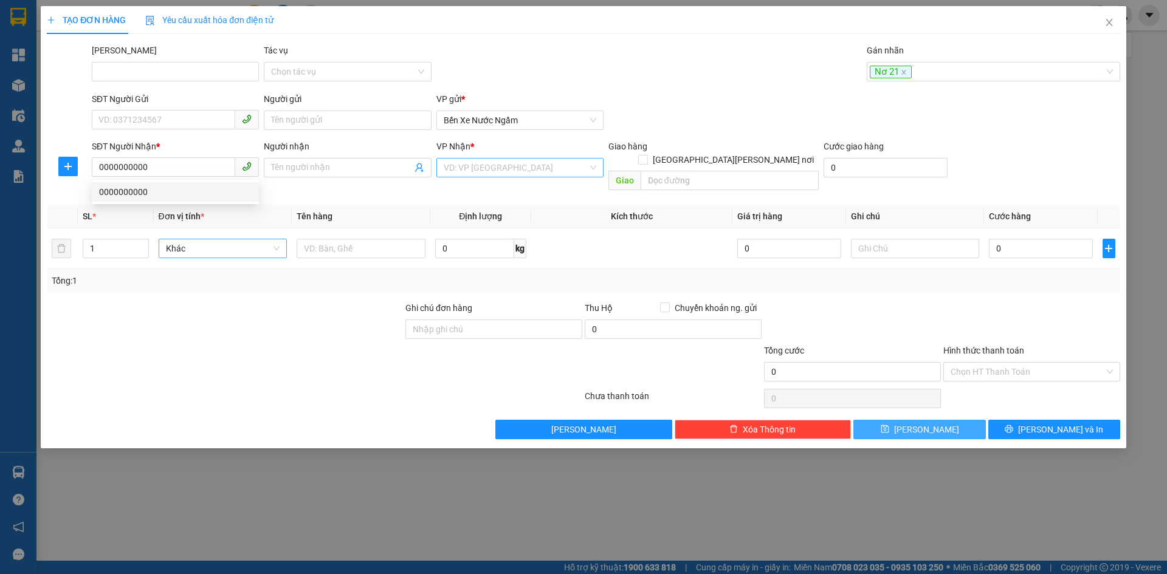
click at [506, 167] on input "search" at bounding box center [516, 168] width 144 height 18
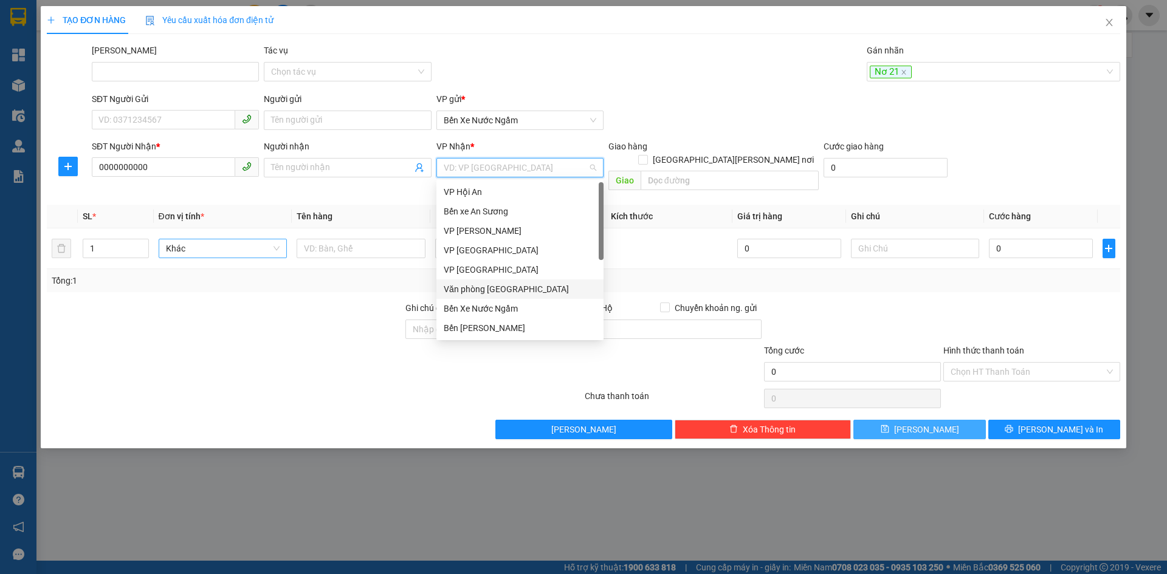
click at [497, 285] on div "Văn phòng [GEOGRAPHIC_DATA]" at bounding box center [520, 289] width 153 height 13
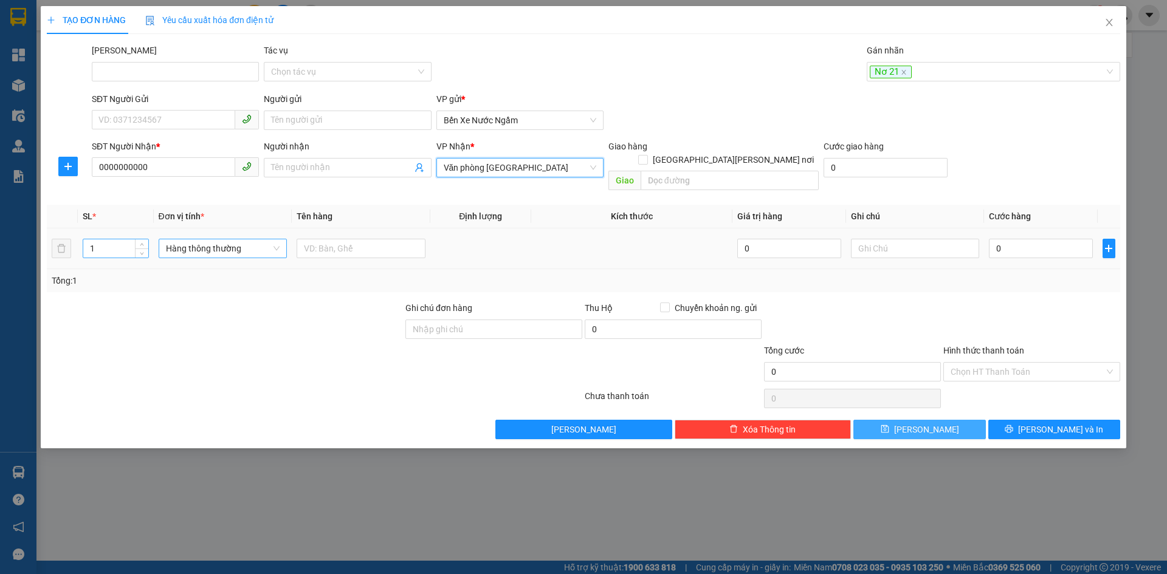
click at [122, 242] on input "1" at bounding box center [115, 248] width 64 height 18
click at [172, 239] on span "Hàng thông thường" at bounding box center [223, 248] width 114 height 18
click at [341, 239] on input "text" at bounding box center [361, 248] width 129 height 19
click at [1008, 239] on input "0" at bounding box center [1040, 248] width 103 height 19
click at [901, 420] on button "[PERSON_NAME]" at bounding box center [919, 429] width 132 height 19
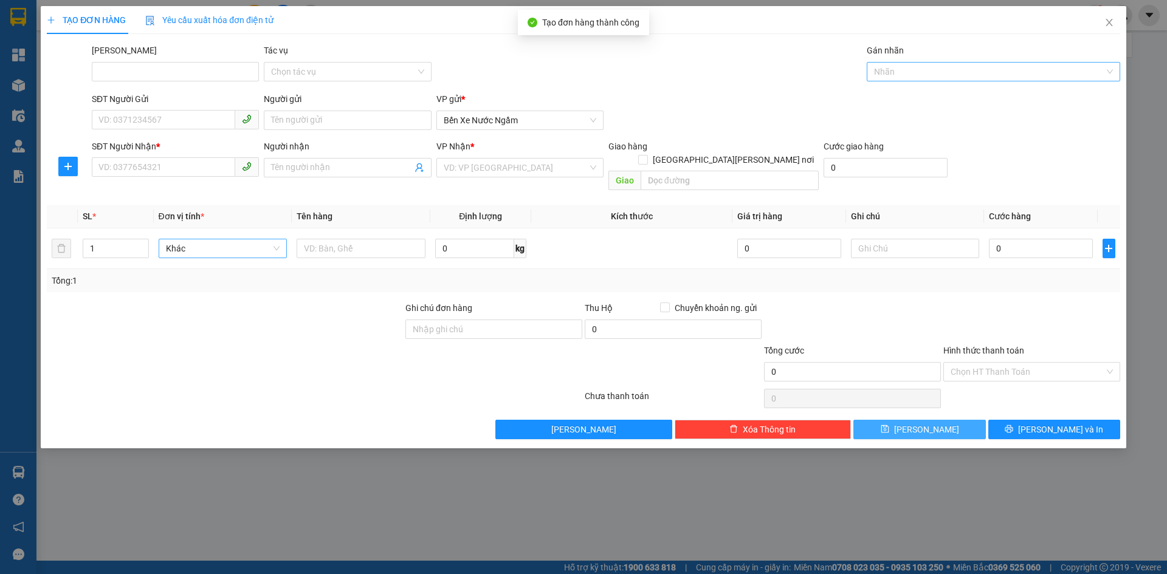
click at [898, 75] on div at bounding box center [987, 71] width 235 height 15
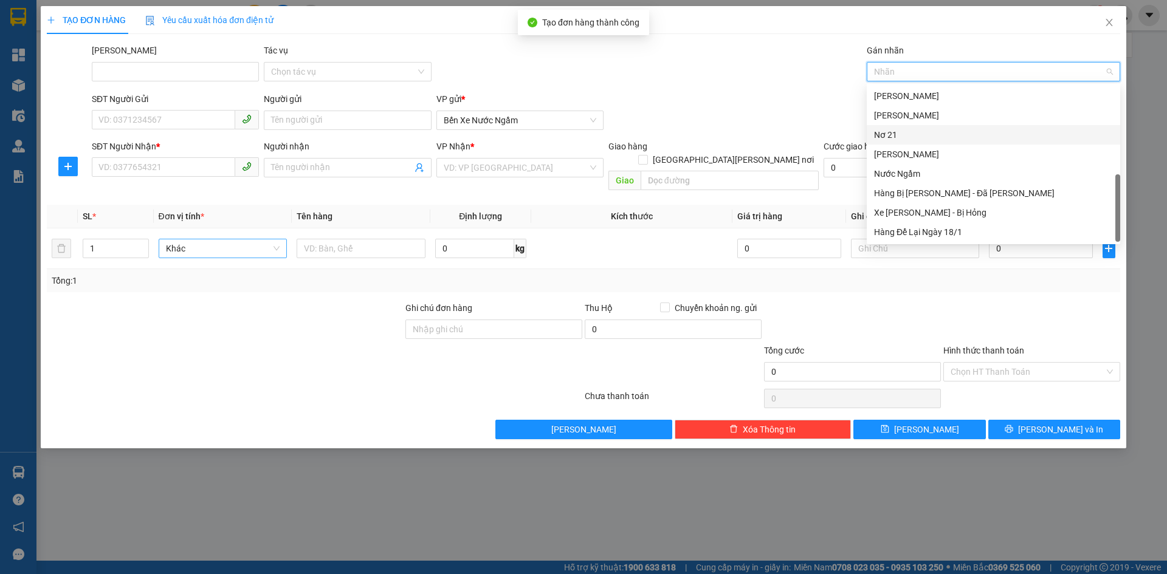
click at [888, 130] on div "Nơ 21" at bounding box center [993, 134] width 239 height 13
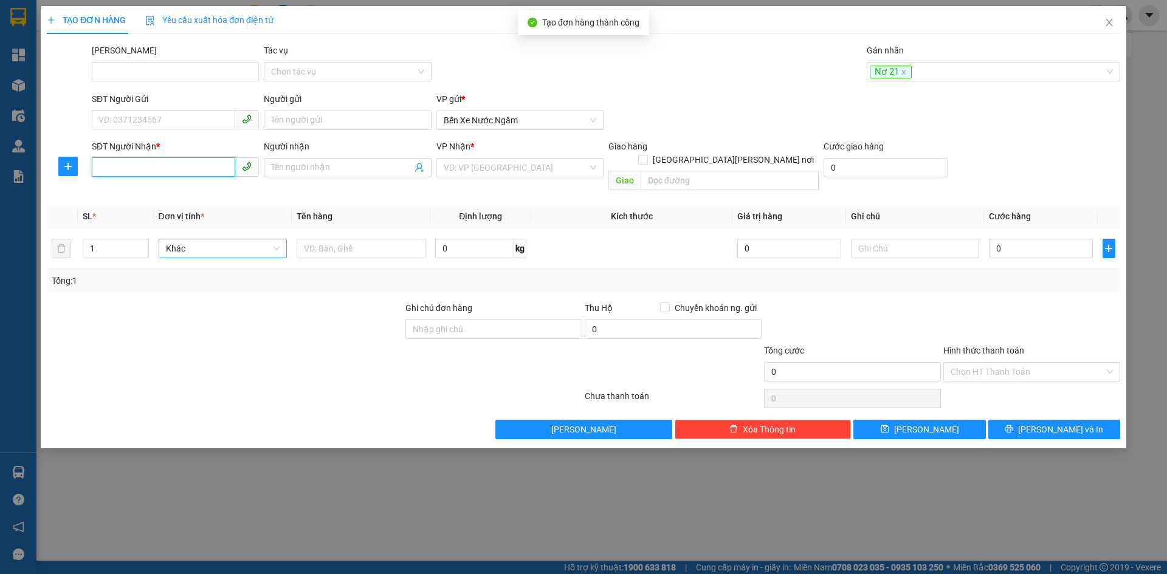
click at [136, 164] on input "SĐT Người Nhận *" at bounding box center [163, 166] width 143 height 19
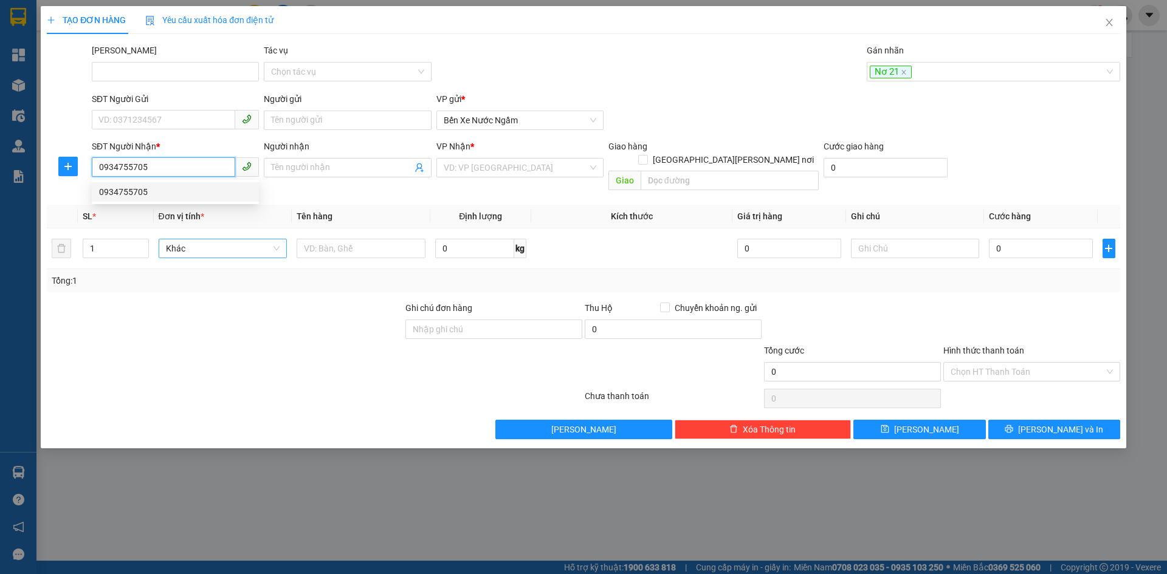
click at [124, 190] on div "0934755705" at bounding box center [175, 191] width 153 height 13
click at [196, 239] on span "Hàng thông thường" at bounding box center [223, 248] width 114 height 18
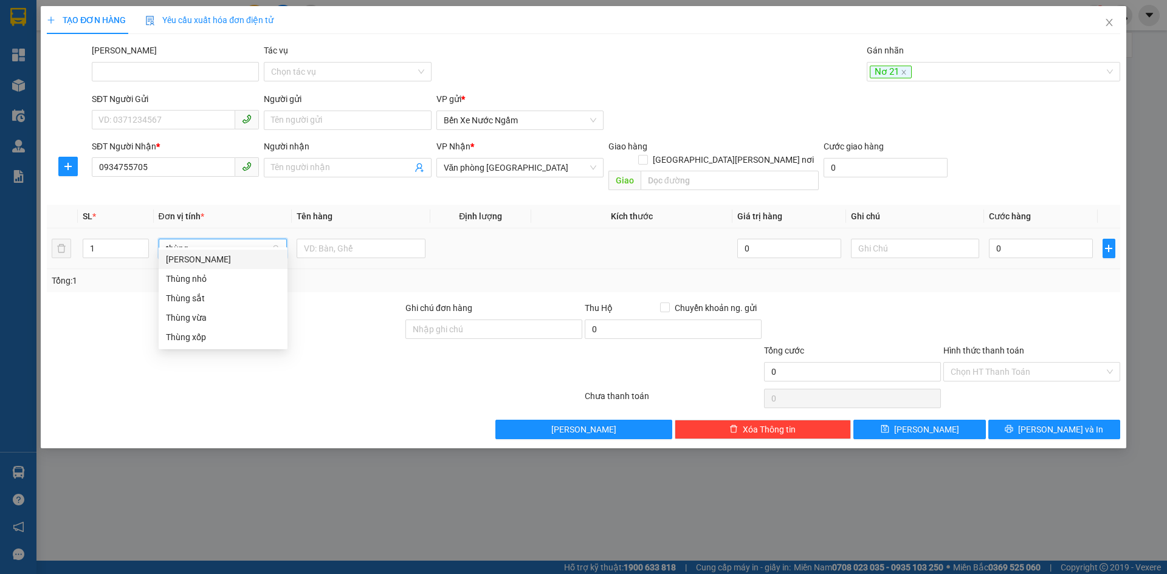
click at [190, 318] on div "Thùng vừa" at bounding box center [223, 317] width 114 height 13
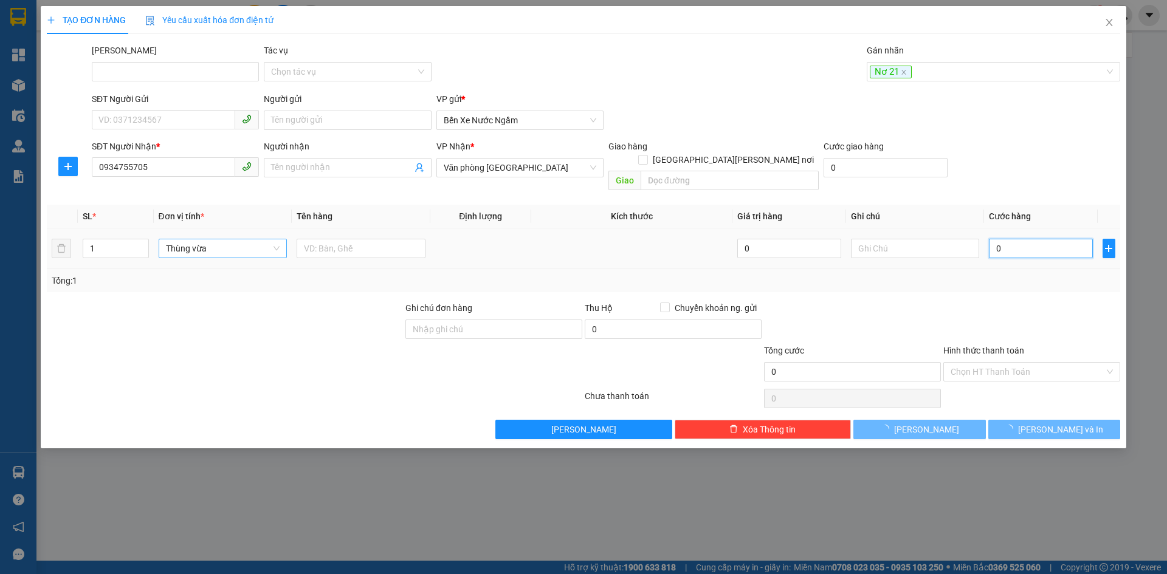
click at [1038, 239] on input "0" at bounding box center [1040, 248] width 103 height 19
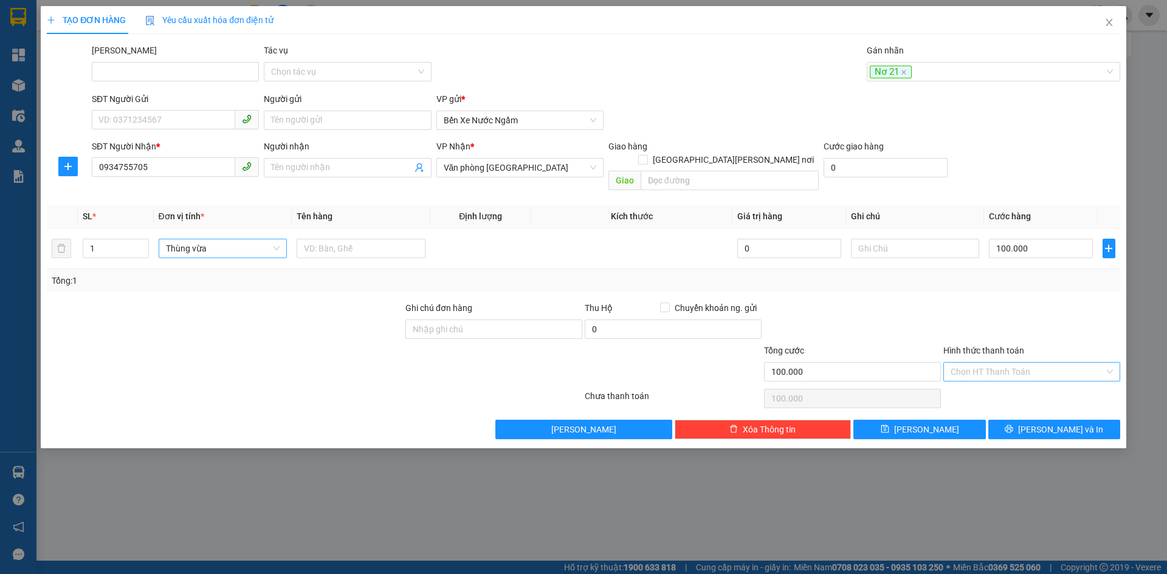
click at [987, 363] on input "Hình thức thanh toán" at bounding box center [1028, 372] width 154 height 18
click at [979, 379] on div "Tại văn phòng" at bounding box center [1032, 382] width 162 height 13
click at [917, 420] on button "[PERSON_NAME]" at bounding box center [919, 429] width 132 height 19
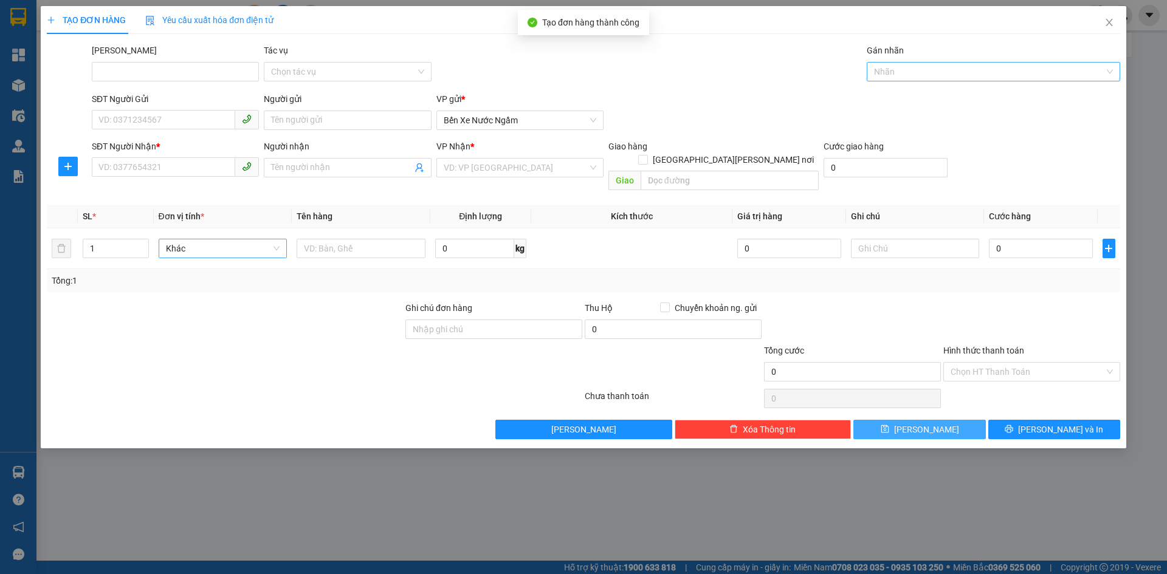
click at [892, 73] on div at bounding box center [987, 71] width 235 height 15
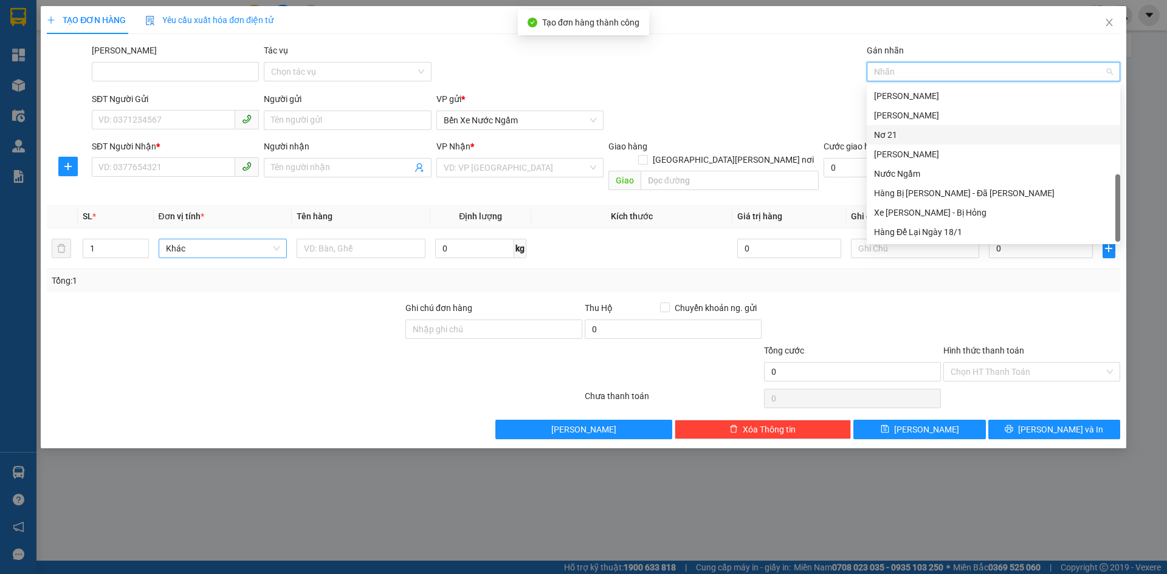
drag, startPoint x: 900, startPoint y: 139, endPoint x: 555, endPoint y: 153, distance: 344.9
click at [899, 139] on div "Nơ 21" at bounding box center [993, 134] width 239 height 13
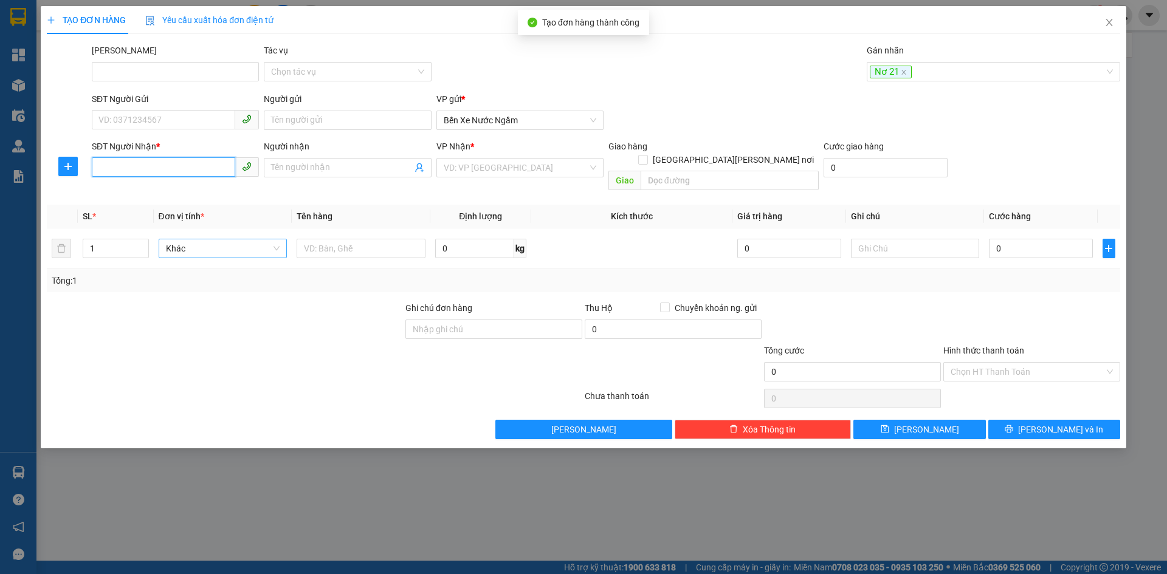
click at [114, 172] on input "SĐT Người Nhận *" at bounding box center [163, 166] width 143 height 19
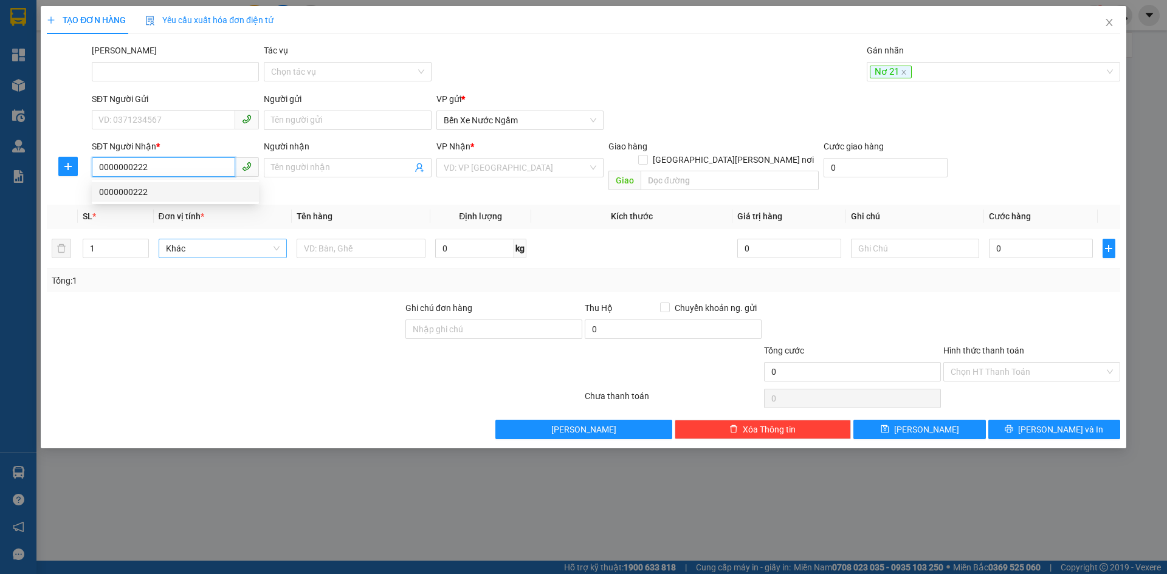
click at [121, 184] on div "0000000222" at bounding box center [175, 191] width 167 height 19
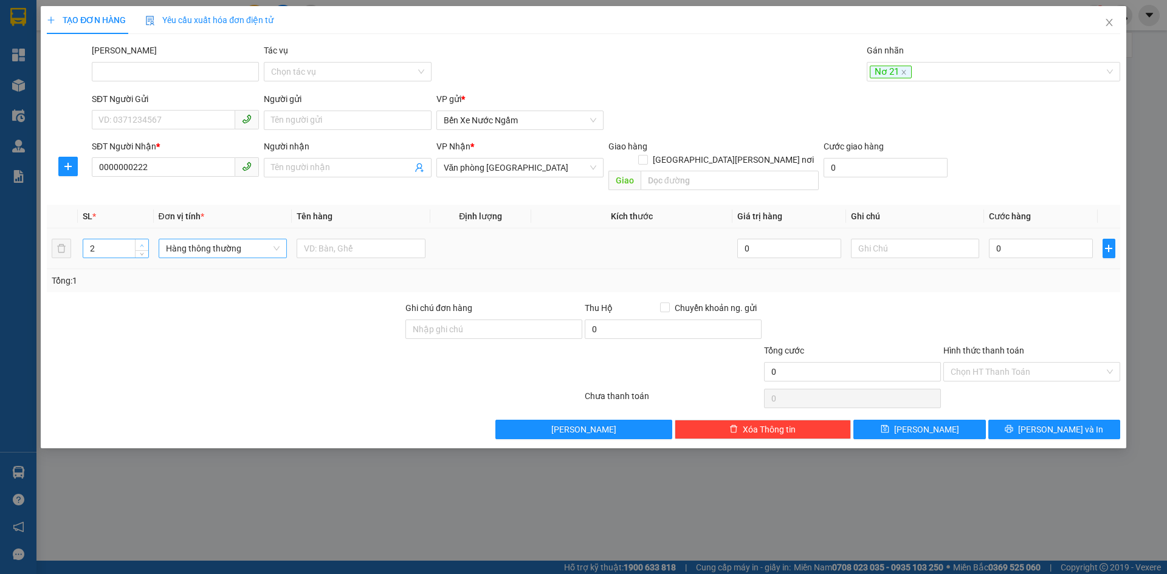
click at [145, 242] on span "up" at bounding box center [142, 245] width 7 height 7
click at [201, 239] on span "Hàng thông thường" at bounding box center [223, 248] width 114 height 18
click at [176, 296] on div "Bao vừa" at bounding box center [223, 298] width 114 height 13
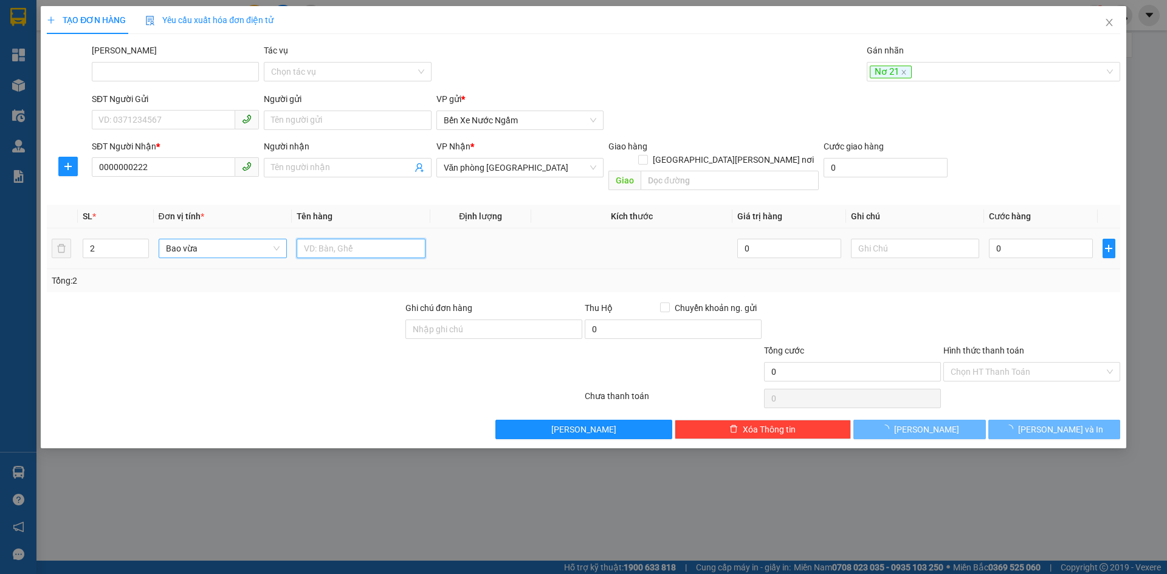
click at [303, 239] on input "text" at bounding box center [361, 248] width 129 height 19
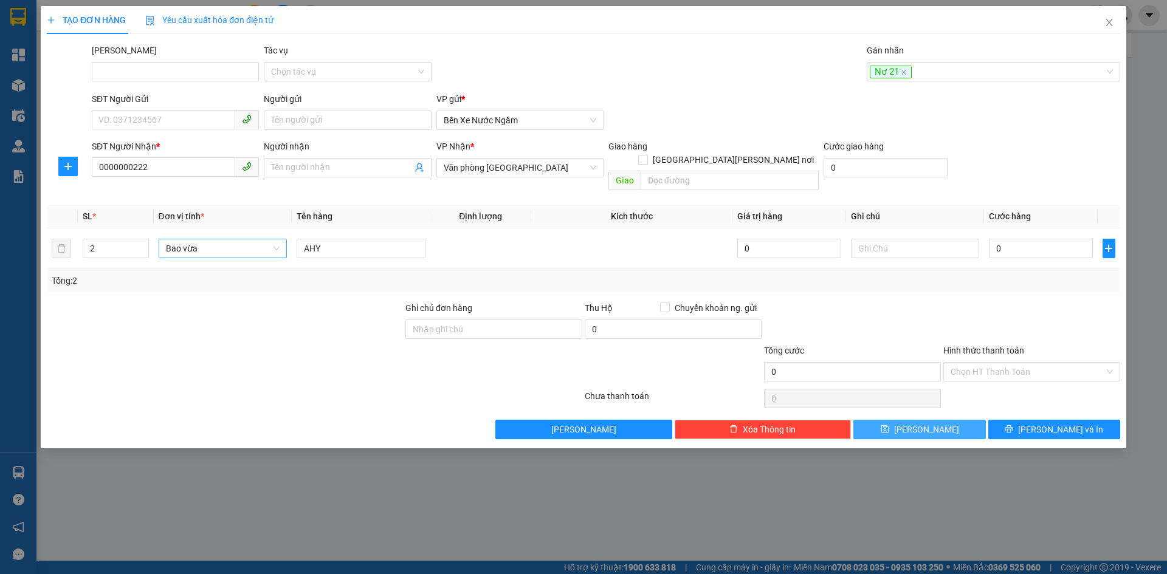
click at [898, 420] on button "[PERSON_NAME]" at bounding box center [919, 429] width 132 height 19
click at [890, 69] on div at bounding box center [987, 71] width 235 height 15
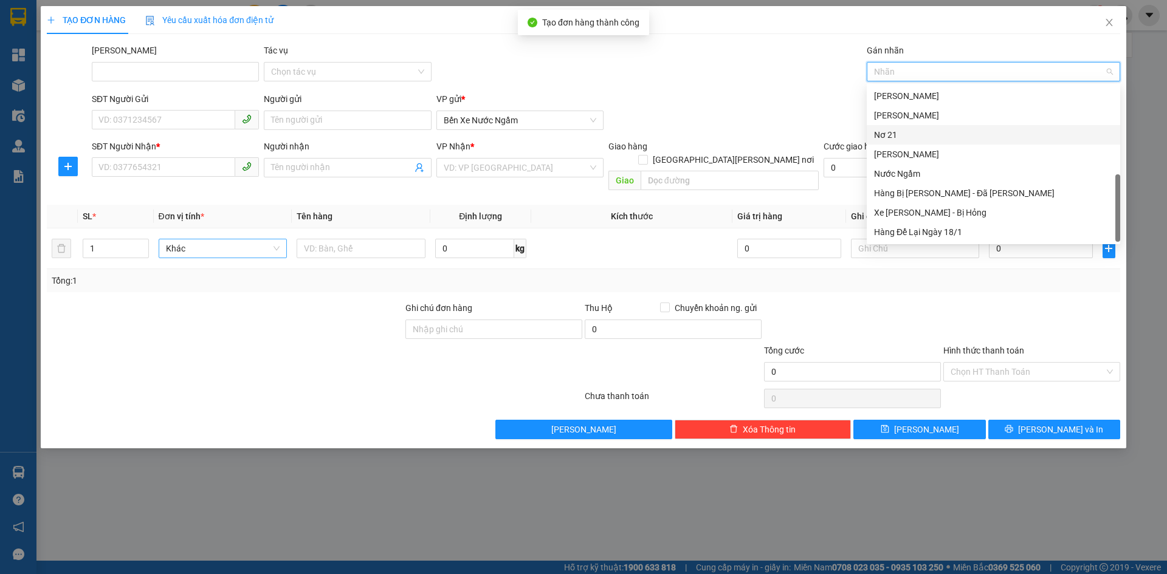
click at [889, 136] on div "Nơ 21" at bounding box center [993, 134] width 239 height 13
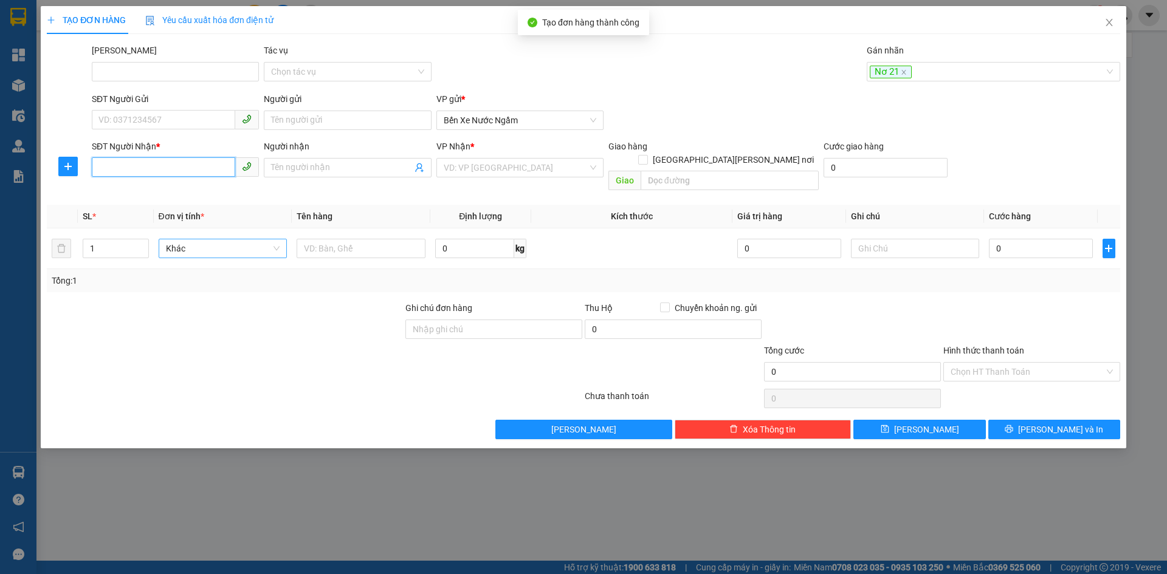
click at [123, 171] on input "SĐT Người Nhận *" at bounding box center [163, 166] width 143 height 19
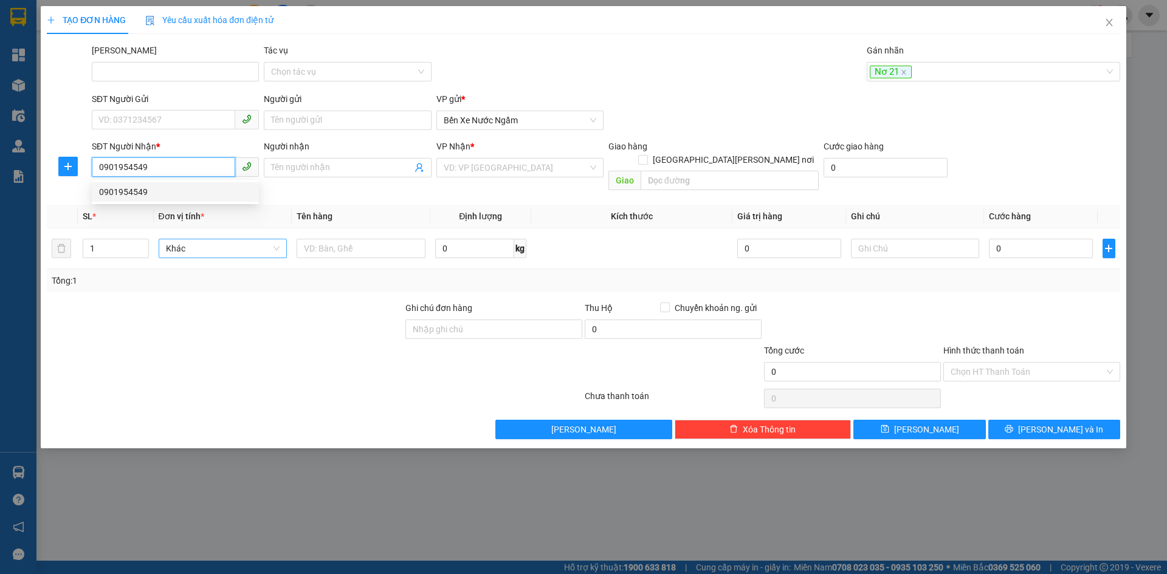
click at [125, 192] on div "0901954549" at bounding box center [175, 191] width 153 height 13
click at [216, 239] on span "Hàng thông thường" at bounding box center [223, 248] width 114 height 18
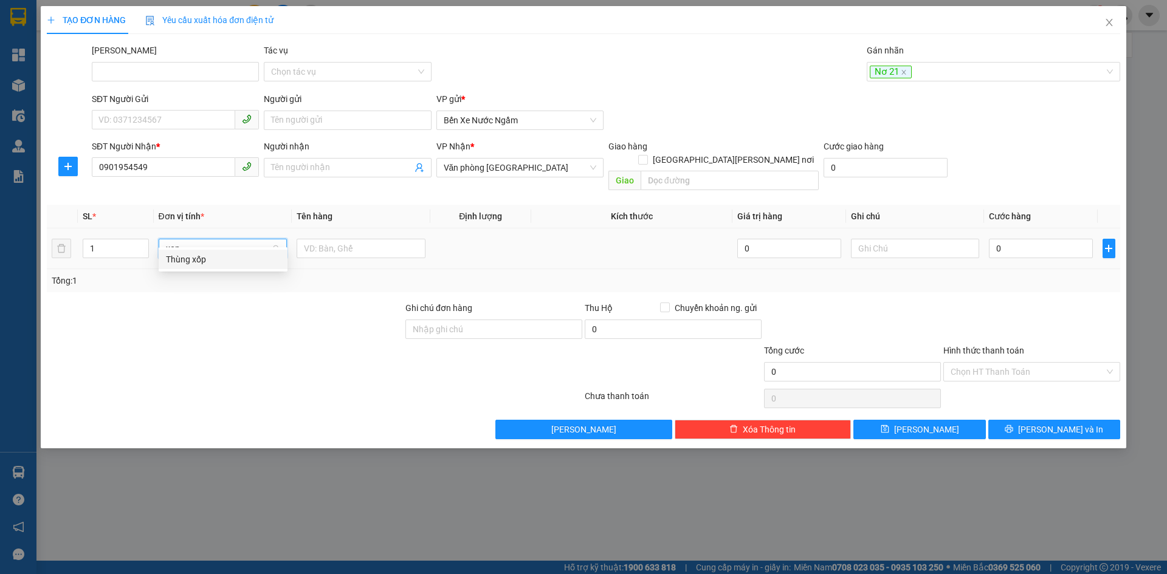
click at [182, 261] on div "Thùng xốp" at bounding box center [223, 259] width 114 height 13
click at [1109, 244] on icon "plus" at bounding box center [1109, 249] width 10 height 10
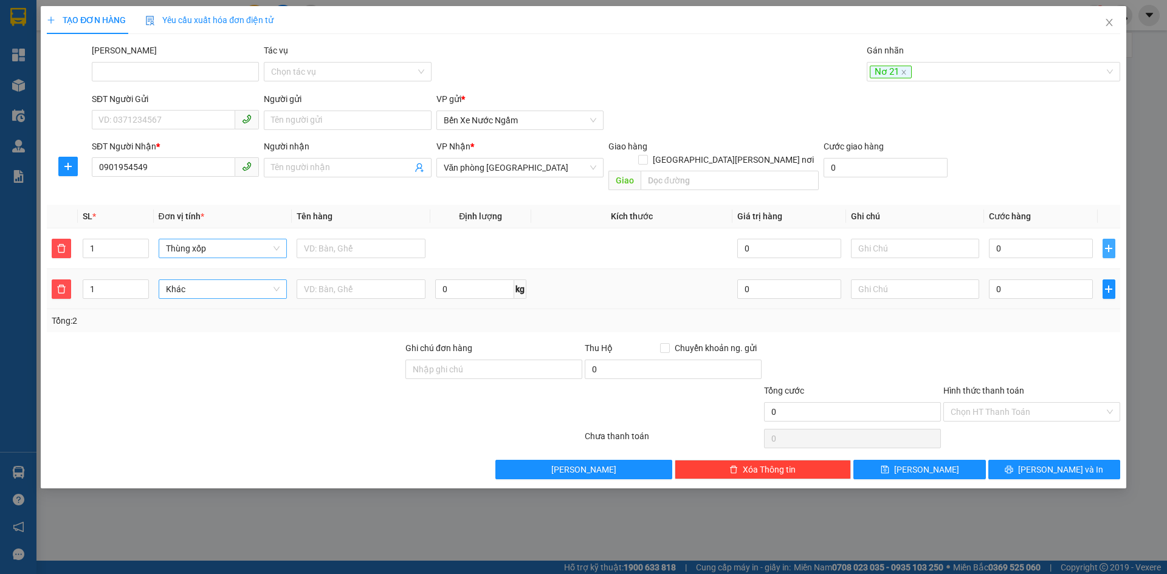
click at [209, 284] on span "Khác" at bounding box center [223, 289] width 114 height 18
click at [197, 359] on div "Thùng vừa" at bounding box center [223, 358] width 114 height 13
click at [1025, 280] on input "0" at bounding box center [1040, 289] width 103 height 19
click at [933, 463] on span "[PERSON_NAME]" at bounding box center [926, 469] width 65 height 13
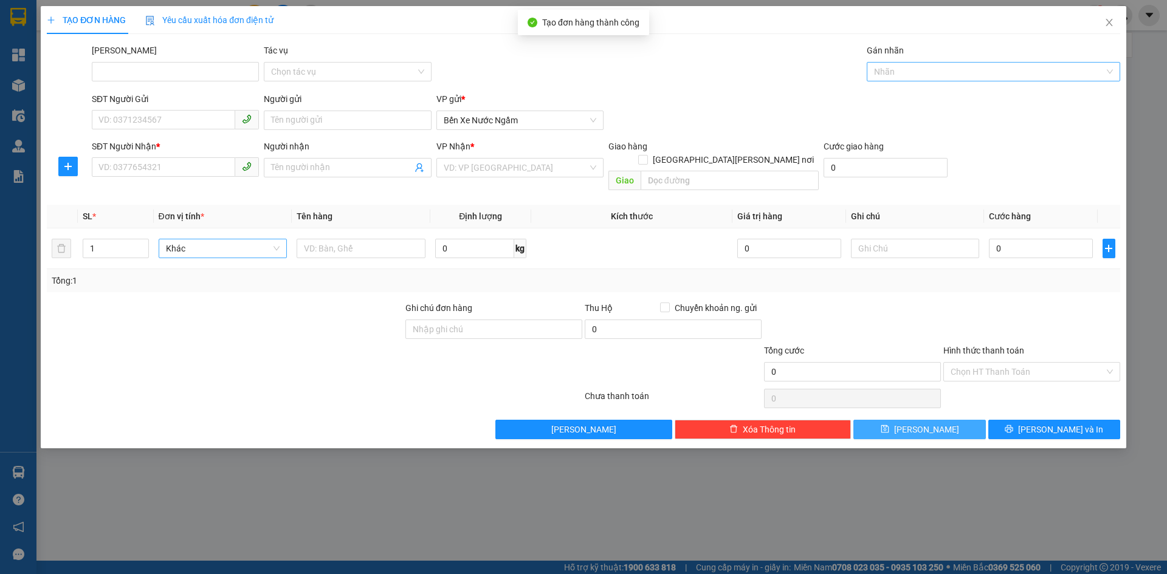
click at [903, 63] on div "Nhãn" at bounding box center [993, 71] width 253 height 19
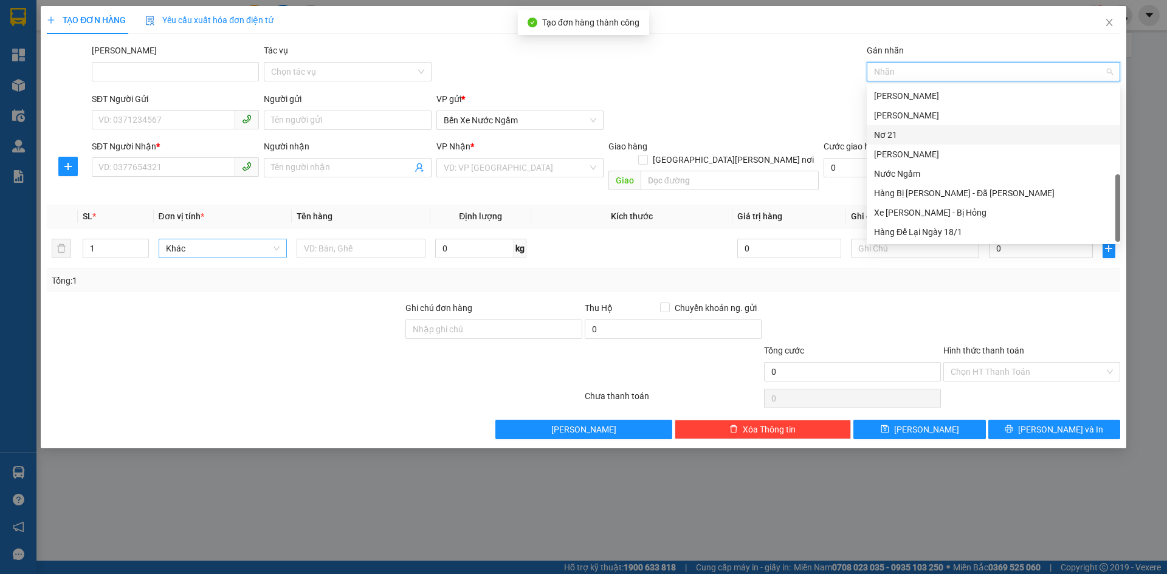
click at [884, 133] on div "Nơ 21" at bounding box center [993, 134] width 239 height 13
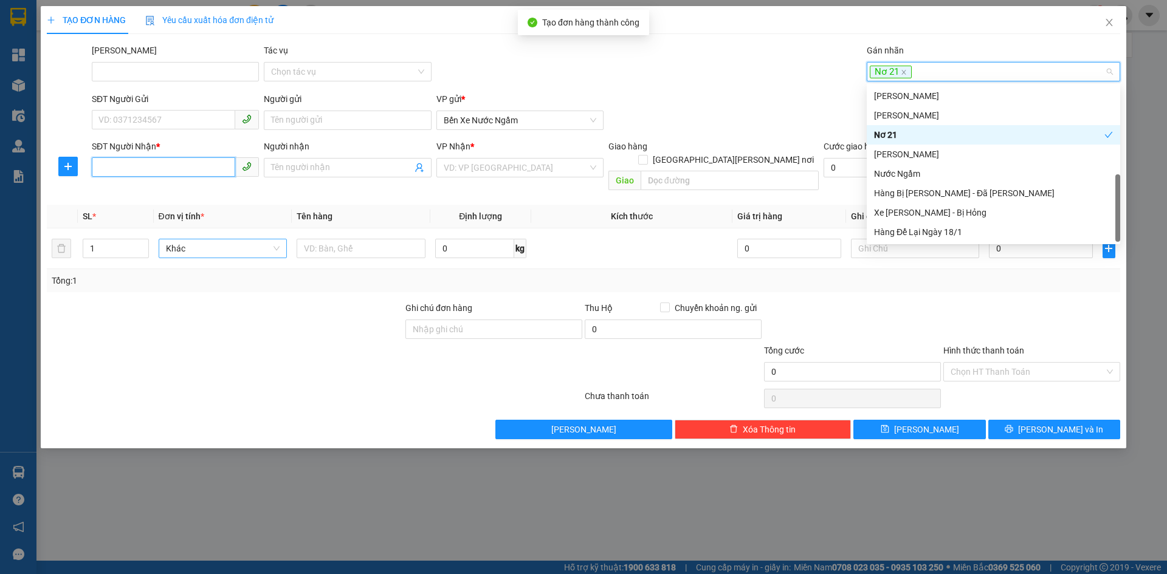
click at [119, 171] on input "SĐT Người Nhận *" at bounding box center [163, 166] width 143 height 19
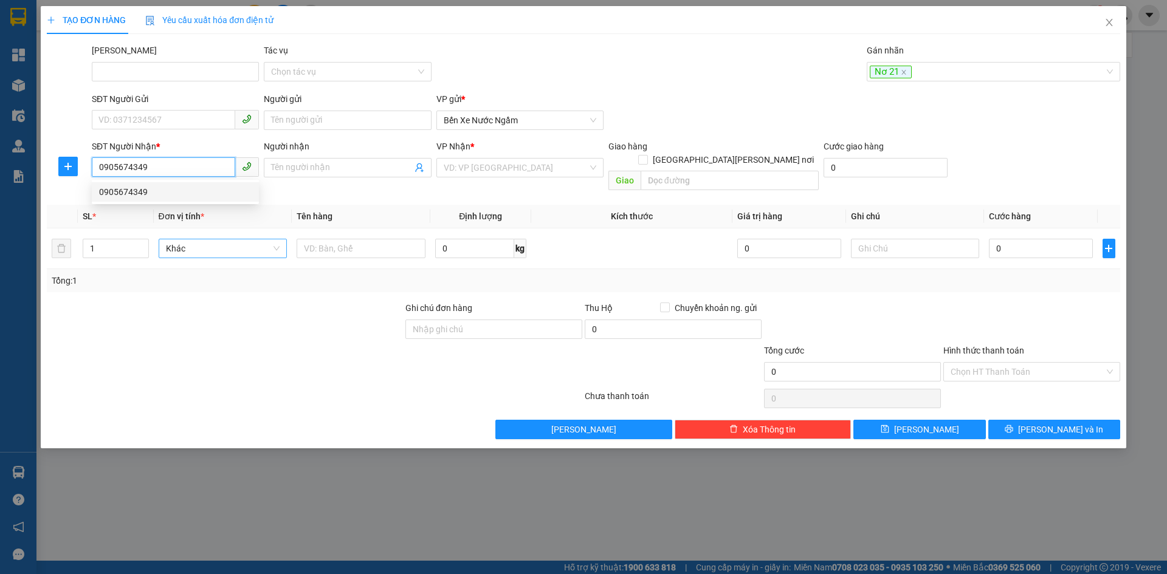
click at [131, 195] on div "0905674349" at bounding box center [175, 191] width 153 height 13
click at [193, 239] on span "Hàng thông thường" at bounding box center [223, 248] width 114 height 18
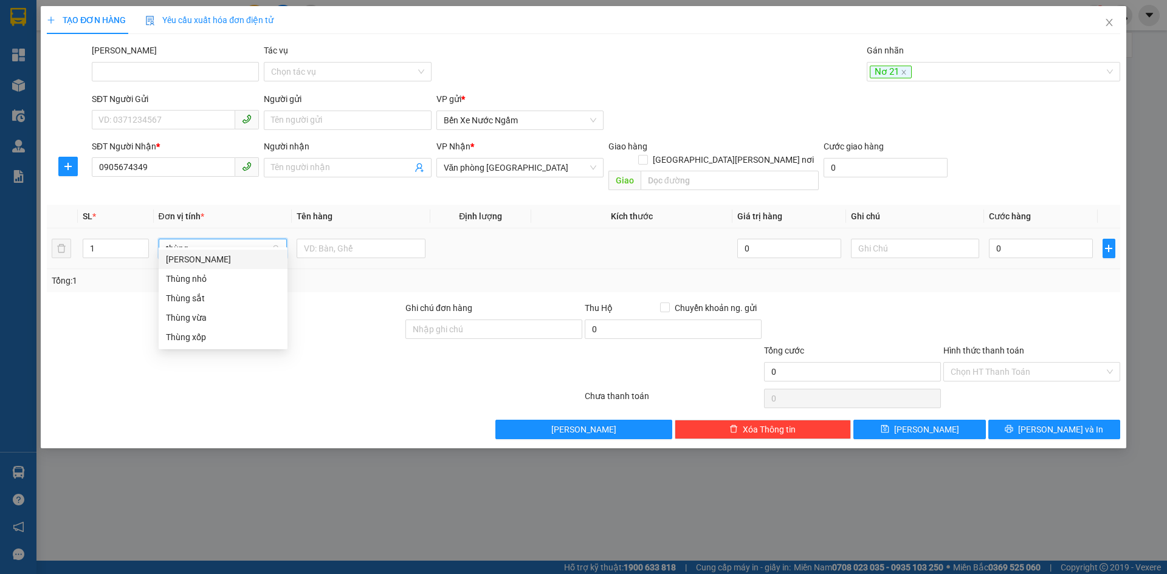
click at [195, 313] on div "Thùng vừa" at bounding box center [223, 317] width 114 height 13
click at [1023, 239] on input "0" at bounding box center [1040, 248] width 103 height 19
click at [904, 420] on button "[PERSON_NAME]" at bounding box center [919, 429] width 132 height 19
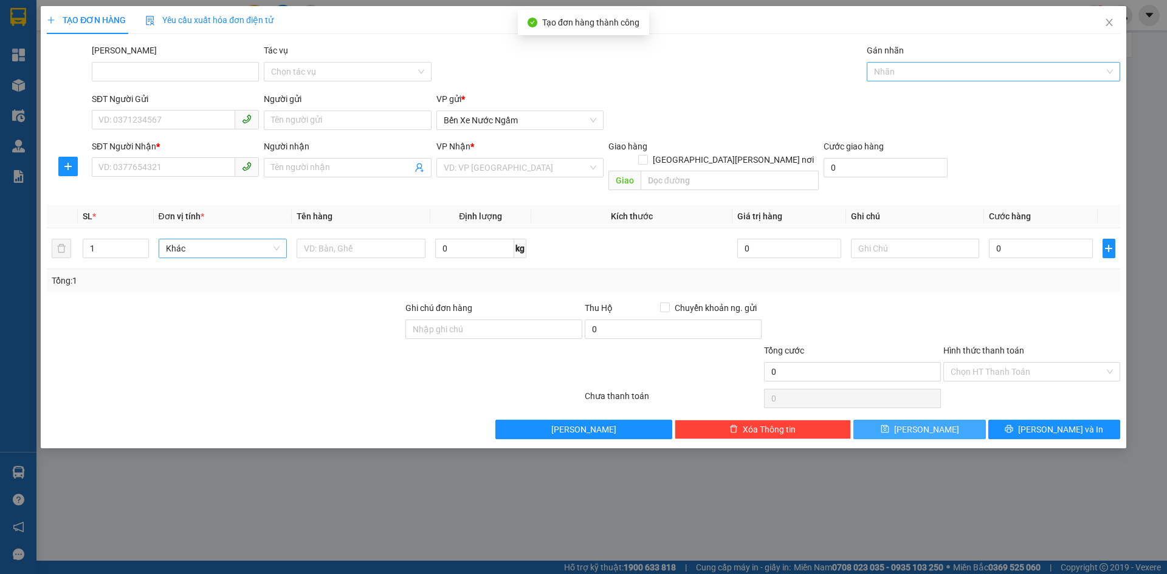
click at [890, 66] on div at bounding box center [987, 71] width 235 height 15
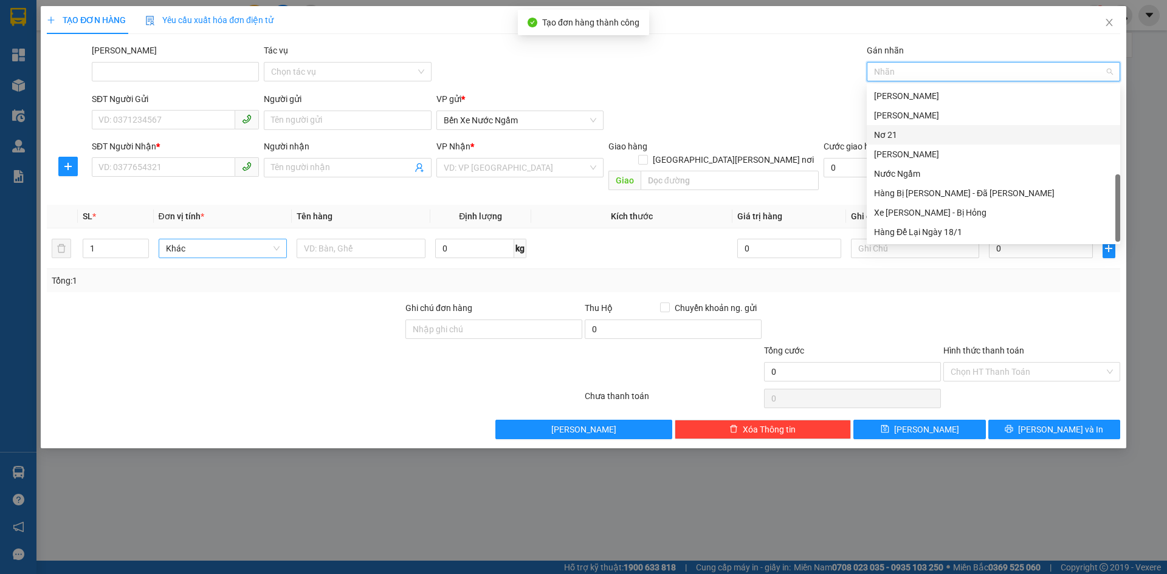
click at [883, 135] on div "Nơ 21" at bounding box center [993, 134] width 239 height 13
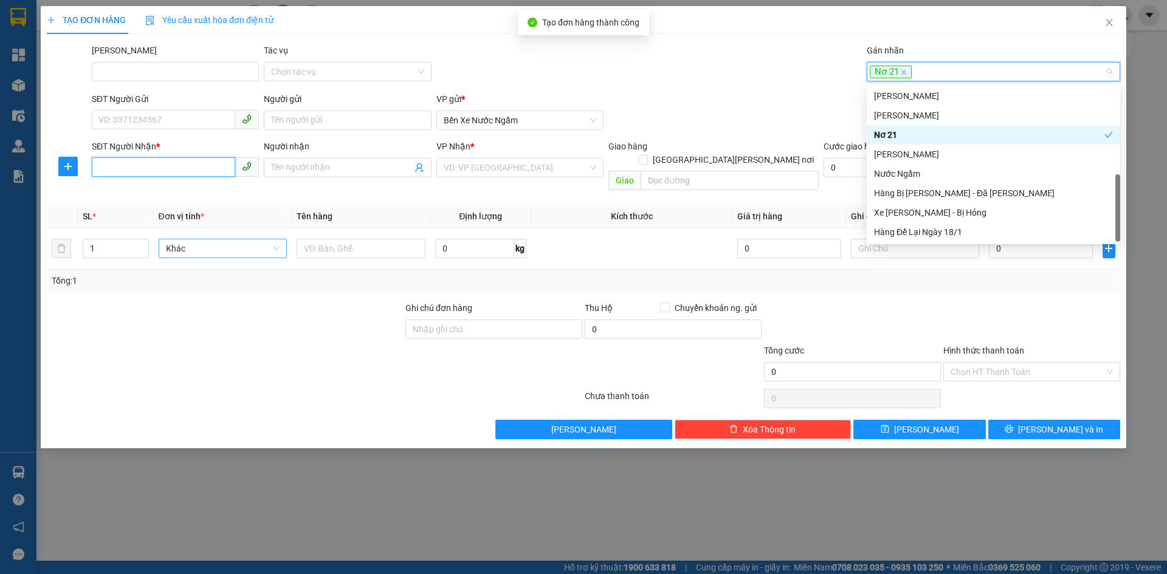
click at [115, 167] on input "SĐT Người Nhận *" at bounding box center [163, 166] width 143 height 19
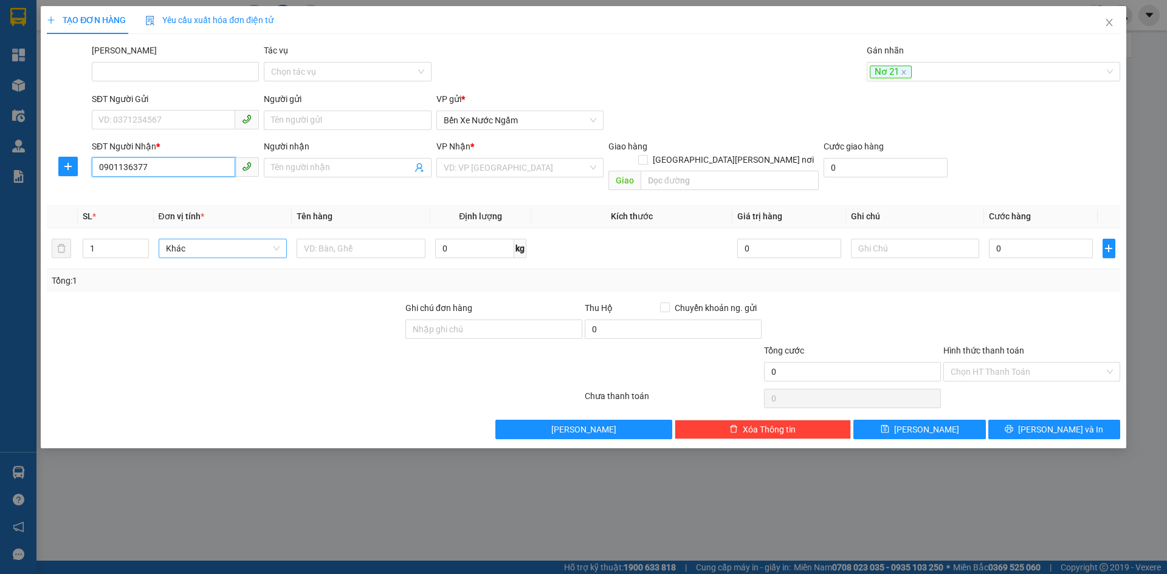
click at [134, 164] on input "0901136377" at bounding box center [163, 166] width 143 height 19
click at [109, 191] on div "0901136677" at bounding box center [175, 191] width 153 height 13
drag, startPoint x: 139, startPoint y: 231, endPoint x: 187, endPoint y: 232, distance: 47.4
click at [143, 241] on span "up" at bounding box center [142, 244] width 7 height 7
click at [192, 239] on span "Hàng thông thường" at bounding box center [223, 248] width 114 height 18
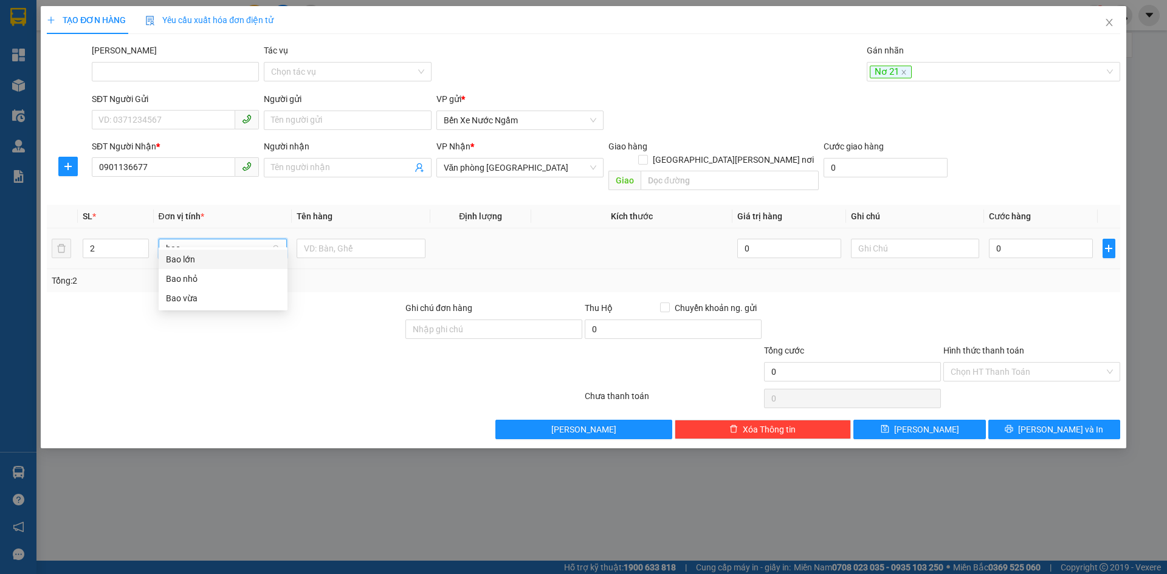
click at [186, 296] on div "Bao vừa" at bounding box center [223, 298] width 114 height 13
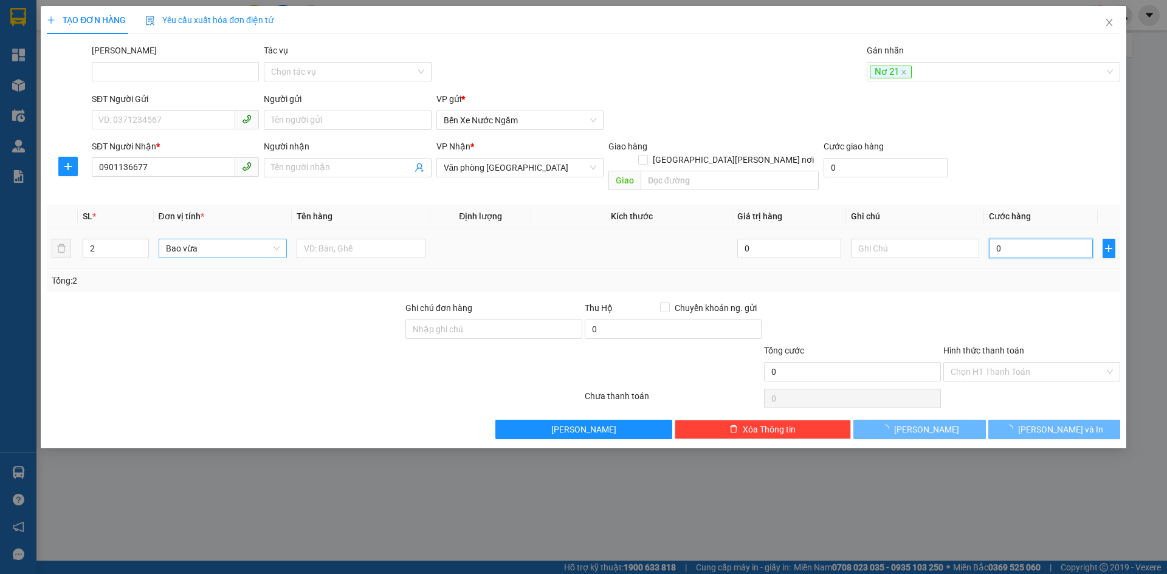
click at [1037, 240] on input "0" at bounding box center [1040, 248] width 103 height 19
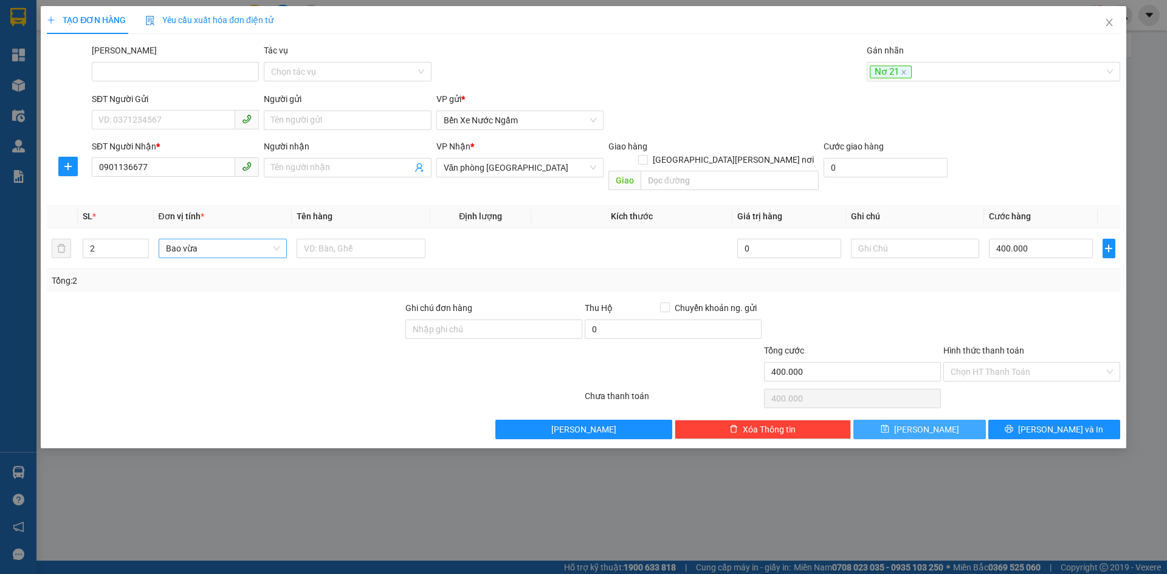
click at [903, 420] on button "[PERSON_NAME]" at bounding box center [919, 429] width 132 height 19
click at [897, 76] on div at bounding box center [987, 71] width 235 height 15
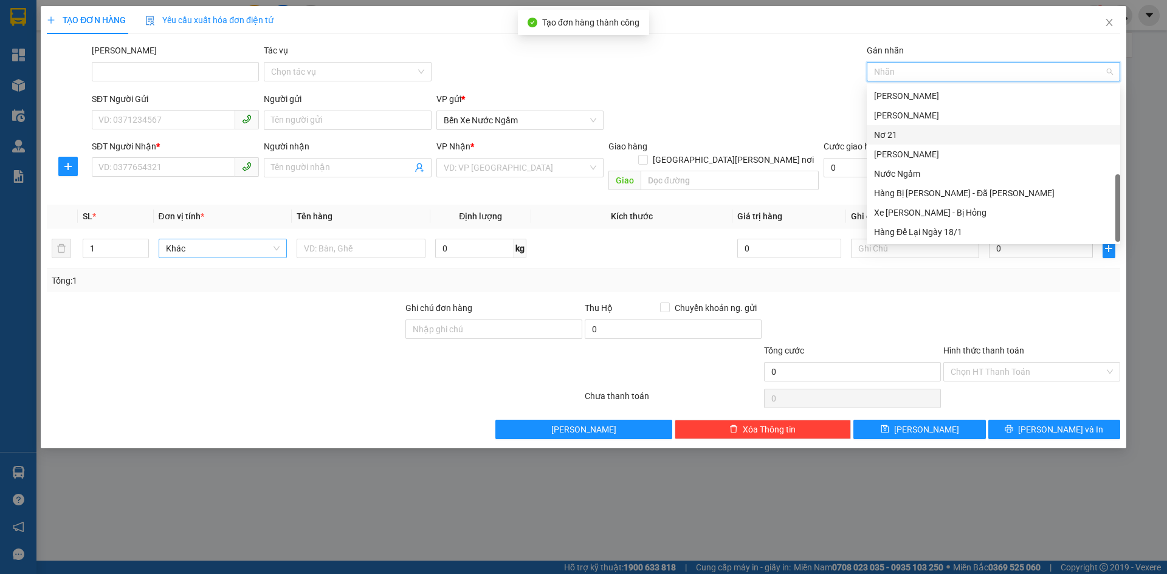
click at [890, 133] on div "Nơ 21" at bounding box center [993, 134] width 239 height 13
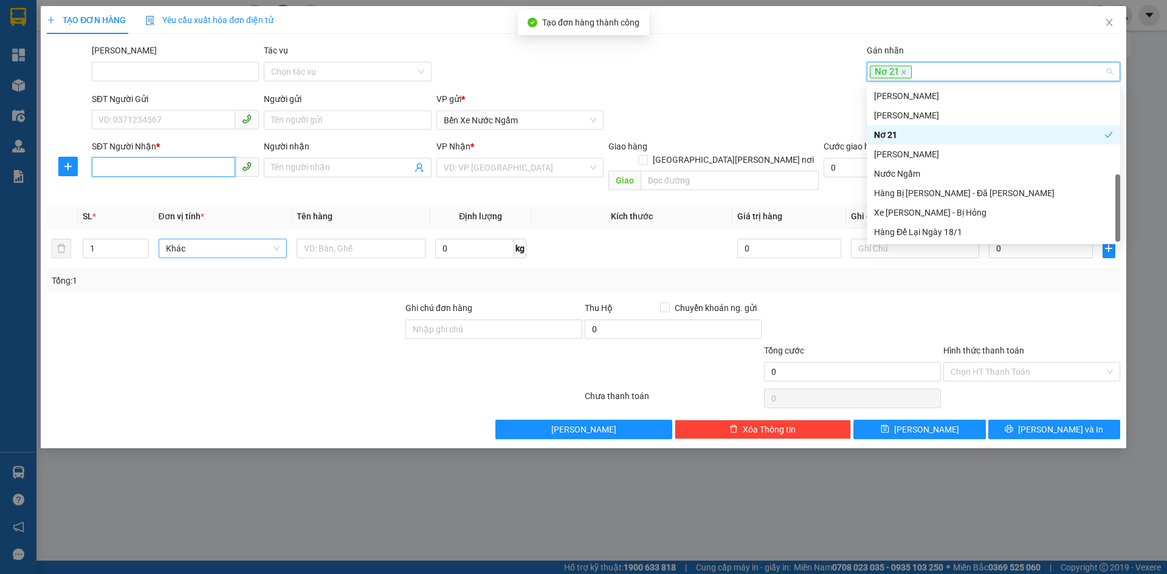
click at [125, 173] on input "SĐT Người Nhận *" at bounding box center [163, 166] width 143 height 19
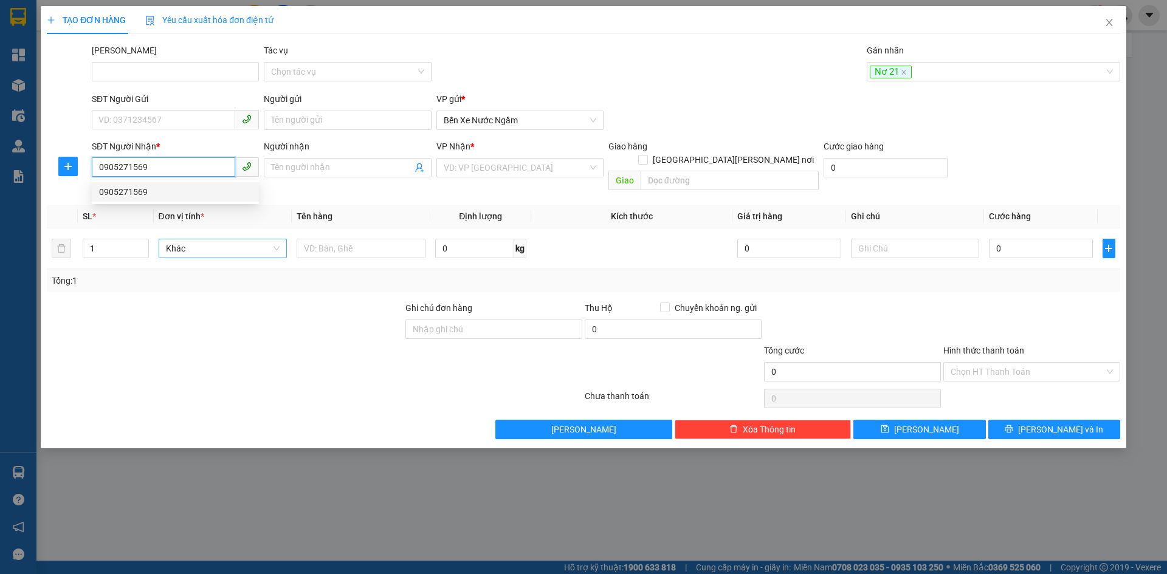
click at [140, 191] on div "0905271569" at bounding box center [175, 191] width 153 height 13
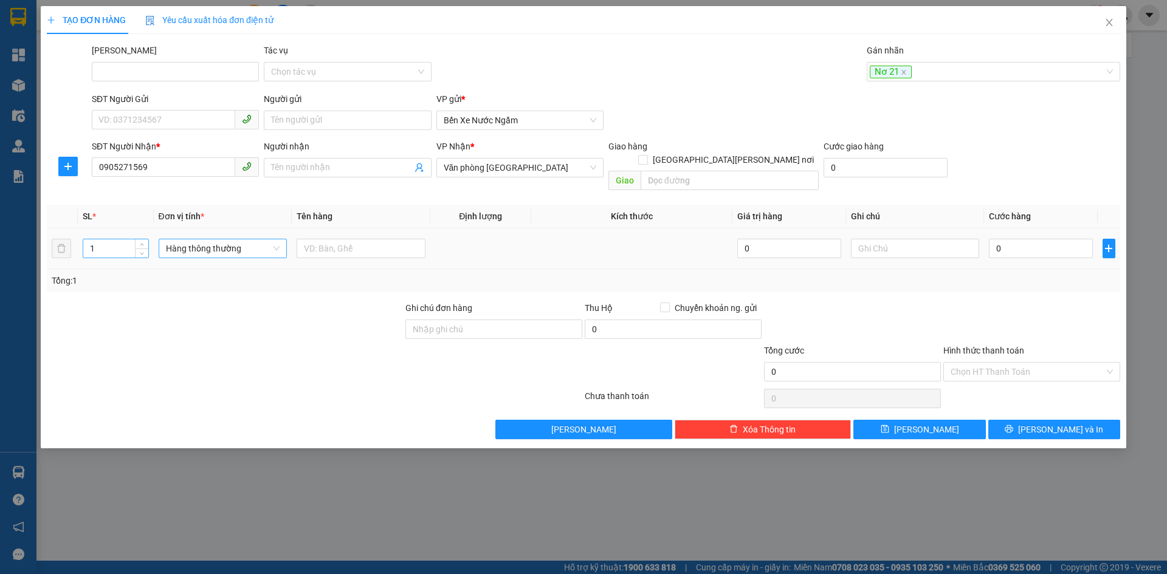
click at [117, 239] on input "1" at bounding box center [115, 248] width 64 height 18
click at [175, 239] on span "Hàng thông thường" at bounding box center [223, 248] width 114 height 18
click at [181, 260] on div "Thùng xốp" at bounding box center [223, 259] width 114 height 13
click at [1024, 239] on input "0" at bounding box center [1040, 248] width 103 height 19
click at [1017, 274] on div "Tổng: 76" at bounding box center [584, 280] width 1064 height 13
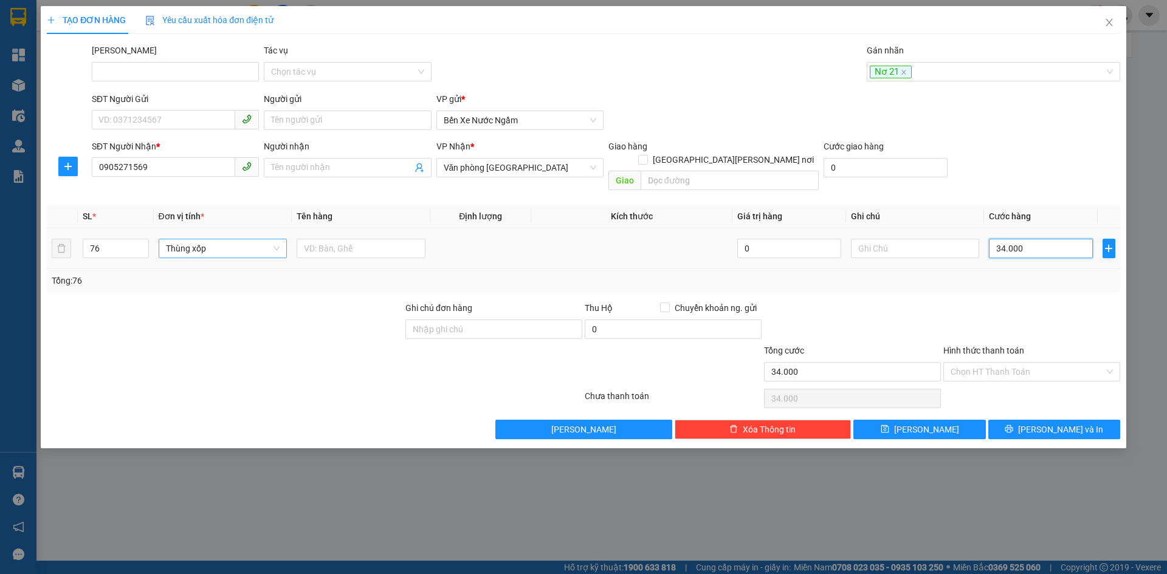
click at [1045, 239] on input "34.000" at bounding box center [1040, 248] width 103 height 19
click at [1079, 311] on div at bounding box center [1031, 322] width 179 height 43
click at [1036, 312] on div at bounding box center [1031, 322] width 179 height 43
click at [889, 425] on icon "save" at bounding box center [885, 429] width 9 height 9
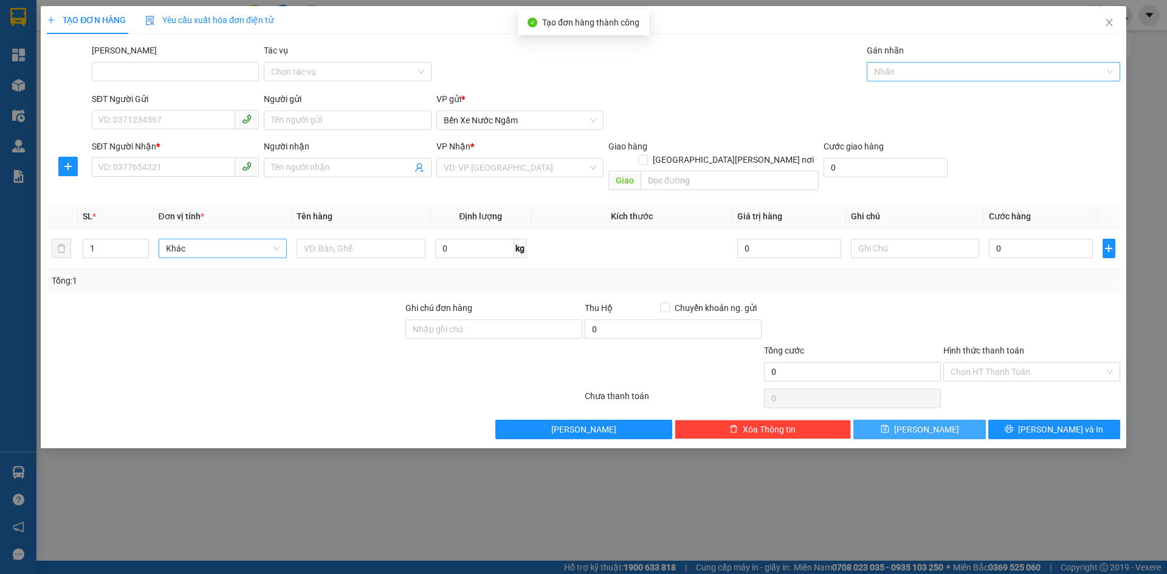
click at [891, 72] on div at bounding box center [987, 71] width 235 height 15
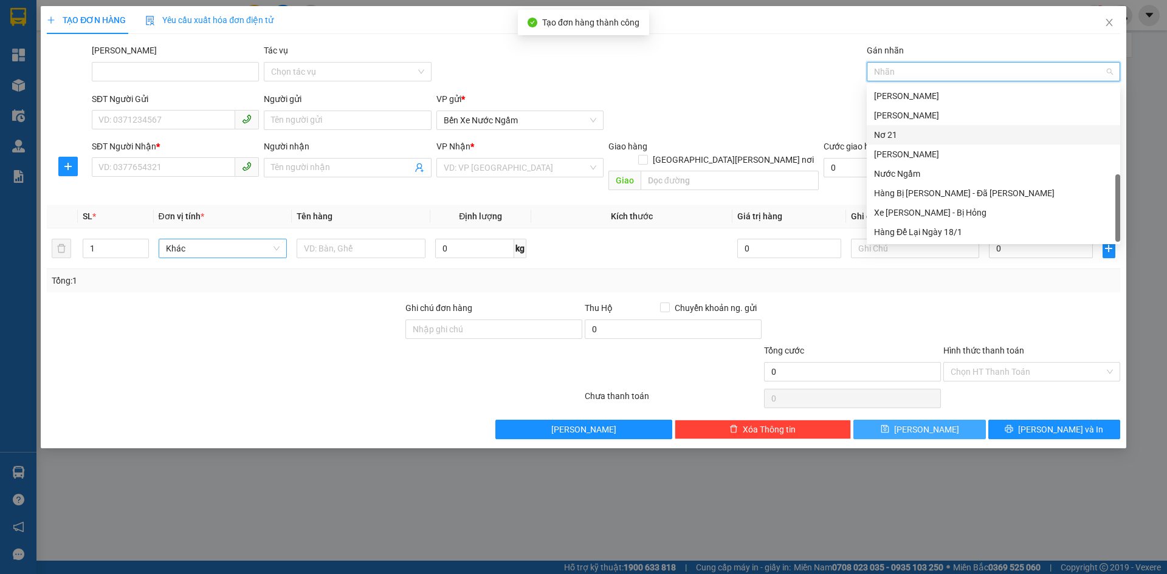
click at [898, 134] on div "Nơ 21" at bounding box center [993, 134] width 239 height 13
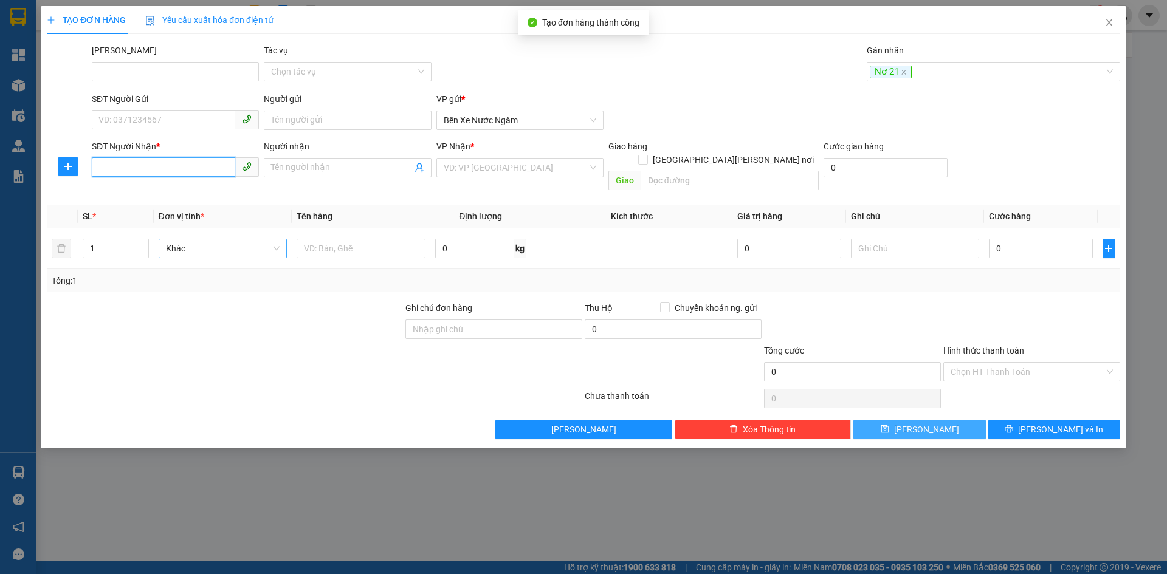
click at [122, 168] on input "SĐT Người Nhận *" at bounding box center [163, 166] width 143 height 19
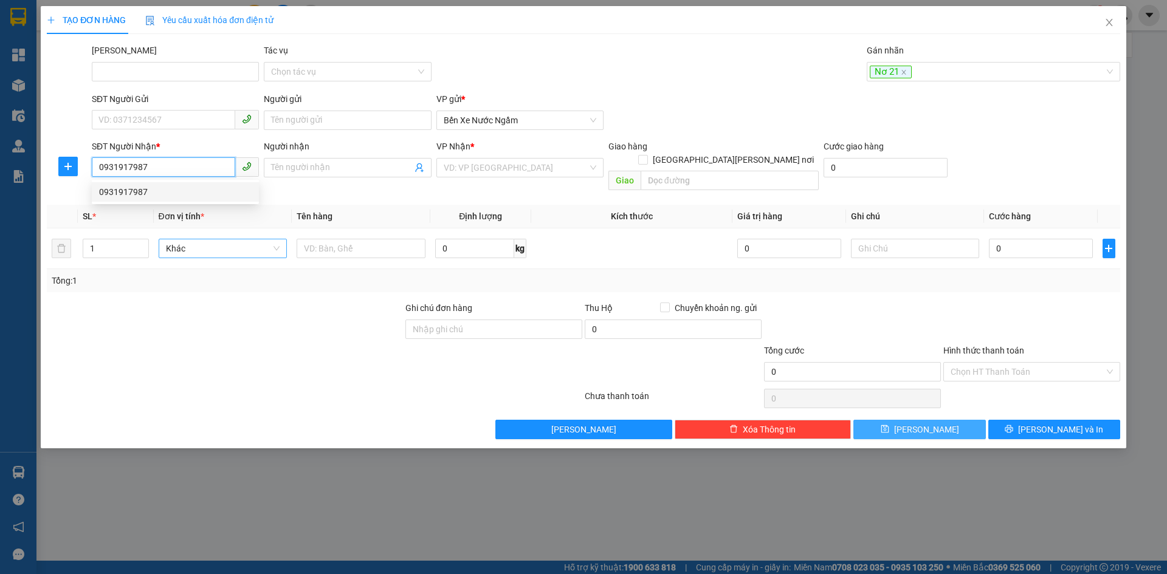
click at [120, 189] on div "0931917987" at bounding box center [175, 191] width 153 height 13
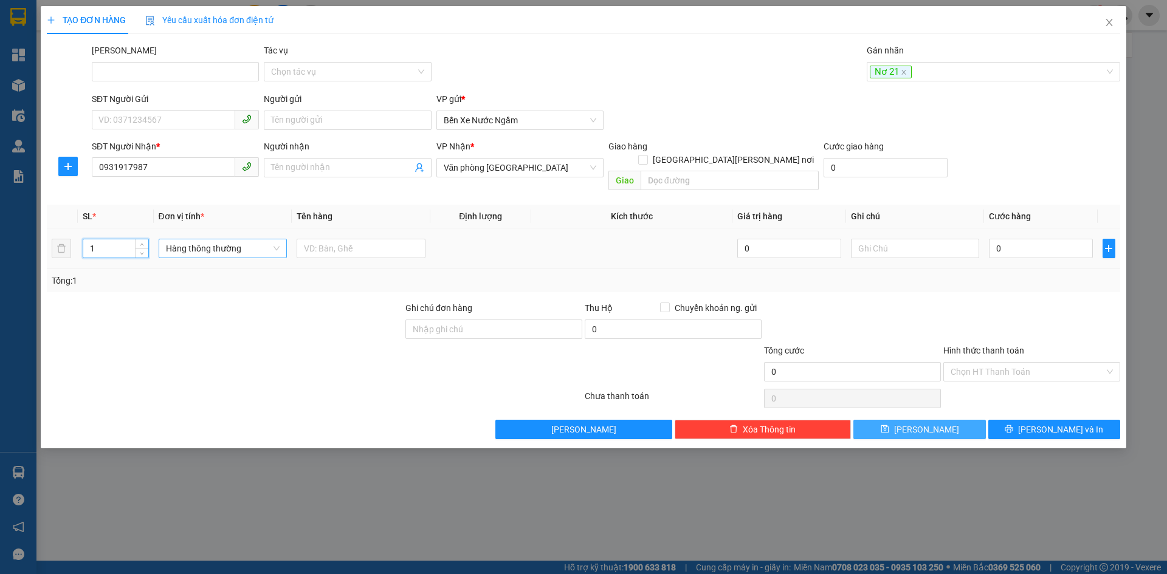
click at [122, 239] on input "1" at bounding box center [115, 248] width 64 height 18
click at [175, 239] on span "Hàng thông thường" at bounding box center [223, 248] width 114 height 18
click at [177, 302] on div "Kiện vừa" at bounding box center [223, 298] width 114 height 13
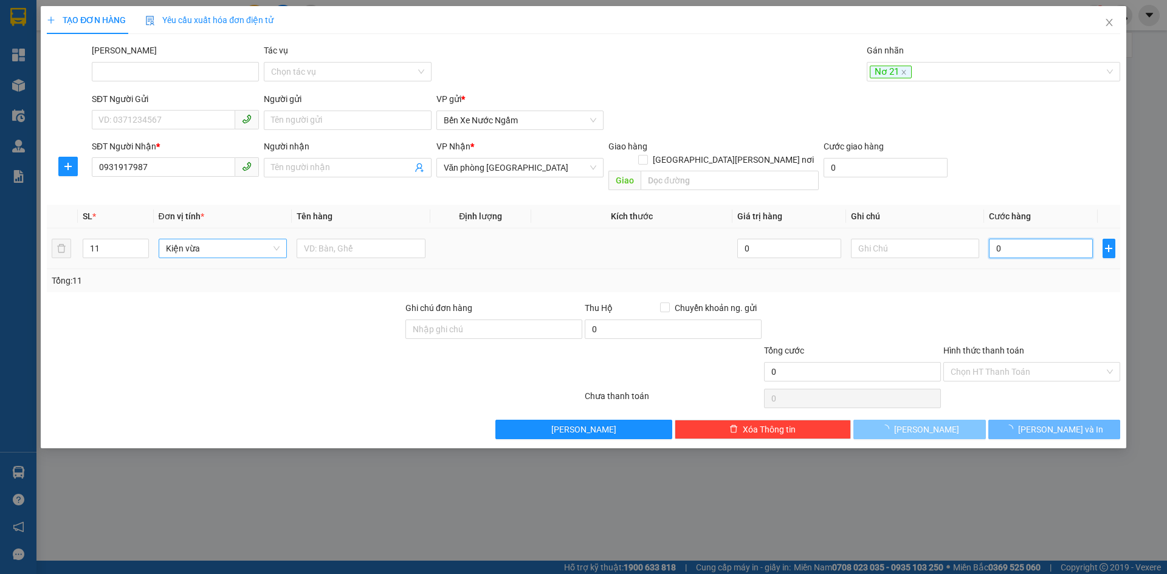
click at [1016, 239] on input "0" at bounding box center [1040, 248] width 103 height 19
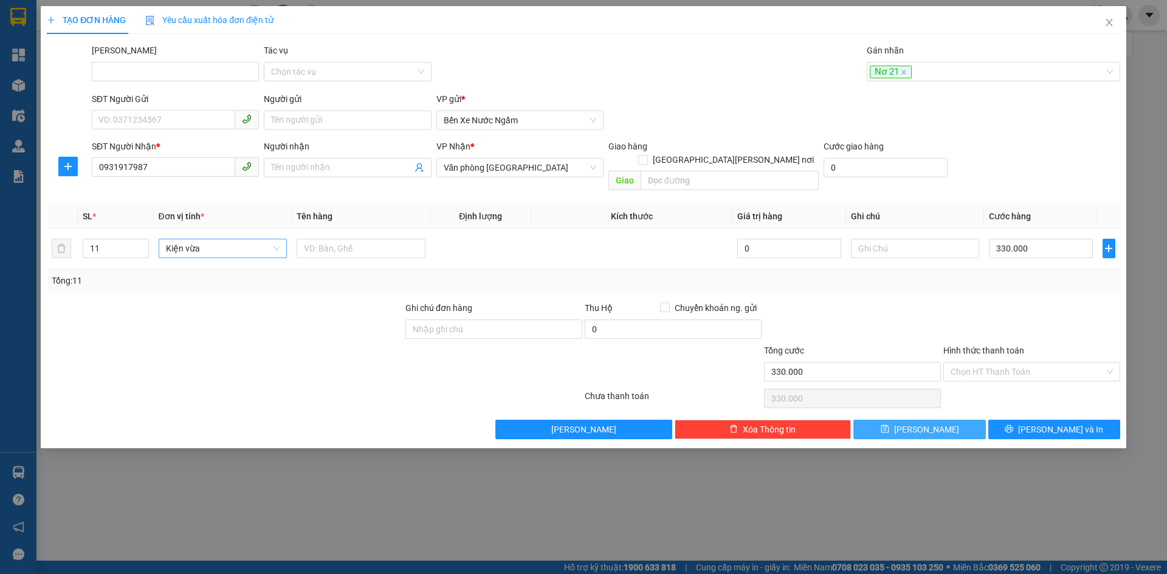
drag, startPoint x: 914, startPoint y: 414, endPoint x: 907, endPoint y: 338, distance: 76.3
click at [889, 425] on icon "save" at bounding box center [885, 429] width 9 height 9
click at [892, 75] on div at bounding box center [987, 71] width 235 height 15
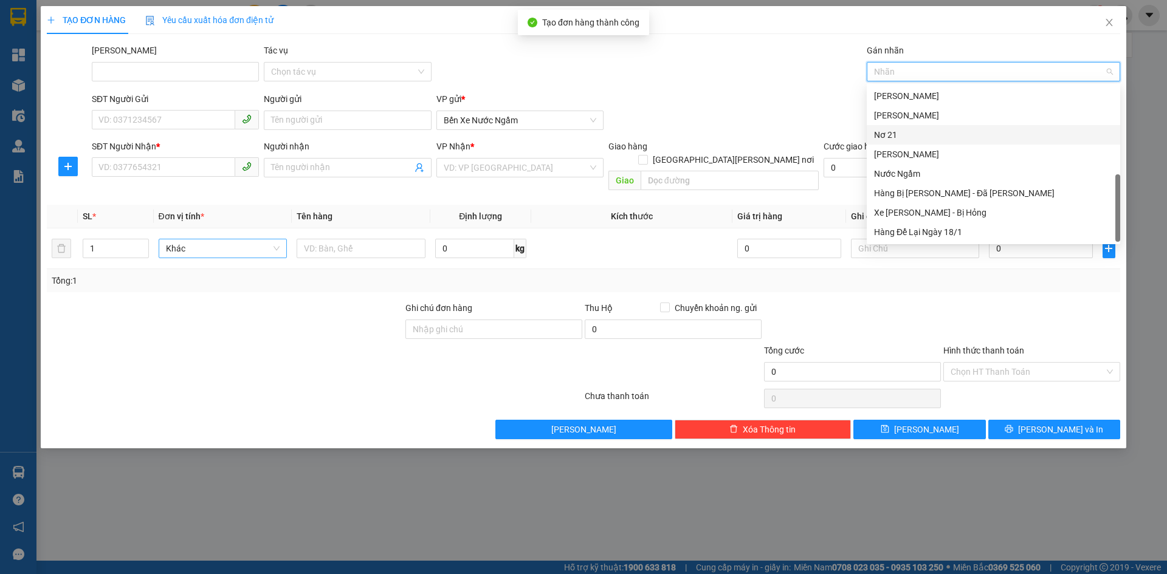
click at [886, 139] on div "Nơ 21" at bounding box center [993, 134] width 239 height 13
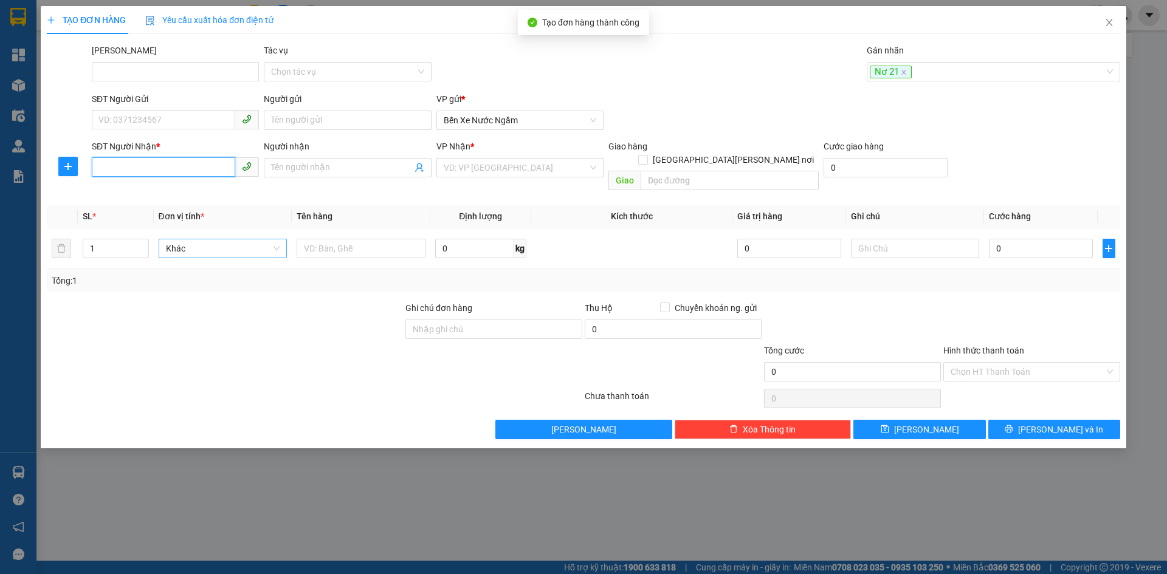
click at [133, 167] on input "SĐT Người Nhận *" at bounding box center [163, 166] width 143 height 19
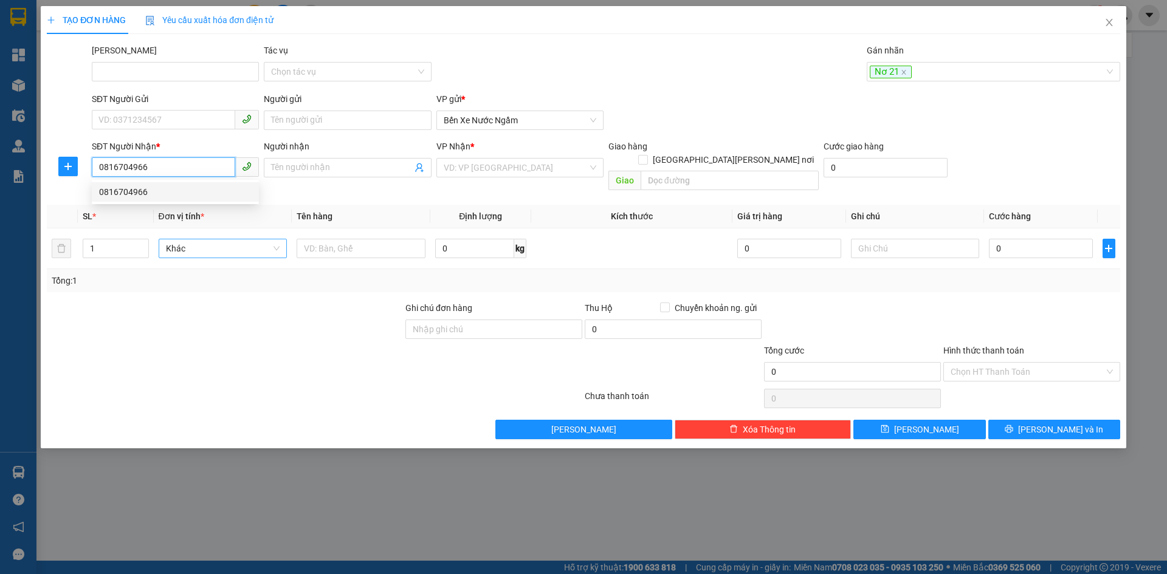
click at [119, 191] on div "0816704966" at bounding box center [175, 191] width 153 height 13
click at [176, 243] on span "Hàng thông thường" at bounding box center [223, 248] width 114 height 18
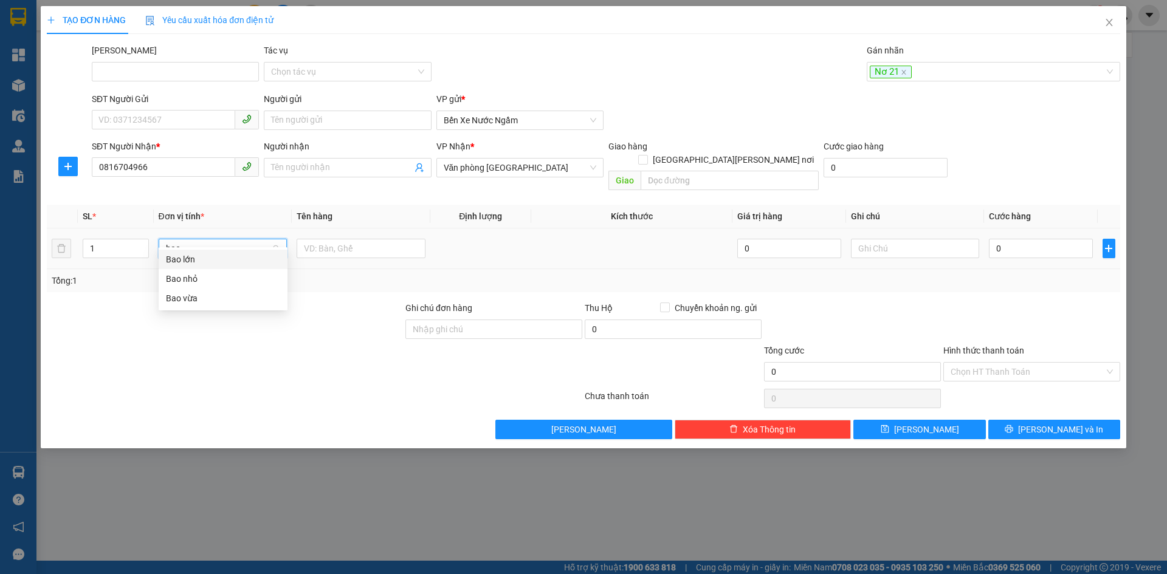
click at [174, 292] on div "Bao vừa" at bounding box center [223, 298] width 114 height 13
click at [1022, 239] on input "0" at bounding box center [1040, 248] width 103 height 19
click at [889, 425] on icon "save" at bounding box center [885, 429] width 9 height 9
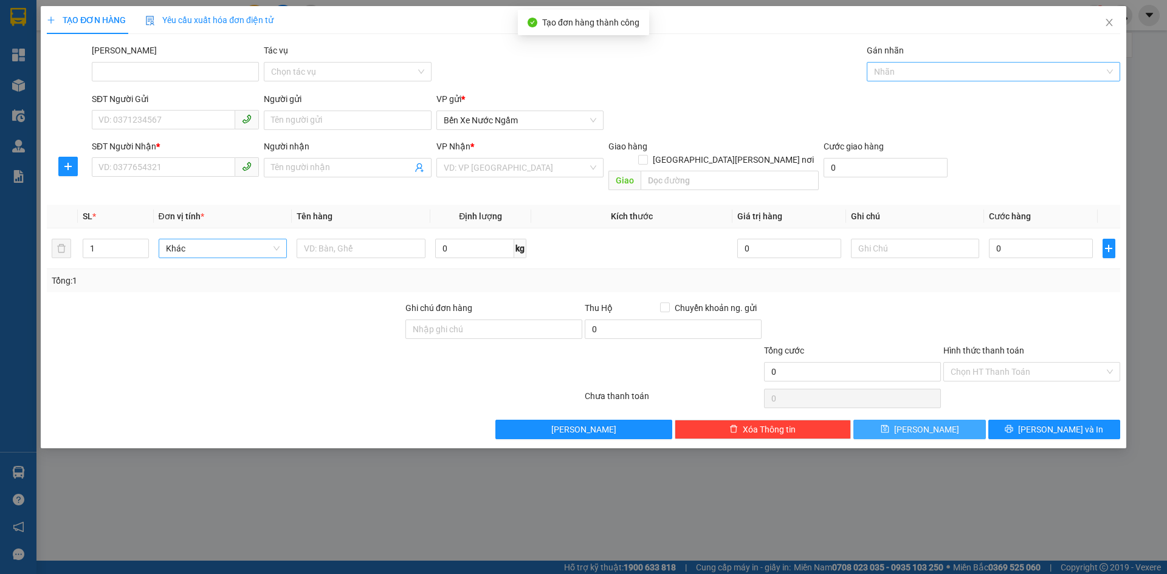
click at [895, 69] on div at bounding box center [987, 71] width 235 height 15
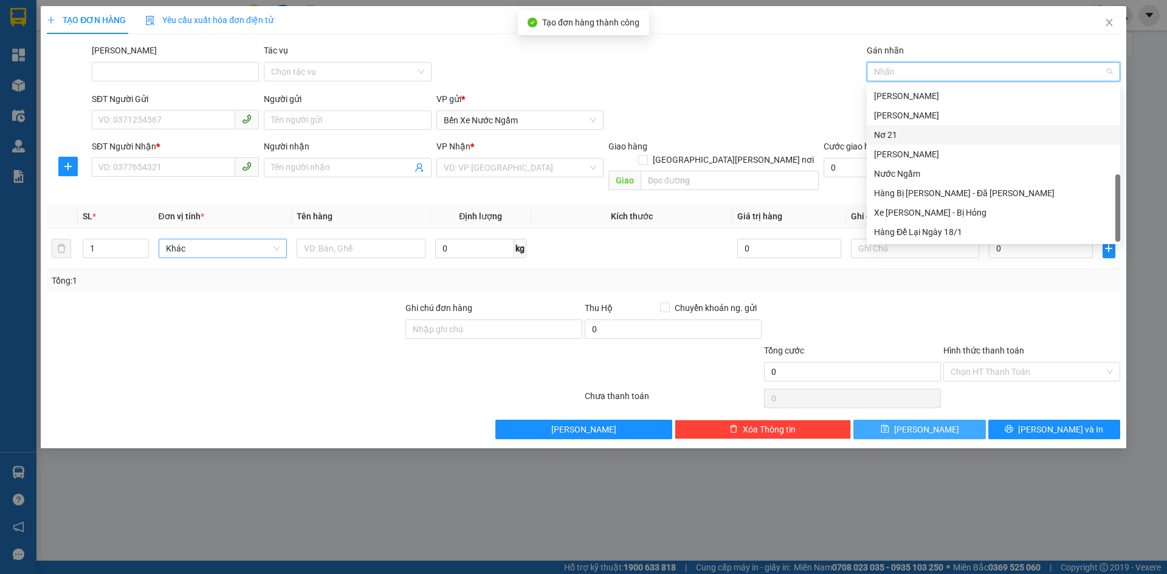
click at [893, 139] on div "Nơ 21" at bounding box center [993, 134] width 239 height 13
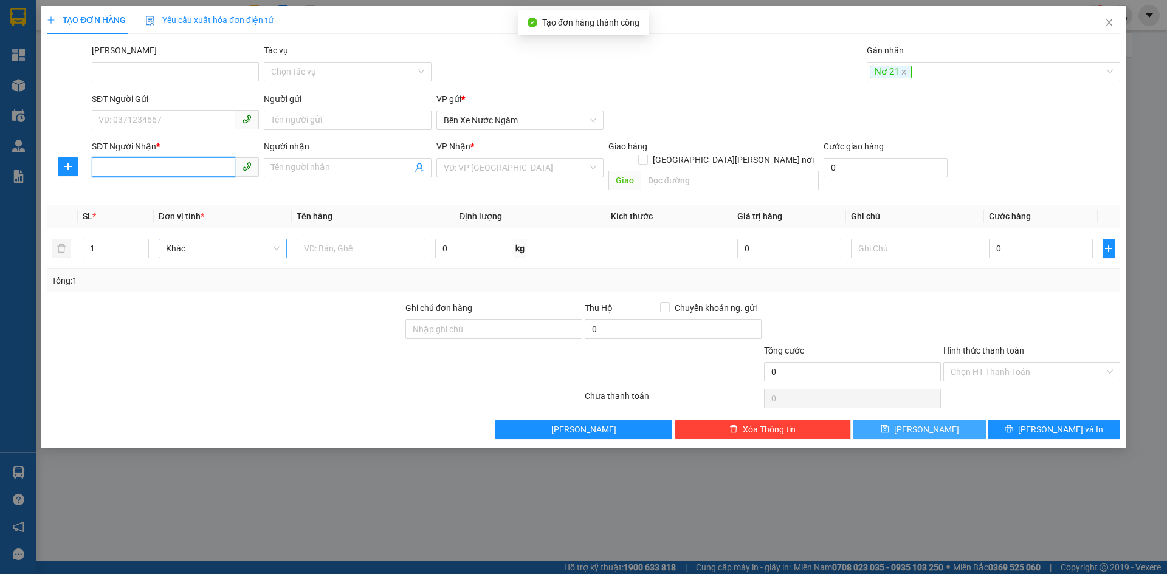
click at [137, 171] on input "SĐT Người Nhận *" at bounding box center [163, 166] width 143 height 19
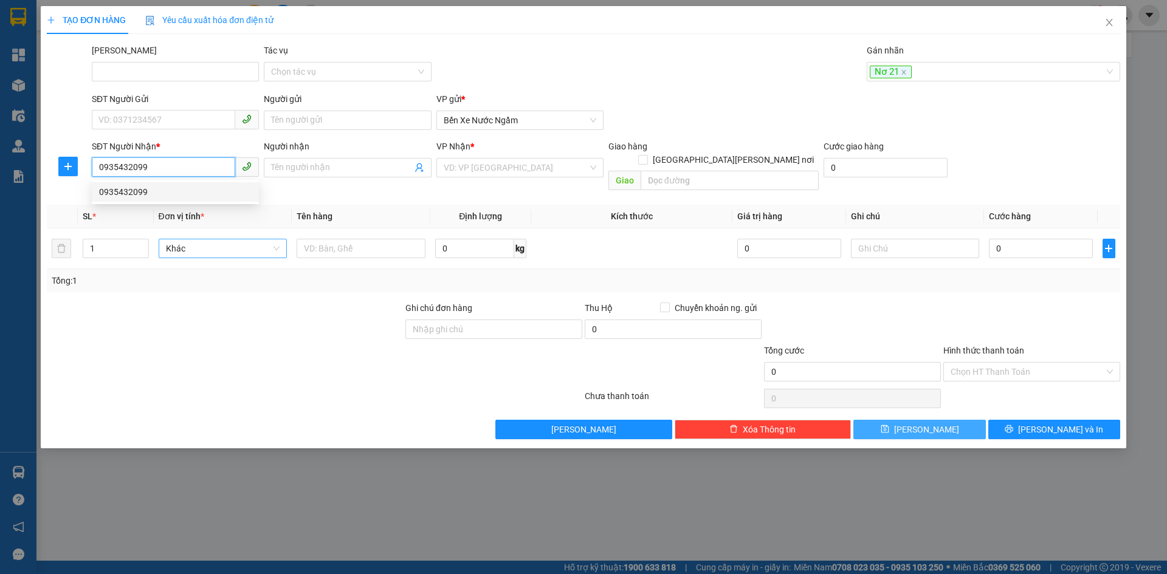
click at [117, 191] on div "0935432099" at bounding box center [175, 191] width 153 height 13
click at [215, 239] on span "Hàng thông thường" at bounding box center [223, 248] width 114 height 18
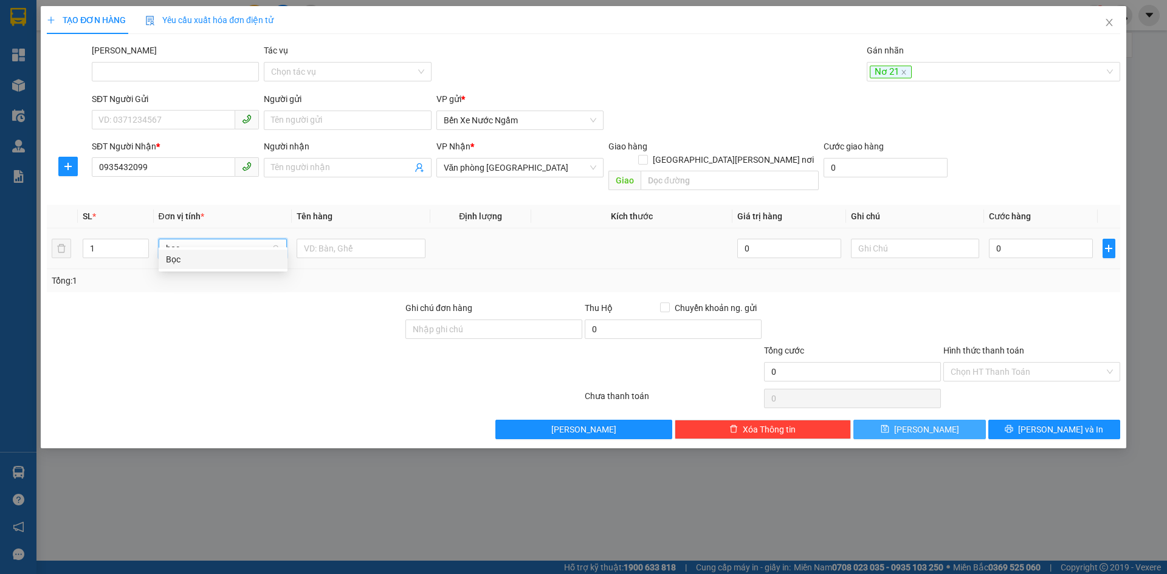
click at [167, 259] on div "Bọc" at bounding box center [223, 259] width 114 height 13
click at [1027, 239] on input "0" at bounding box center [1040, 248] width 103 height 19
click at [903, 420] on button "[PERSON_NAME]" at bounding box center [919, 429] width 132 height 19
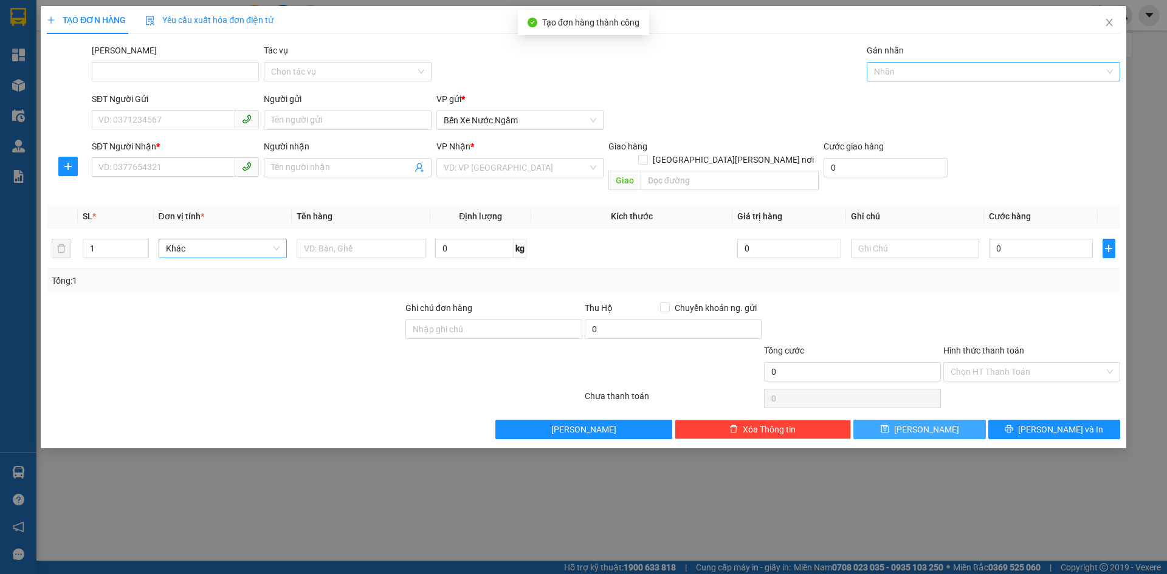
click at [887, 68] on div at bounding box center [987, 71] width 235 height 15
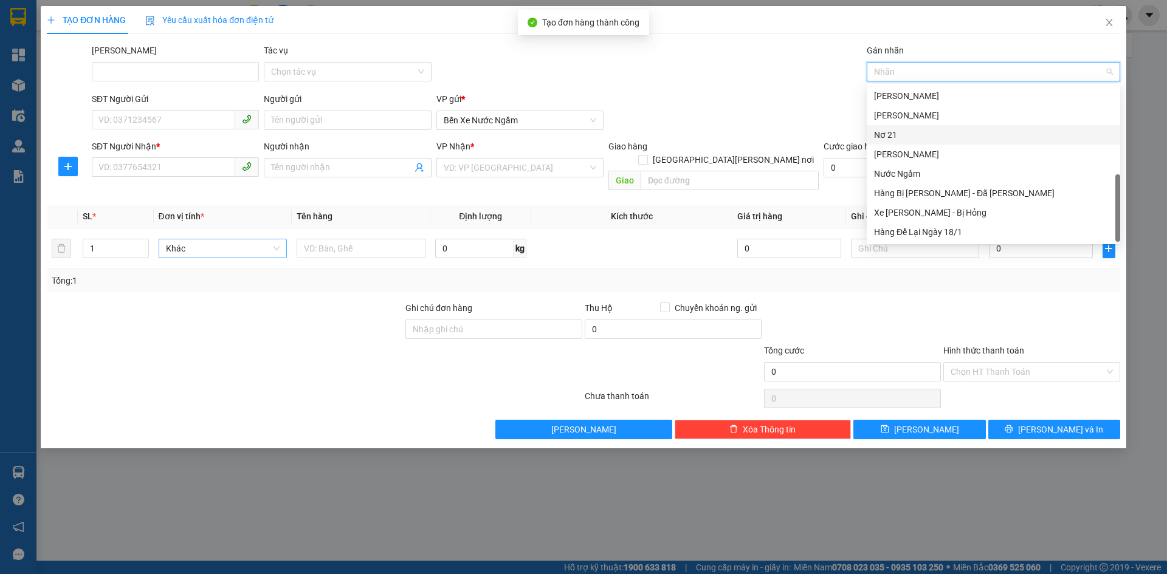
drag, startPoint x: 886, startPoint y: 141, endPoint x: 849, endPoint y: 139, distance: 37.1
click at [886, 142] on div "Nơ 21" at bounding box center [993, 134] width 253 height 19
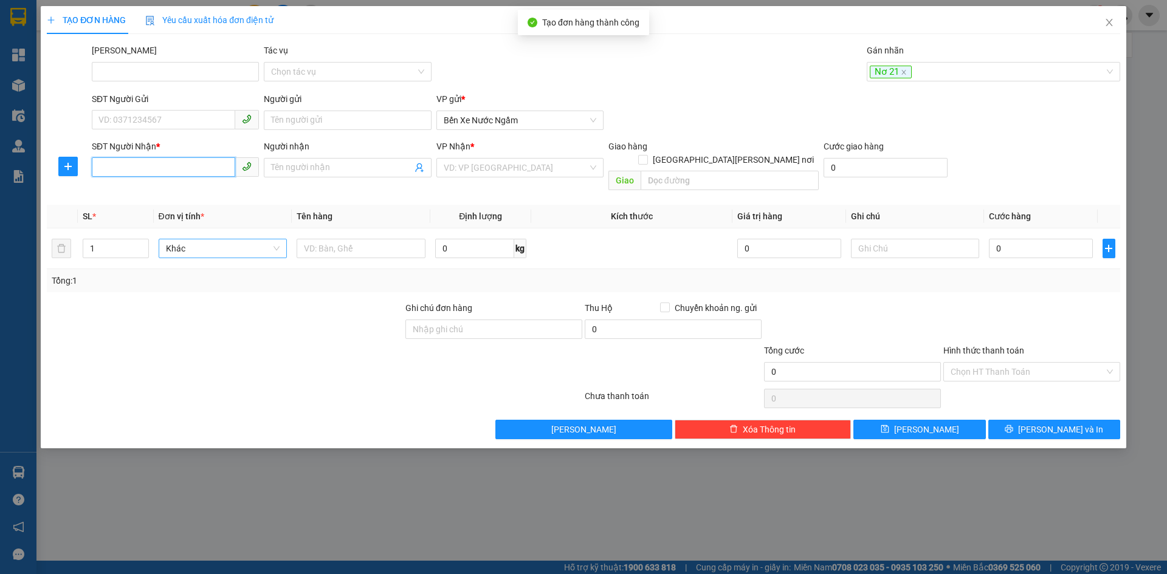
click at [121, 158] on input "SĐT Người Nhận *" at bounding box center [163, 166] width 143 height 19
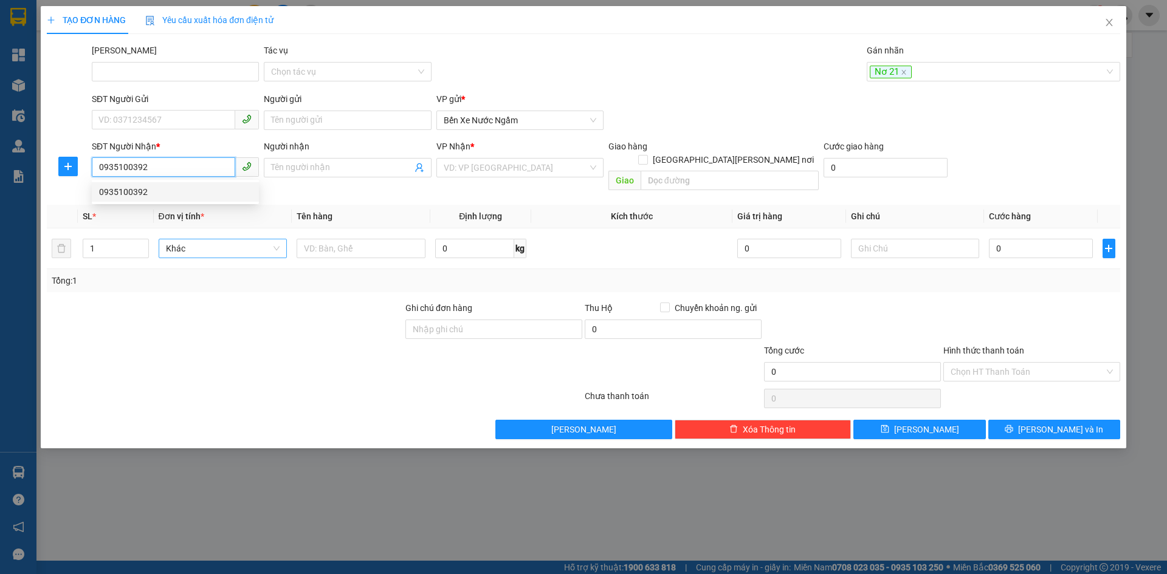
click at [131, 191] on div "0935100392" at bounding box center [175, 191] width 153 height 13
click at [186, 239] on span "Hàng thông thường" at bounding box center [223, 248] width 114 height 18
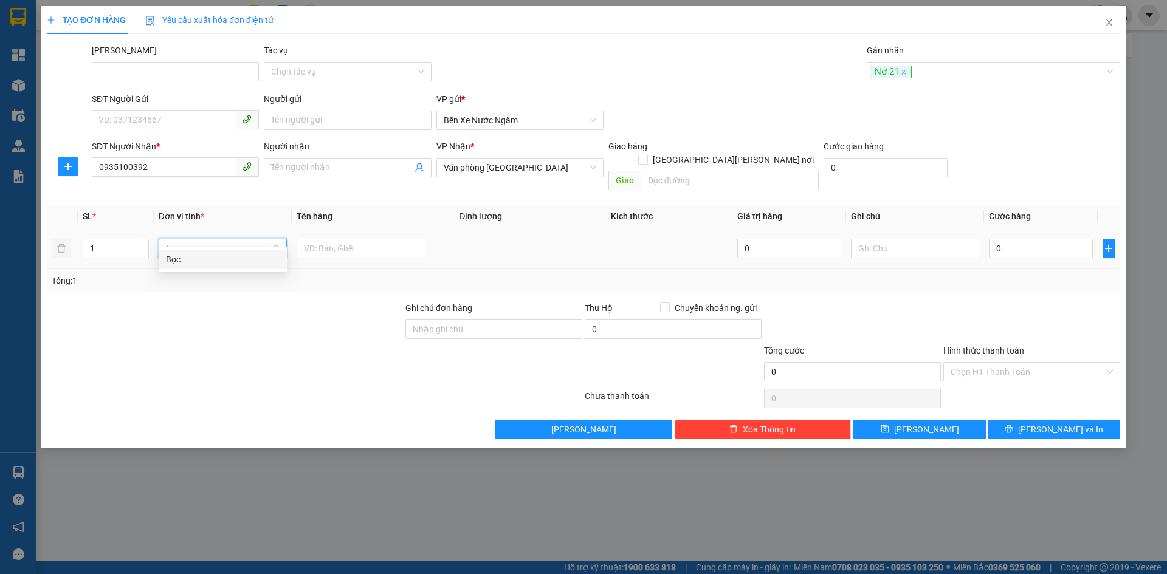
click at [167, 260] on div "Bọc" at bounding box center [223, 259] width 114 height 13
click at [1044, 239] on input "0" at bounding box center [1040, 248] width 103 height 19
click at [984, 363] on input "Hình thức thanh toán" at bounding box center [1028, 372] width 154 height 18
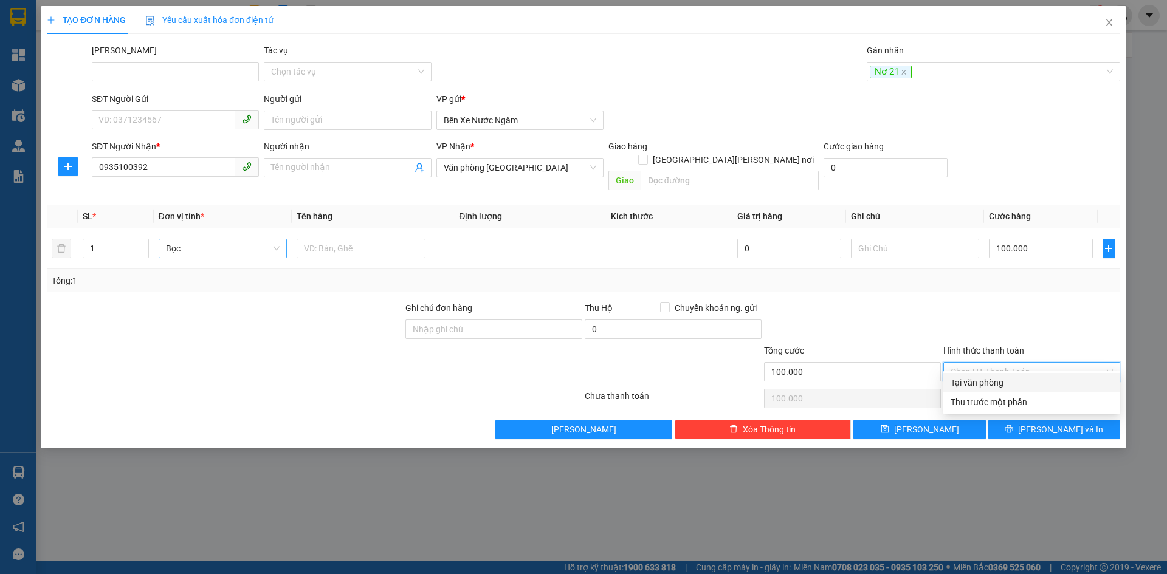
click at [982, 380] on div "Tại văn phòng" at bounding box center [1032, 382] width 162 height 13
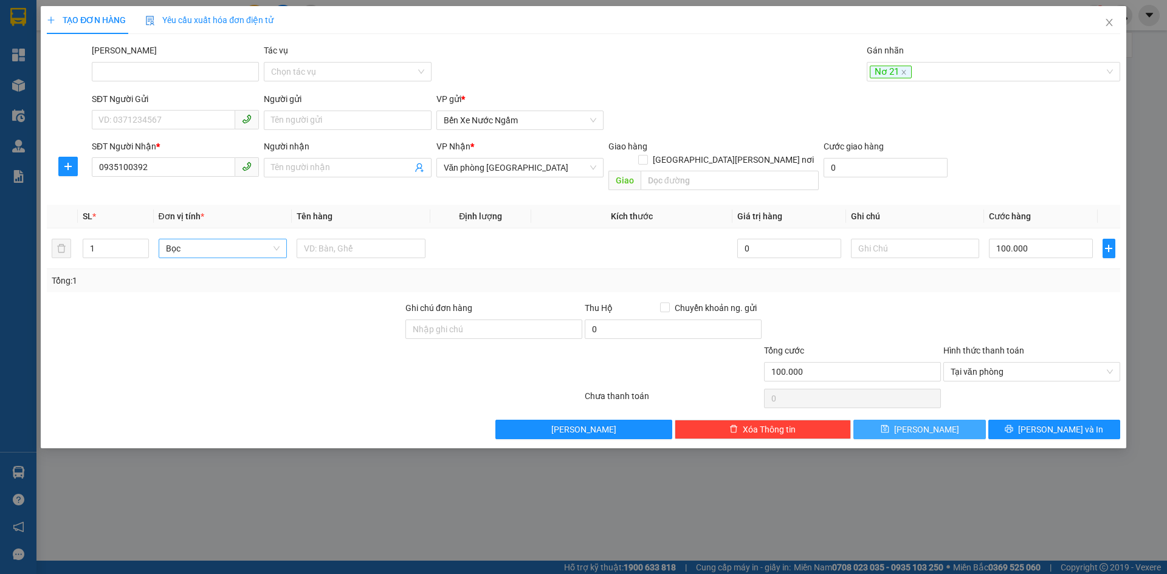
click at [918, 422] on button "[PERSON_NAME]" at bounding box center [919, 429] width 132 height 19
click at [906, 64] on div at bounding box center [987, 71] width 235 height 15
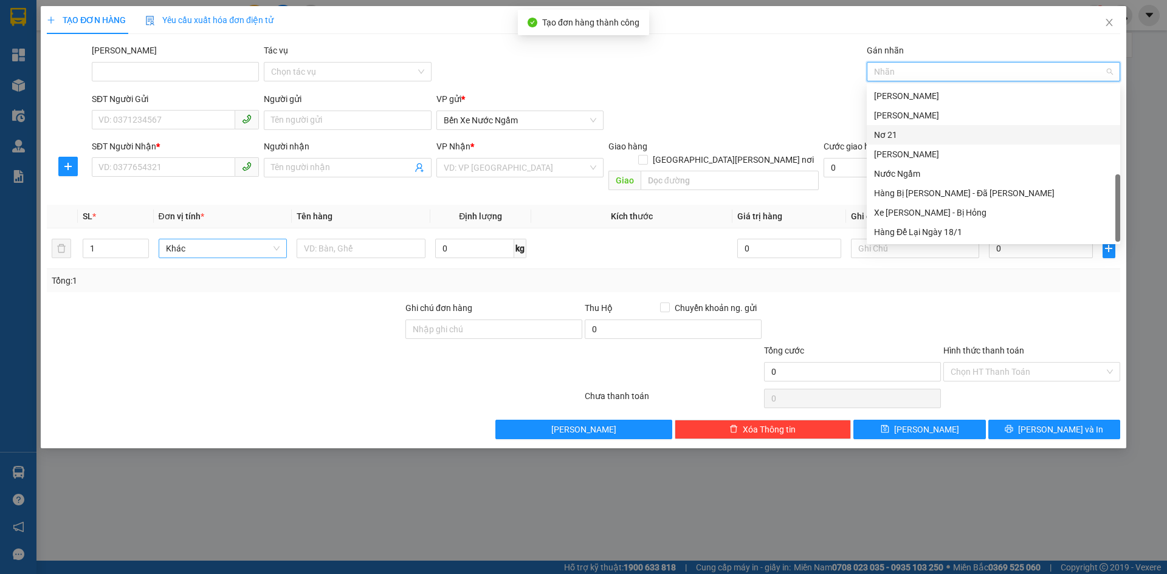
click at [902, 133] on div "Nơ 21" at bounding box center [993, 134] width 239 height 13
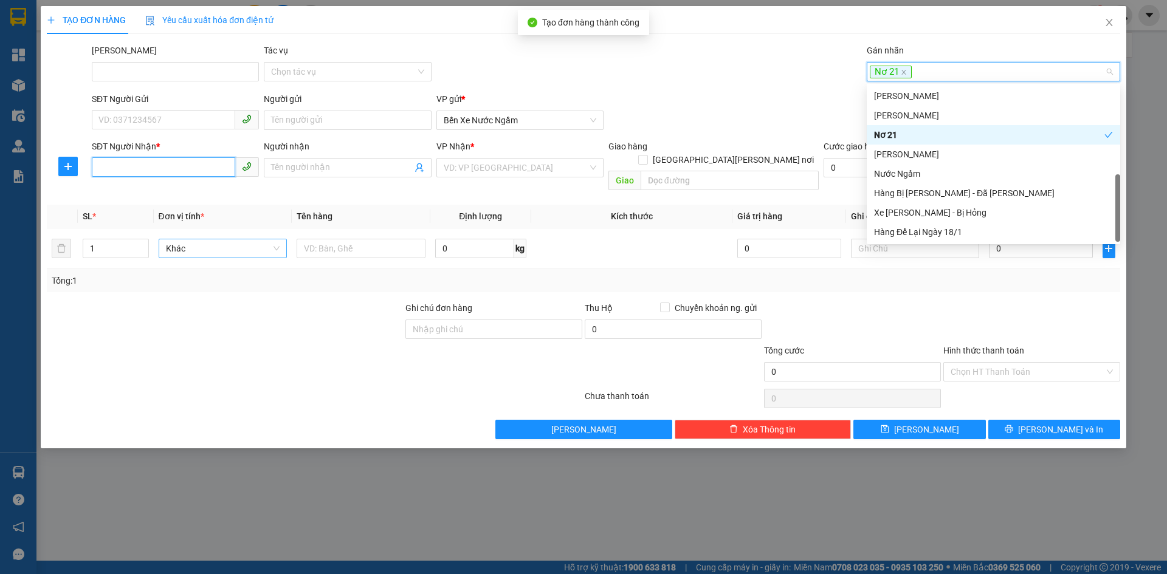
click at [120, 170] on input "SĐT Người Nhận *" at bounding box center [163, 166] width 143 height 19
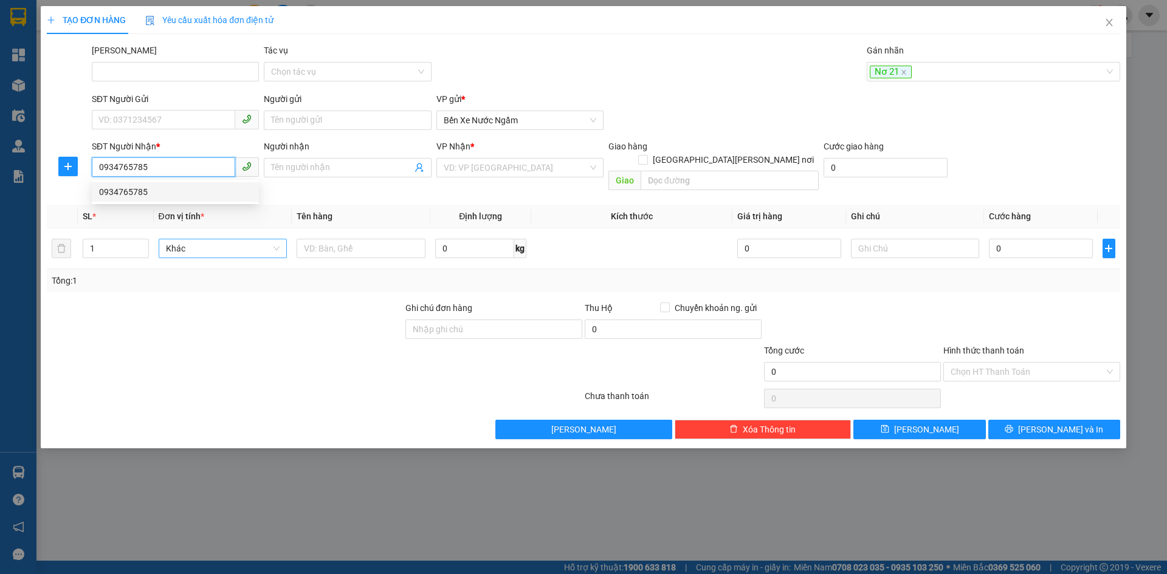
click at [122, 191] on div "0934765785" at bounding box center [175, 191] width 153 height 13
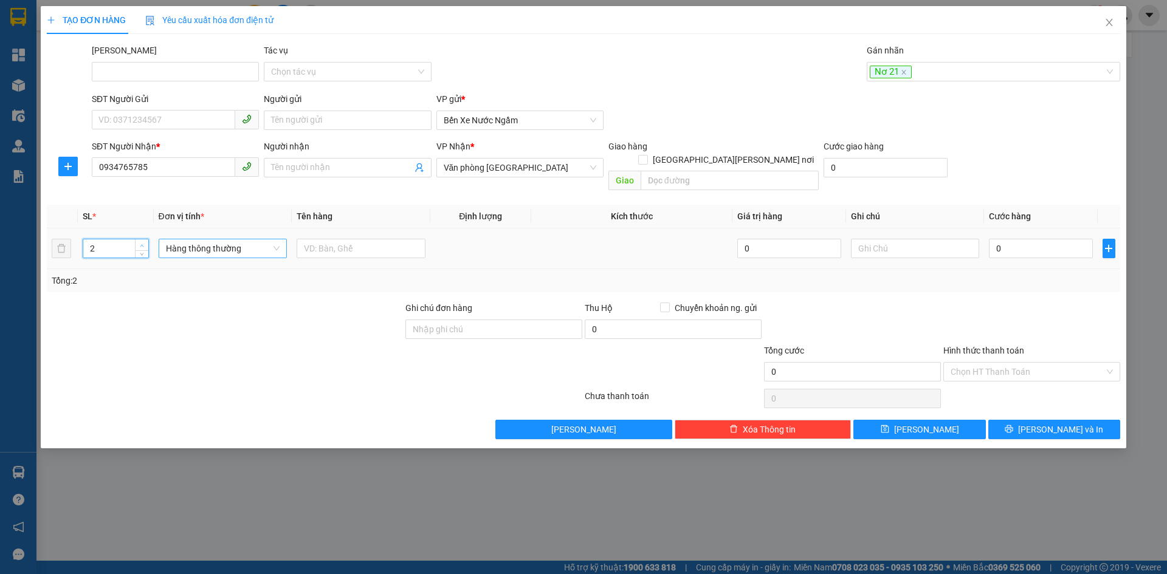
drag, startPoint x: 137, startPoint y: 230, endPoint x: 201, endPoint y: 232, distance: 63.8
click at [138, 239] on span "Increase Value" at bounding box center [141, 243] width 13 height 9
click at [206, 239] on span "Hàng thông thường" at bounding box center [223, 248] width 114 height 18
click at [176, 261] on div "Bó" at bounding box center [223, 259] width 114 height 13
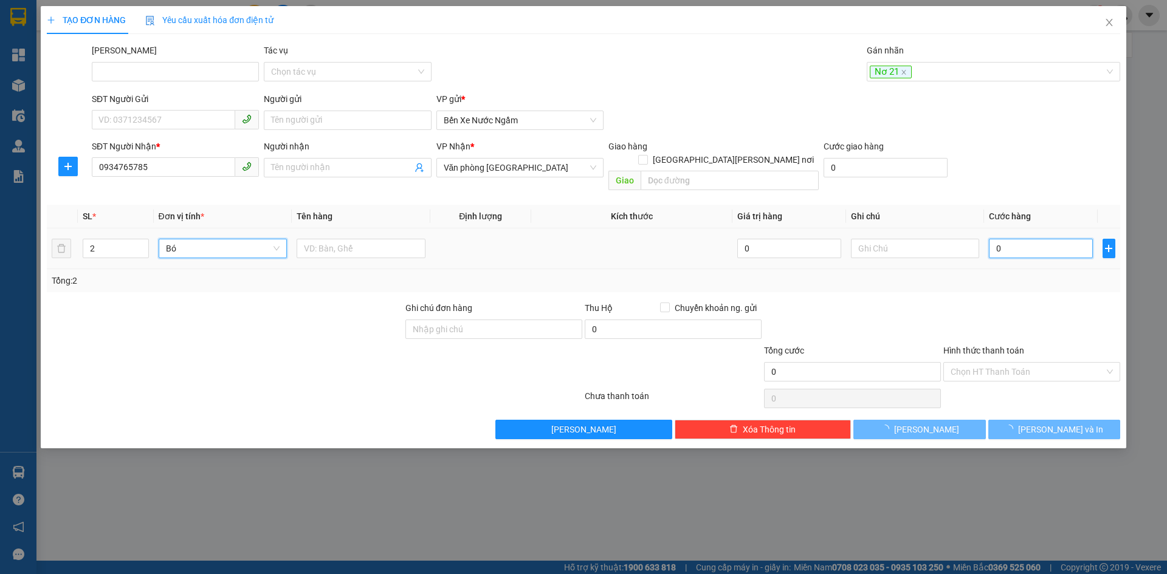
click at [1037, 244] on input "0" at bounding box center [1040, 248] width 103 height 19
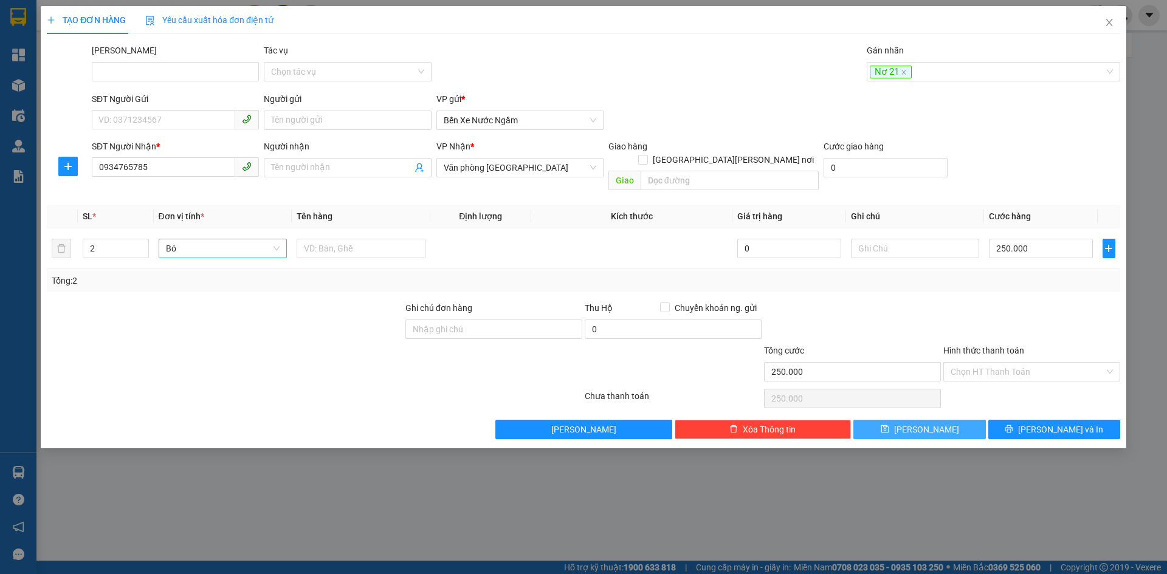
click at [889, 425] on icon "save" at bounding box center [885, 429] width 9 height 9
click at [887, 73] on div at bounding box center [987, 71] width 235 height 15
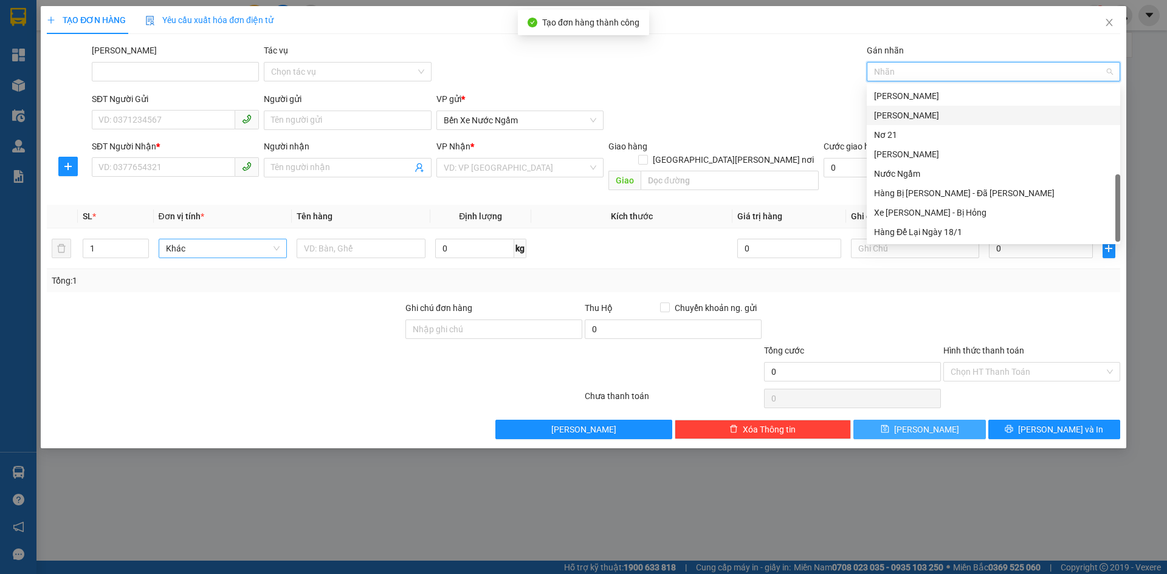
click at [886, 125] on div "[GEOGRAPHIC_DATA]" at bounding box center [993, 115] width 253 height 19
click at [886, 128] on div "Nơ 21" at bounding box center [993, 134] width 239 height 13
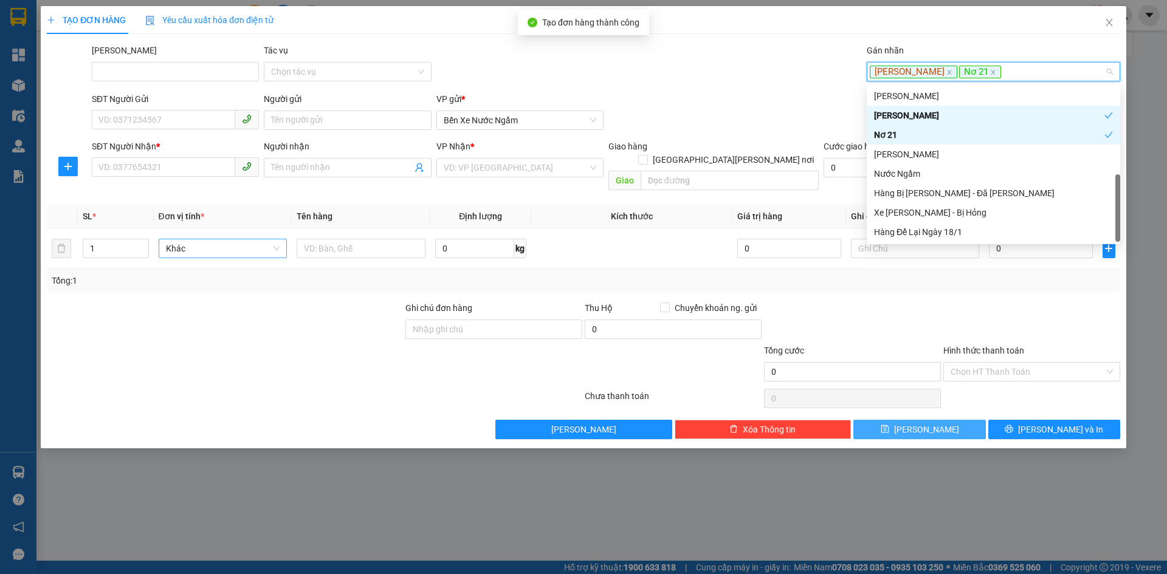
click at [895, 110] on div "[GEOGRAPHIC_DATA]" at bounding box center [989, 115] width 230 height 13
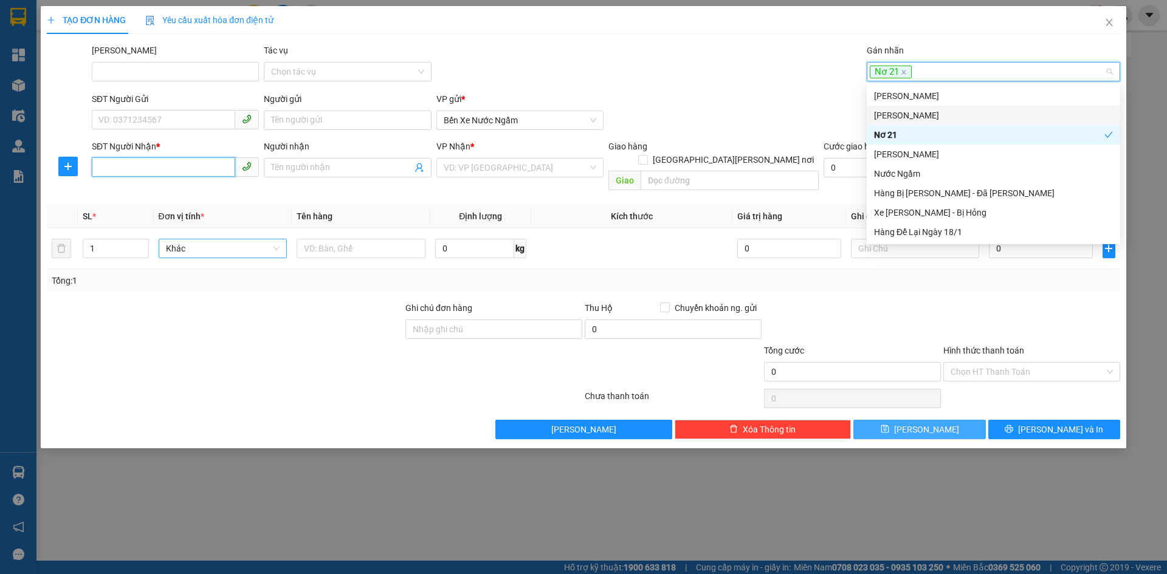
click at [106, 167] on input "SĐT Người Nhận *" at bounding box center [163, 166] width 143 height 19
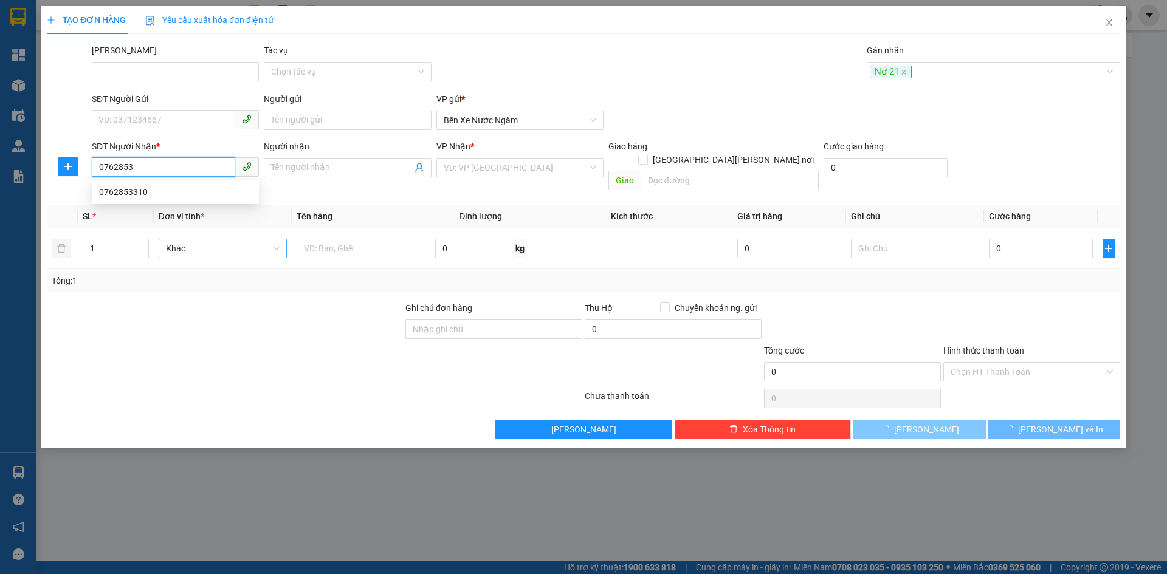
click at [112, 185] on div "0762853310" at bounding box center [175, 191] width 153 height 13
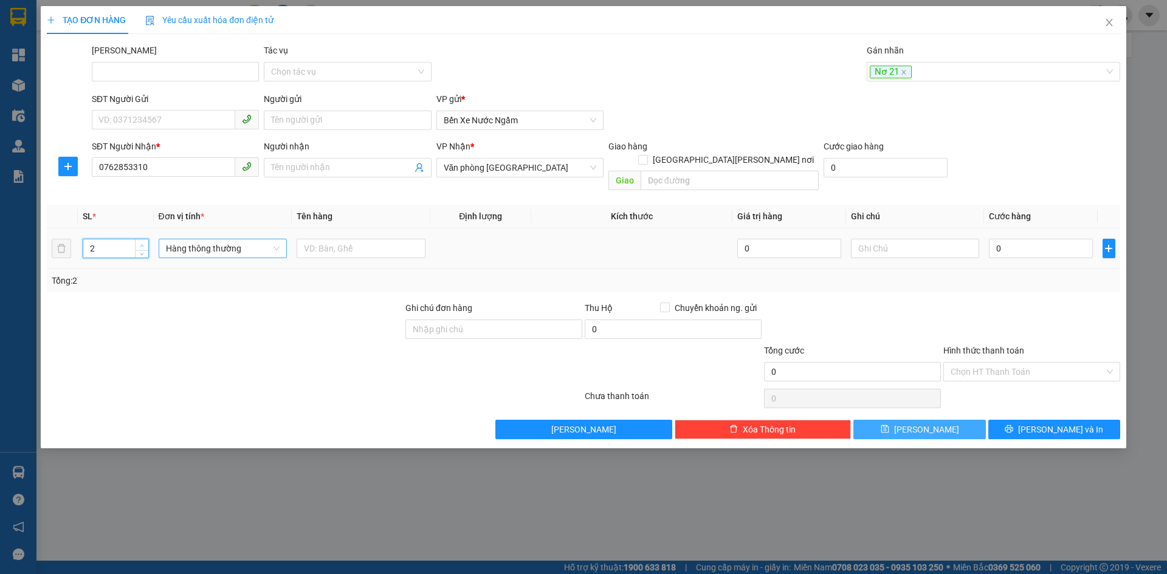
click at [141, 242] on span "up" at bounding box center [142, 245] width 7 height 7
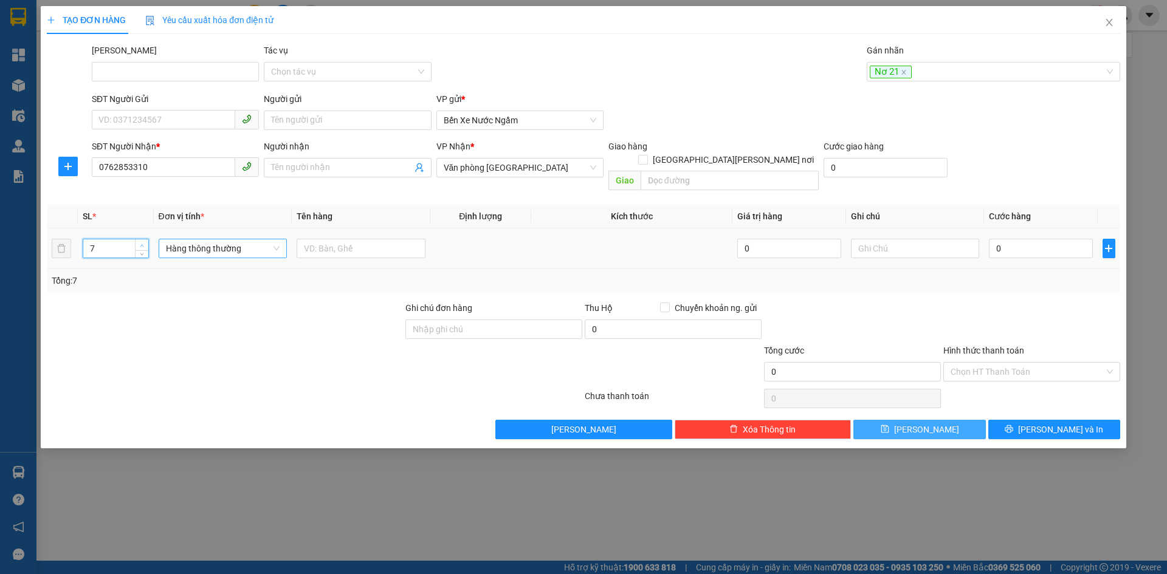
click at [141, 242] on span "up" at bounding box center [142, 245] width 7 height 7
click at [189, 239] on span "Hàng thông thường" at bounding box center [223, 248] width 114 height 18
click at [177, 258] on div "Cuộn" at bounding box center [223, 259] width 114 height 13
click at [1104, 244] on icon "plus" at bounding box center [1109, 249] width 10 height 10
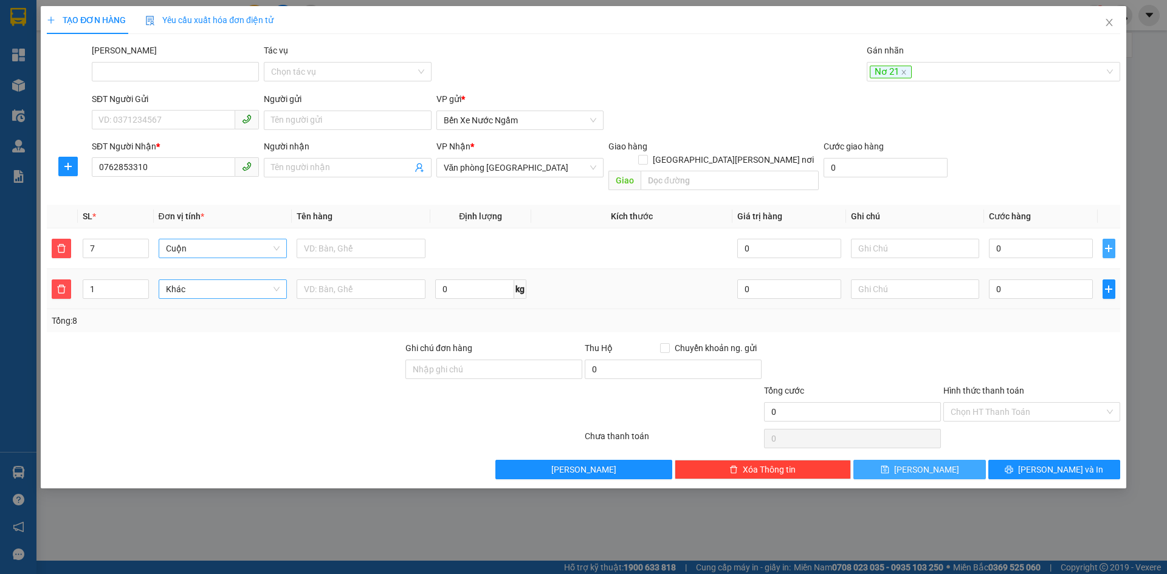
click at [211, 282] on span "Khác" at bounding box center [223, 289] width 114 height 18
click at [188, 339] on div "Bao vừa" at bounding box center [223, 338] width 114 height 13
click at [1047, 280] on input "0" at bounding box center [1040, 289] width 103 height 19
click at [889, 466] on icon "save" at bounding box center [885, 470] width 9 height 9
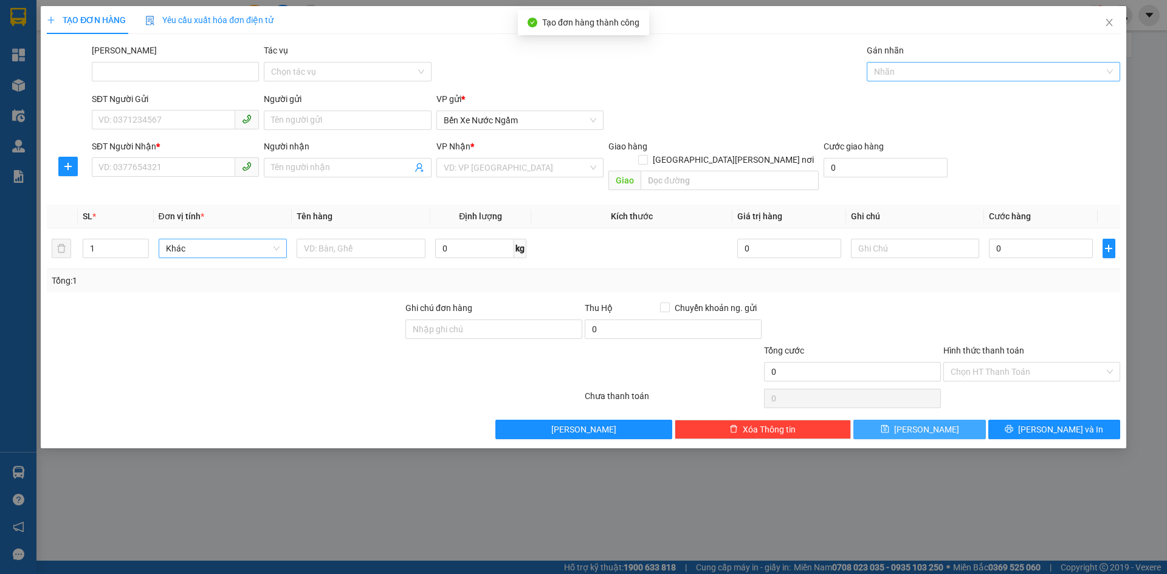
click at [906, 74] on div at bounding box center [987, 71] width 235 height 15
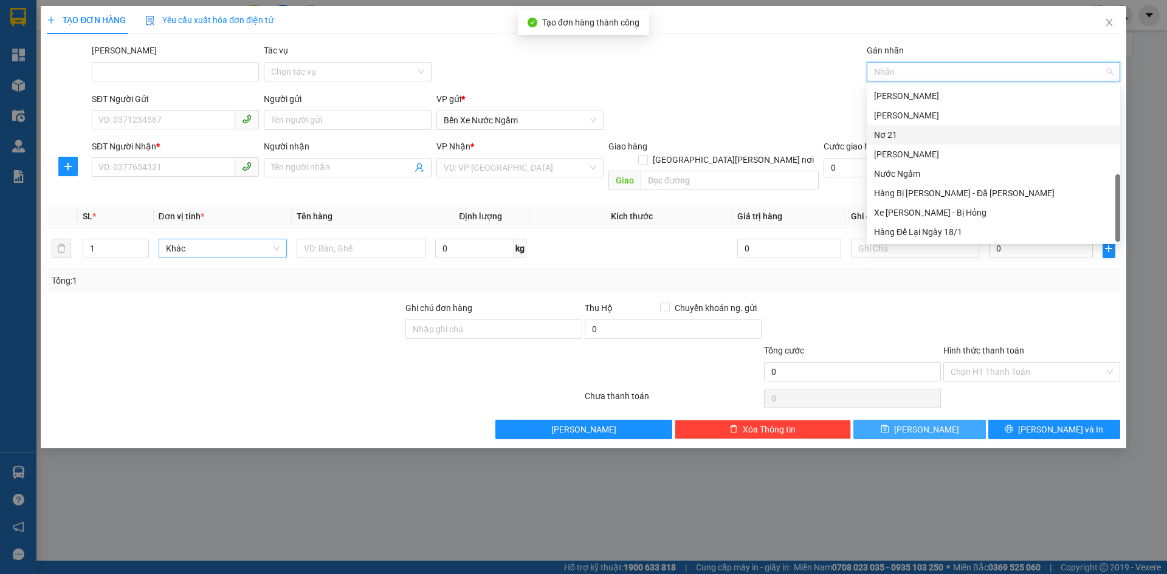
click at [898, 128] on div "Nơ 21" at bounding box center [993, 134] width 253 height 19
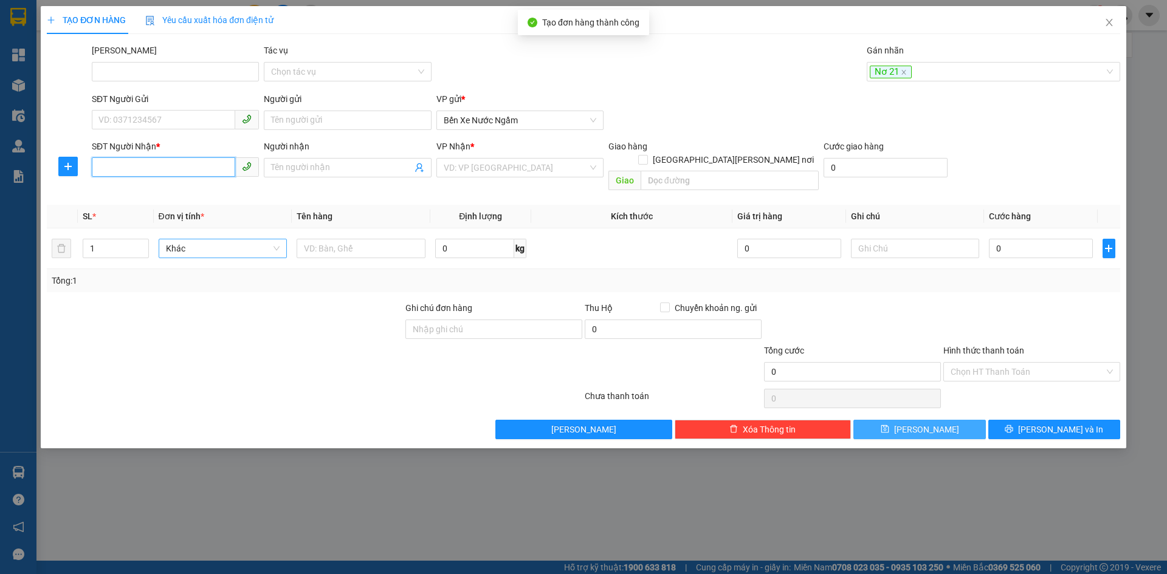
click at [125, 164] on input "SĐT Người Nhận *" at bounding box center [163, 166] width 143 height 19
click at [512, 168] on input "search" at bounding box center [516, 168] width 144 height 18
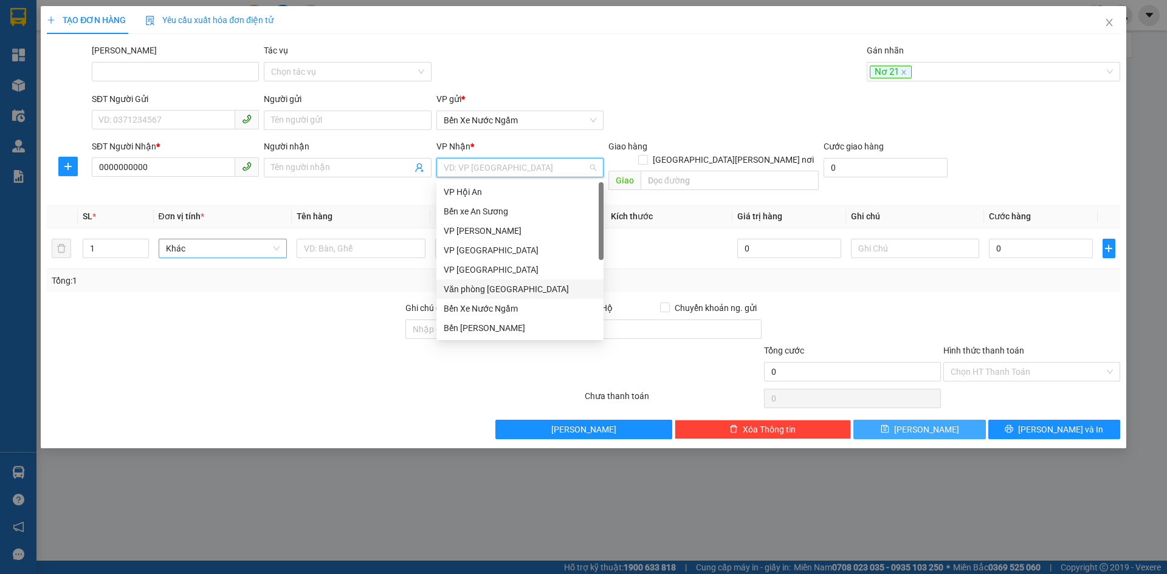
click at [493, 283] on div "Văn phòng [GEOGRAPHIC_DATA]" at bounding box center [520, 289] width 153 height 13
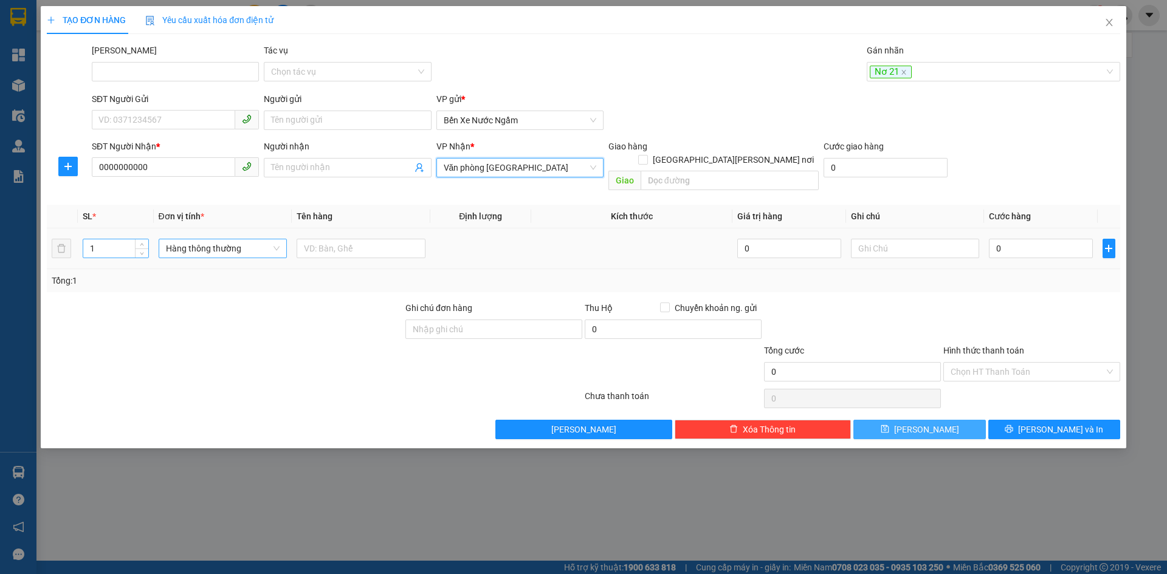
click at [104, 239] on input "1" at bounding box center [115, 248] width 64 height 18
click at [233, 239] on span "Hàng thông thường" at bounding box center [223, 248] width 114 height 18
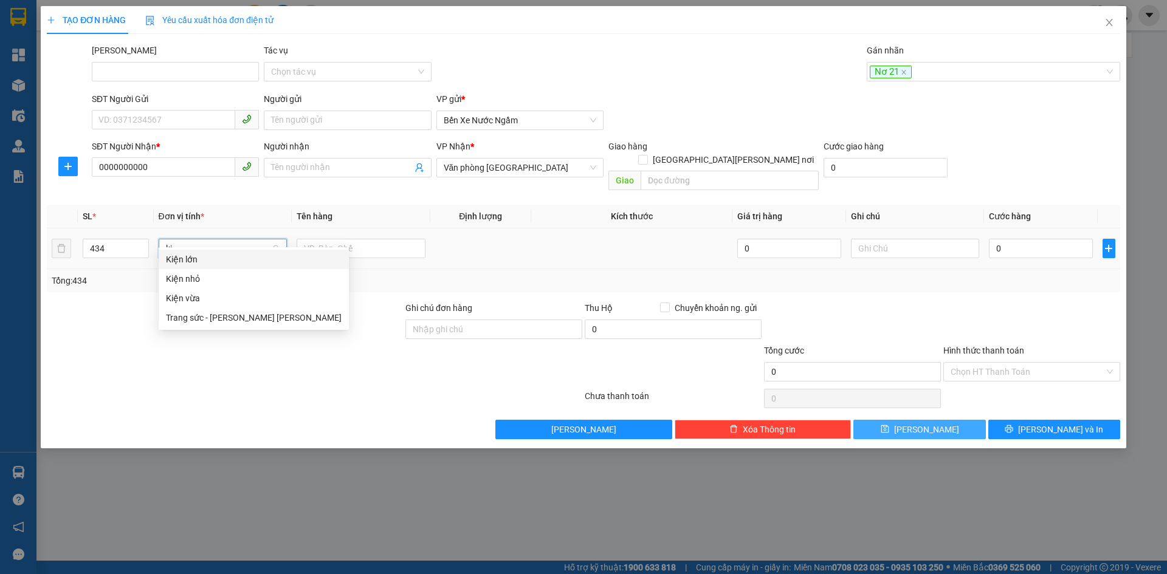
click at [195, 298] on div "Kiện vừa" at bounding box center [254, 298] width 176 height 13
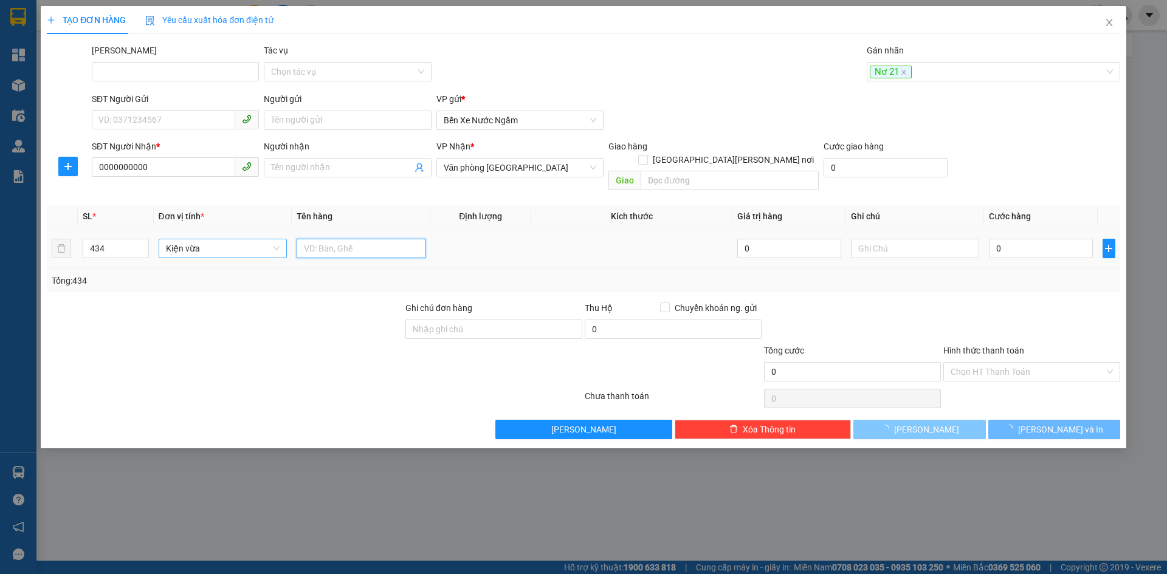
click at [321, 239] on input "text" at bounding box center [361, 248] width 129 height 19
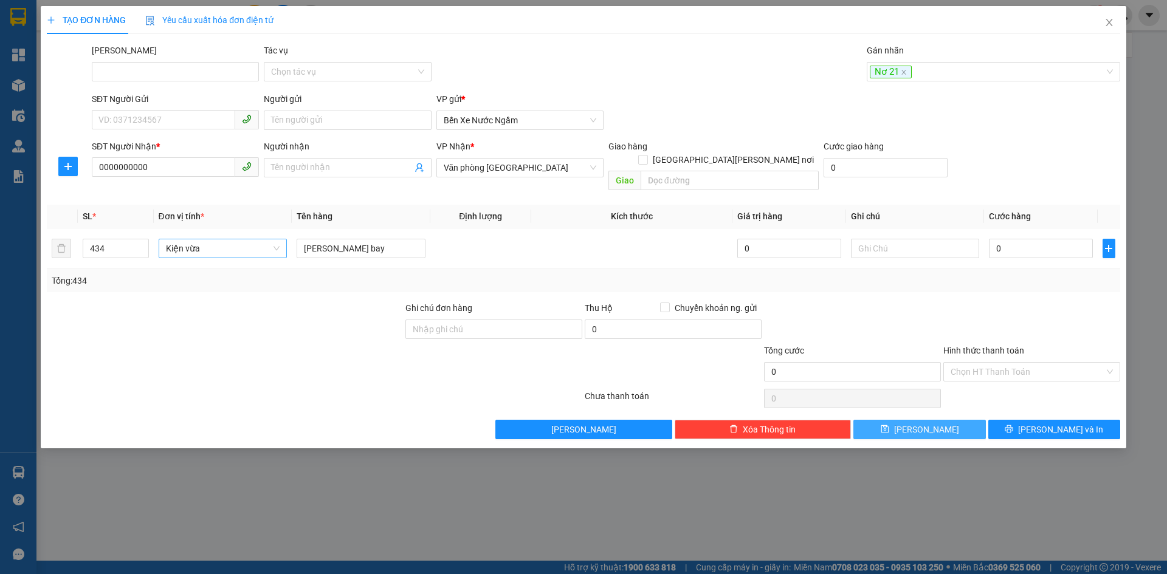
click at [933, 423] on span "[PERSON_NAME]" at bounding box center [926, 429] width 65 height 13
click at [1107, 22] on icon "close" at bounding box center [1109, 23] width 10 height 10
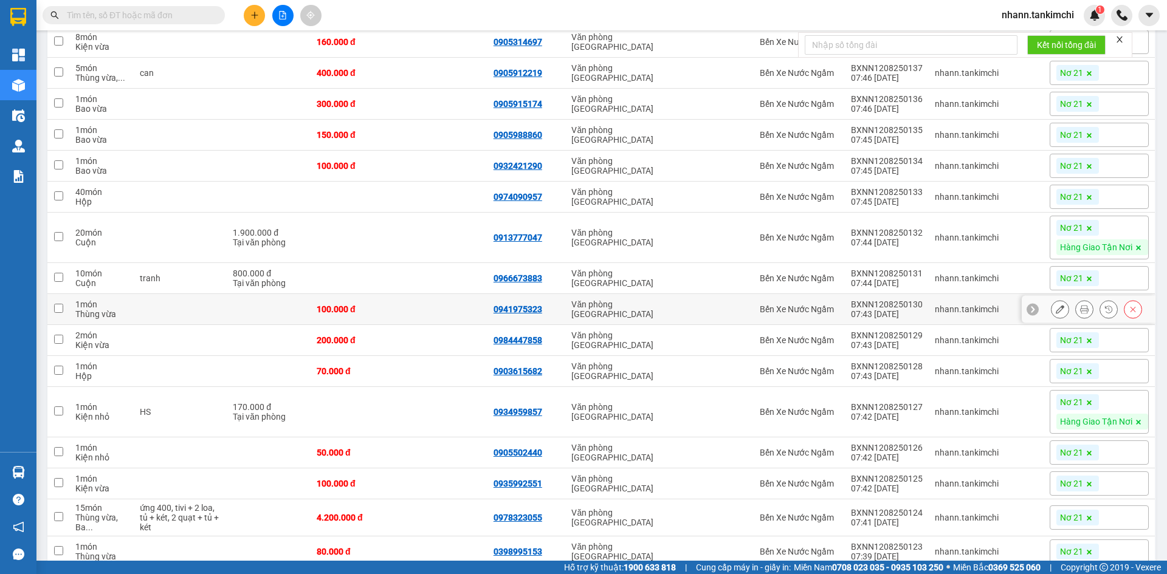
scroll to position [1740, 0]
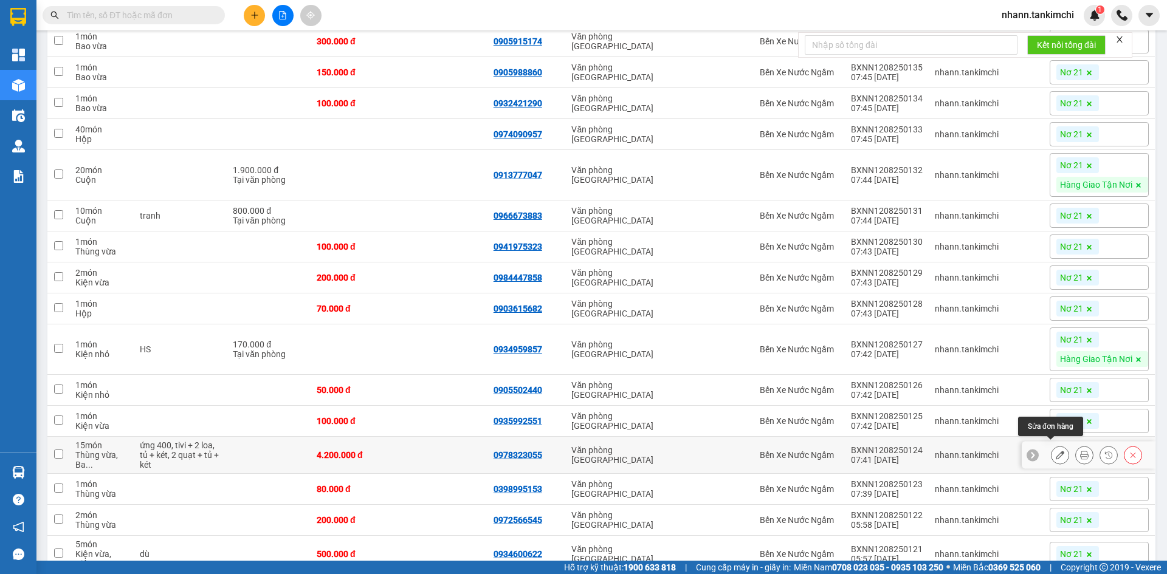
click at [1056, 451] on icon at bounding box center [1060, 455] width 9 height 9
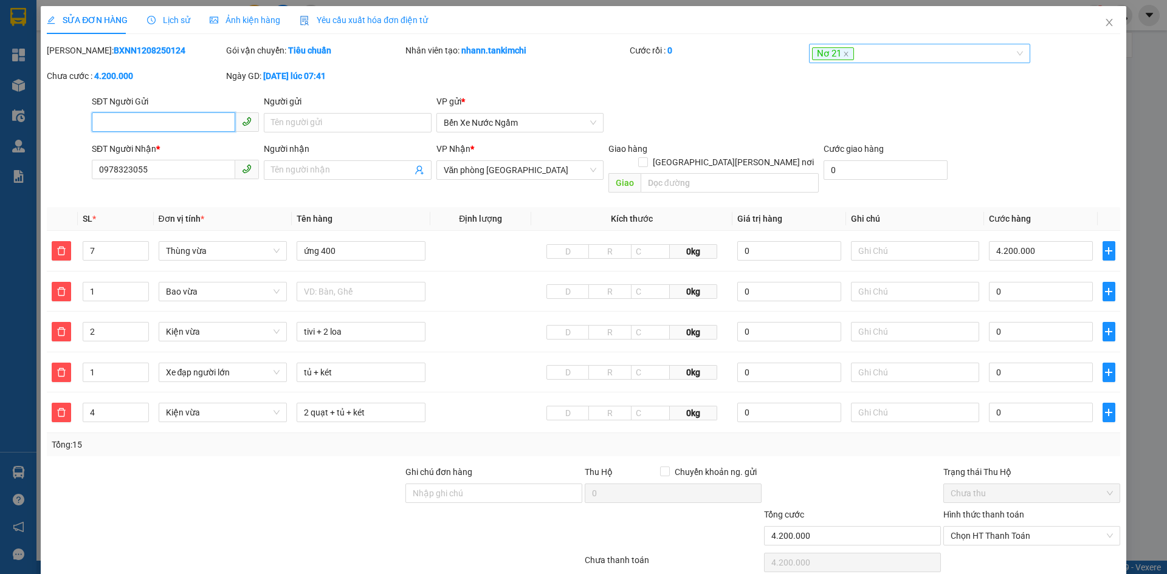
click at [906, 55] on div "Nơ 21" at bounding box center [914, 53] width 204 height 15
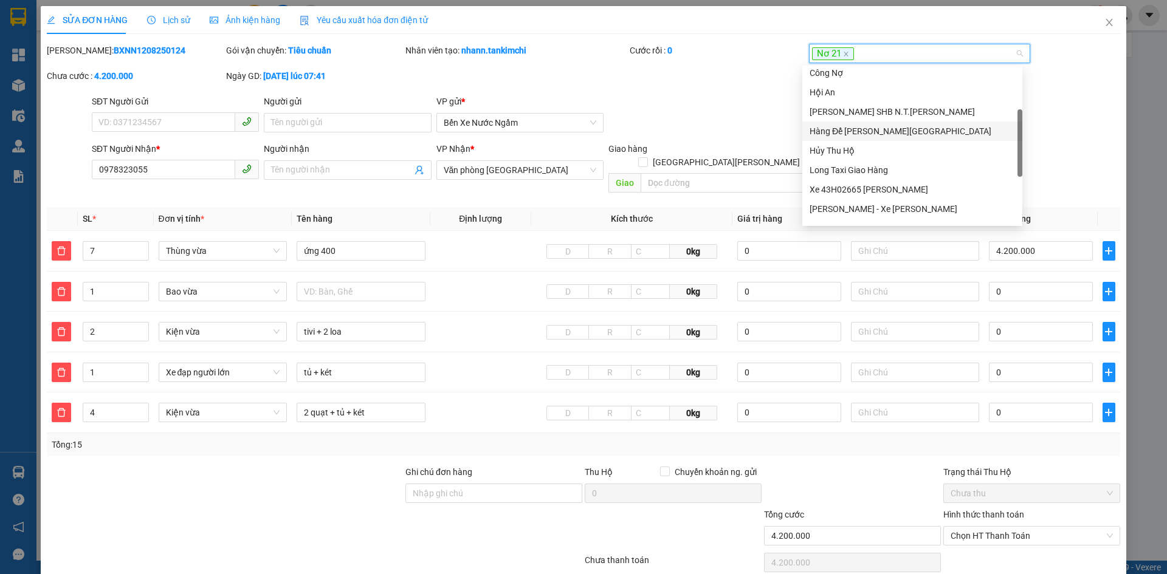
click at [873, 130] on div "Hàng Để Lại [GEOGRAPHIC_DATA]" at bounding box center [912, 131] width 205 height 13
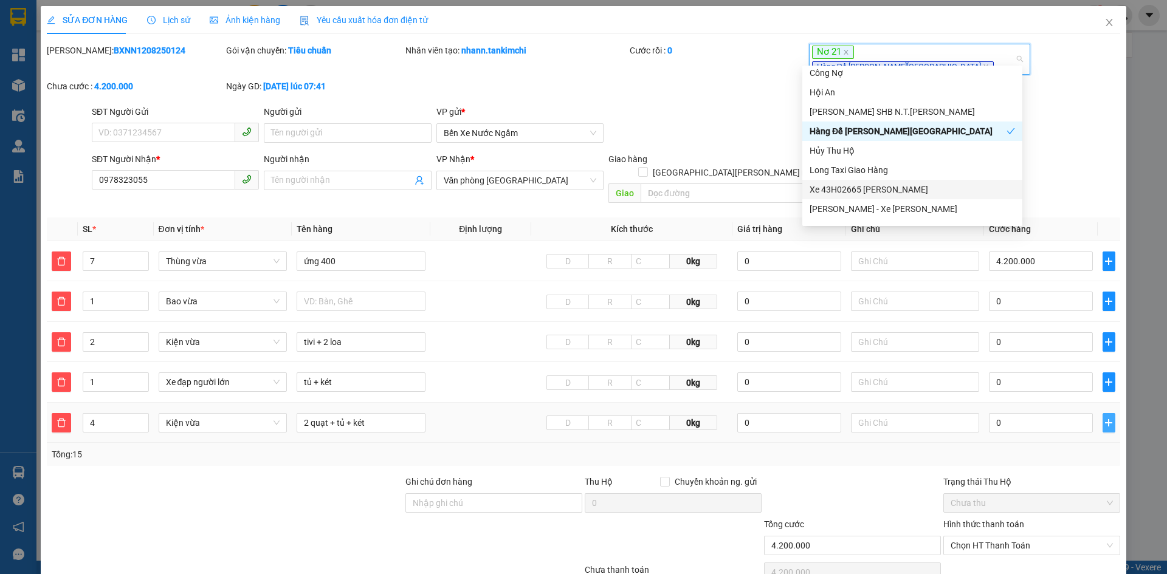
click at [1105, 422] on icon "plus" at bounding box center [1108, 422] width 7 height 1
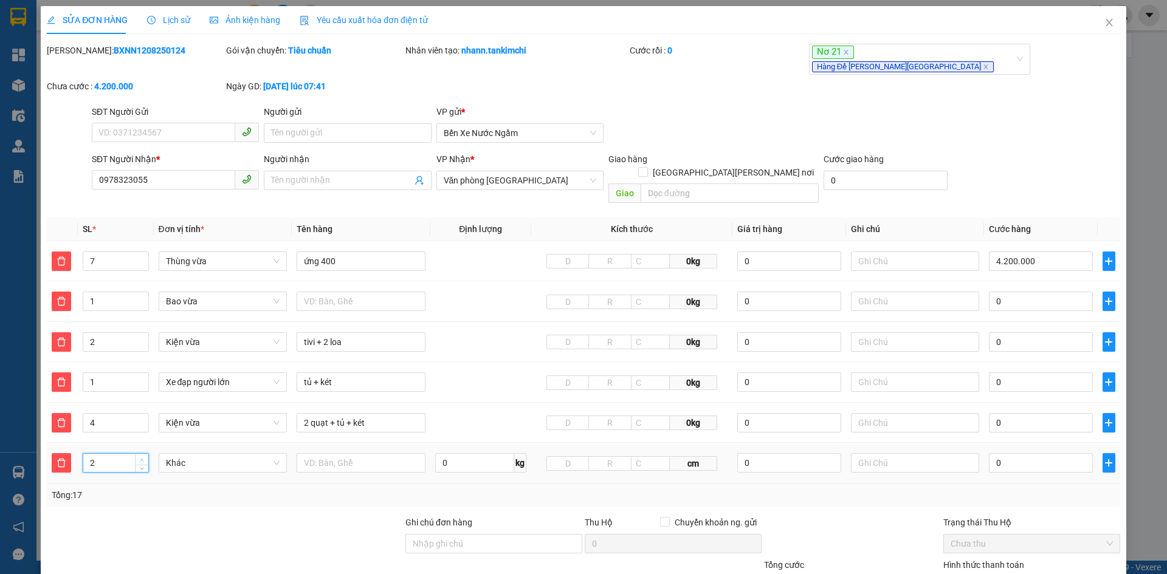
click at [143, 456] on span "up" at bounding box center [142, 459] width 7 height 7
click at [189, 454] on span "Khác" at bounding box center [223, 463] width 114 height 18
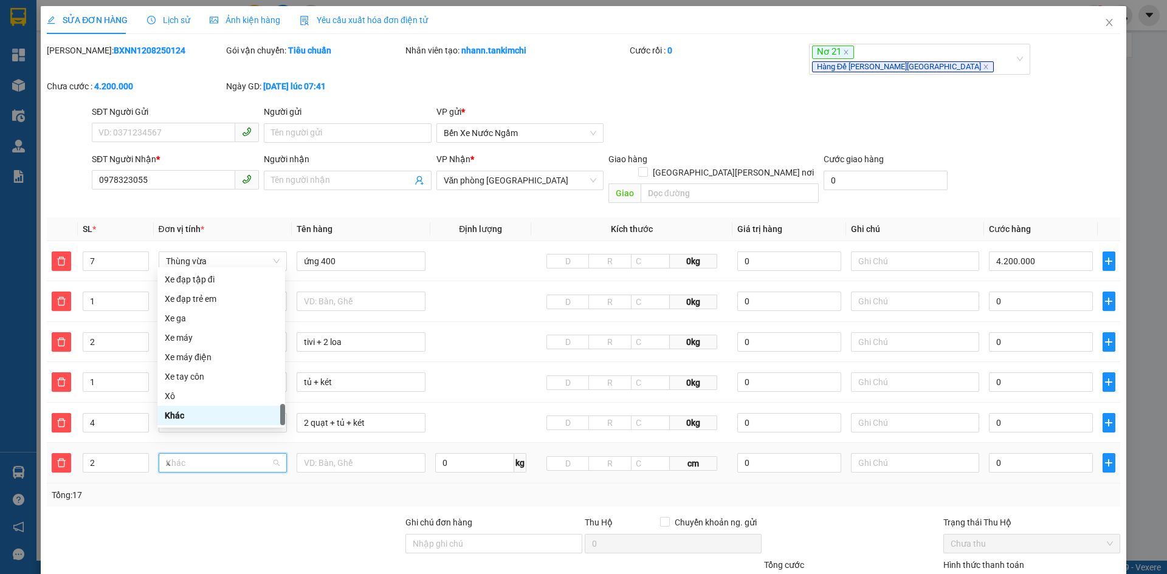
scroll to position [83, 0]
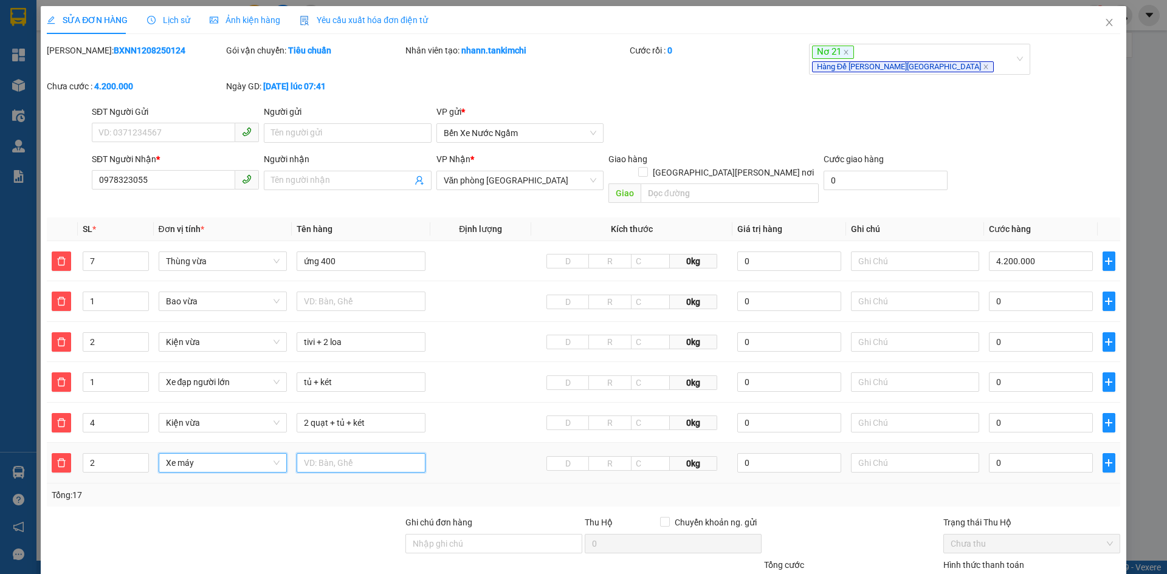
click at [326, 453] on input "text" at bounding box center [361, 462] width 129 height 19
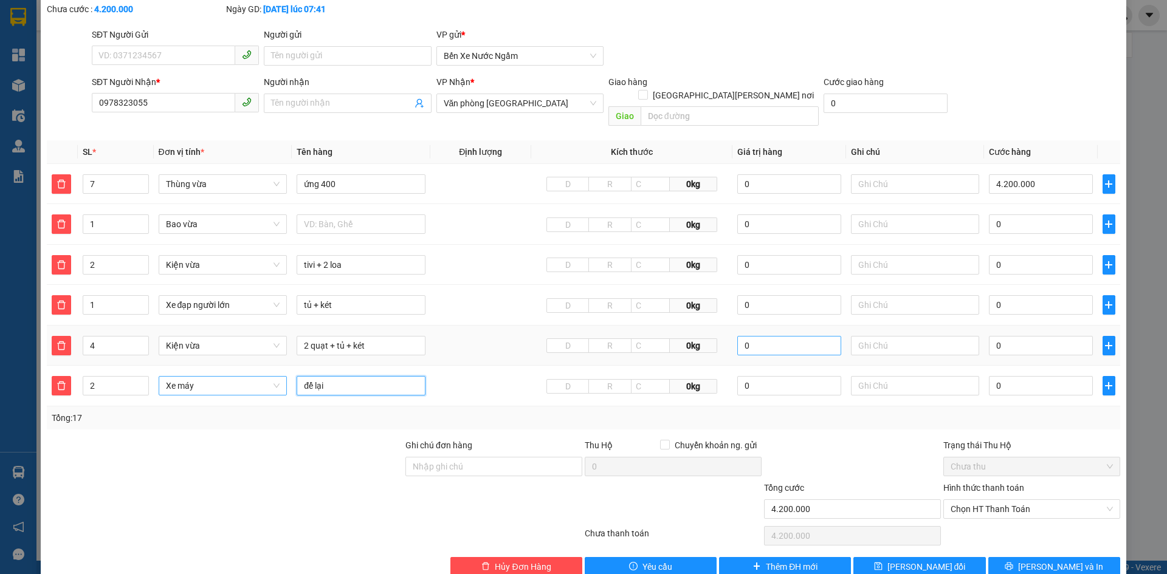
scroll to position [80, 0]
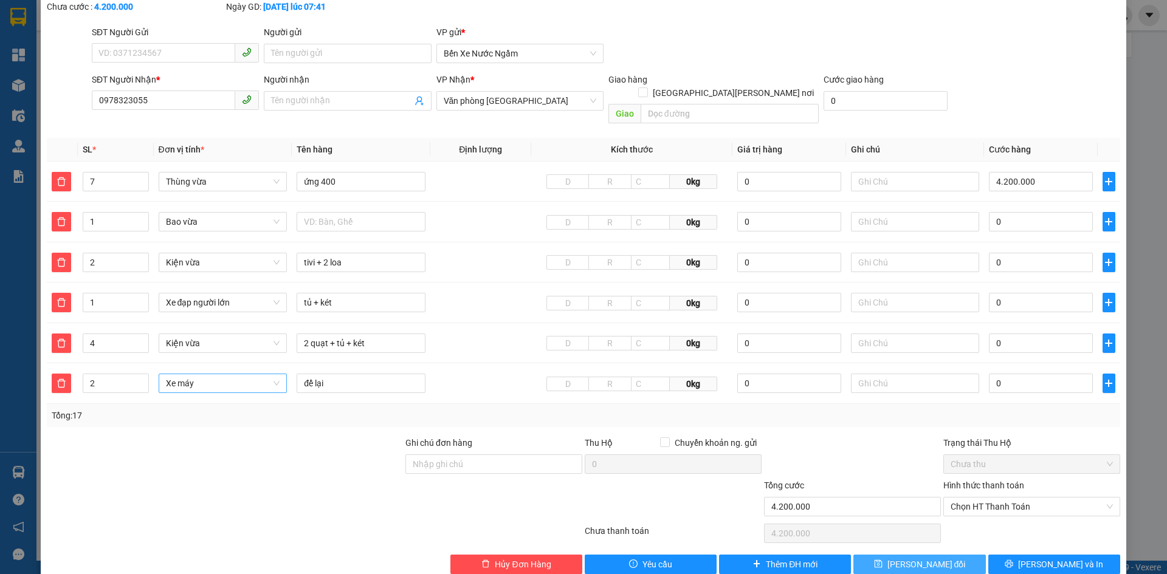
click at [906, 558] on span "Lưu thay đổi" at bounding box center [926, 564] width 78 height 13
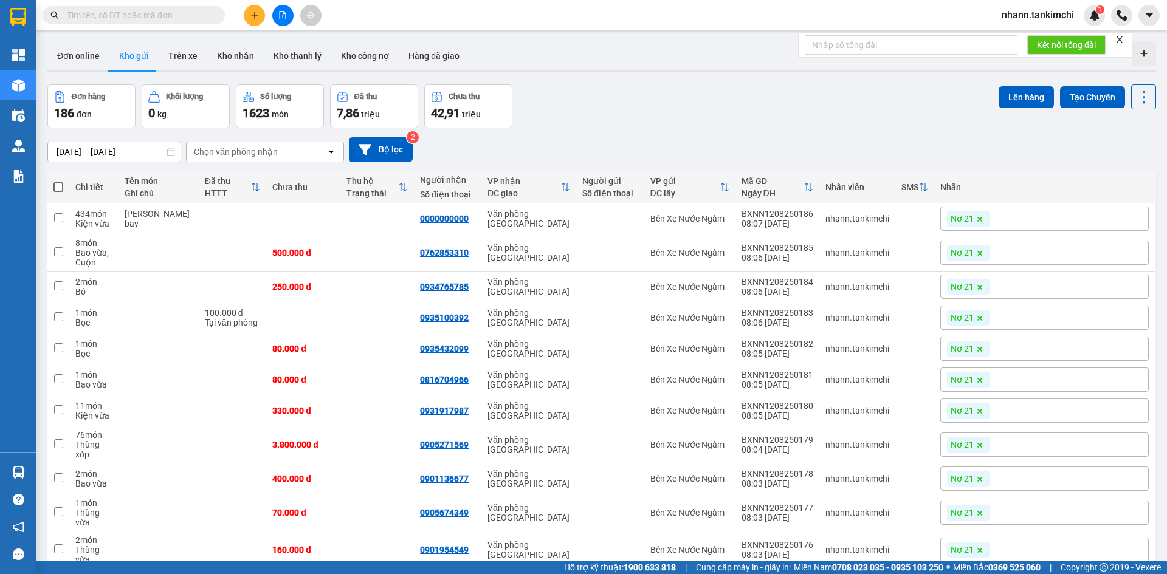
click at [58, 189] on span at bounding box center [58, 187] width 10 height 10
click at [58, 181] on input "checkbox" at bounding box center [58, 181] width 0 height 0
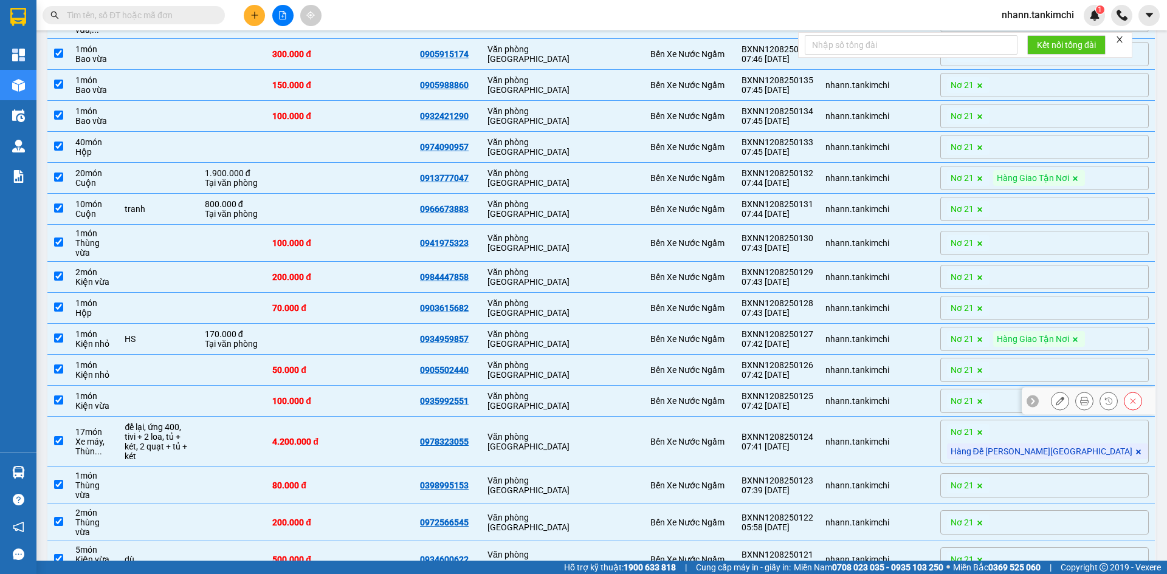
scroll to position [1823, 0]
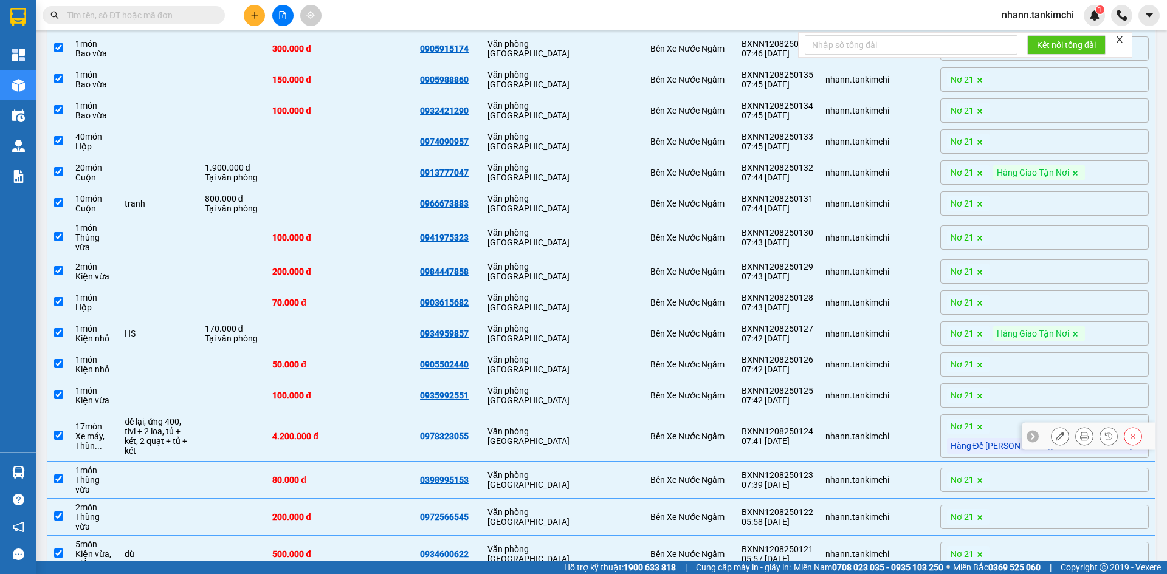
click at [576, 411] on td "Văn phòng [GEOGRAPHIC_DATA]" at bounding box center [528, 436] width 95 height 50
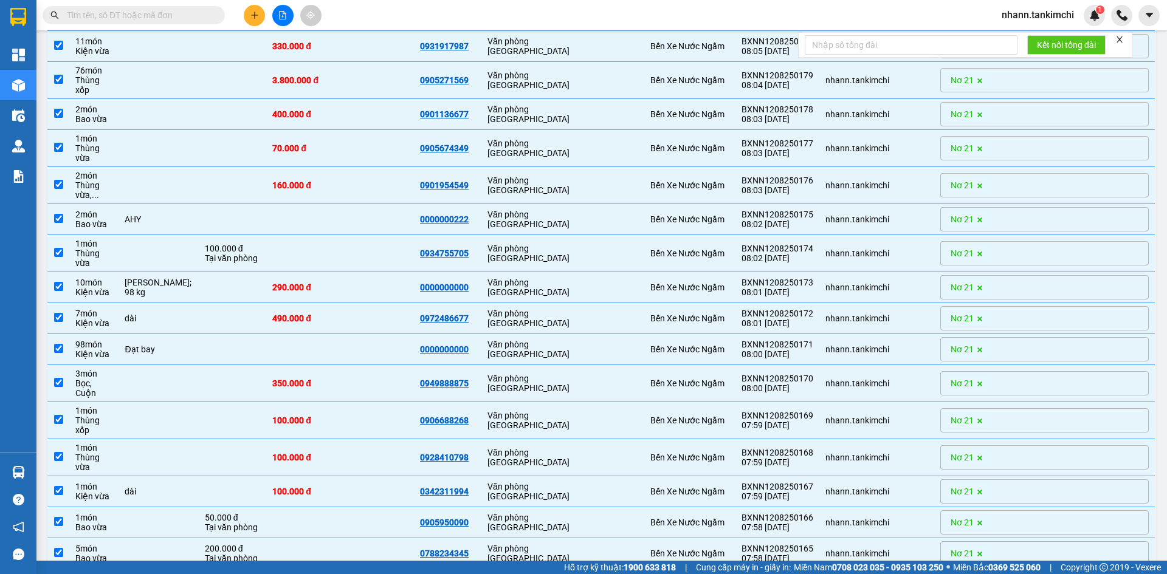
scroll to position [0, 0]
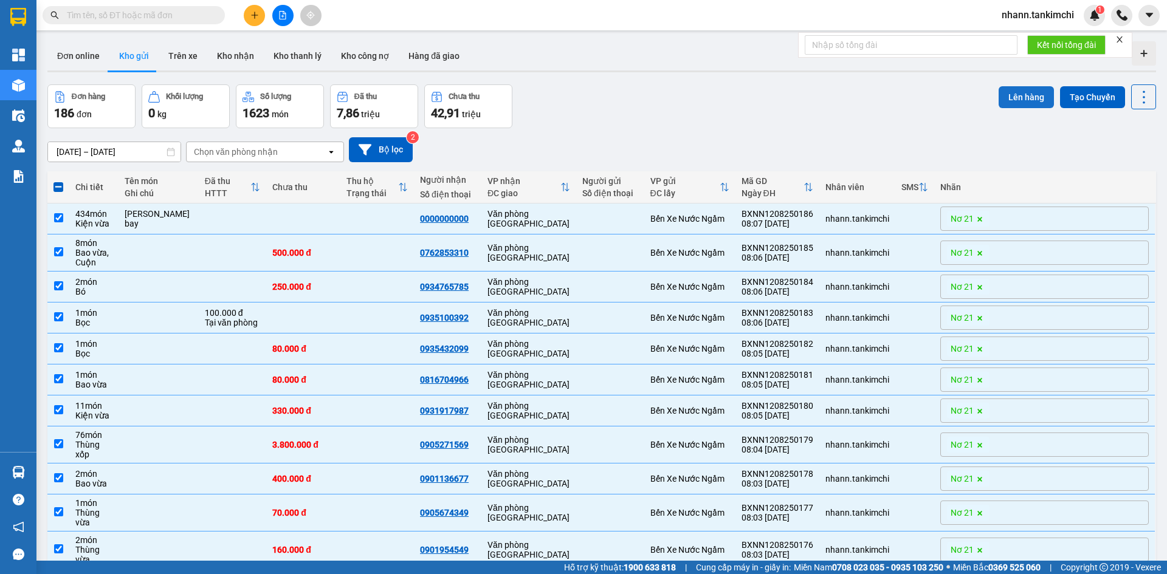
click at [1011, 100] on button "Lên hàng" at bounding box center [1026, 97] width 55 height 22
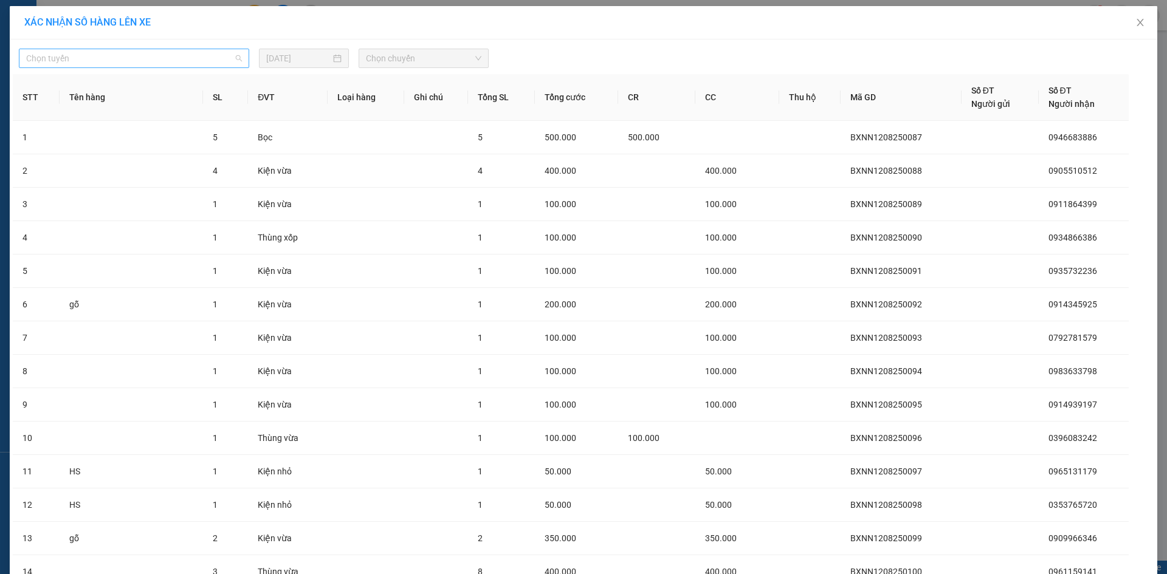
click at [136, 59] on span "Chọn tuyến" at bounding box center [134, 58] width 216 height 18
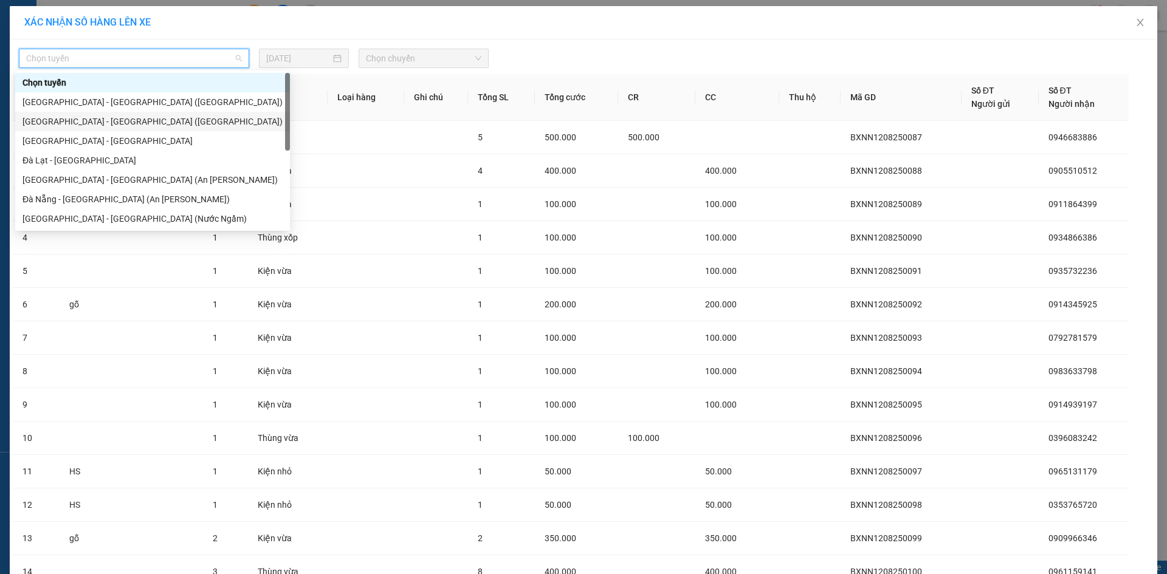
click at [91, 122] on div "[GEOGRAPHIC_DATA] - [GEOGRAPHIC_DATA] ([GEOGRAPHIC_DATA])" at bounding box center [152, 121] width 260 height 13
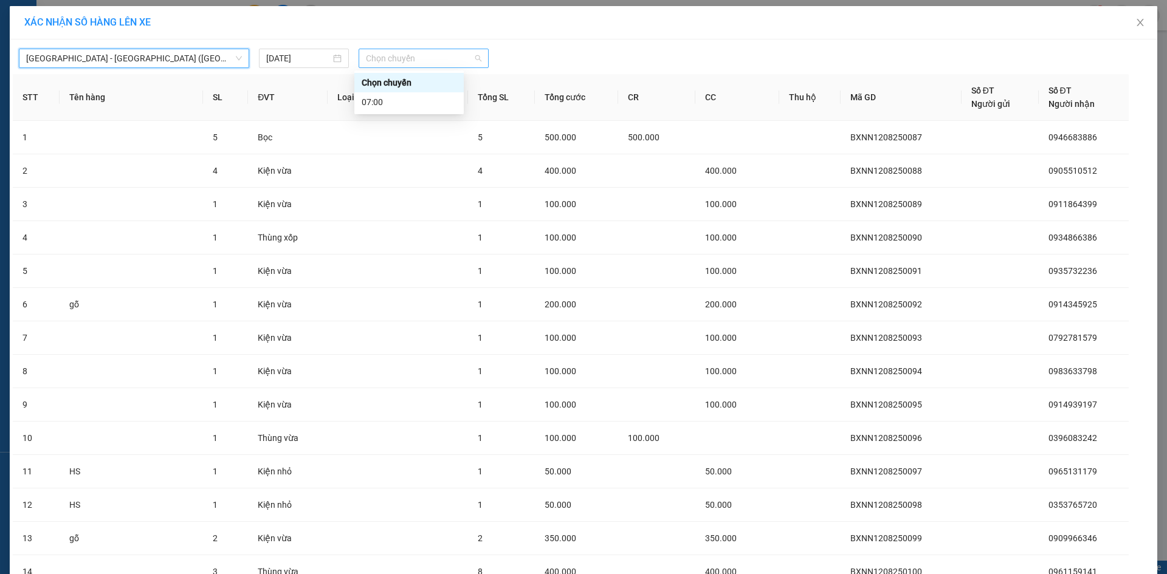
click at [426, 60] on span "Chọn chuyến" at bounding box center [423, 58] width 115 height 18
click at [373, 105] on div "07:00" at bounding box center [409, 101] width 95 height 13
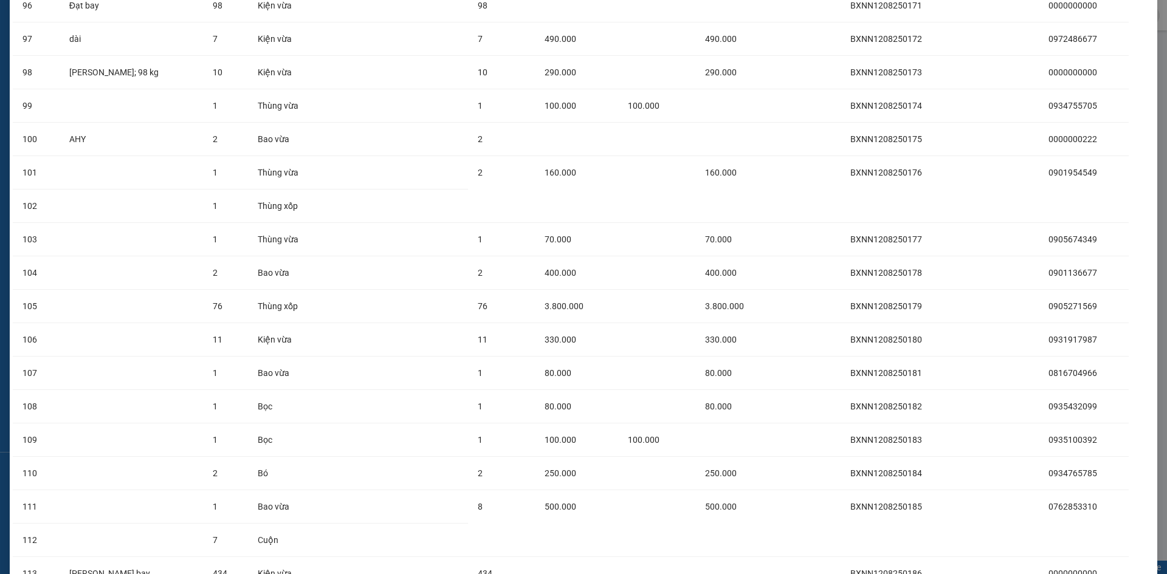
scroll to position [3420, 0]
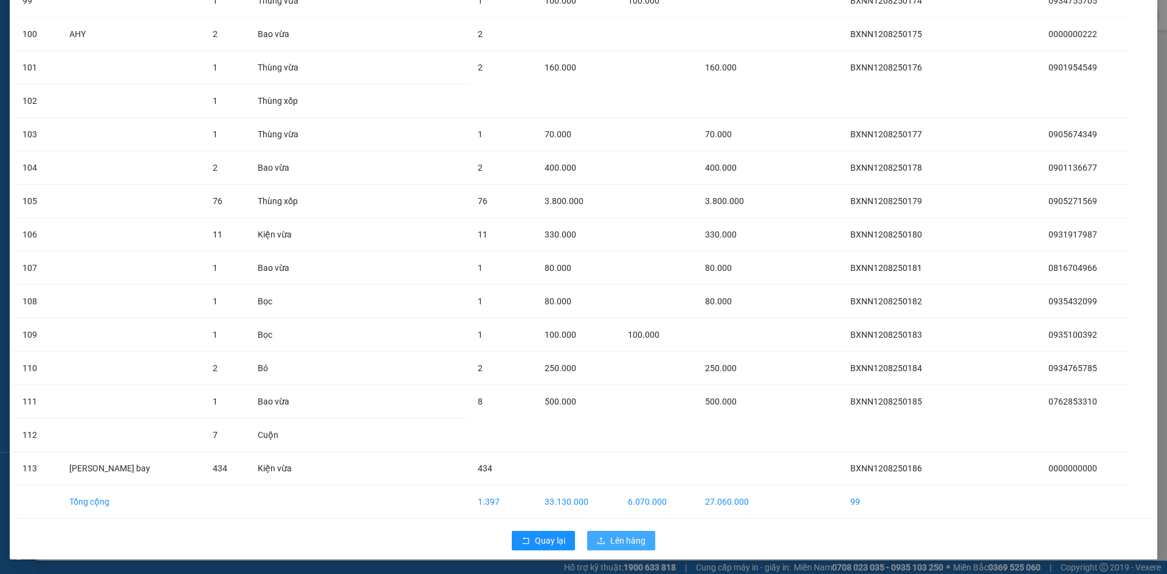
click at [617, 543] on span "Lên hàng" at bounding box center [627, 540] width 35 height 13
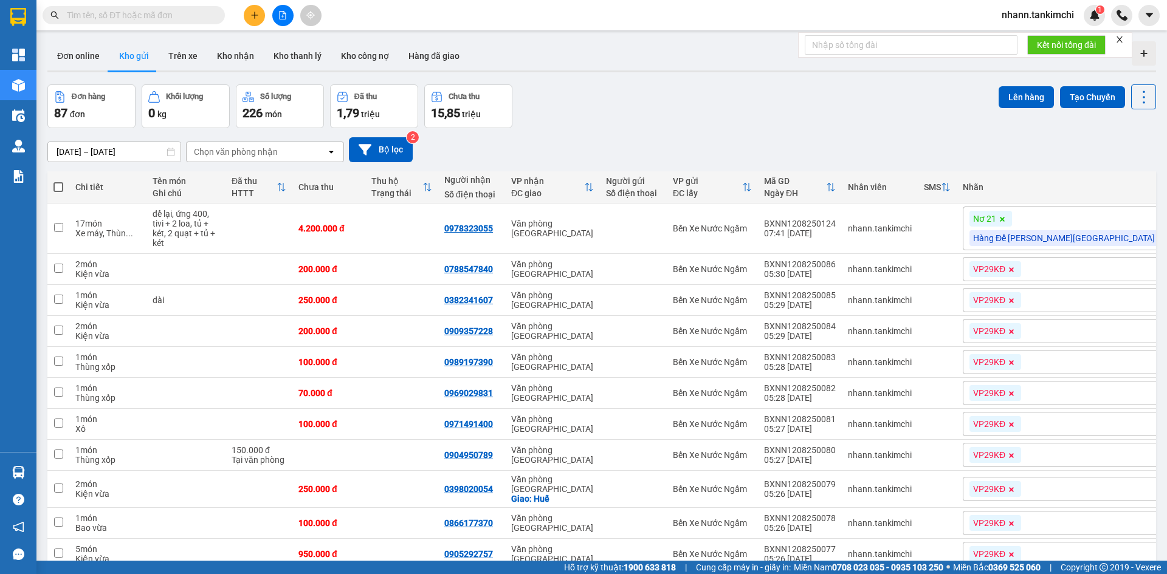
click at [61, 184] on span at bounding box center [58, 187] width 10 height 10
click at [58, 181] on input "checkbox" at bounding box center [58, 181] width 0 height 0
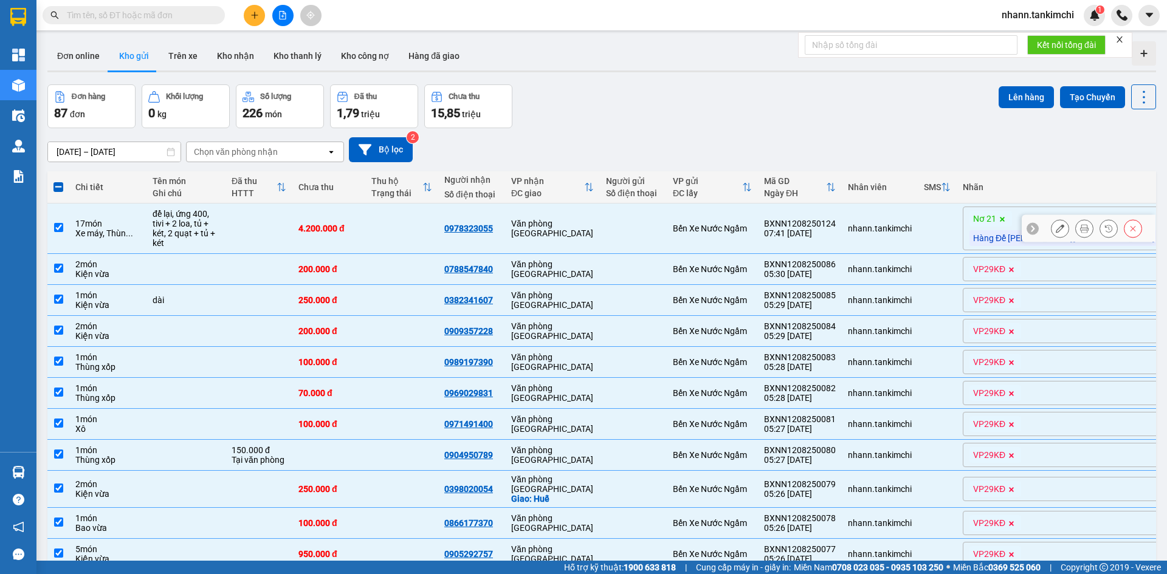
click at [225, 224] on td at bounding box center [258, 229] width 67 height 50
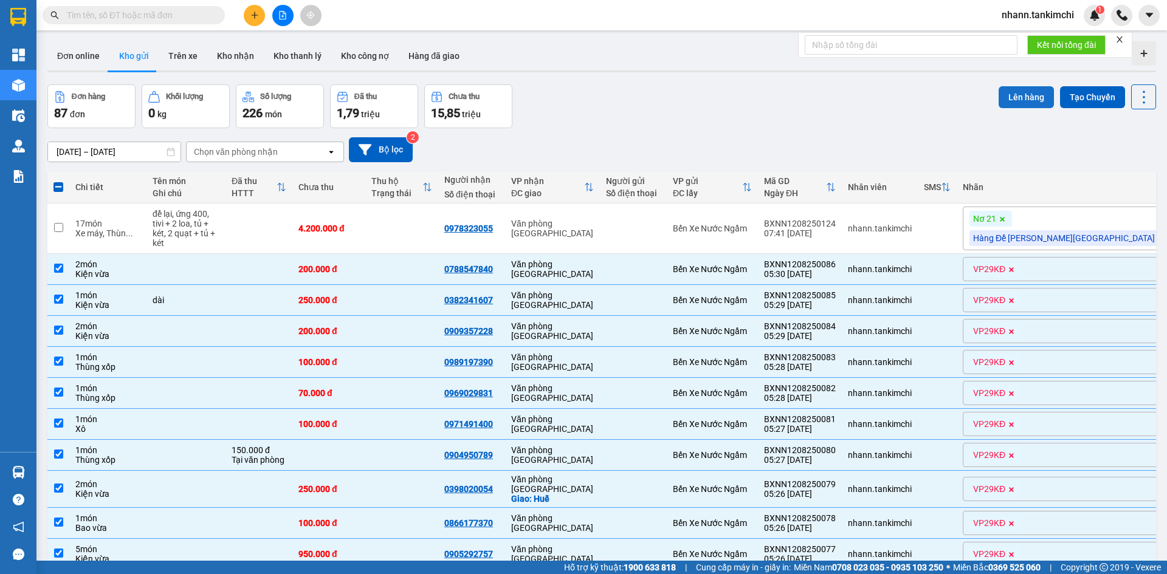
click at [1012, 99] on button "Lên hàng" at bounding box center [1026, 97] width 55 height 22
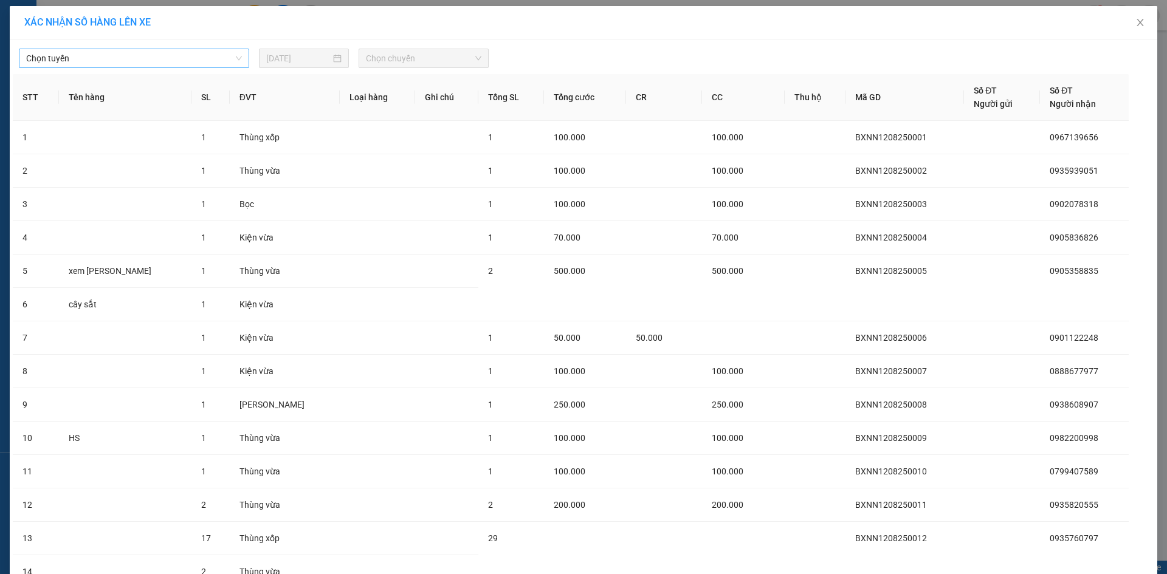
click at [165, 58] on span "Chọn tuyến" at bounding box center [134, 58] width 216 height 18
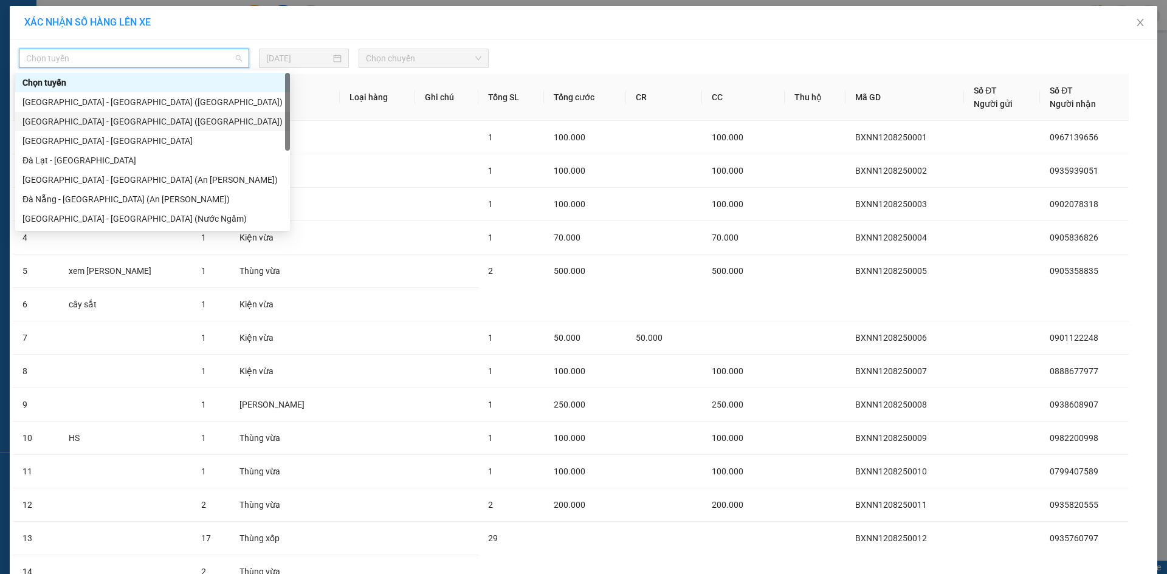
click at [86, 125] on div "[GEOGRAPHIC_DATA] - [GEOGRAPHIC_DATA] ([GEOGRAPHIC_DATA])" at bounding box center [152, 121] width 260 height 13
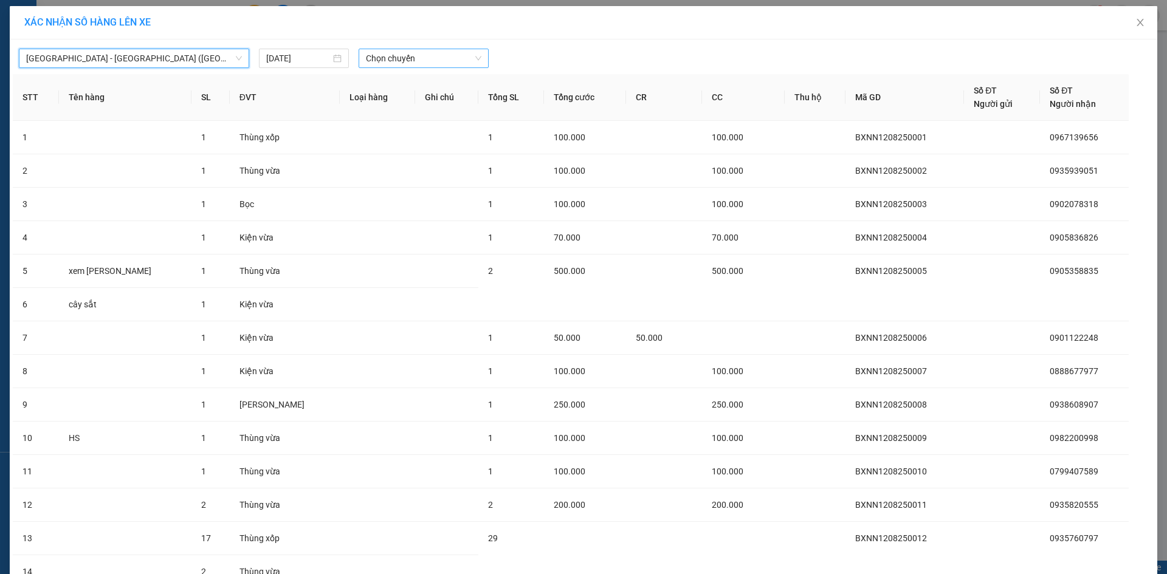
click at [432, 64] on span "Chọn chuyến" at bounding box center [423, 58] width 115 height 18
click at [379, 105] on div "07:00" at bounding box center [409, 101] width 95 height 13
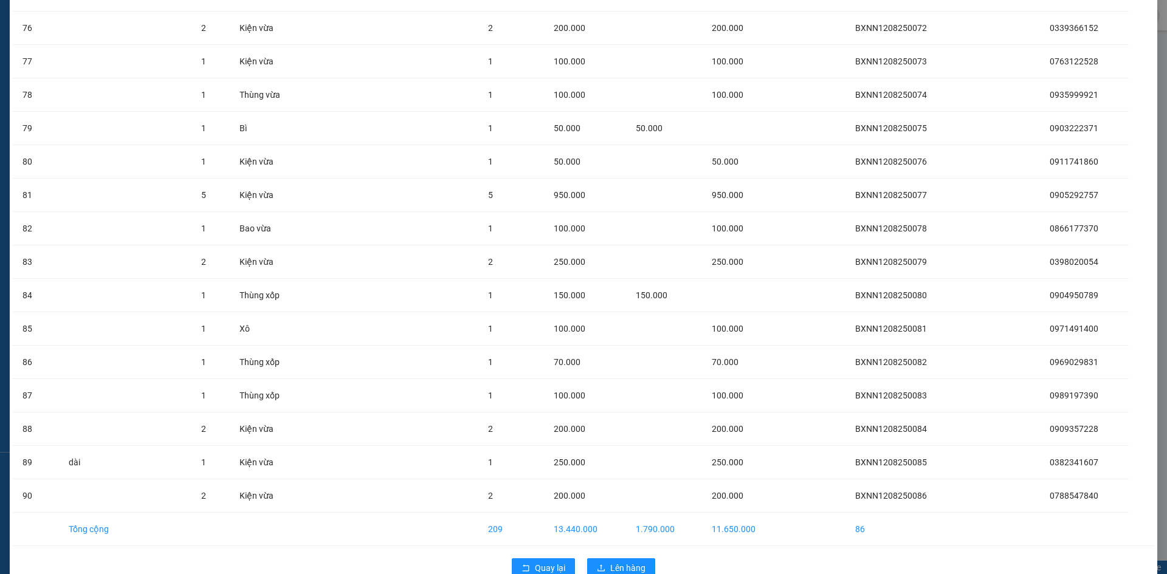
scroll to position [2665, 0]
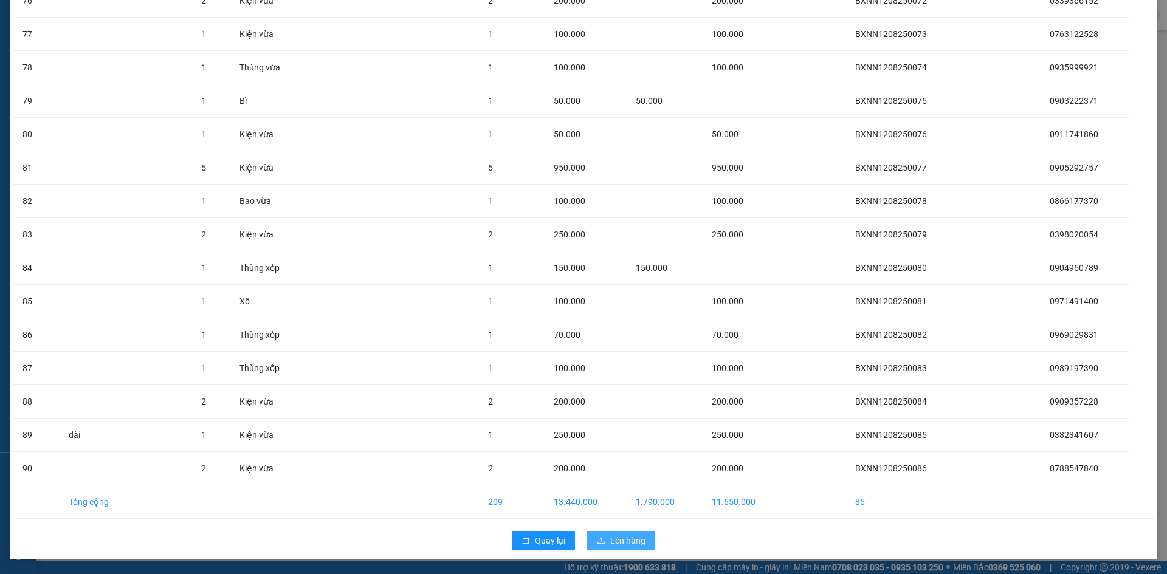
click at [615, 544] on span "Lên hàng" at bounding box center [627, 540] width 35 height 13
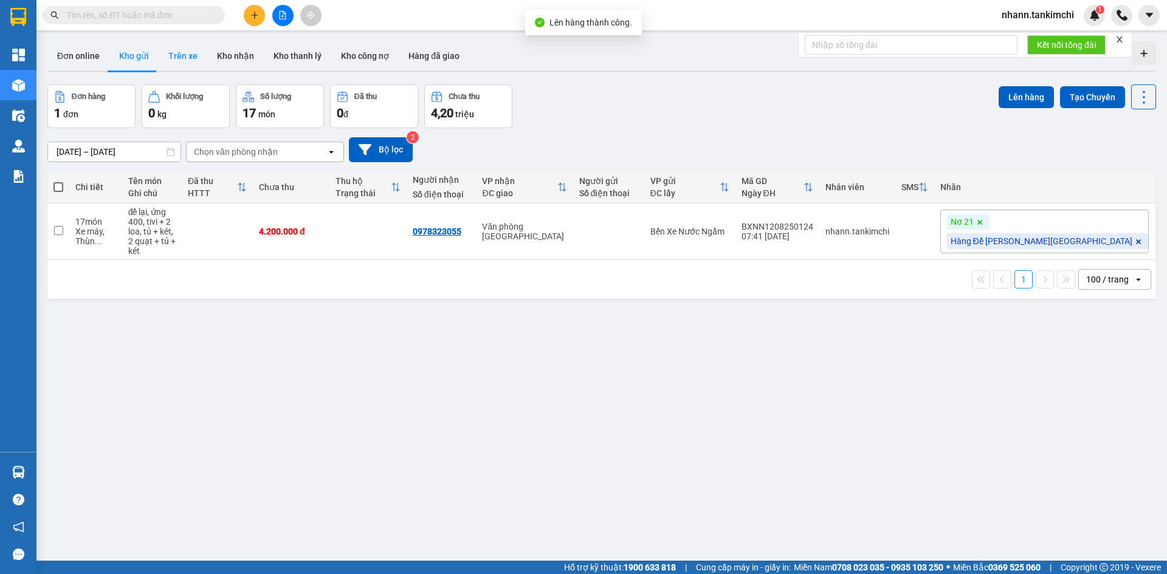
click at [176, 52] on button "Trên xe" at bounding box center [183, 55] width 49 height 29
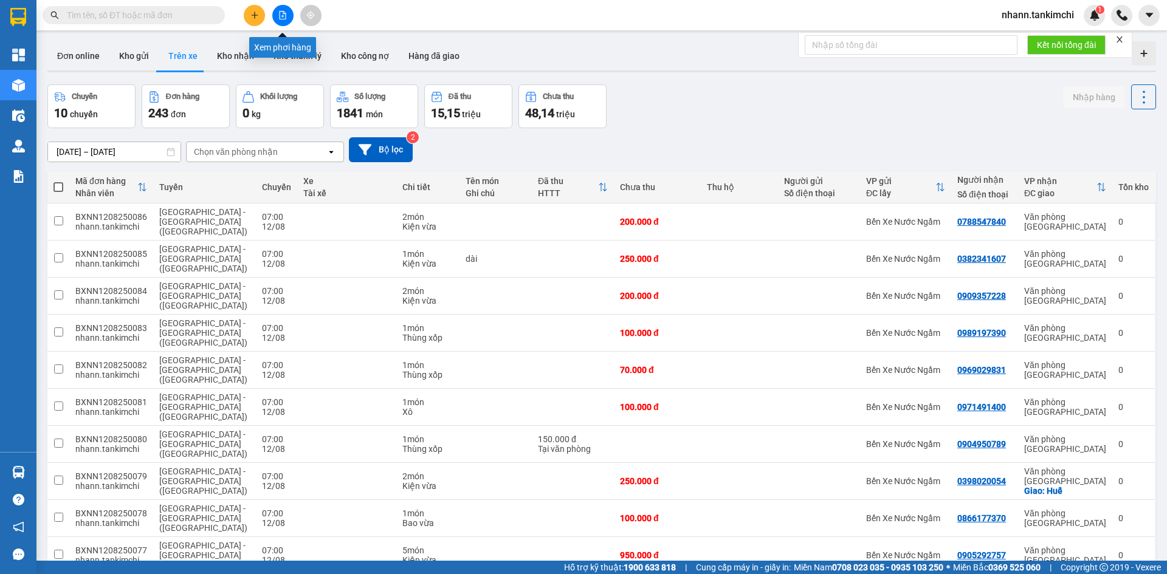
click at [286, 15] on icon "file-add" at bounding box center [282, 15] width 9 height 9
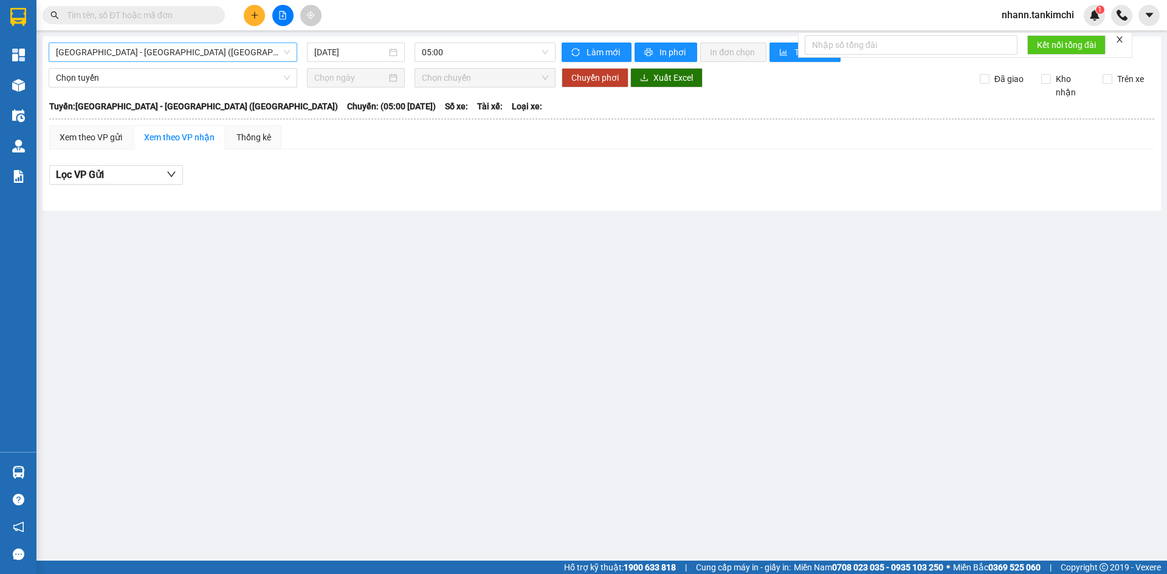
click at [198, 50] on span "[GEOGRAPHIC_DATA] - [GEOGRAPHIC_DATA] ([GEOGRAPHIC_DATA])" at bounding box center [173, 52] width 234 height 18
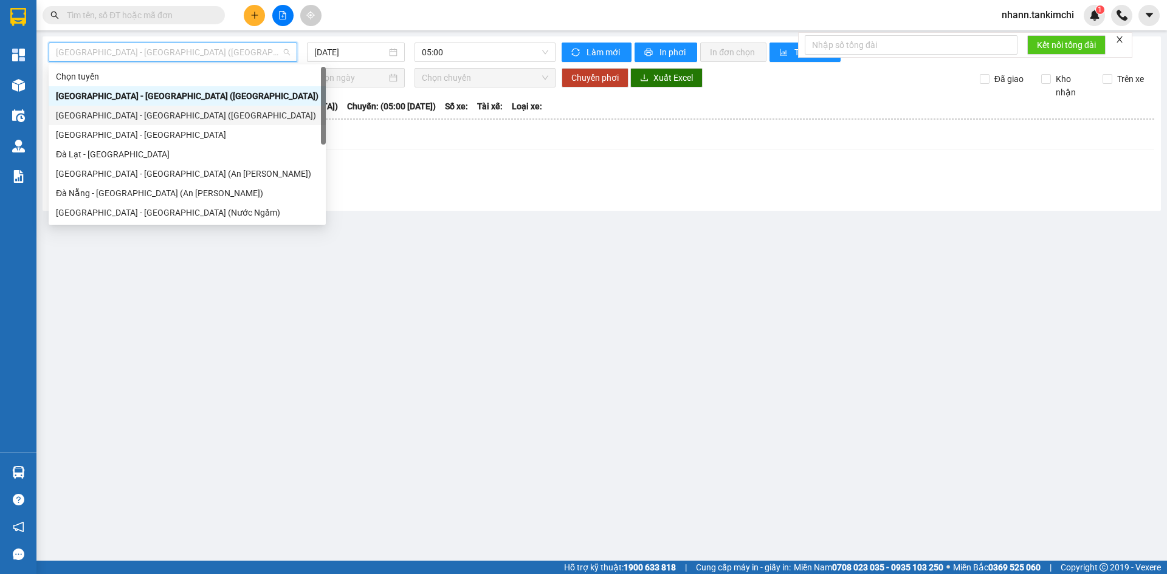
click at [131, 116] on div "[GEOGRAPHIC_DATA] - [GEOGRAPHIC_DATA] ([GEOGRAPHIC_DATA])" at bounding box center [187, 115] width 263 height 13
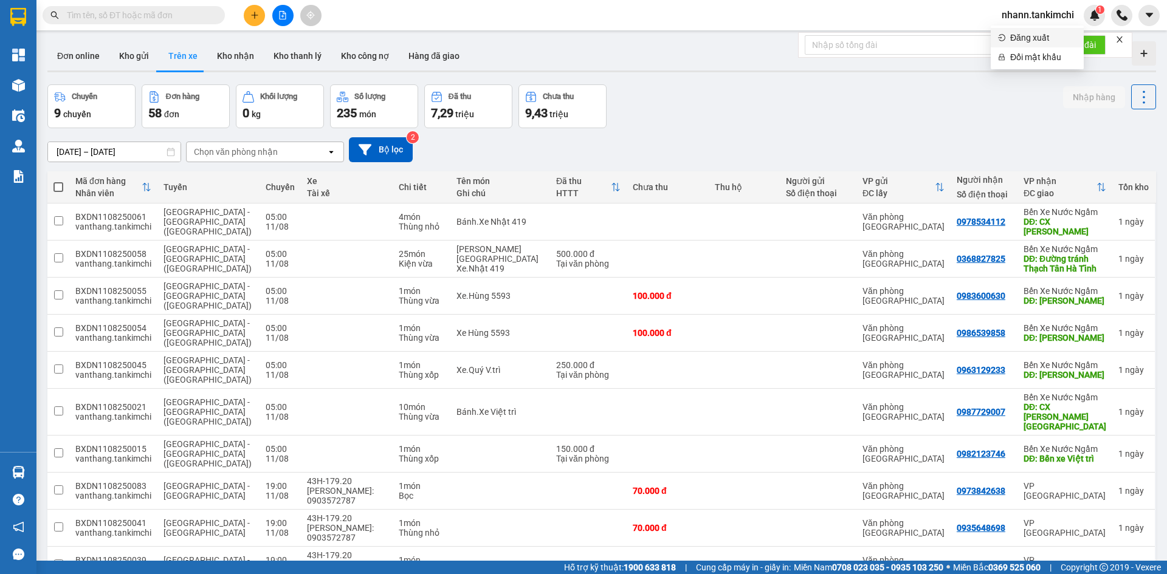
click at [1021, 43] on span "Đăng xuất" at bounding box center [1043, 37] width 66 height 13
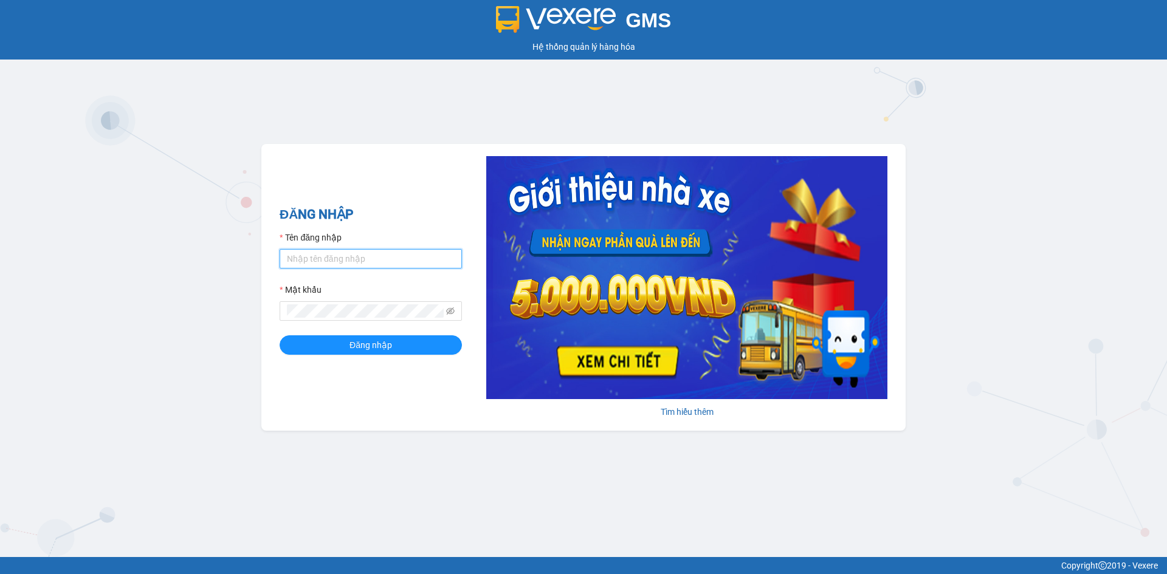
click at [305, 261] on input "Tên đăng nhập" at bounding box center [371, 258] width 182 height 19
click at [310, 264] on input "Tên đăng nhập" at bounding box center [371, 258] width 182 height 19
type input "nhann.tankimchi"
click at [280, 336] on button "Đăng nhập" at bounding box center [371, 345] width 182 height 19
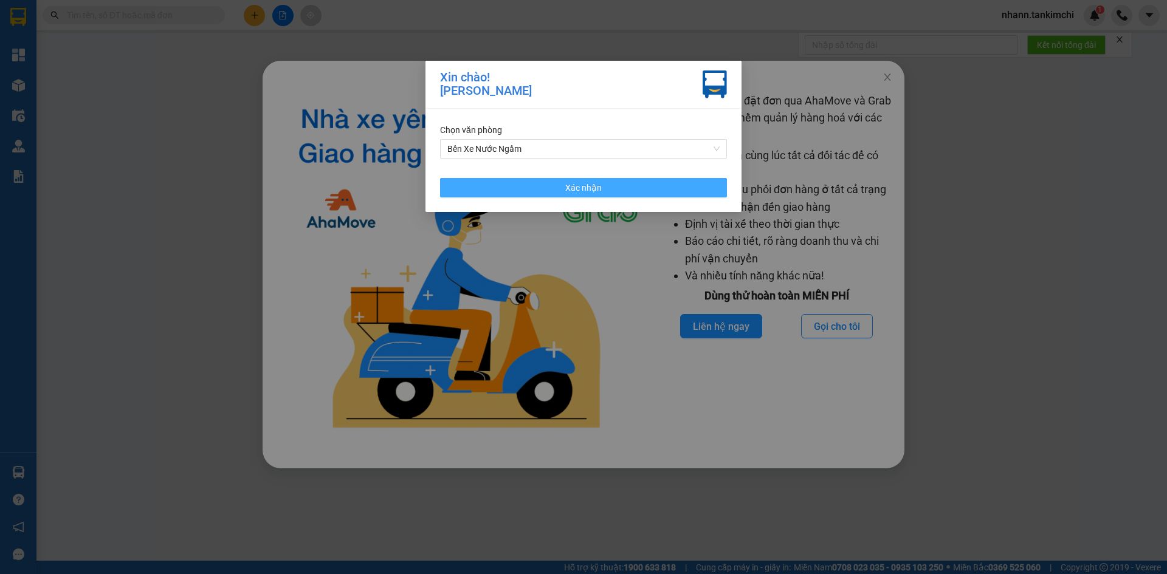
click at [624, 188] on button "Xác nhận" at bounding box center [583, 187] width 287 height 19
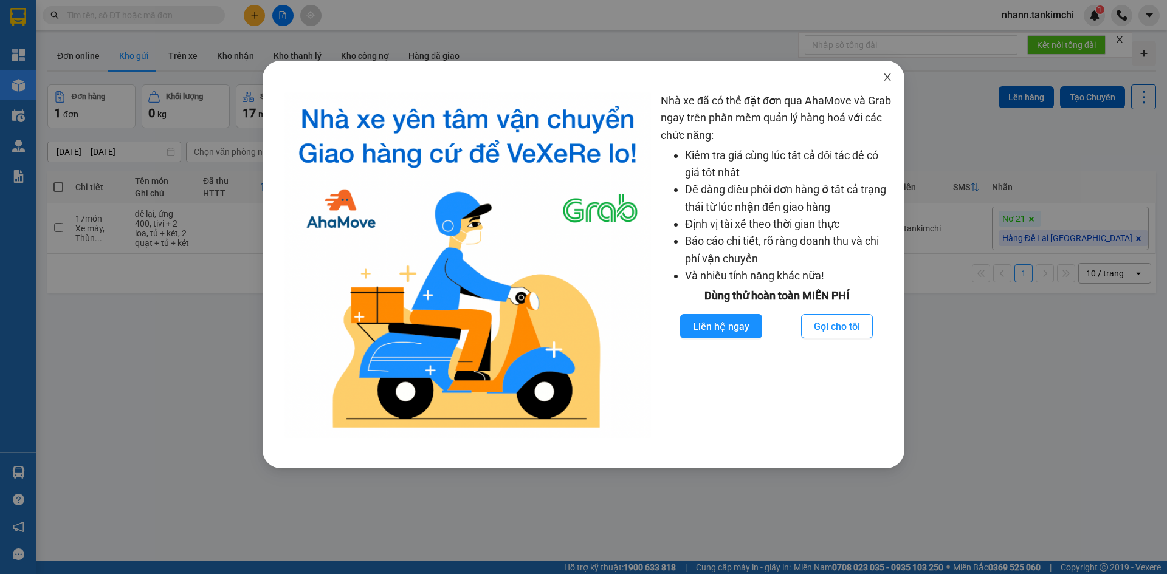
click at [891, 79] on icon "close" at bounding box center [888, 77] width 10 height 10
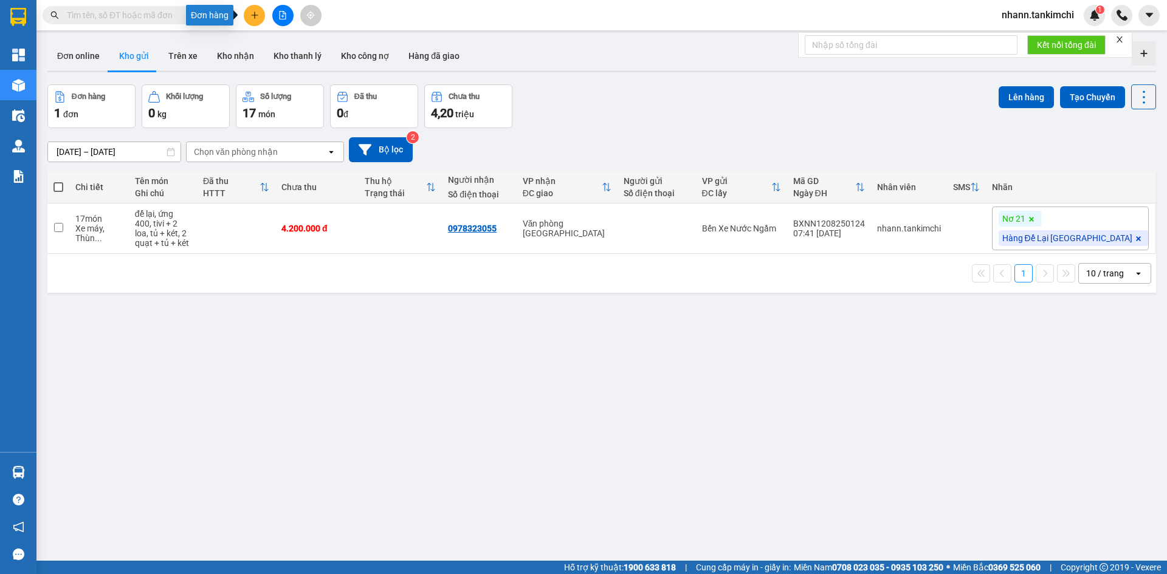
click at [255, 13] on icon "plus" at bounding box center [254, 15] width 9 height 9
click at [291, 43] on div "Tạo đơn hàng" at bounding box center [302, 45] width 53 height 13
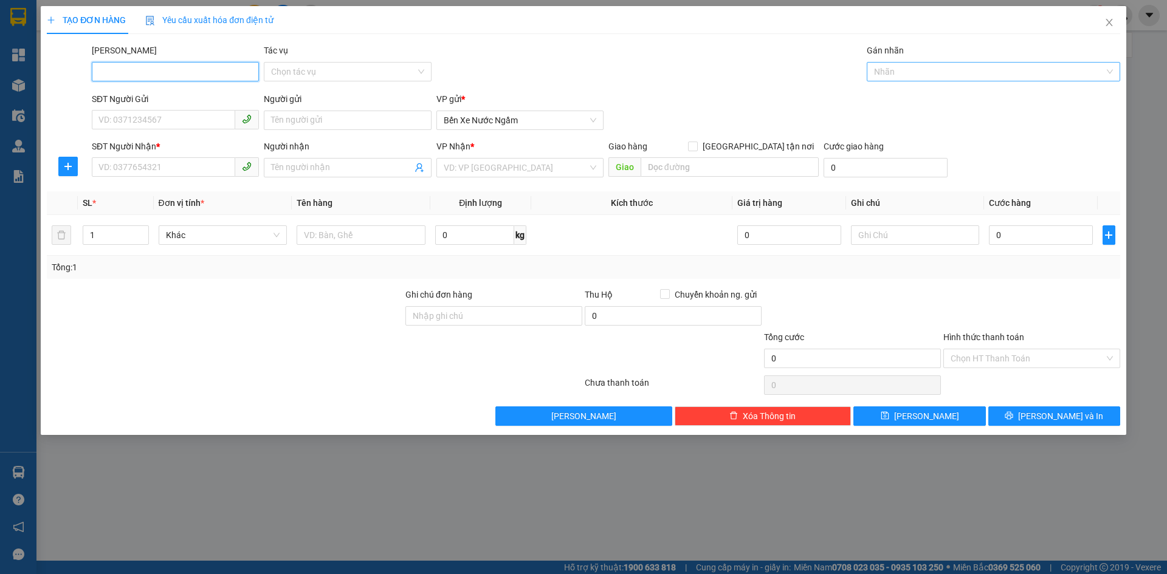
click at [938, 72] on div at bounding box center [987, 71] width 235 height 15
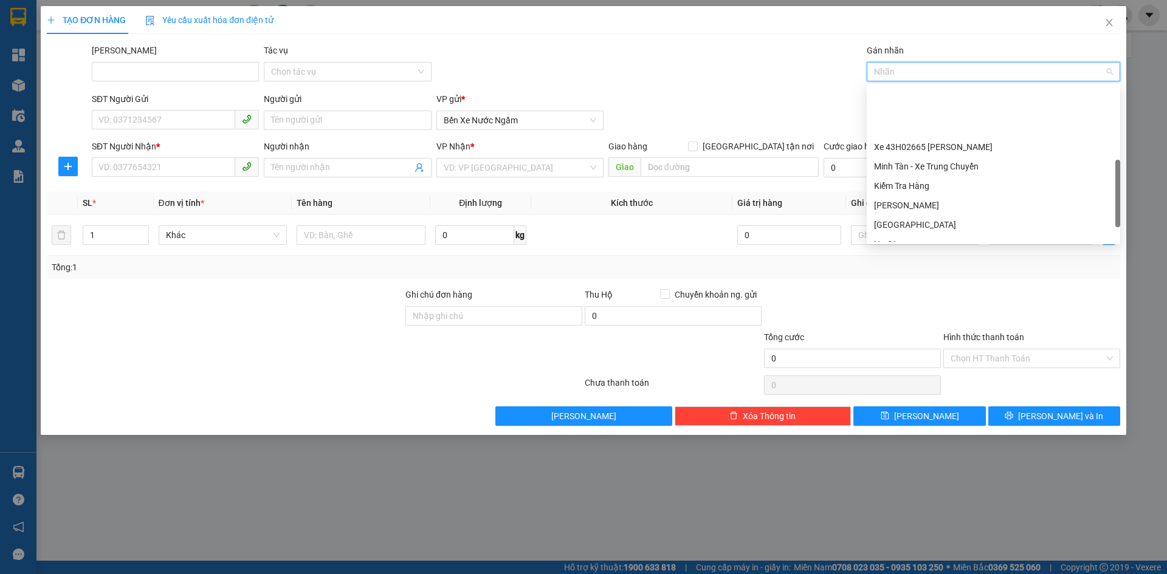
scroll to position [292, 0]
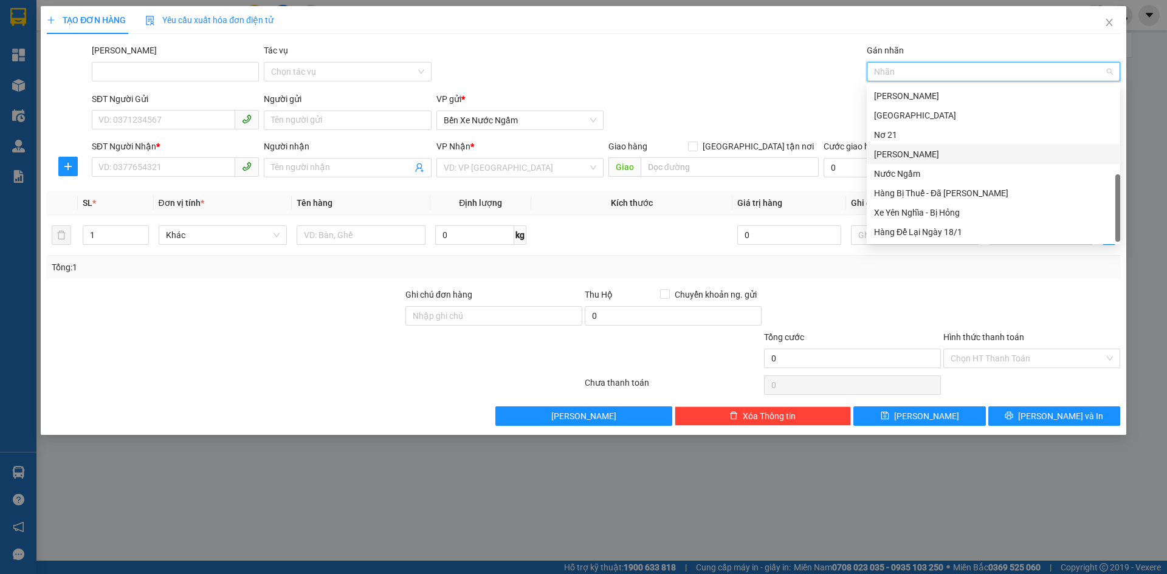
click at [886, 157] on div "[PERSON_NAME]" at bounding box center [993, 154] width 239 height 13
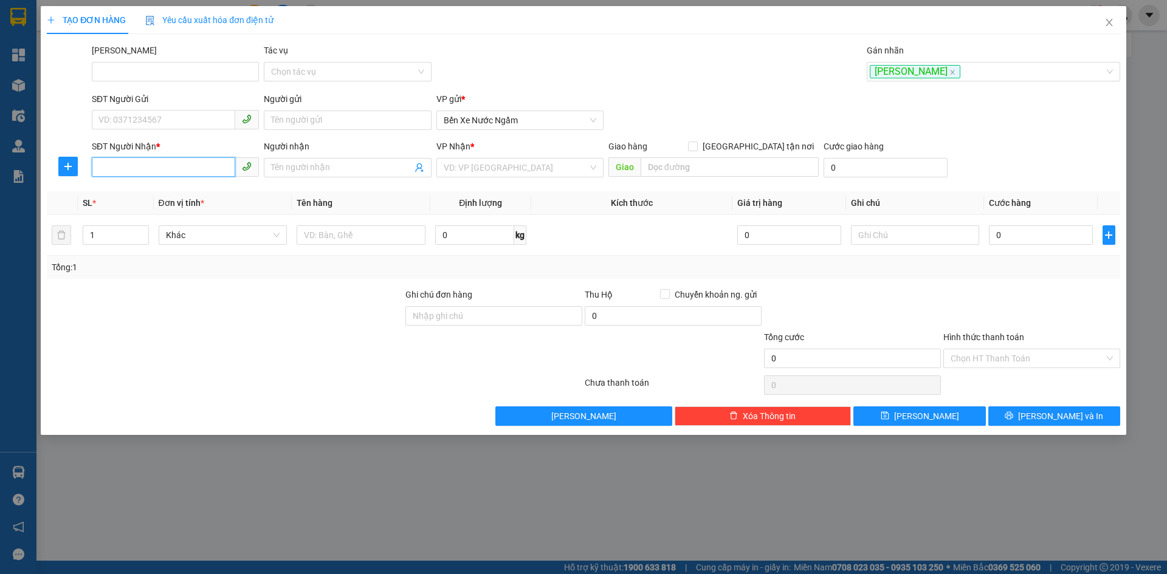
click at [103, 168] on input "SĐT Người Nhận *" at bounding box center [163, 166] width 143 height 19
click at [132, 186] on div "0702677888" at bounding box center [175, 191] width 153 height 13
type input "0702677888"
click at [117, 232] on input "1" at bounding box center [115, 235] width 64 height 18
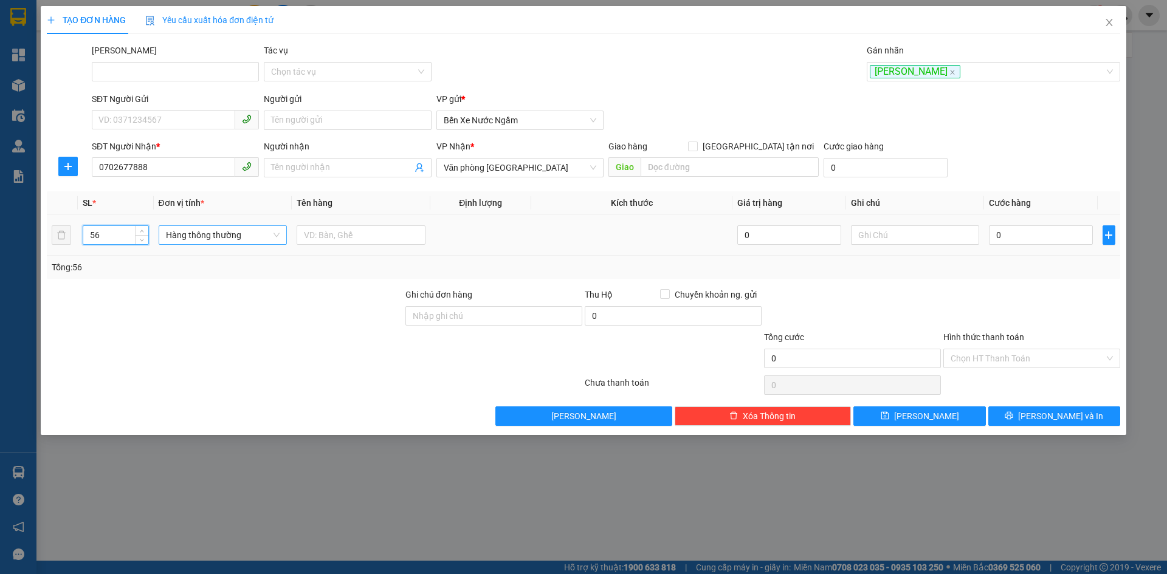
click at [198, 235] on span "Hàng thông thường" at bounding box center [223, 235] width 114 height 18
type input "56"
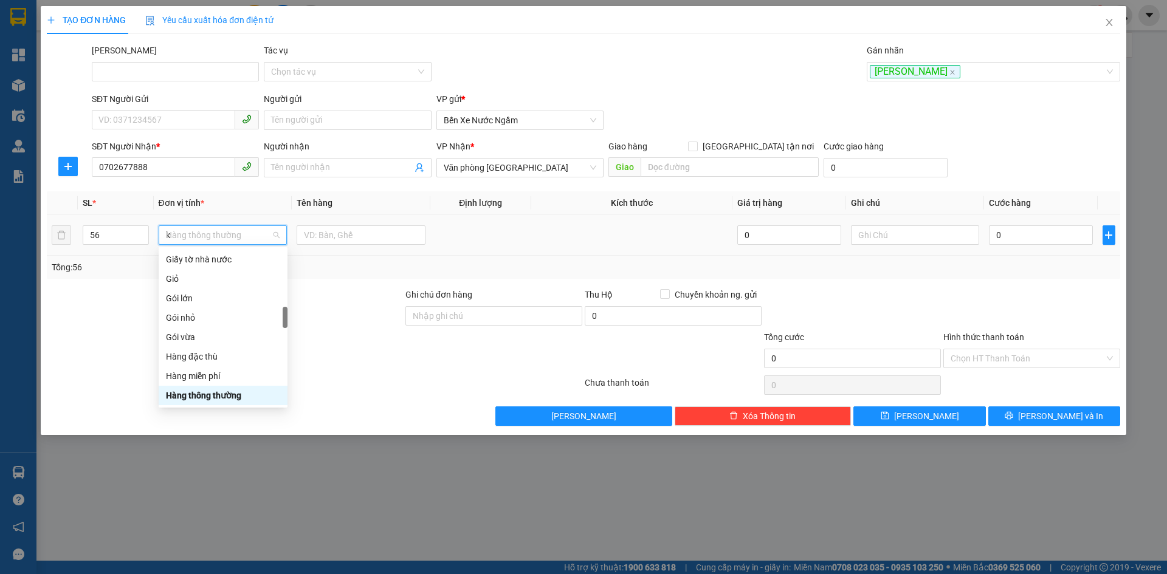
scroll to position [0, 0]
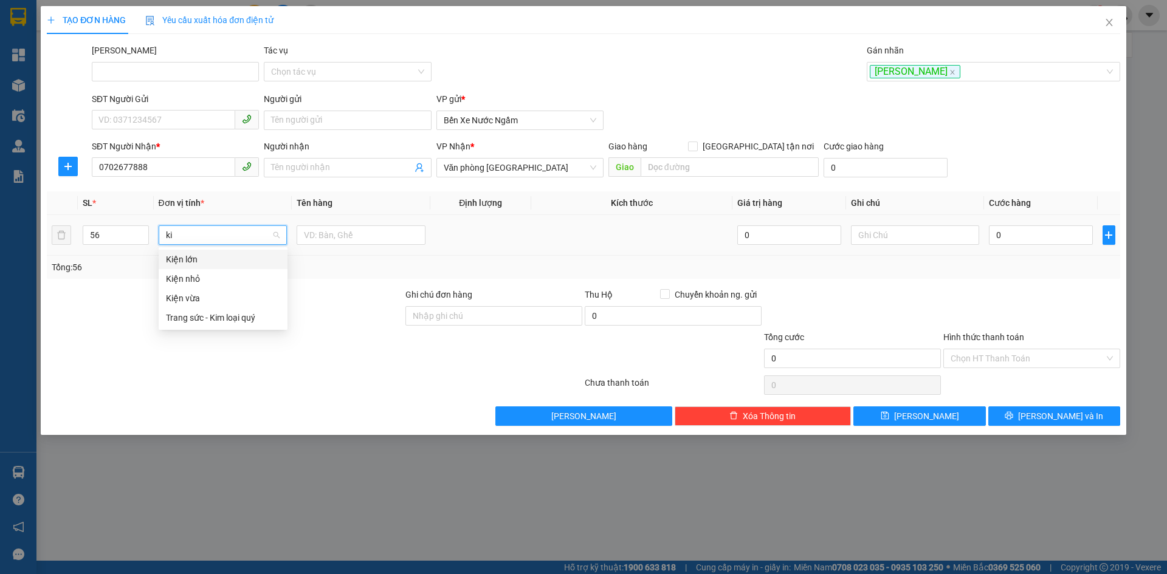
type input "kie"
click at [188, 296] on div "Kiện vừa" at bounding box center [223, 298] width 114 height 13
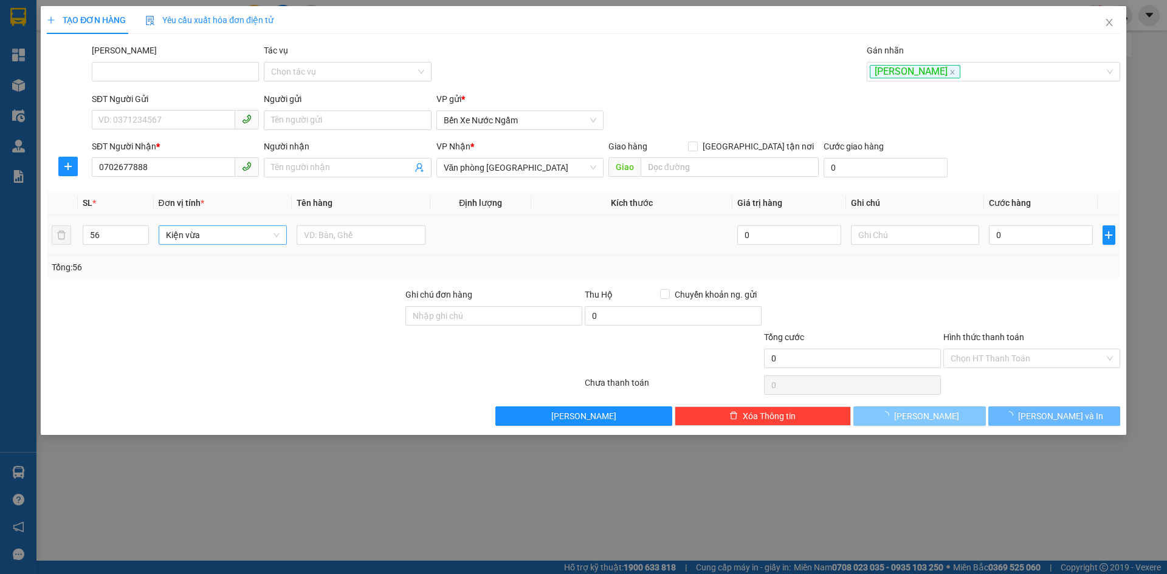
click at [932, 415] on span "[PERSON_NAME]" at bounding box center [926, 416] width 65 height 13
type input "1"
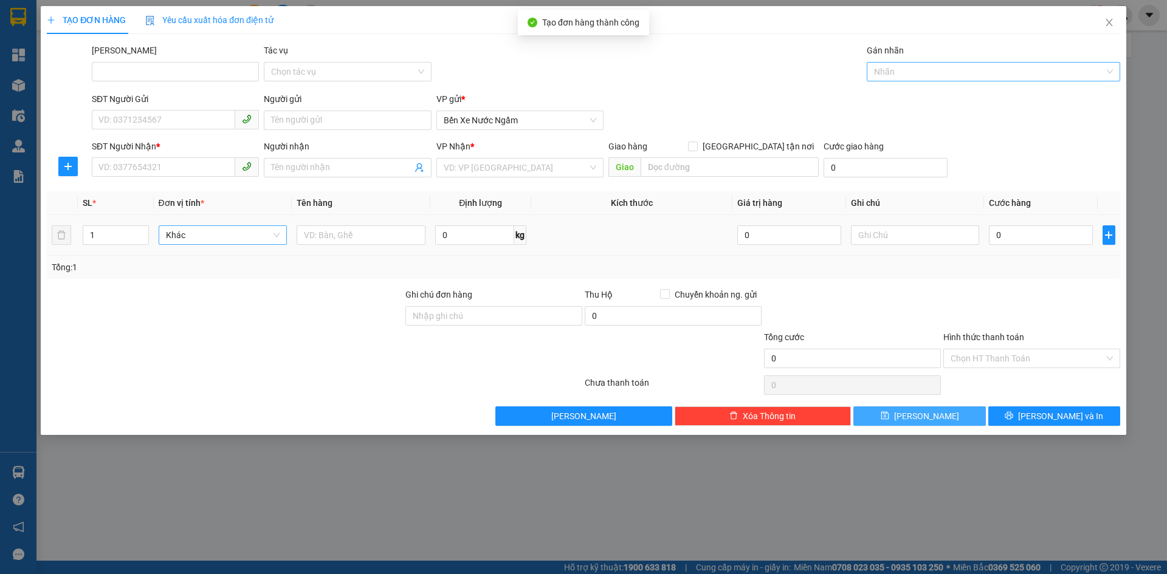
click at [906, 69] on div at bounding box center [987, 71] width 235 height 15
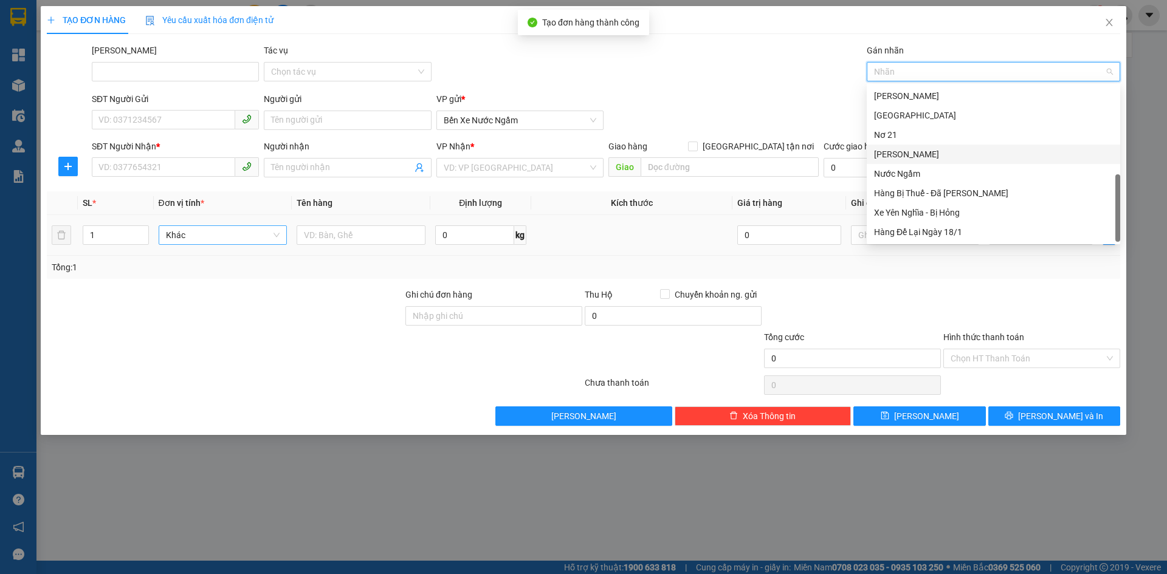
drag, startPoint x: 887, startPoint y: 154, endPoint x: 774, endPoint y: 147, distance: 112.6
click at [886, 154] on div "[PERSON_NAME]" at bounding box center [993, 154] width 239 height 13
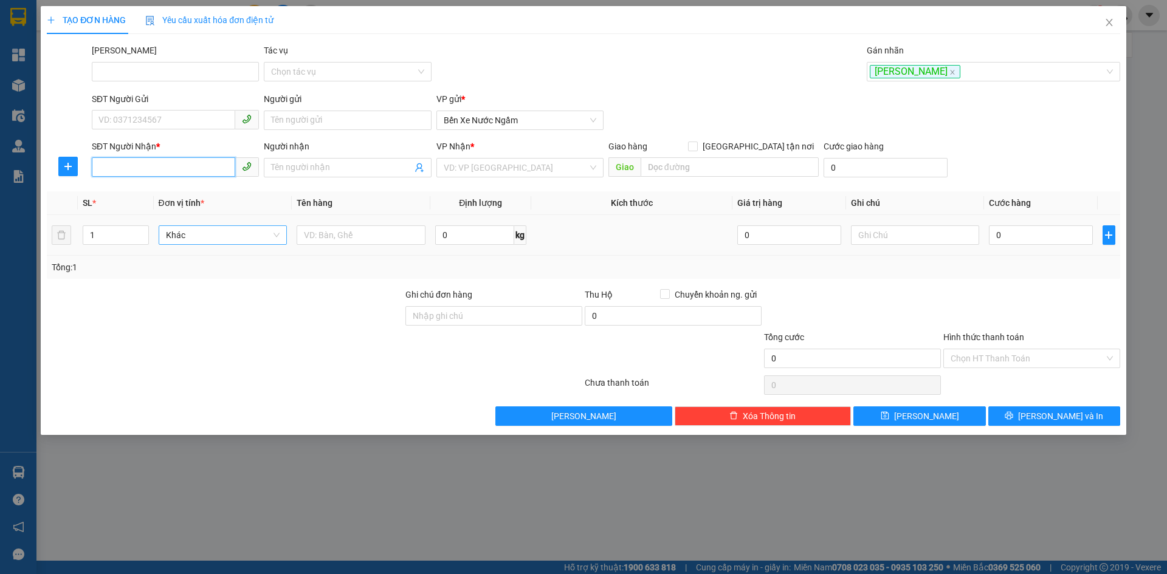
click at [116, 167] on input "SĐT Người Nhận *" at bounding box center [163, 166] width 143 height 19
click at [124, 190] on div "0000000000" at bounding box center [175, 191] width 153 height 13
type input "0000000000"
click at [114, 238] on input "1" at bounding box center [115, 235] width 64 height 18
click at [177, 233] on span "Hàng thông thường" at bounding box center [223, 235] width 114 height 18
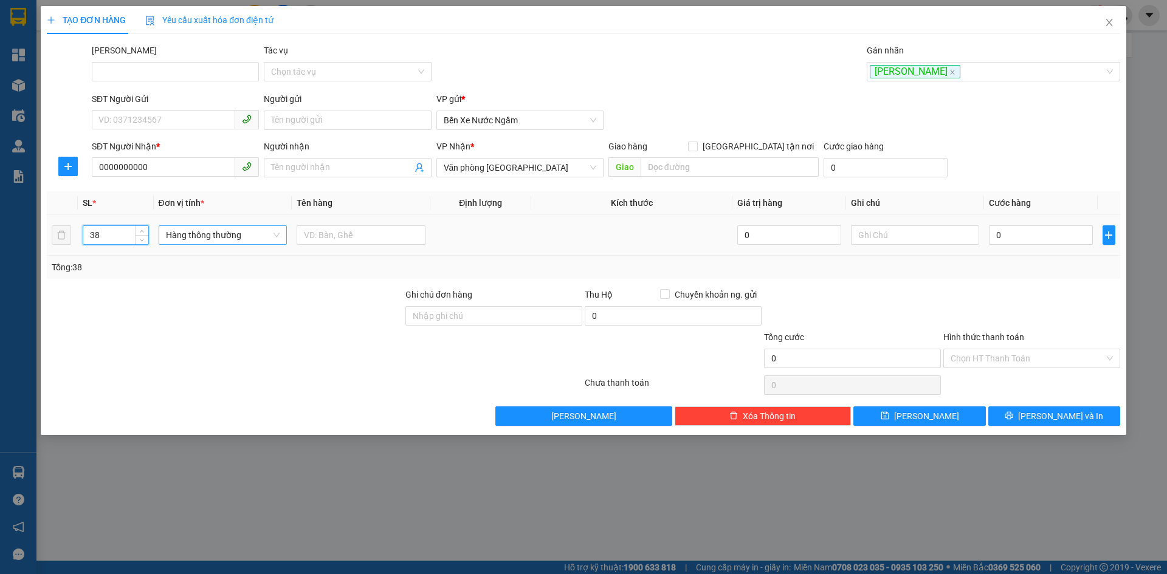
type input "38"
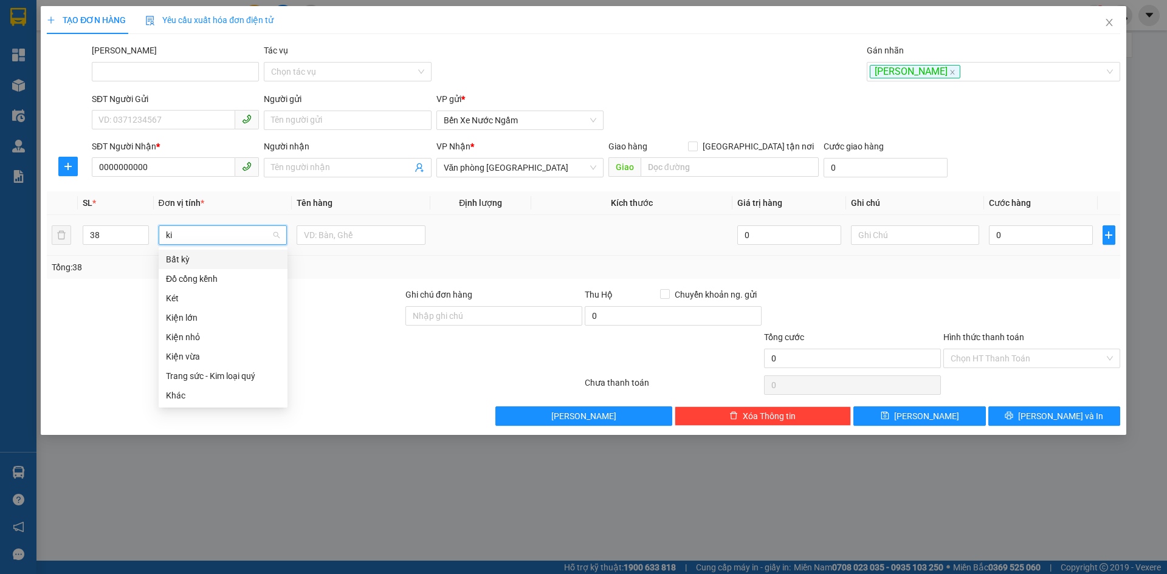
type input "kie"
click at [188, 296] on div "Kiện vừa" at bounding box center [223, 298] width 114 height 13
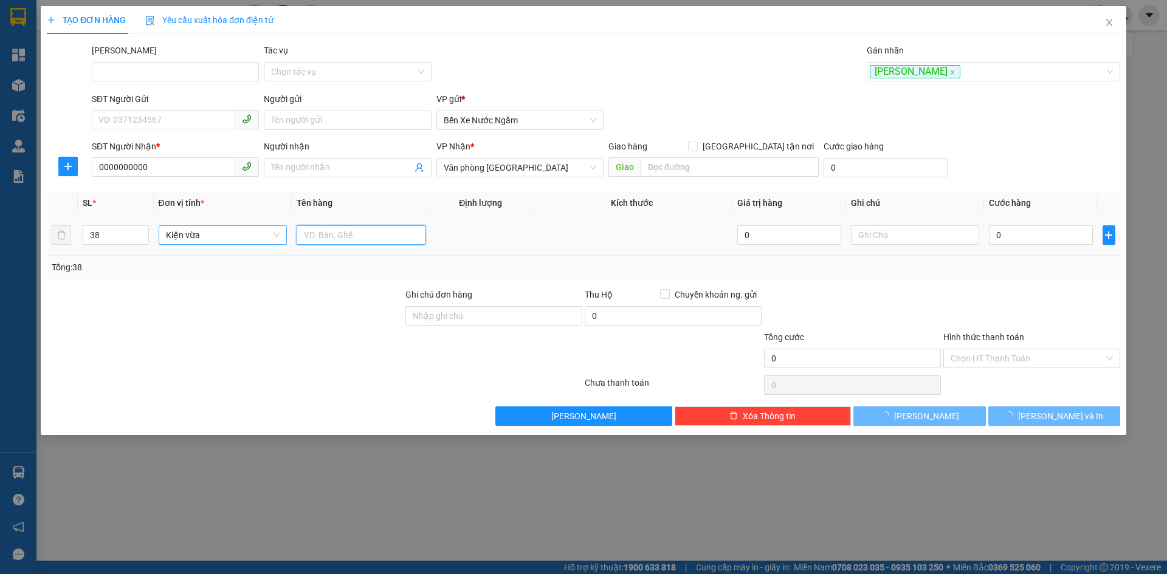
click at [328, 233] on input "text" at bounding box center [361, 234] width 129 height 19
type input "hàng bưu điện"
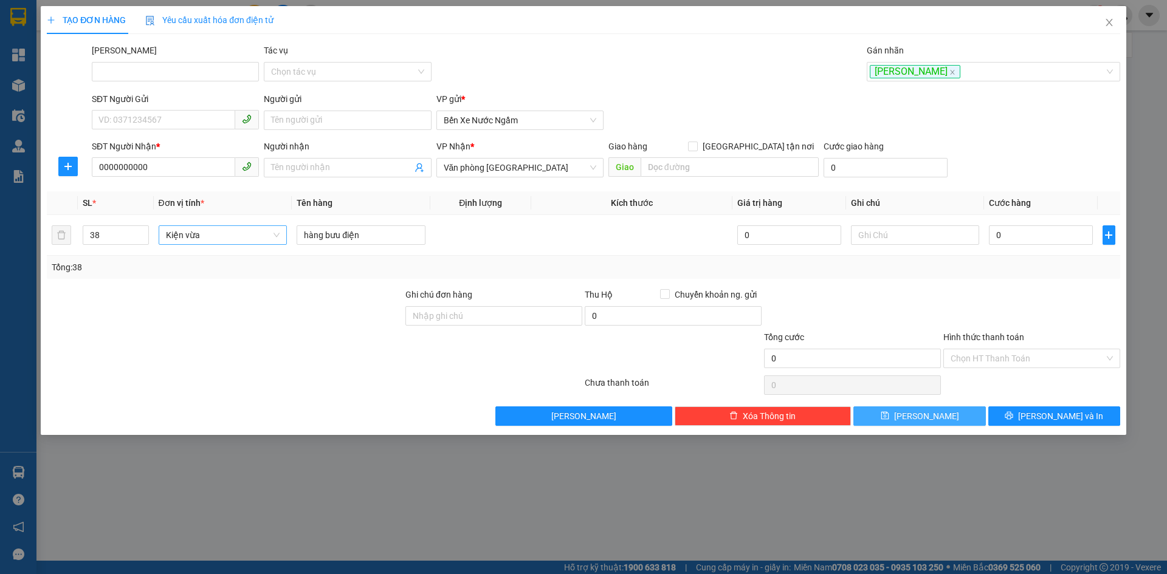
click at [918, 416] on button "[PERSON_NAME]" at bounding box center [919, 416] width 132 height 19
type input "1"
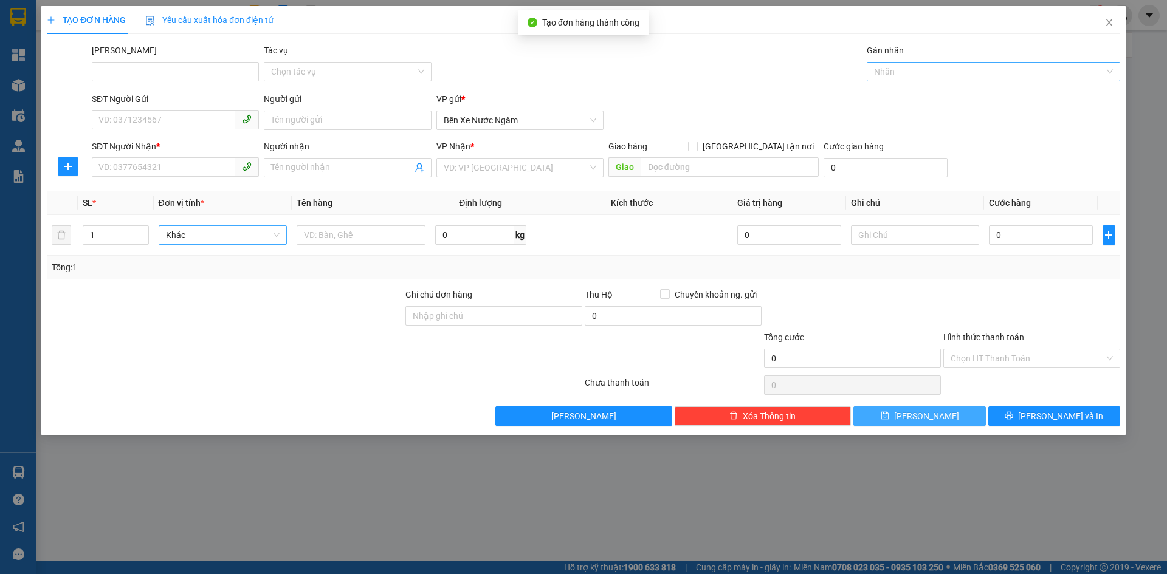
click at [918, 75] on div at bounding box center [987, 71] width 235 height 15
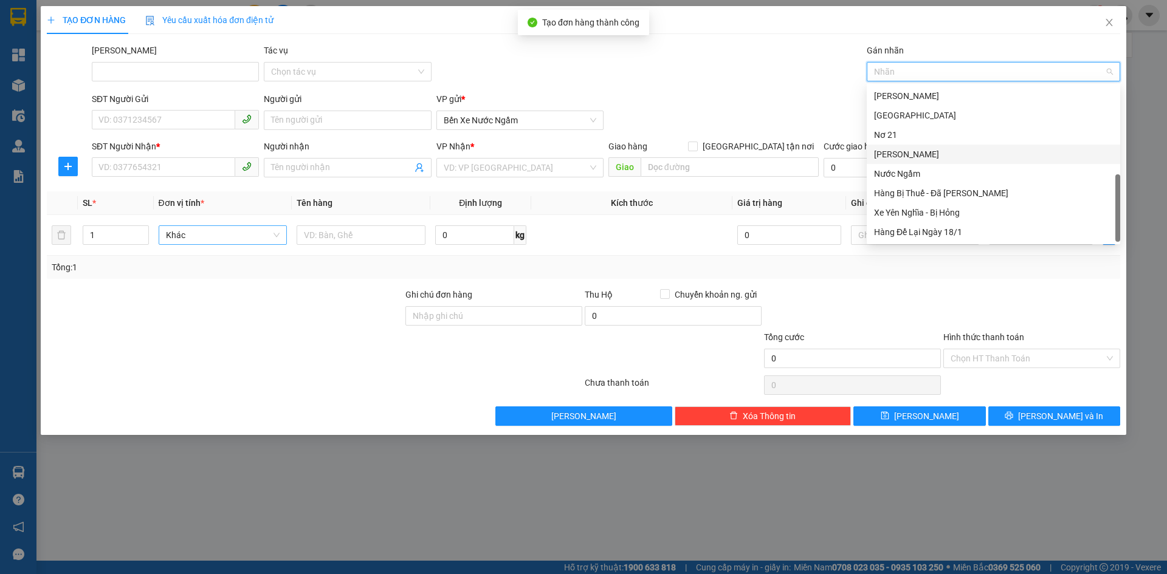
click at [887, 154] on div "[PERSON_NAME]" at bounding box center [993, 154] width 239 height 13
click at [135, 171] on input "SĐT Người Nhận *" at bounding box center [163, 166] width 143 height 19
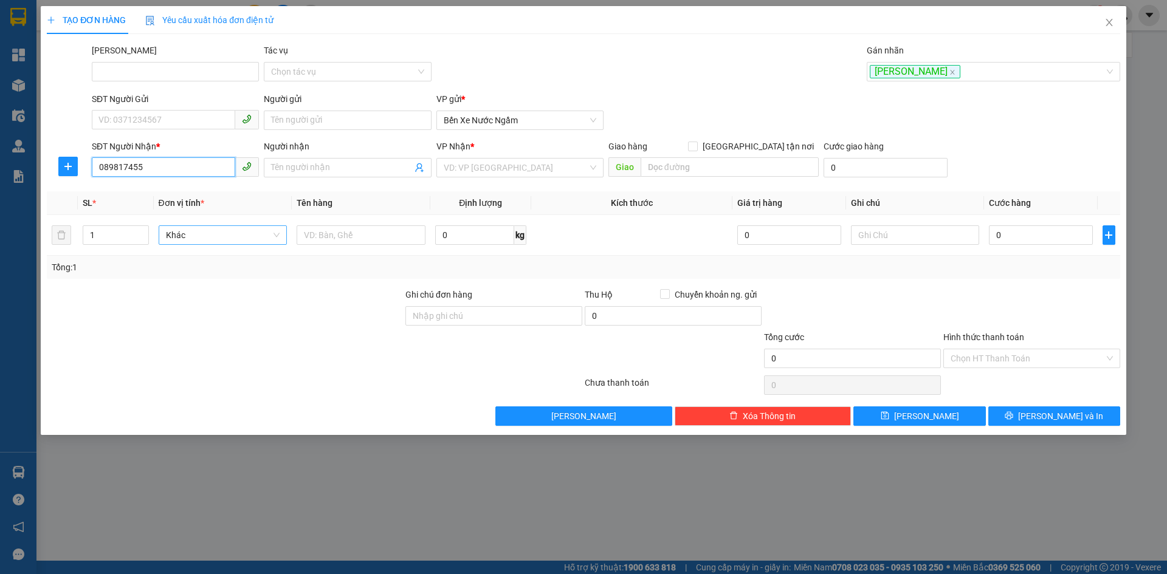
type input "0898174555"
click at [130, 188] on div "0898174555 - [PERSON_NAME]" at bounding box center [175, 191] width 153 height 13
type input "Hằng Ly"
type input "0898174555"
click at [140, 231] on icon "up" at bounding box center [142, 232] width 4 height 4
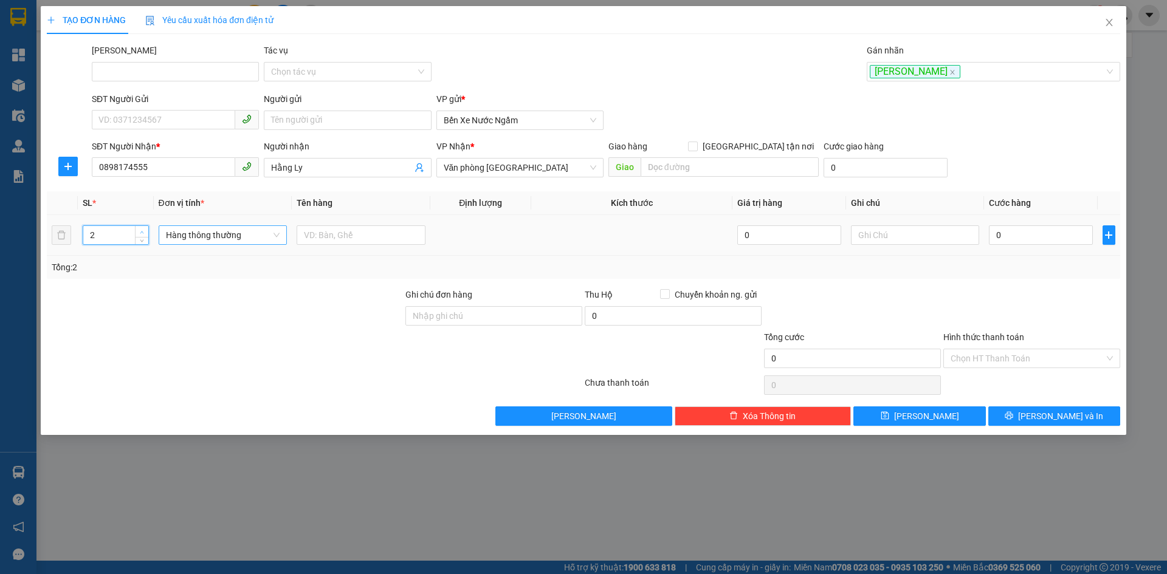
type input "3"
click at [140, 231] on icon "up" at bounding box center [142, 232] width 4 height 4
click at [198, 235] on span "Hàng thông thường" at bounding box center [223, 235] width 114 height 18
type input "kiê"
click at [898, 418] on button "[PERSON_NAME]" at bounding box center [919, 416] width 132 height 19
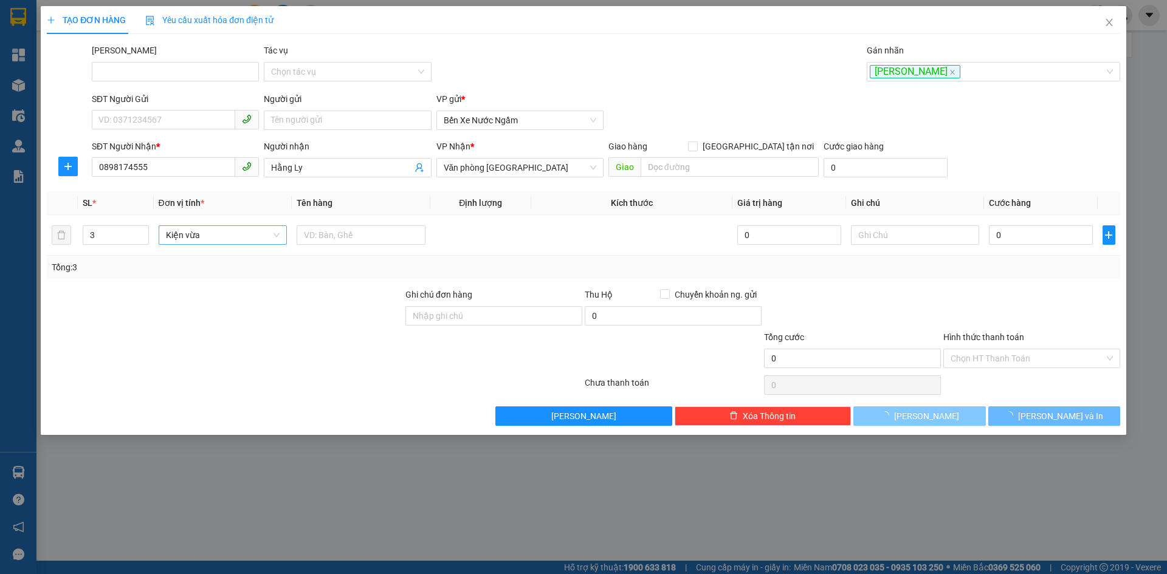
type input "1"
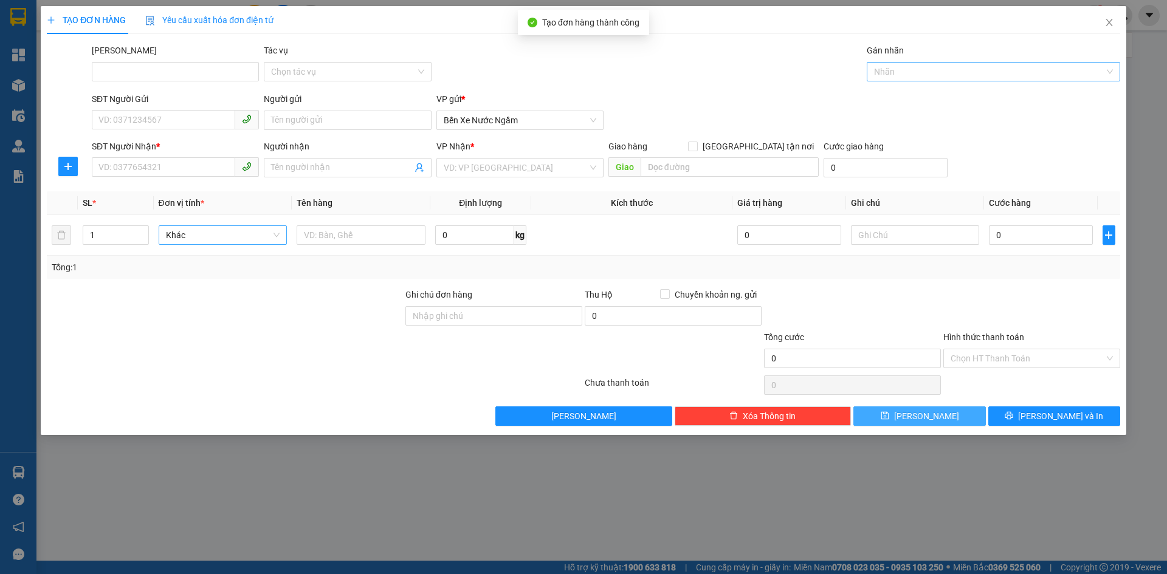
click at [892, 72] on div at bounding box center [987, 71] width 235 height 15
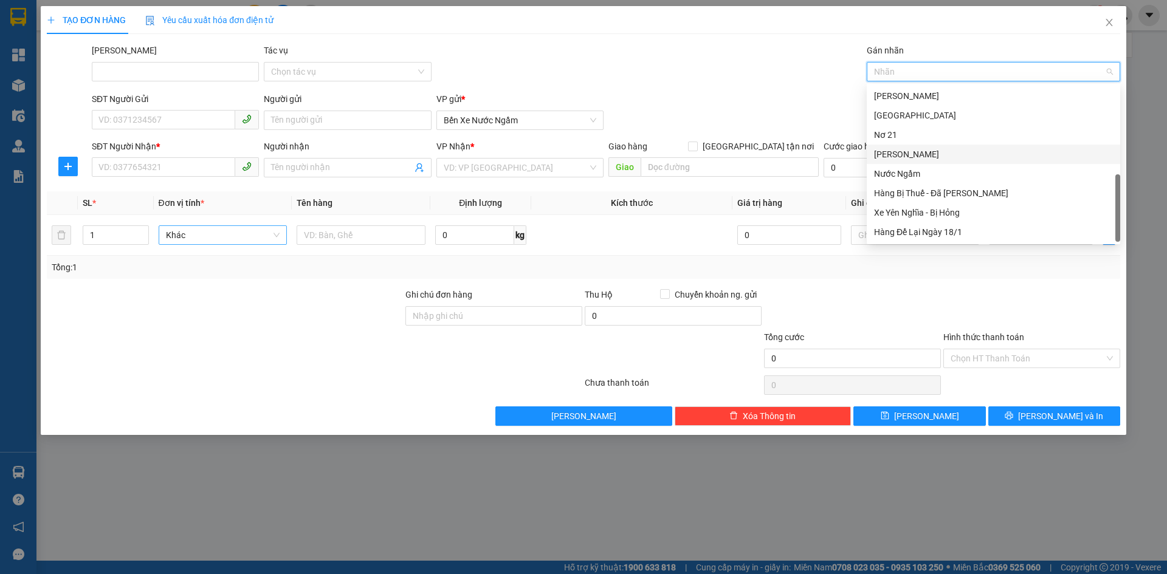
click at [889, 152] on div "[PERSON_NAME]" at bounding box center [993, 154] width 239 height 13
click at [116, 167] on input "SĐT Người Nhận *" at bounding box center [163, 166] width 143 height 19
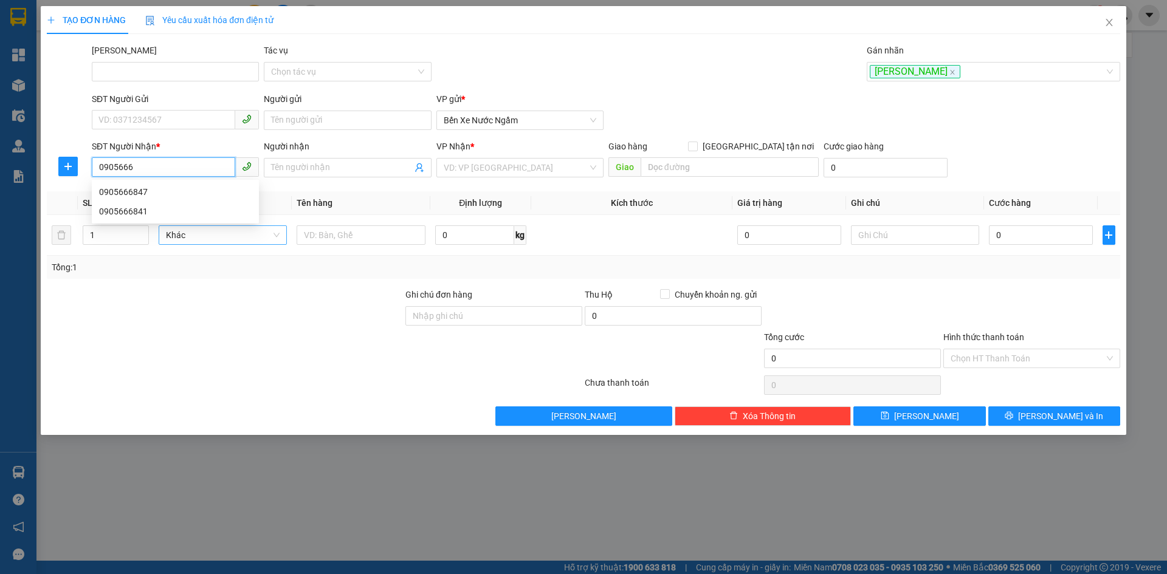
click at [140, 195] on div "0905666847" at bounding box center [175, 191] width 153 height 13
click at [170, 237] on span "Hàng thông thường" at bounding box center [223, 235] width 114 height 18
type input "0905666847"
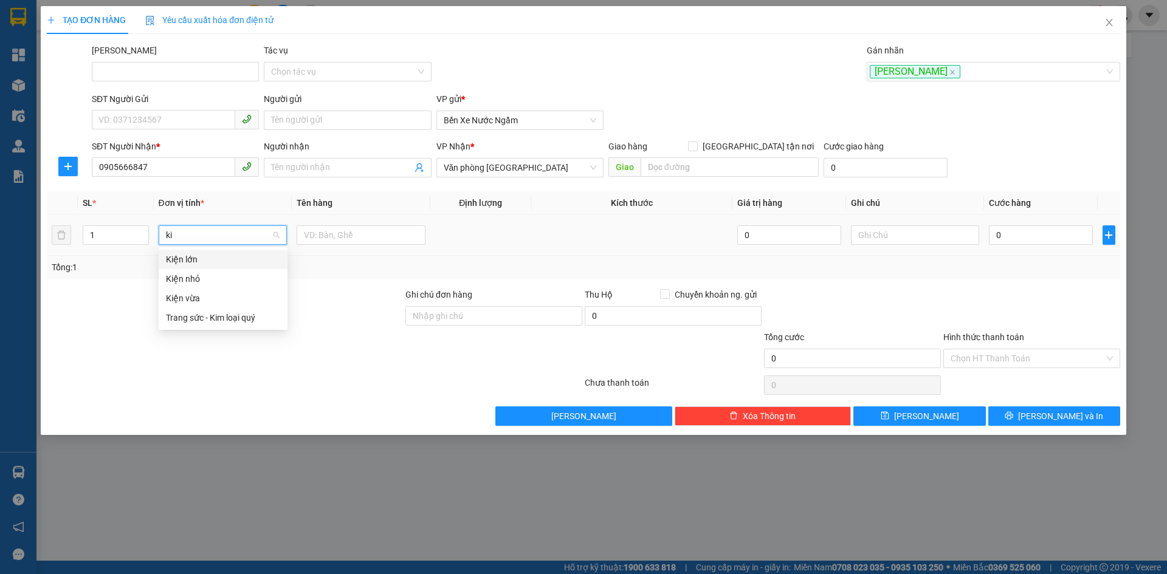
type input "kie"
click at [182, 296] on div "Kiện vừa" at bounding box center [223, 298] width 114 height 13
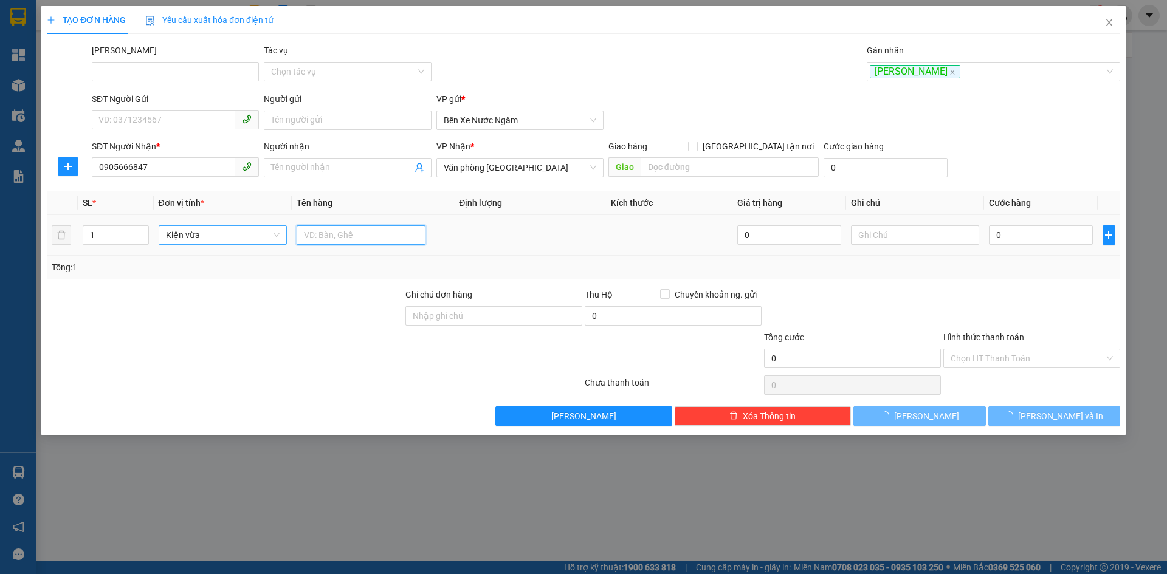
click at [320, 235] on input "text" at bounding box center [361, 234] width 129 height 19
type input "t"
type input "Tâm [PERSON_NAME]"
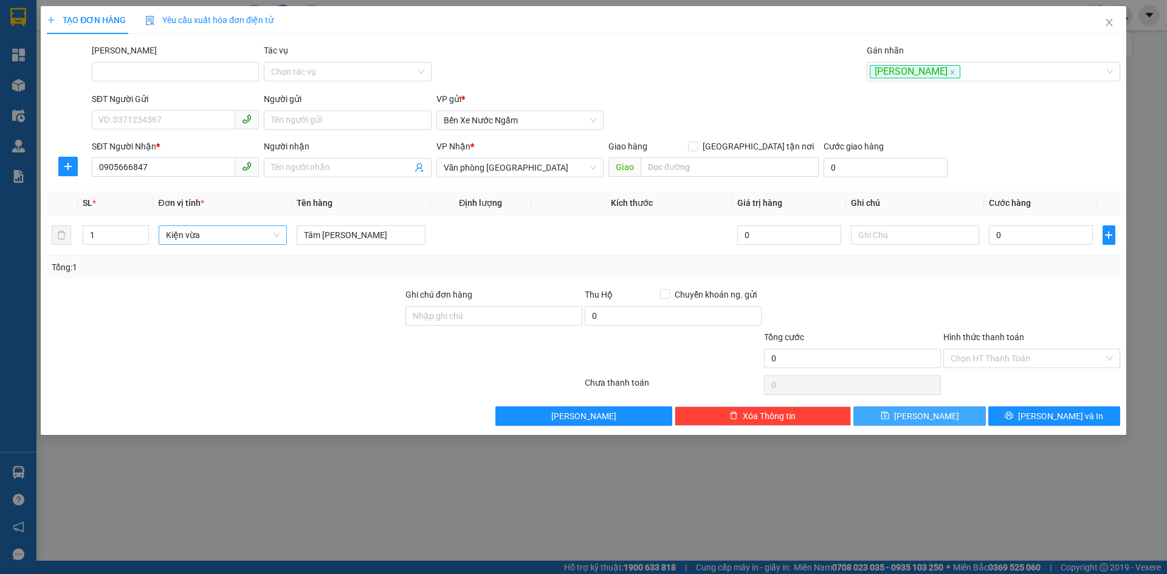
click at [901, 417] on button "[PERSON_NAME]" at bounding box center [919, 416] width 132 height 19
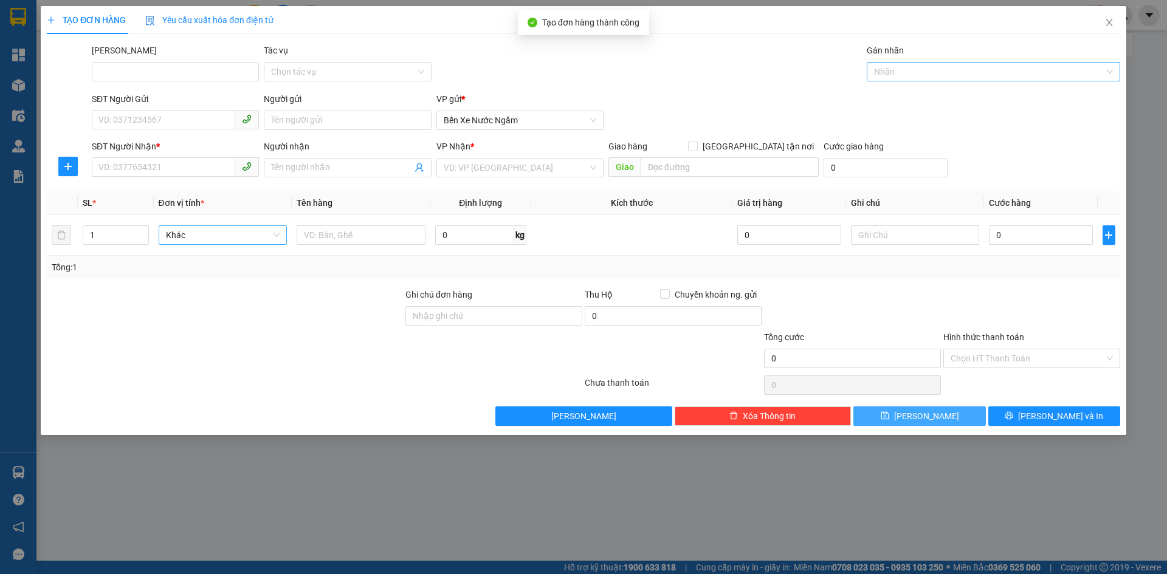
click at [911, 72] on div at bounding box center [987, 71] width 235 height 15
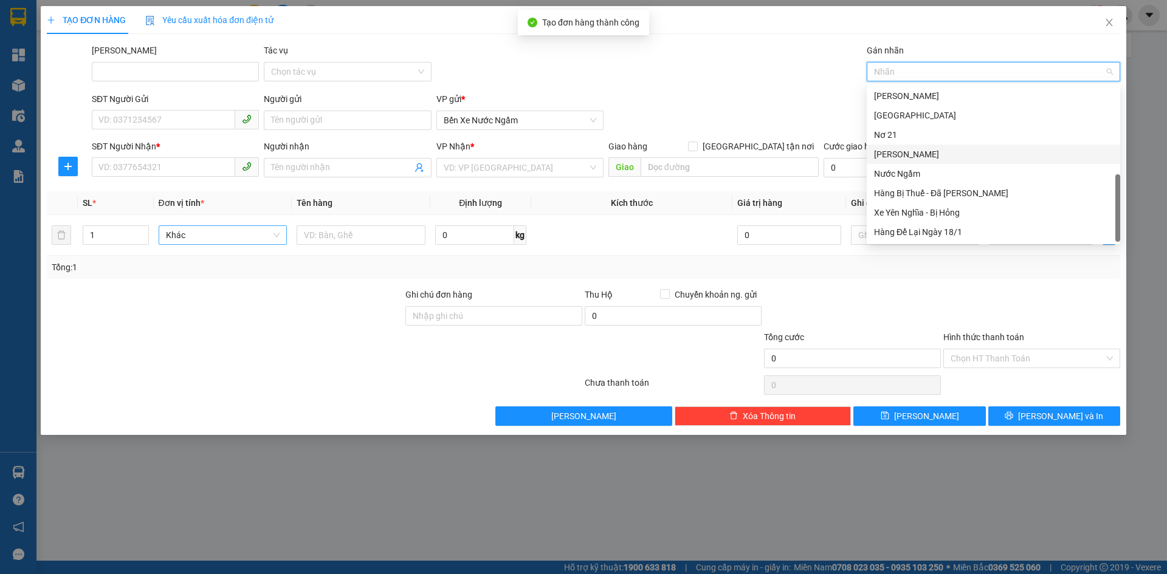
click at [889, 153] on div "[PERSON_NAME]" at bounding box center [993, 154] width 239 height 13
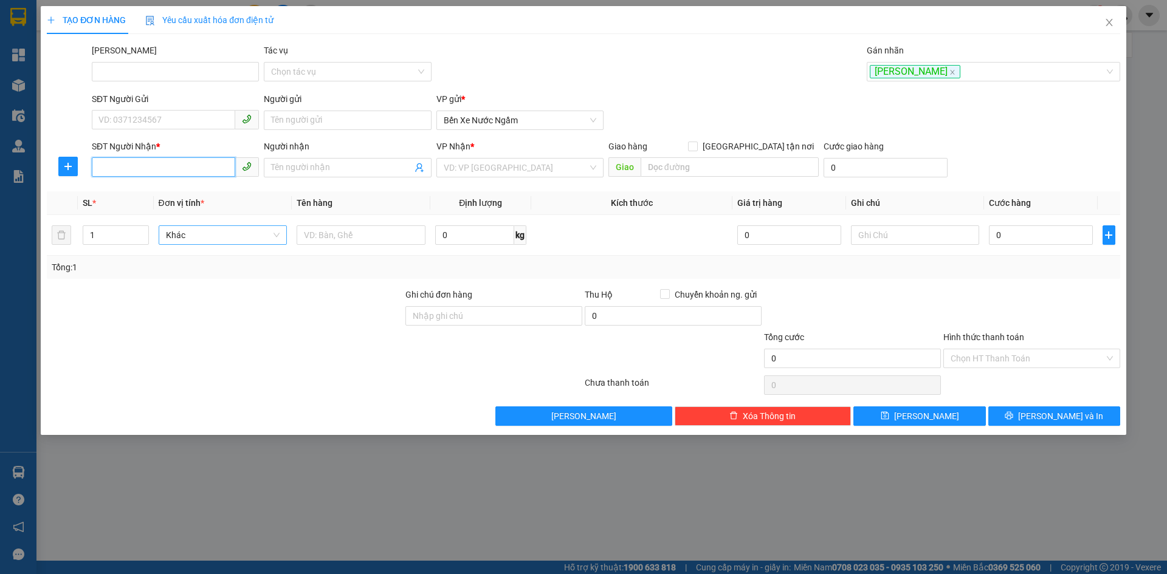
click at [102, 173] on input "SĐT Người Nhận *" at bounding box center [163, 166] width 143 height 19
type input "0983742643"
click at [503, 167] on input "search" at bounding box center [516, 168] width 144 height 18
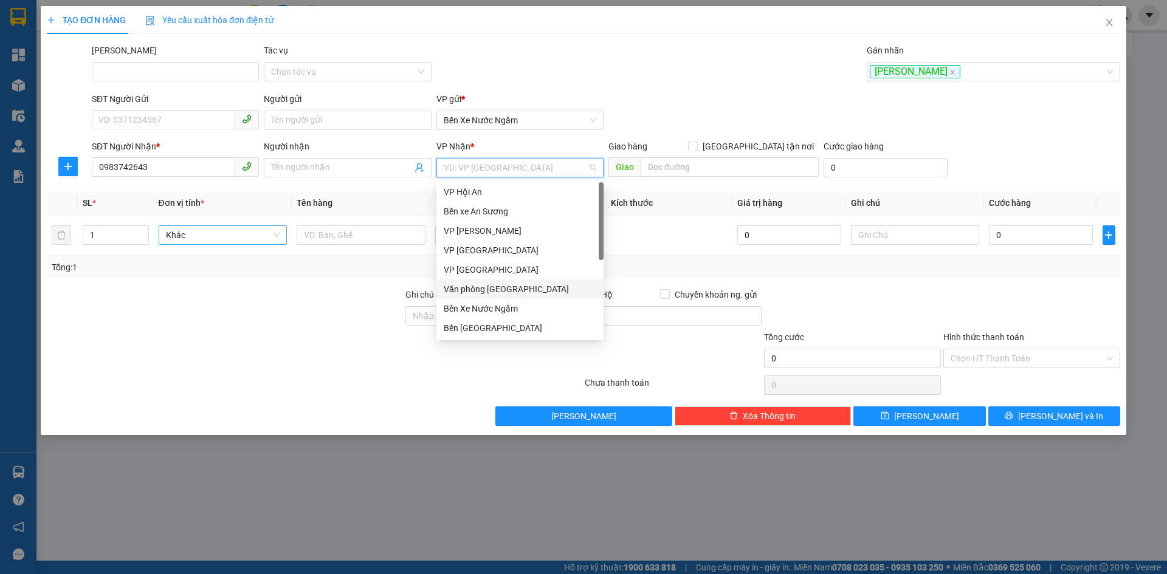
click at [491, 290] on div "Văn phòng [GEOGRAPHIC_DATA]" at bounding box center [520, 289] width 153 height 13
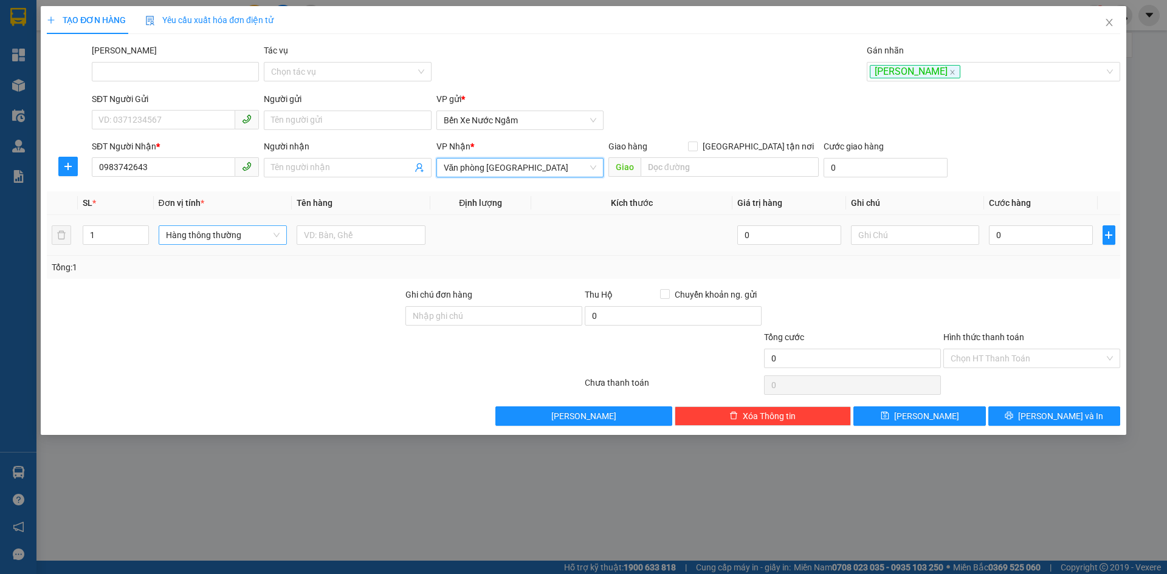
click at [185, 240] on span "Hàng thông thường" at bounding box center [223, 235] width 114 height 18
type input "xop"
click at [182, 264] on div "Thùng xốp" at bounding box center [223, 259] width 114 height 13
click at [1036, 235] on input "0" at bounding box center [1040, 234] width 103 height 19
type input "001"
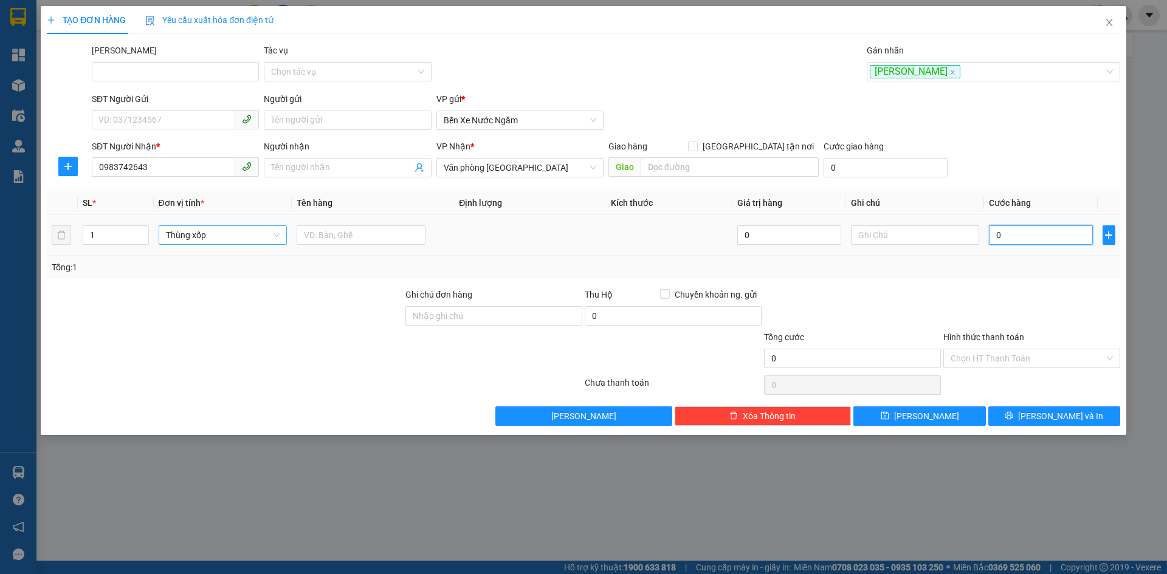
type input "1"
type input "0.010"
type input "10"
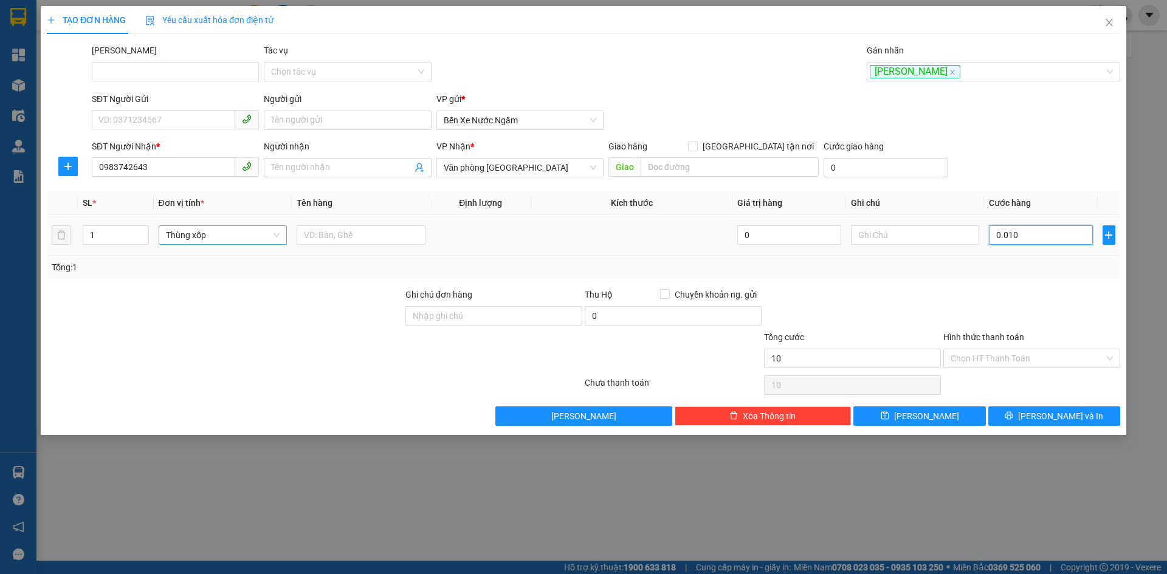
type input "00.100"
type input "100"
type input "100.000"
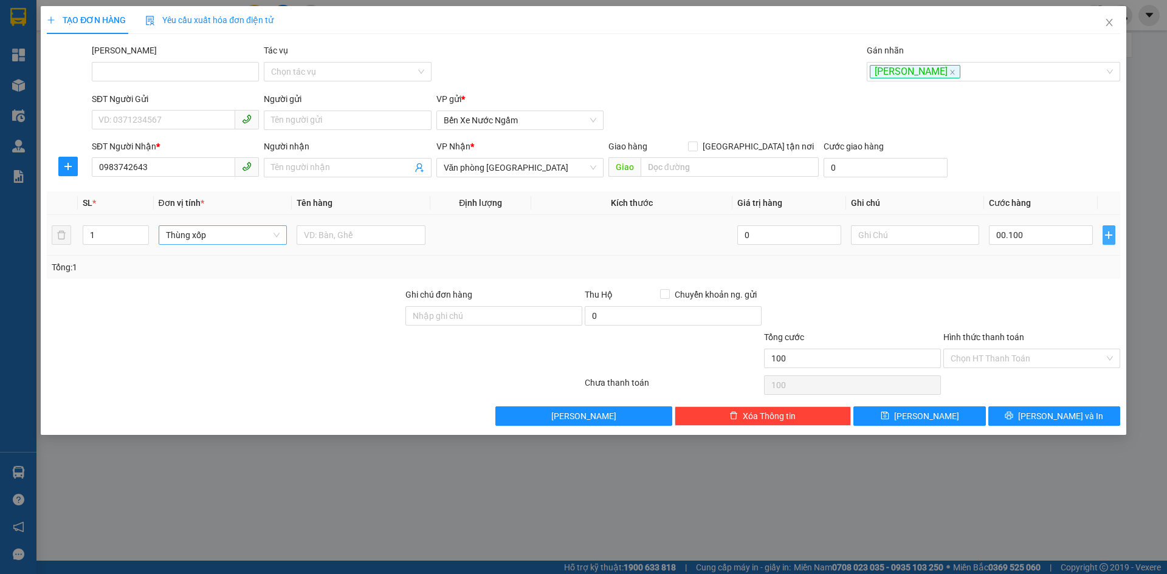
type input "100.000"
click at [1105, 239] on icon "plus" at bounding box center [1109, 235] width 10 height 10
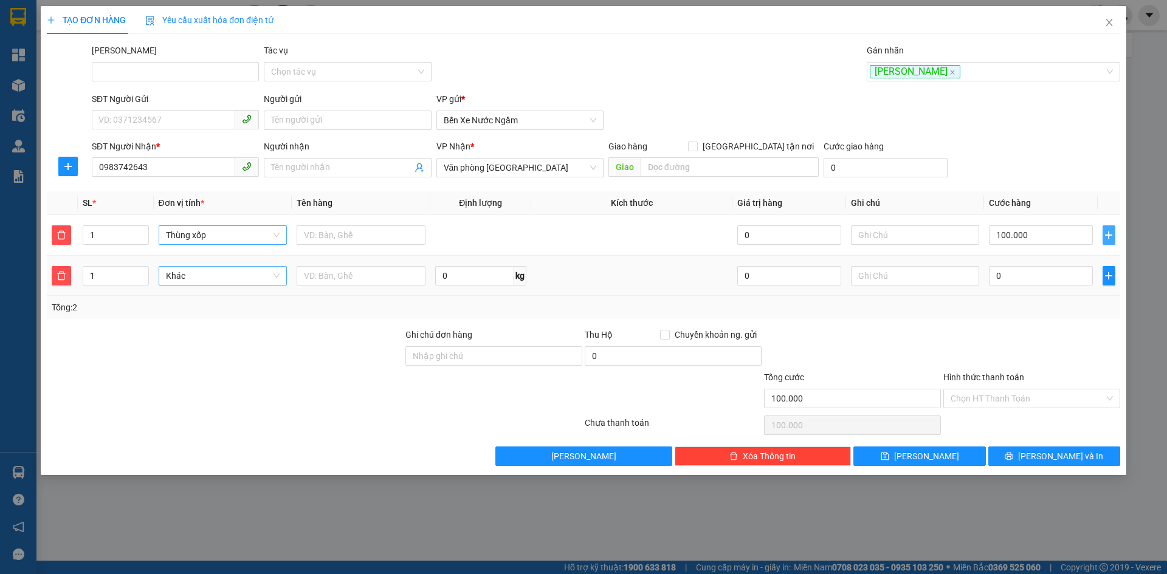
click at [182, 280] on span "Khác" at bounding box center [223, 276] width 114 height 18
type input "bao"
click at [174, 340] on div "Bao vừa" at bounding box center [223, 338] width 114 height 13
click at [889, 460] on icon "save" at bounding box center [885, 457] width 8 height 8
type input "0"
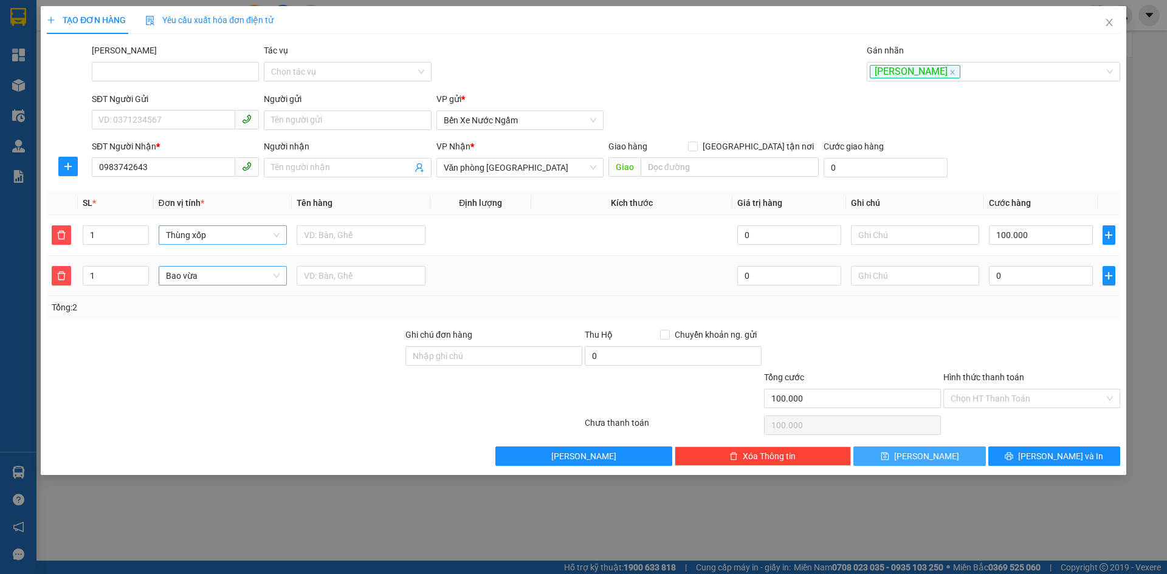
type input "0"
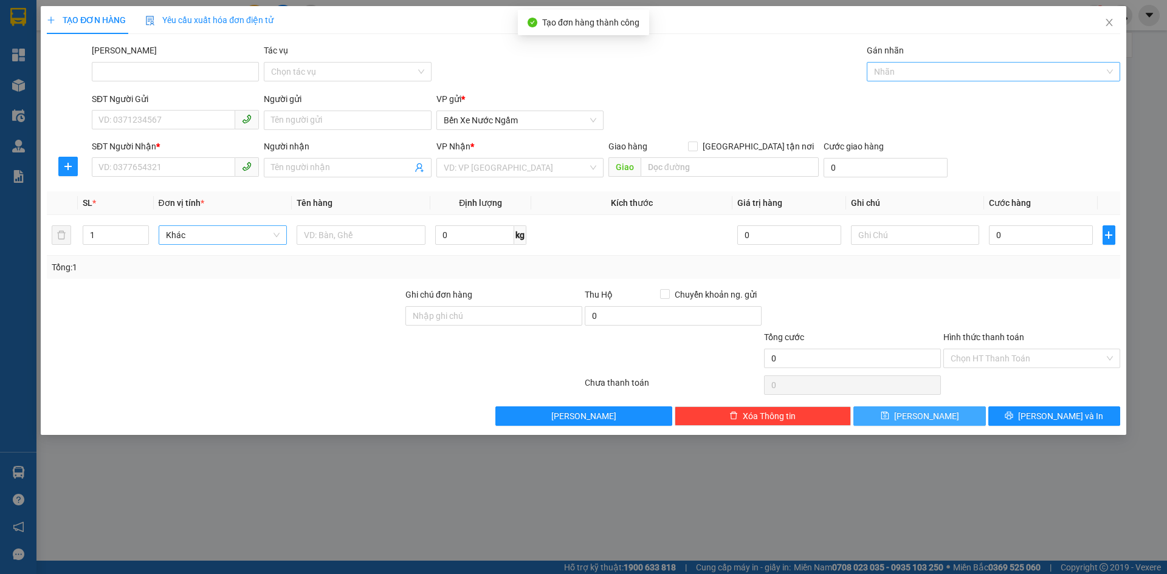
click at [897, 72] on div at bounding box center [987, 71] width 235 height 15
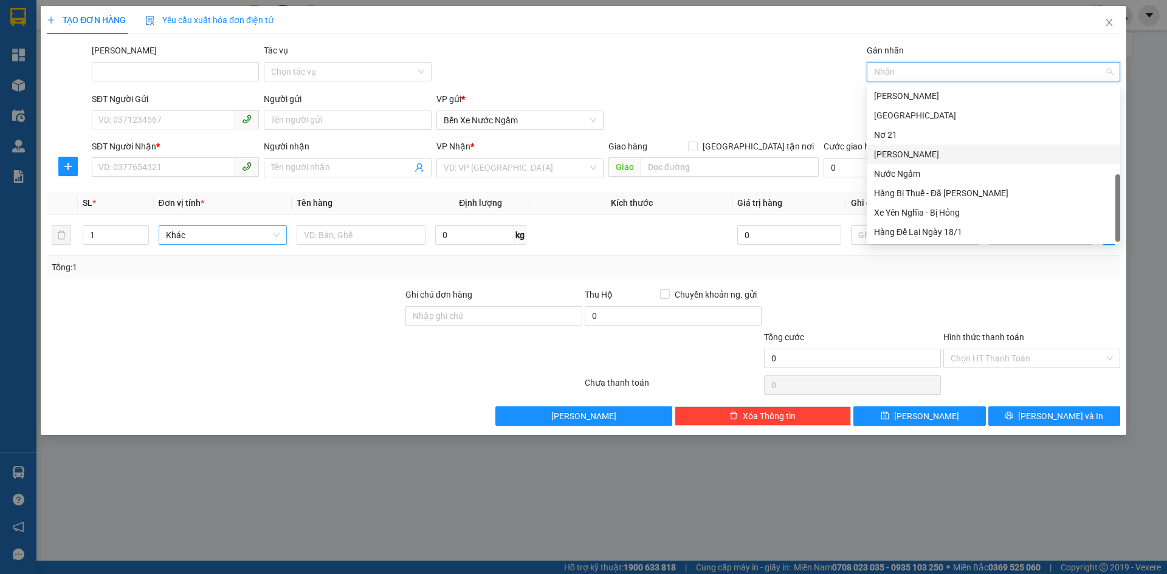
click at [887, 154] on div "[PERSON_NAME]" at bounding box center [993, 154] width 239 height 13
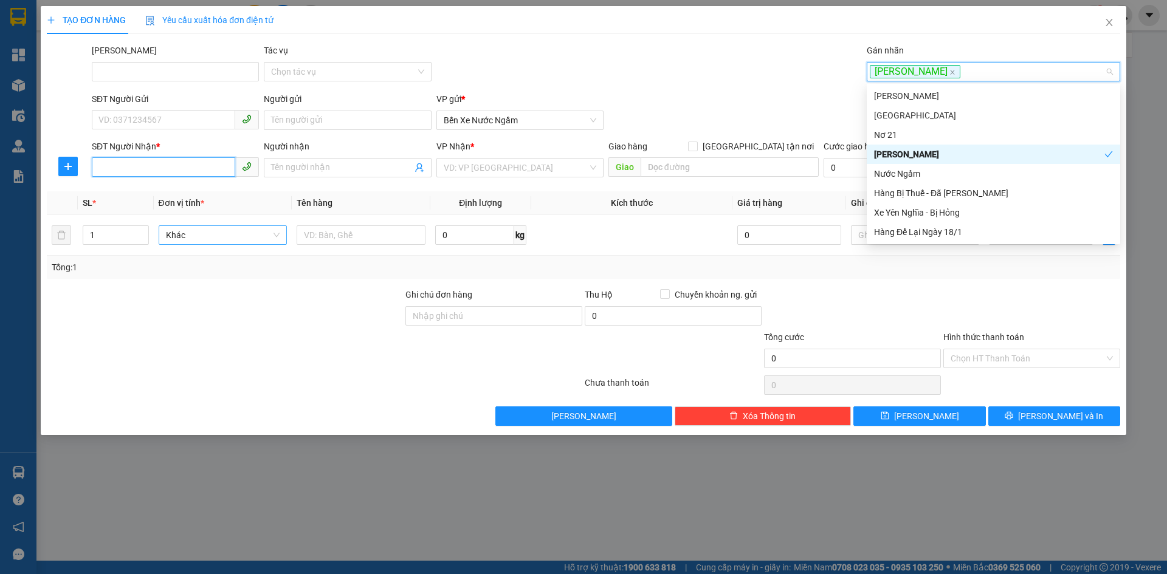
click at [119, 163] on input "SĐT Người Nhận *" at bounding box center [163, 166] width 143 height 19
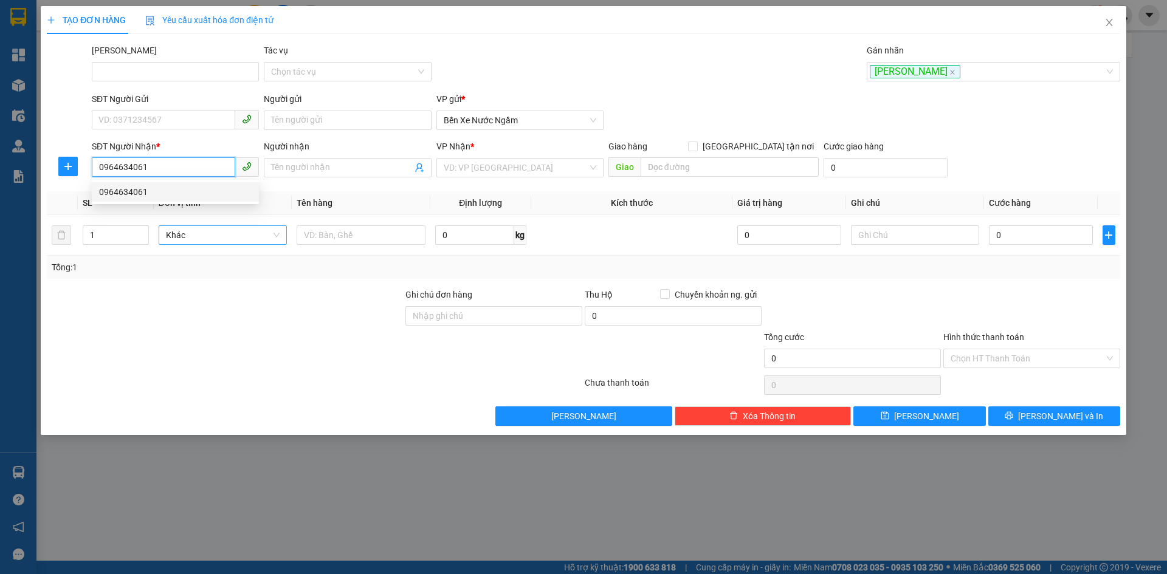
click at [132, 189] on div "0964634061" at bounding box center [175, 191] width 153 height 13
click at [201, 233] on span "Hàng thông thường" at bounding box center [223, 235] width 114 height 18
type input "0964634061"
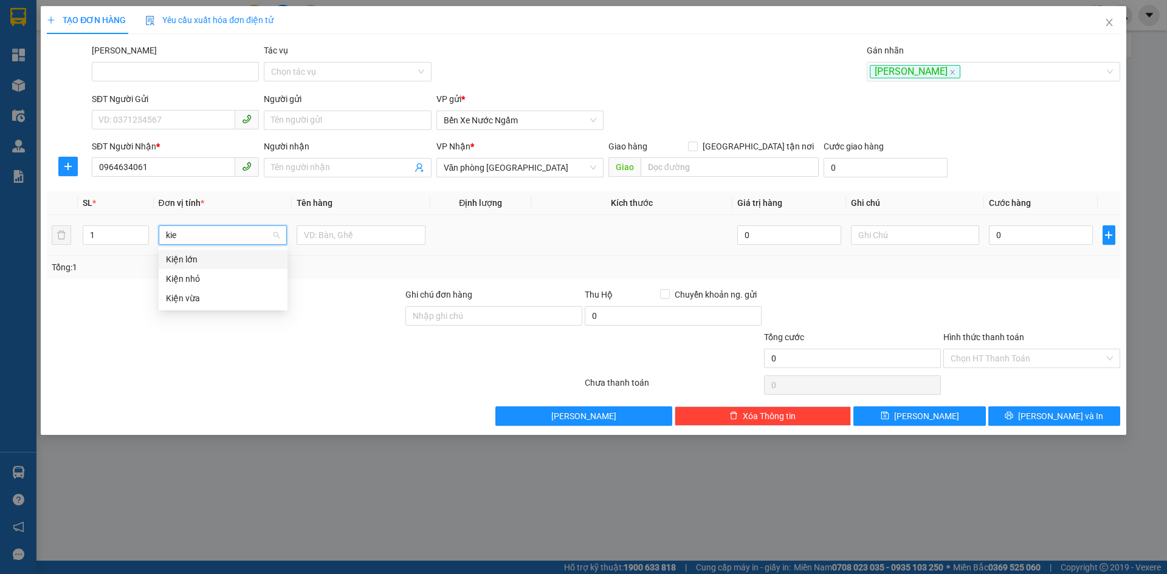
type input "kiê"
click at [194, 278] on div "Kiện nhỏ" at bounding box center [223, 278] width 114 height 13
click at [343, 224] on div at bounding box center [361, 235] width 129 height 24
click at [339, 233] on input "text" at bounding box center [361, 234] width 129 height 19
type input "HS"
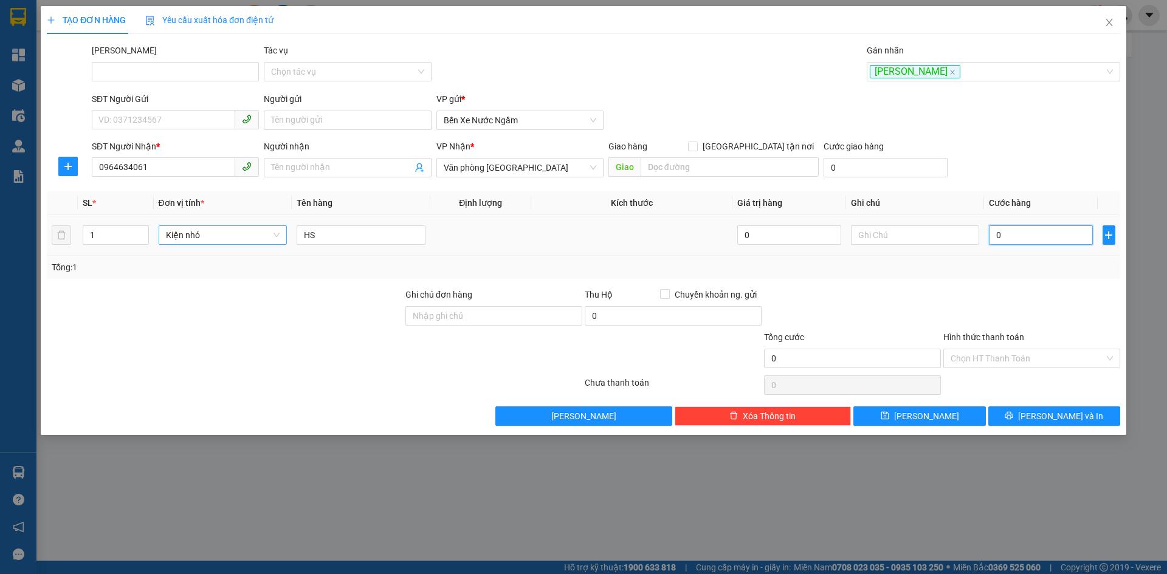
click at [1026, 233] on input "0" at bounding box center [1040, 234] width 103 height 19
type input "005"
type input "5"
type input "0.050"
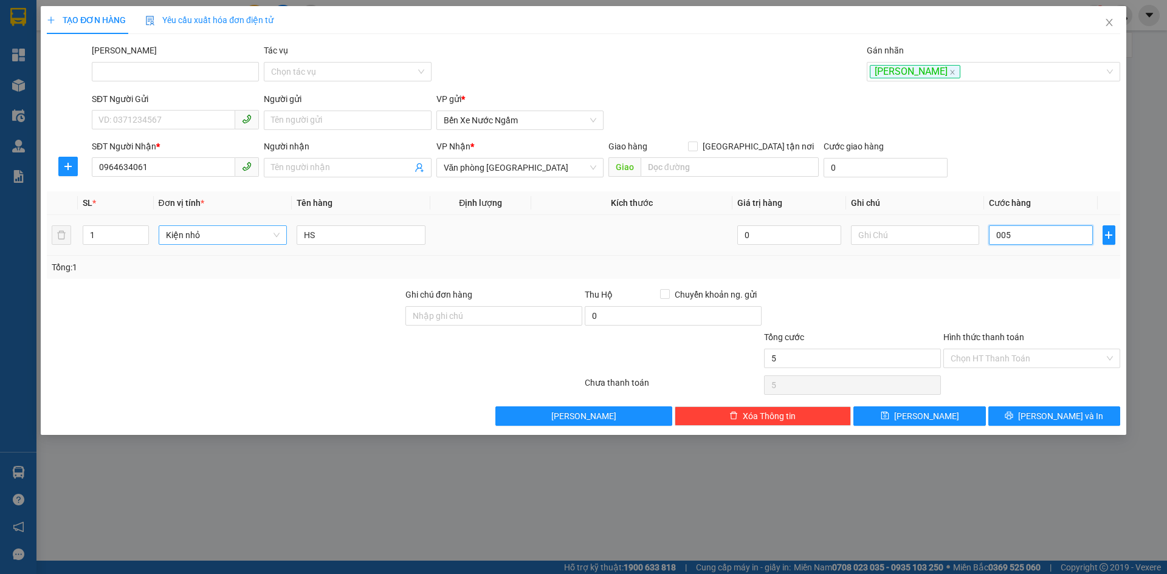
type input "50"
type input "50.000"
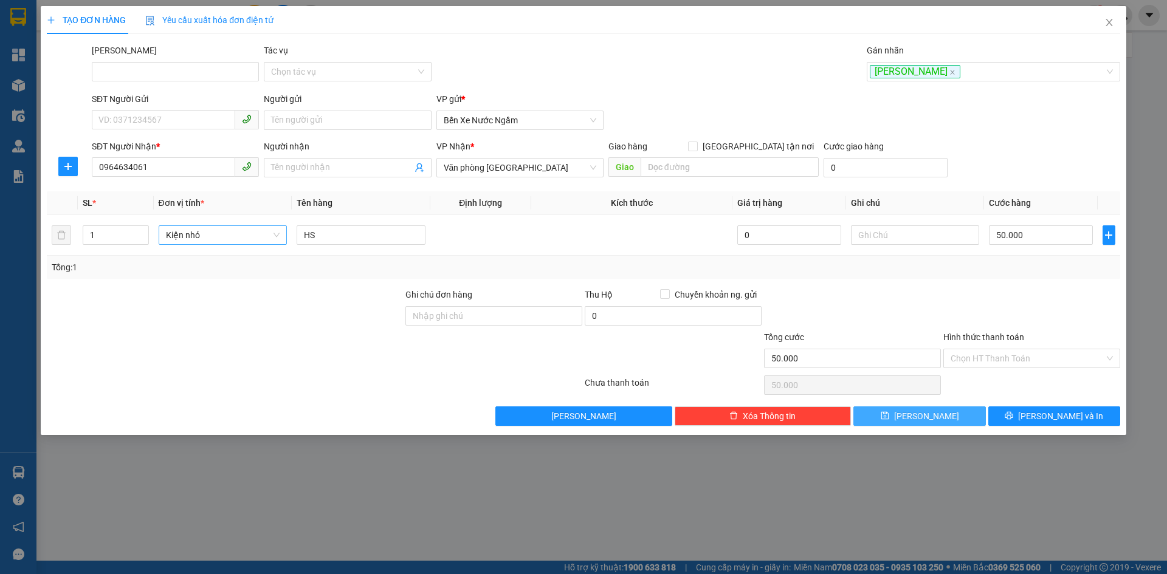
click at [911, 410] on button "[PERSON_NAME]" at bounding box center [919, 416] width 132 height 19
type input "0"
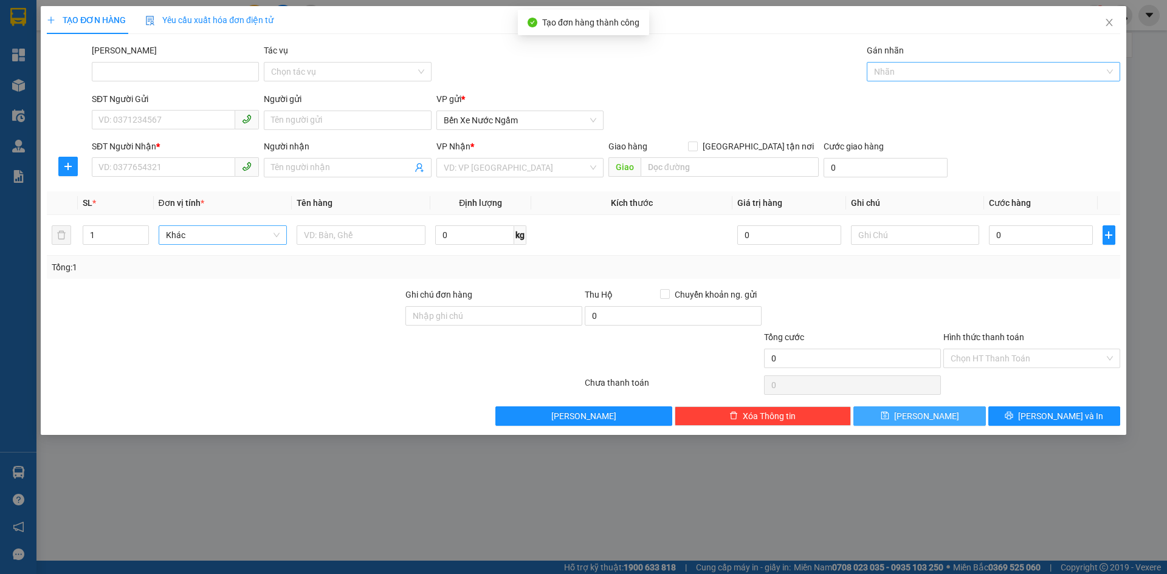
click at [872, 72] on div at bounding box center [873, 71] width 7 height 15
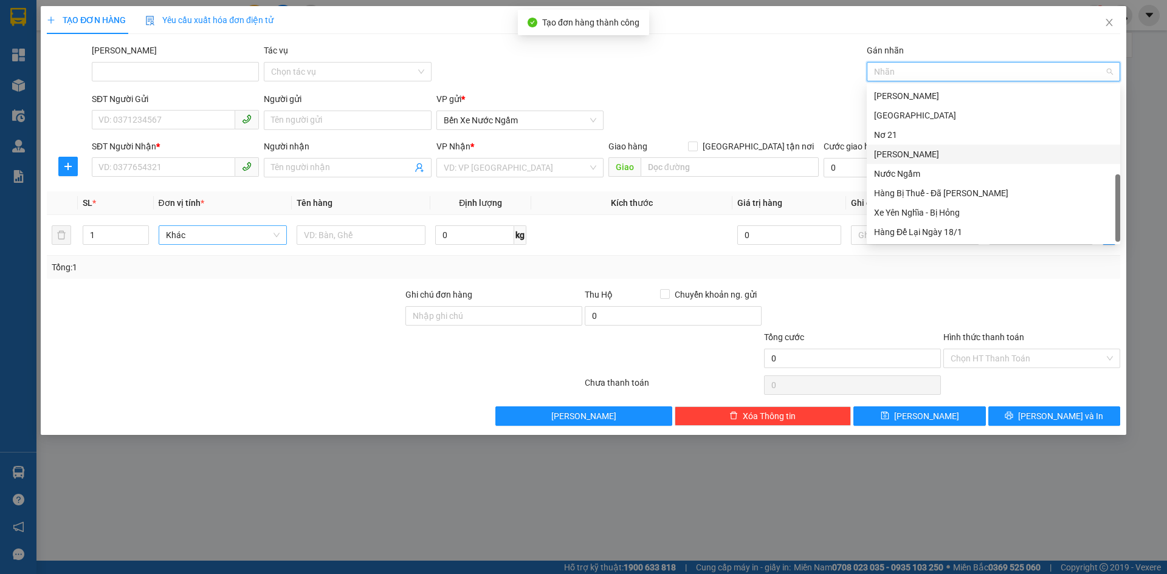
drag, startPoint x: 894, startPoint y: 157, endPoint x: 885, endPoint y: 157, distance: 9.1
click at [892, 157] on div "[PERSON_NAME]" at bounding box center [993, 154] width 239 height 13
click at [91, 165] on div "SĐT Người Nhận * VD: 0377654321" at bounding box center [175, 161] width 172 height 43
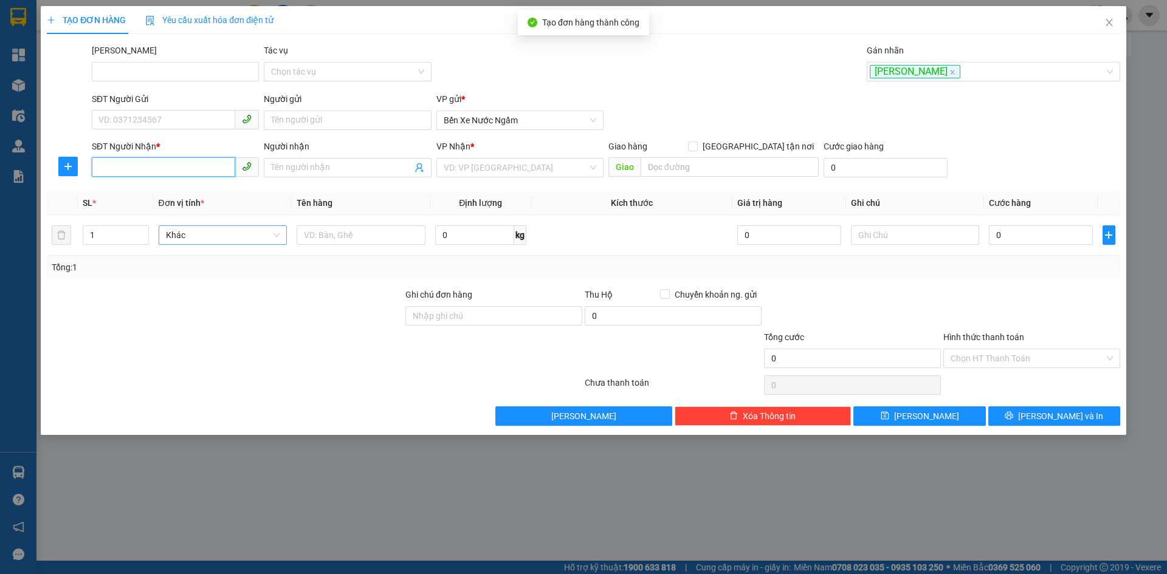
click at [117, 168] on input "SĐT Người Nhận *" at bounding box center [163, 166] width 143 height 19
type input "0905633039"
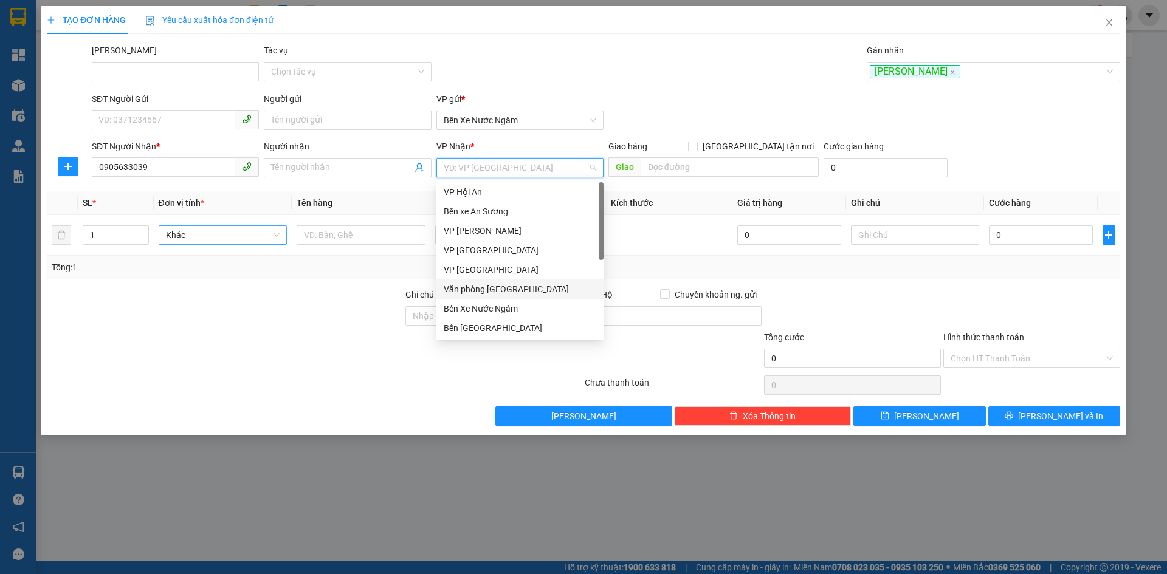
click at [555, 168] on input "search" at bounding box center [516, 168] width 144 height 18
drag, startPoint x: 498, startPoint y: 291, endPoint x: 735, endPoint y: 165, distance: 269.2
click at [506, 286] on div "Văn phòng [GEOGRAPHIC_DATA]" at bounding box center [520, 289] width 153 height 13
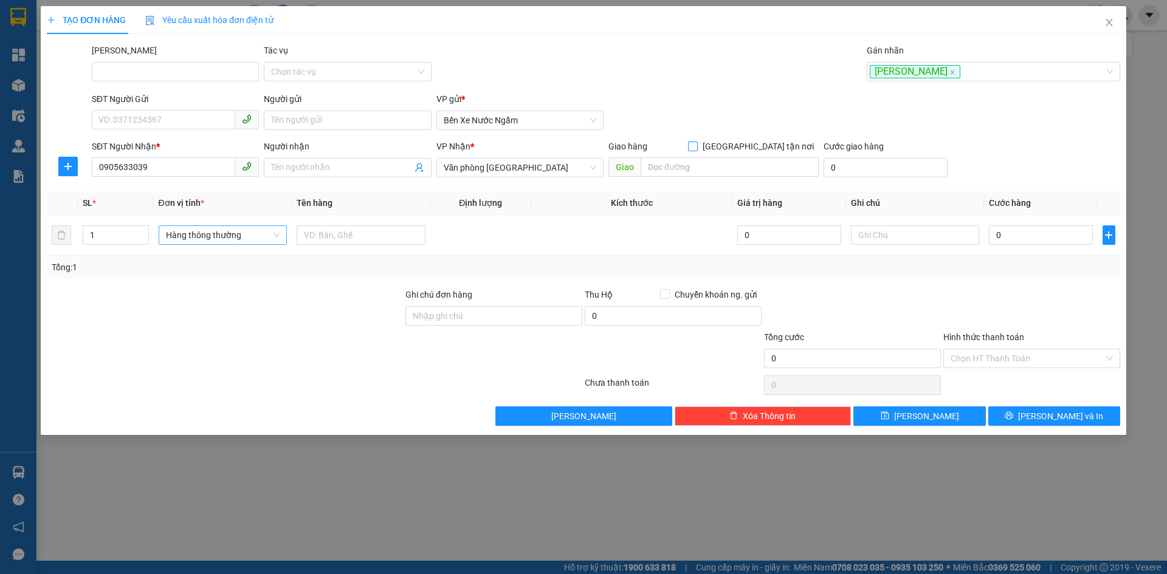
click at [697, 146] on input "[GEOGRAPHIC_DATA] tận nơi" at bounding box center [692, 146] width 9 height 9
checkbox input "true"
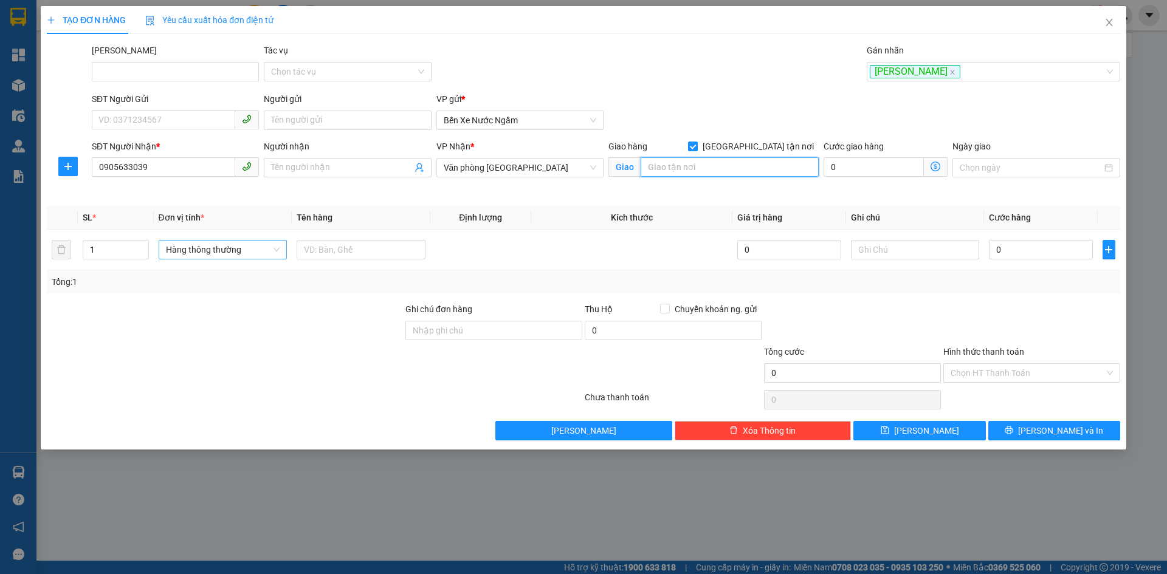
click at [686, 170] on input "search" at bounding box center [730, 166] width 178 height 19
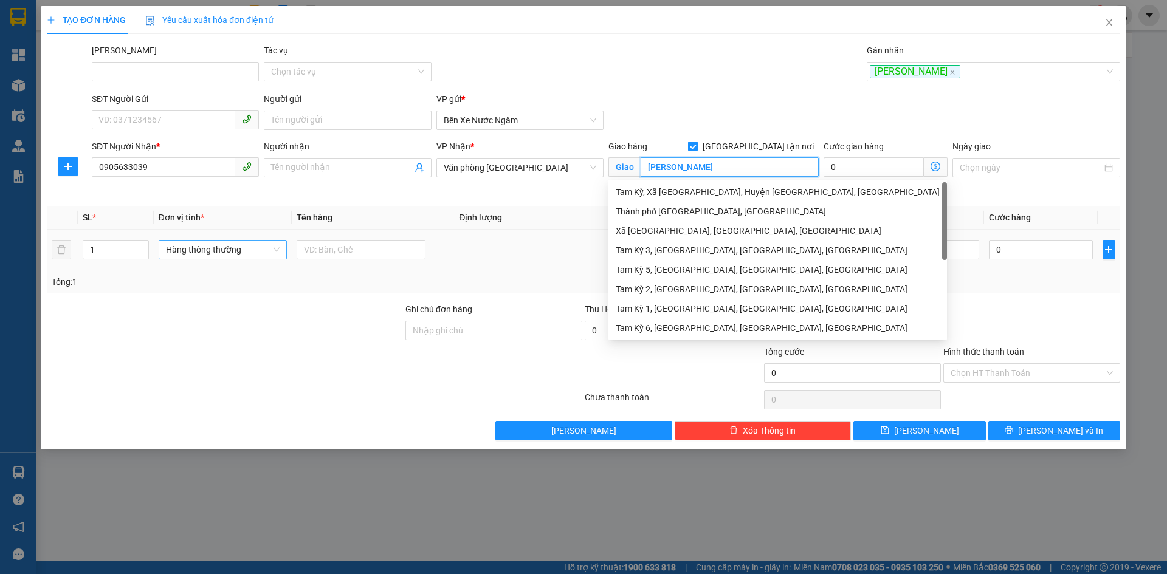
click at [184, 249] on span "Hàng thông thường" at bounding box center [223, 250] width 114 height 18
type input "[PERSON_NAME]"
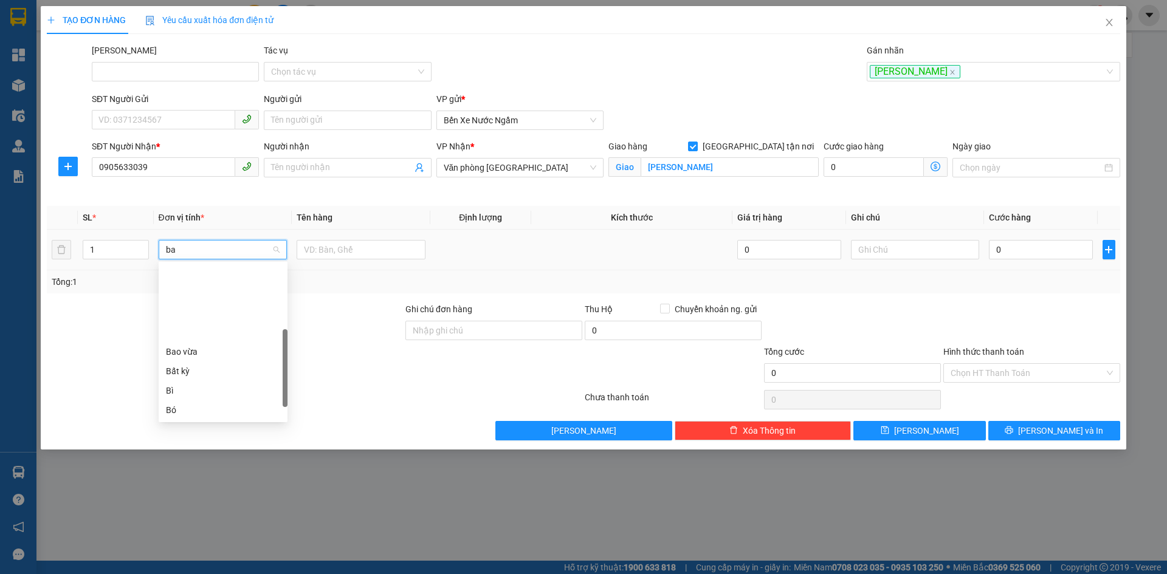
type input "bao"
drag, startPoint x: 181, startPoint y: 311, endPoint x: 205, endPoint y: 303, distance: 25.6
click at [186, 309] on div "Bao vừa" at bounding box center [223, 312] width 114 height 13
click at [342, 251] on input "text" at bounding box center [361, 249] width 129 height 19
type input "trắng"
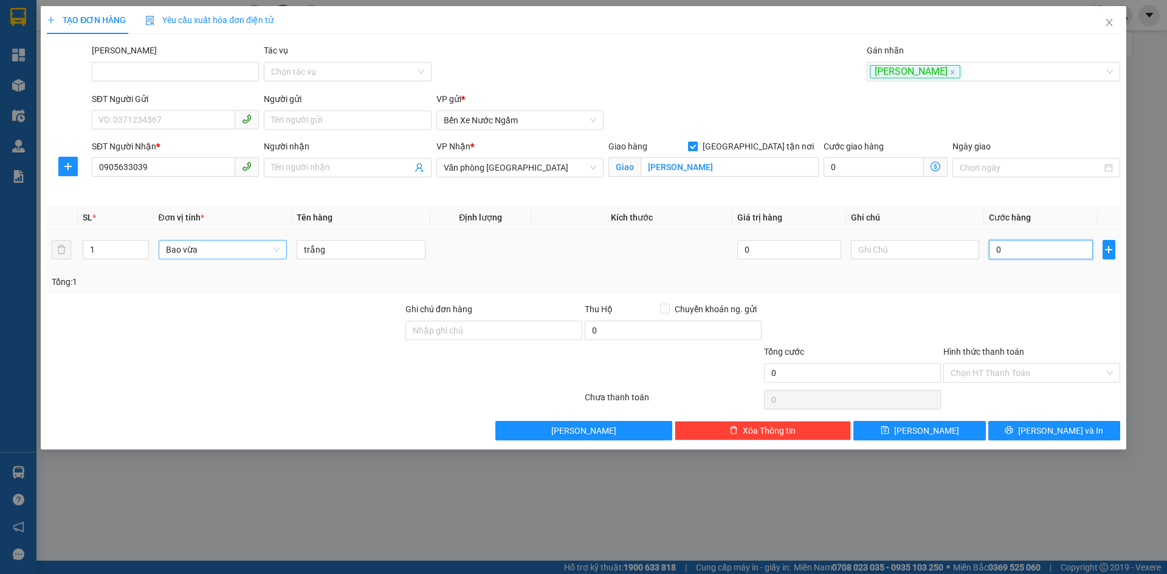
click at [1028, 246] on input "0" at bounding box center [1040, 249] width 103 height 19
type input "001"
type input "1"
type input "0.015"
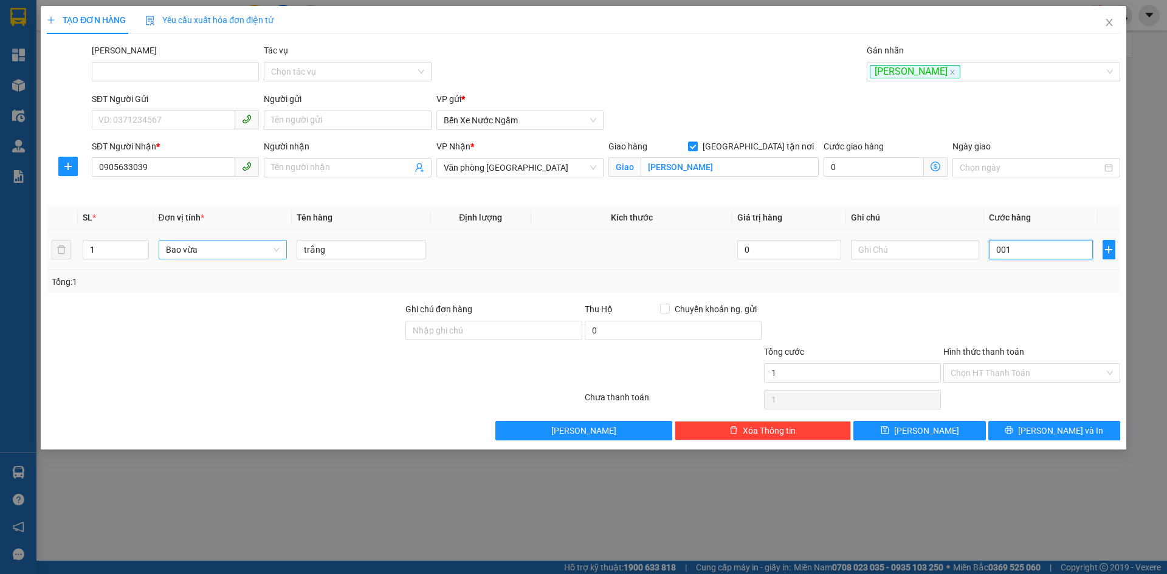
type input "15"
type input "00.150"
type input "150"
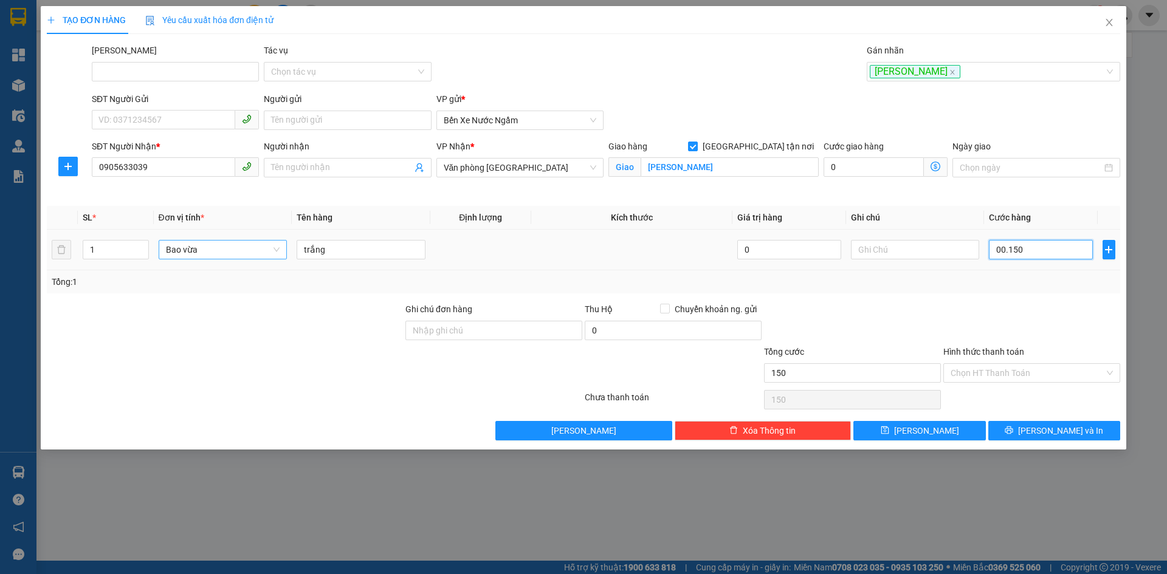
type input "00.015"
type input "15"
type input "0.001"
type input "1"
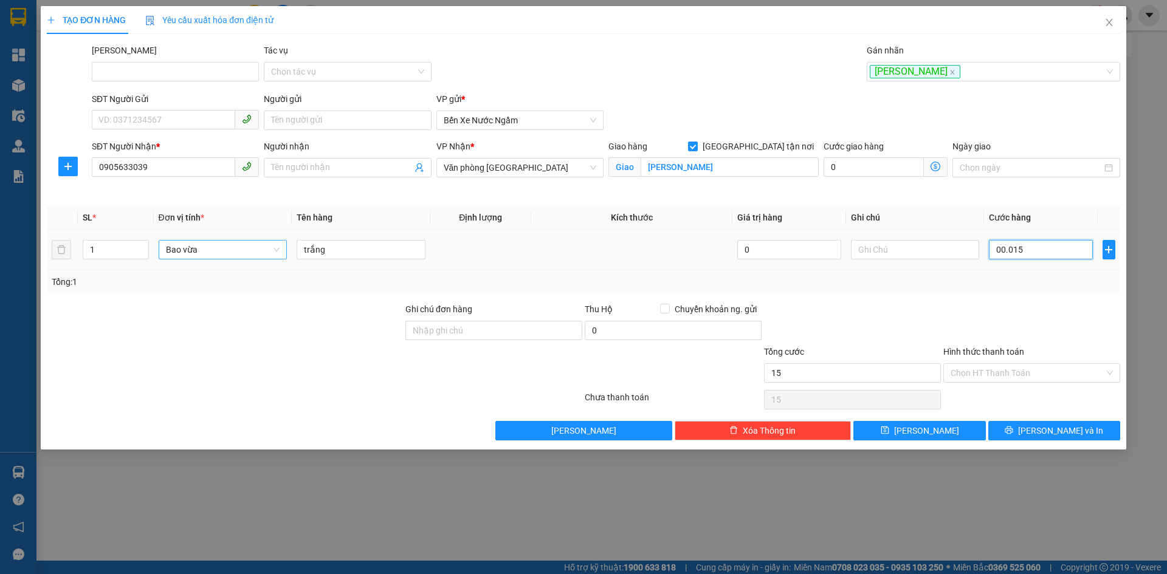
type input "1"
type input "00.013"
type input "13"
type input "000.130"
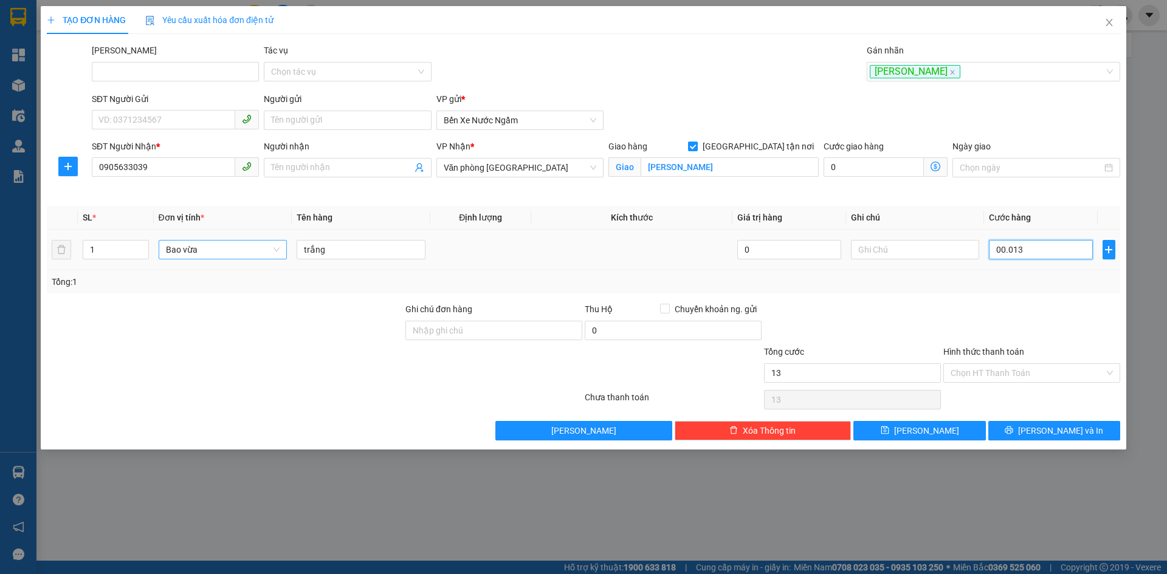
type input "130"
type input "130.000"
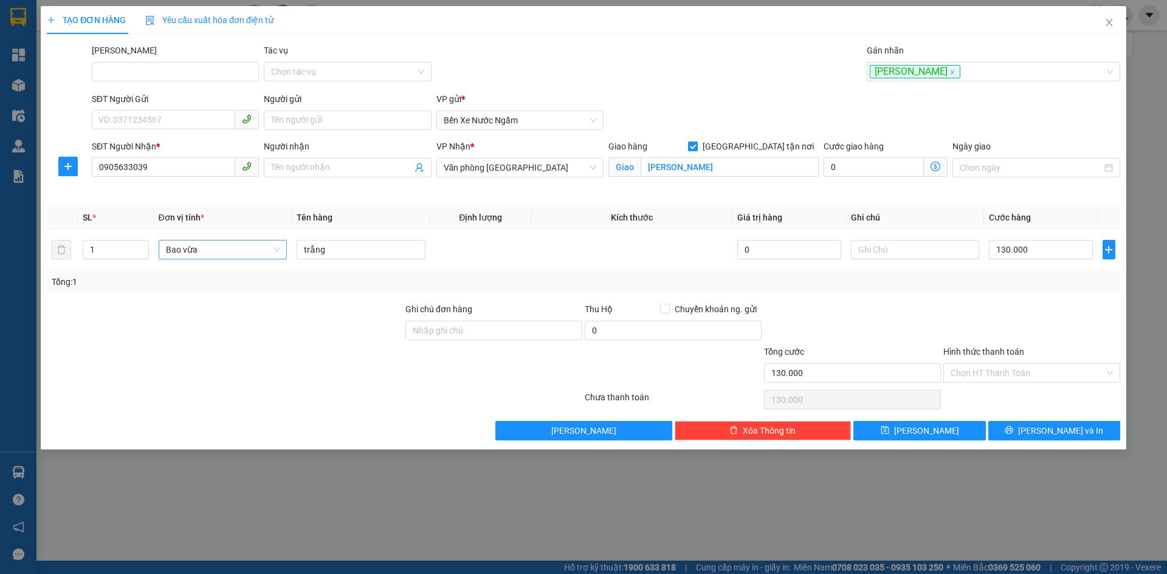
click at [962, 301] on div "Transit Pickup Surcharge Ids Transit Deliver Surcharge Ids Transit Deliver Surc…" at bounding box center [583, 242] width 1073 height 397
click at [908, 424] on button "[PERSON_NAME]" at bounding box center [919, 430] width 132 height 19
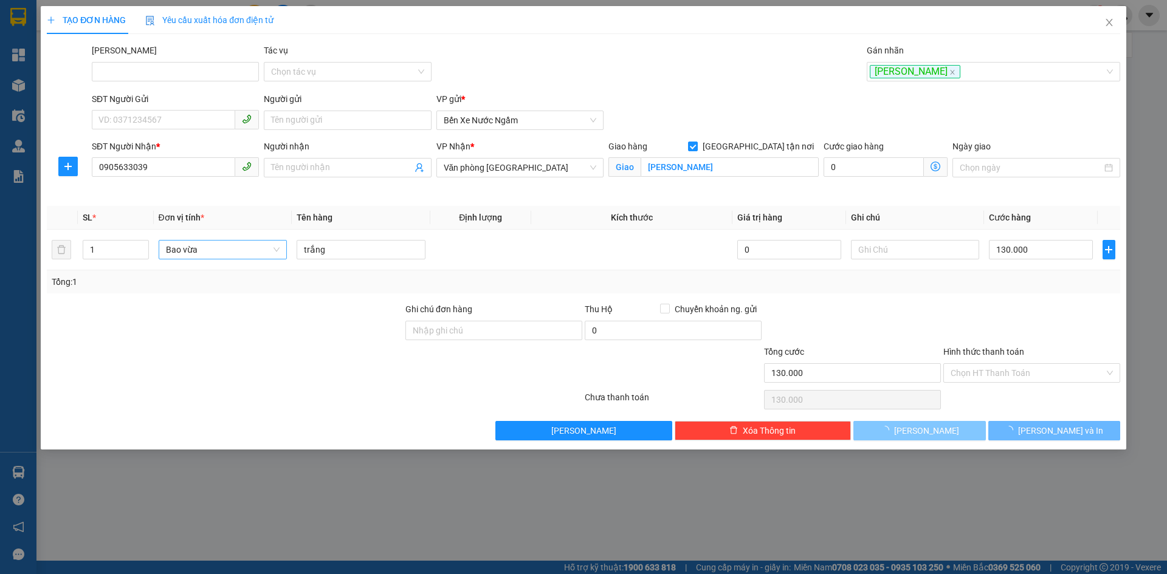
checkbox input "false"
type input "0"
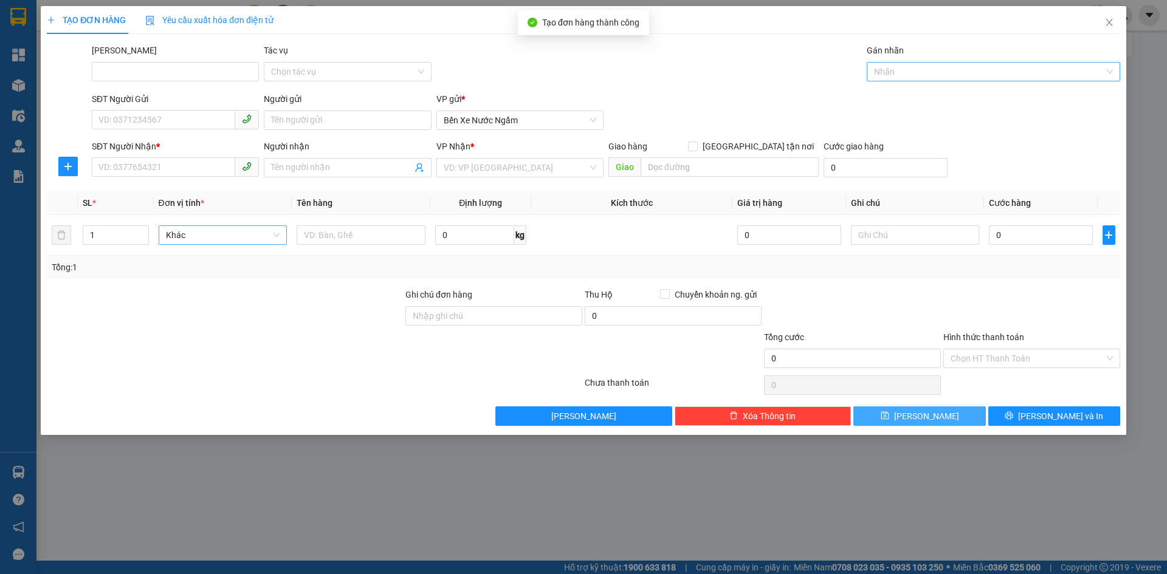
click at [897, 72] on div at bounding box center [987, 71] width 235 height 15
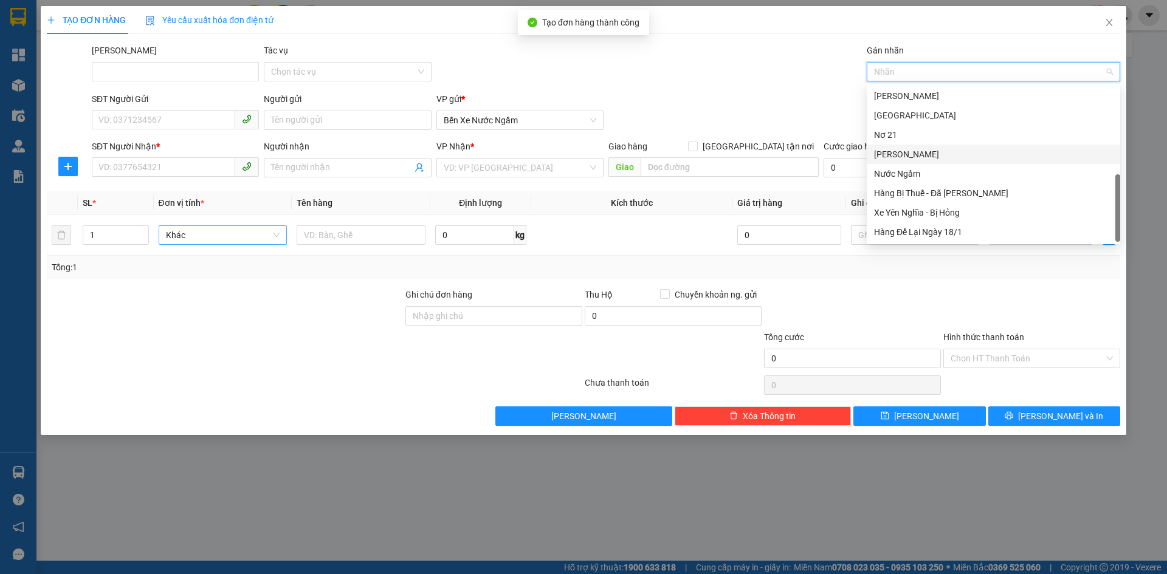
click at [893, 147] on div "[PERSON_NAME]" at bounding box center [993, 154] width 253 height 19
click at [108, 165] on input "SĐT Người Nhận *" at bounding box center [163, 166] width 143 height 19
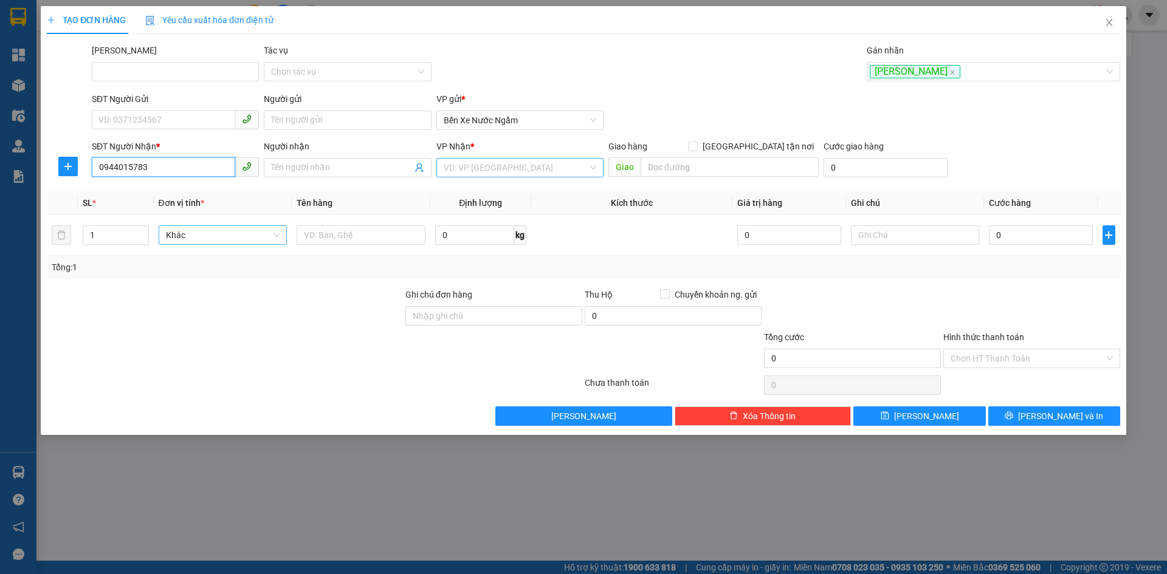
type input "0944015783"
click at [511, 170] on input "search" at bounding box center [516, 168] width 144 height 18
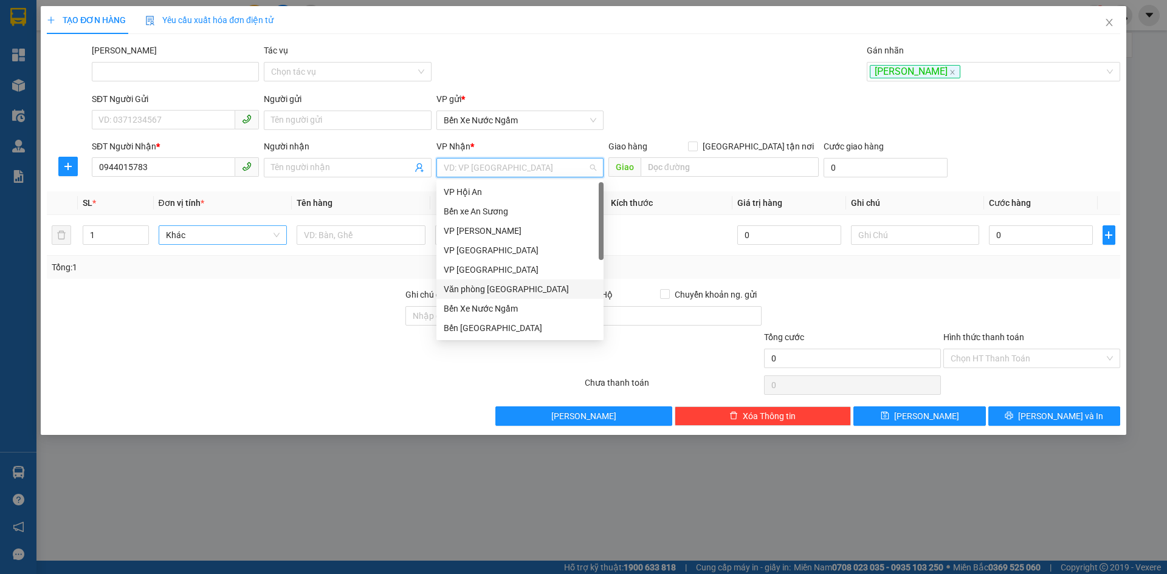
click at [500, 289] on div "Văn phòng [GEOGRAPHIC_DATA]" at bounding box center [520, 289] width 153 height 13
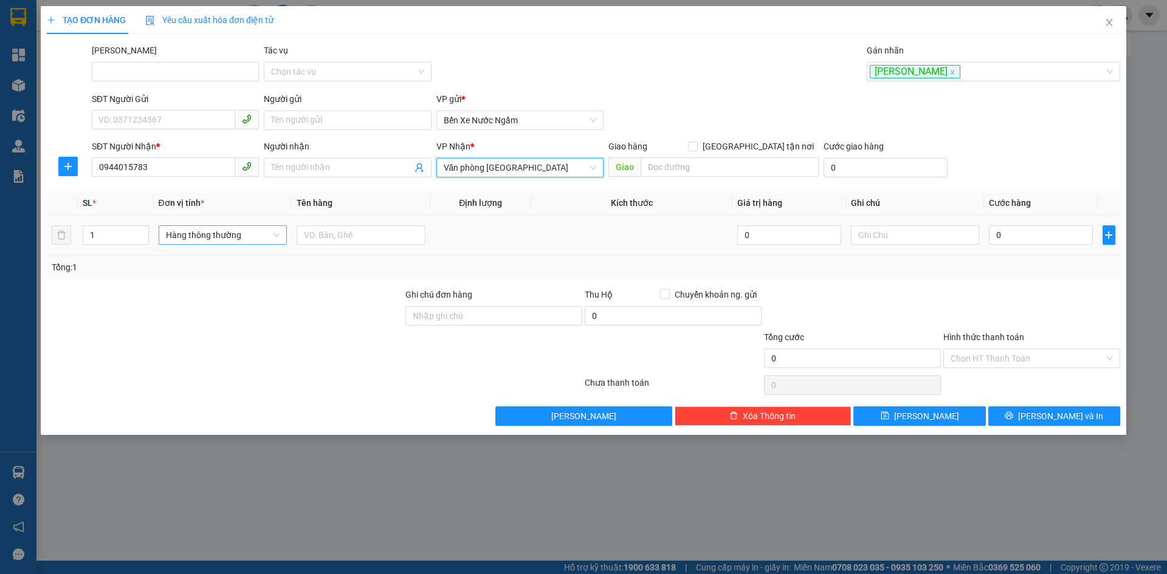
click at [188, 235] on span "Hàng thông thường" at bounding box center [223, 235] width 114 height 18
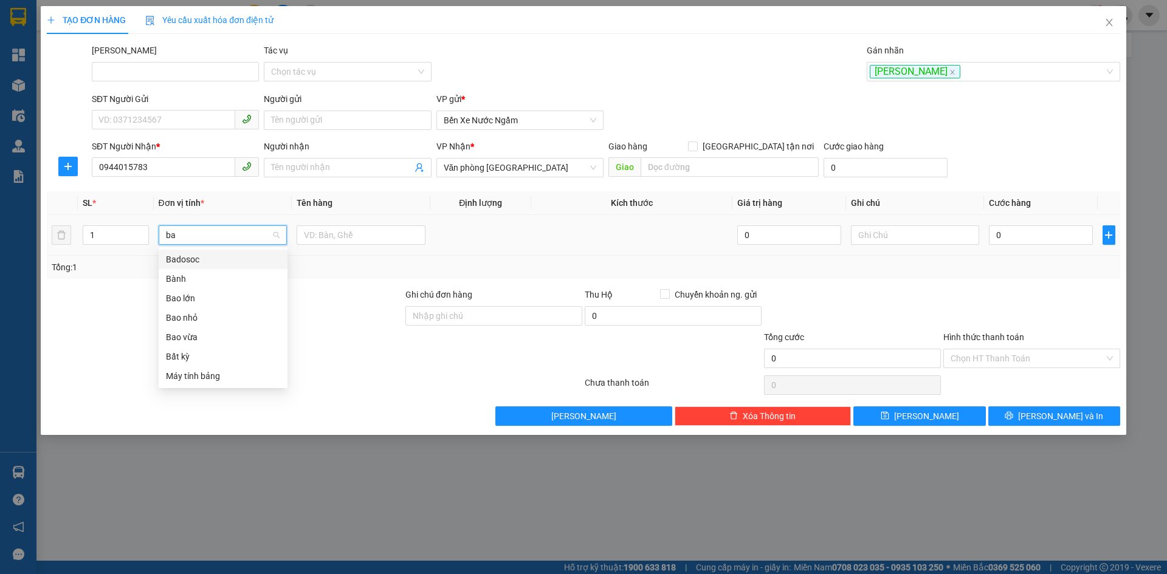
type input "bao"
drag, startPoint x: 181, startPoint y: 293, endPoint x: 285, endPoint y: 262, distance: 108.5
click at [181, 294] on div "Bao vừa" at bounding box center [223, 298] width 114 height 13
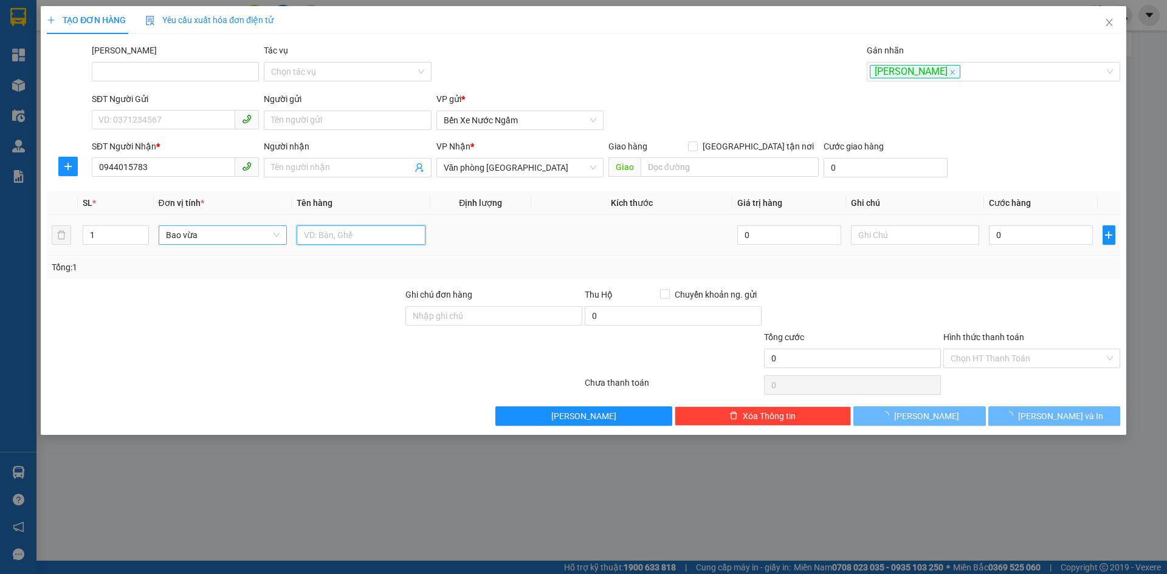
click at [327, 234] on input "text" at bounding box center [361, 234] width 129 height 19
type input "xanh"
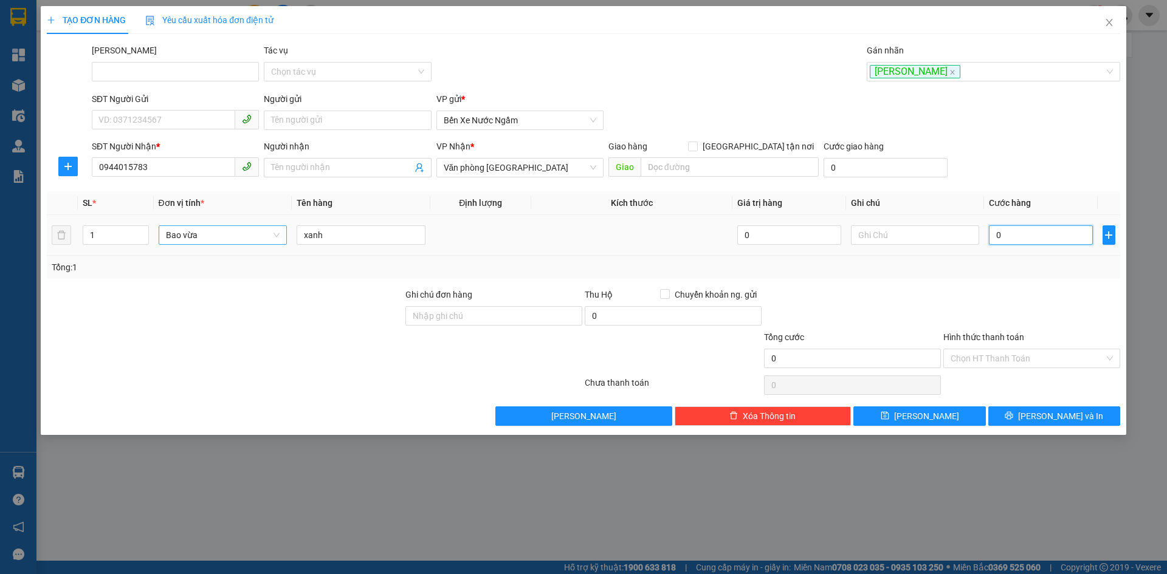
click at [1024, 232] on input "0" at bounding box center [1040, 234] width 103 height 19
type input "001"
type input "1"
type input "0.015"
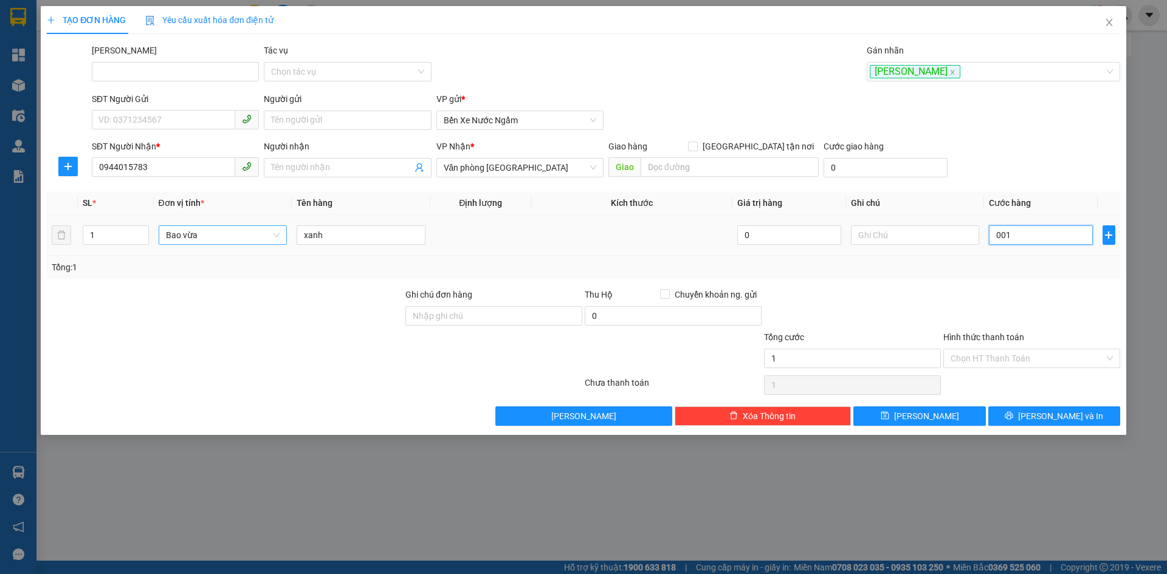
type input "15"
type input "00.150"
type input "150"
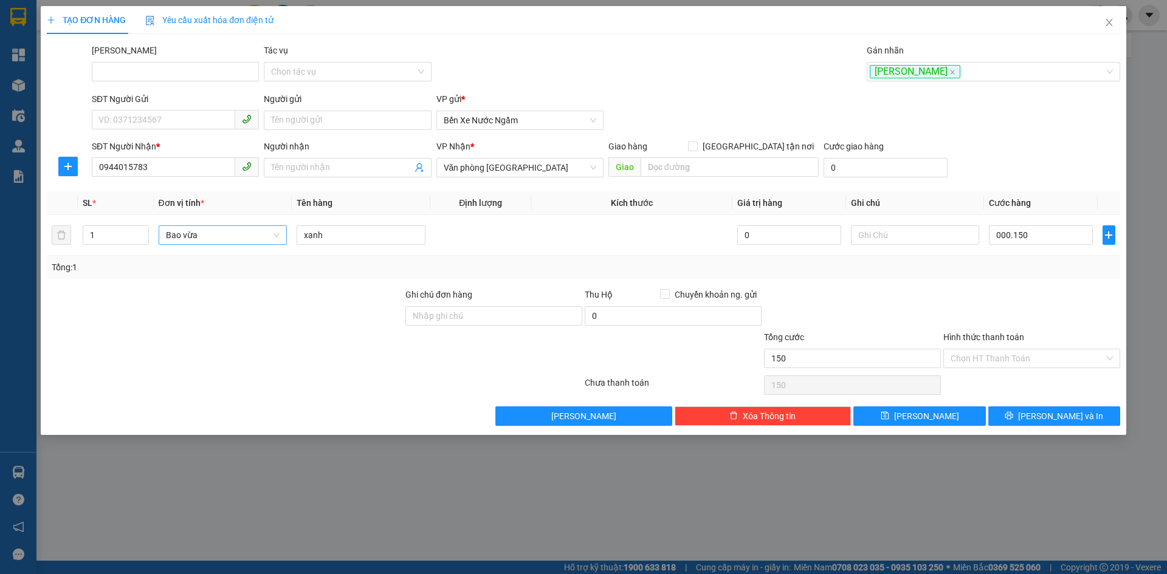
type input "150.000"
click at [1015, 288] on div at bounding box center [1031, 309] width 179 height 43
click at [948, 68] on div "[PERSON_NAME]" at bounding box center [987, 71] width 235 height 15
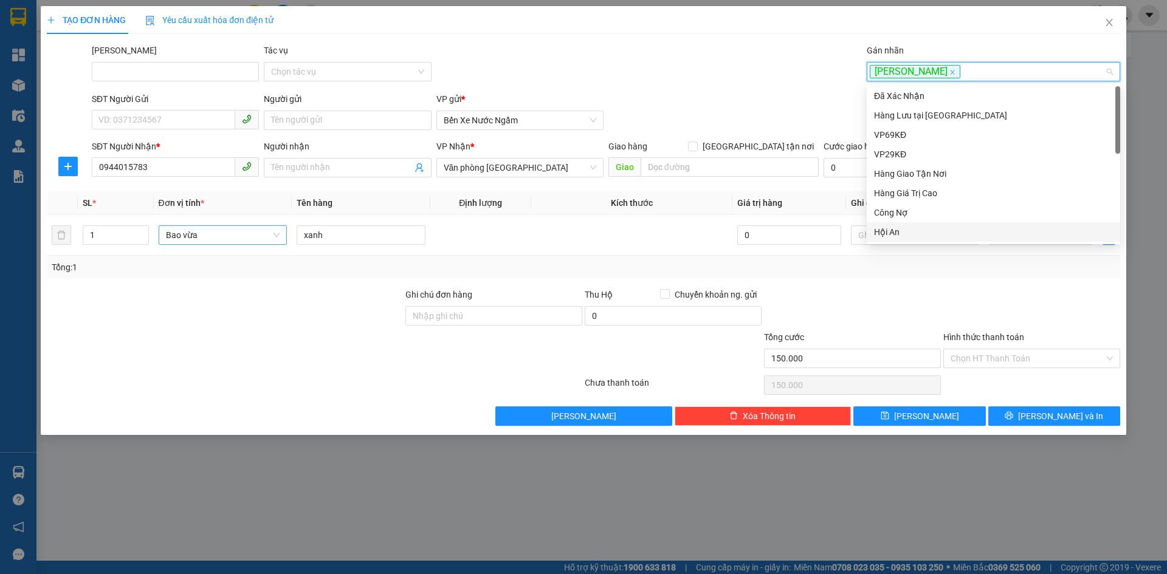
click at [887, 232] on div "Hội An" at bounding box center [993, 231] width 239 height 13
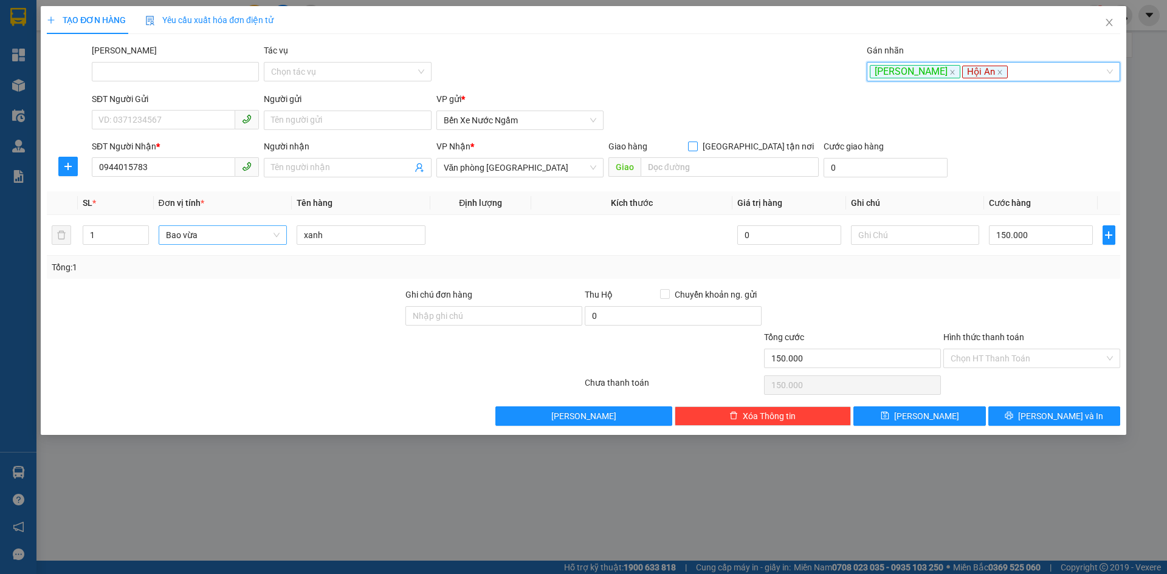
click at [697, 148] on input "[GEOGRAPHIC_DATA] tận nơi" at bounding box center [692, 146] width 9 height 9
checkbox input "true"
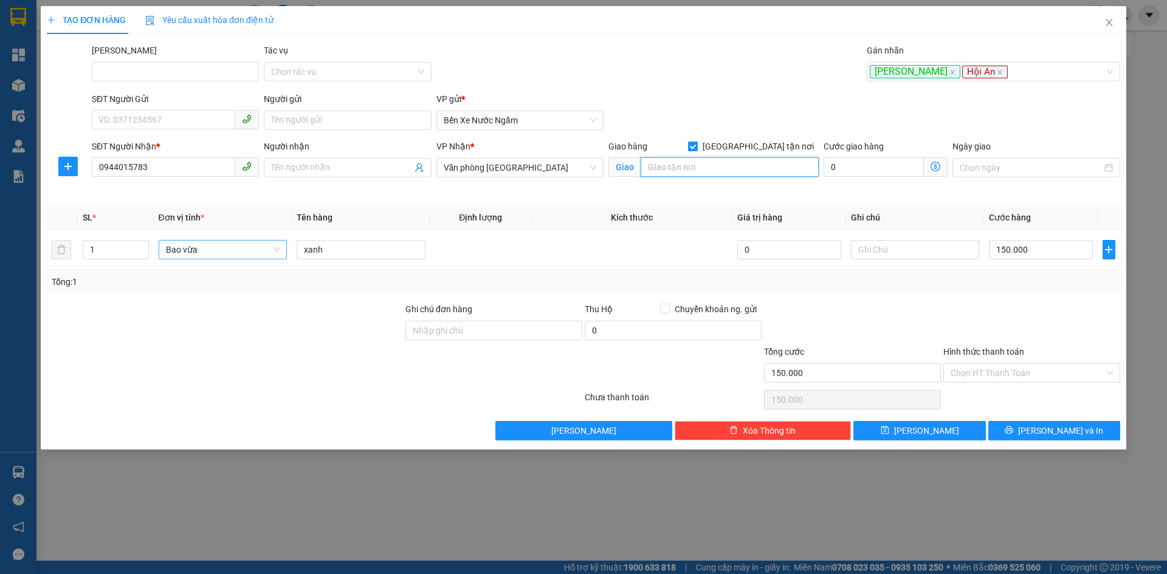
click at [677, 171] on input "search" at bounding box center [730, 166] width 178 height 19
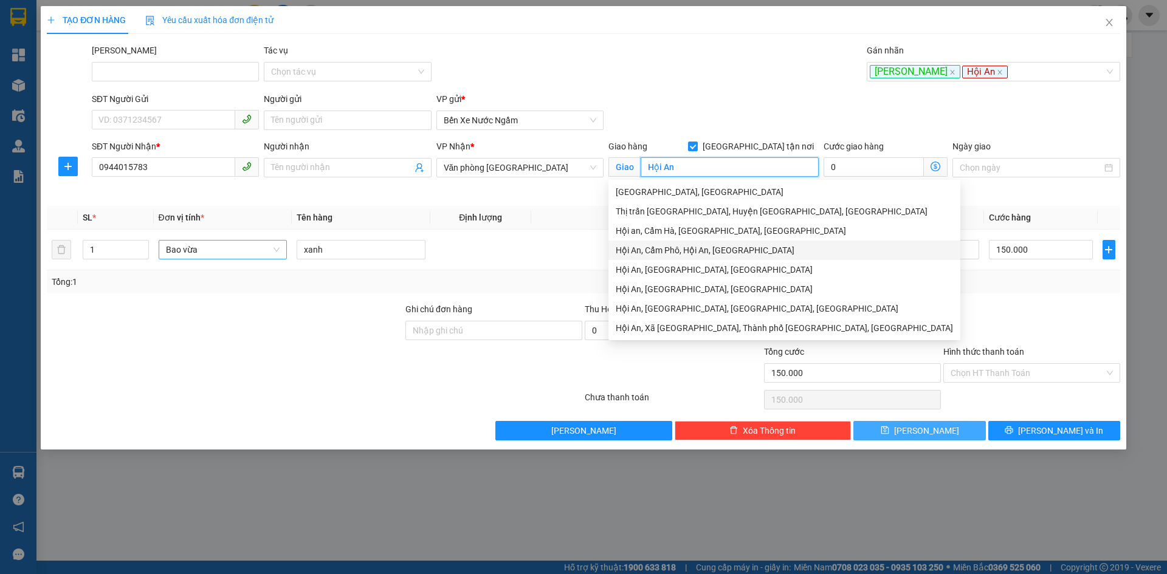
type input "Hội An"
click at [924, 431] on span "[PERSON_NAME]" at bounding box center [926, 430] width 65 height 13
checkbox input "false"
type input "0"
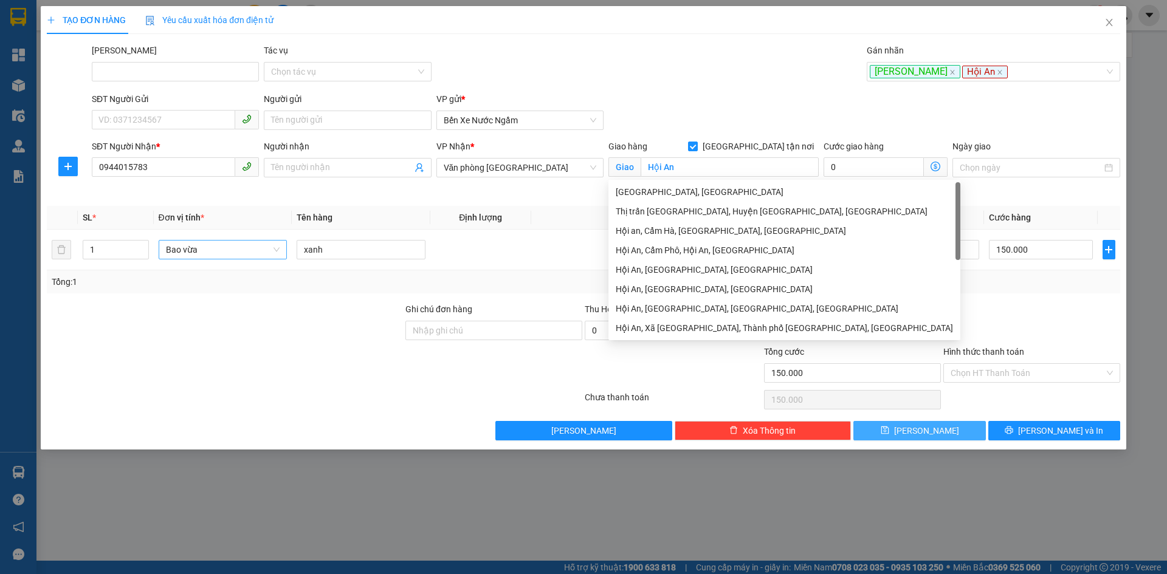
type input "0"
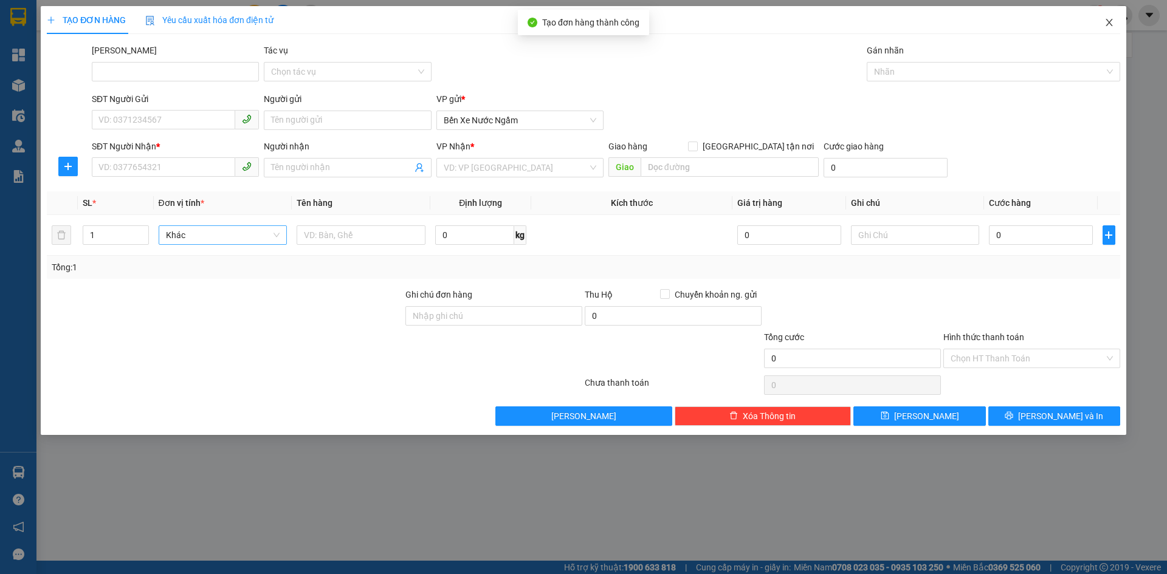
click at [1112, 22] on icon "close" at bounding box center [1109, 23] width 10 height 10
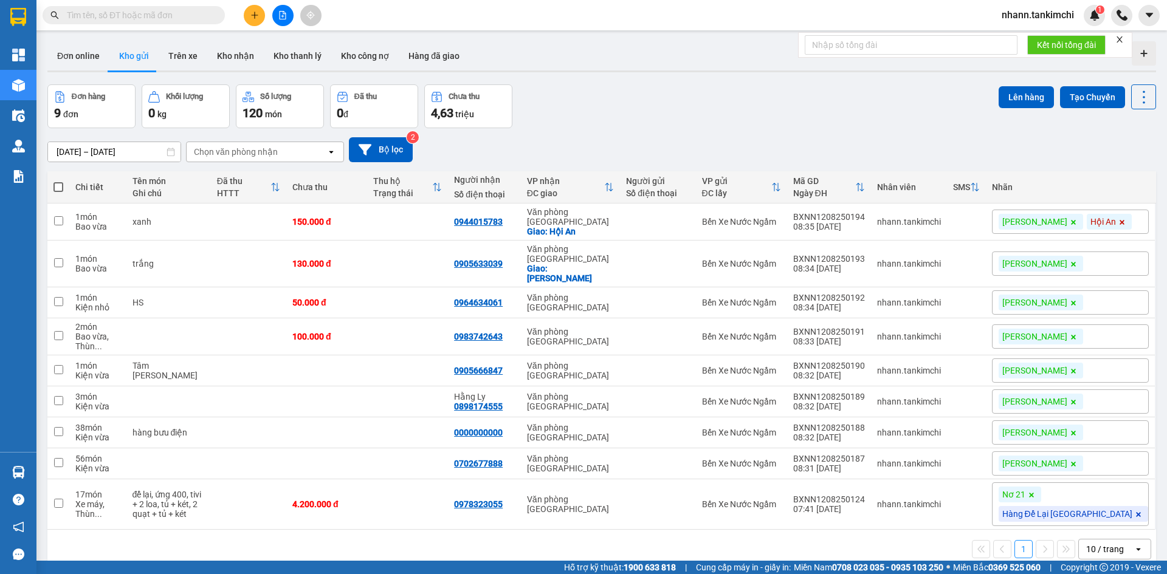
click at [57, 183] on span at bounding box center [58, 187] width 10 height 10
click at [58, 181] on input "checkbox" at bounding box center [58, 181] width 0 height 0
checkbox input "true"
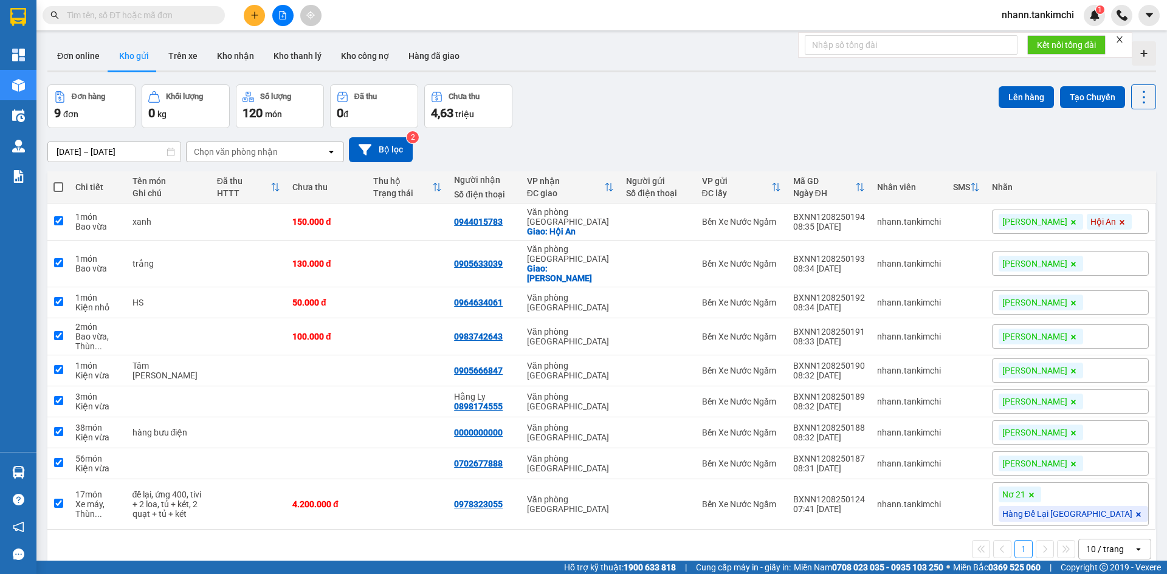
checkbox input "true"
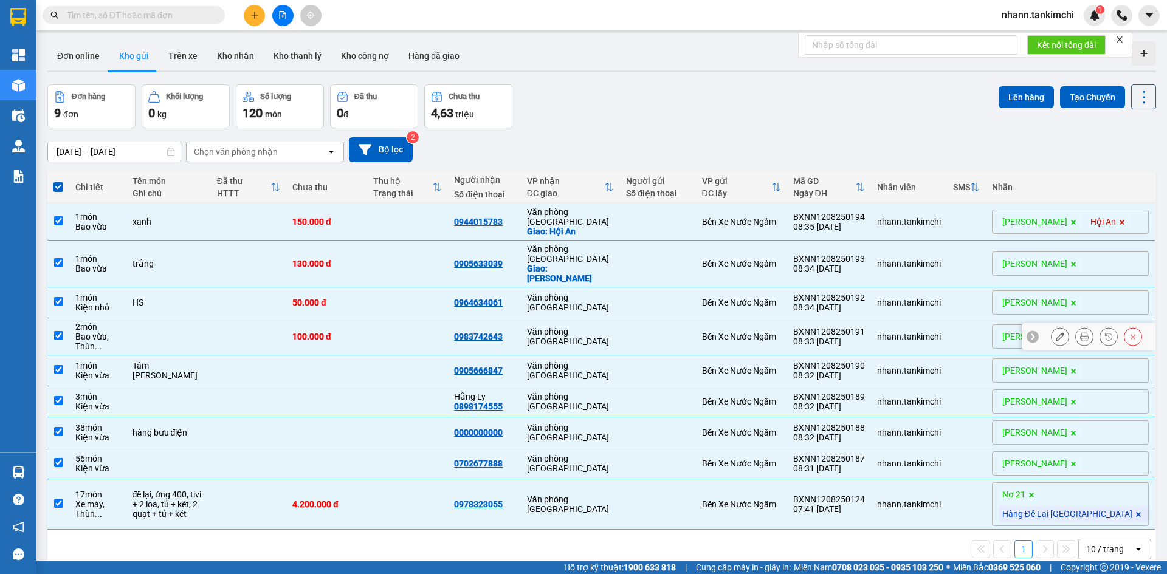
scroll to position [56, 0]
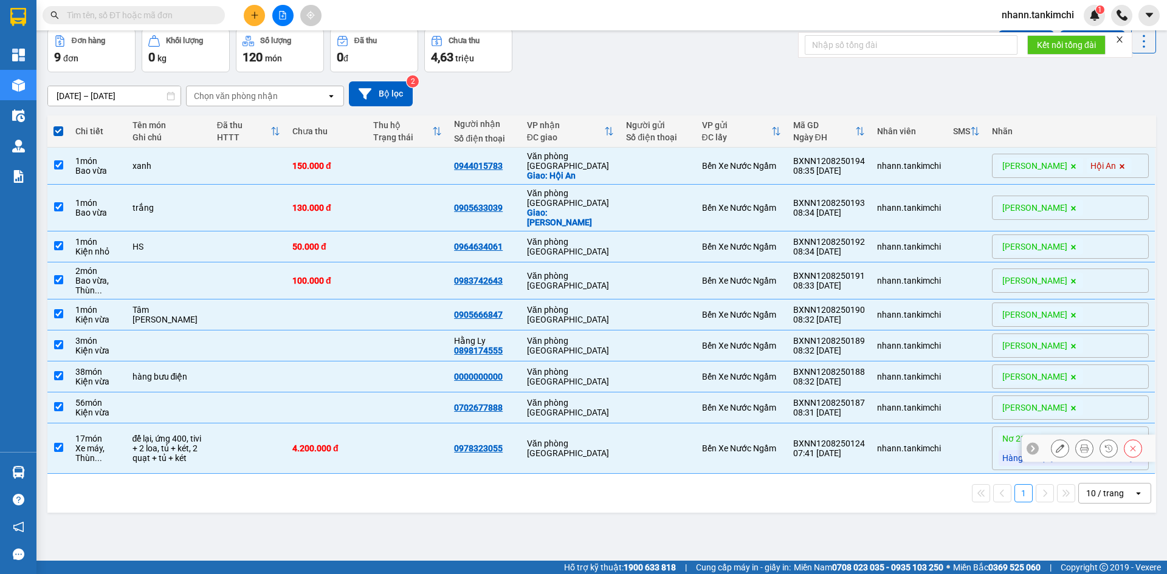
click at [256, 450] on td at bounding box center [248, 449] width 75 height 50
checkbox input "false"
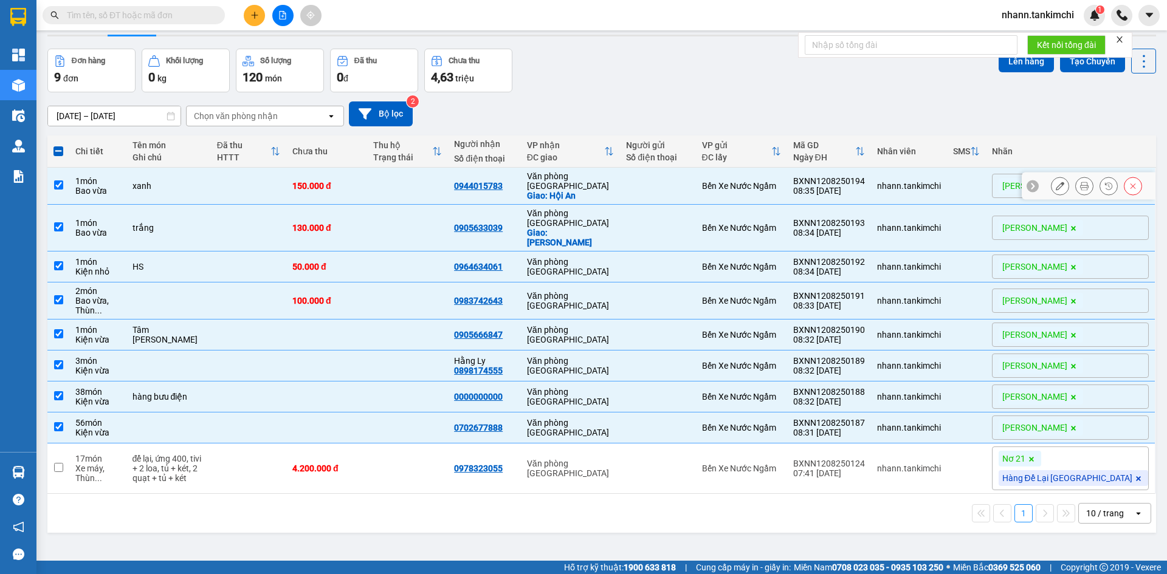
scroll to position [0, 0]
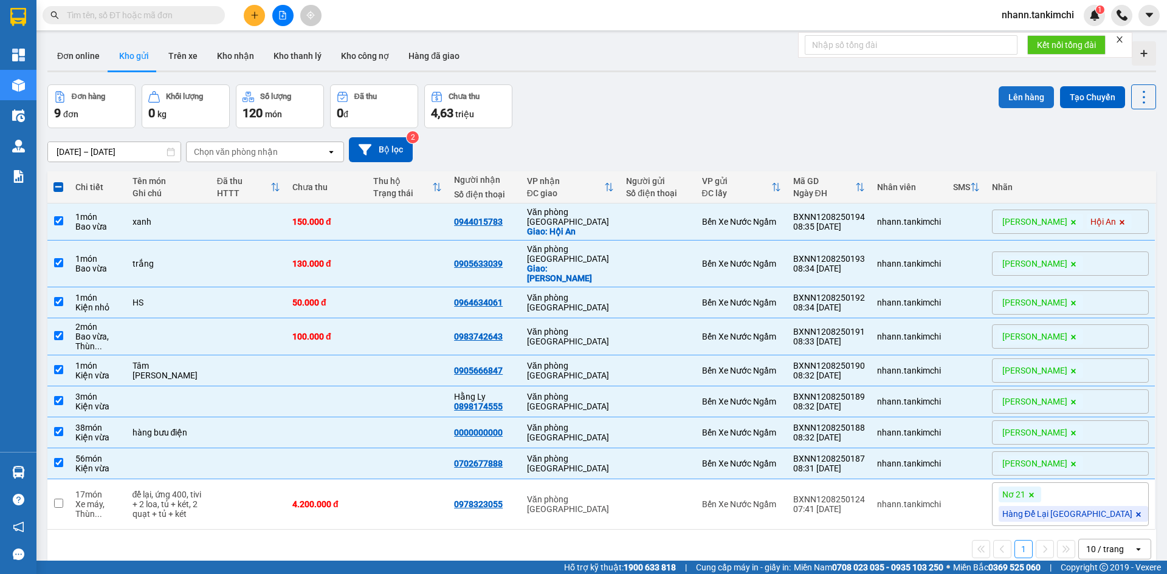
click at [1019, 94] on button "Lên hàng" at bounding box center [1026, 97] width 55 height 22
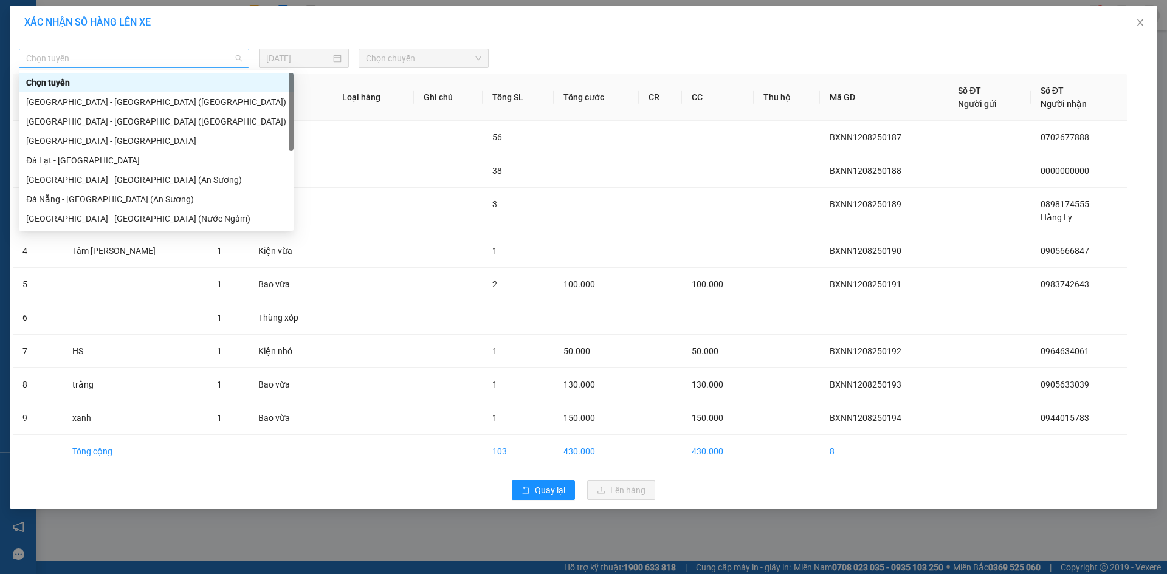
click at [156, 56] on span "Chọn tuyến" at bounding box center [134, 58] width 216 height 18
click at [109, 123] on div "[GEOGRAPHIC_DATA] - [GEOGRAPHIC_DATA] ([GEOGRAPHIC_DATA])" at bounding box center [156, 121] width 260 height 13
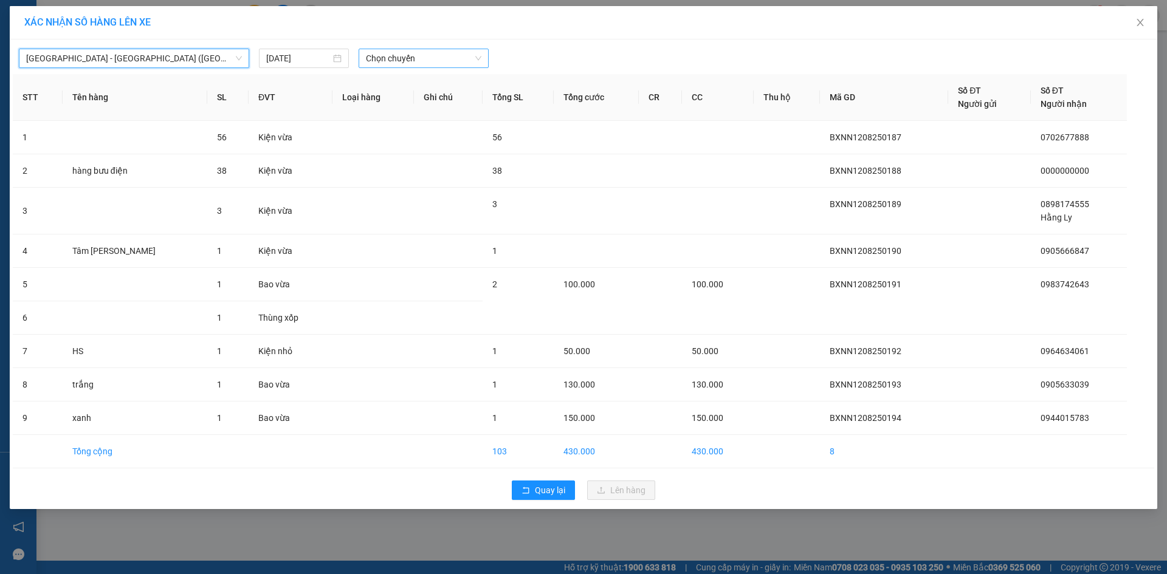
click at [415, 61] on span "Chọn chuyến" at bounding box center [423, 58] width 115 height 18
click at [377, 103] on div "07:00" at bounding box center [413, 101] width 95 height 13
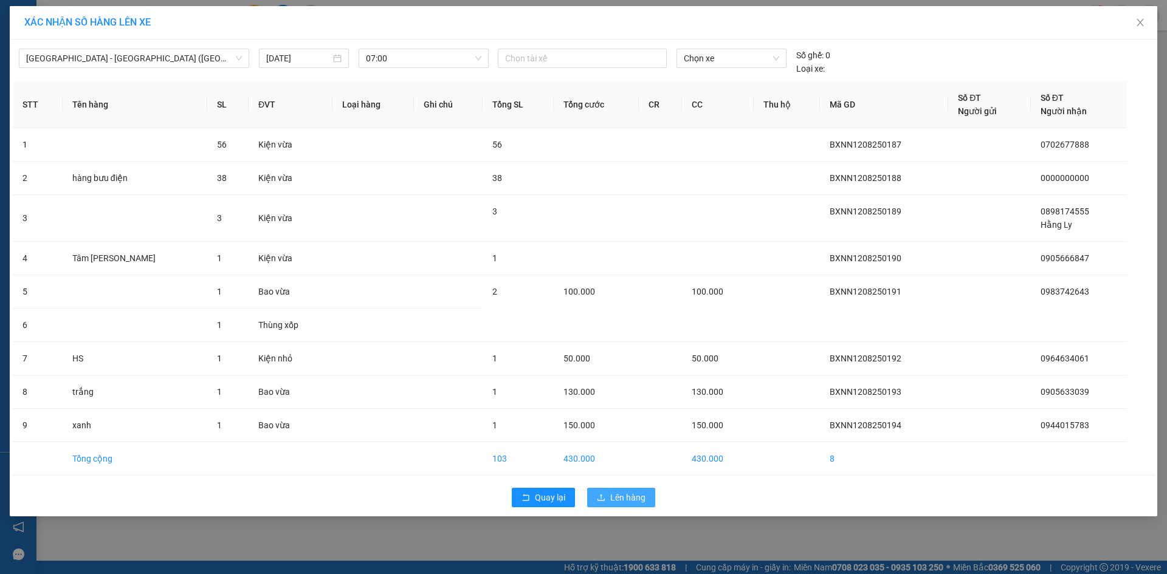
click at [632, 498] on span "Lên hàng" at bounding box center [627, 497] width 35 height 13
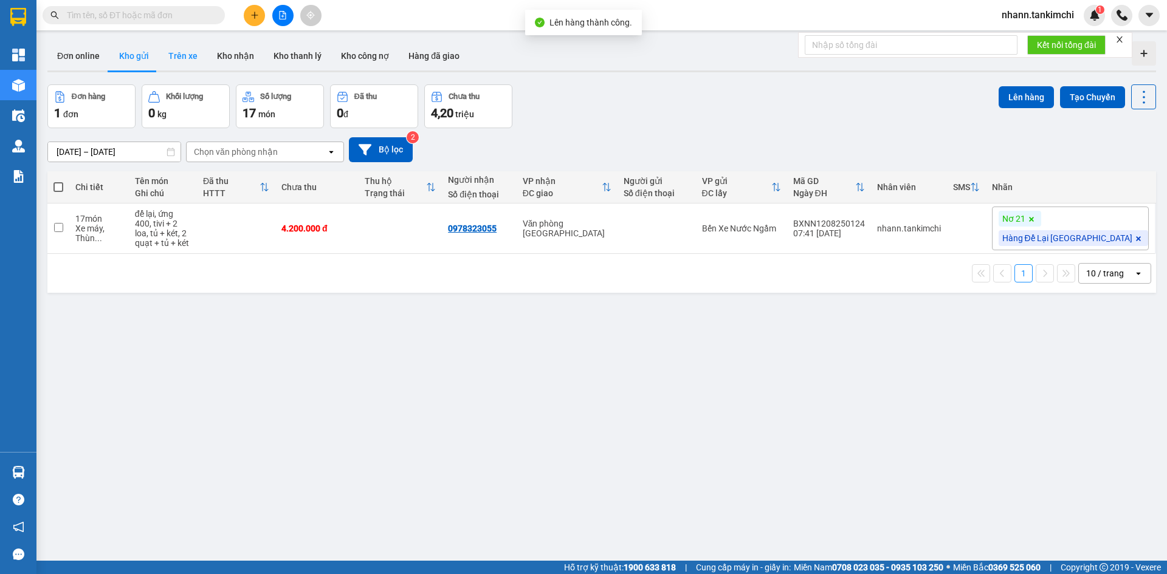
click at [188, 53] on button "Trên xe" at bounding box center [183, 55] width 49 height 29
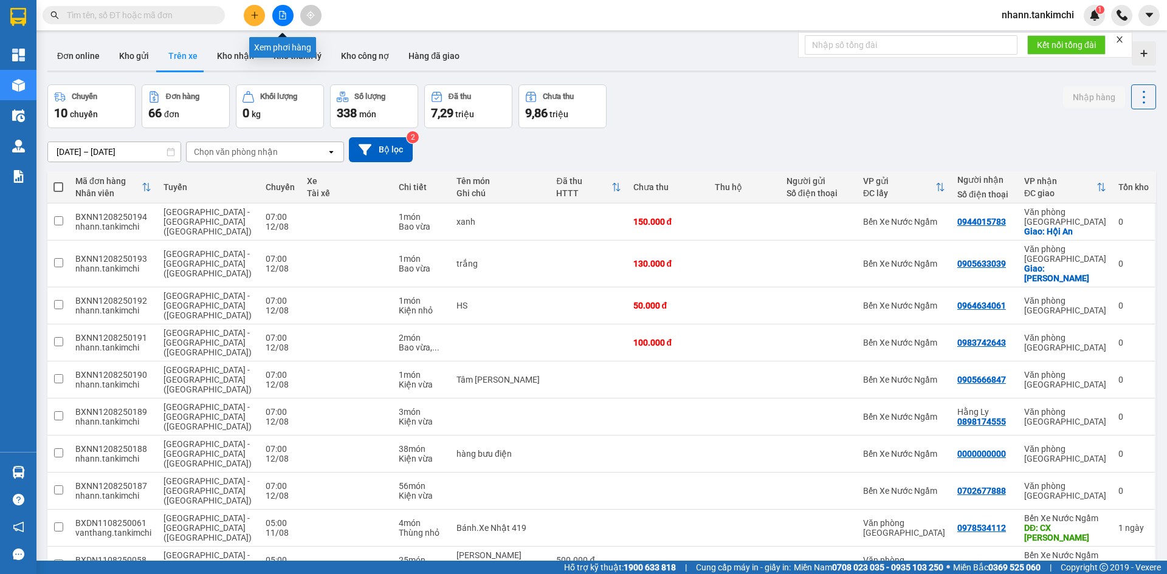
click at [287, 21] on button at bounding box center [282, 15] width 21 height 21
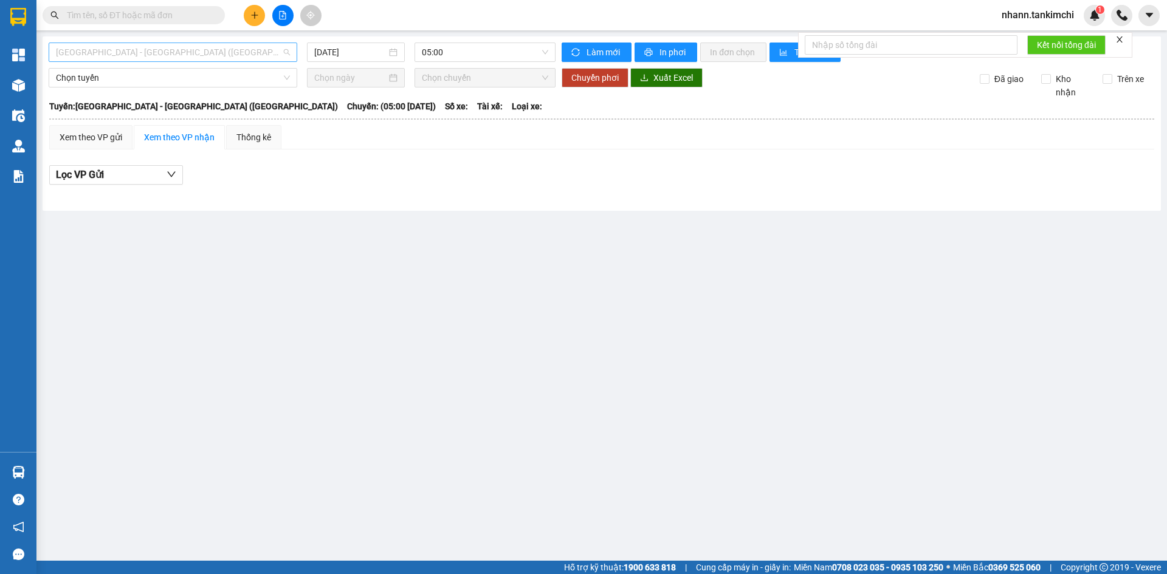
click at [248, 55] on span "[GEOGRAPHIC_DATA] - [GEOGRAPHIC_DATA] ([GEOGRAPHIC_DATA])" at bounding box center [173, 52] width 234 height 18
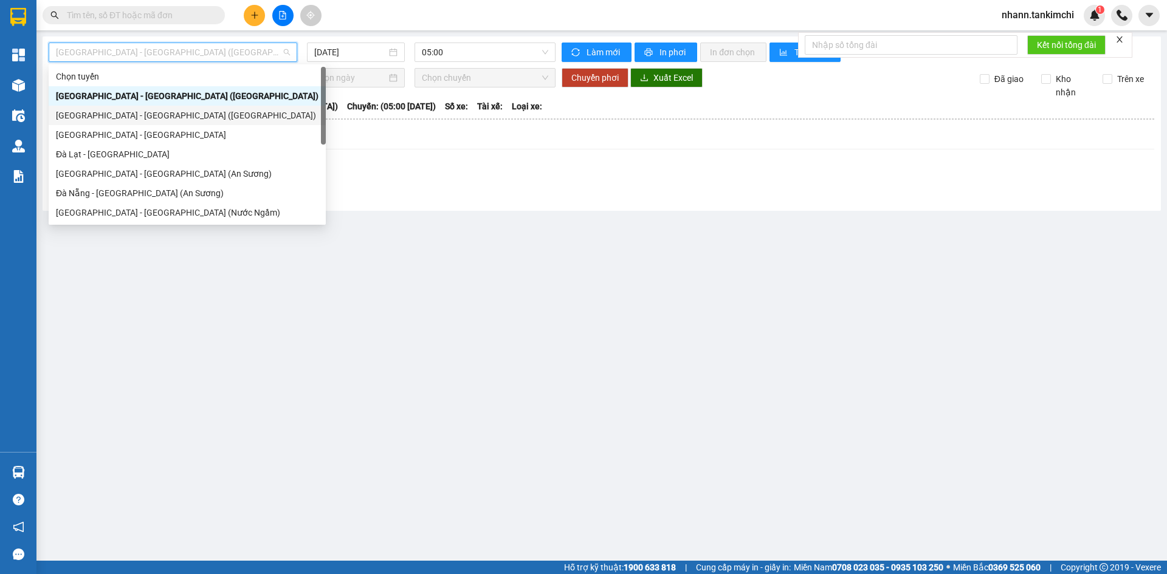
click at [137, 122] on div "[GEOGRAPHIC_DATA] - [GEOGRAPHIC_DATA] ([GEOGRAPHIC_DATA])" at bounding box center [187, 115] width 263 height 13
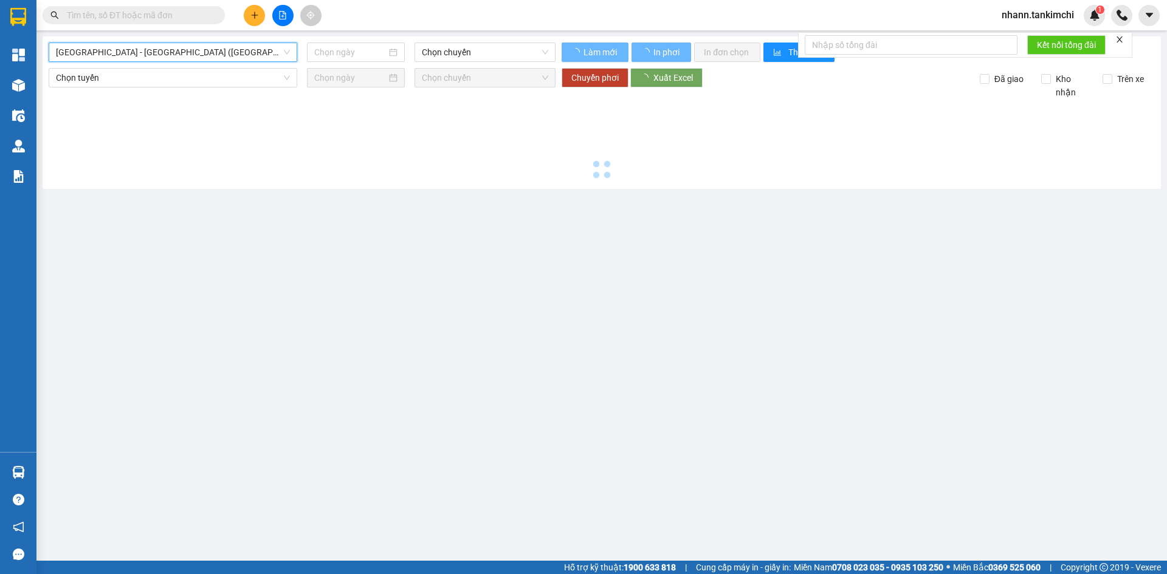
type input "[DATE]"
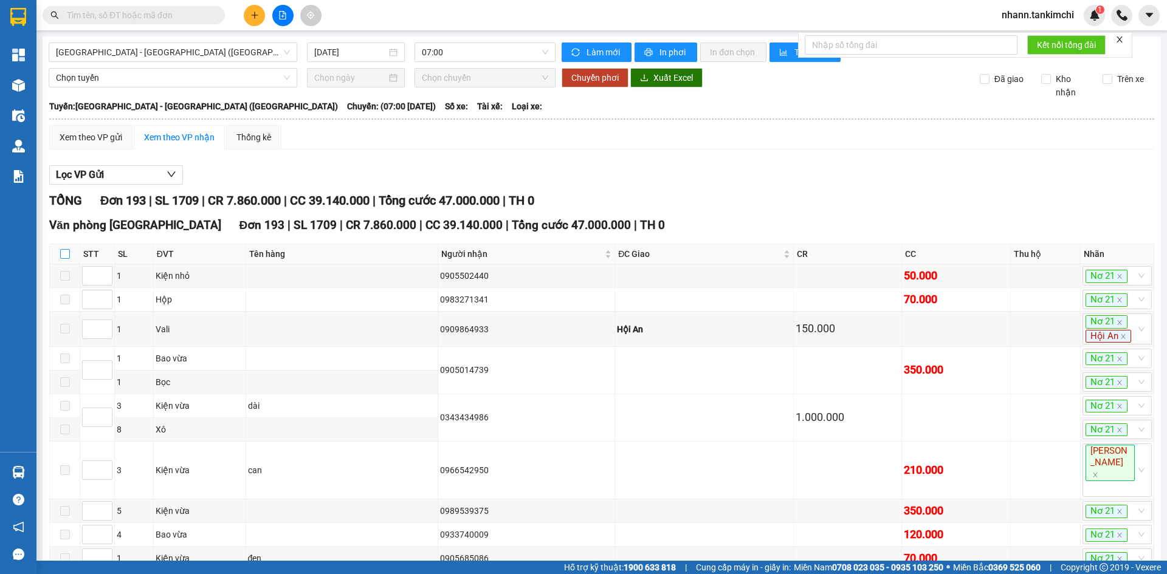
click at [64, 253] on input "checkbox" at bounding box center [65, 254] width 10 height 10
checkbox input "true"
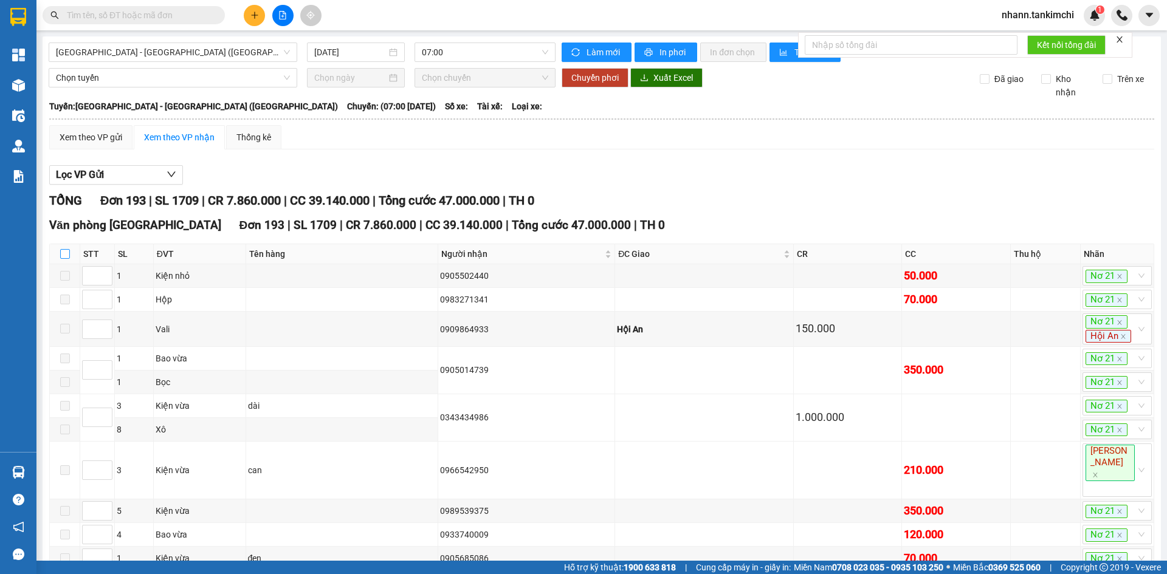
checkbox input "true"
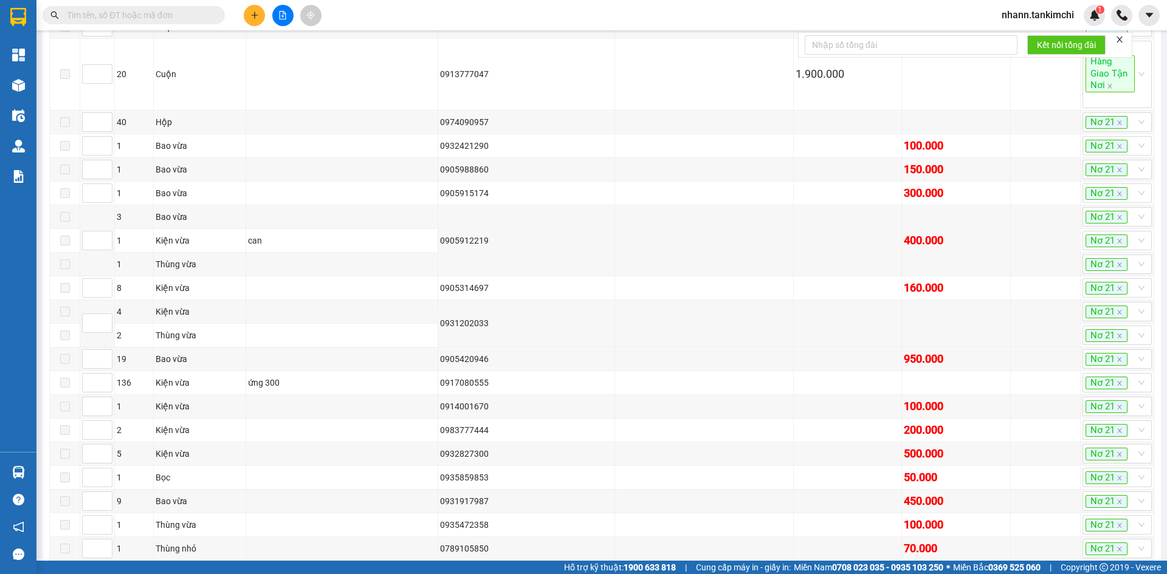
scroll to position [6828, 0]
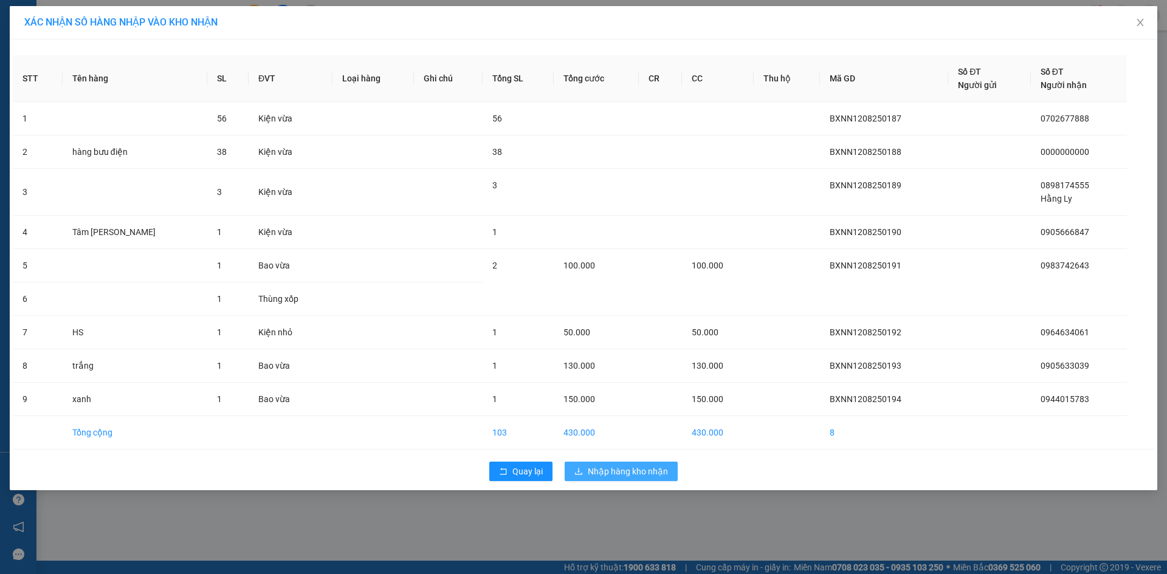
click at [628, 467] on span "Nhập hàng kho nhận" at bounding box center [628, 471] width 80 height 13
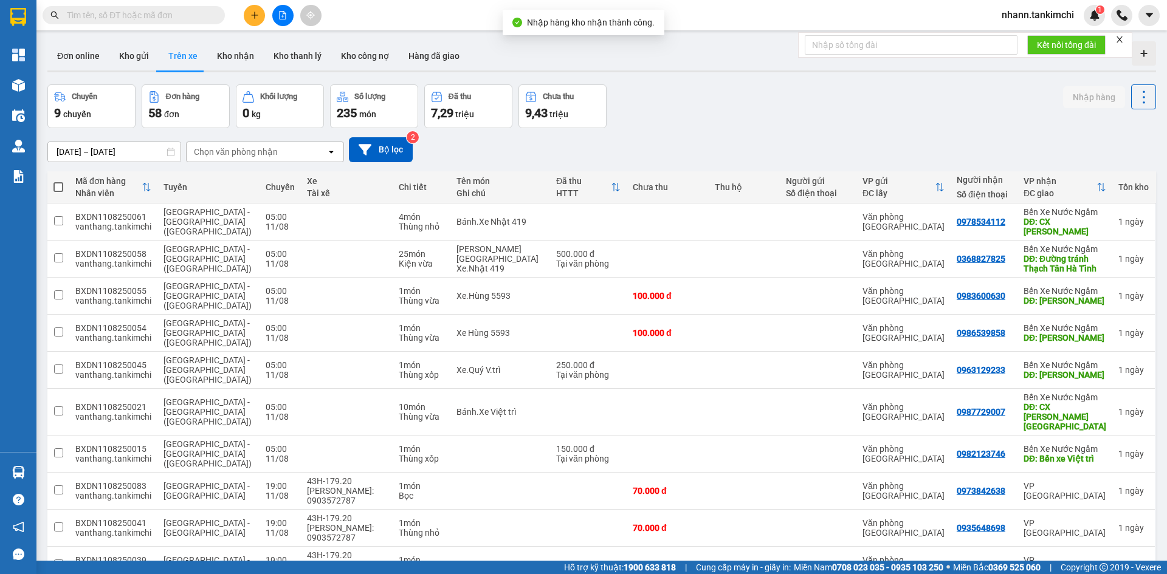
click at [1049, 15] on span "nhann.tankimchi" at bounding box center [1038, 14] width 92 height 15
click at [1035, 42] on span "Đăng xuất" at bounding box center [1043, 37] width 66 height 13
